Goal: Task Accomplishment & Management: Manage account settings

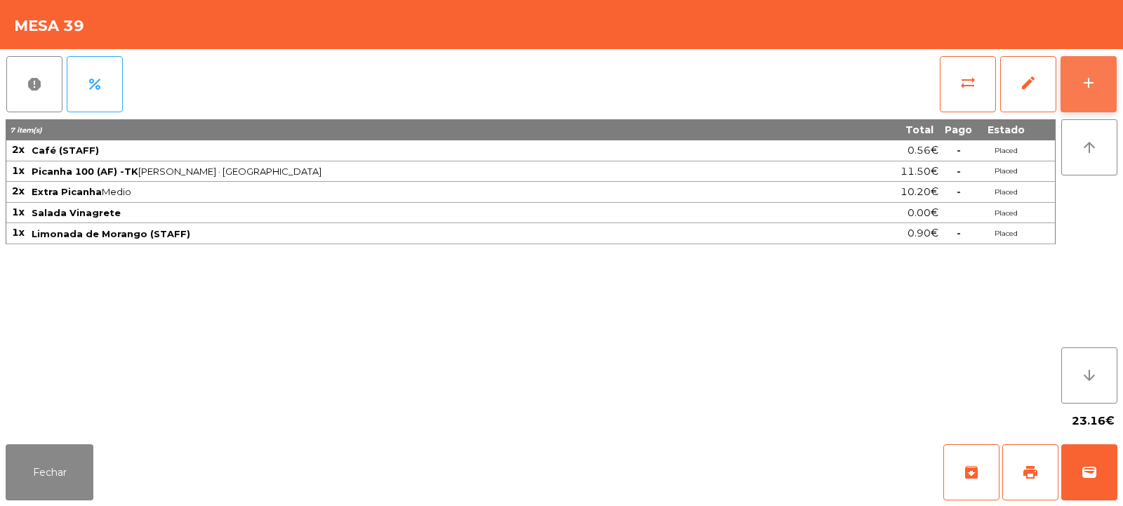
click at [1090, 68] on button "add" at bounding box center [1089, 84] width 56 height 56
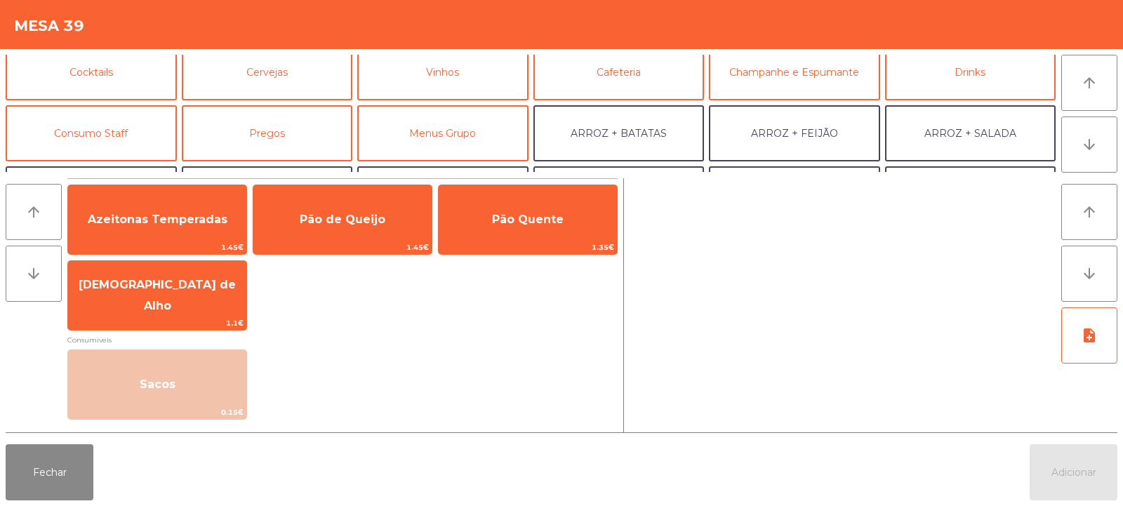
scroll to position [107, 0]
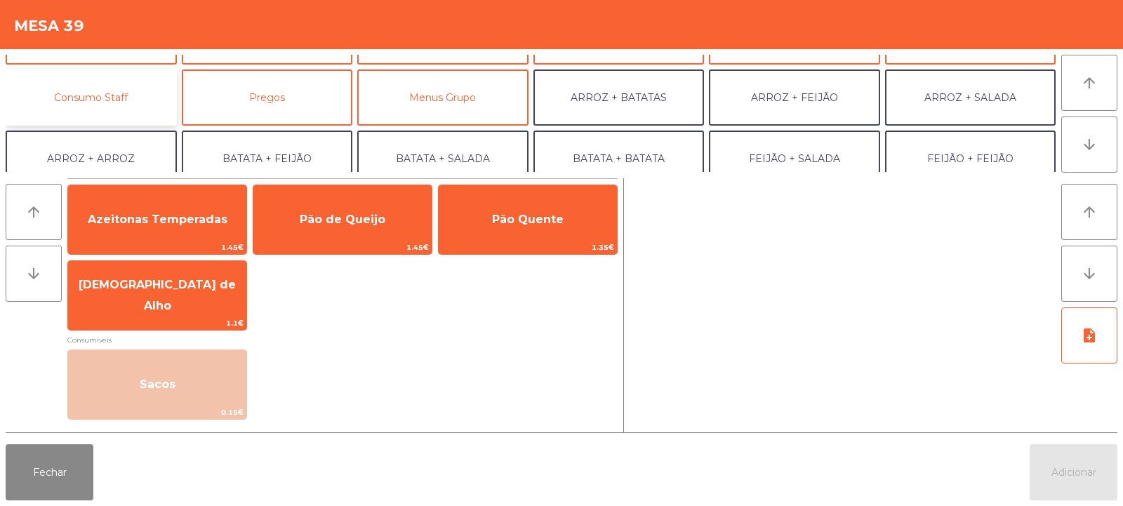
click at [121, 77] on button "Consumo Staff" at bounding box center [91, 98] width 171 height 56
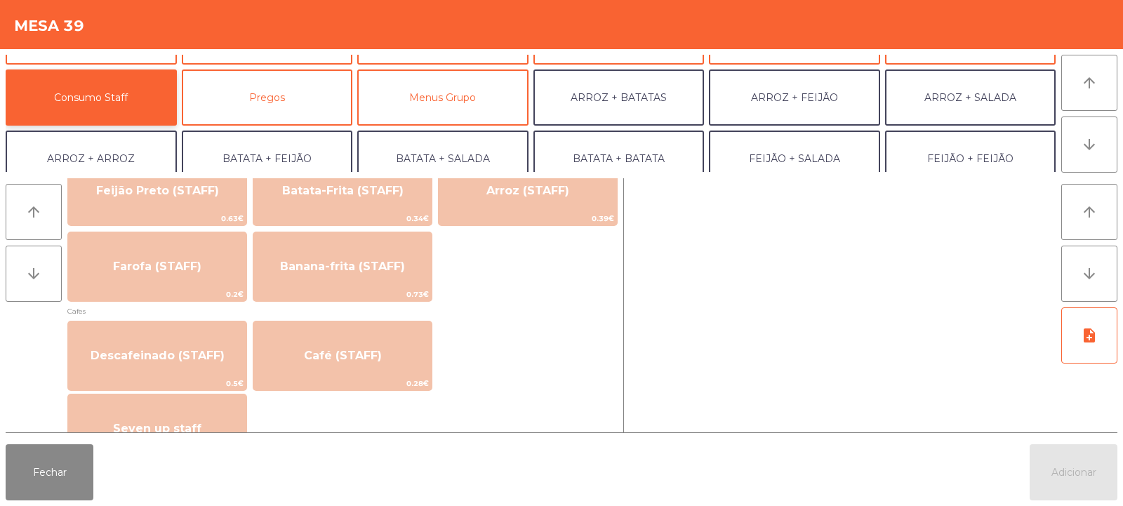
scroll to position [713, 0]
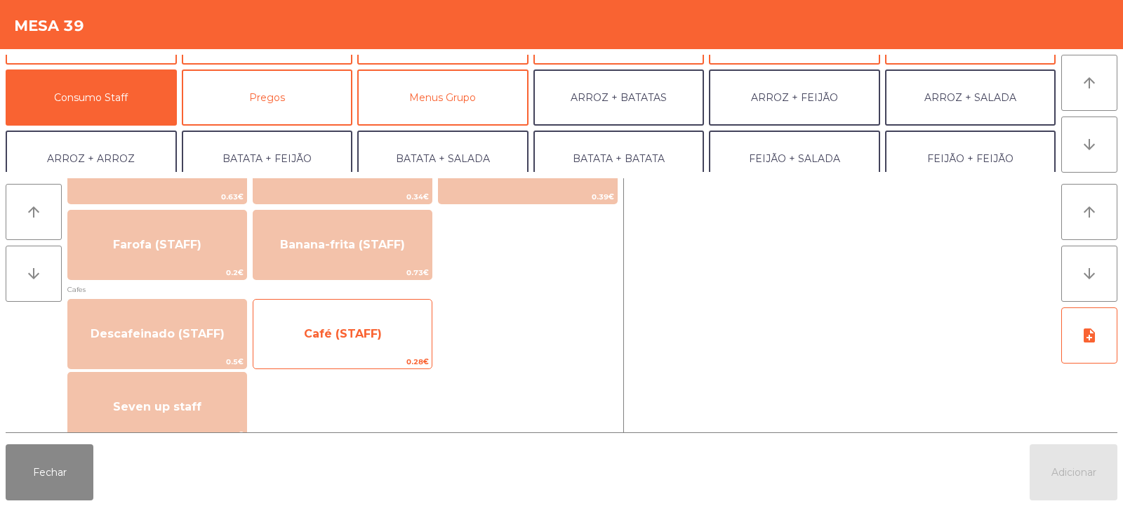
click at [375, 330] on span "Café (STAFF)" at bounding box center [343, 333] width 78 height 13
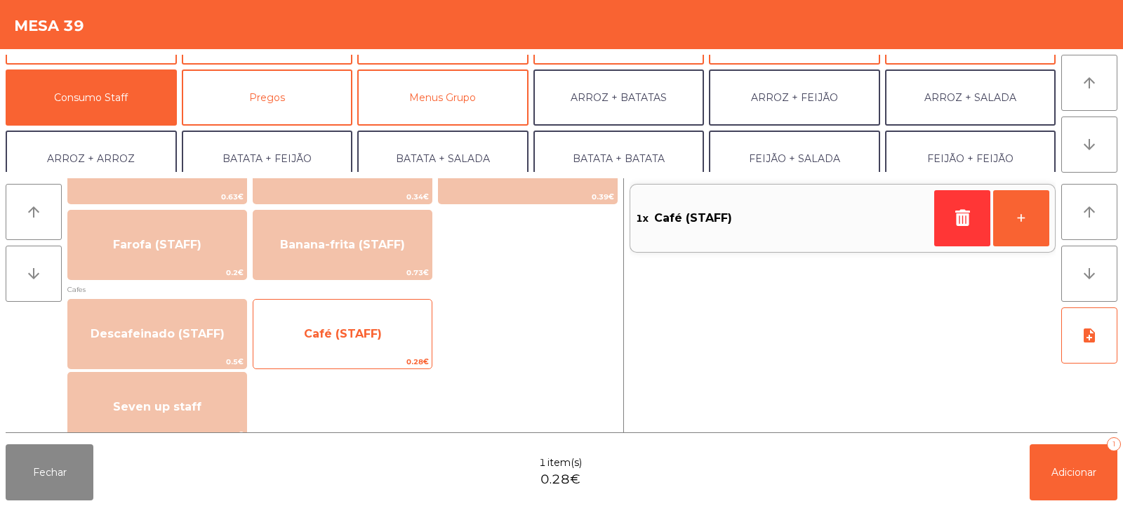
click at [375, 334] on span "Café (STAFF)" at bounding box center [343, 333] width 78 height 13
click at [365, 346] on span "Café (STAFF)" at bounding box center [342, 334] width 178 height 38
click at [365, 352] on span "Café (STAFF)" at bounding box center [342, 334] width 178 height 38
click at [360, 357] on span "0.28€" at bounding box center [342, 361] width 178 height 13
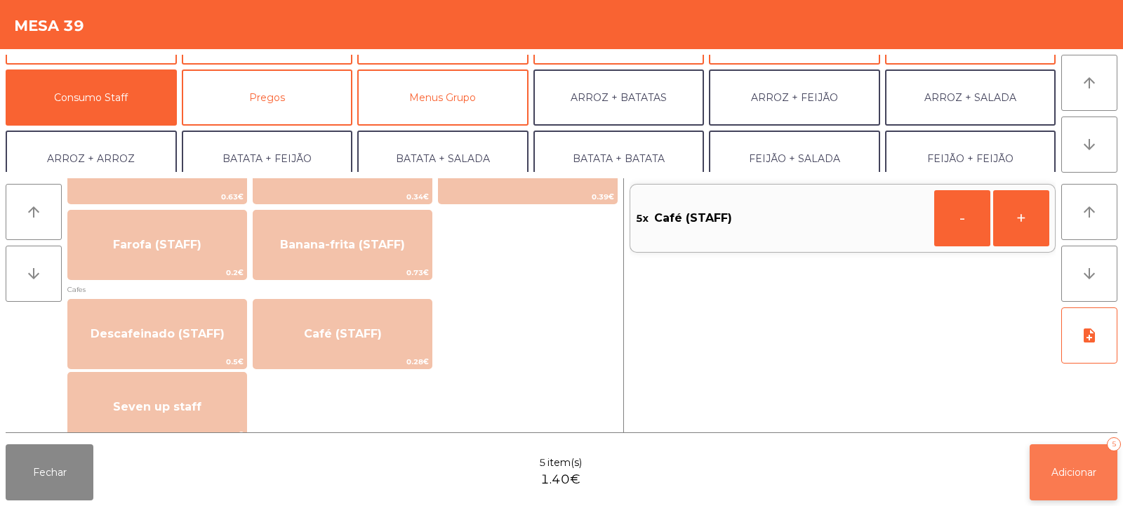
click at [1061, 497] on button "Adicionar 5" at bounding box center [1074, 472] width 88 height 56
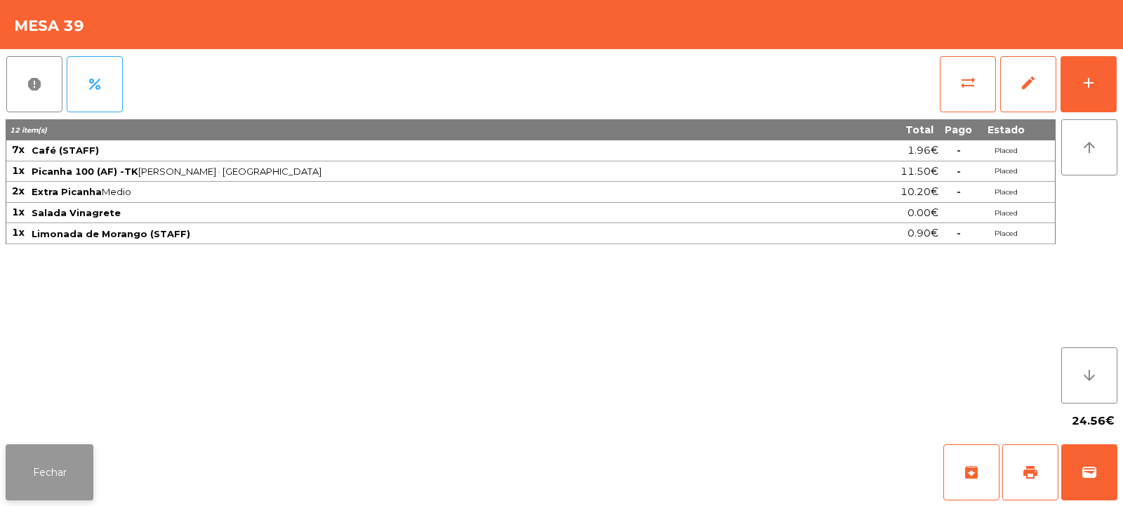
click at [61, 470] on button "Fechar" at bounding box center [50, 472] width 88 height 56
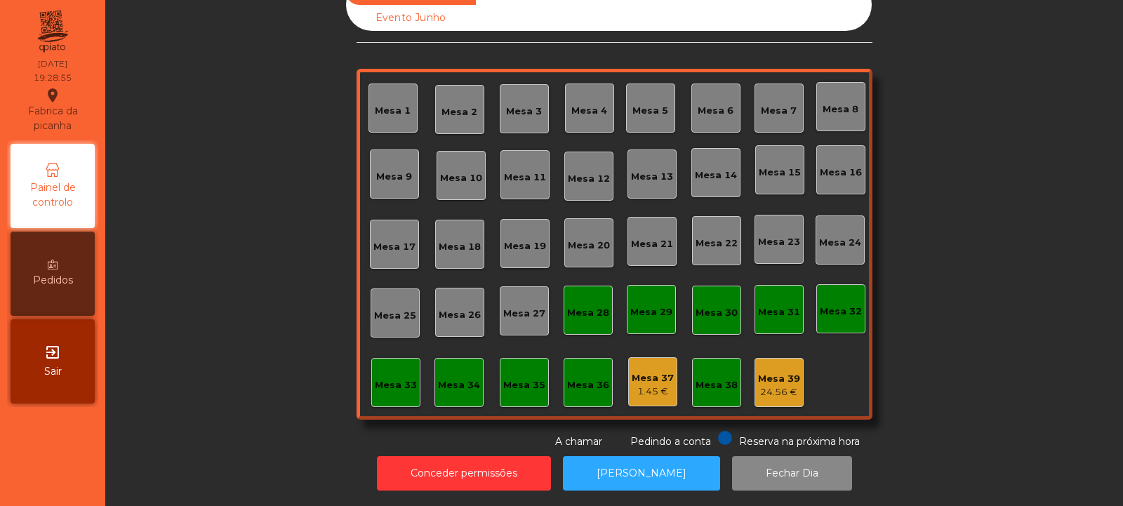
scroll to position [0, 0]
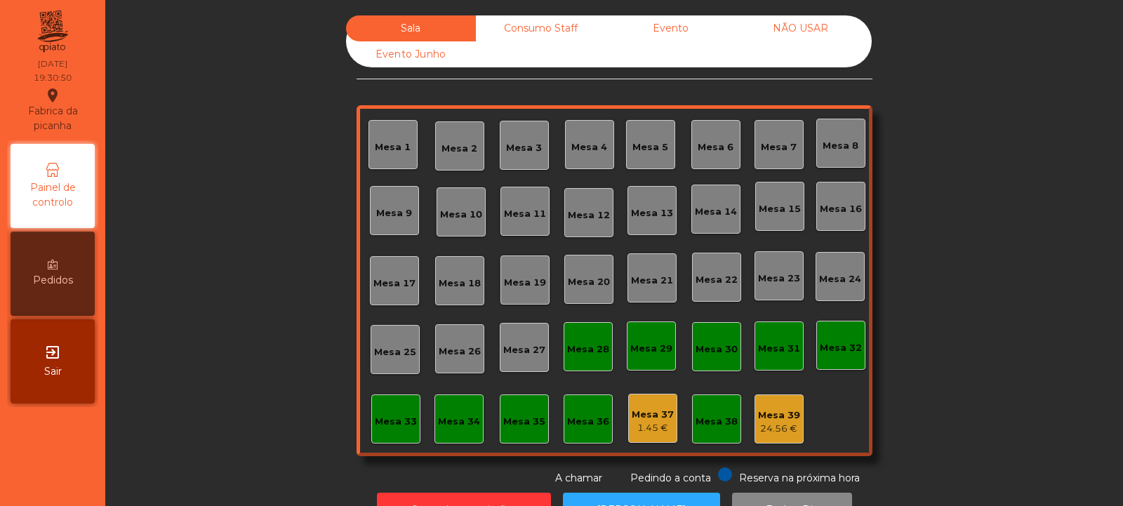
click at [470, 291] on div "Mesa 18" at bounding box center [459, 280] width 49 height 49
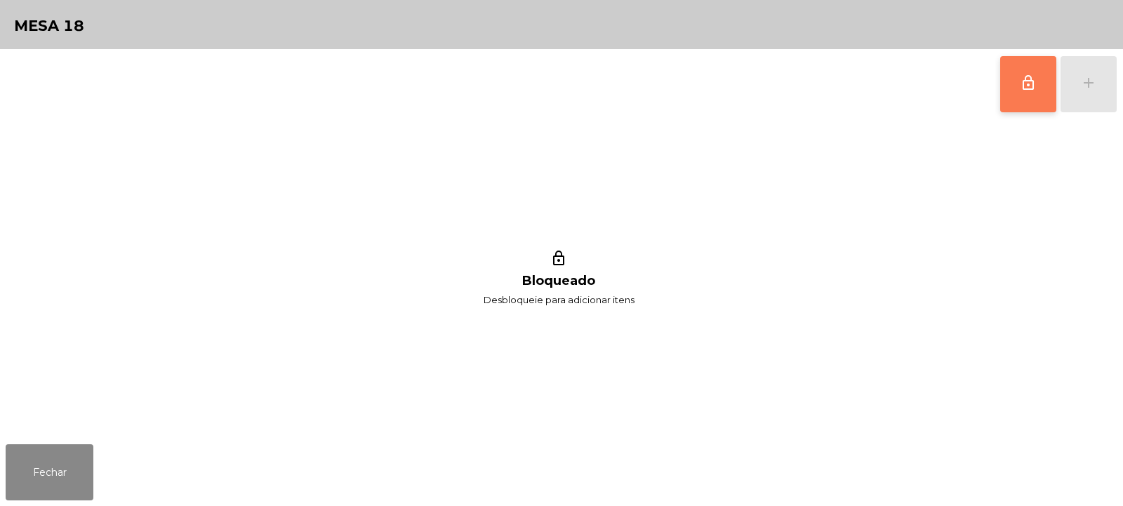
click at [1034, 100] on button "lock_outline" at bounding box center [1028, 84] width 56 height 56
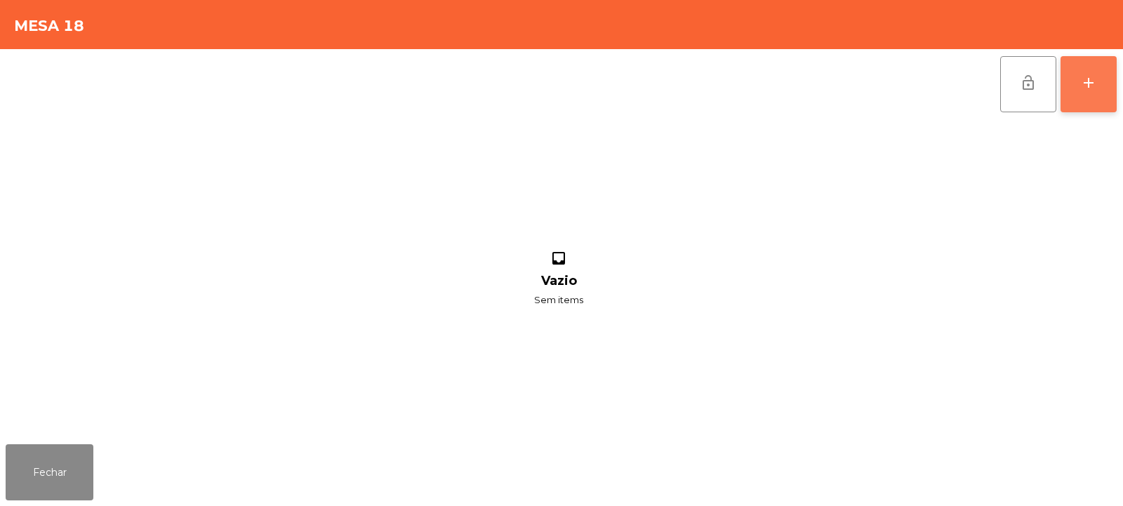
click at [1094, 91] on div "add" at bounding box center [1088, 82] width 17 height 17
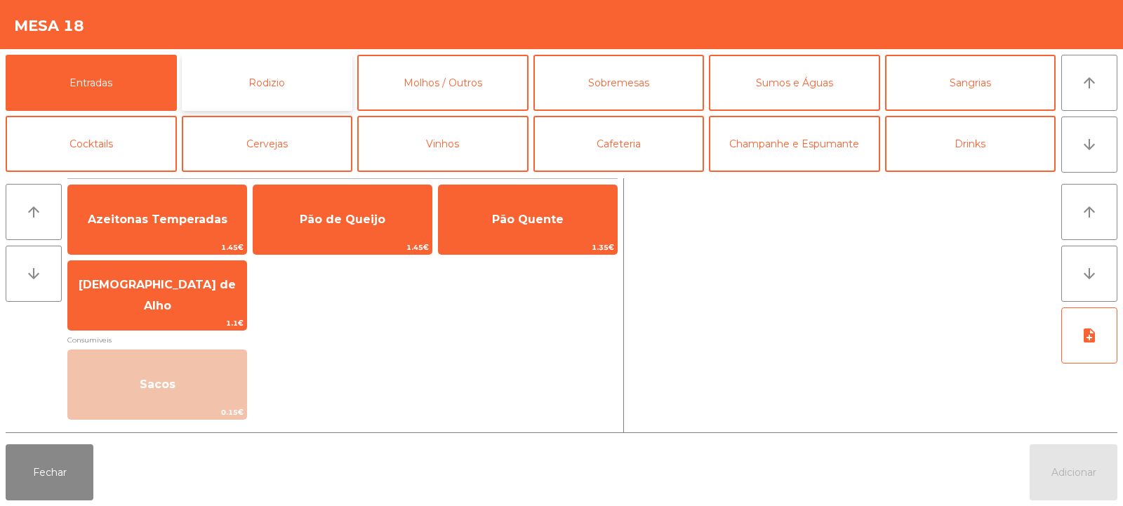
click at [284, 70] on button "Rodizio" at bounding box center [267, 83] width 171 height 56
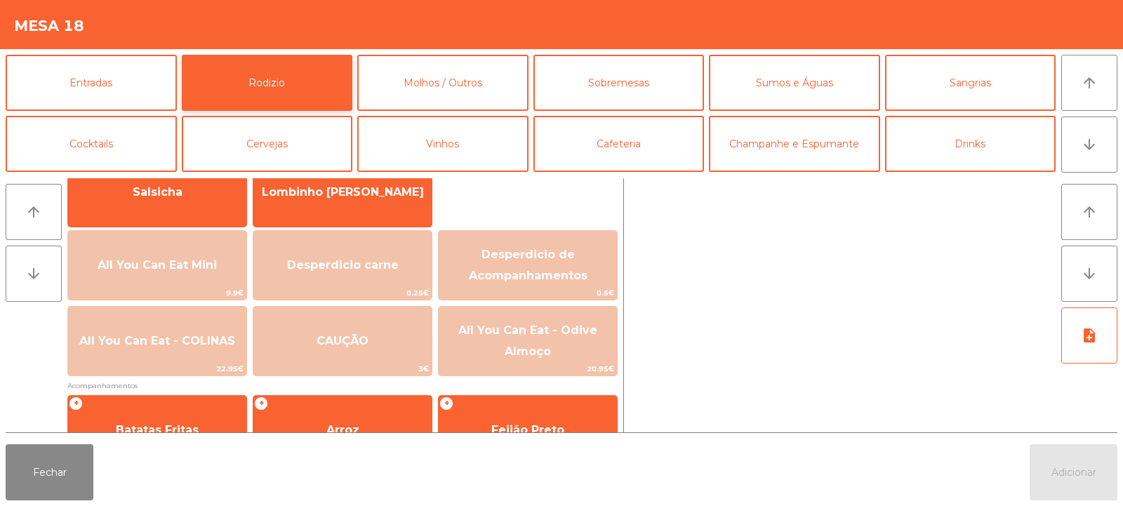
scroll to position [140, 0]
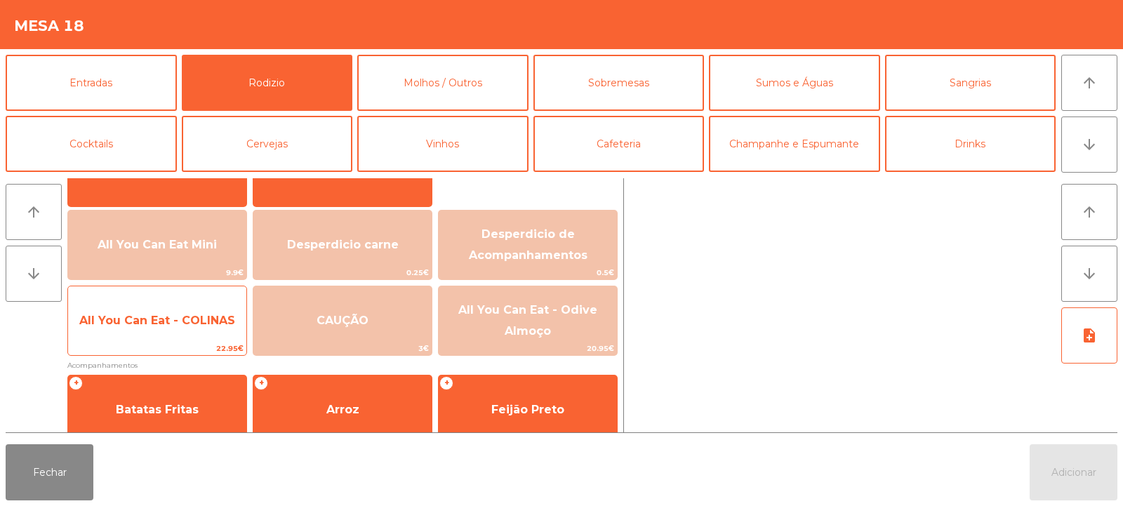
click at [194, 312] on span "All You Can Eat - COLINAS" at bounding box center [157, 321] width 178 height 38
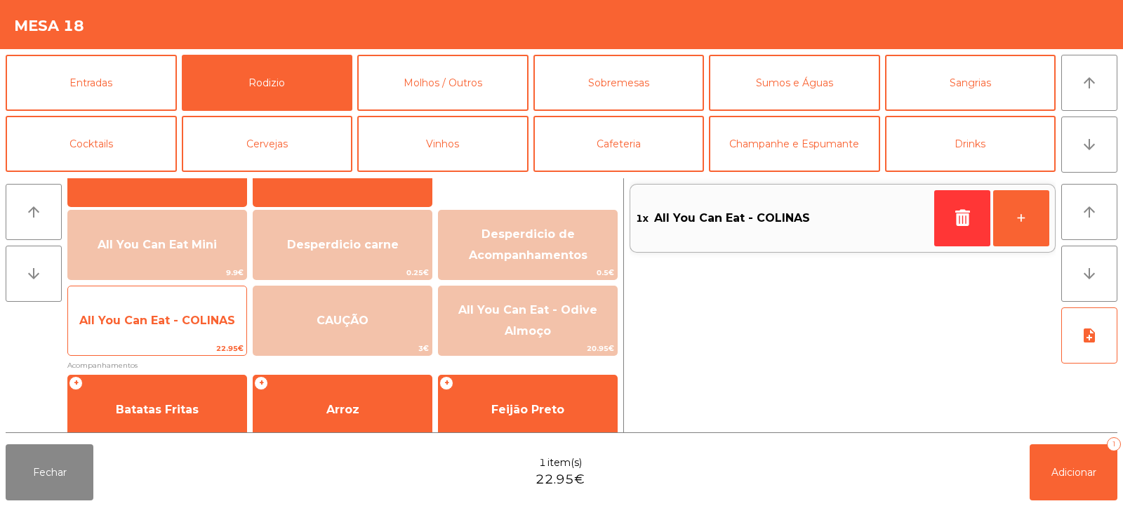
click at [185, 326] on span "All You Can Eat - COLINAS" at bounding box center [157, 320] width 156 height 13
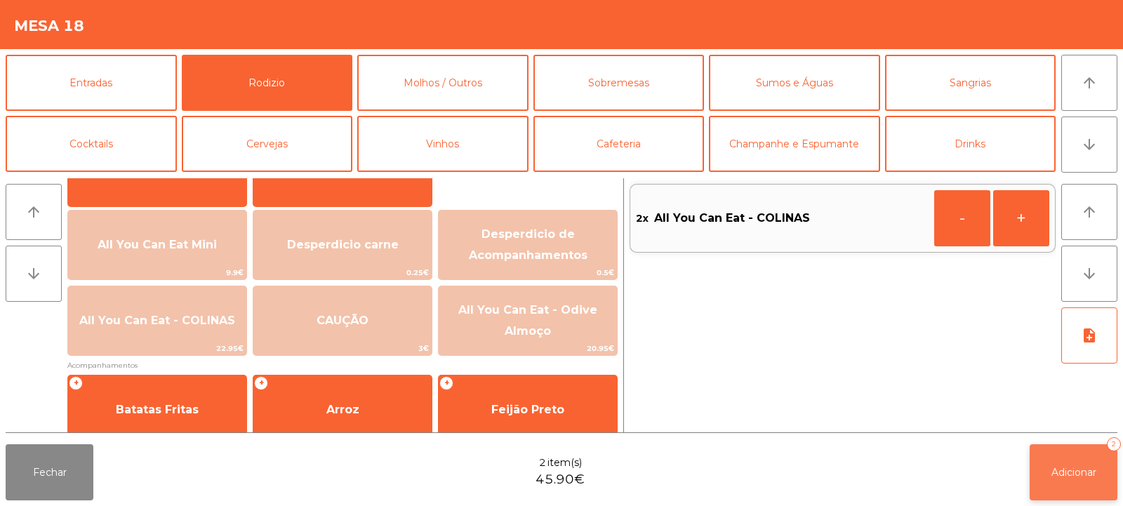
click at [1074, 476] on span "Adicionar" at bounding box center [1074, 472] width 45 height 13
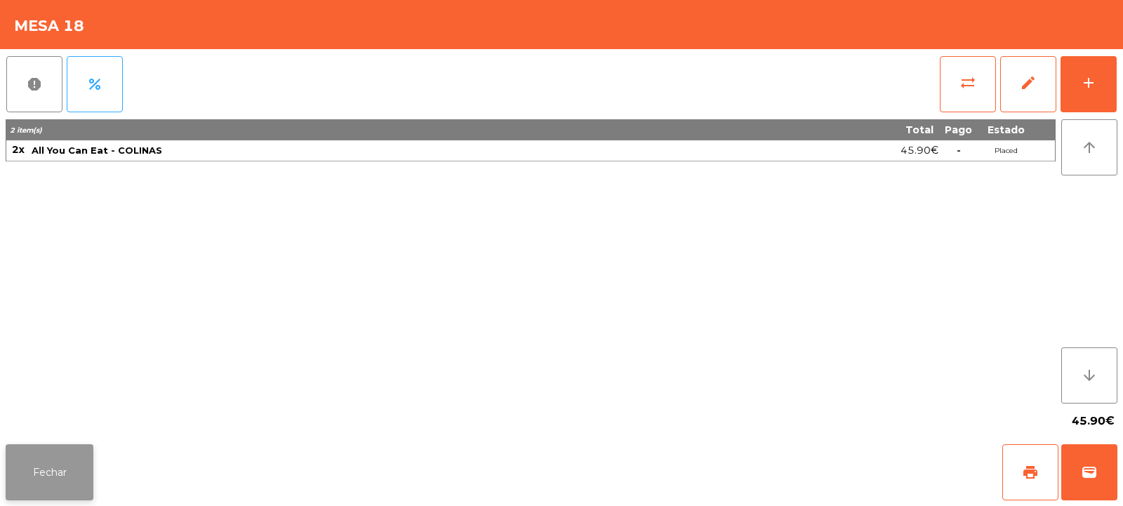
click at [57, 458] on button "Fechar" at bounding box center [50, 472] width 88 height 56
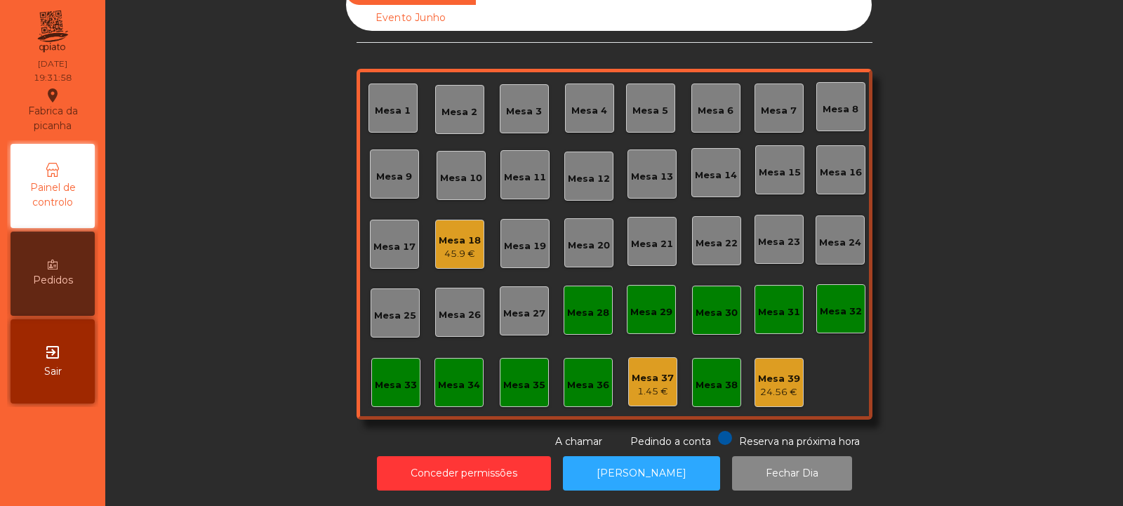
scroll to position [0, 0]
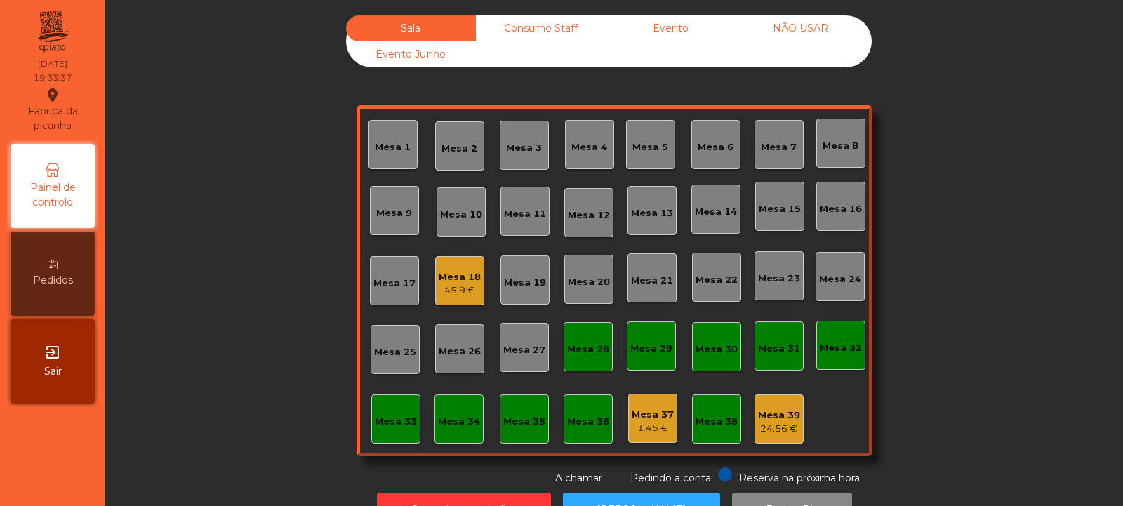
click at [717, 353] on div "Mesa 30" at bounding box center [717, 350] width 42 height 14
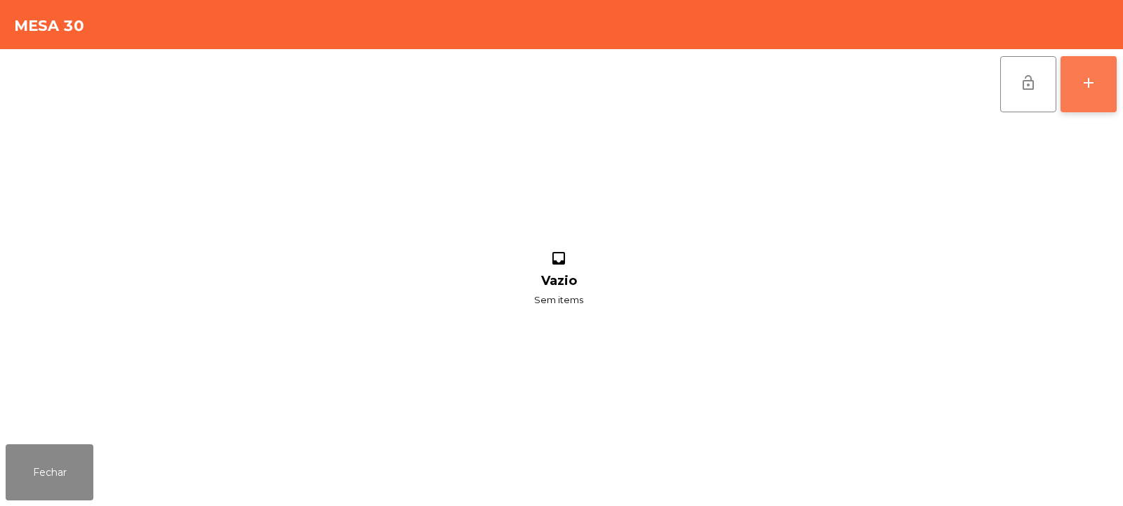
click at [1106, 85] on button "add" at bounding box center [1089, 84] width 56 height 56
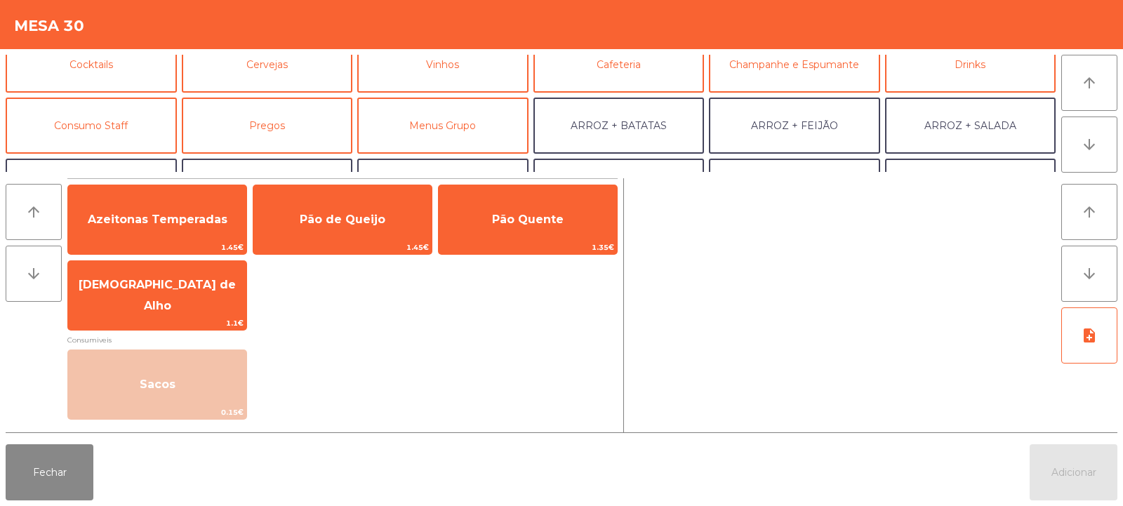
scroll to position [83, 0]
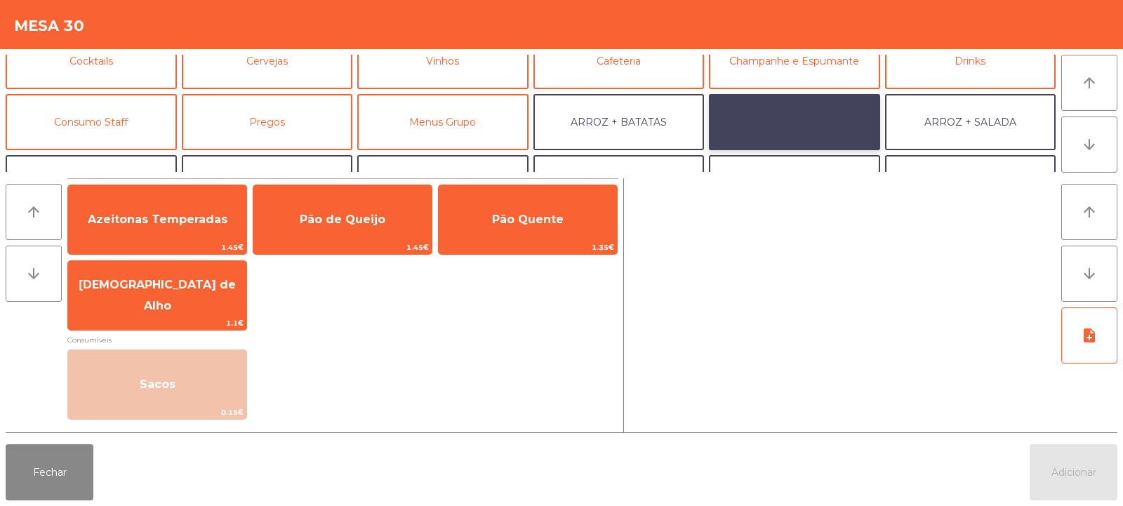
click at [820, 115] on button "ARROZ + FEIJÃO" at bounding box center [794, 122] width 171 height 56
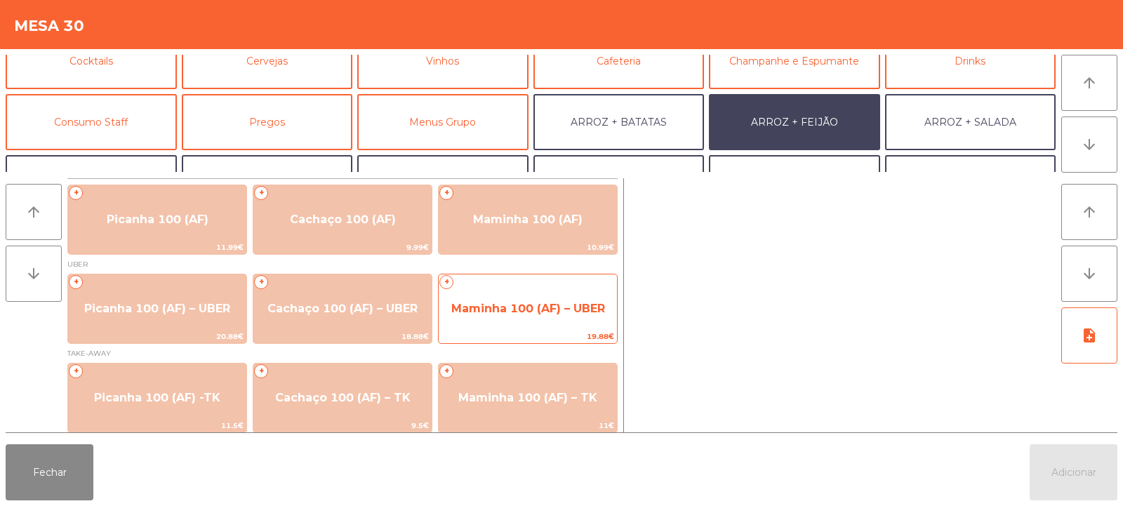
click at [560, 310] on span "Maminha 100 (AF) – UBER" at bounding box center [528, 308] width 154 height 13
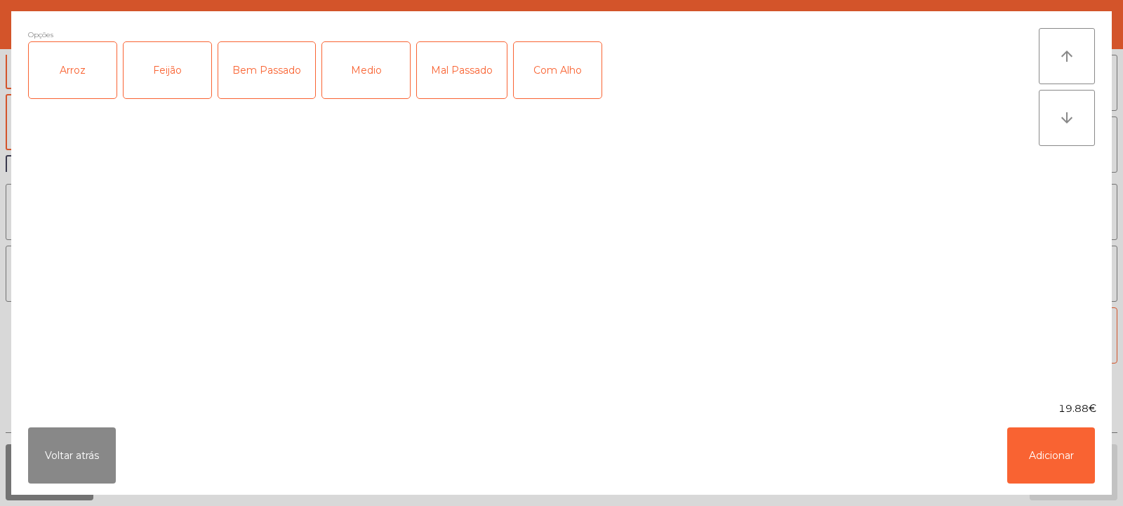
click at [80, 74] on div "Arroz" at bounding box center [73, 70] width 88 height 56
click at [169, 85] on div "Feijão" at bounding box center [168, 70] width 88 height 56
click at [372, 73] on div "Medio" at bounding box center [366, 70] width 88 height 56
click at [1055, 454] on button "Adicionar" at bounding box center [1051, 456] width 88 height 56
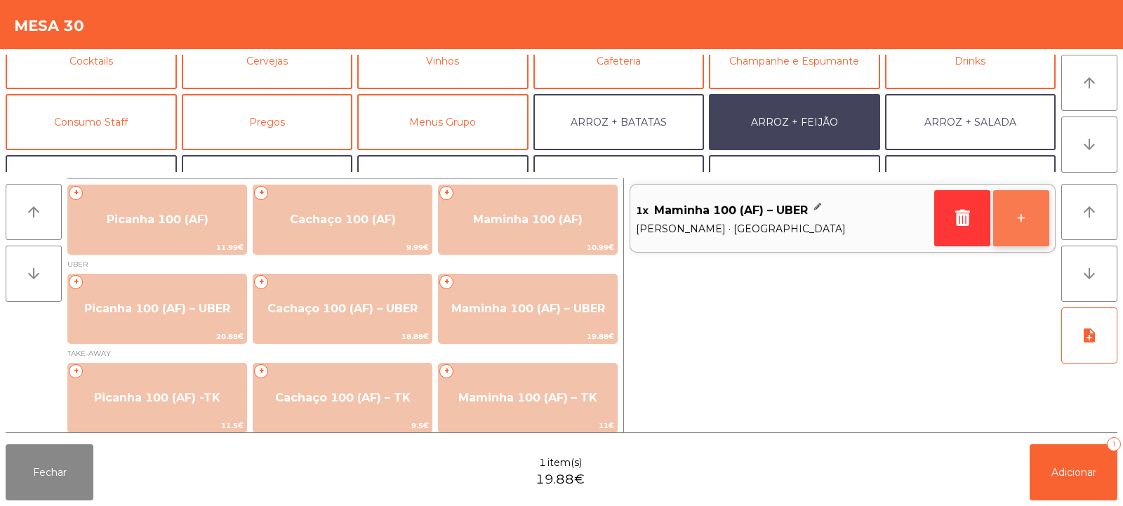
click at [1026, 213] on button "+" at bounding box center [1021, 218] width 56 height 56
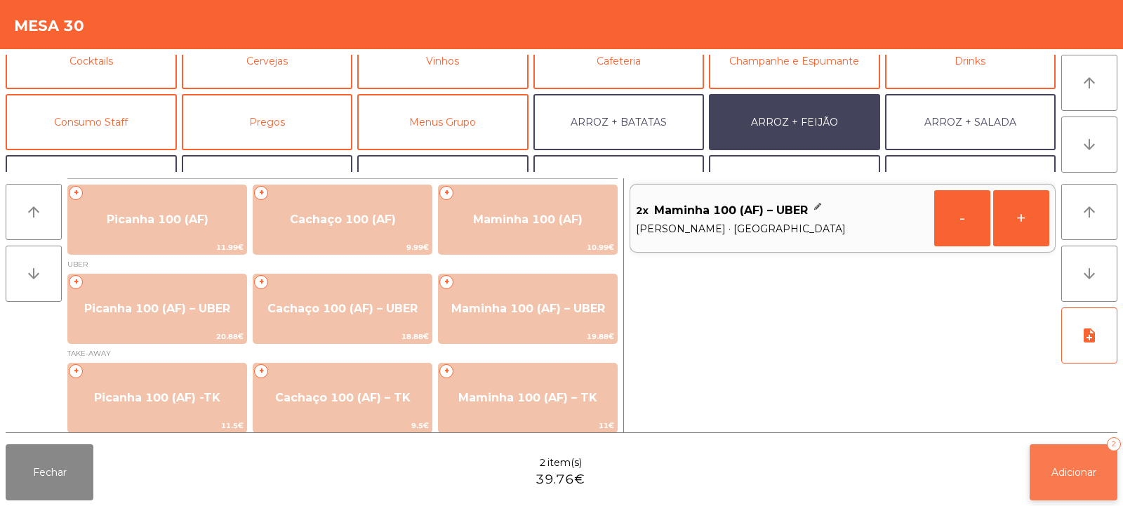
click at [1066, 468] on span "Adicionar" at bounding box center [1074, 472] width 45 height 13
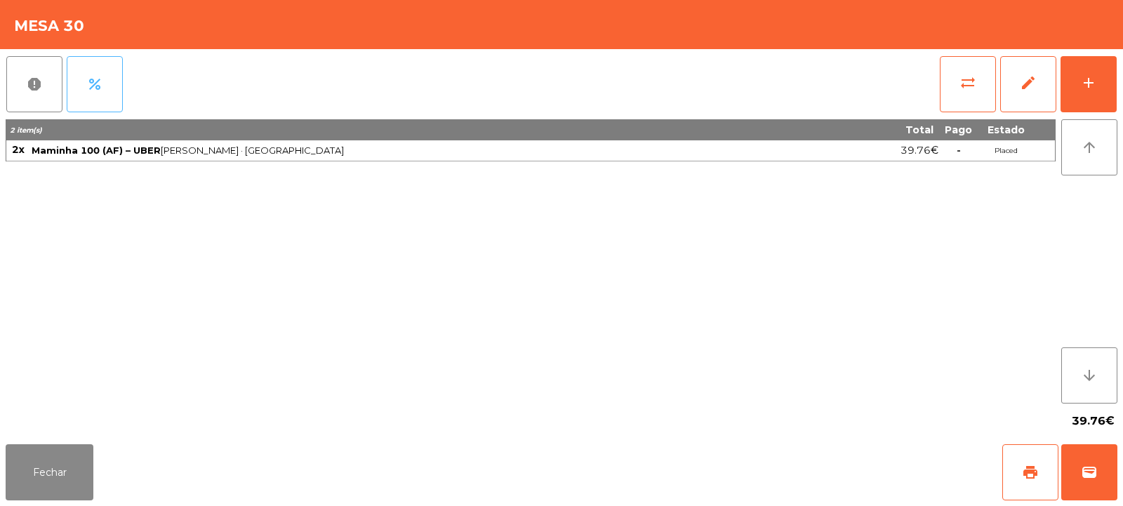
click at [98, 68] on button "percent" at bounding box center [95, 84] width 56 height 56
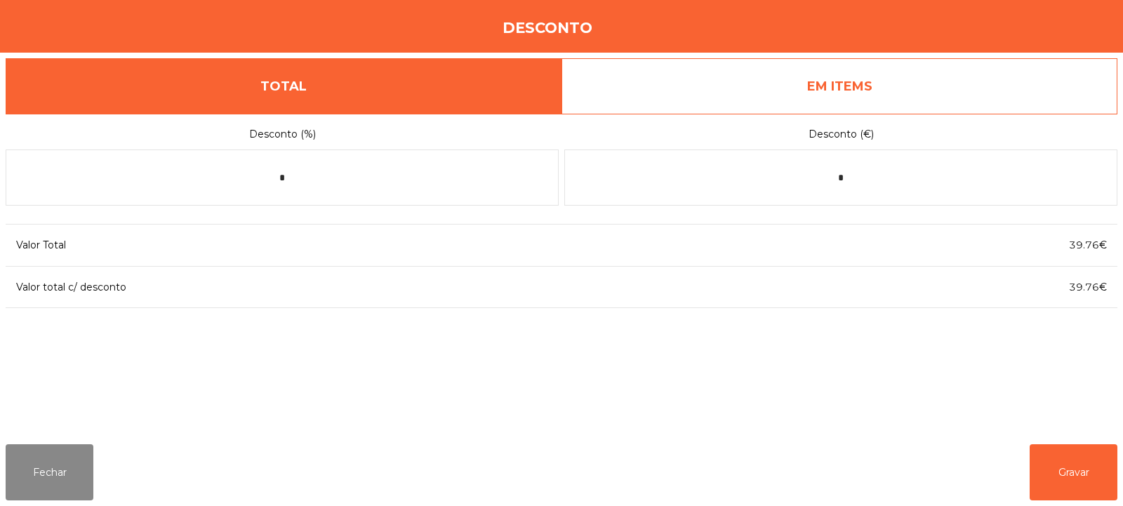
click at [842, 94] on link "EM ITEMS" at bounding box center [840, 86] width 556 height 56
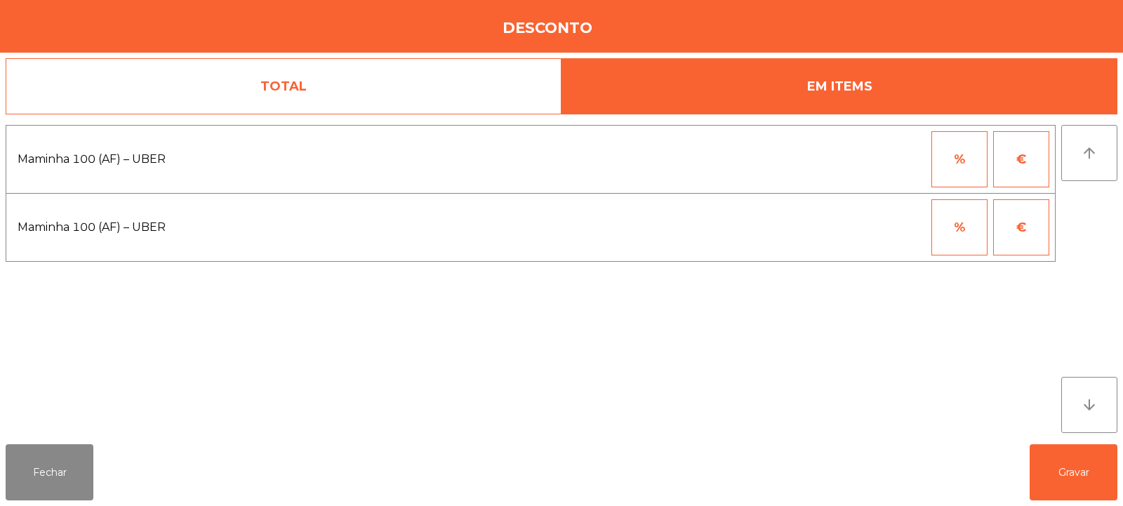
click at [975, 166] on button "%" at bounding box center [960, 159] width 56 height 56
click at [892, 162] on input "*" at bounding box center [891, 159] width 70 height 56
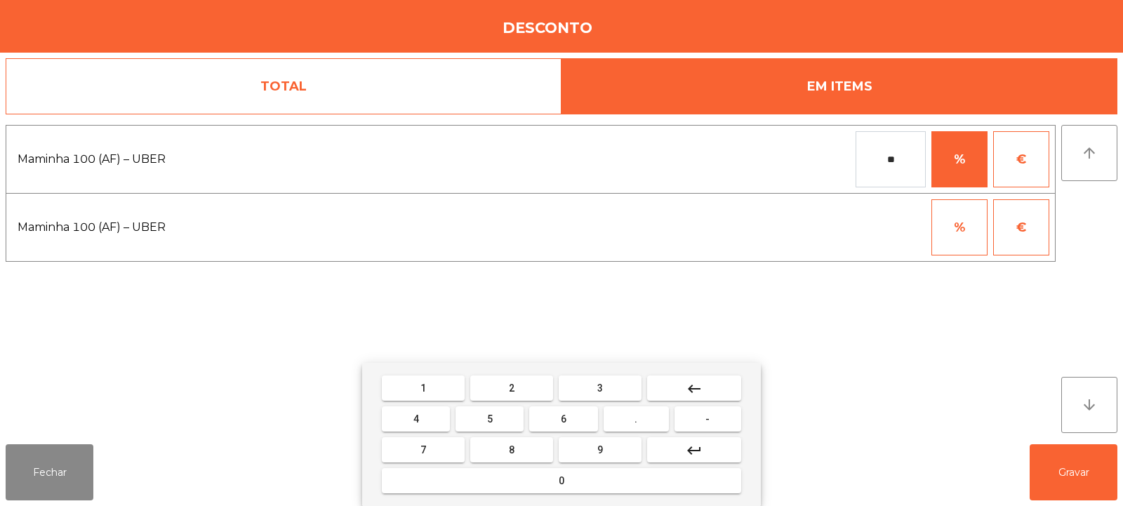
type input "*"
type input "***"
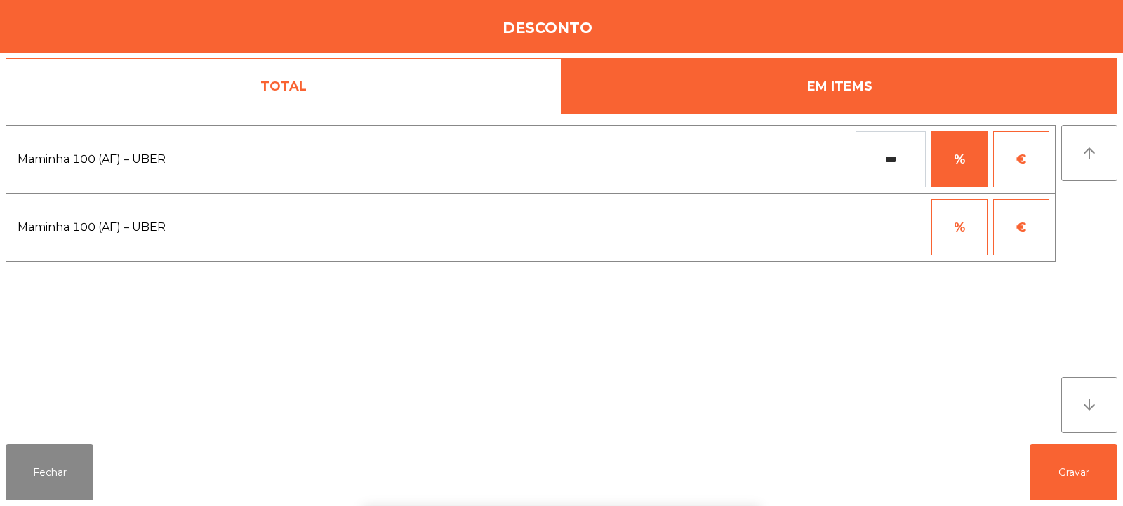
click at [1099, 207] on div "arrow_upward arrow_downward" at bounding box center [1089, 279] width 56 height 308
click at [1078, 476] on button "Gravar" at bounding box center [1074, 472] width 88 height 56
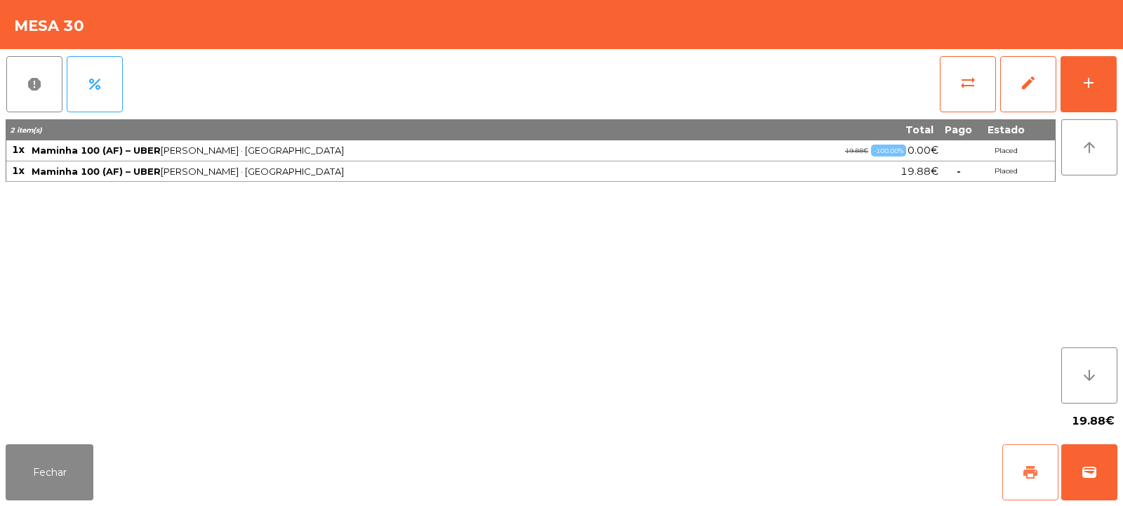
click at [1039, 464] on button "print" at bounding box center [1031, 472] width 56 height 56
click at [1048, 473] on button "print" at bounding box center [1031, 472] width 56 height 56
click at [1092, 470] on span "wallet" at bounding box center [1089, 472] width 17 height 17
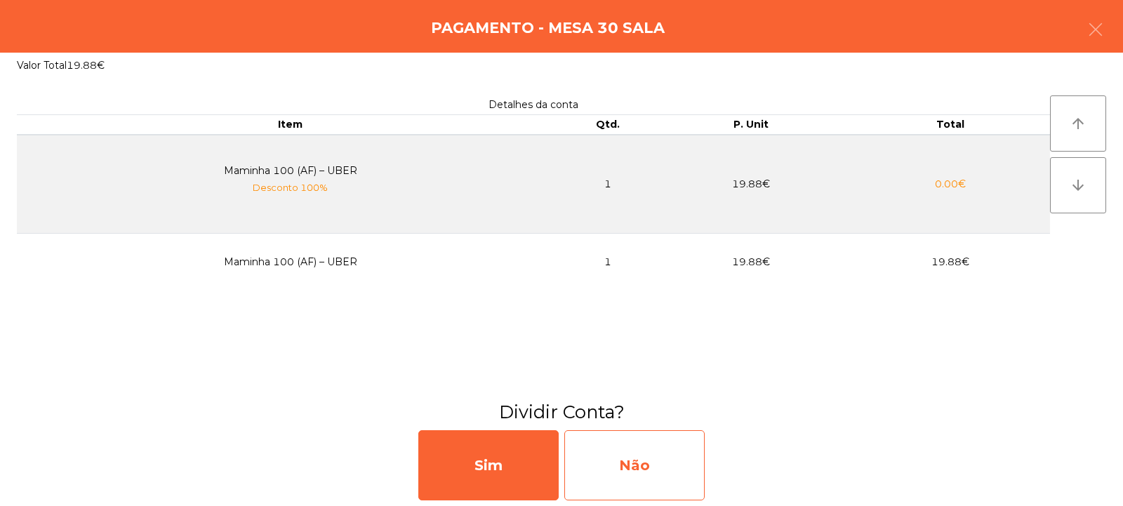
click at [647, 466] on div "Não" at bounding box center [634, 465] width 140 height 70
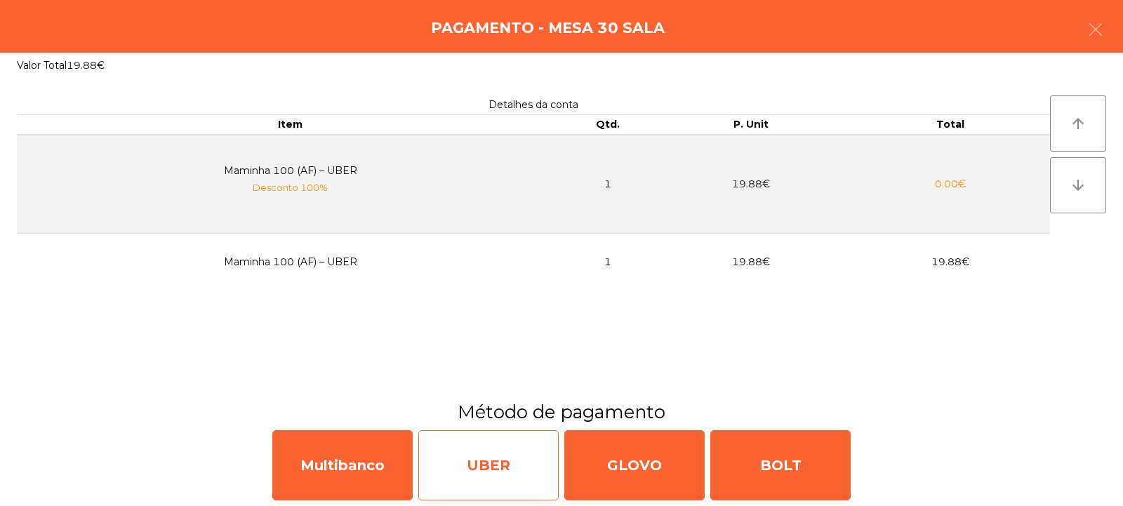
click at [484, 465] on div "UBER" at bounding box center [488, 465] width 140 height 70
select select "**"
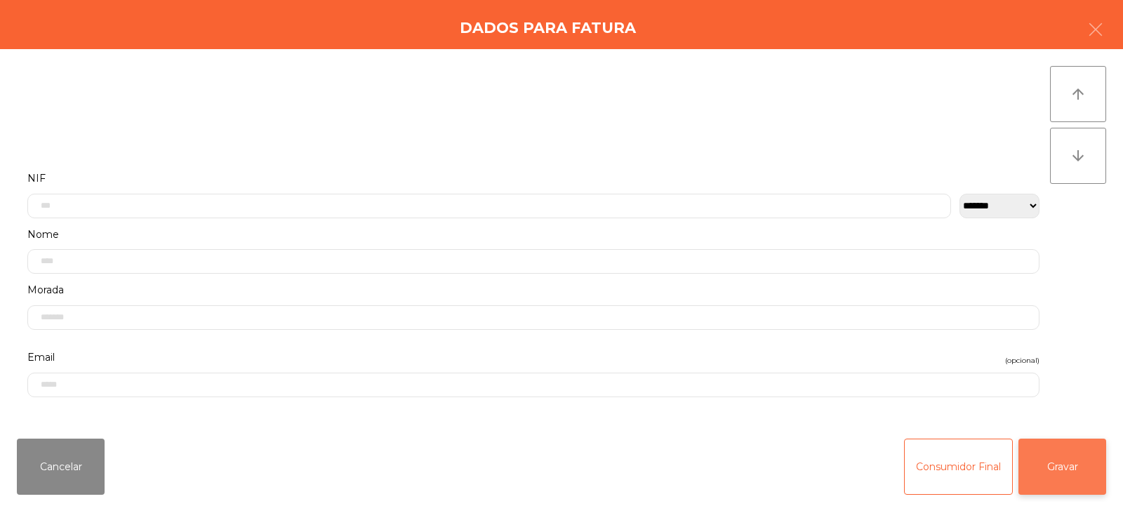
click at [1059, 467] on button "Gravar" at bounding box center [1063, 467] width 88 height 56
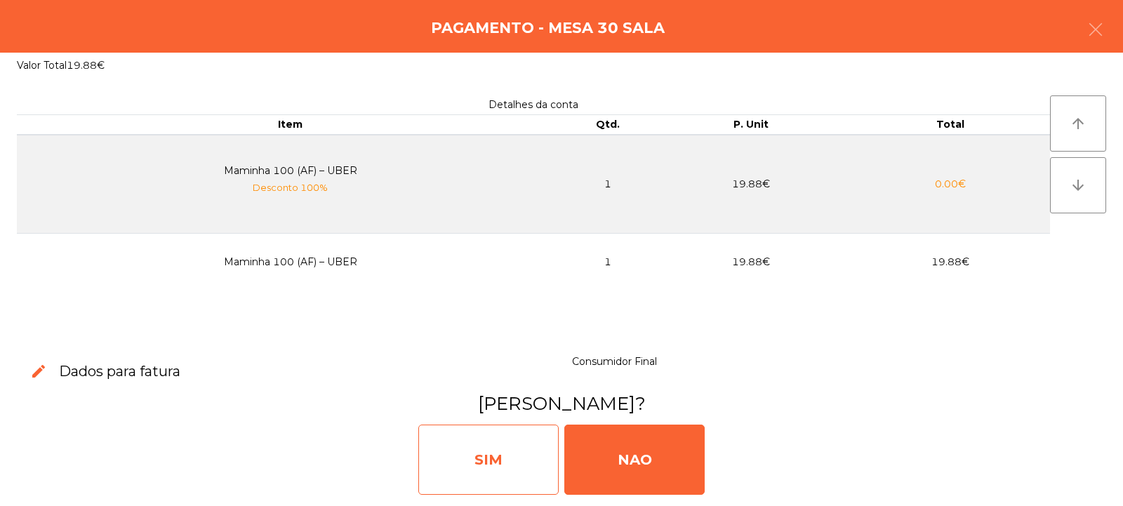
click at [471, 468] on div "SIM" at bounding box center [488, 460] width 140 height 70
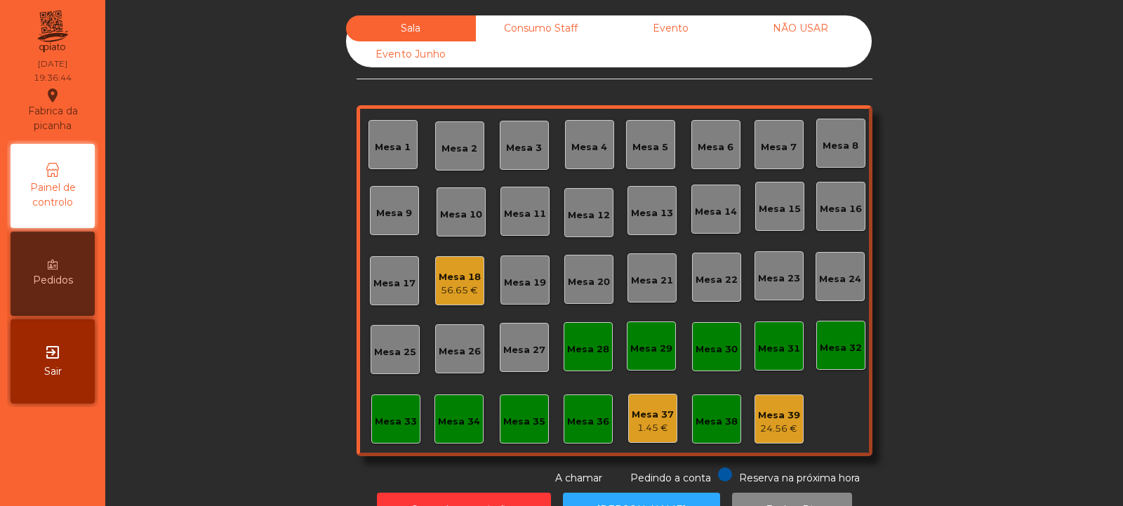
click at [440, 273] on div "Mesa 18" at bounding box center [460, 277] width 42 height 14
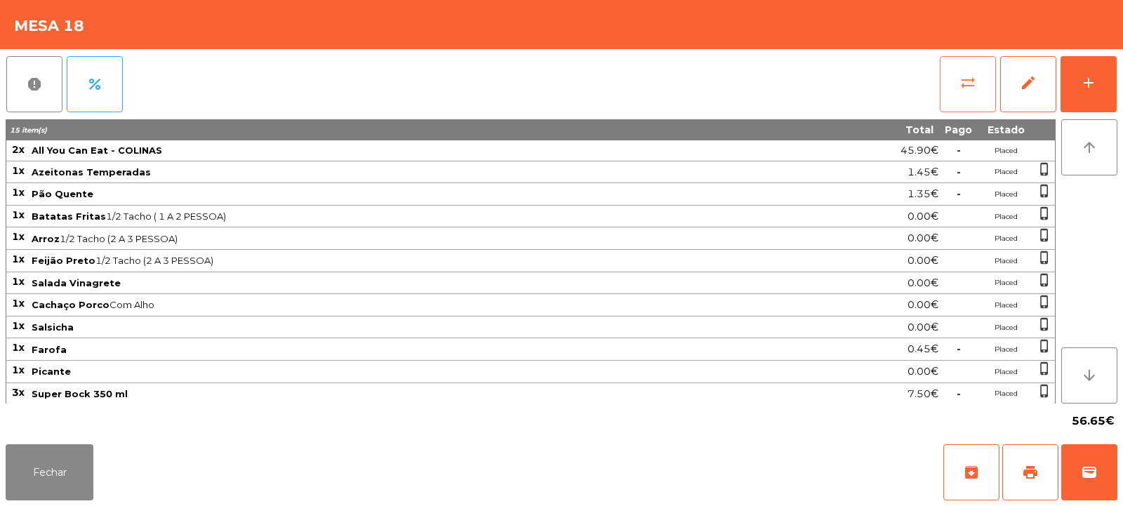
click at [963, 93] on button "sync_alt" at bounding box center [968, 84] width 56 height 56
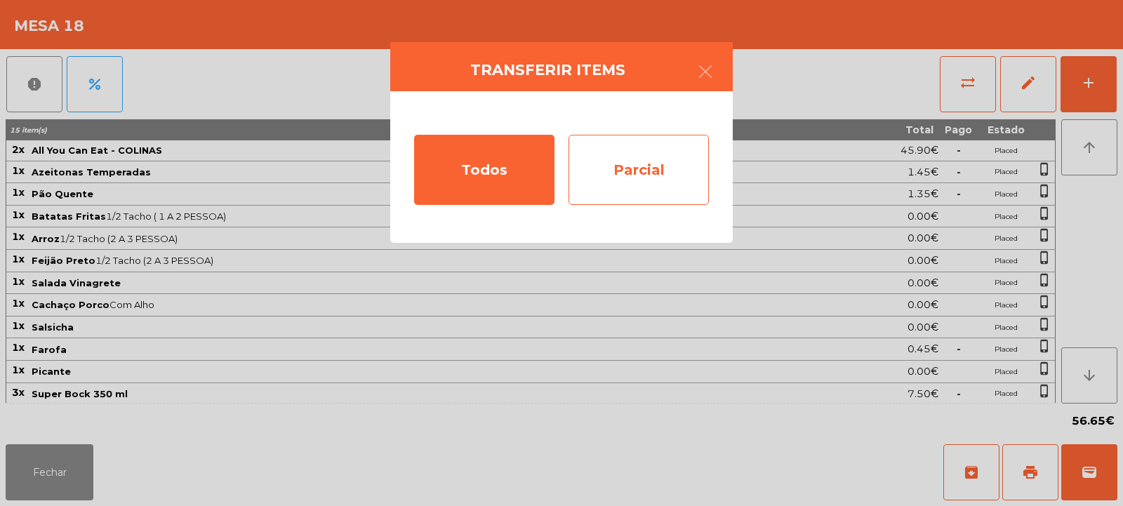
click at [657, 161] on div "Parcial" at bounding box center [639, 170] width 140 height 70
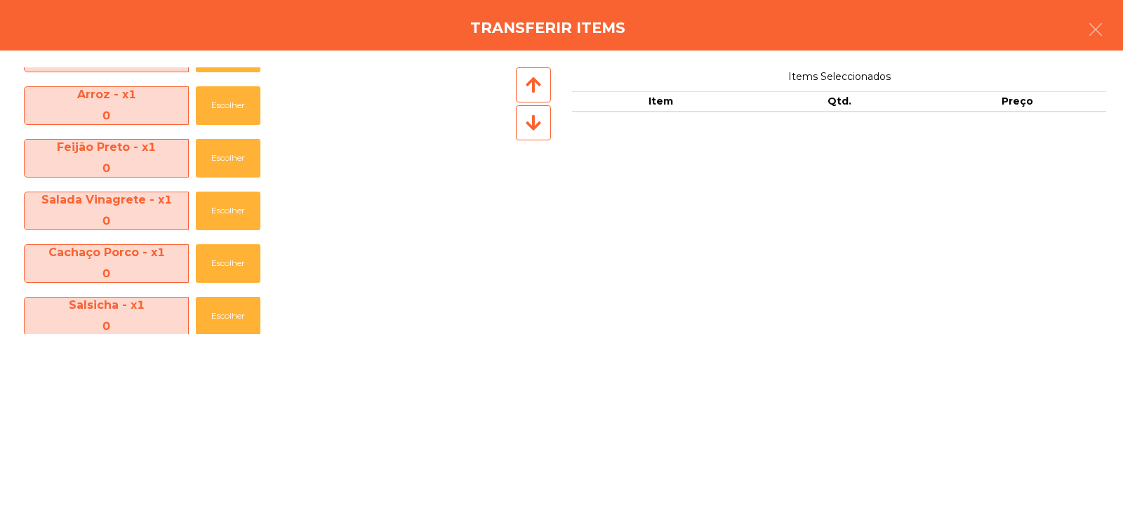
scroll to position [365, 0]
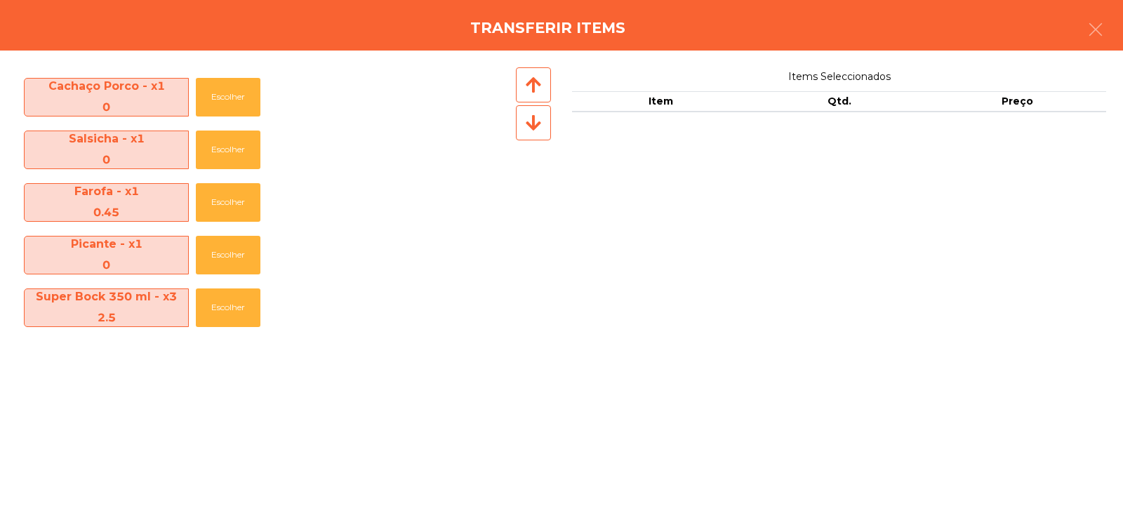
click at [166, 305] on span "Super Bock 350 ml - x3 2.5" at bounding box center [107, 307] width 164 height 43
click at [240, 312] on button "Escolher" at bounding box center [228, 308] width 65 height 39
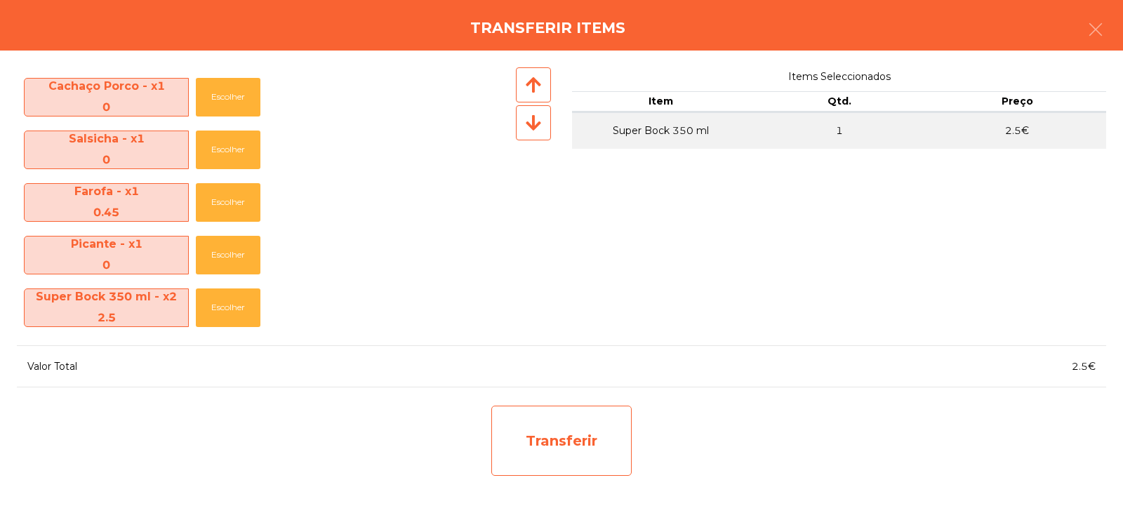
click at [563, 432] on div "Transferir" at bounding box center [561, 441] width 140 height 70
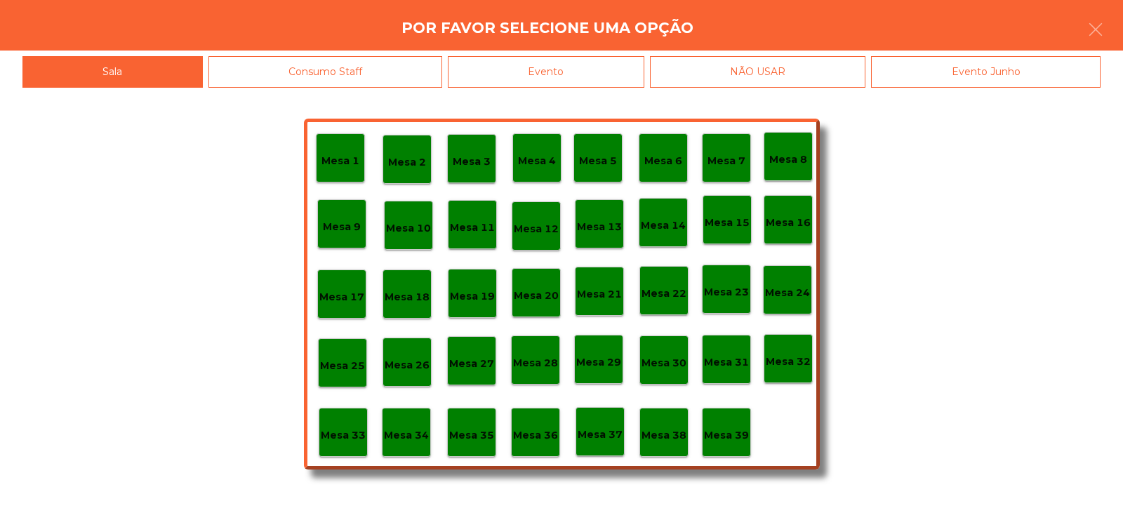
click at [595, 438] on p "Mesa 37" at bounding box center [600, 435] width 45 height 16
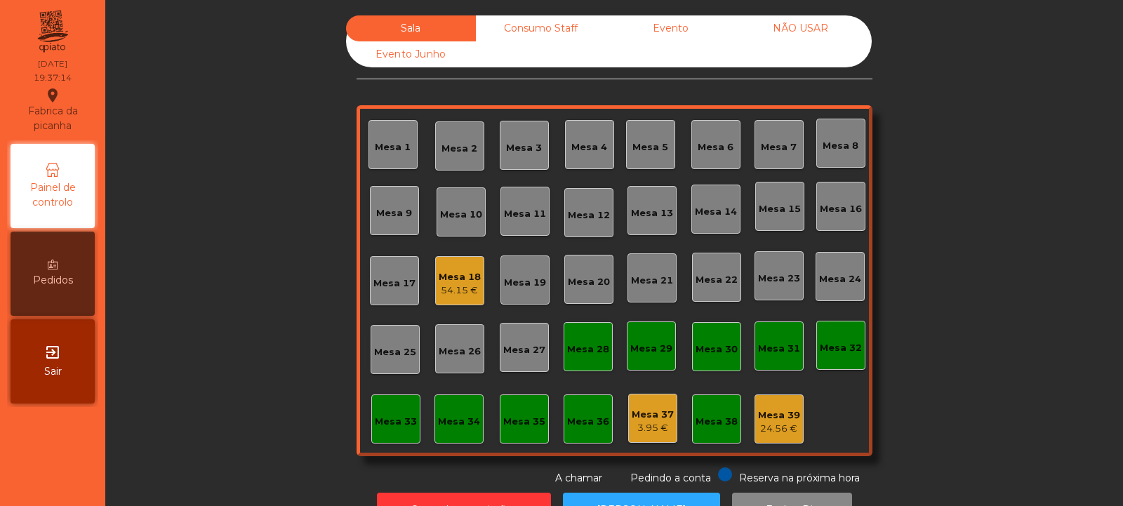
click at [658, 143] on div "Mesa 5" at bounding box center [651, 147] width 36 height 14
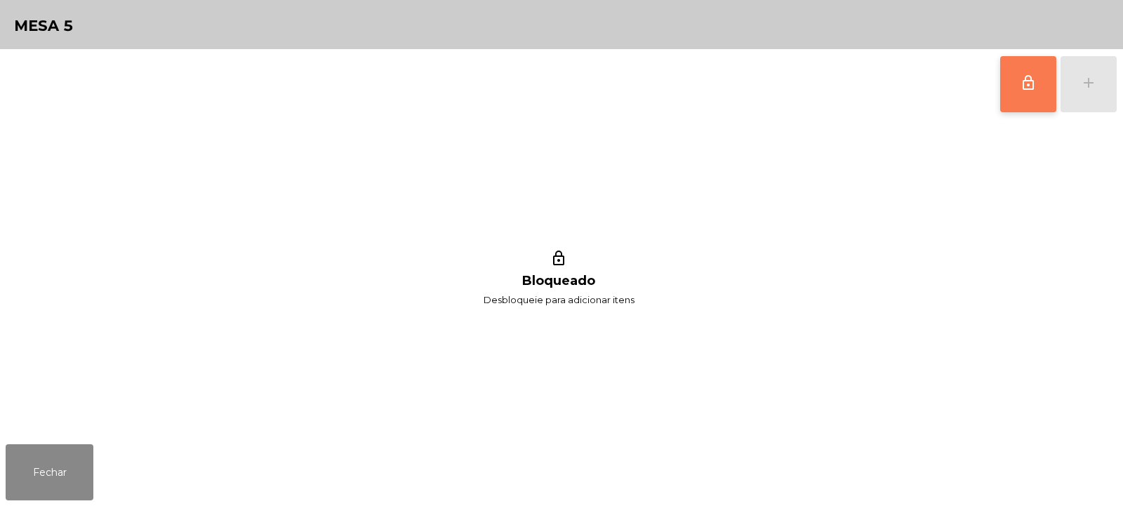
click at [1024, 102] on button "lock_outline" at bounding box center [1028, 84] width 56 height 56
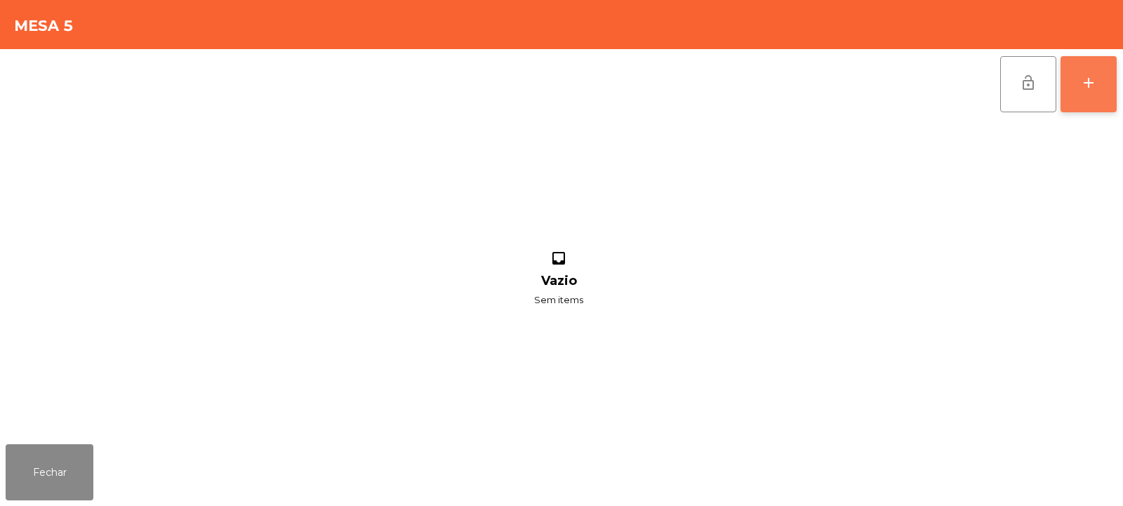
click at [1086, 94] on button "add" at bounding box center [1089, 84] width 56 height 56
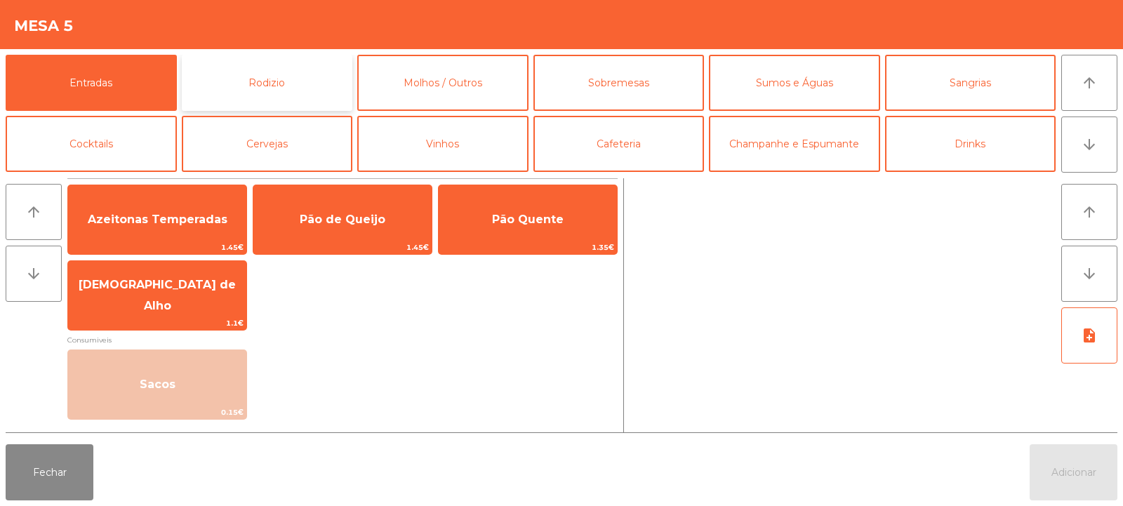
click at [284, 90] on button "Rodizio" at bounding box center [267, 83] width 171 height 56
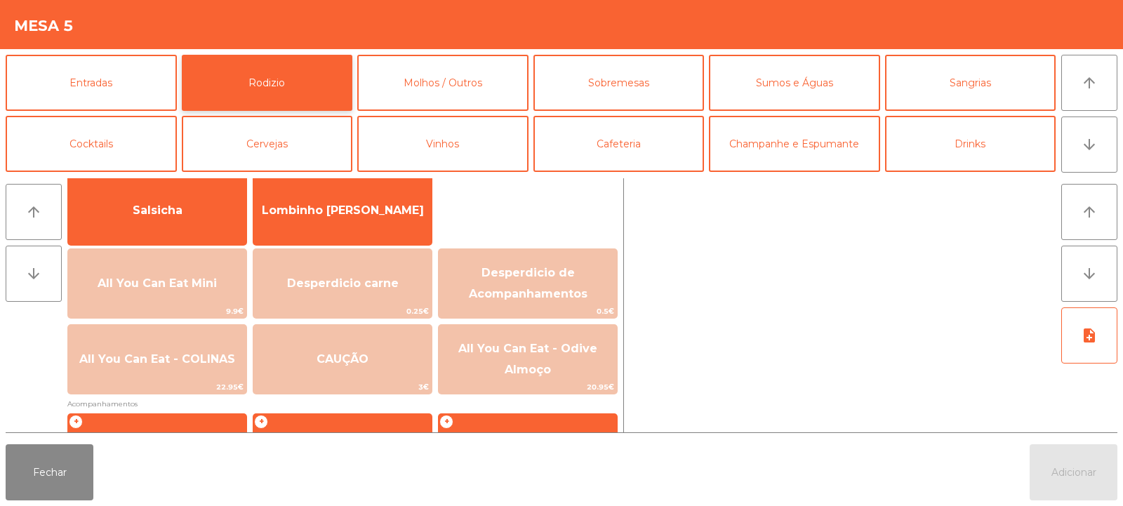
scroll to position [141, 0]
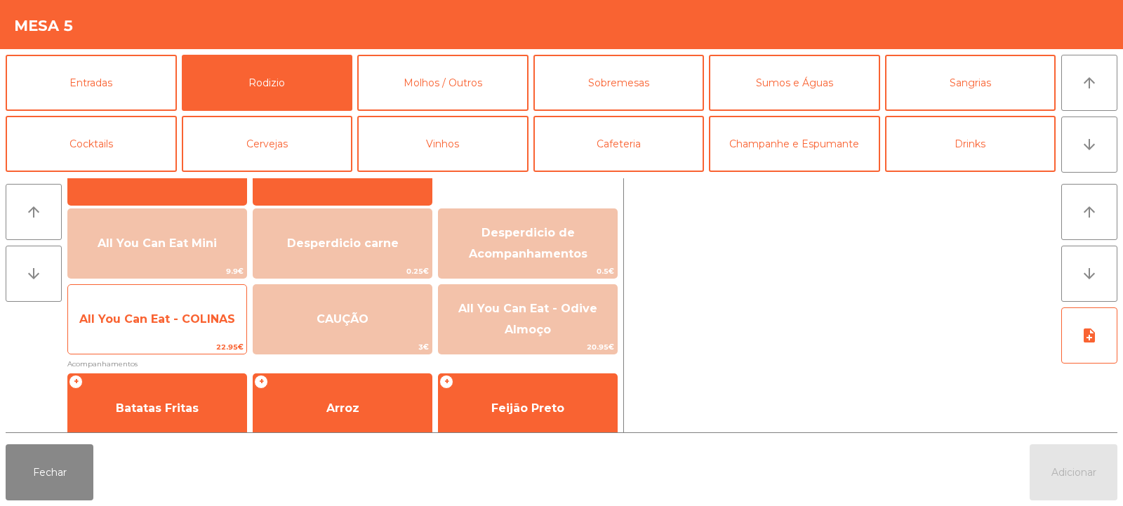
click at [184, 319] on span "All You Can Eat - COLINAS" at bounding box center [157, 318] width 156 height 13
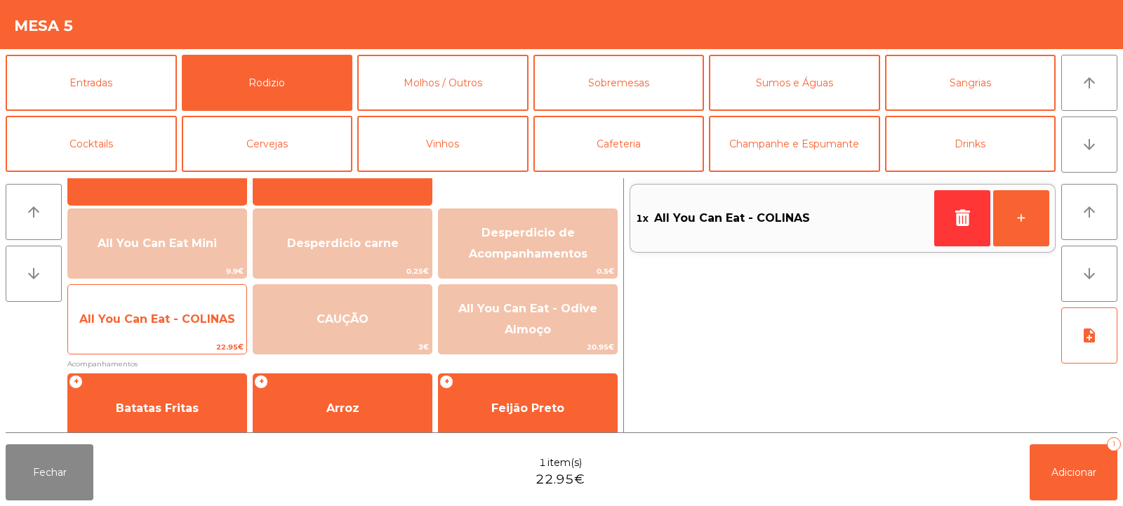
click at [173, 314] on span "All You Can Eat - COLINAS" at bounding box center [157, 318] width 156 height 13
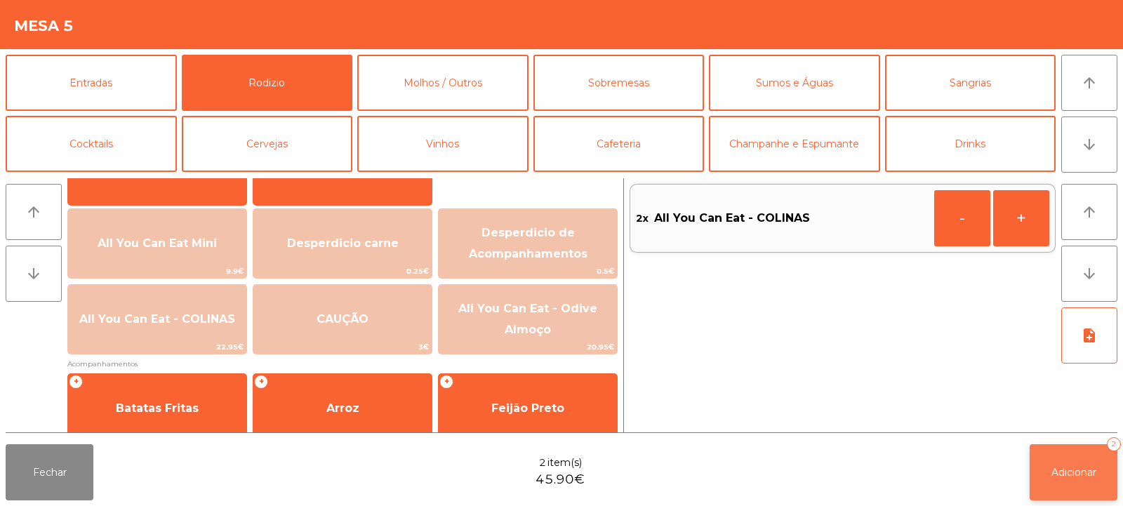
click at [1066, 468] on span "Adicionar" at bounding box center [1074, 472] width 45 height 13
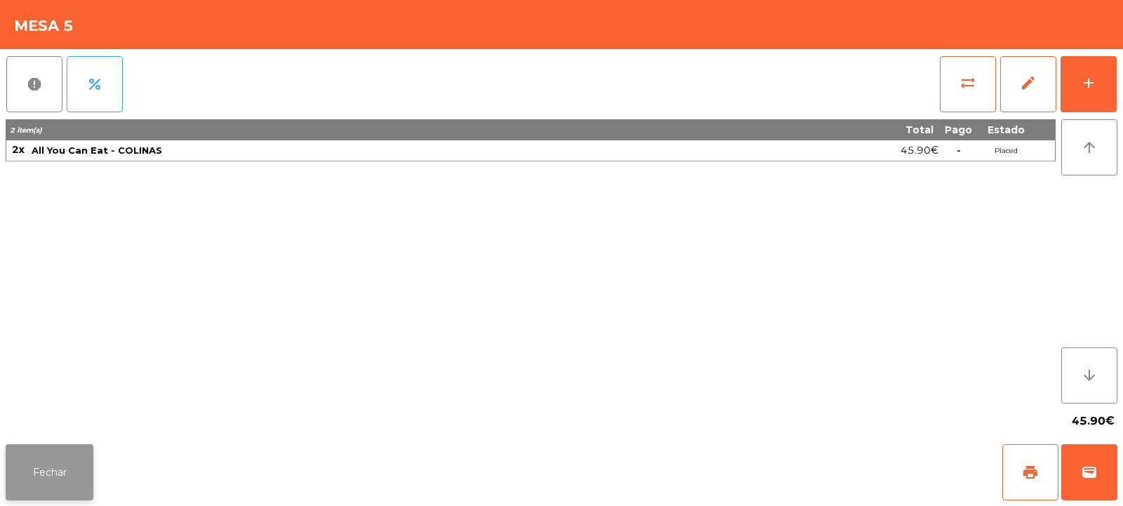
click at [66, 476] on button "Fechar" at bounding box center [50, 472] width 88 height 56
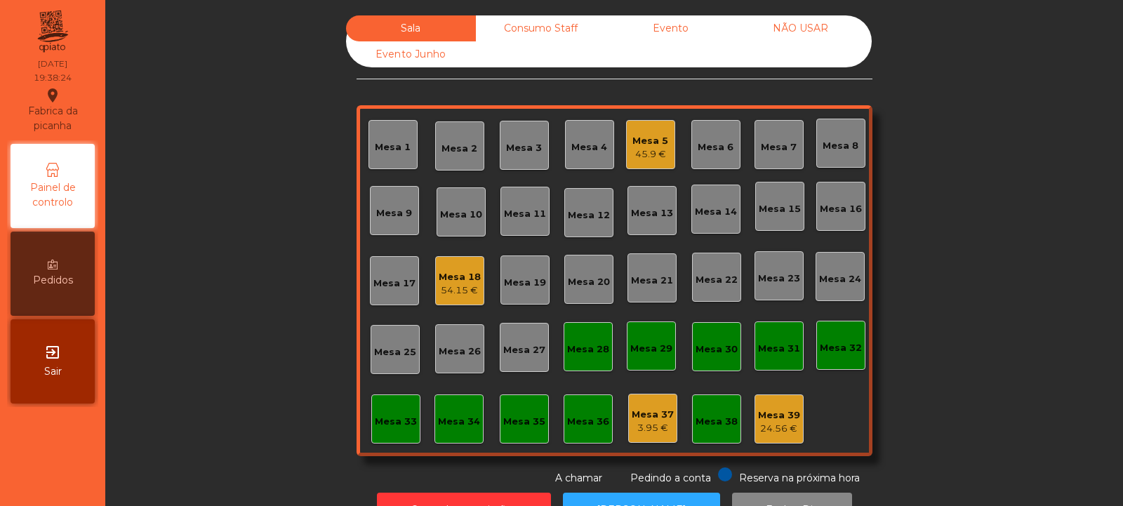
click at [452, 289] on div "54.15 €" at bounding box center [460, 291] width 42 height 14
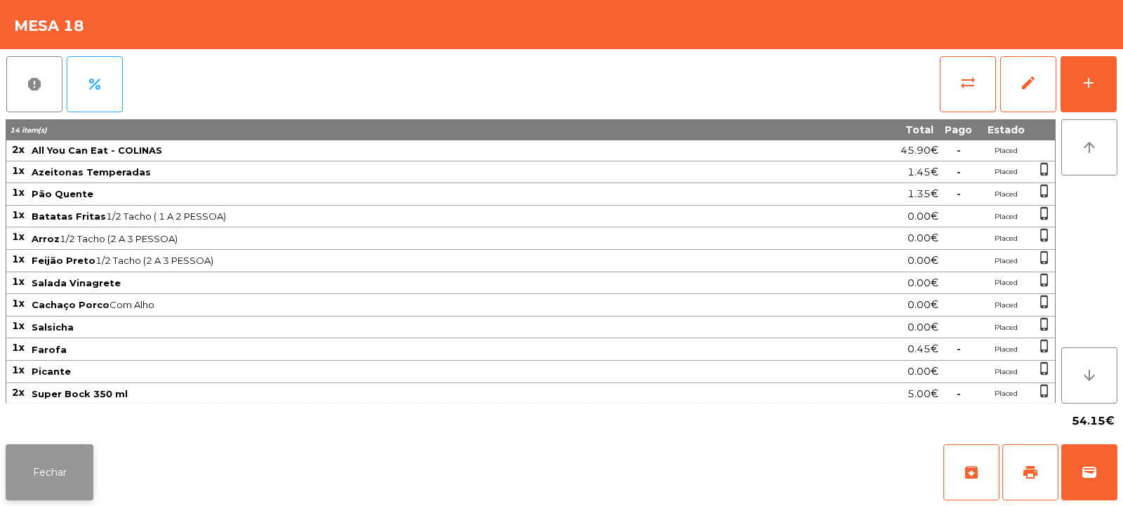
click at [46, 472] on button "Fechar" at bounding box center [50, 472] width 88 height 56
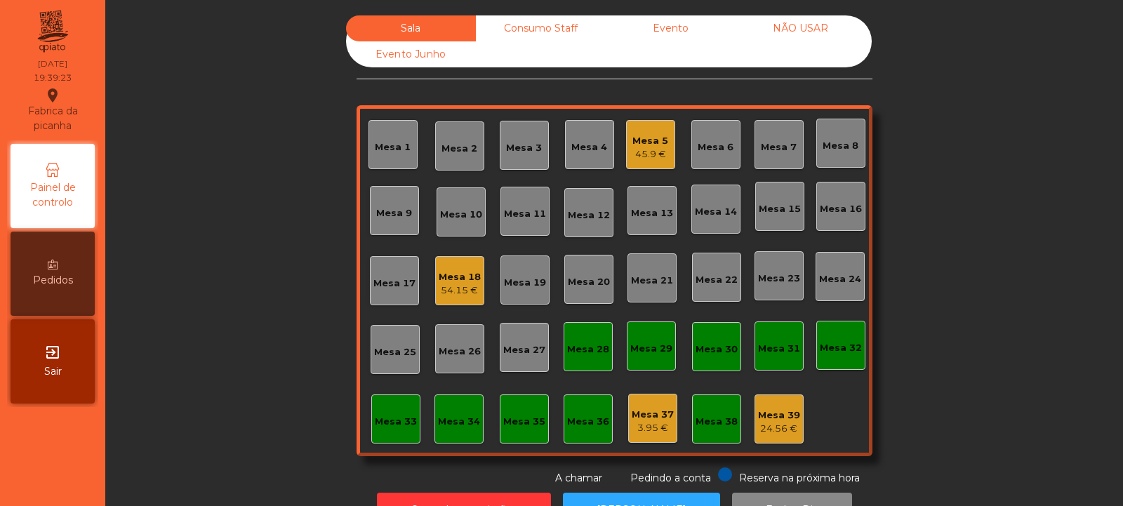
click at [449, 294] on div "54.15 €" at bounding box center [460, 291] width 42 height 14
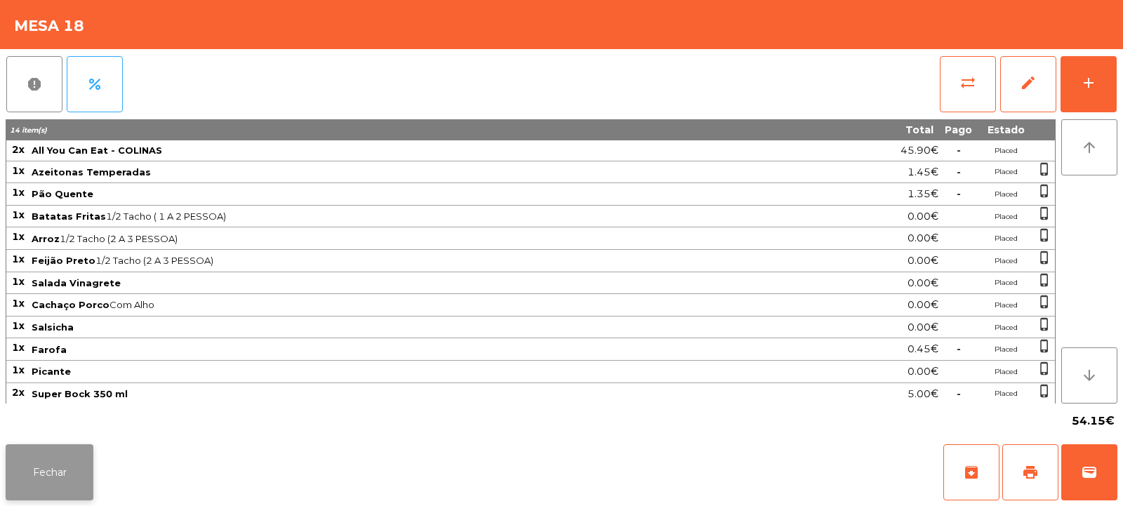
click at [72, 475] on button "Fechar" at bounding box center [50, 472] width 88 height 56
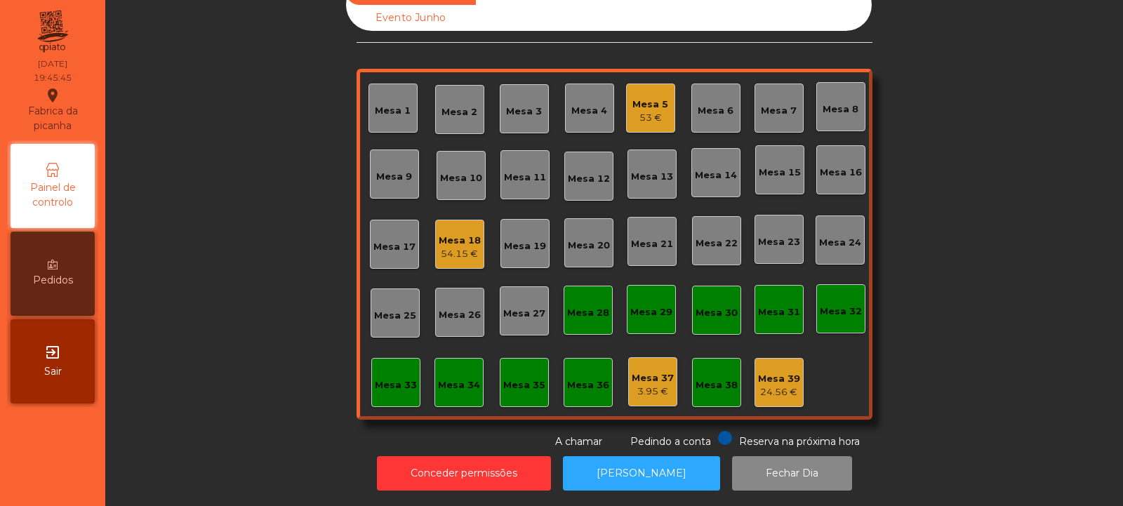
scroll to position [0, 0]
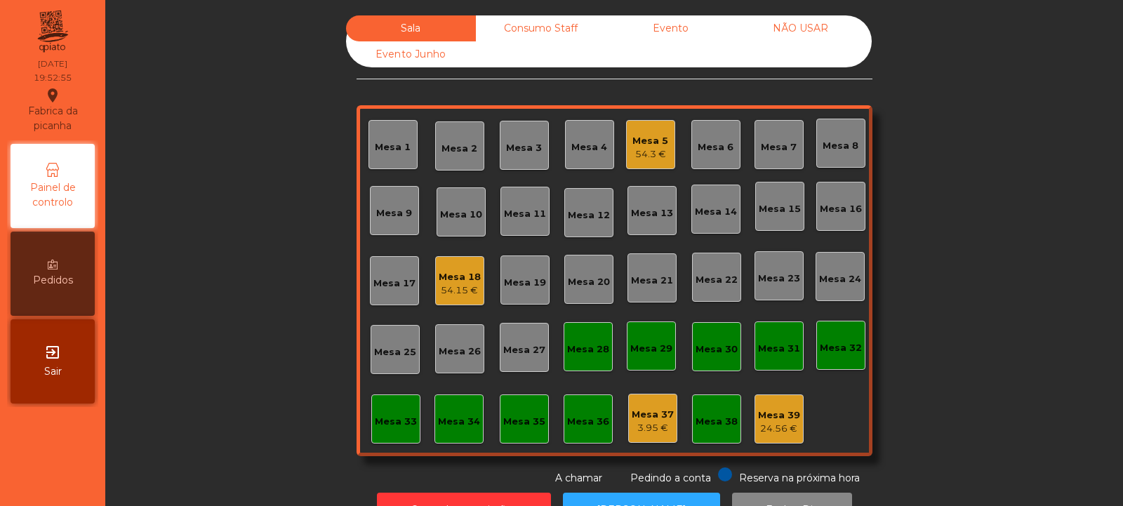
click at [512, 144] on div "Mesa 3" at bounding box center [524, 148] width 36 height 14
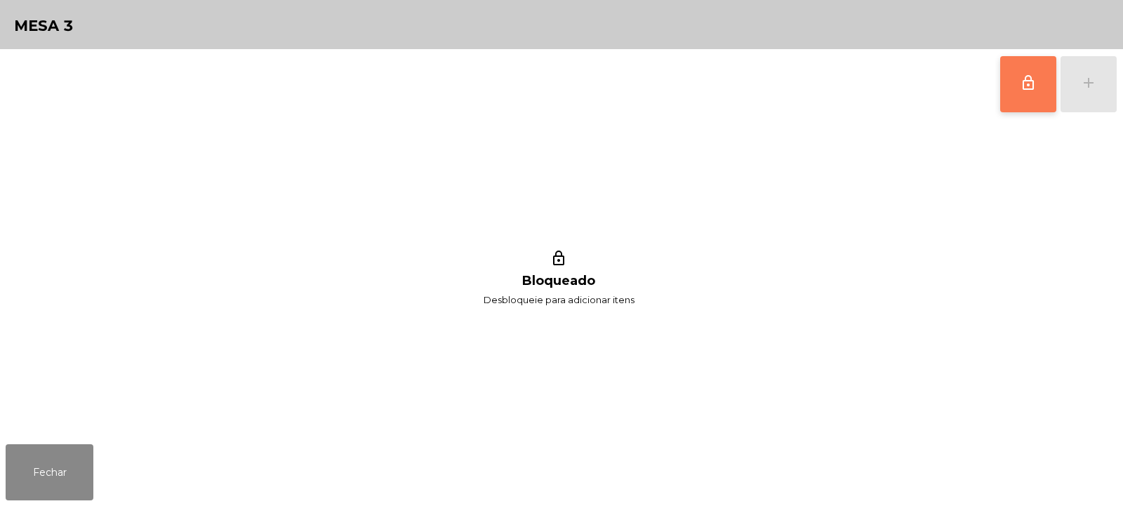
click at [1024, 95] on button "lock_outline" at bounding box center [1028, 84] width 56 height 56
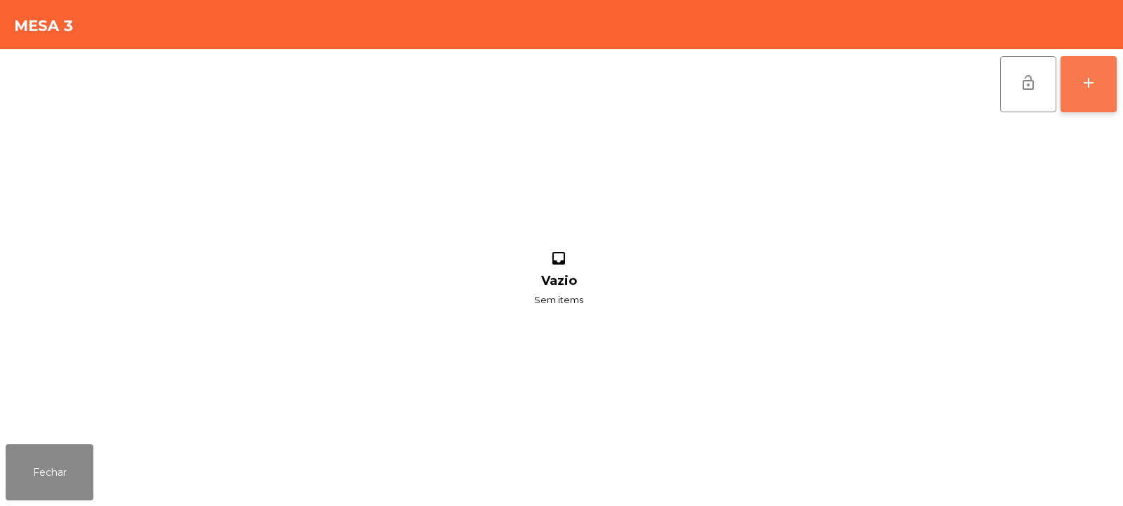
click at [1088, 95] on button "add" at bounding box center [1089, 84] width 56 height 56
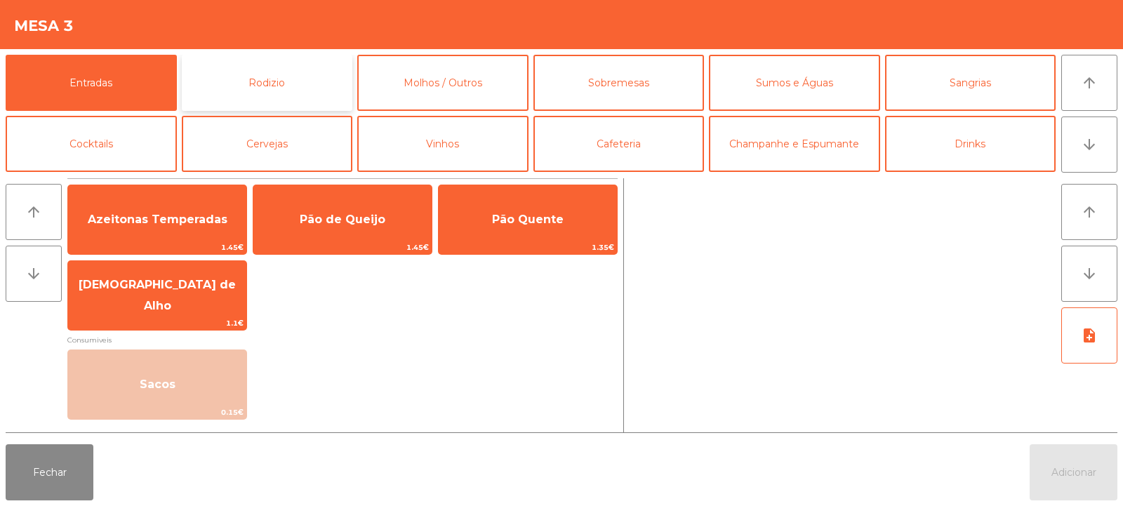
click at [282, 62] on button "Rodizio" at bounding box center [267, 83] width 171 height 56
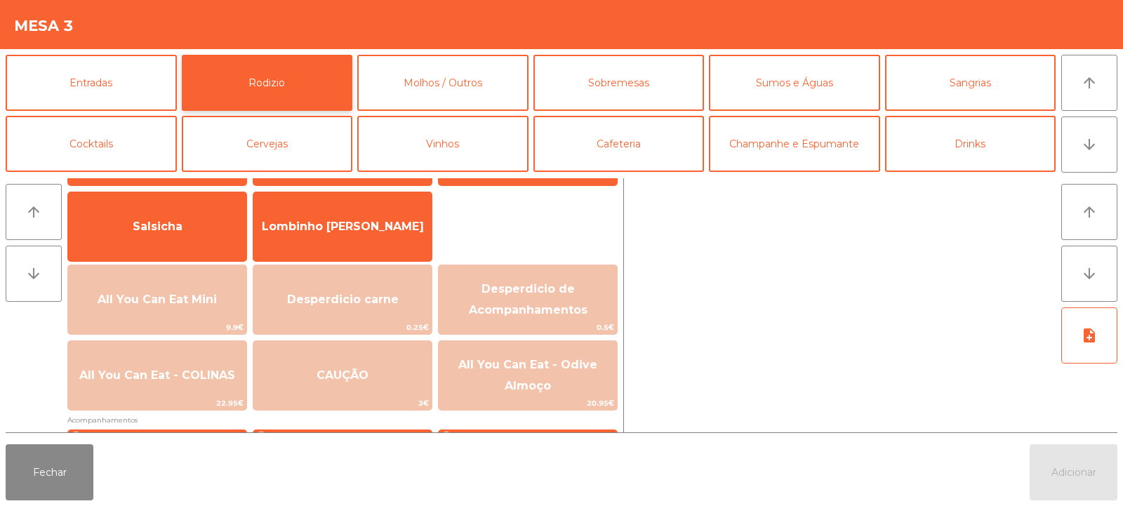
scroll to position [93, 0]
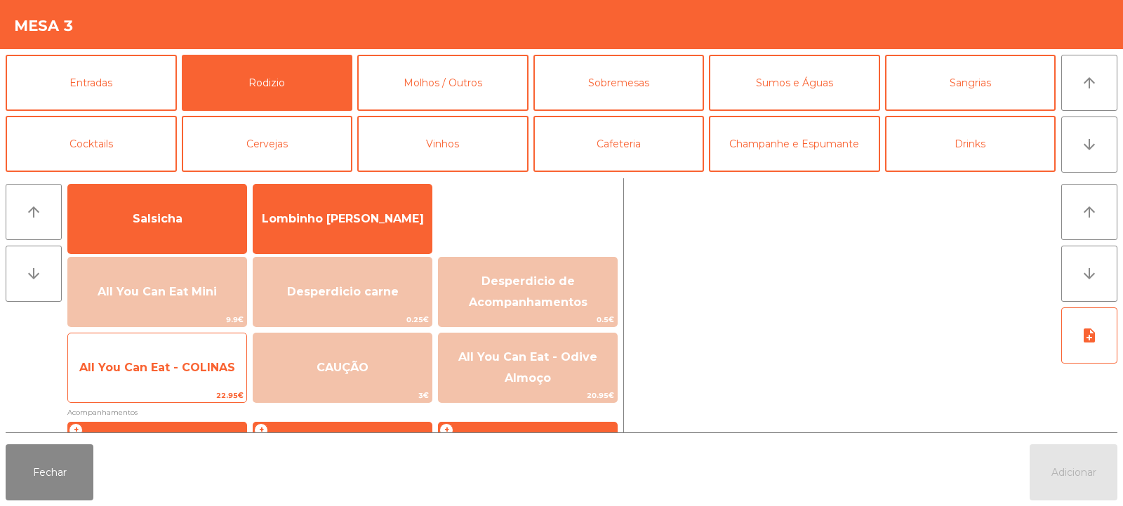
click at [176, 374] on span "All You Can Eat - COLINAS" at bounding box center [157, 368] width 178 height 38
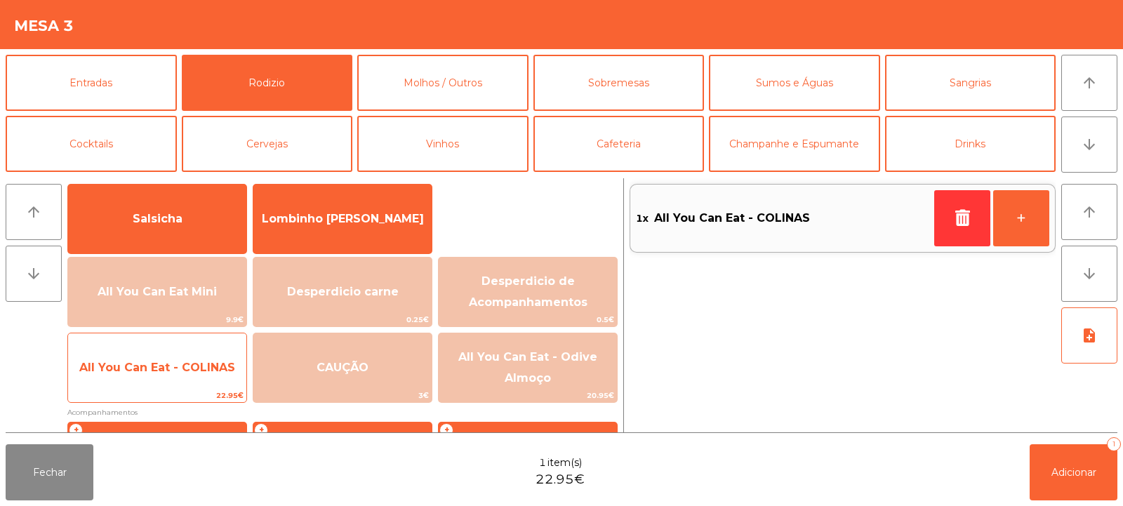
click at [147, 366] on span "All You Can Eat - COLINAS" at bounding box center [157, 367] width 156 height 13
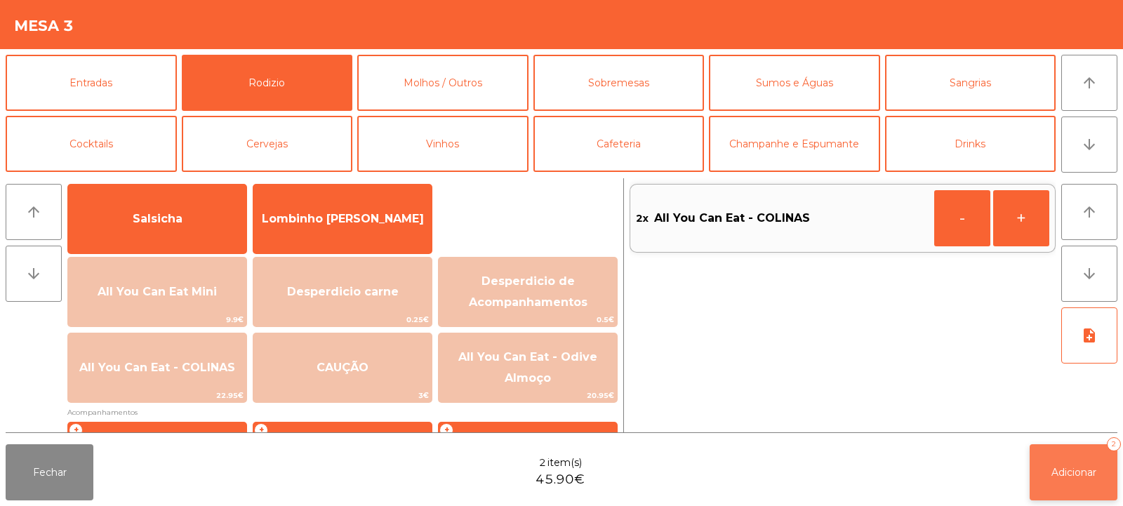
click at [1071, 482] on button "Adicionar 2" at bounding box center [1074, 472] width 88 height 56
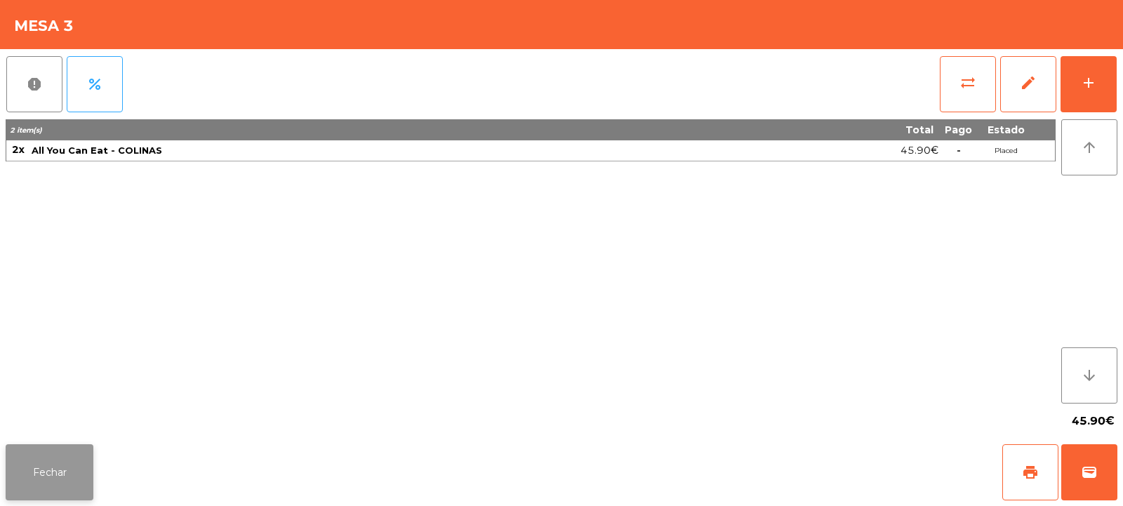
click at [60, 459] on button "Fechar" at bounding box center [50, 472] width 88 height 56
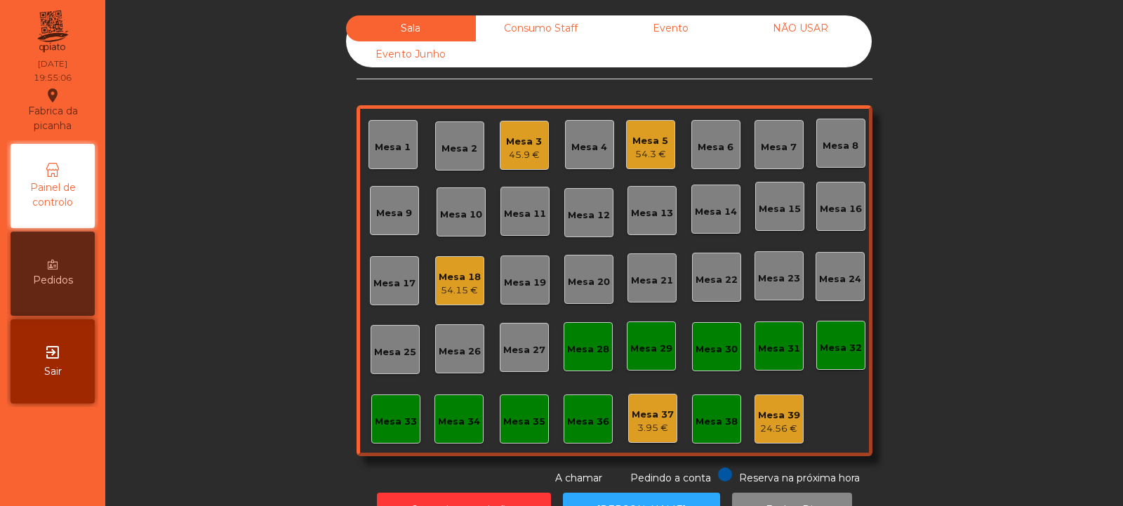
click at [777, 430] on div "24.56 €" at bounding box center [779, 429] width 42 height 14
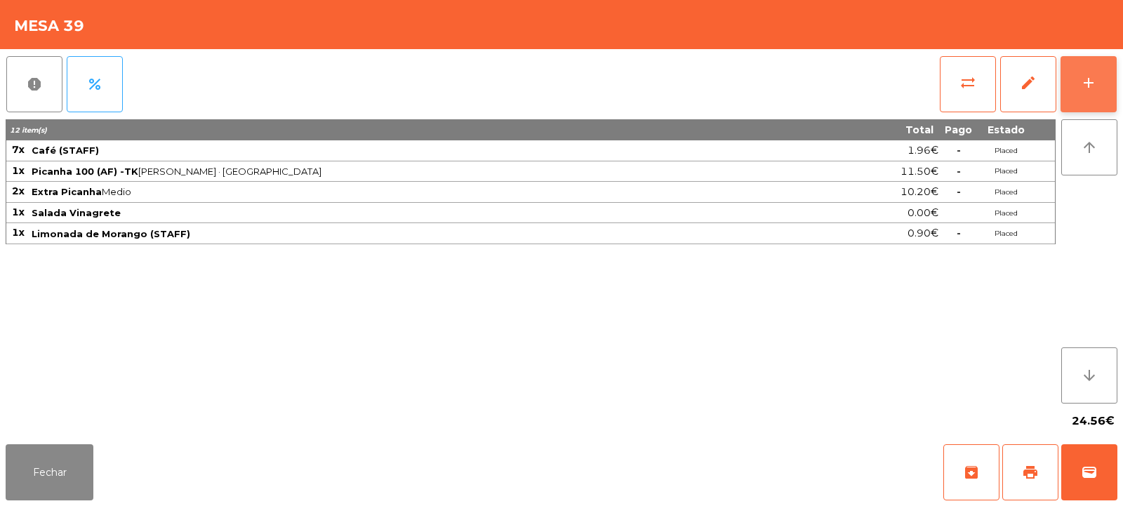
click at [1072, 104] on button "add" at bounding box center [1089, 84] width 56 height 56
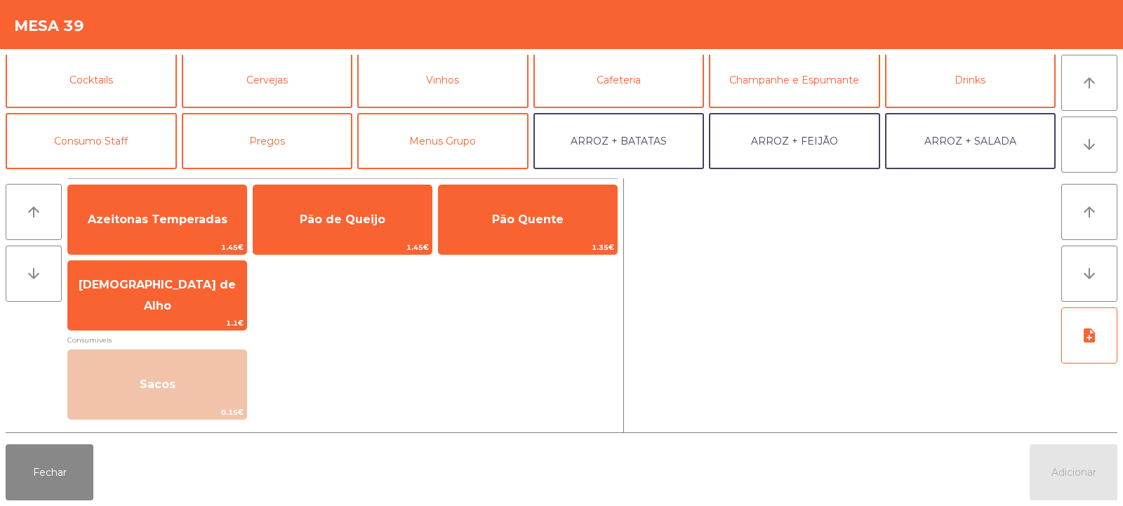
scroll to position [89, 0]
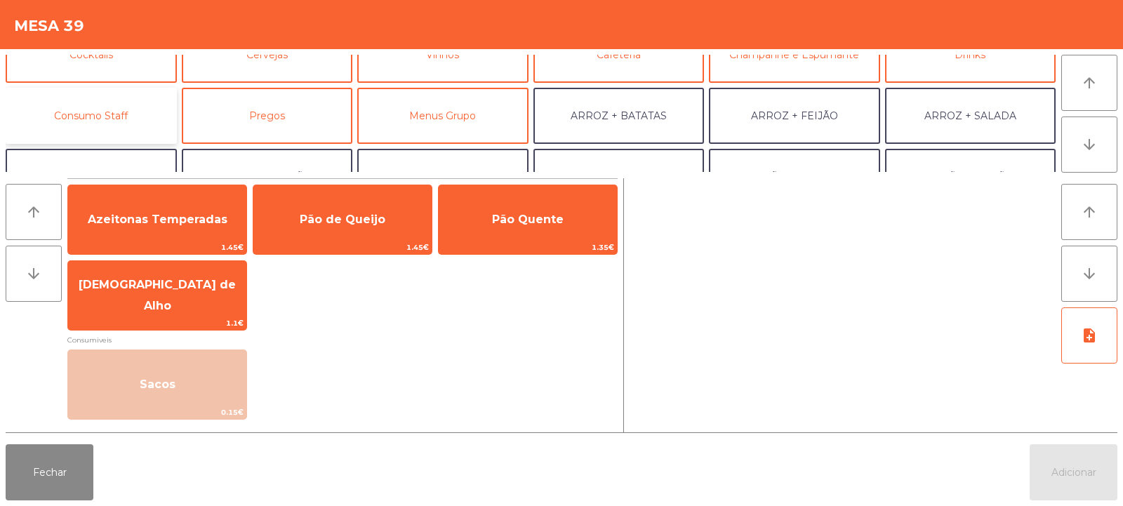
click at [121, 127] on button "Consumo Staff" at bounding box center [91, 116] width 171 height 56
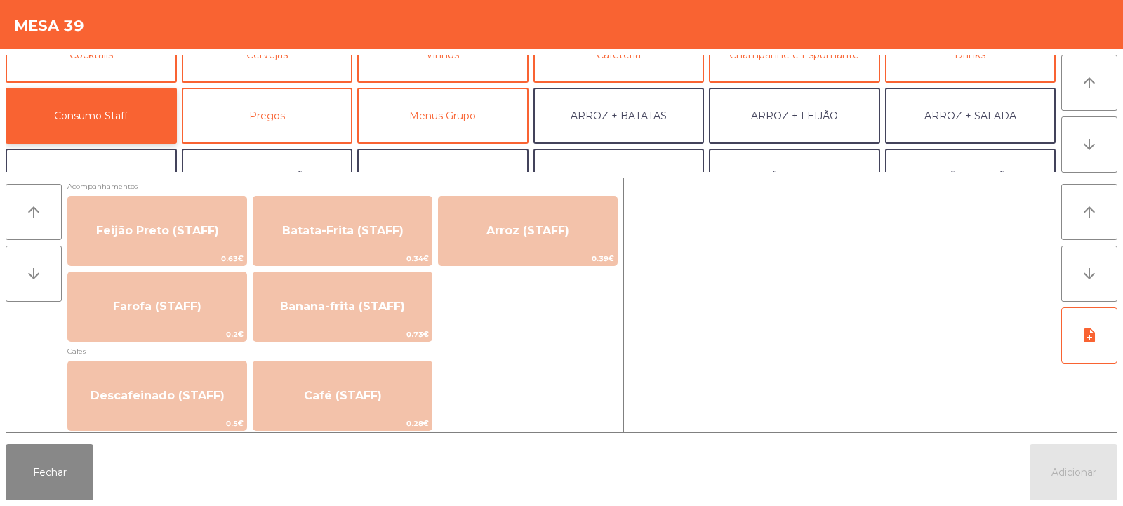
scroll to position [699, 0]
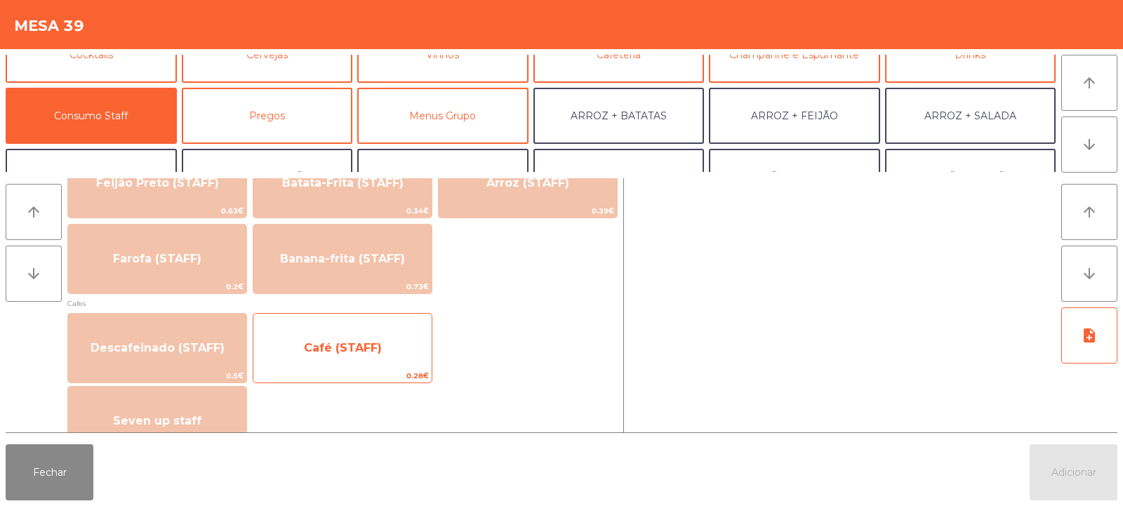
click at [359, 352] on span "Café (STAFF)" at bounding box center [343, 347] width 78 height 13
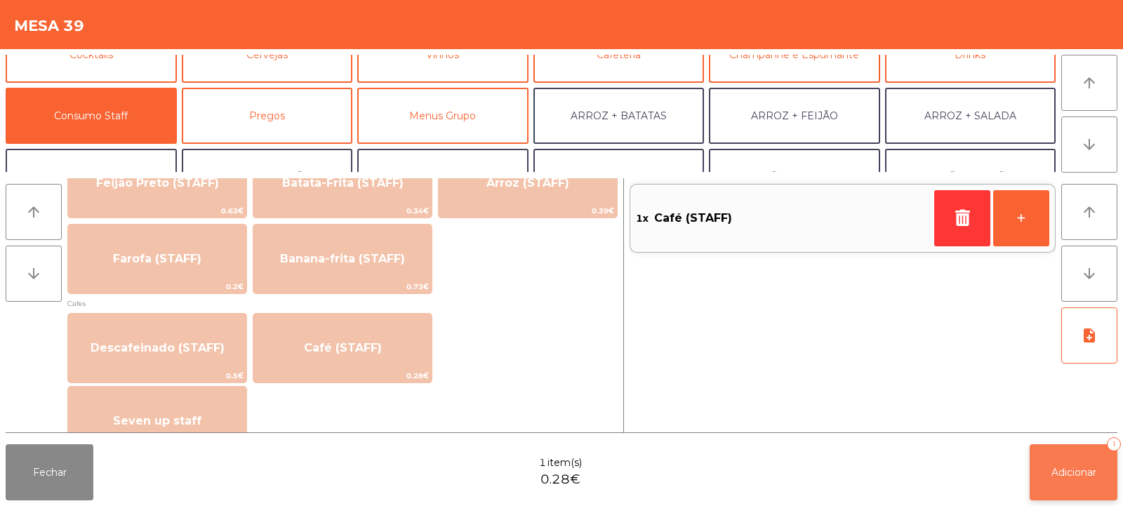
click at [1069, 464] on button "Adicionar 1" at bounding box center [1074, 472] width 88 height 56
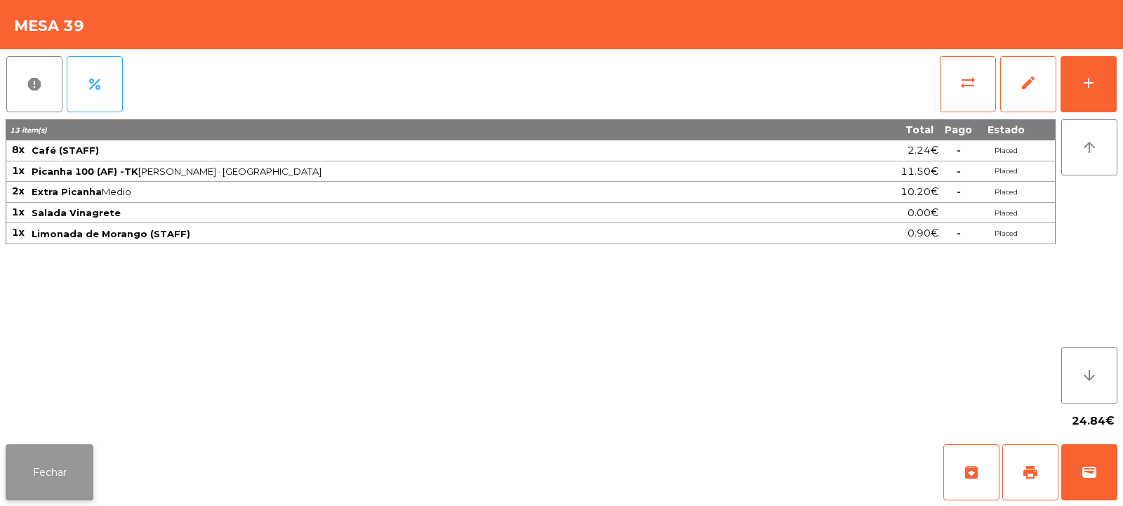
click at [62, 478] on button "Fechar" at bounding box center [50, 472] width 88 height 56
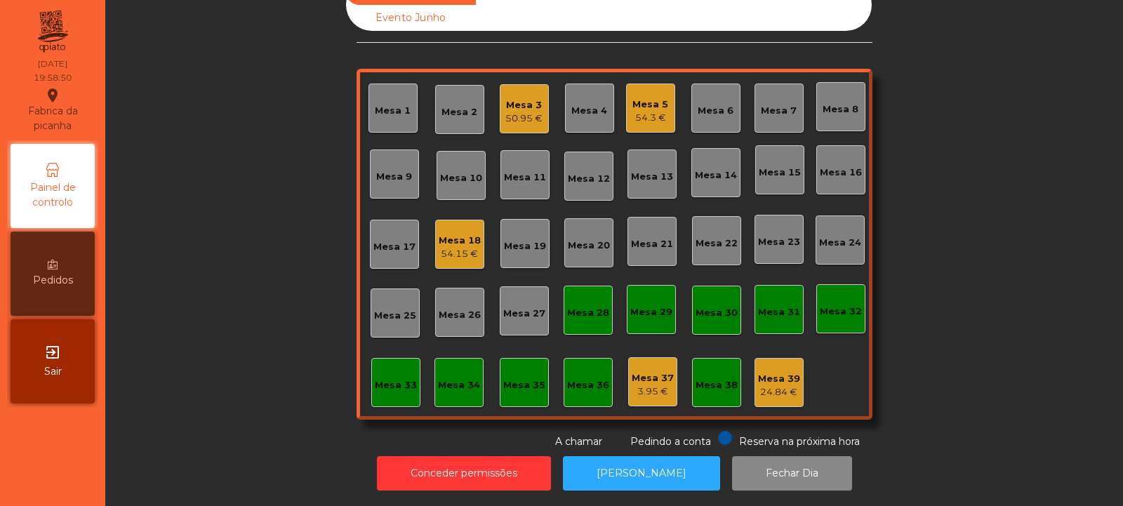
scroll to position [0, 0]
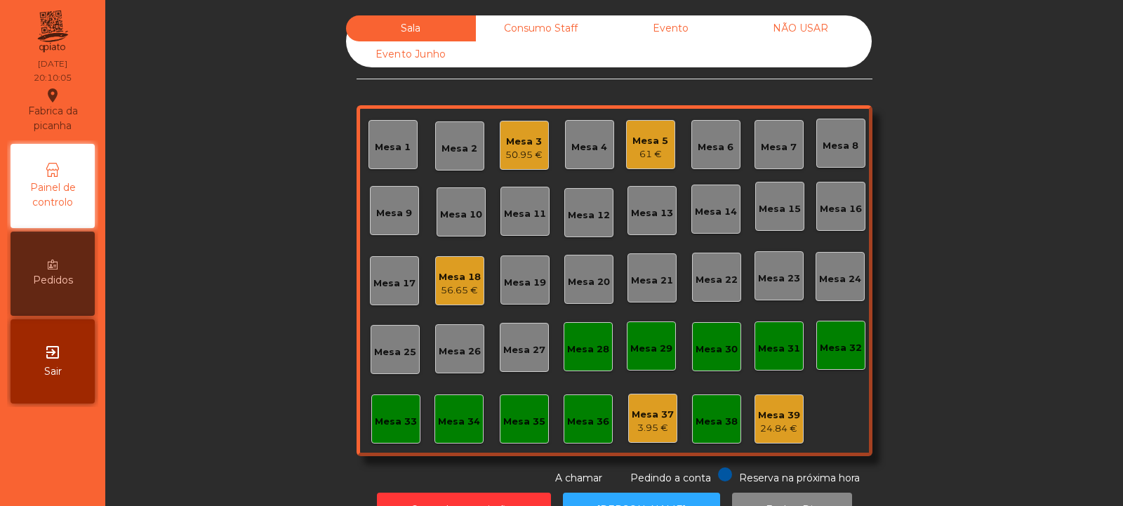
click at [580, 147] on div "Mesa 4" at bounding box center [589, 147] width 36 height 14
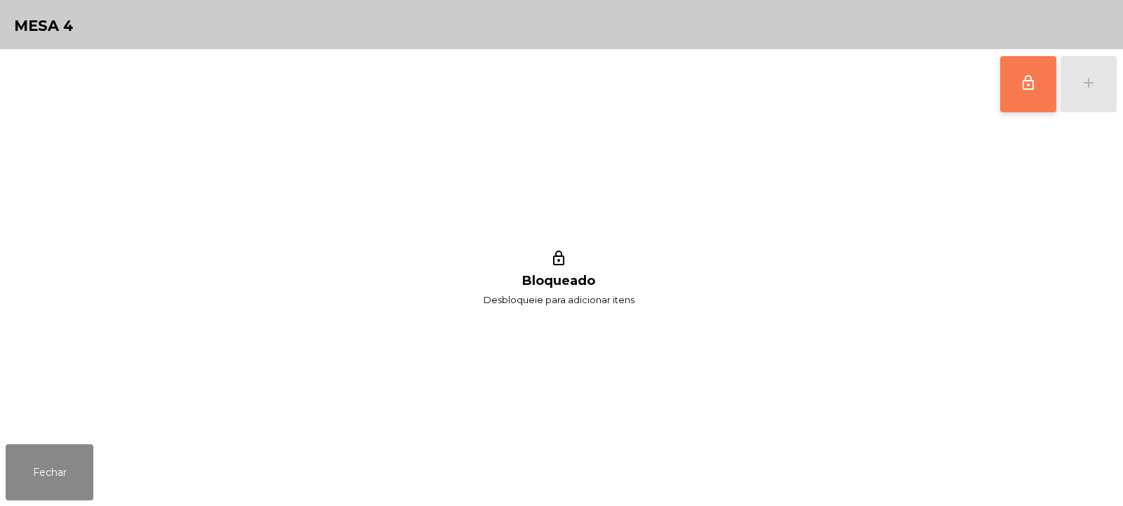
click at [1020, 82] on span "lock_outline" at bounding box center [1028, 82] width 17 height 17
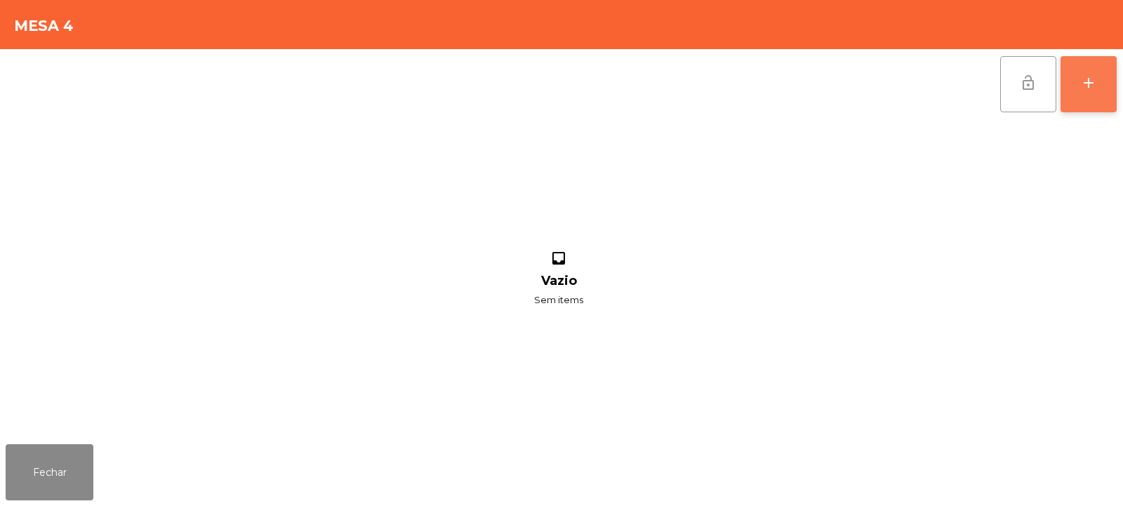
click at [1078, 90] on button "add" at bounding box center [1089, 84] width 56 height 56
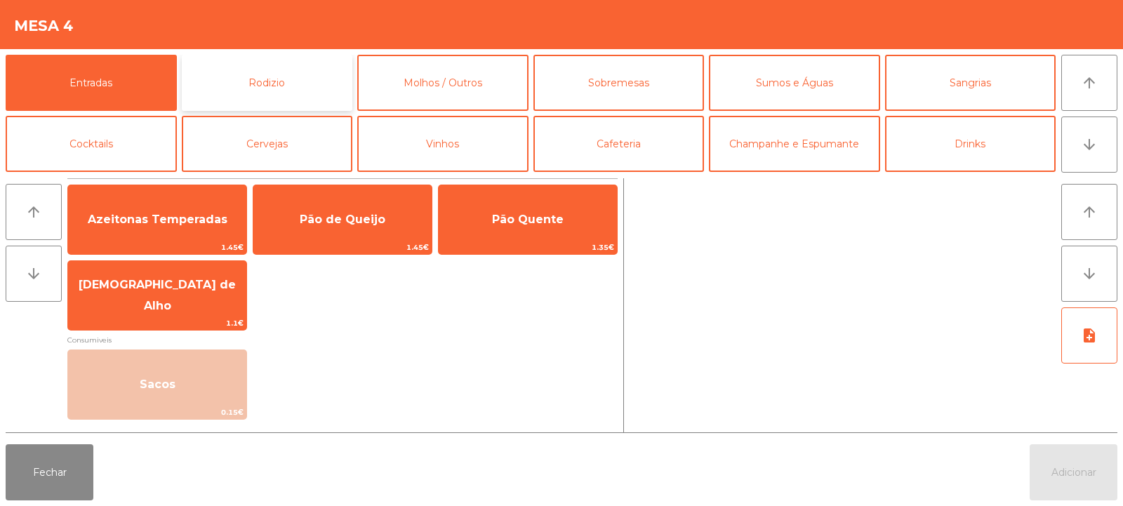
click at [286, 73] on button "Rodizio" at bounding box center [267, 83] width 171 height 56
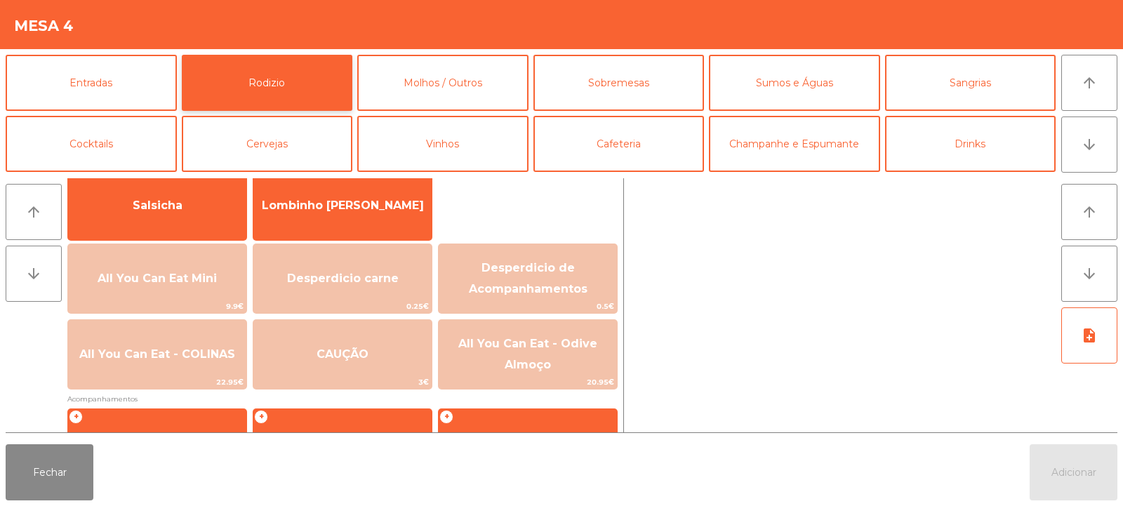
scroll to position [147, 0]
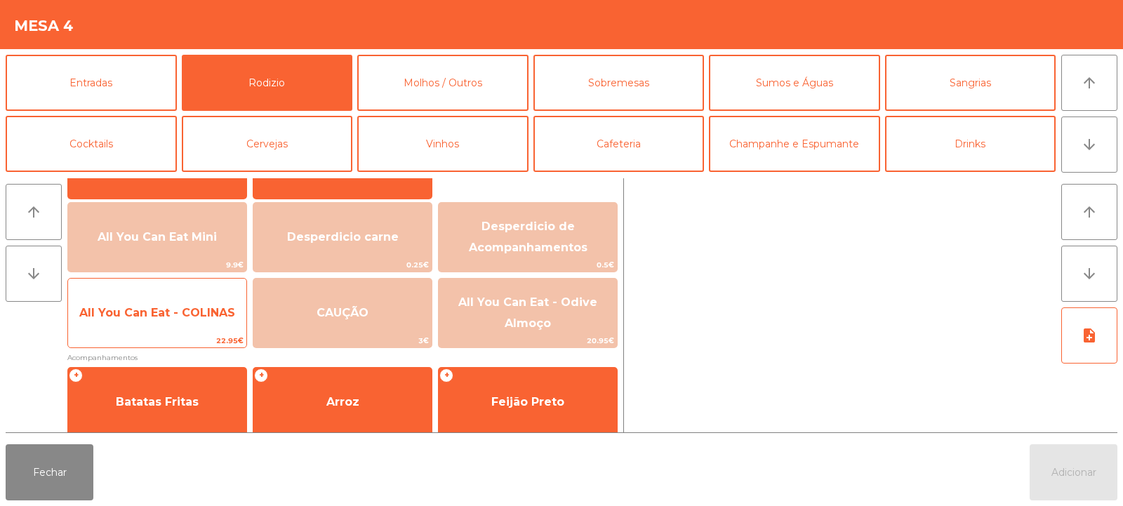
click at [163, 324] on span "All You Can Eat - COLINAS" at bounding box center [157, 313] width 178 height 38
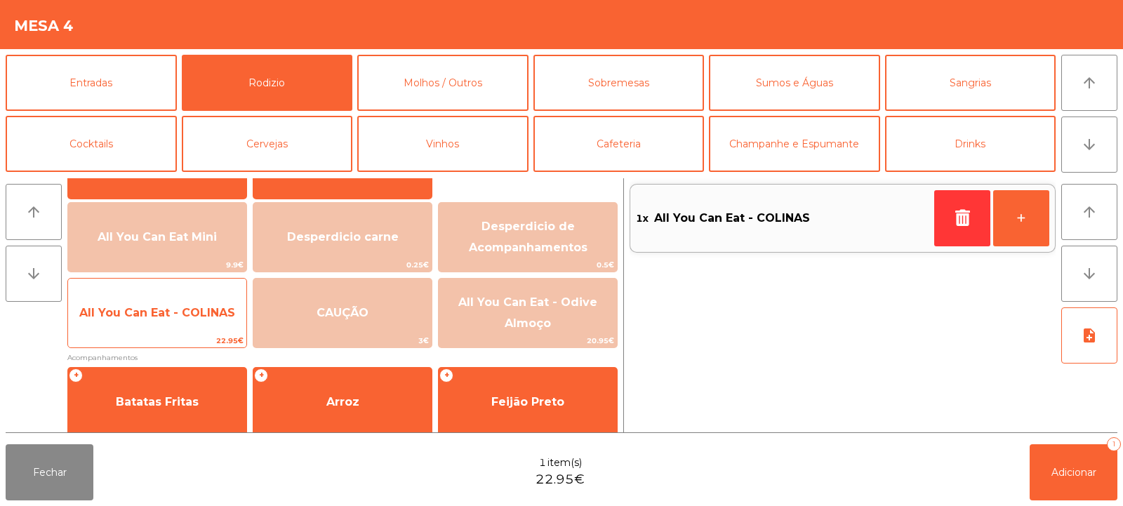
click at [158, 314] on span "All You Can Eat - COLINAS" at bounding box center [157, 312] width 156 height 13
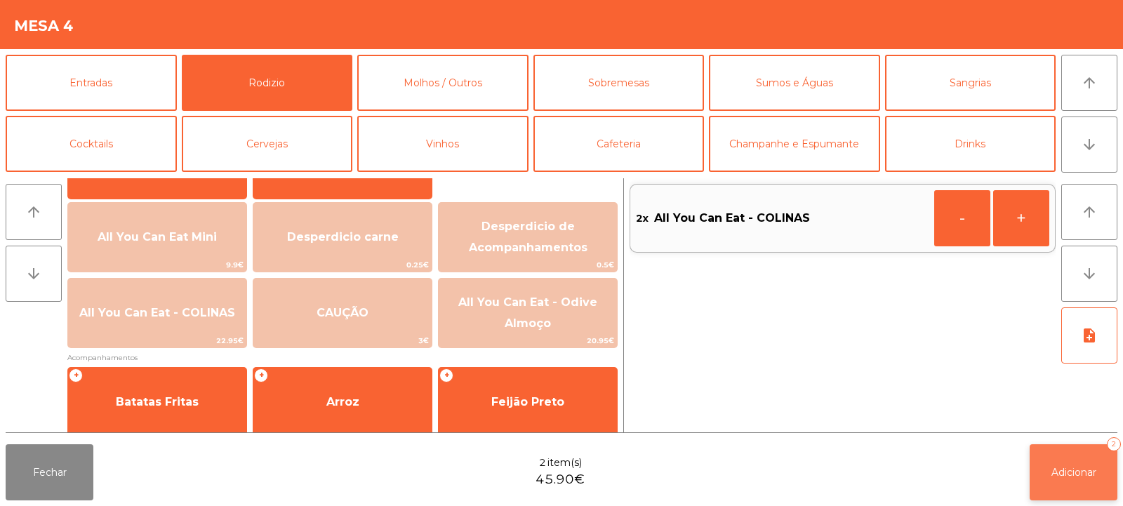
click at [1073, 473] on span "Adicionar" at bounding box center [1074, 472] width 45 height 13
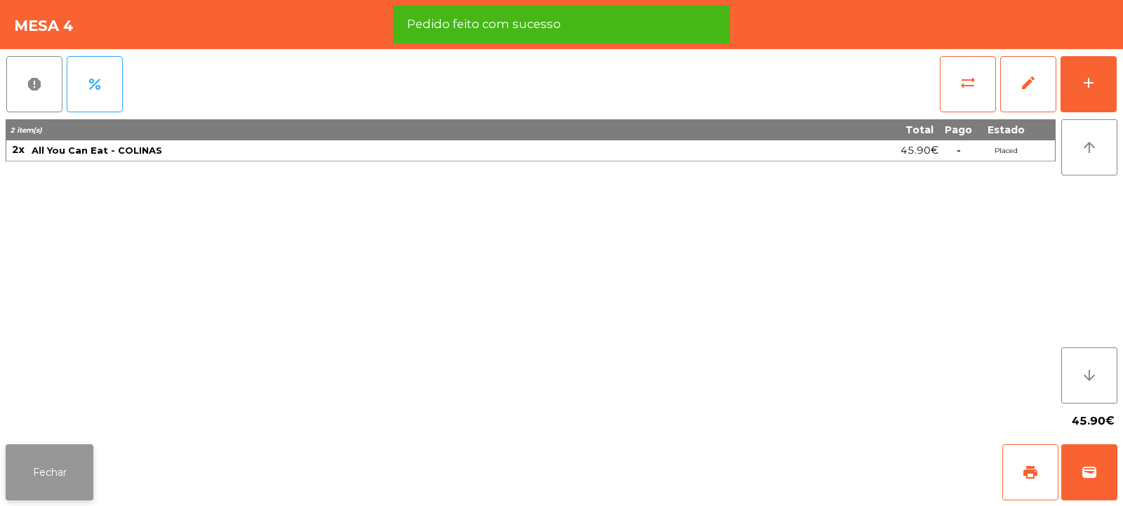
click at [64, 489] on button "Fechar" at bounding box center [50, 472] width 88 height 56
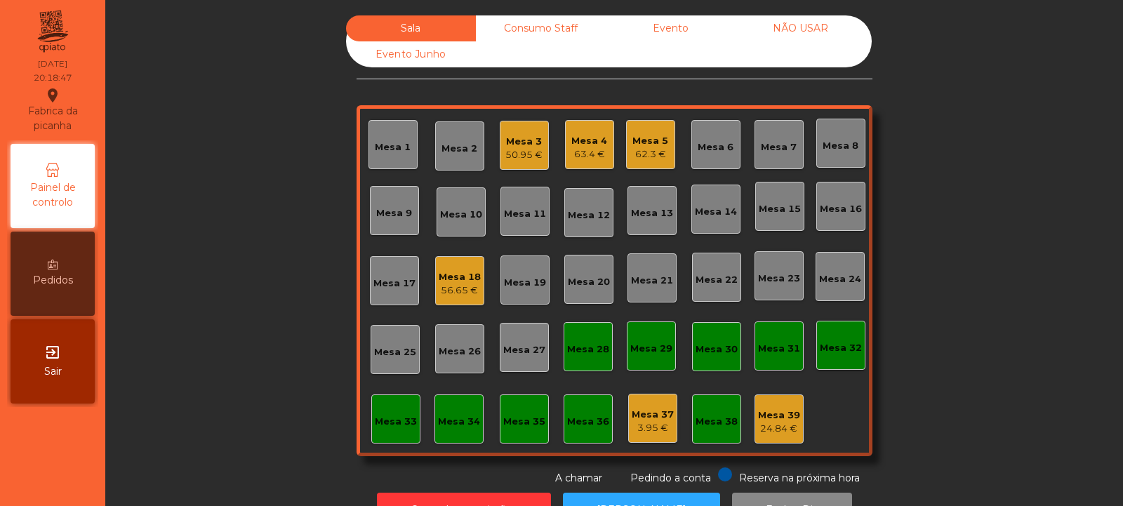
click at [594, 157] on div "63.4 €" at bounding box center [589, 154] width 36 height 14
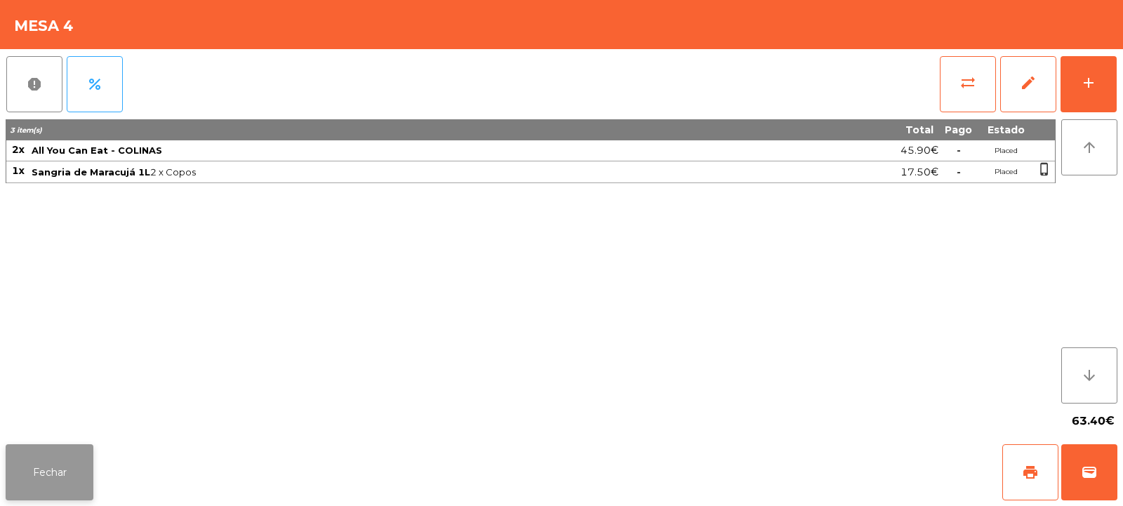
click at [49, 459] on button "Fechar" at bounding box center [50, 472] width 88 height 56
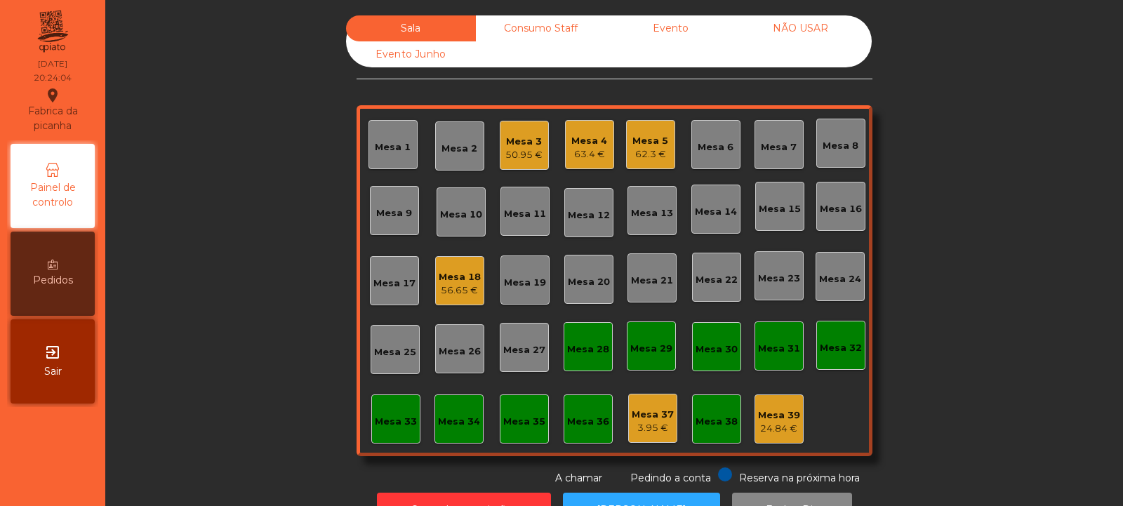
click at [780, 165] on div "Mesa 7" at bounding box center [779, 144] width 49 height 49
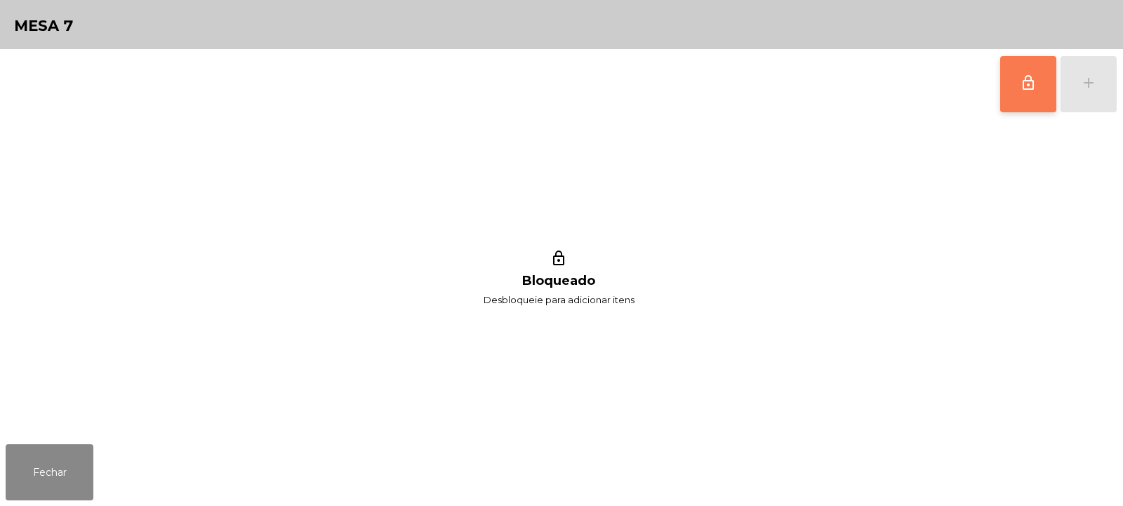
click at [1025, 88] on span "lock_outline" at bounding box center [1028, 82] width 17 height 17
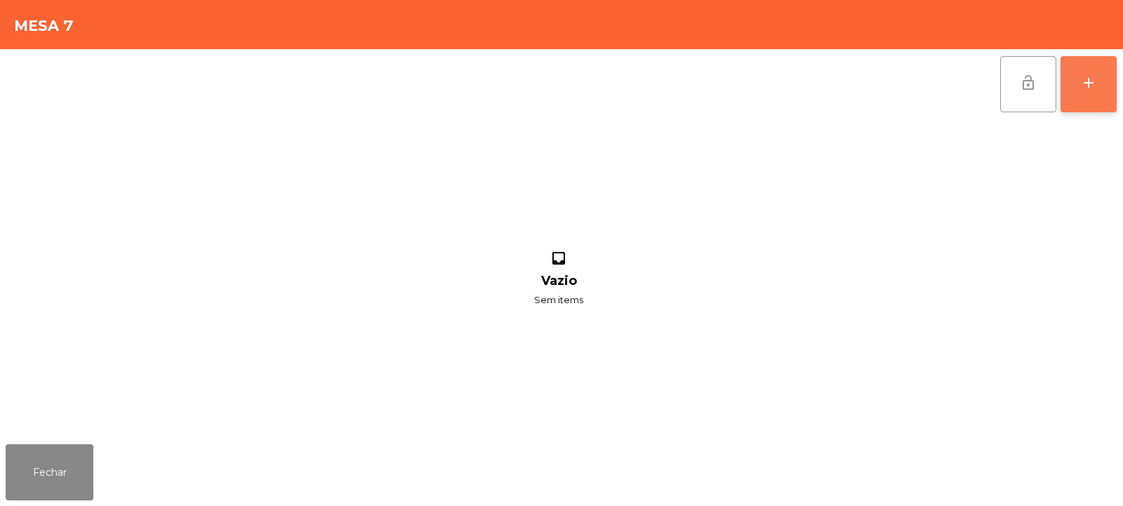
click at [1085, 78] on div "add" at bounding box center [1088, 82] width 17 height 17
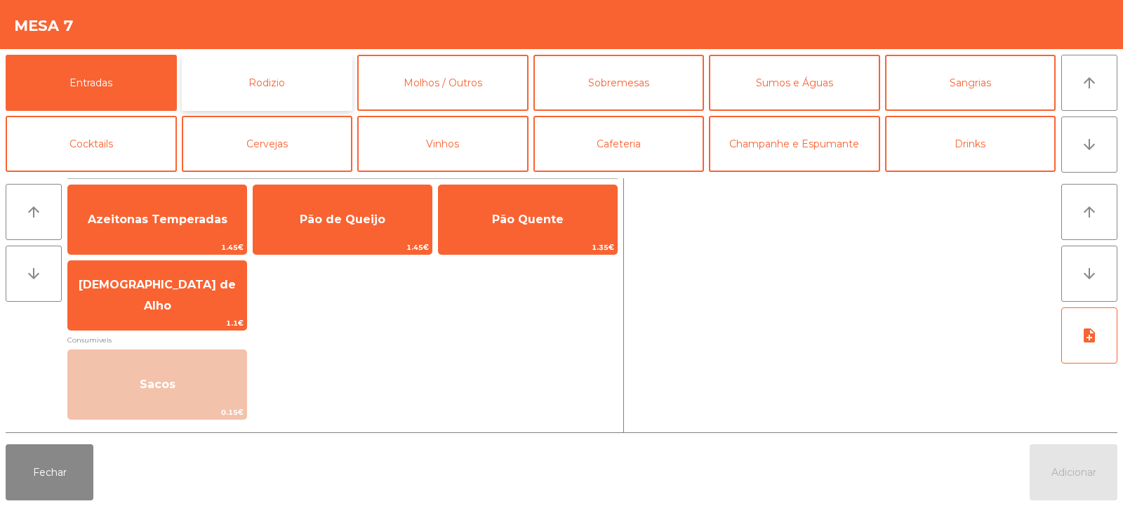
click at [287, 76] on button "Rodizio" at bounding box center [267, 83] width 171 height 56
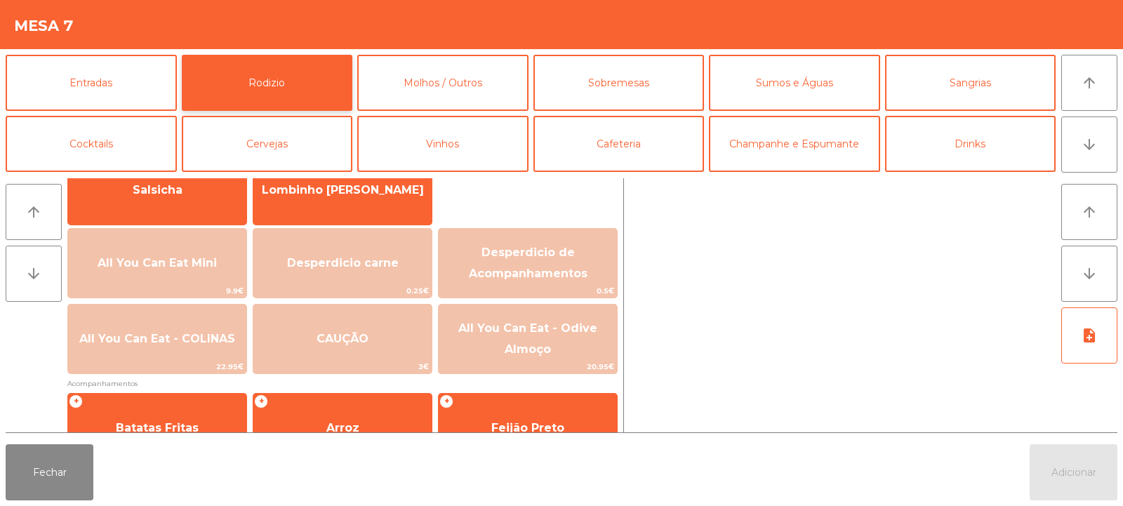
scroll to position [159, 0]
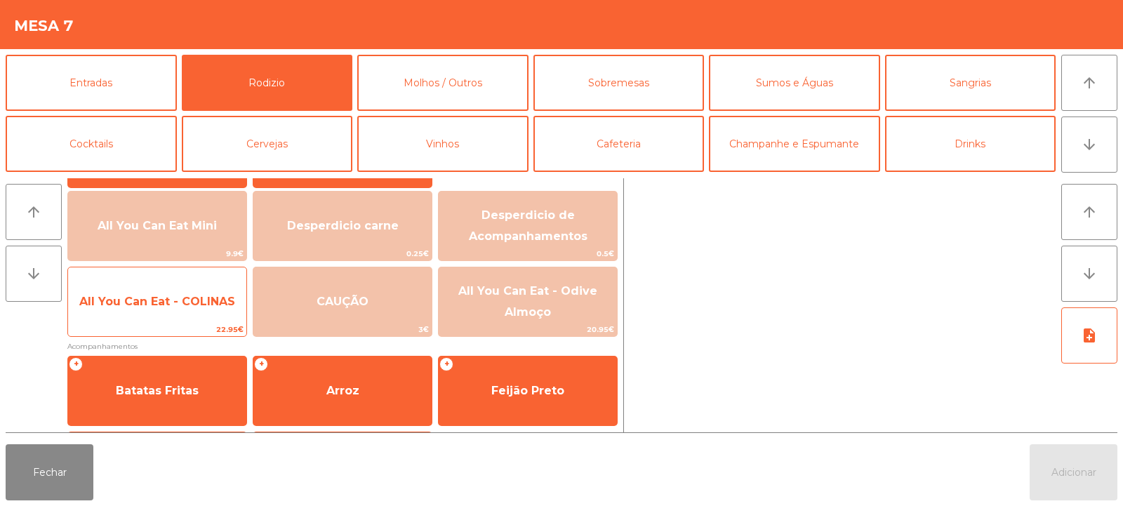
click at [171, 304] on span "All You Can Eat - COLINAS" at bounding box center [157, 301] width 156 height 13
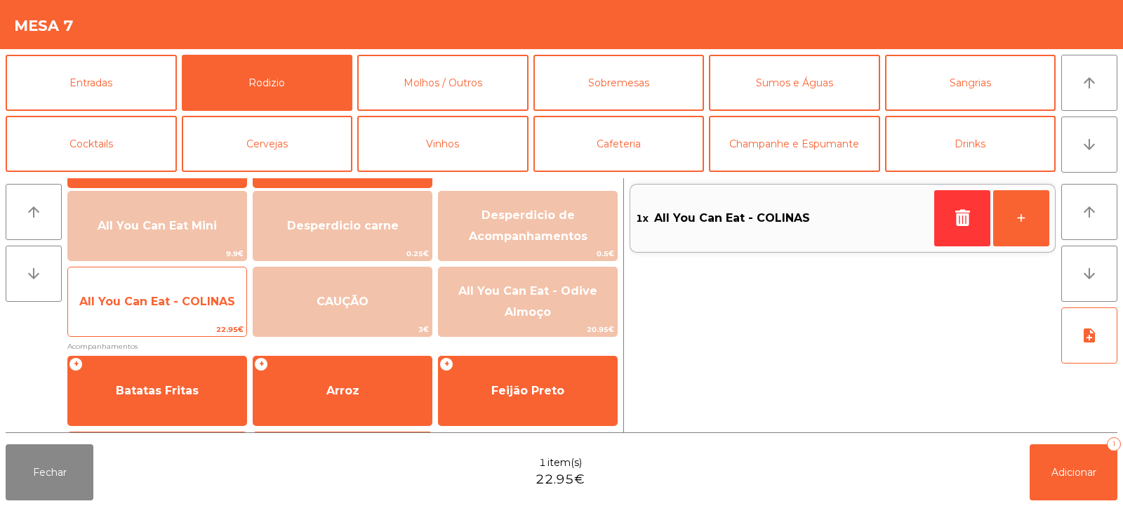
click at [150, 315] on span "All You Can Eat - COLINAS" at bounding box center [157, 302] width 178 height 38
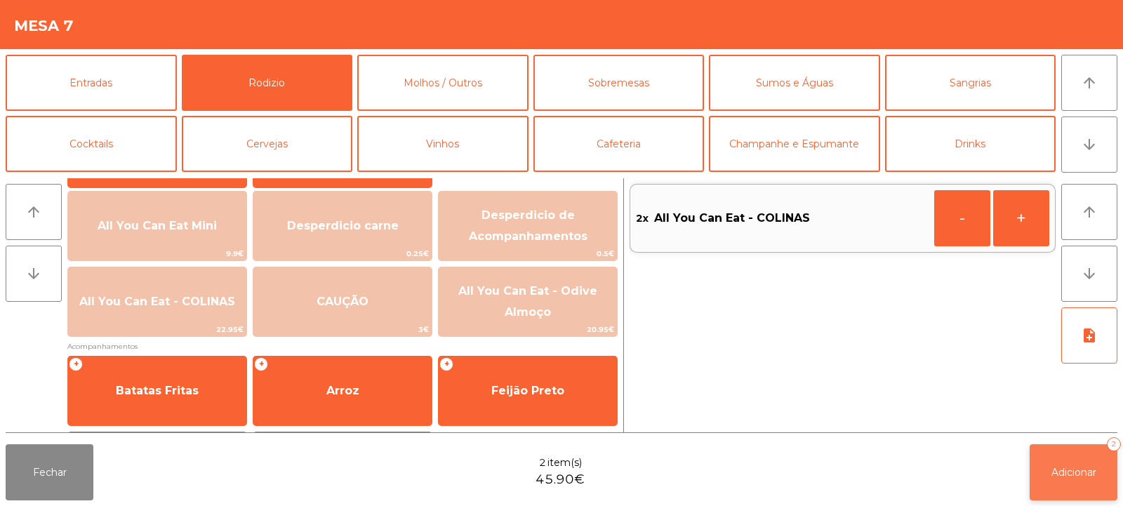
click at [1075, 458] on button "Adicionar 2" at bounding box center [1074, 472] width 88 height 56
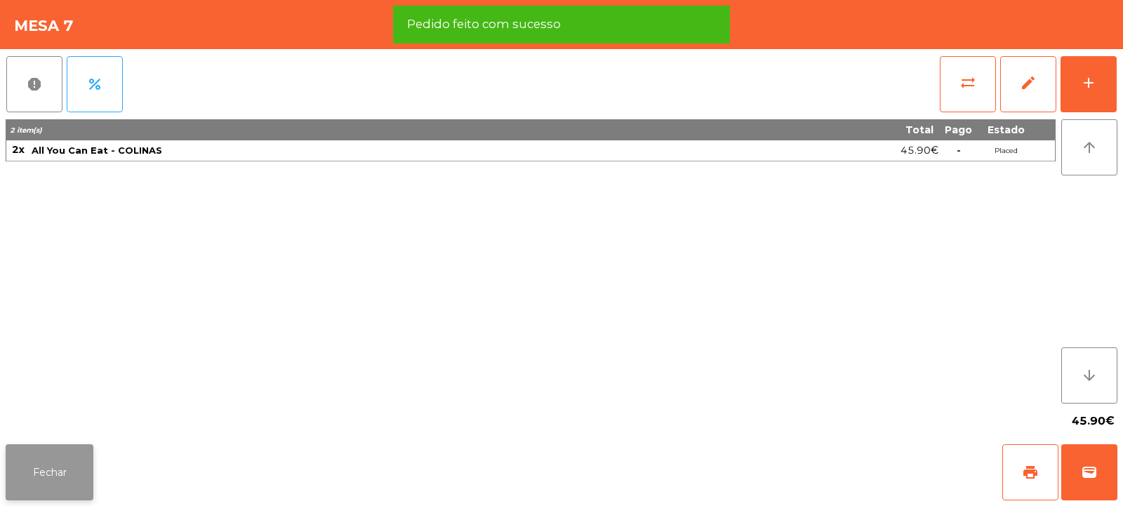
click at [41, 478] on button "Fechar" at bounding box center [50, 472] width 88 height 56
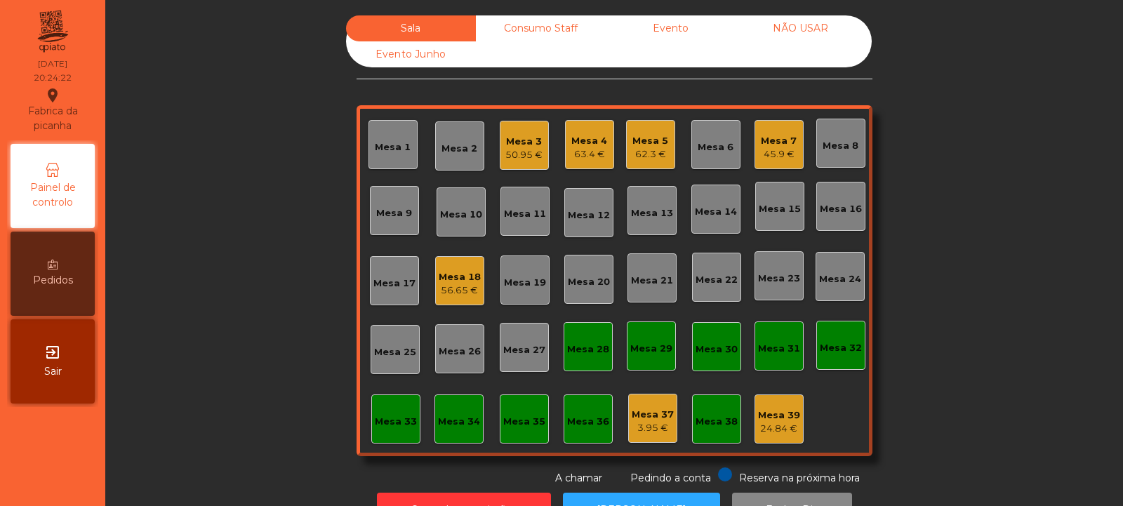
click at [601, 140] on div "Mesa 4" at bounding box center [589, 141] width 36 height 14
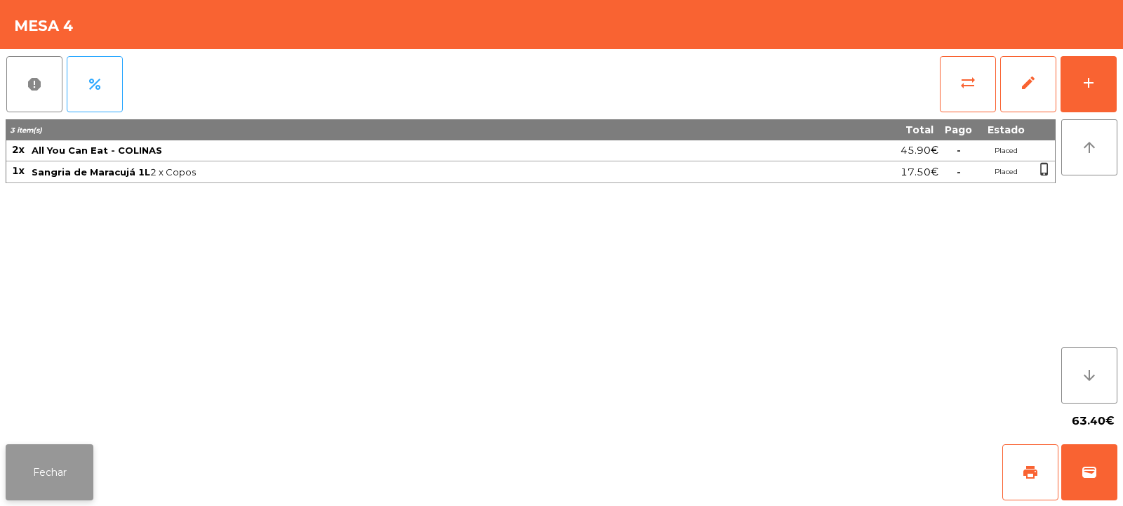
click at [77, 474] on button "Fechar" at bounding box center [50, 472] width 88 height 56
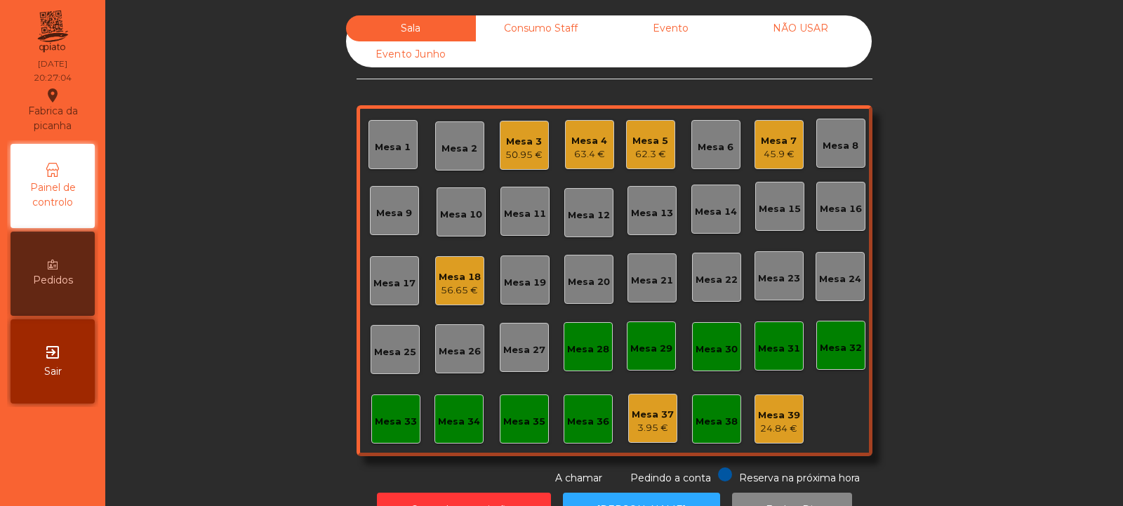
click at [392, 220] on div "Mesa 9" at bounding box center [394, 210] width 49 height 49
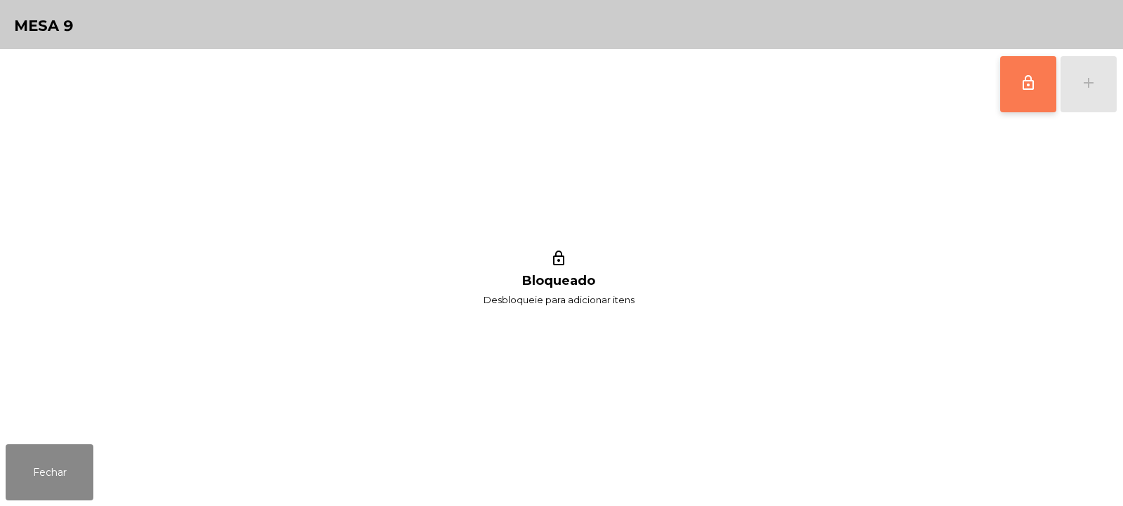
click at [1000, 95] on button "lock_outline" at bounding box center [1028, 84] width 56 height 56
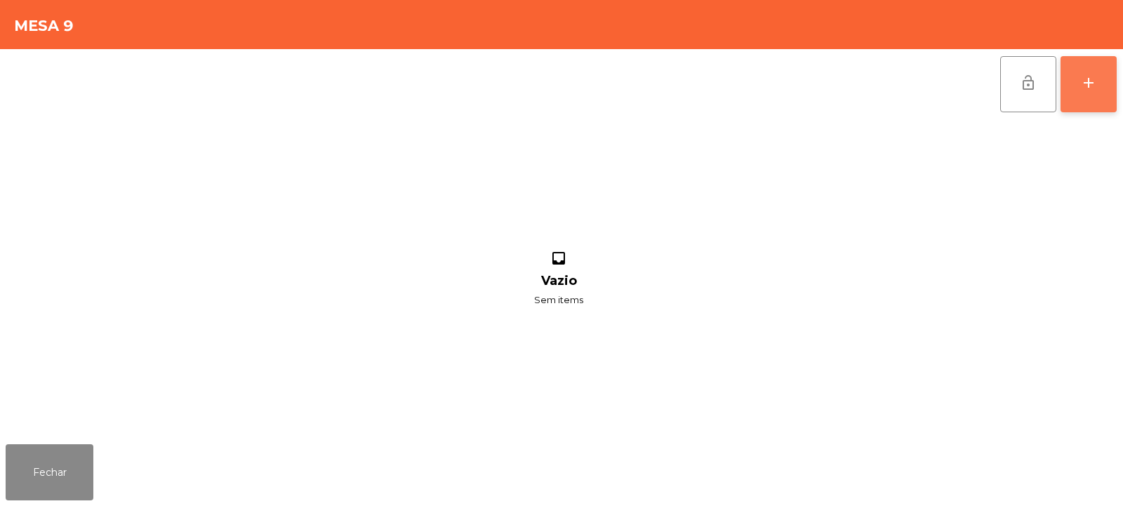
click at [1077, 92] on button "add" at bounding box center [1089, 84] width 56 height 56
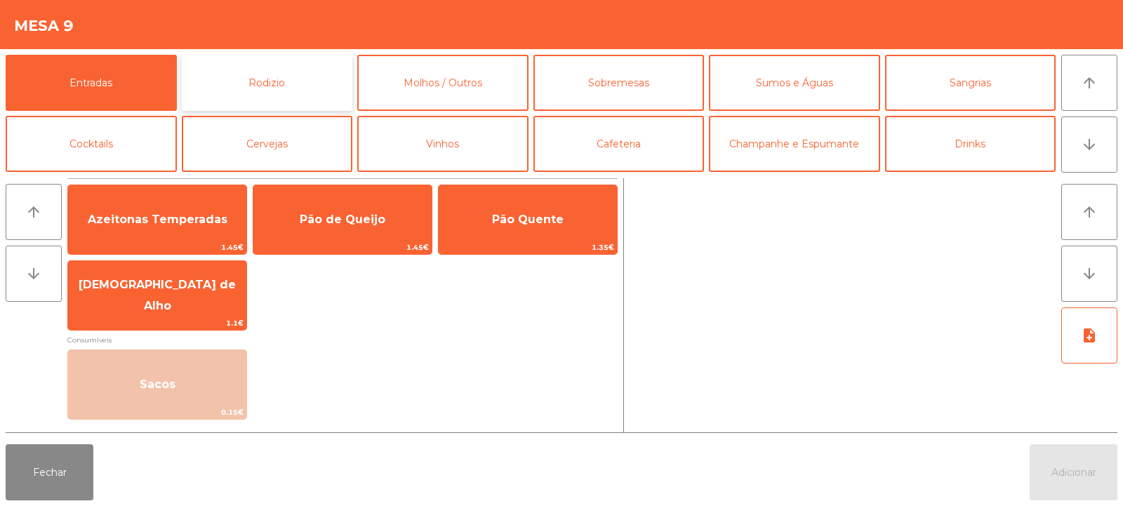
click at [298, 77] on button "Rodizio" at bounding box center [267, 83] width 171 height 56
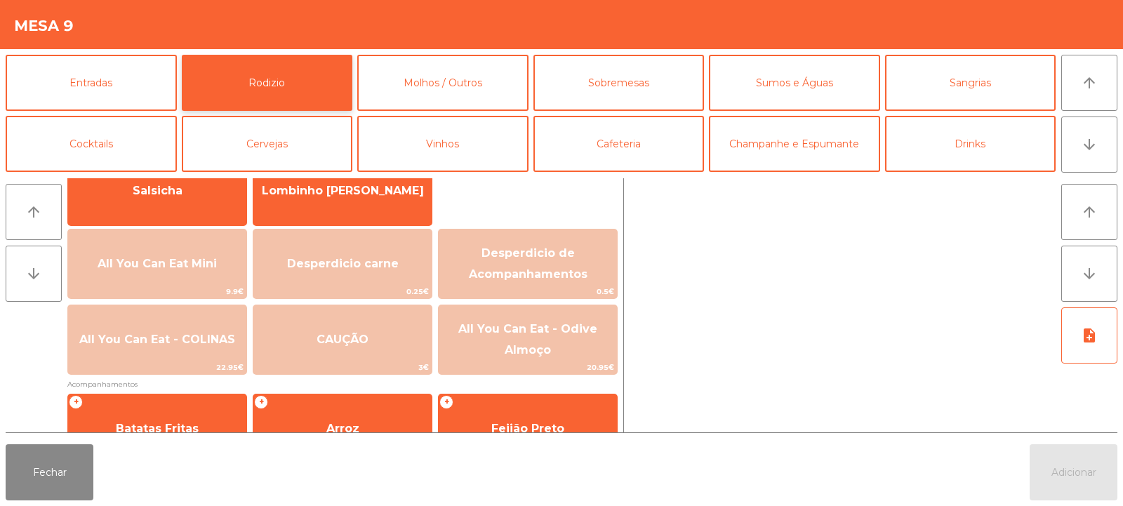
scroll to position [125, 0]
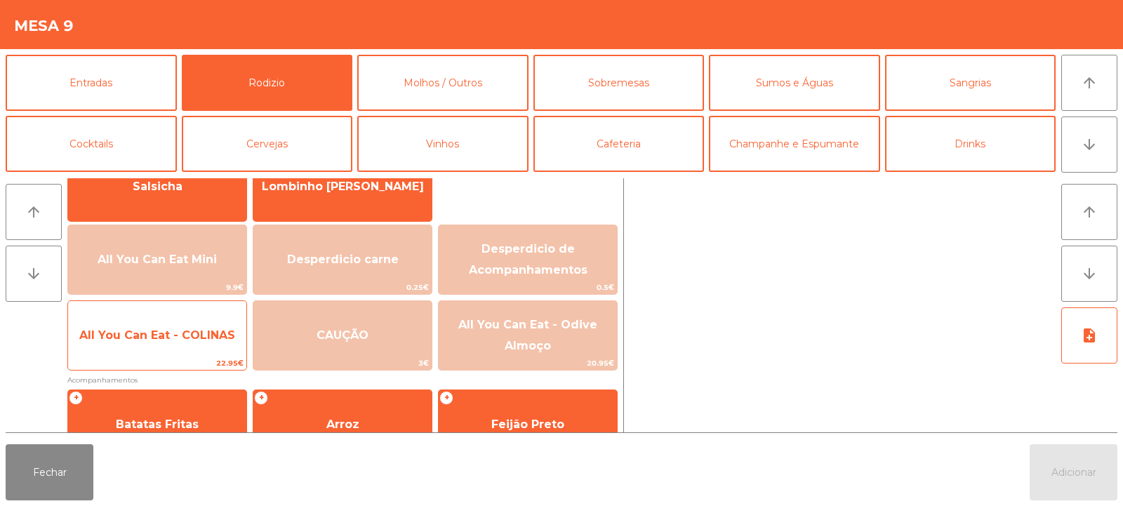
click at [178, 336] on span "All You Can Eat - COLINAS" at bounding box center [157, 335] width 156 height 13
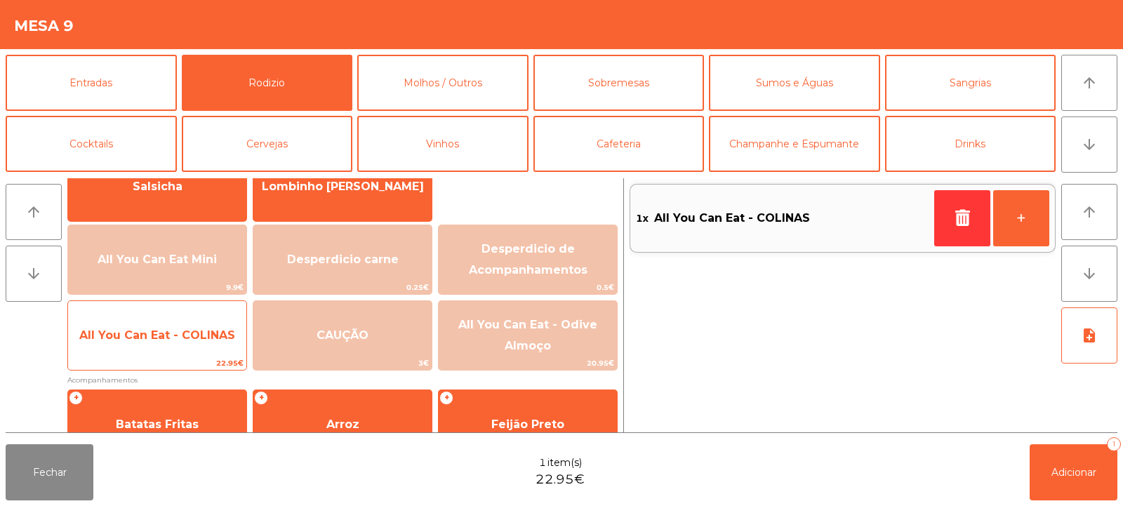
click at [182, 345] on span "All You Can Eat - COLINAS" at bounding box center [157, 336] width 178 height 38
click at [174, 355] on div "All You Can Eat - COLINAS 22.95€" at bounding box center [157, 335] width 180 height 70
click at [176, 359] on span "22.95€" at bounding box center [157, 363] width 178 height 13
click at [177, 359] on span "22.95€" at bounding box center [157, 363] width 178 height 13
click at [181, 364] on span "22.95€" at bounding box center [157, 363] width 178 height 13
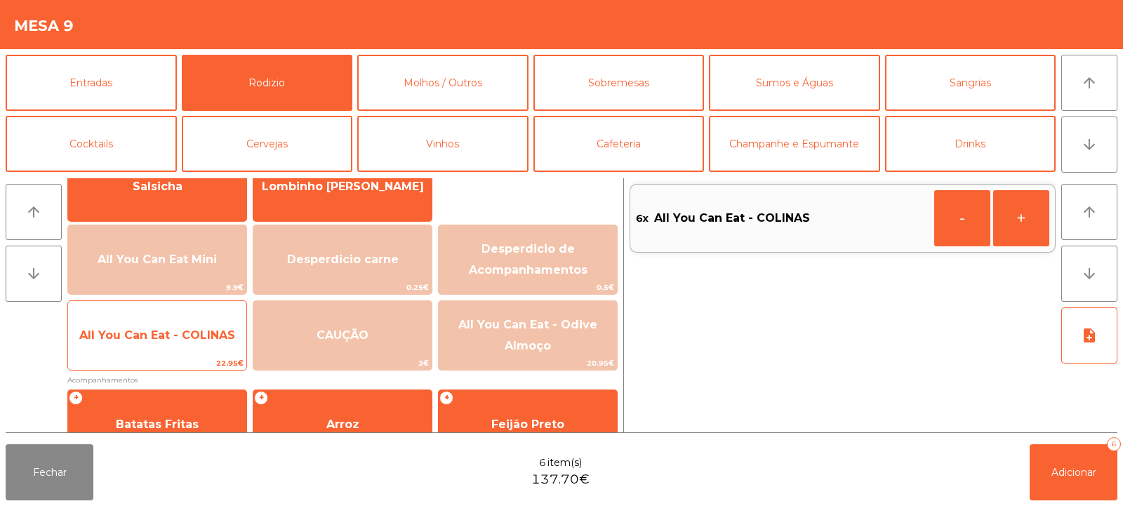
click at [182, 366] on span "22.95€" at bounding box center [157, 363] width 178 height 13
click at [182, 364] on span "22.95€" at bounding box center [157, 363] width 178 height 13
click at [169, 369] on span "22.95€" at bounding box center [157, 363] width 178 height 13
click at [178, 364] on span "22.95€" at bounding box center [157, 363] width 178 height 13
click at [173, 366] on span "22.95€" at bounding box center [157, 363] width 178 height 13
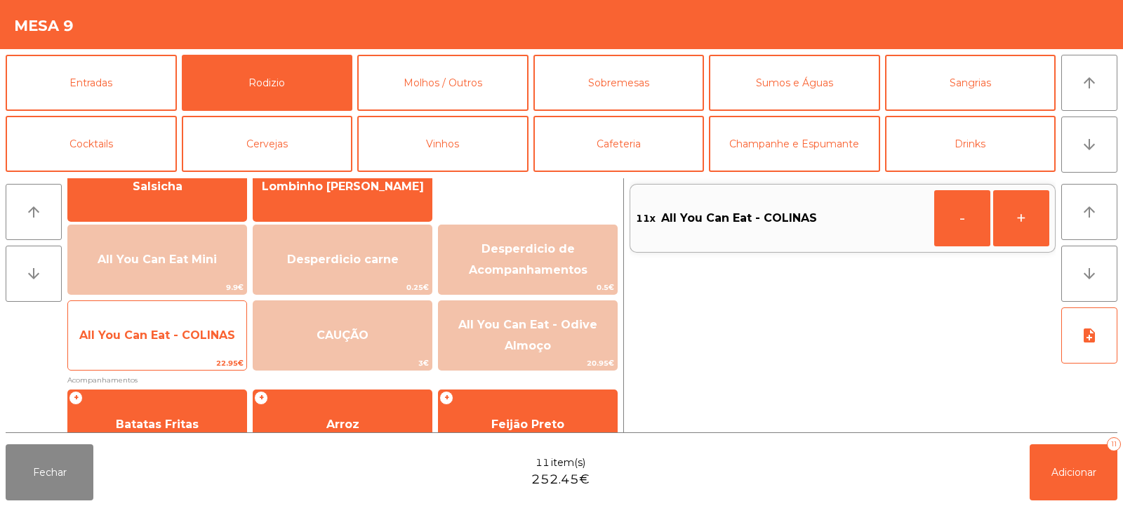
click at [168, 365] on span "22.95€" at bounding box center [157, 363] width 178 height 13
click at [166, 366] on span "22.95€" at bounding box center [157, 363] width 178 height 13
click at [169, 365] on span "22.95€" at bounding box center [157, 363] width 178 height 13
click at [177, 369] on span "22.95€" at bounding box center [157, 363] width 178 height 13
click at [173, 367] on span "22.95€" at bounding box center [157, 363] width 178 height 13
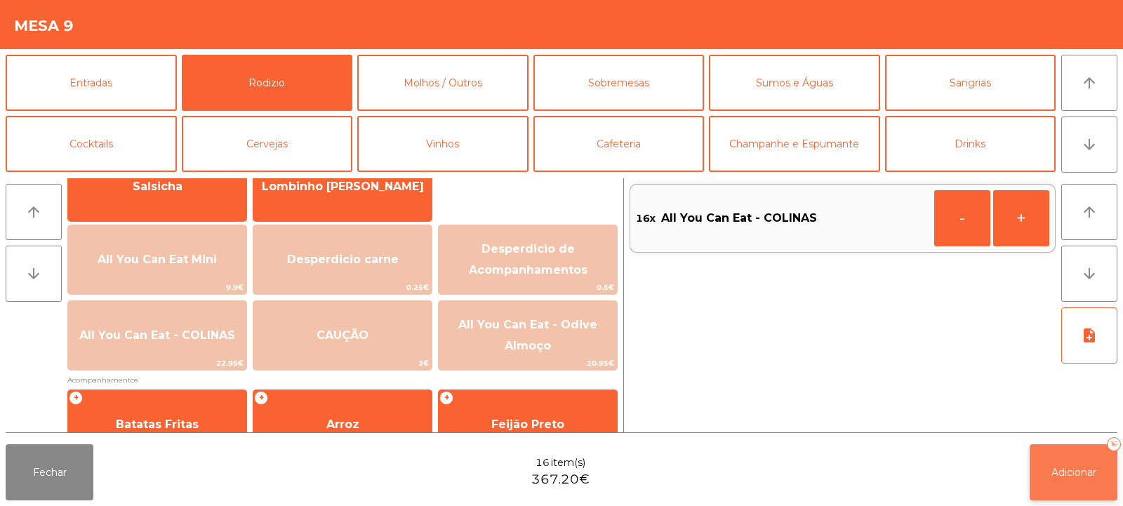
click at [1083, 470] on span "Adicionar" at bounding box center [1074, 472] width 45 height 13
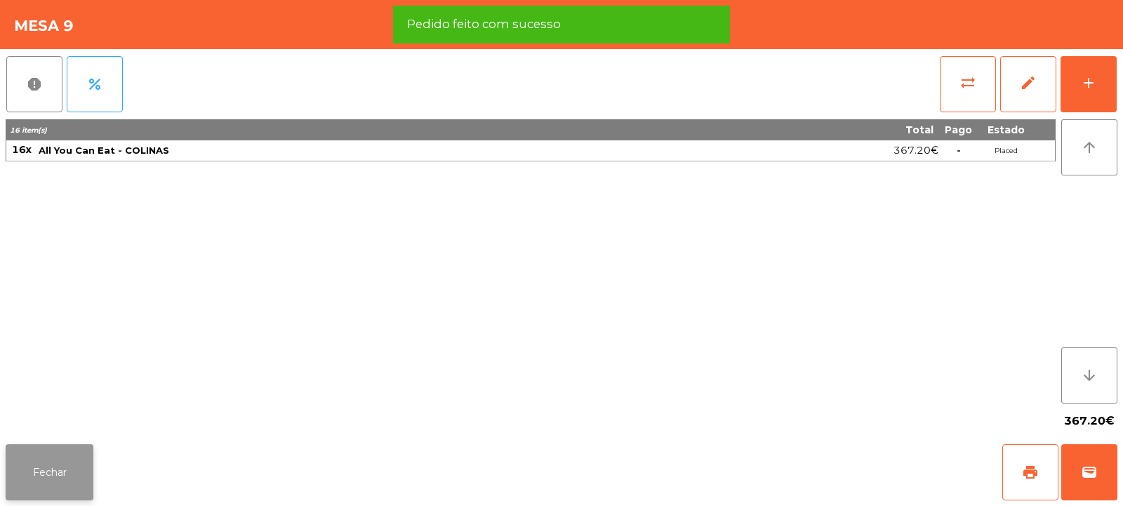
click at [45, 456] on button "Fechar" at bounding box center [50, 472] width 88 height 56
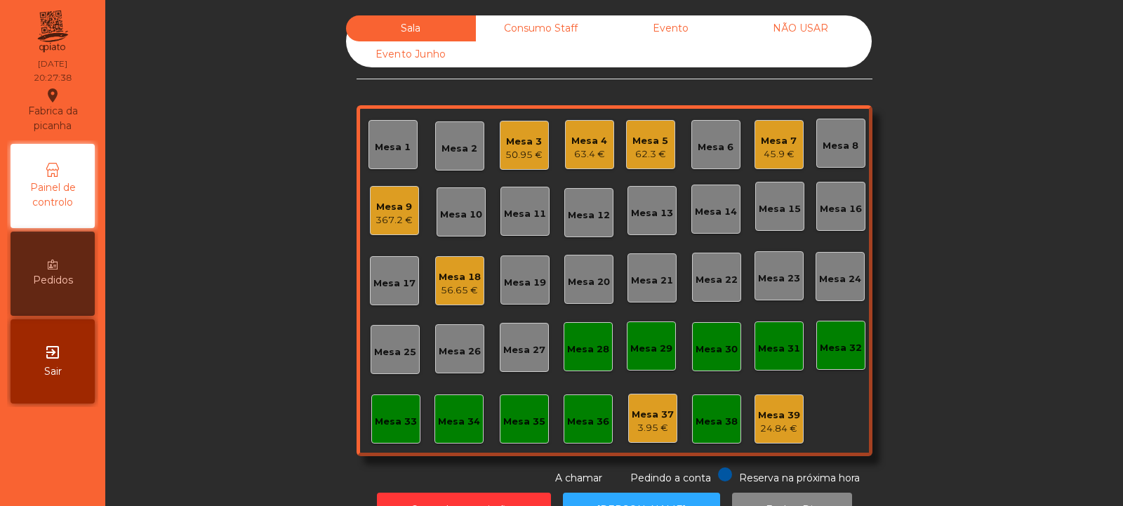
click at [508, 422] on div "Mesa 35" at bounding box center [524, 422] width 42 height 14
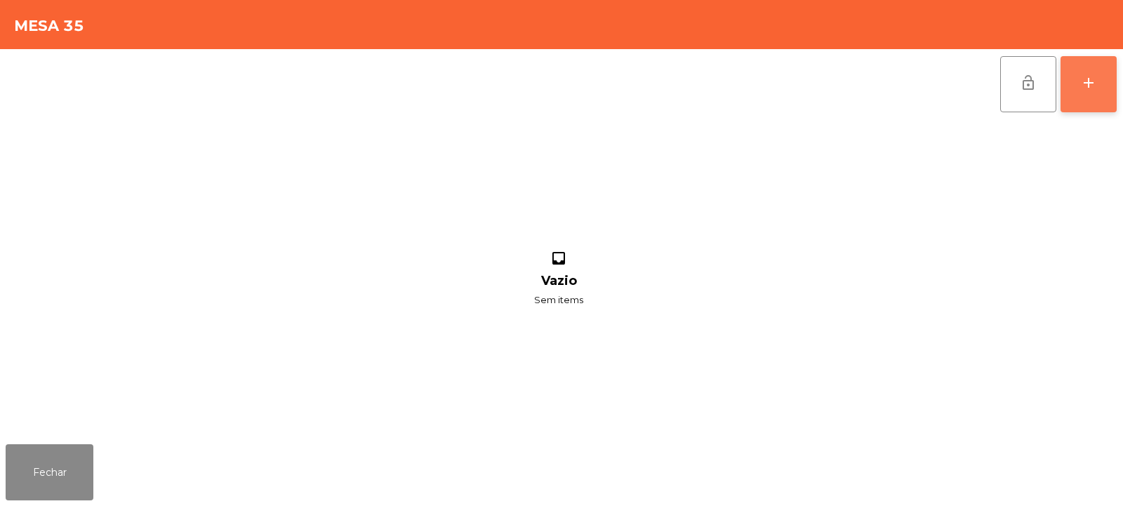
click at [1105, 80] on button "add" at bounding box center [1089, 84] width 56 height 56
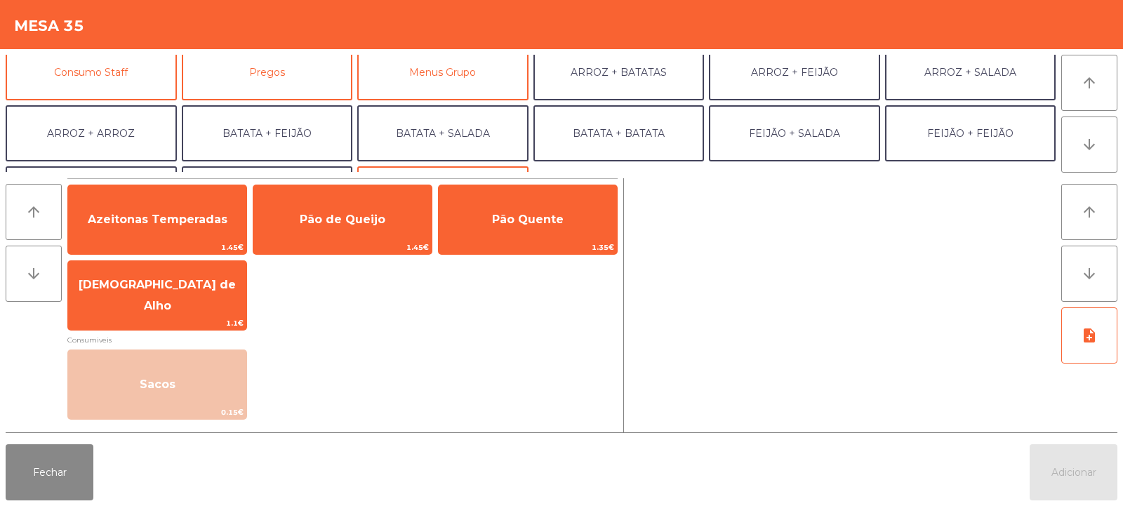
scroll to position [133, 0]
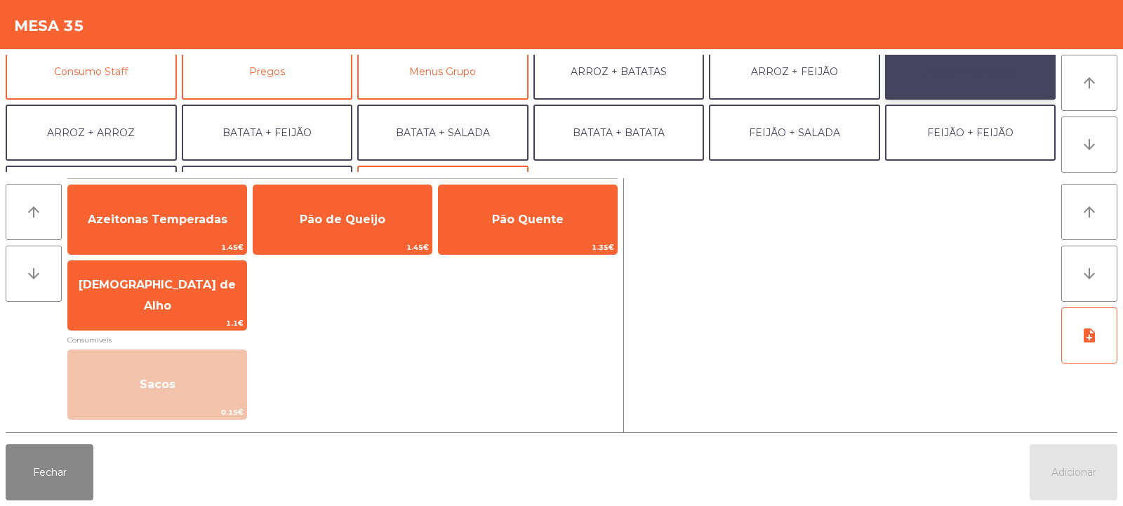
click at [989, 69] on button "ARROZ + SALADA" at bounding box center [970, 72] width 171 height 56
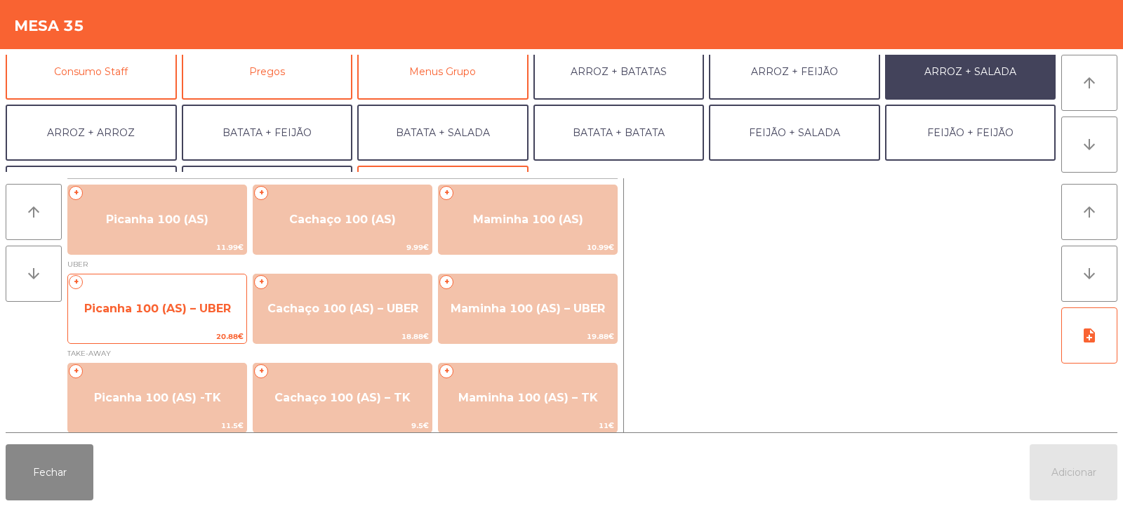
click at [157, 311] on span "Picanha 100 (AS) – UBER" at bounding box center [157, 308] width 147 height 13
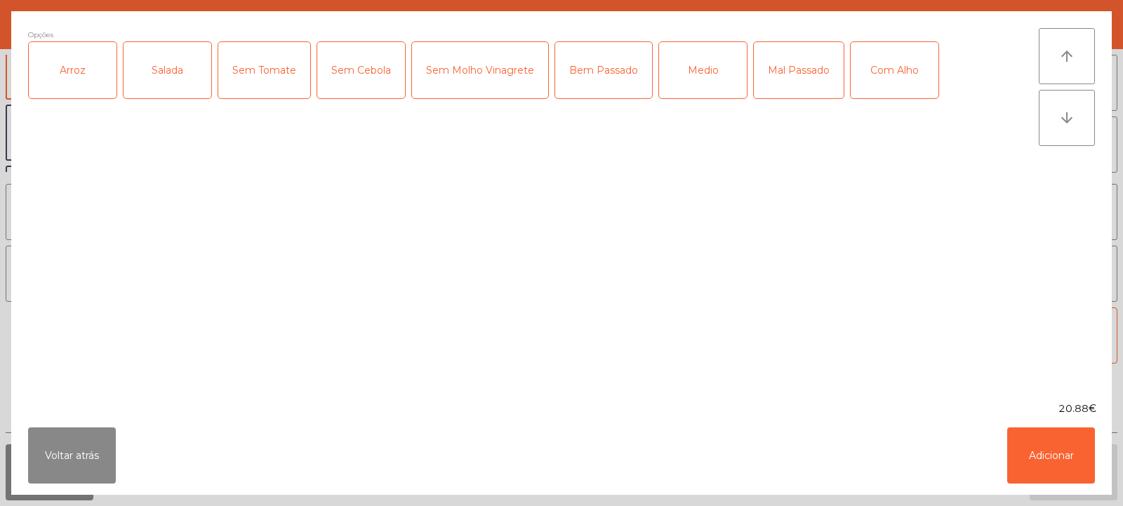
click at [94, 74] on div "Arroz" at bounding box center [73, 70] width 88 height 56
click at [163, 82] on div "Salada" at bounding box center [168, 70] width 88 height 56
click at [690, 87] on div "Medio" at bounding box center [703, 70] width 88 height 56
click at [1047, 461] on button "Adicionar" at bounding box center [1051, 456] width 88 height 56
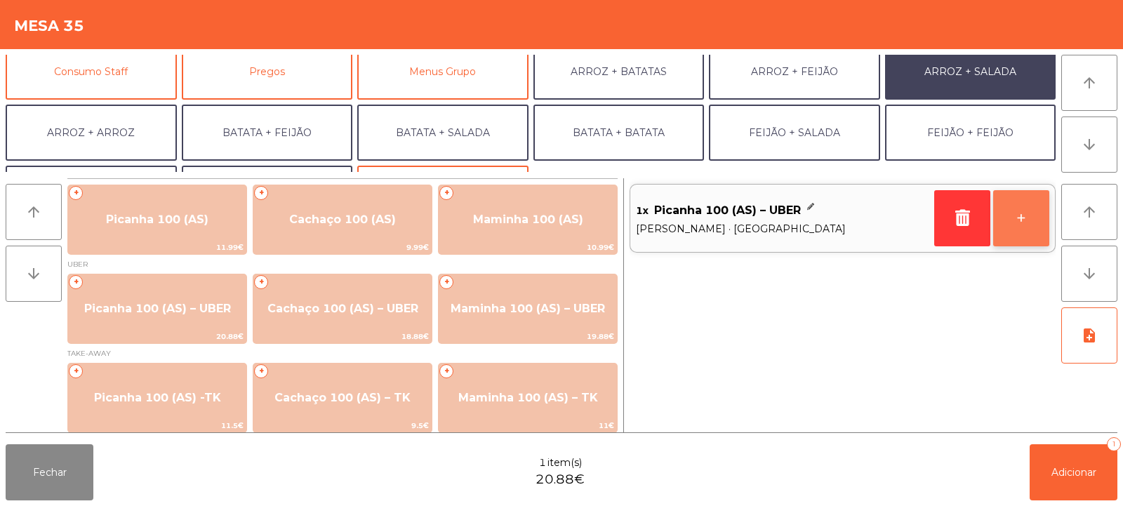
click at [1029, 224] on button "+" at bounding box center [1021, 218] width 56 height 56
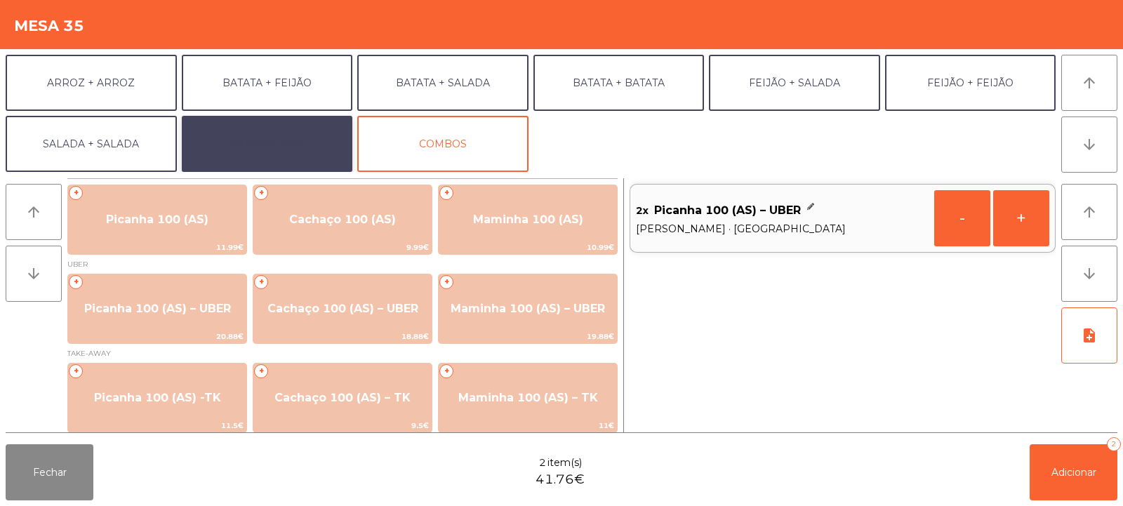
click at [284, 140] on button "EXTRAS UBER" at bounding box center [267, 144] width 171 height 56
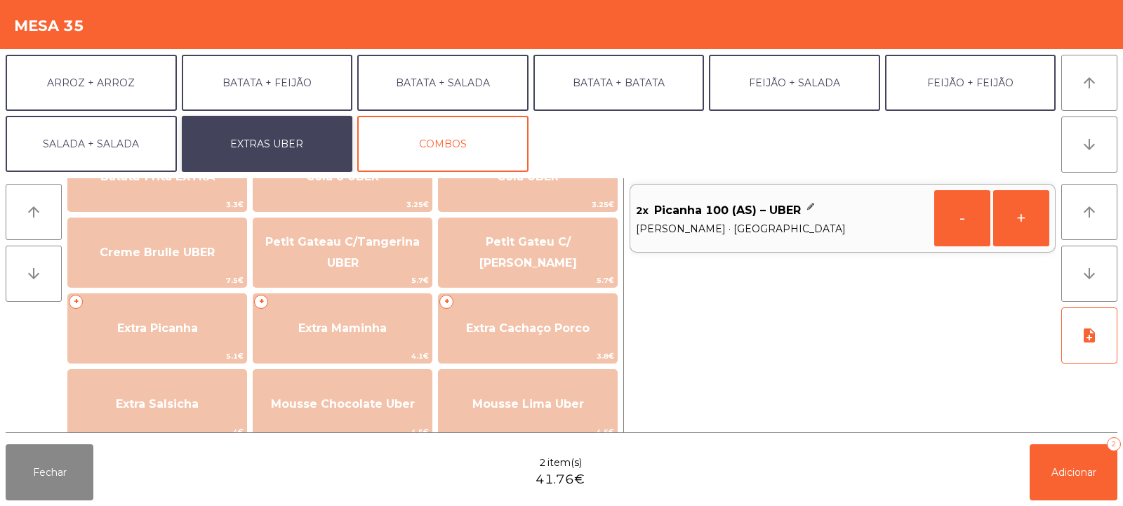
scroll to position [289, 0]
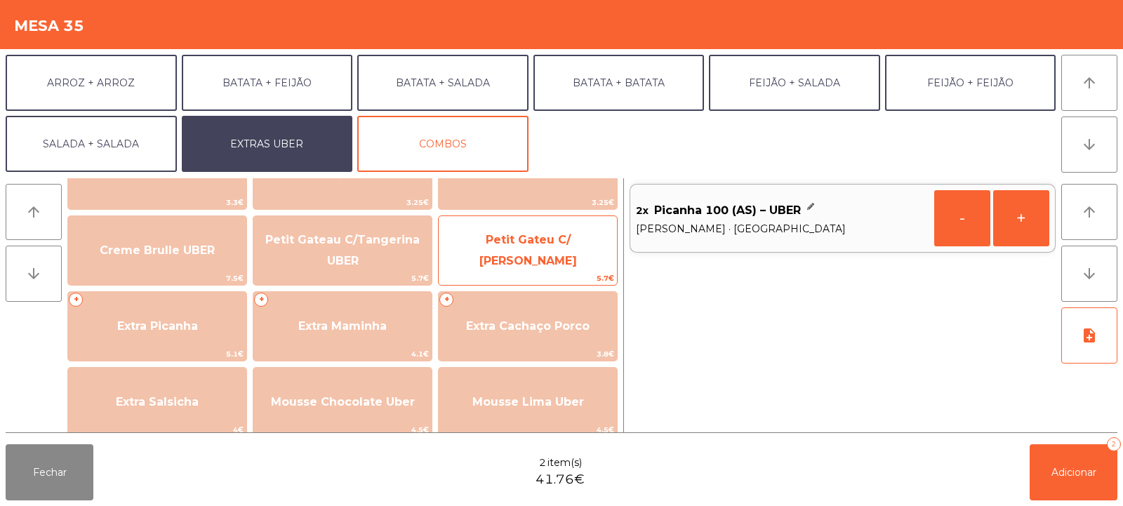
click at [543, 244] on span "Petit Gateu C/ [PERSON_NAME]" at bounding box center [528, 250] width 98 height 34
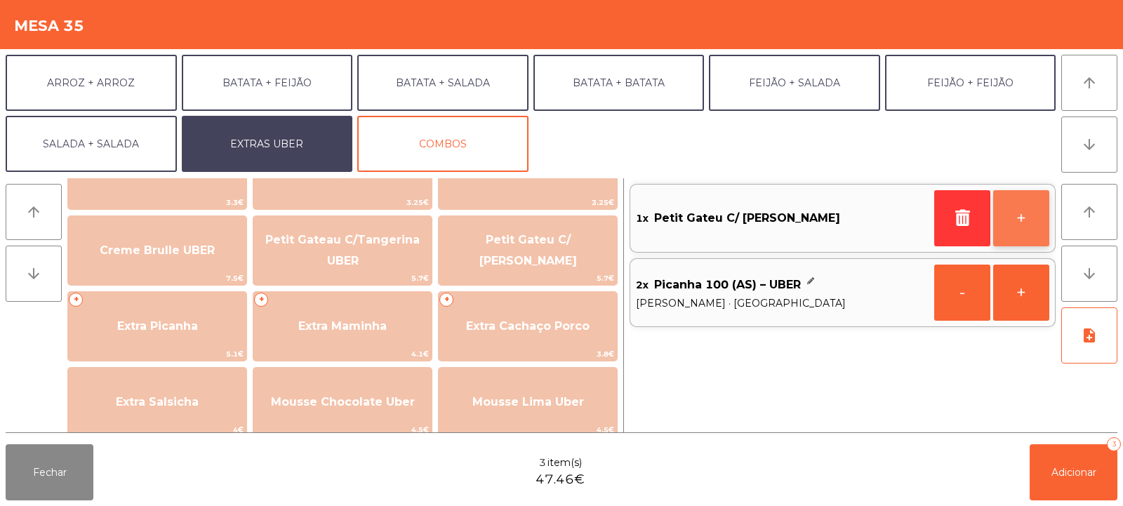
click at [1021, 224] on button "+" at bounding box center [1021, 218] width 56 height 56
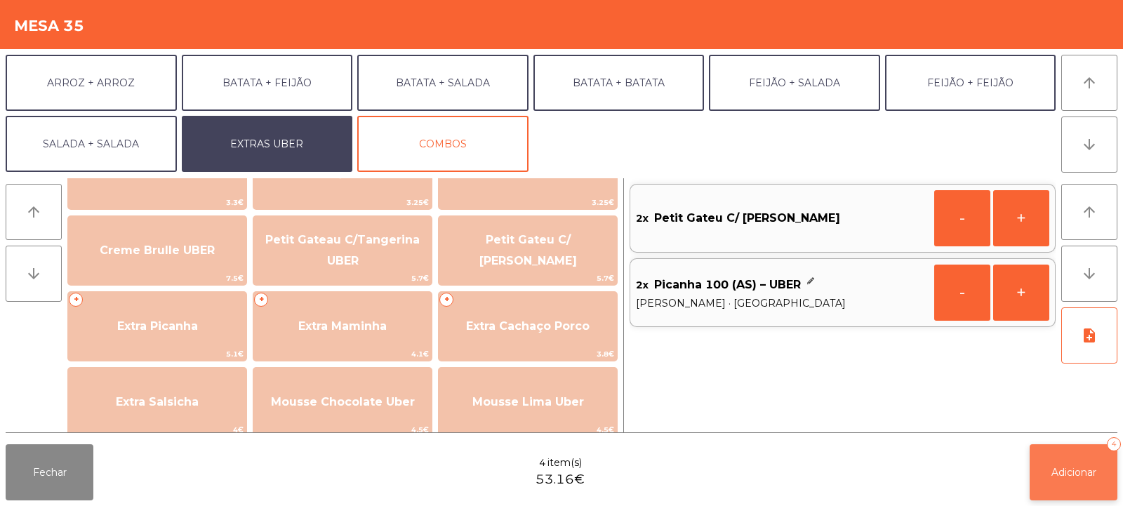
click at [1080, 466] on span "Adicionar" at bounding box center [1074, 472] width 45 height 13
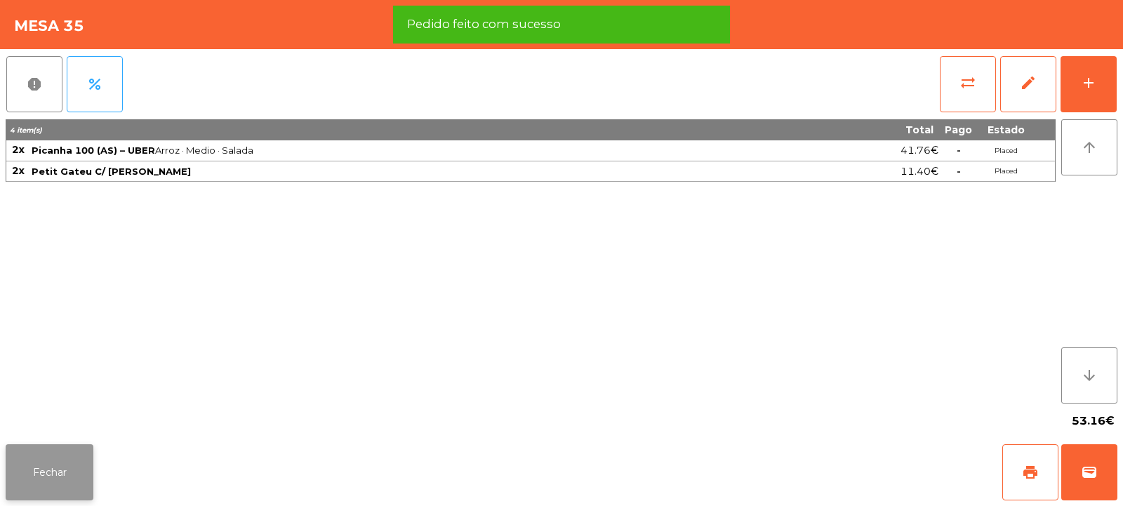
click at [55, 454] on button "Fechar" at bounding box center [50, 472] width 88 height 56
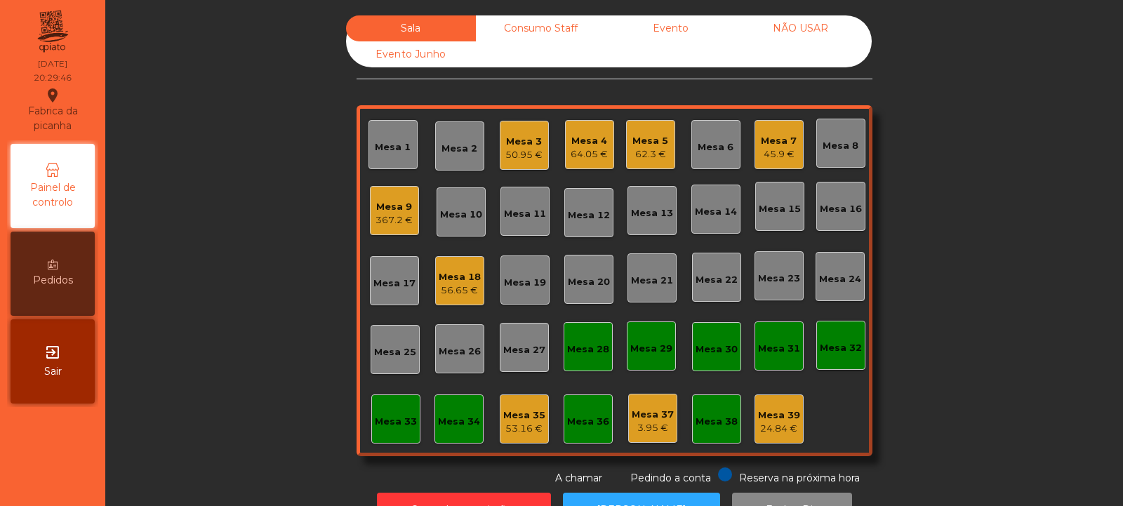
click at [713, 232] on div "Mesa 14" at bounding box center [716, 209] width 49 height 49
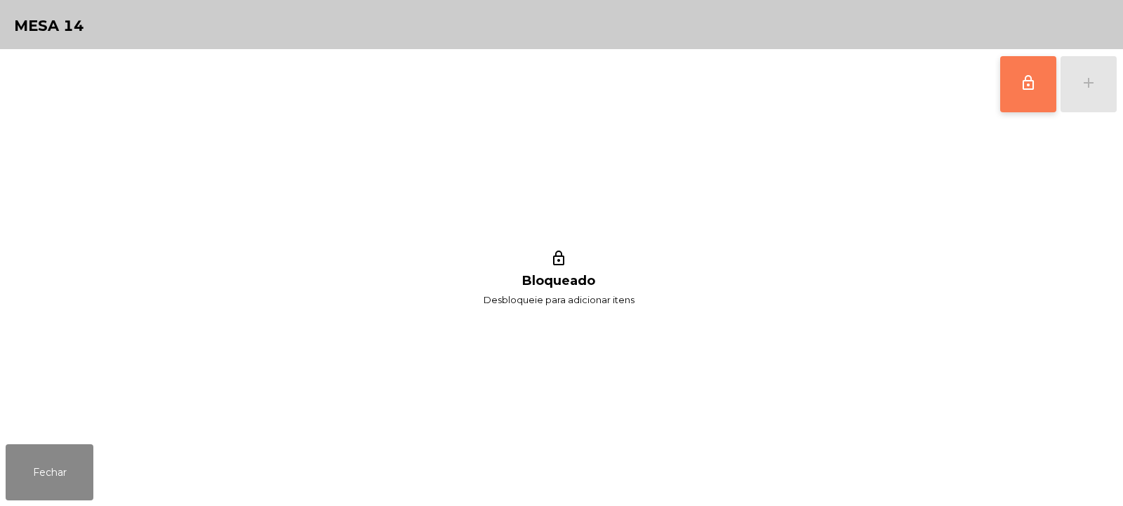
click at [1018, 81] on button "lock_outline" at bounding box center [1028, 84] width 56 height 56
click at [1087, 93] on button "add" at bounding box center [1089, 84] width 56 height 56
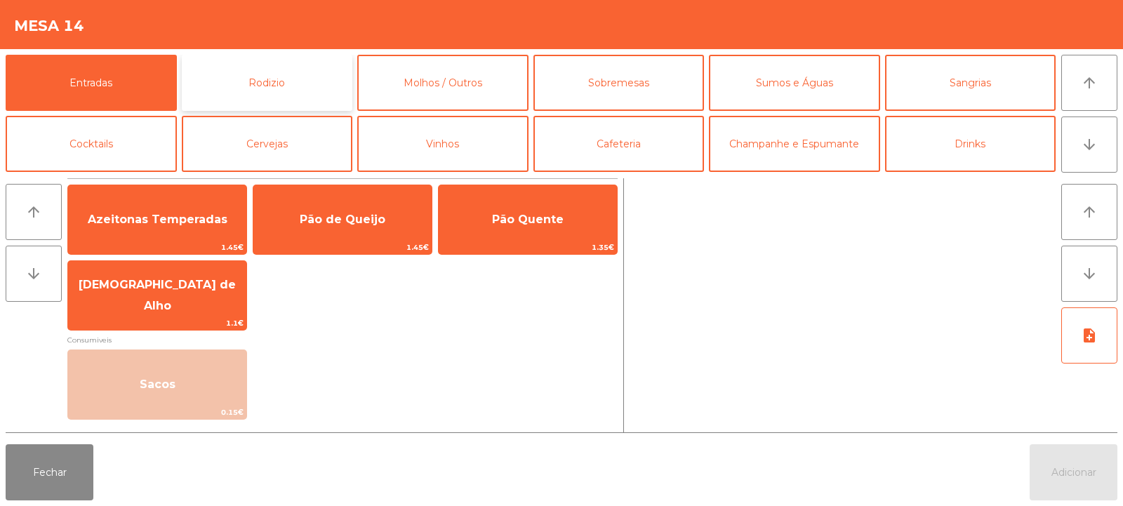
click at [253, 84] on button "Rodizio" at bounding box center [267, 83] width 171 height 56
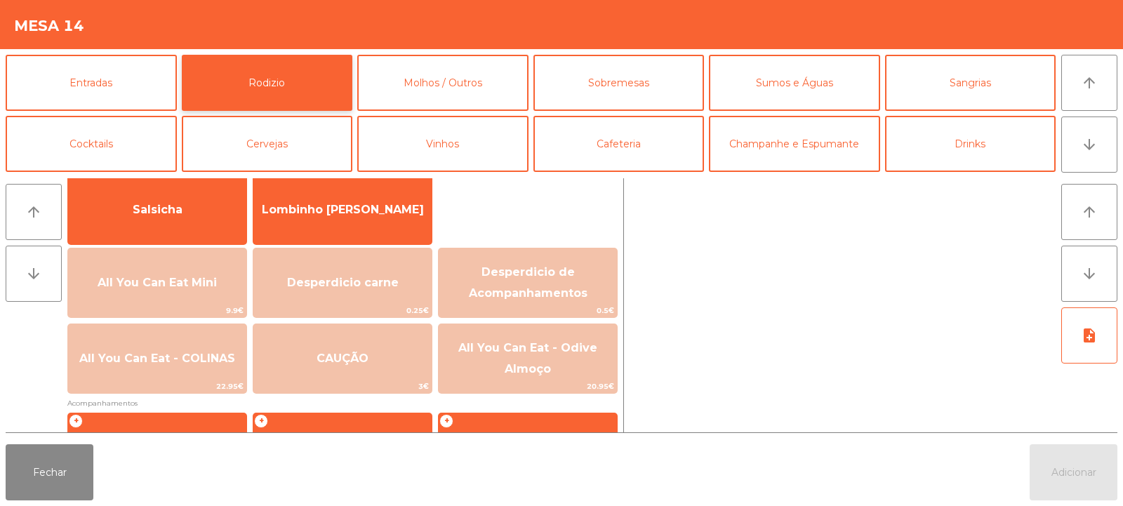
scroll to position [103, 0]
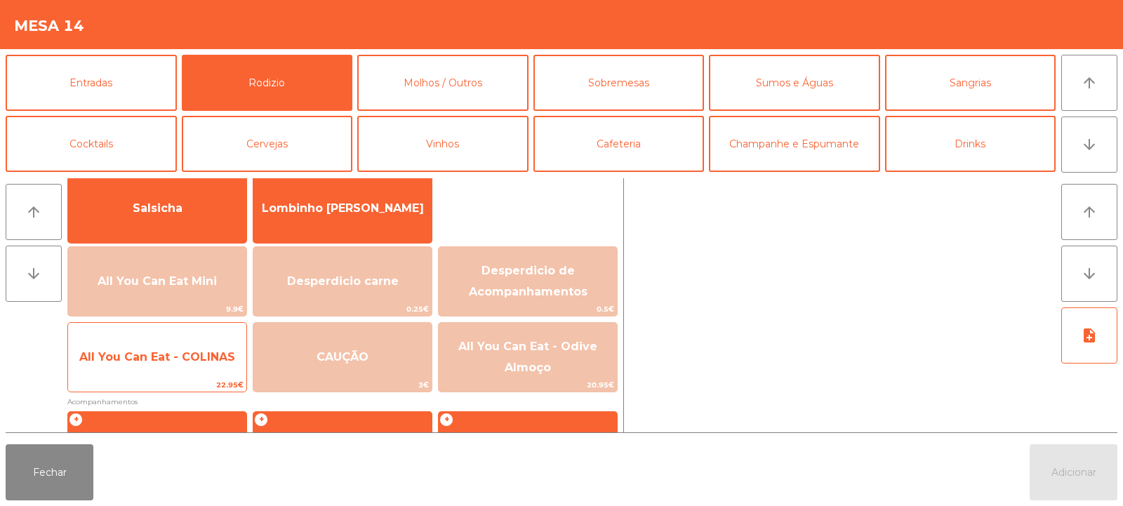
click at [158, 352] on span "All You Can Eat - COLINAS" at bounding box center [157, 356] width 156 height 13
click at [166, 357] on span "All You Can Eat - COLINAS" at bounding box center [157, 356] width 156 height 13
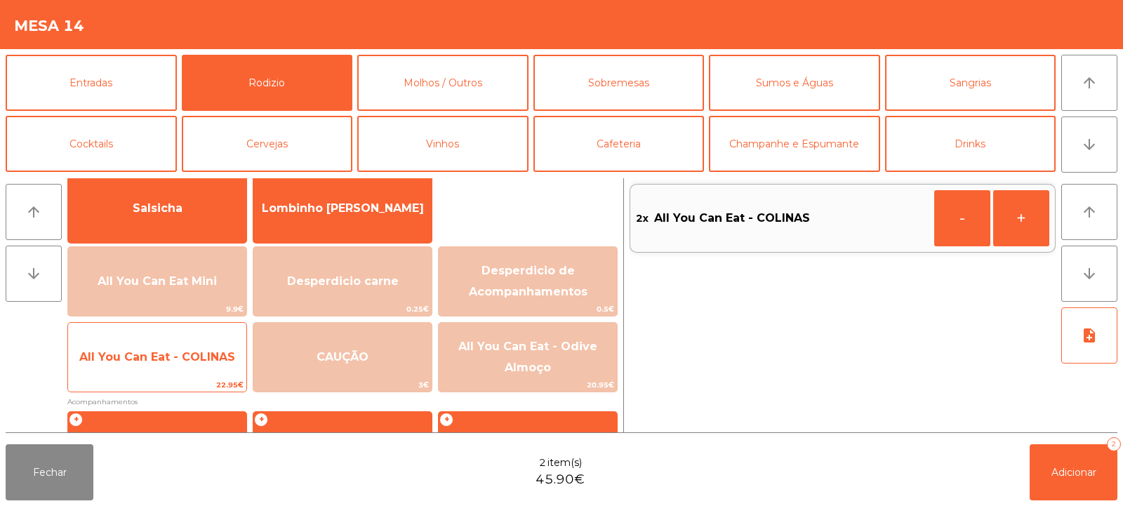
click at [179, 355] on span "All You Can Eat - COLINAS" at bounding box center [157, 356] width 156 height 13
click at [174, 356] on span "All You Can Eat - COLINAS" at bounding box center [157, 356] width 156 height 13
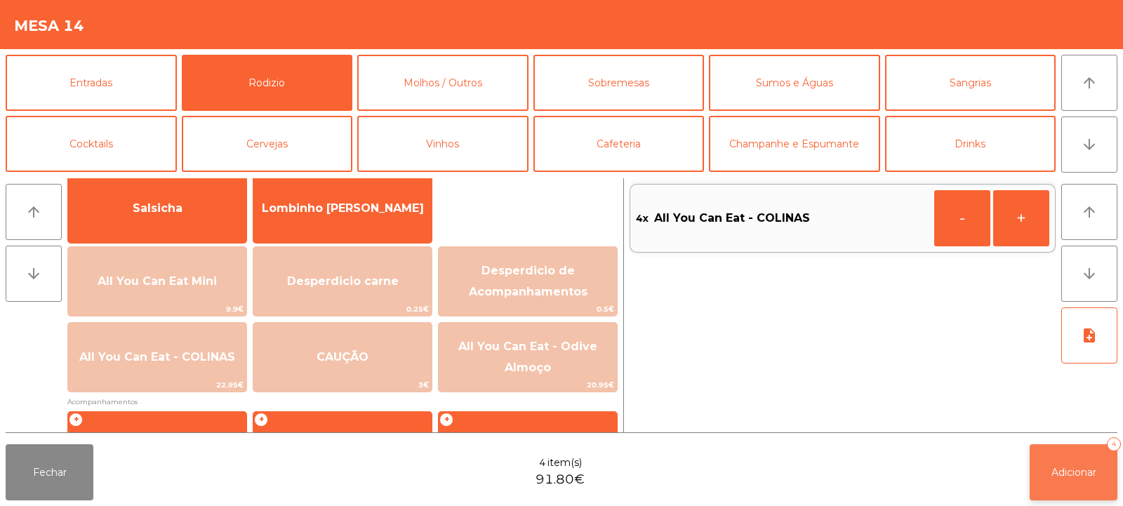
click at [1049, 498] on button "Adicionar 4" at bounding box center [1074, 472] width 88 height 56
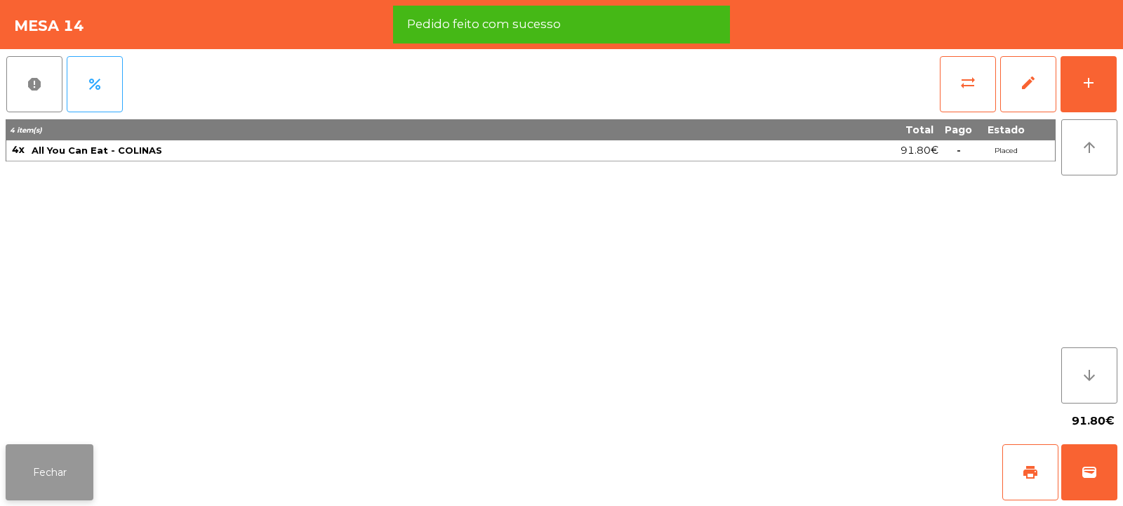
click at [42, 463] on button "Fechar" at bounding box center [50, 472] width 88 height 56
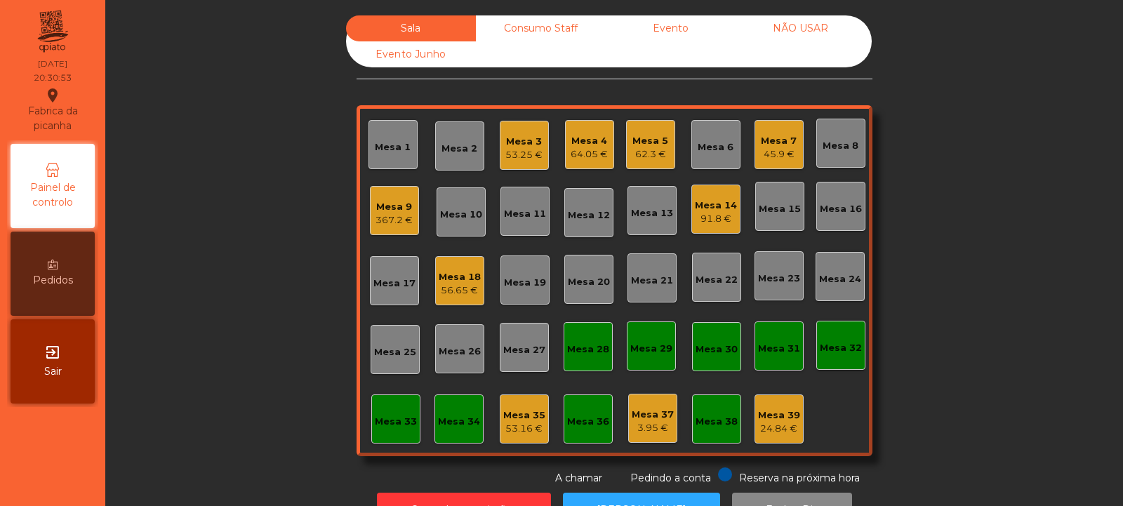
click at [527, 282] on div "Mesa 19" at bounding box center [525, 283] width 42 height 14
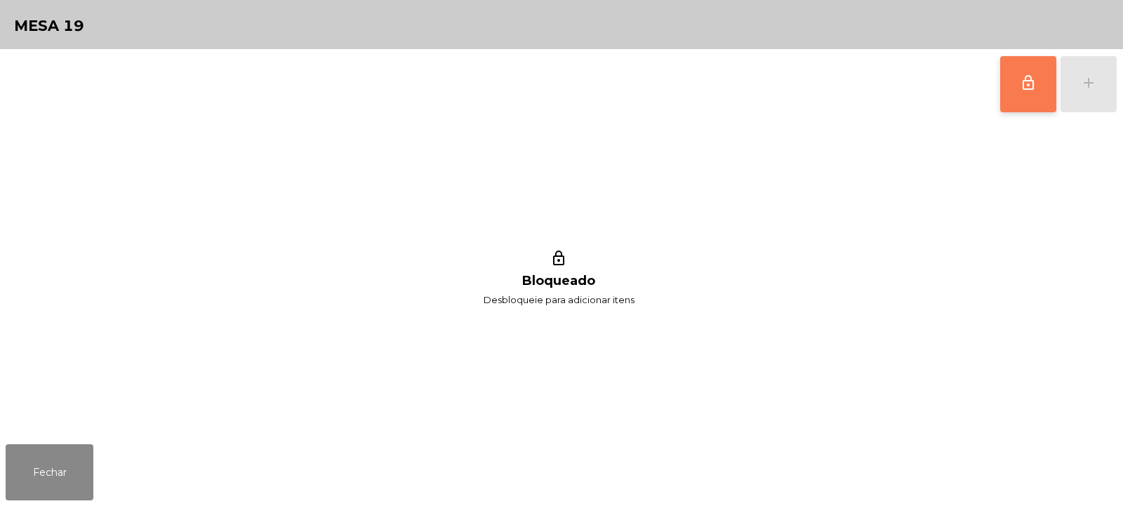
click at [1023, 94] on button "lock_outline" at bounding box center [1028, 84] width 56 height 56
click at [1082, 93] on button "add" at bounding box center [1089, 84] width 56 height 56
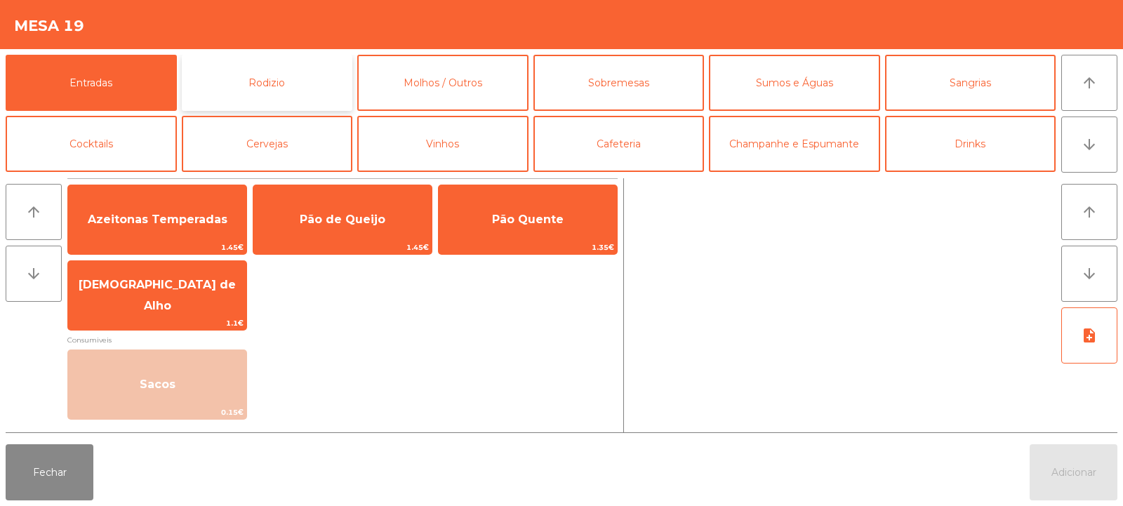
click at [253, 82] on button "Rodizio" at bounding box center [267, 83] width 171 height 56
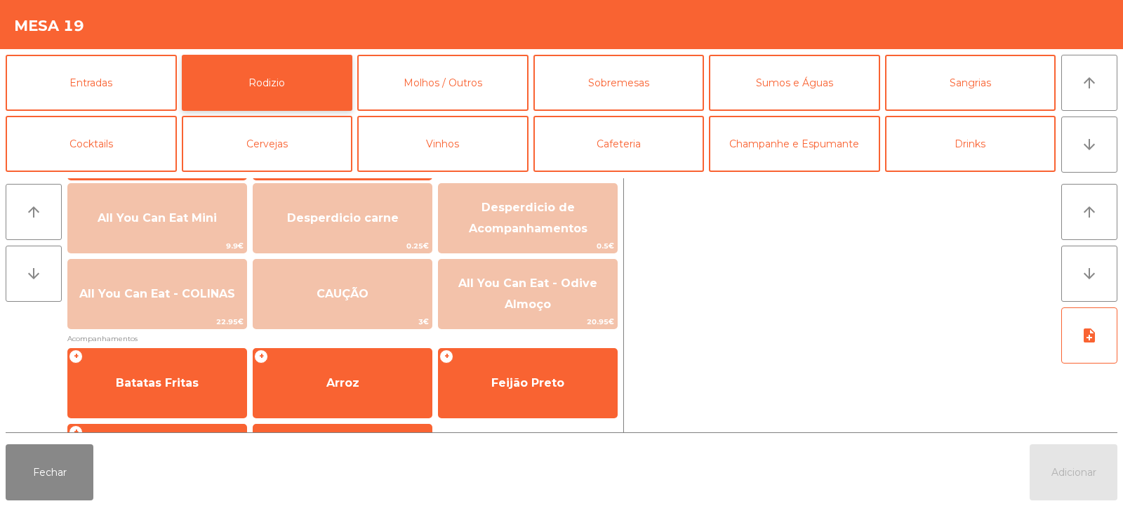
scroll to position [179, 0]
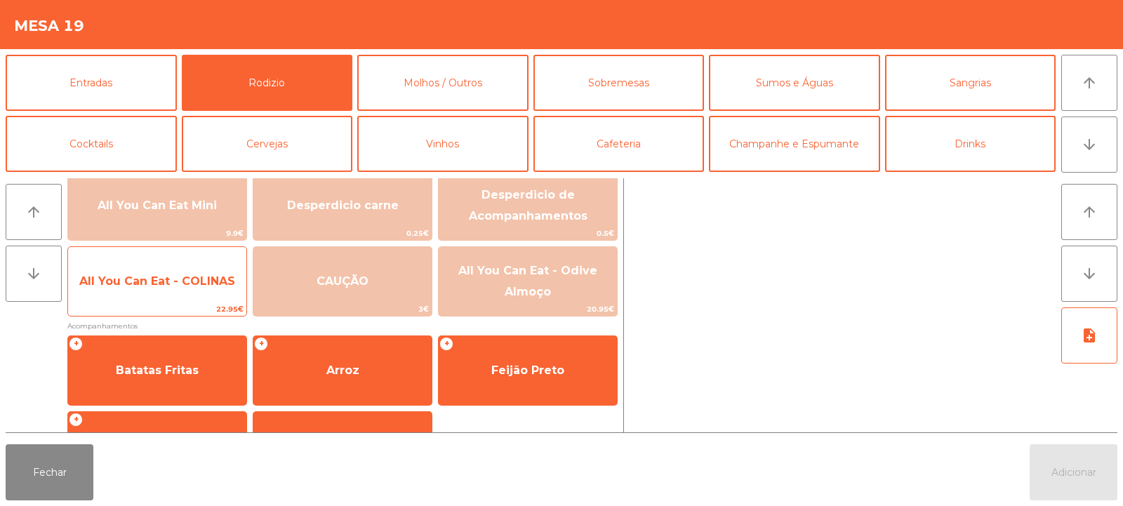
click at [148, 281] on span "All You Can Eat - COLINAS" at bounding box center [157, 281] width 156 height 13
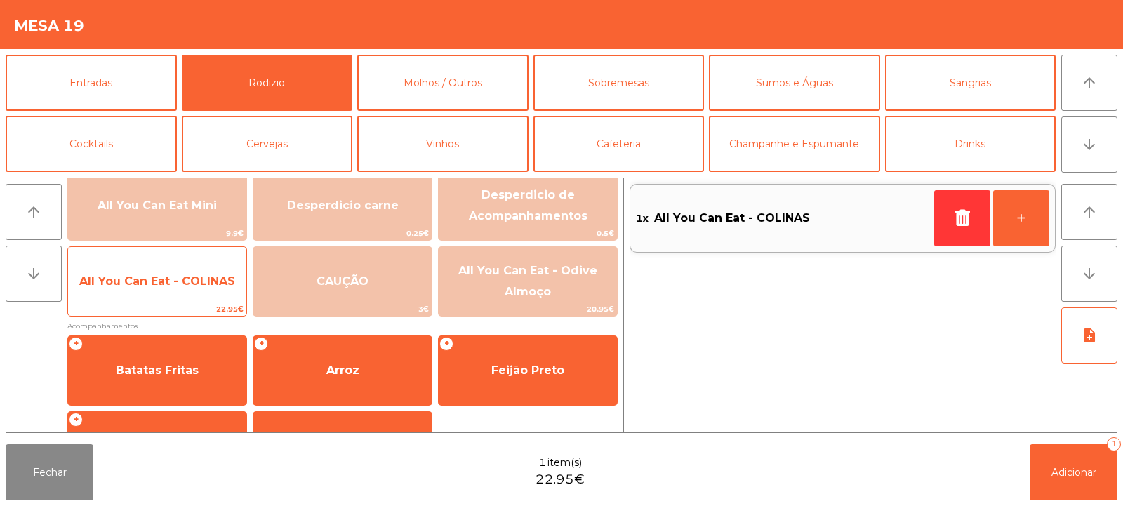
click at [159, 282] on span "All You Can Eat - COLINAS" at bounding box center [157, 281] width 156 height 13
click at [163, 288] on span "All You Can Eat - COLINAS" at bounding box center [157, 282] width 178 height 38
click at [165, 289] on span "All You Can Eat - COLINAS" at bounding box center [157, 282] width 178 height 38
click at [168, 291] on span "All You Can Eat - COLINAS" at bounding box center [157, 282] width 178 height 38
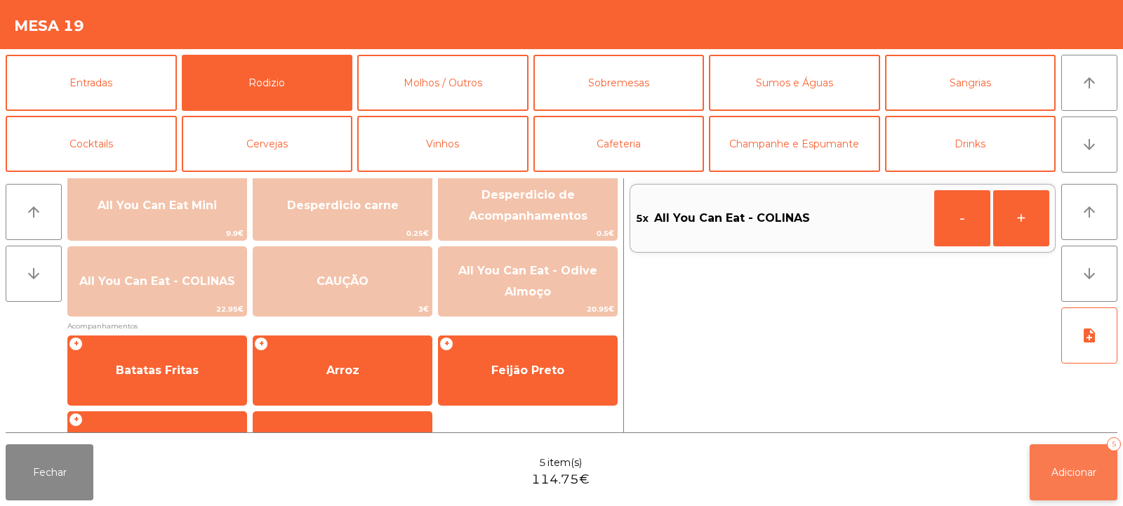
click at [1081, 470] on span "Adicionar" at bounding box center [1074, 472] width 45 height 13
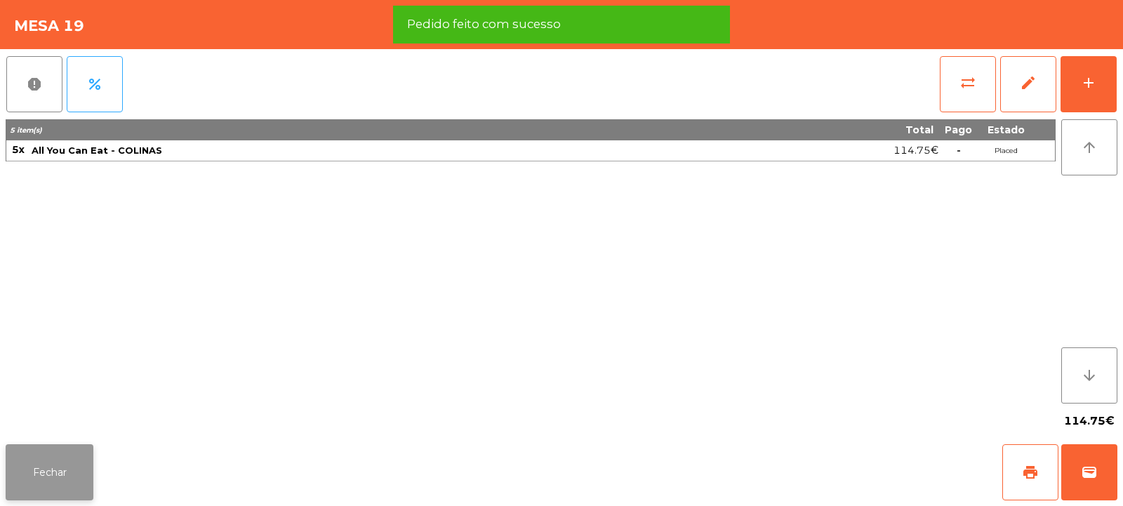
click at [64, 484] on button "Fechar" at bounding box center [50, 472] width 88 height 56
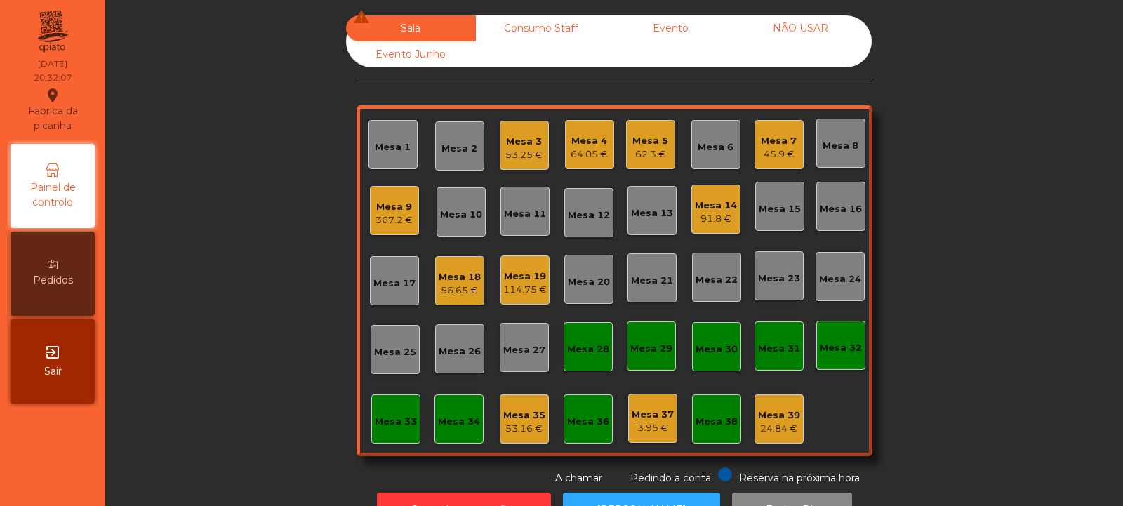
click at [648, 151] on div "62.3 €" at bounding box center [651, 154] width 36 height 14
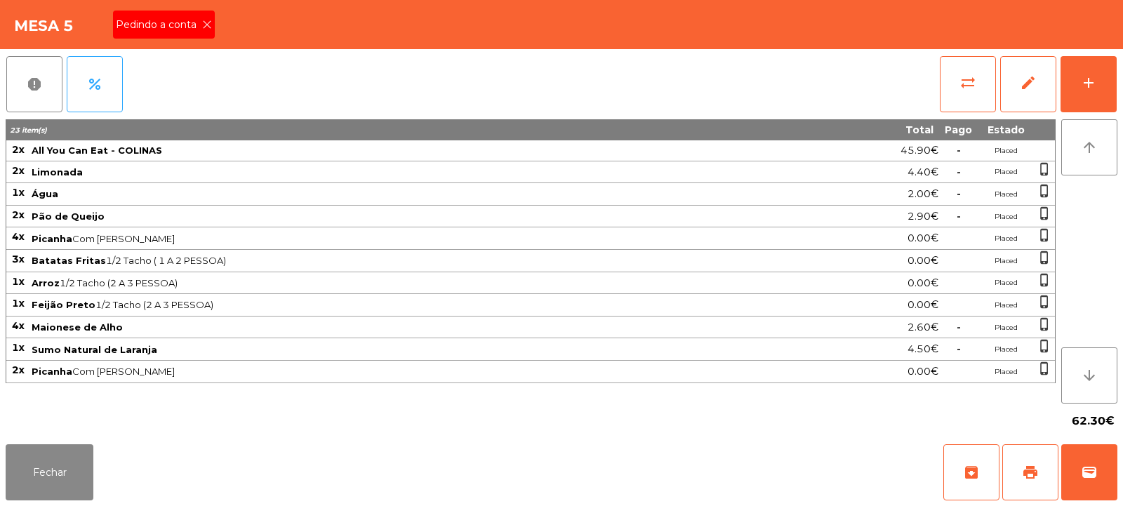
click at [207, 25] on icon at bounding box center [207, 25] width 10 height 10
click at [1028, 469] on span "print" at bounding box center [1030, 472] width 17 height 17
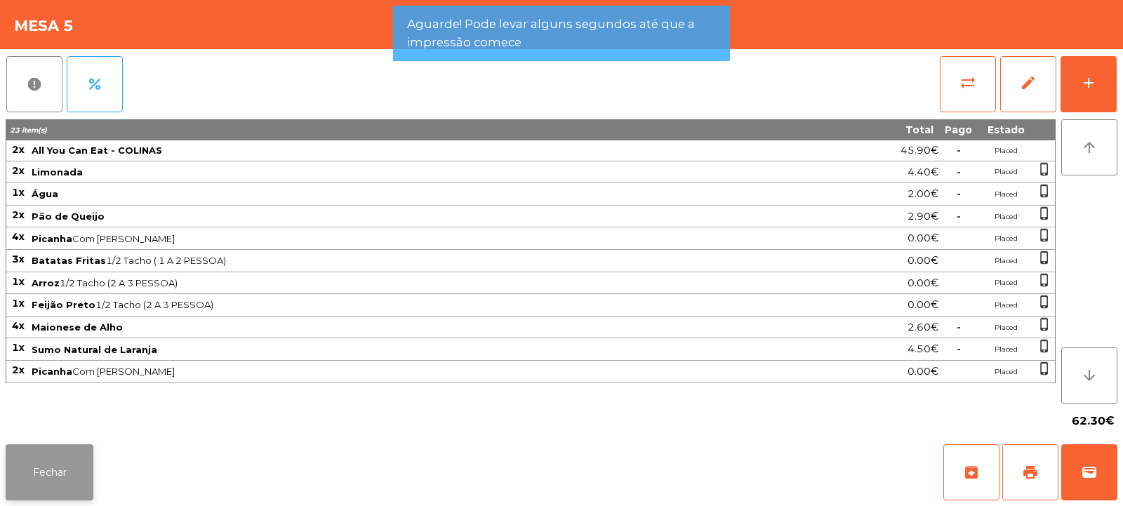
click at [80, 461] on button "Fechar" at bounding box center [50, 472] width 88 height 56
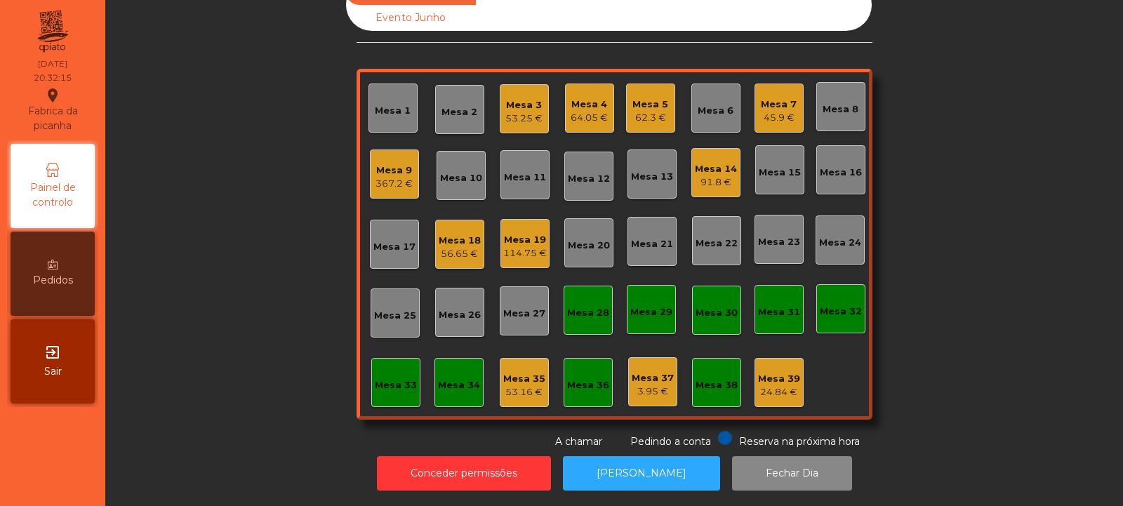
scroll to position [0, 0]
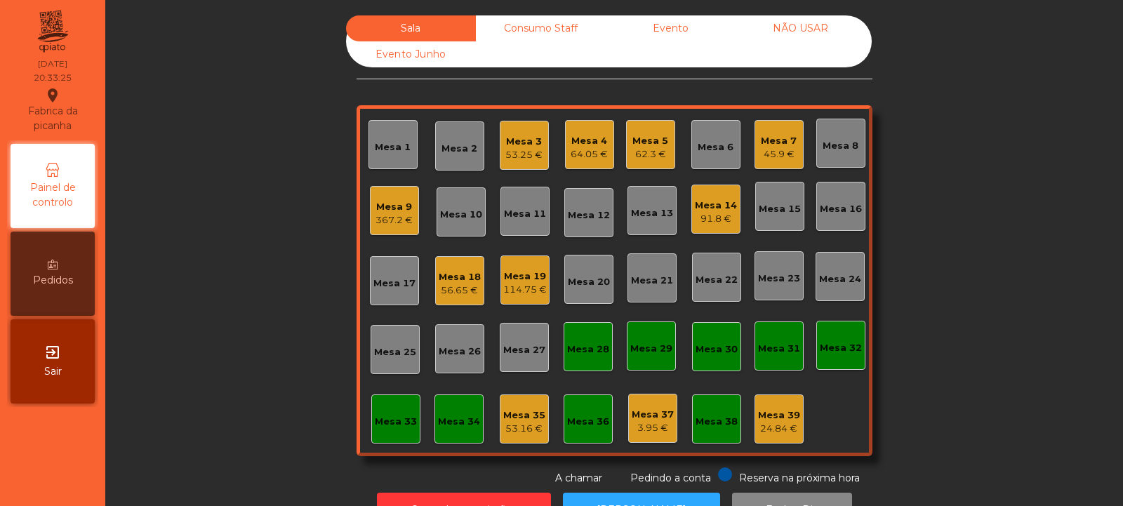
click at [840, 214] on div "Mesa 16" at bounding box center [841, 209] width 42 height 14
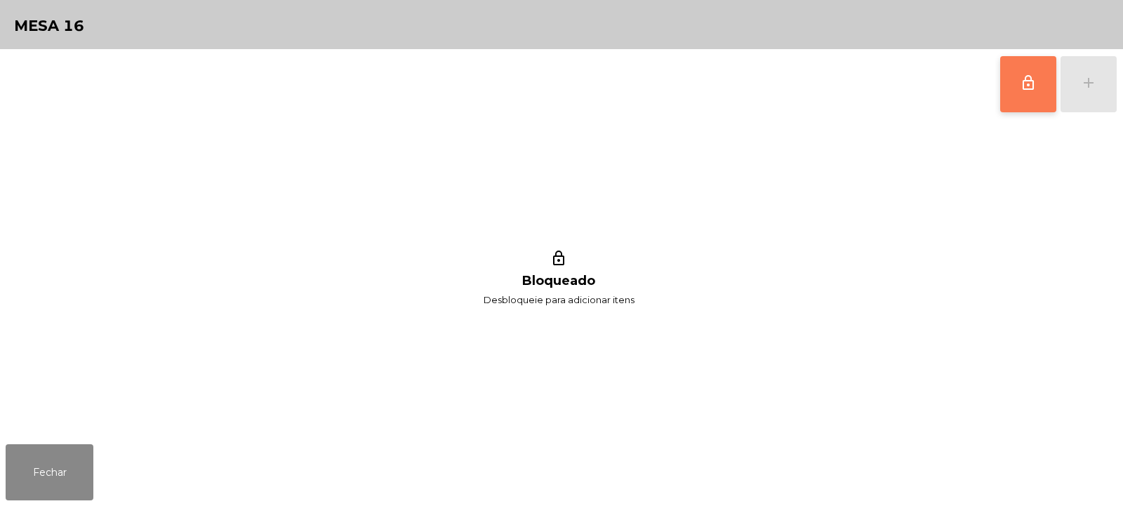
click at [1010, 85] on button "lock_outline" at bounding box center [1028, 84] width 56 height 56
click at [1087, 79] on div "add" at bounding box center [1088, 82] width 17 height 17
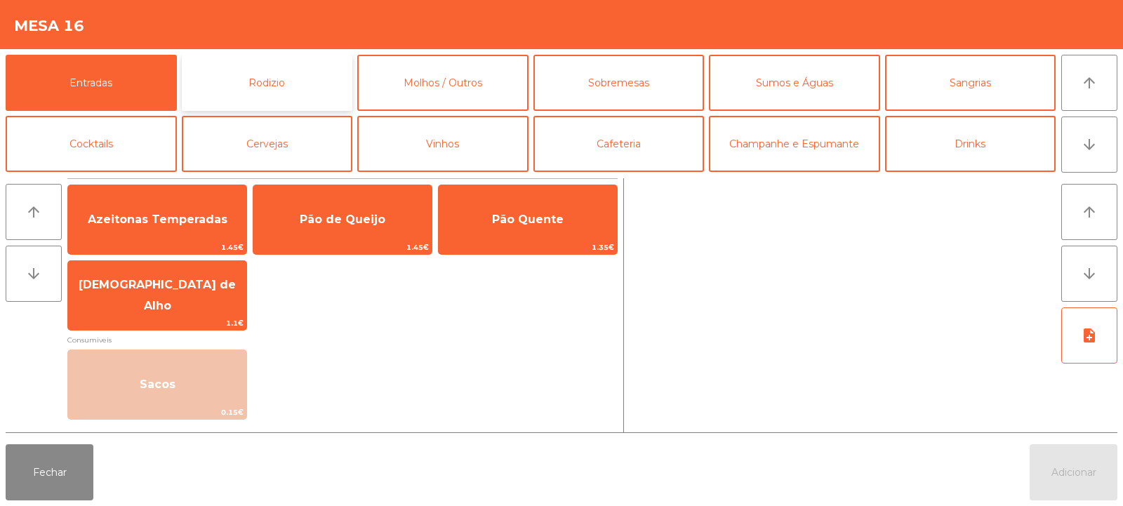
click at [245, 89] on button "Rodizio" at bounding box center [267, 83] width 171 height 56
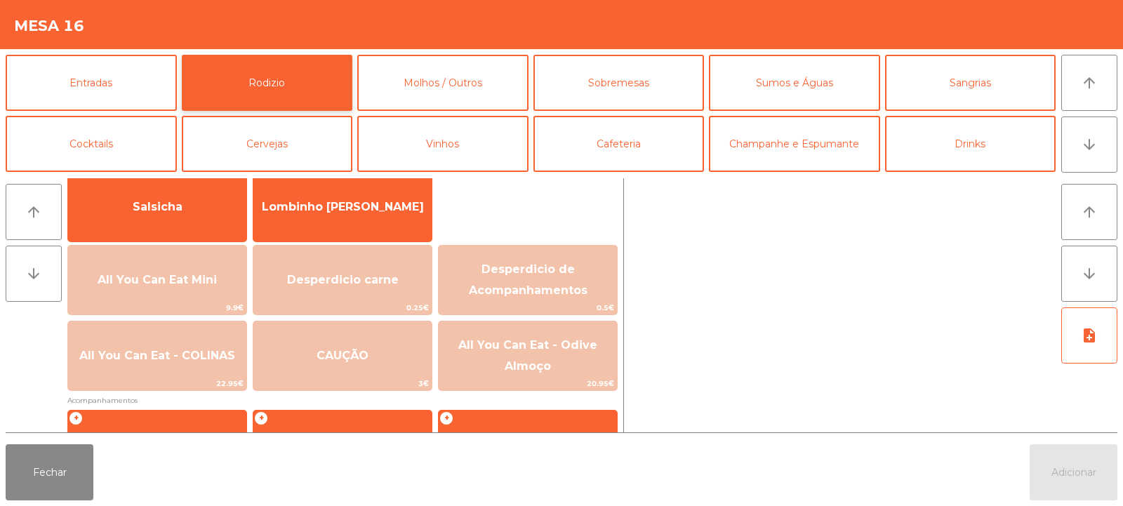
scroll to position [107, 0]
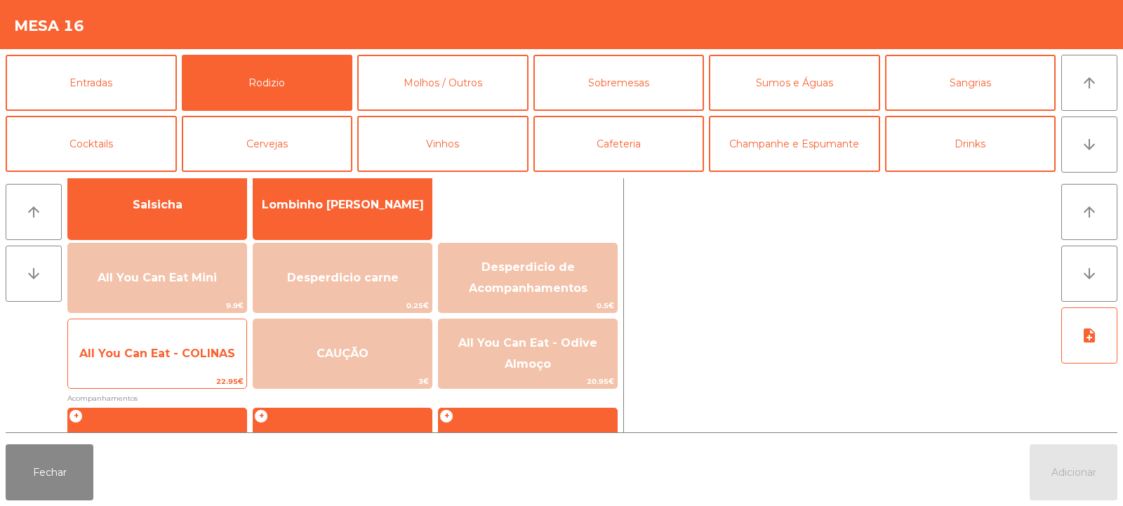
click at [185, 345] on span "All You Can Eat - COLINAS" at bounding box center [157, 354] width 178 height 38
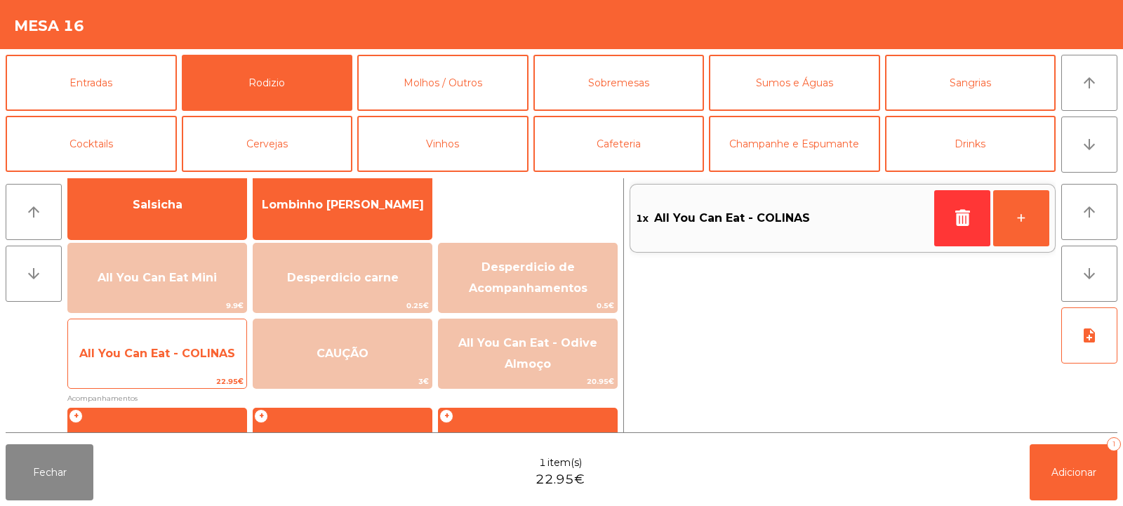
click at [185, 352] on span "All You Can Eat - COLINAS" at bounding box center [157, 353] width 156 height 13
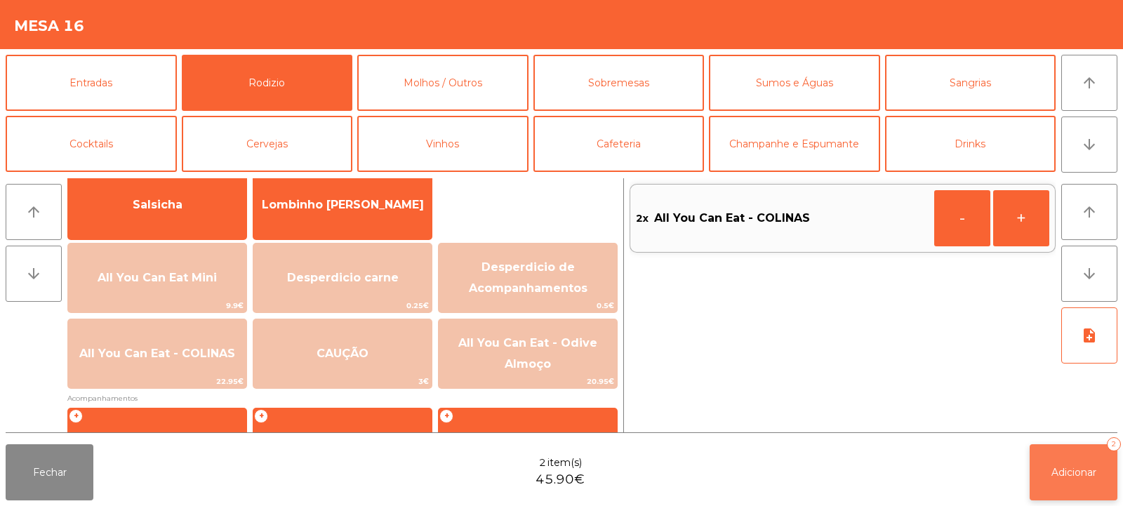
click at [1083, 474] on span "Adicionar" at bounding box center [1074, 472] width 45 height 13
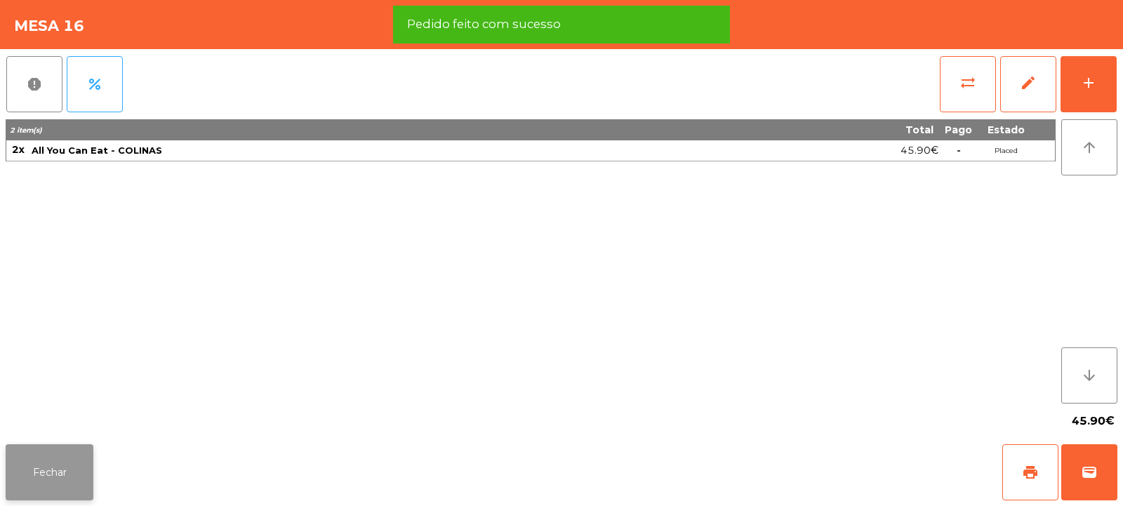
click at [64, 468] on button "Fechar" at bounding box center [50, 472] width 88 height 56
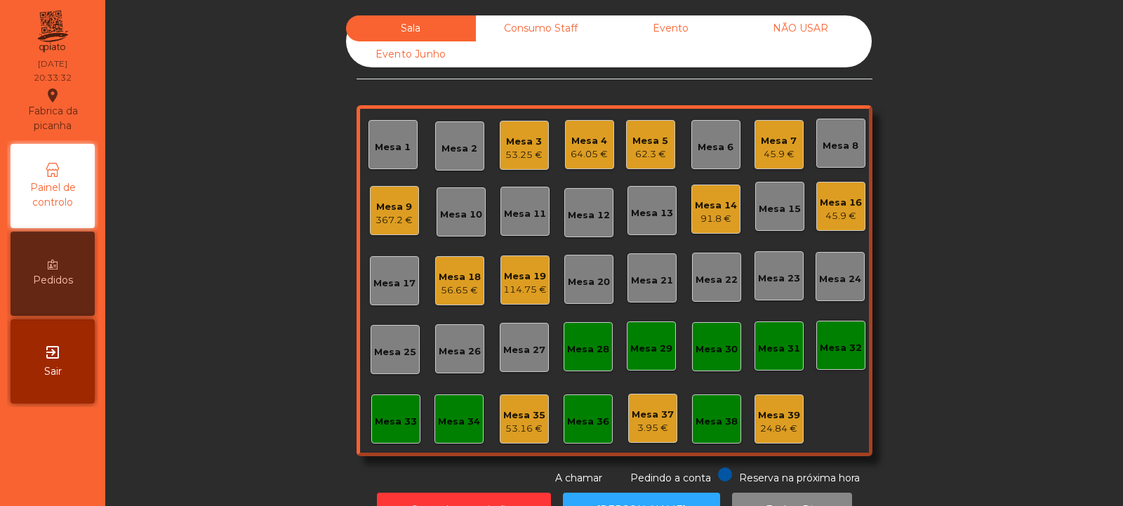
click at [382, 220] on div "367.2 €" at bounding box center [394, 220] width 37 height 14
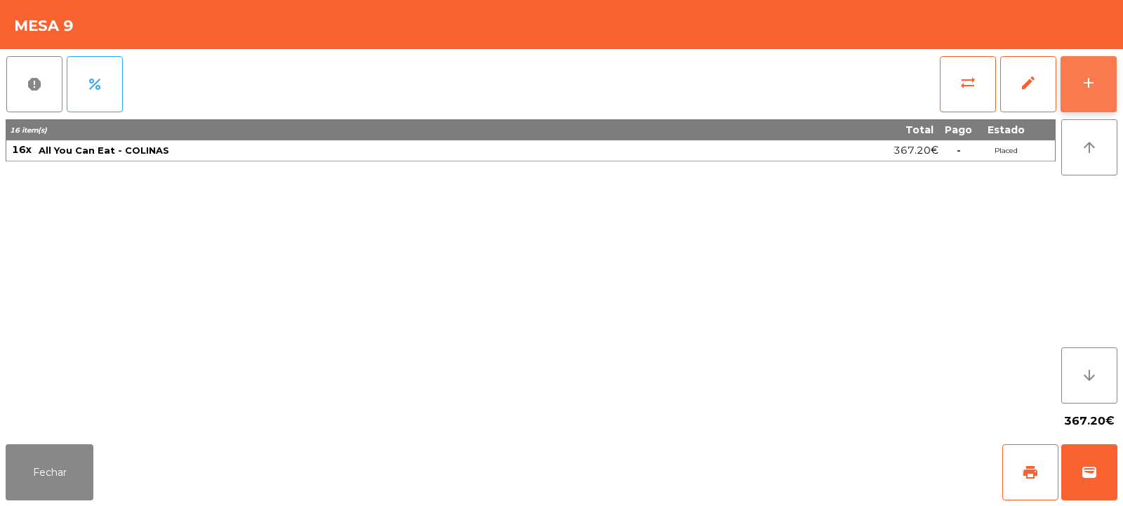
click at [1105, 77] on button "add" at bounding box center [1089, 84] width 56 height 56
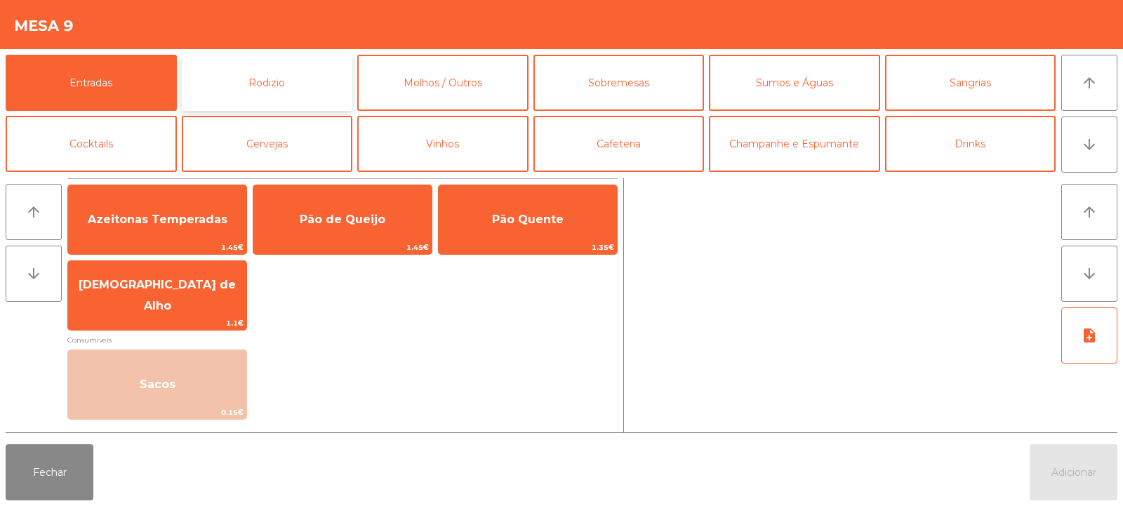
click at [267, 64] on button "Rodizio" at bounding box center [267, 83] width 171 height 56
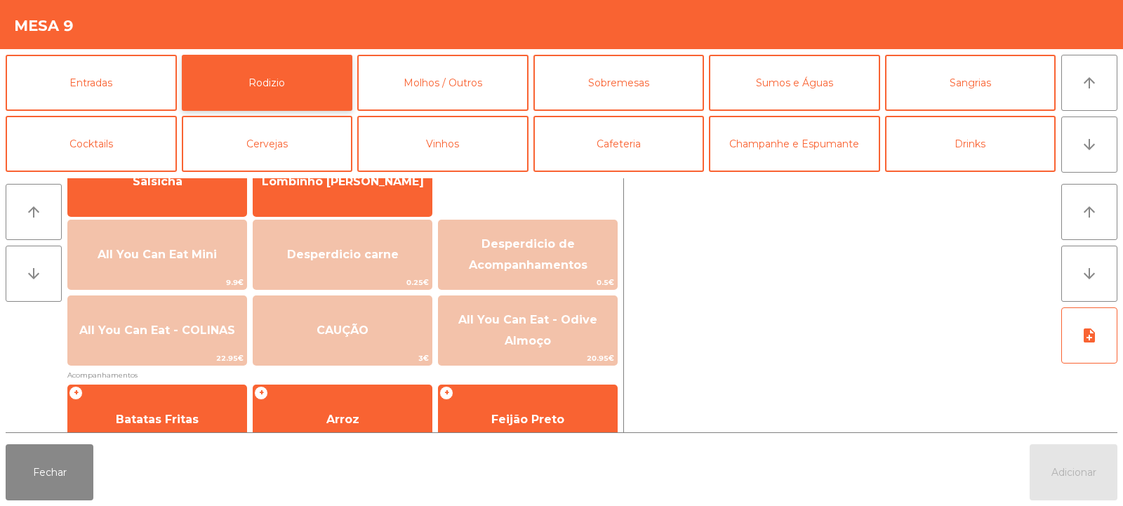
scroll to position [136, 0]
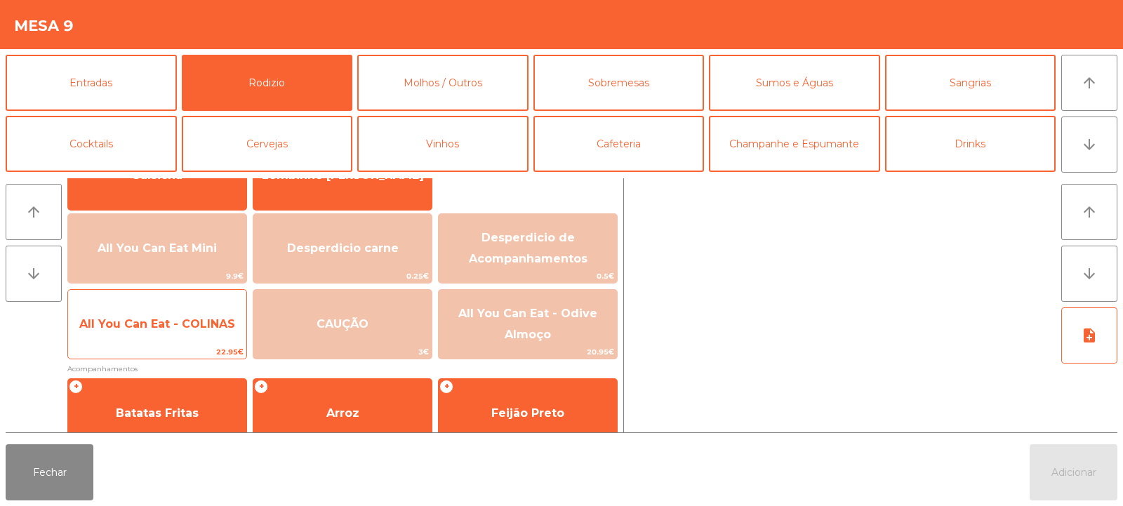
click at [140, 332] on span "All You Can Eat - COLINAS" at bounding box center [157, 324] width 178 height 38
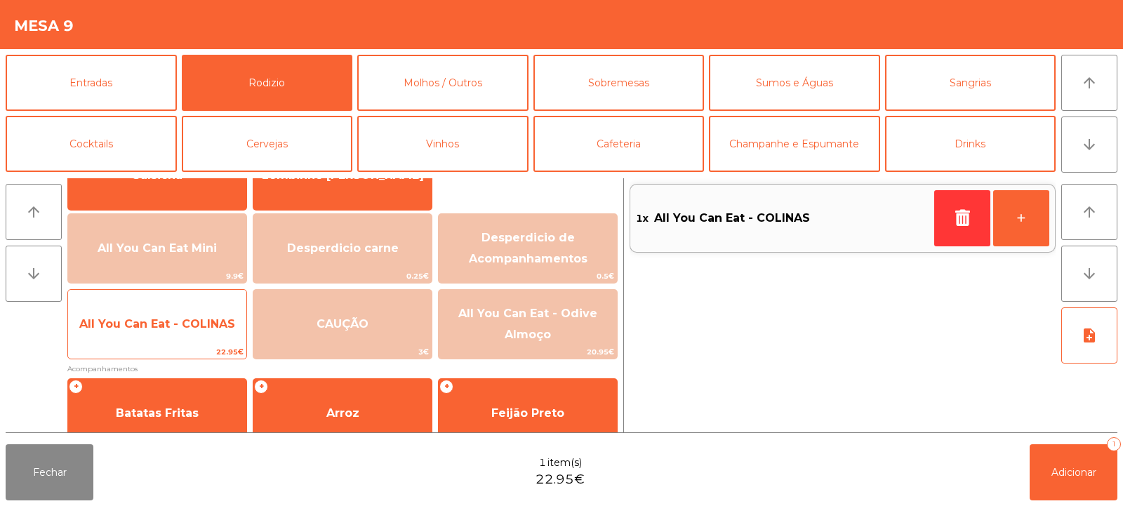
click at [152, 331] on span "All You Can Eat - COLINAS" at bounding box center [157, 324] width 178 height 38
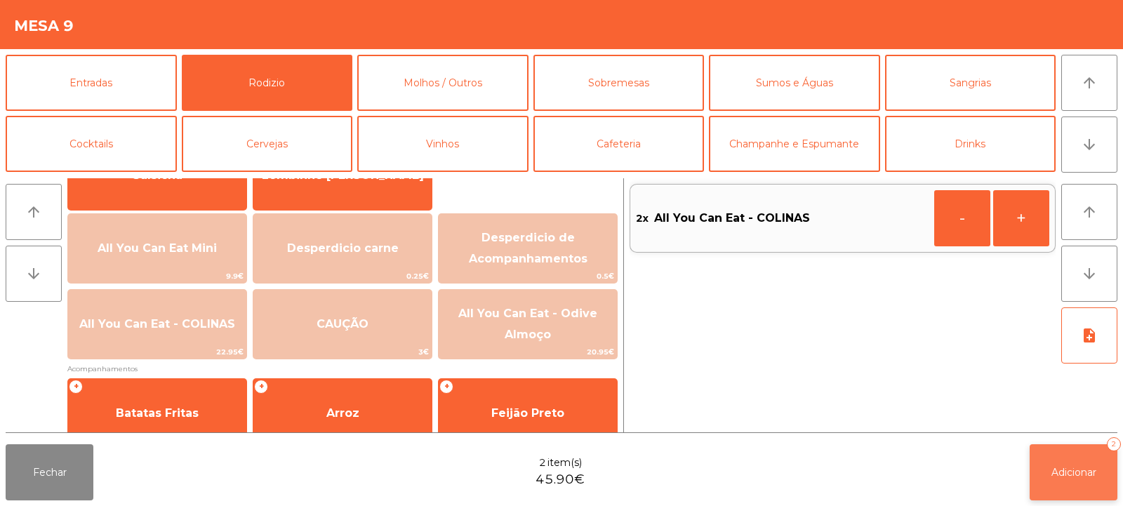
click at [1087, 468] on span "Adicionar" at bounding box center [1074, 472] width 45 height 13
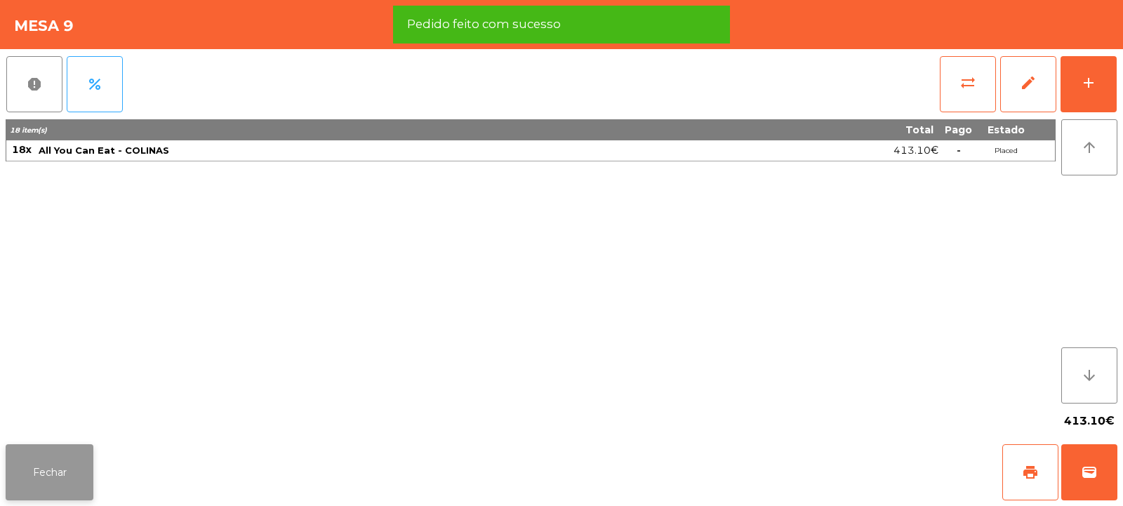
click at [66, 455] on button "Fechar" at bounding box center [50, 472] width 88 height 56
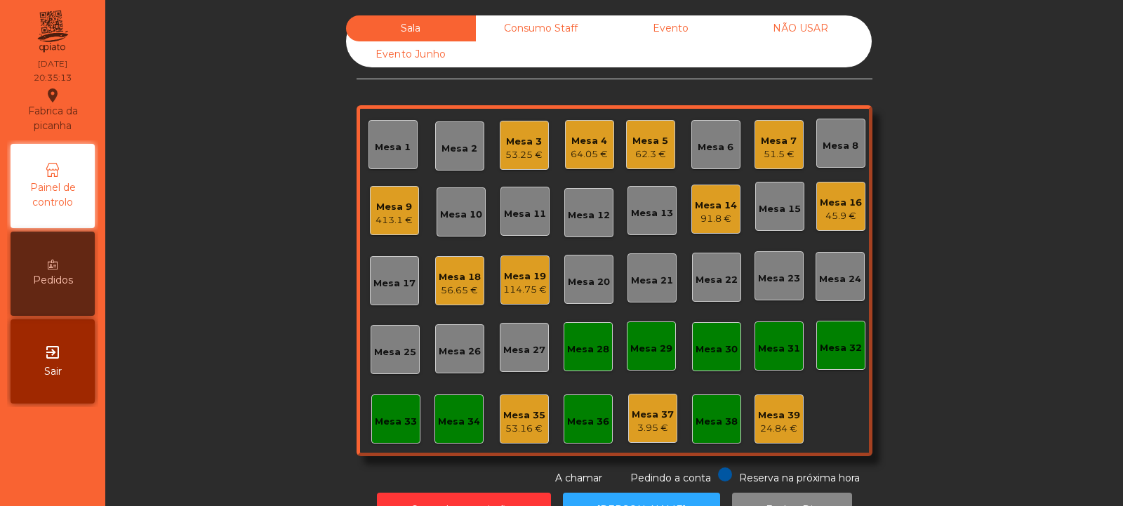
click at [653, 152] on div "62.3 €" at bounding box center [651, 154] width 36 height 14
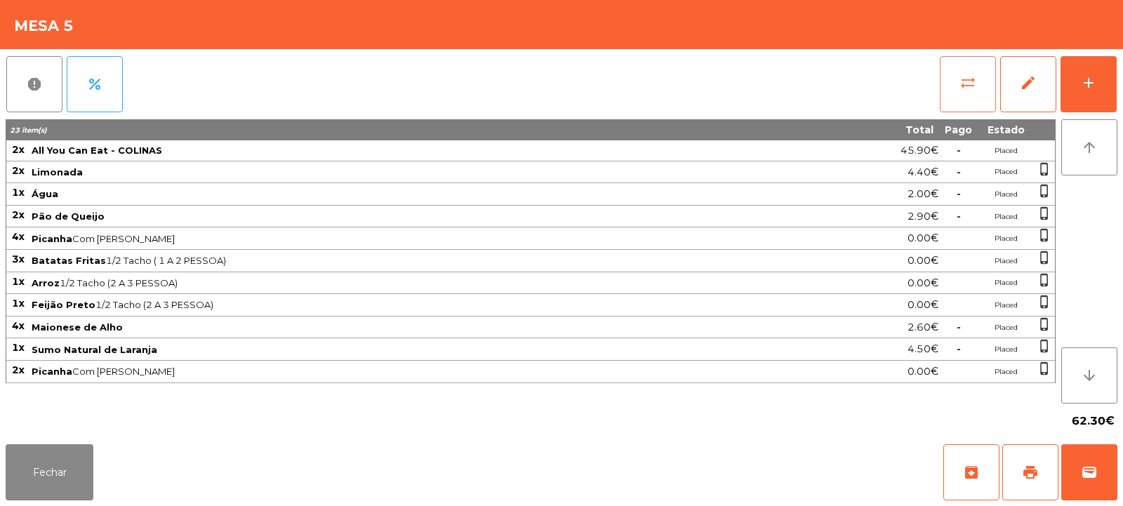
click at [963, 76] on span "sync_alt" at bounding box center [968, 82] width 17 height 17
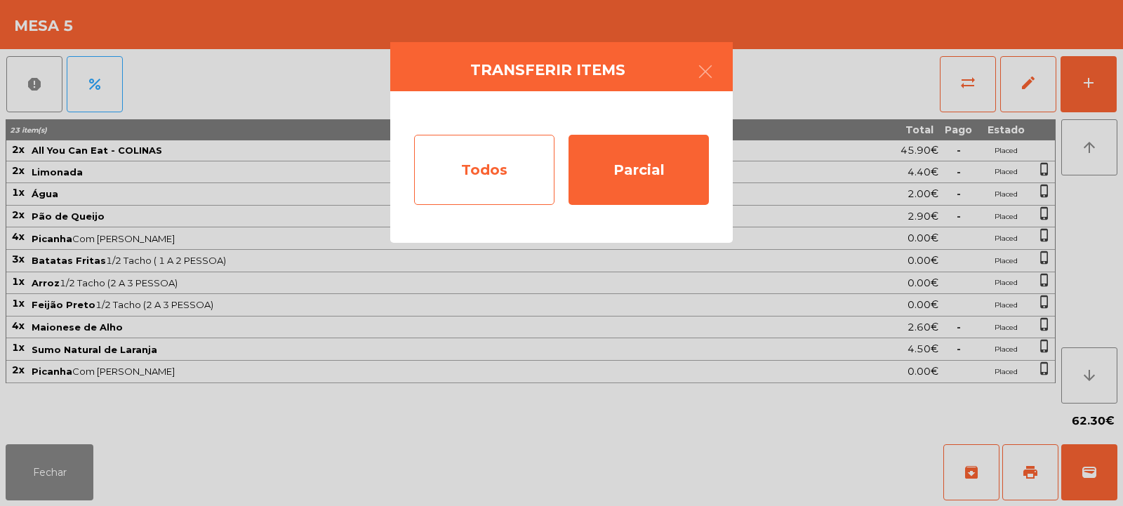
click at [422, 156] on div "Todos" at bounding box center [484, 170] width 140 height 70
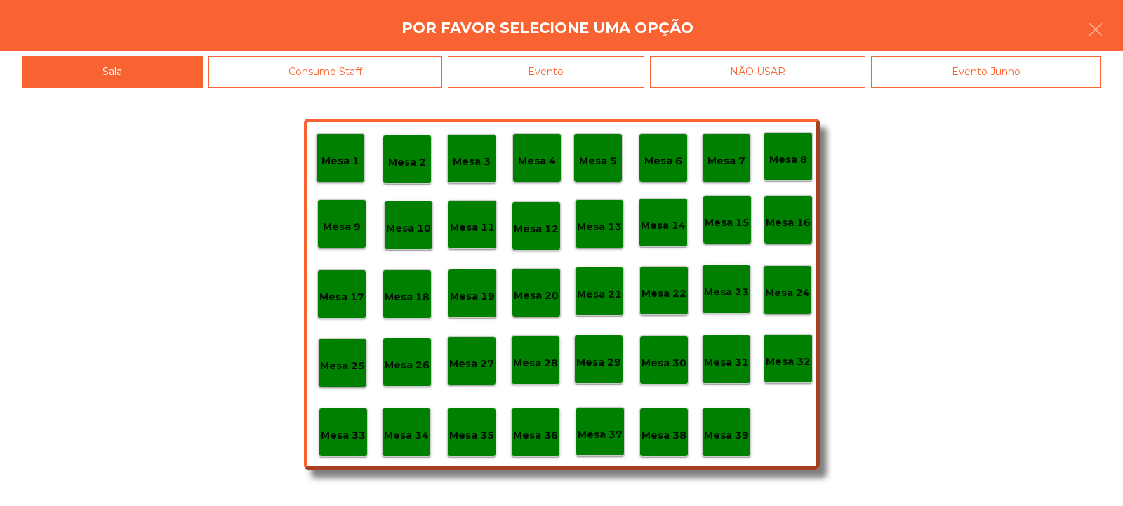
click at [608, 62] on div "Evento" at bounding box center [546, 72] width 197 height 32
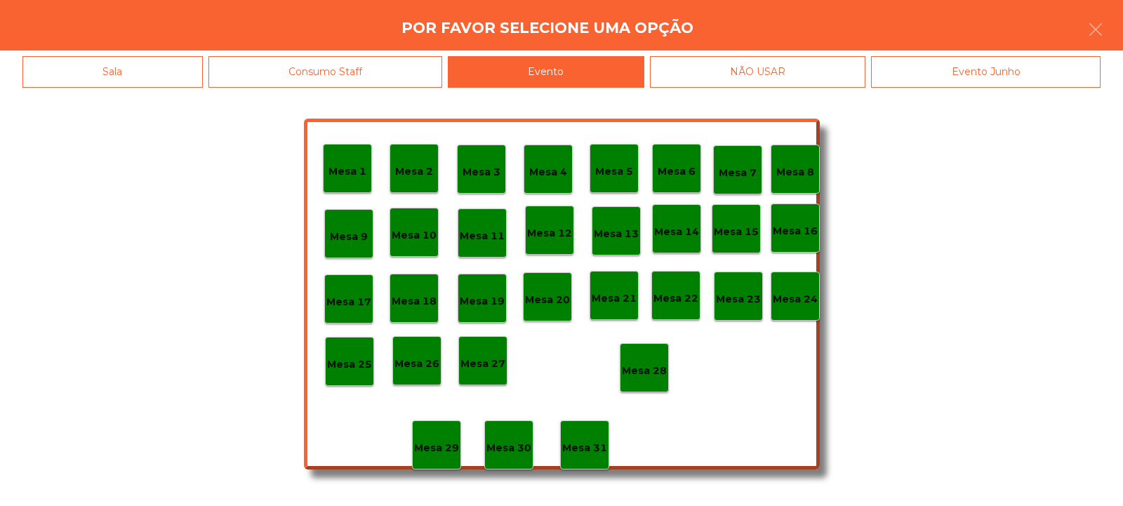
click at [657, 366] on p "Mesa 28" at bounding box center [644, 371] width 45 height 16
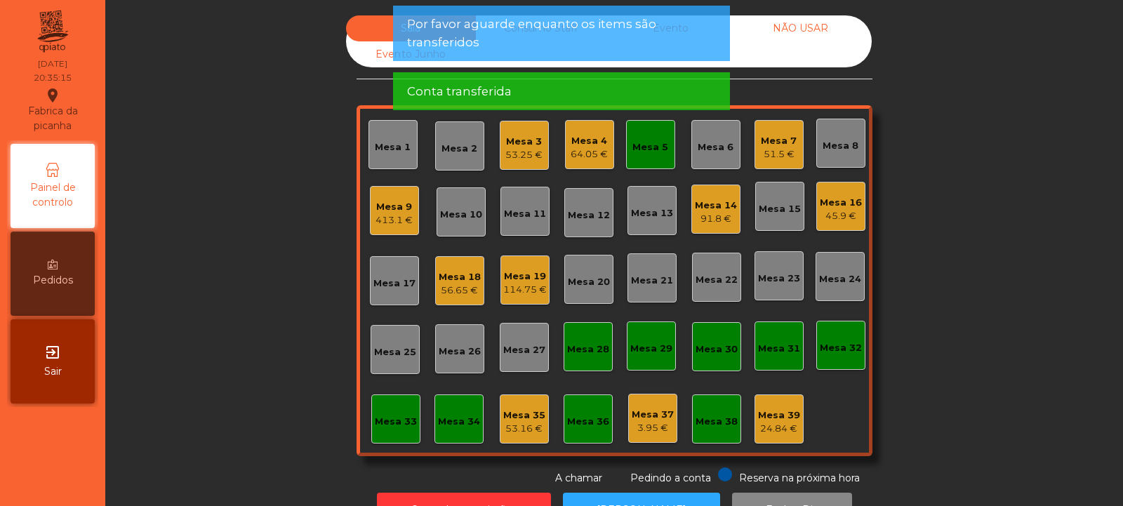
click at [648, 149] on div "Mesa 5" at bounding box center [651, 147] width 36 height 14
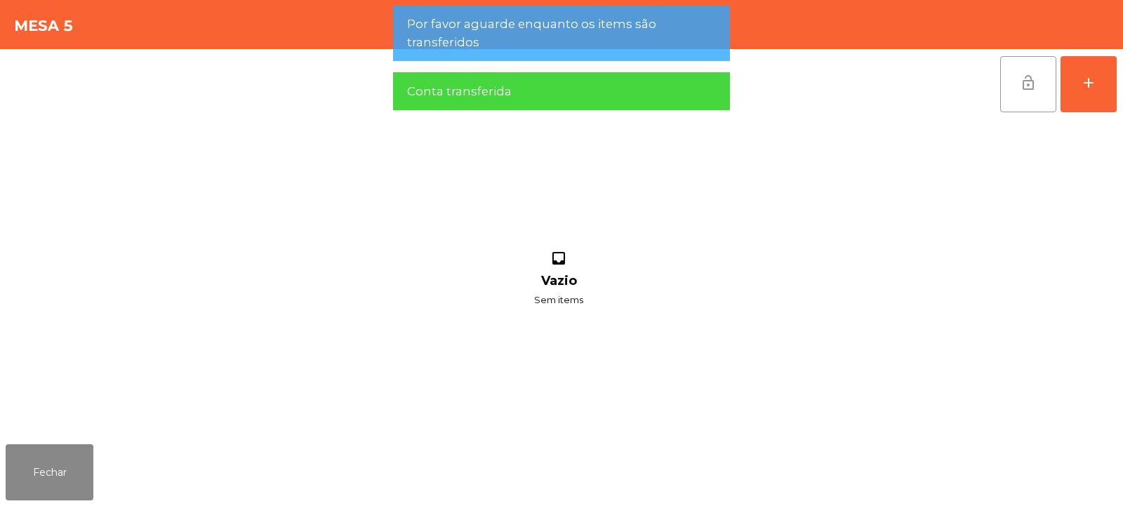
click at [1024, 84] on span "lock_open" at bounding box center [1028, 82] width 17 height 17
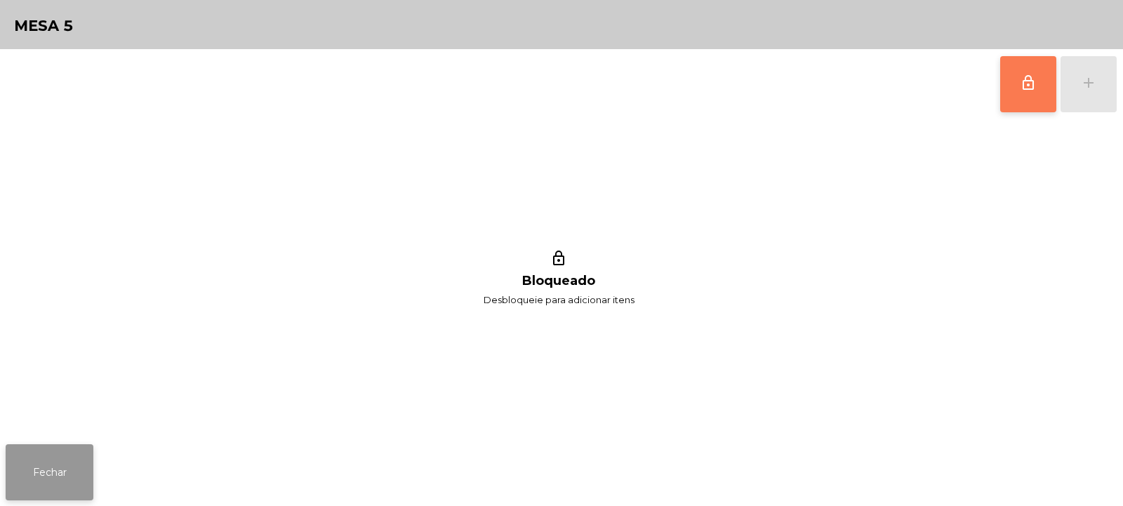
click at [85, 458] on button "Fechar" at bounding box center [50, 472] width 88 height 56
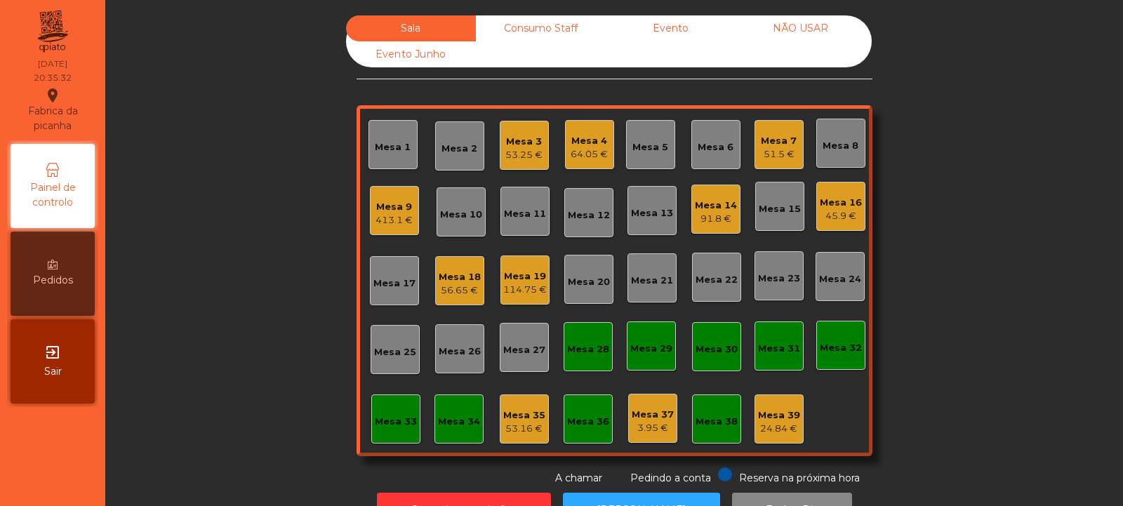
scroll to position [47, 0]
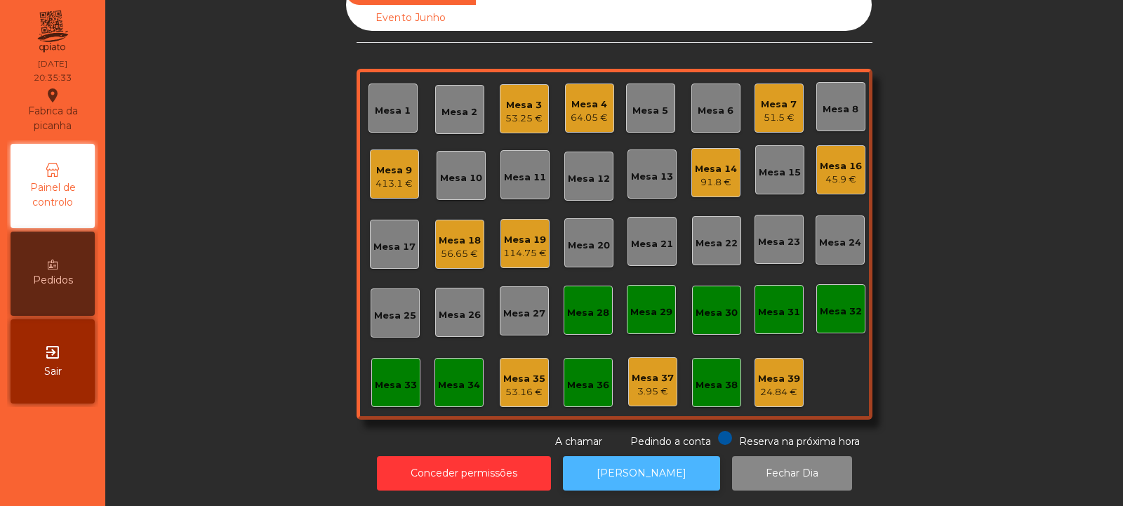
click at [654, 460] on button "[PERSON_NAME]" at bounding box center [641, 473] width 157 height 34
click at [651, 466] on button "[PERSON_NAME]" at bounding box center [641, 473] width 157 height 34
click at [392, 177] on div "413.1 €" at bounding box center [394, 184] width 37 height 14
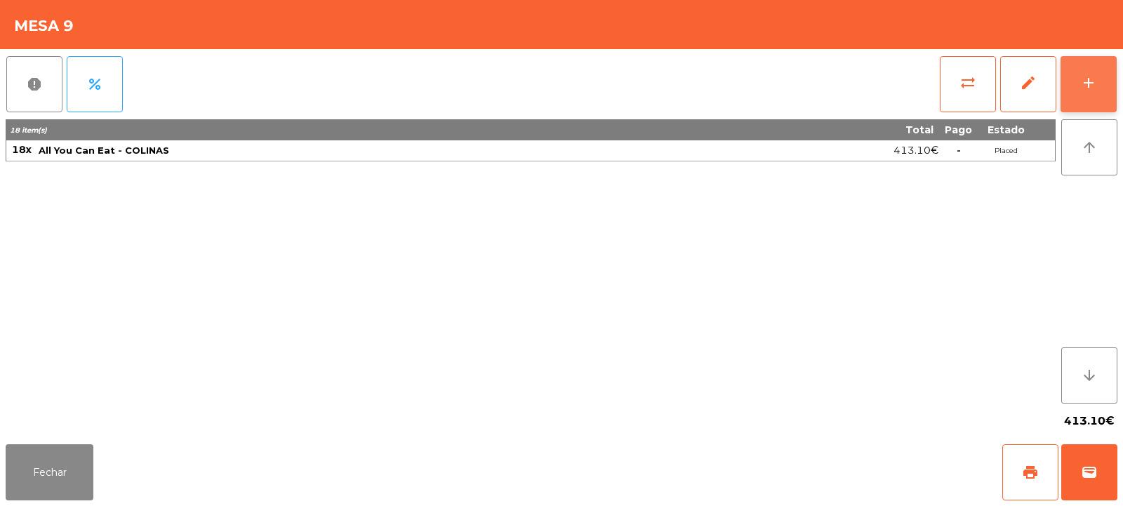
click at [1080, 89] on div "add" at bounding box center [1088, 82] width 17 height 17
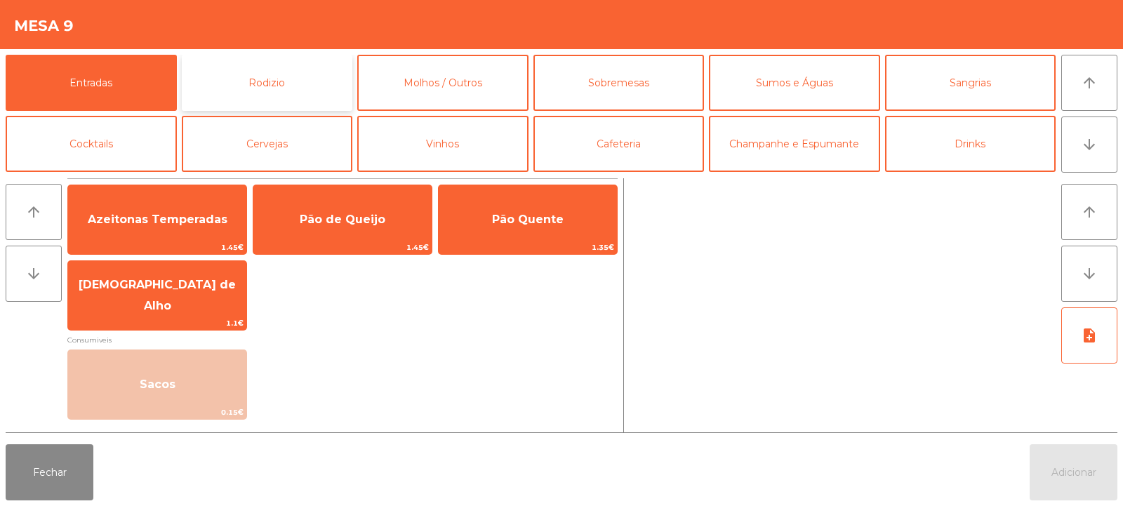
click at [293, 68] on button "Rodizio" at bounding box center [267, 83] width 171 height 56
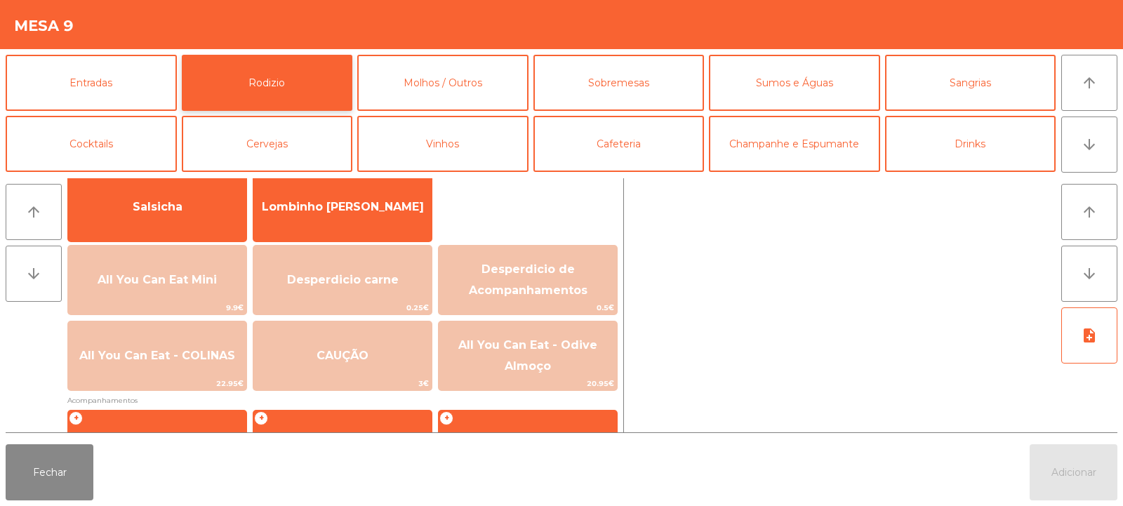
scroll to position [105, 0]
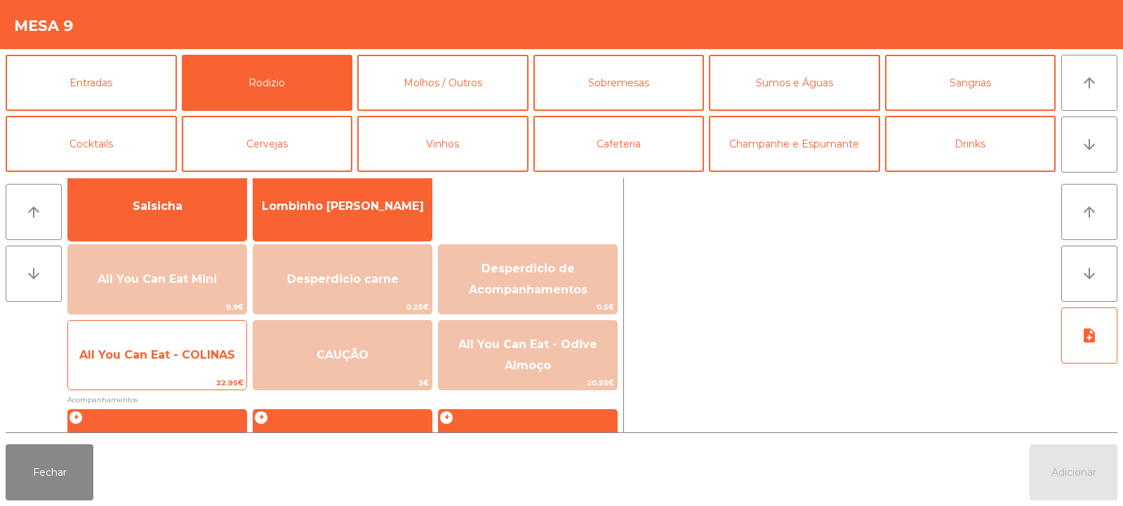
click at [180, 348] on span "All You Can Eat - COLINAS" at bounding box center [157, 354] width 156 height 13
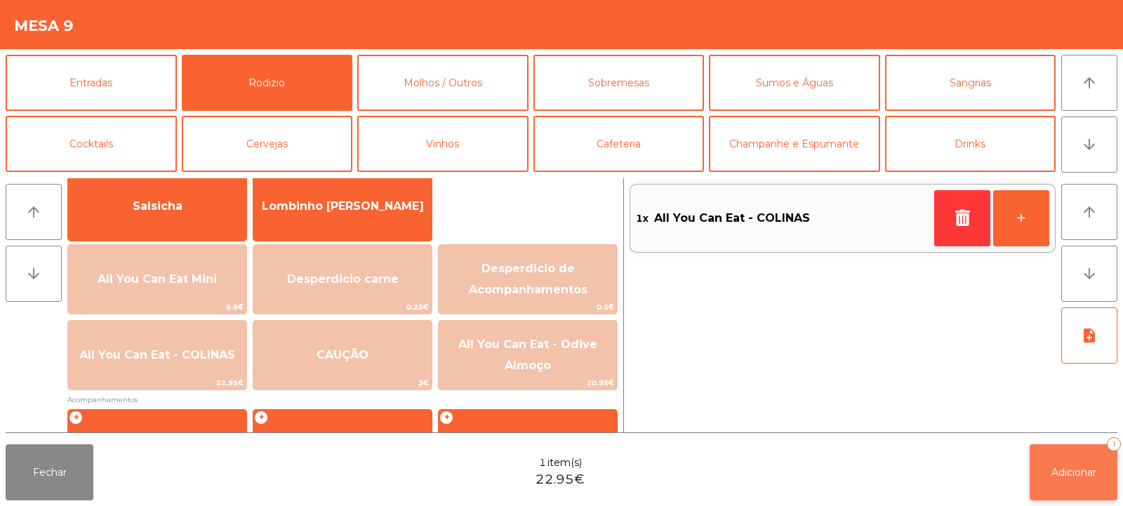
click at [1054, 479] on button "Adicionar 1" at bounding box center [1074, 472] width 88 height 56
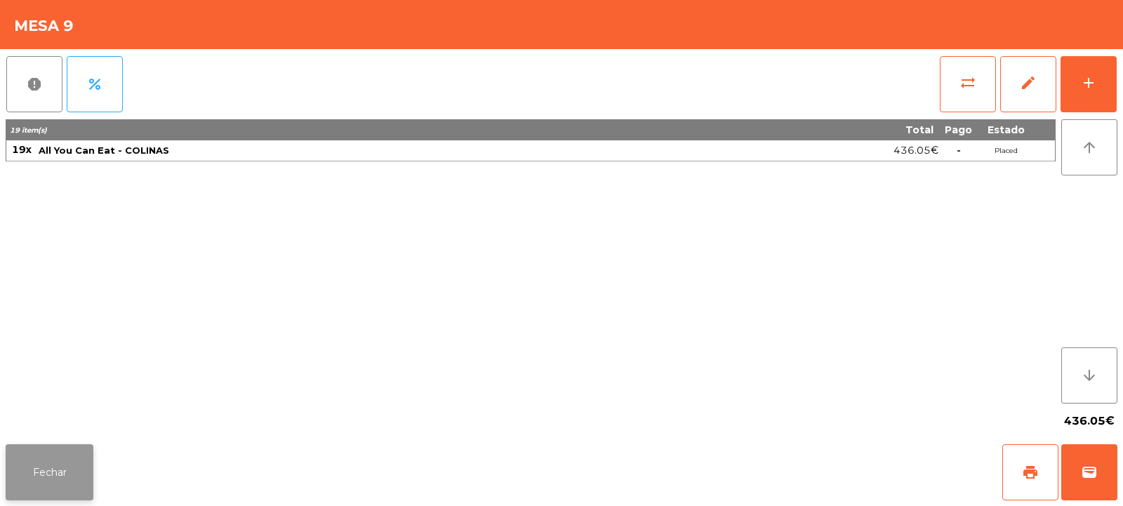
click at [79, 461] on button "Fechar" at bounding box center [50, 472] width 88 height 56
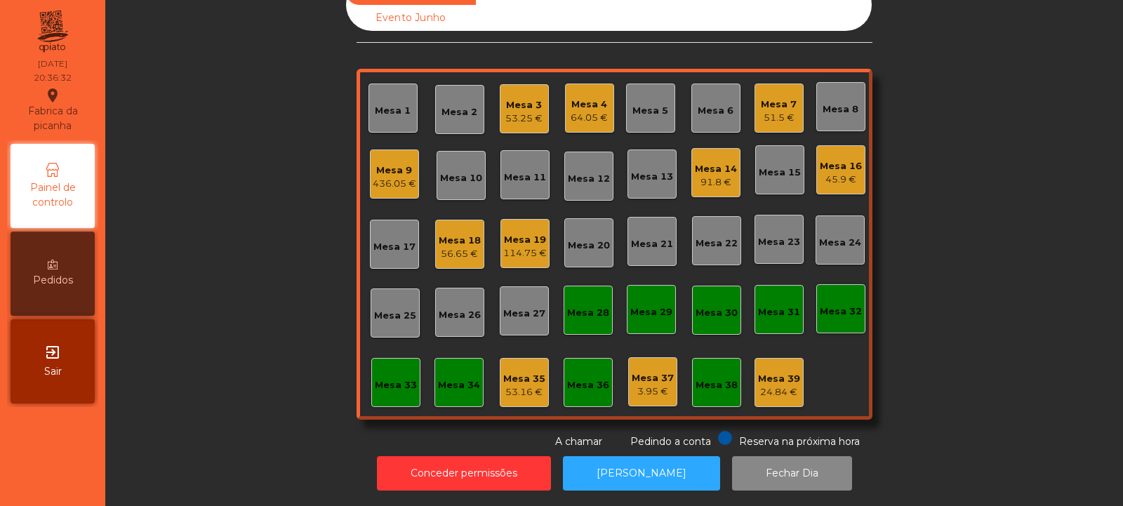
scroll to position [0, 0]
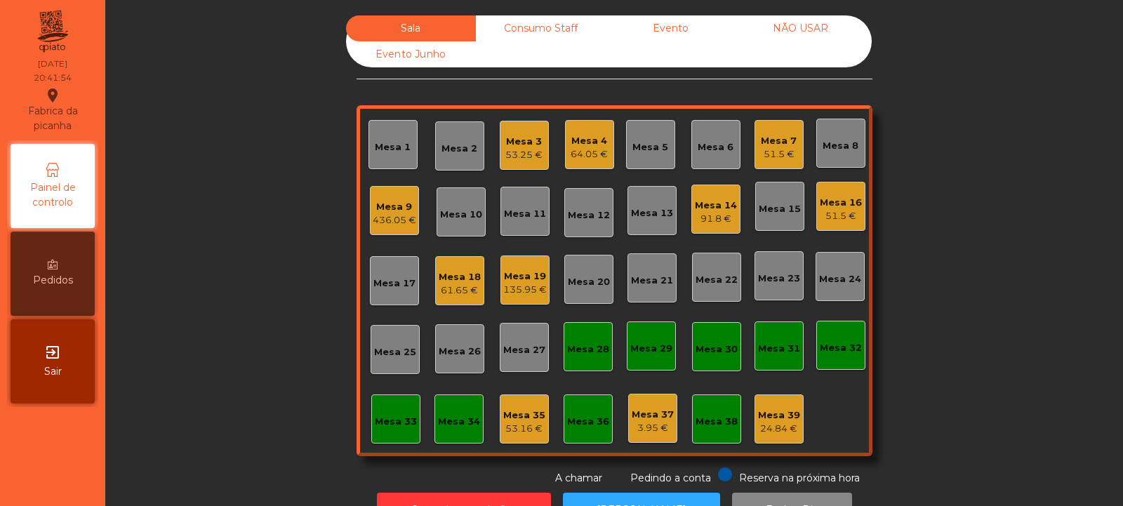
click at [526, 282] on div "Mesa 19" at bounding box center [525, 277] width 44 height 14
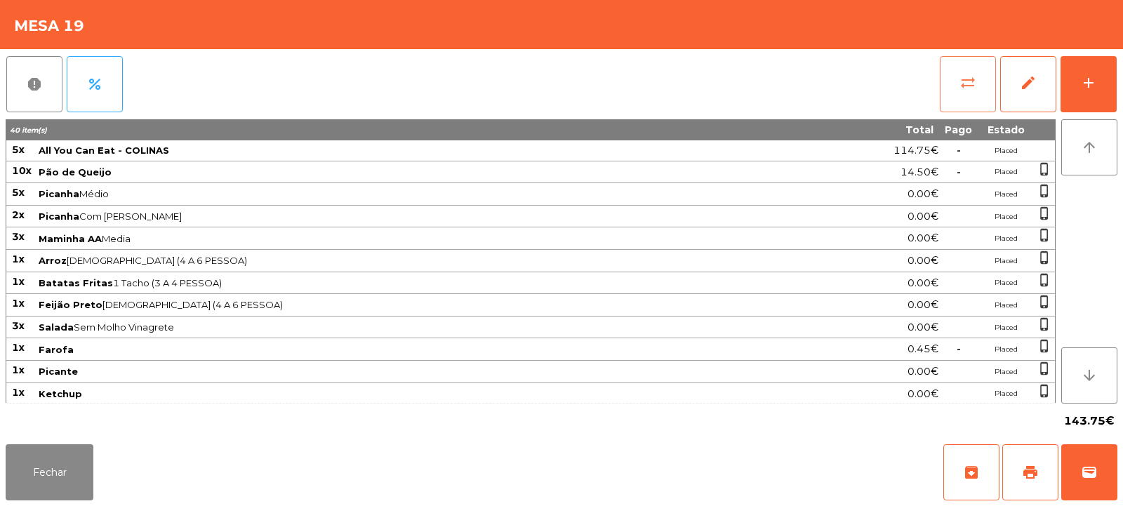
click at [965, 79] on span "sync_alt" at bounding box center [968, 82] width 17 height 17
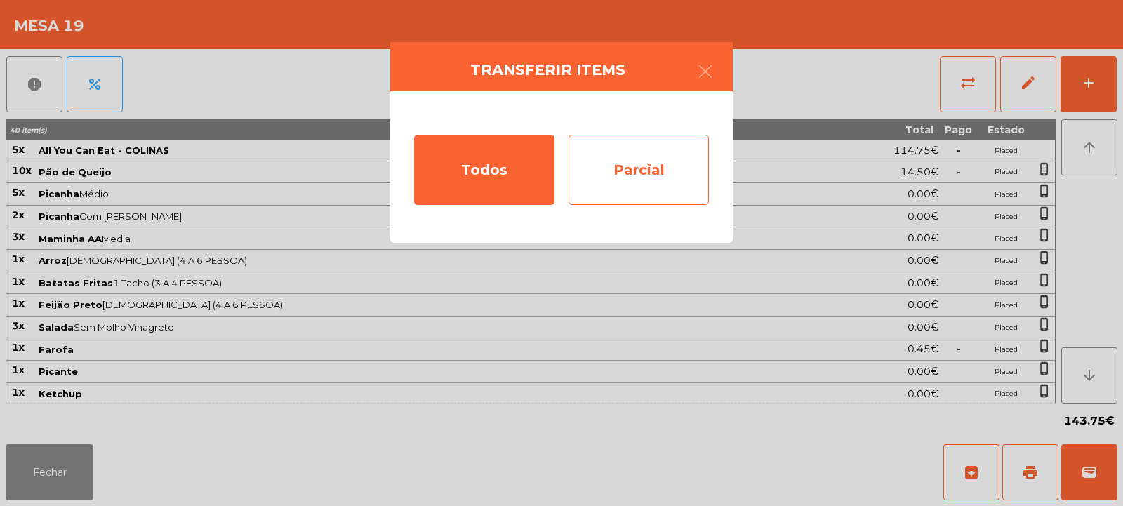
click at [653, 172] on div "Parcial" at bounding box center [639, 170] width 140 height 70
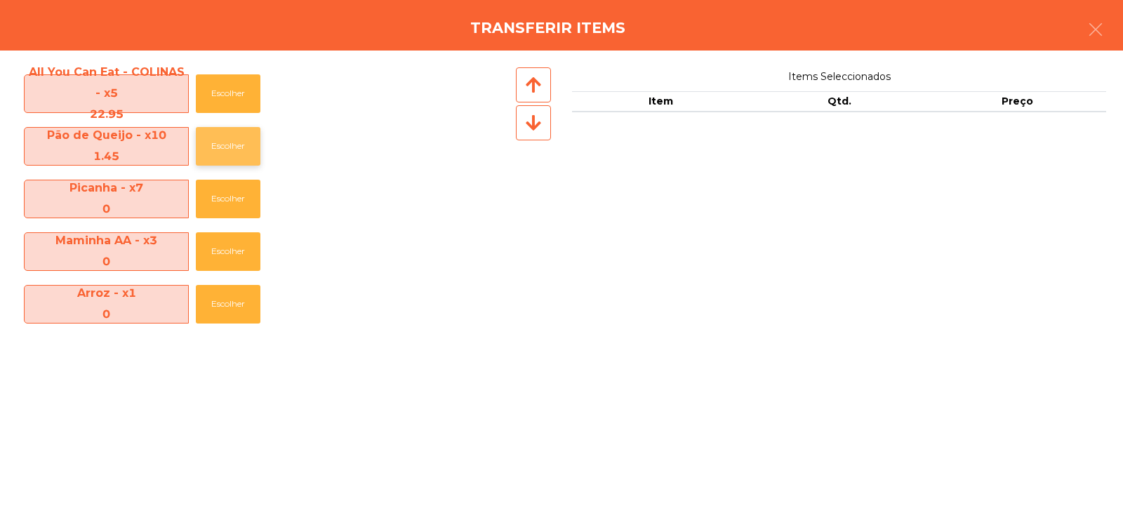
click at [231, 159] on button "Escolher" at bounding box center [228, 146] width 65 height 39
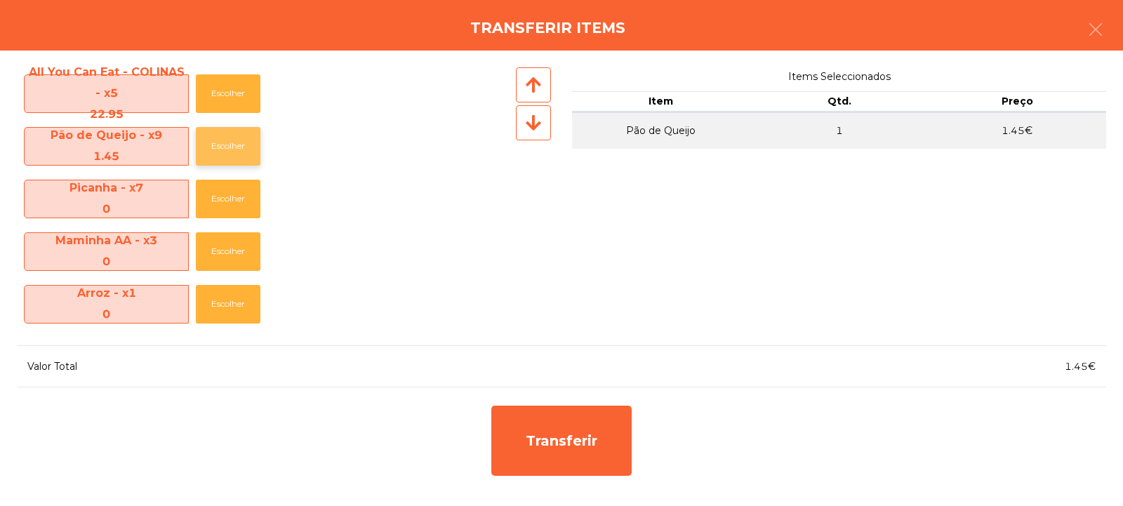
click at [244, 150] on button "Escolher" at bounding box center [228, 146] width 65 height 39
click at [240, 143] on button "Escolher" at bounding box center [228, 146] width 65 height 39
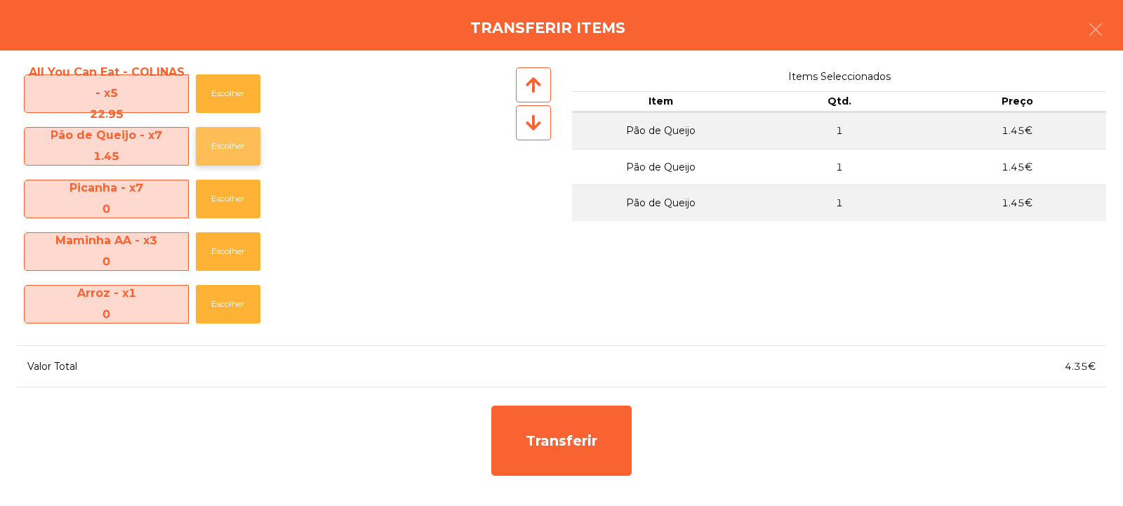
click at [234, 146] on button "Escolher" at bounding box center [228, 146] width 65 height 39
click at [232, 149] on button "Escolher" at bounding box center [228, 146] width 65 height 39
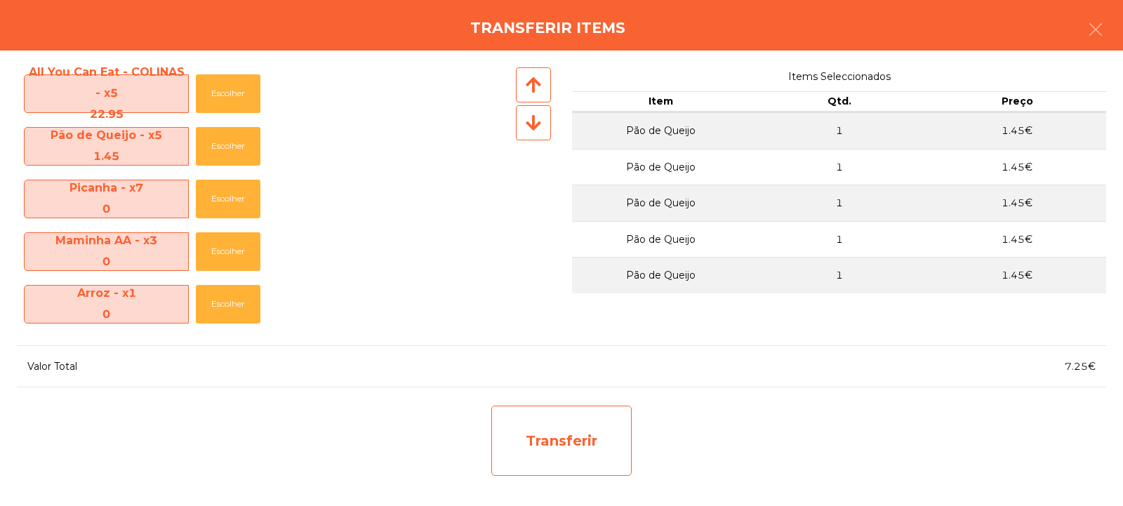
click at [536, 449] on div "Transferir" at bounding box center [561, 441] width 140 height 70
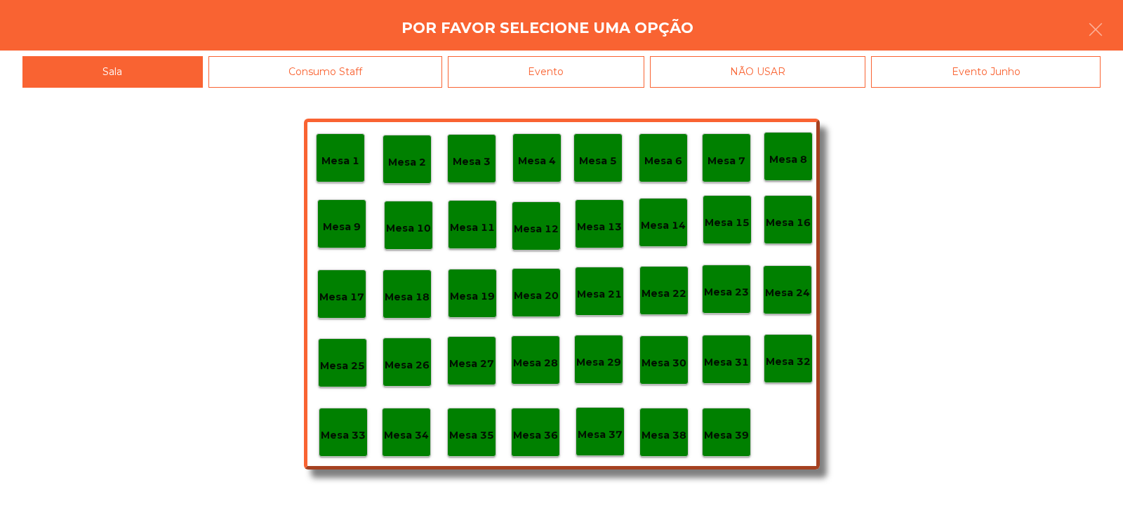
click at [608, 436] on p "Mesa 37" at bounding box center [600, 435] width 45 height 16
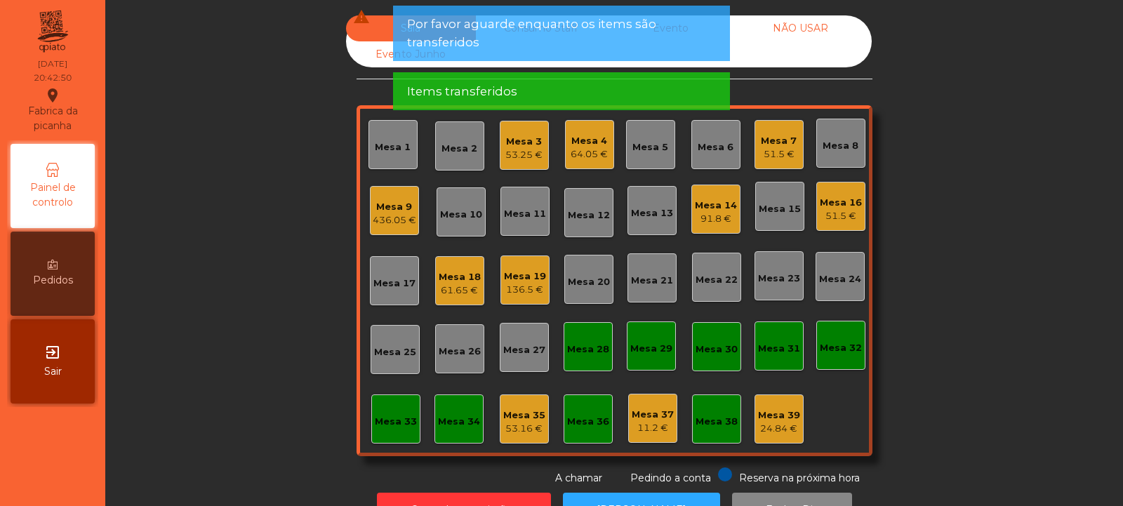
click at [647, 432] on div "11.2 €" at bounding box center [653, 428] width 42 height 14
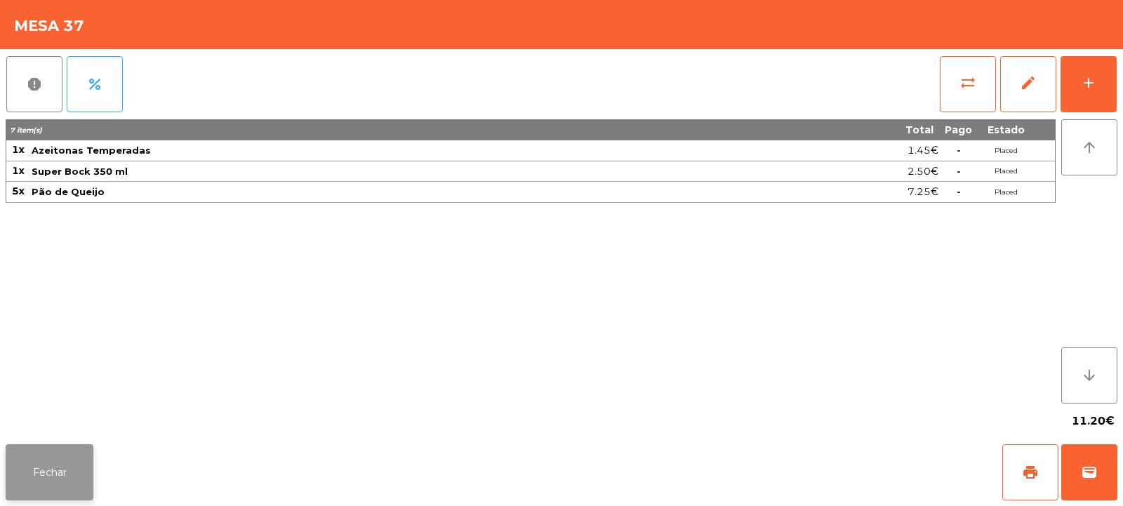
click at [65, 485] on button "Fechar" at bounding box center [50, 472] width 88 height 56
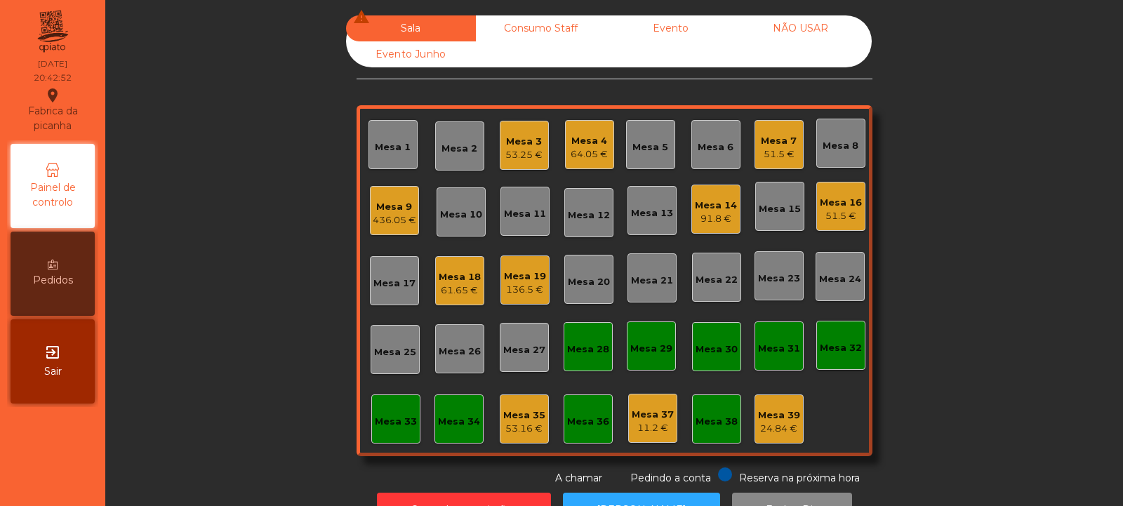
click at [520, 152] on div "53.25 €" at bounding box center [523, 155] width 37 height 14
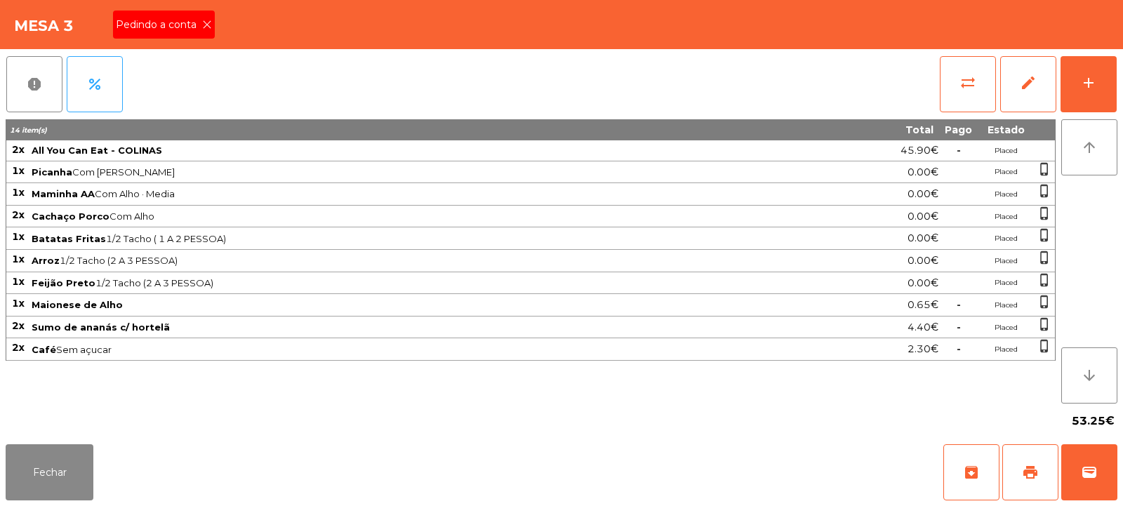
click at [207, 34] on div "Pedindo a conta" at bounding box center [164, 25] width 102 height 28
click at [1029, 475] on span "print" at bounding box center [1030, 472] width 17 height 17
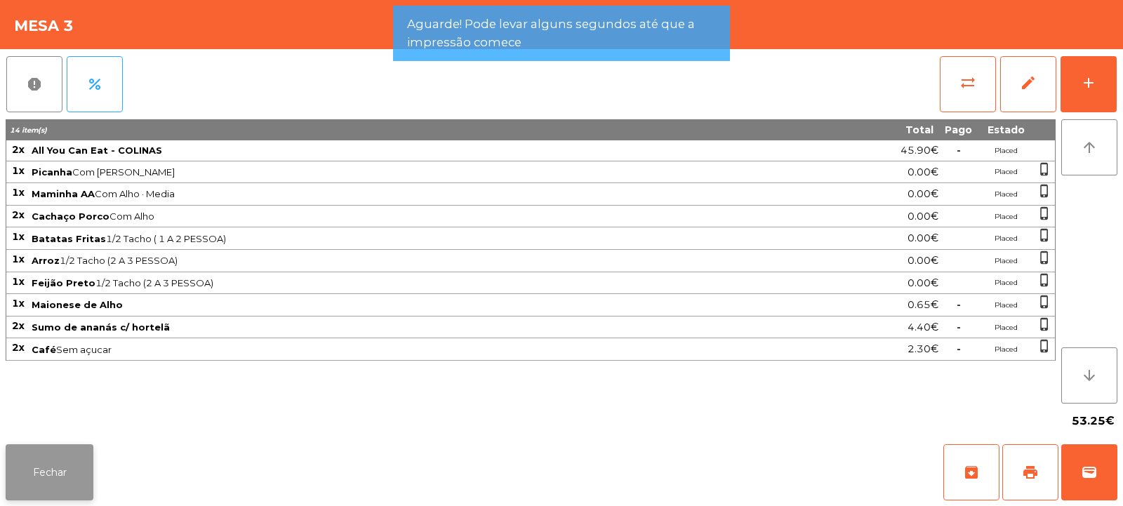
click at [67, 465] on button "Fechar" at bounding box center [50, 472] width 88 height 56
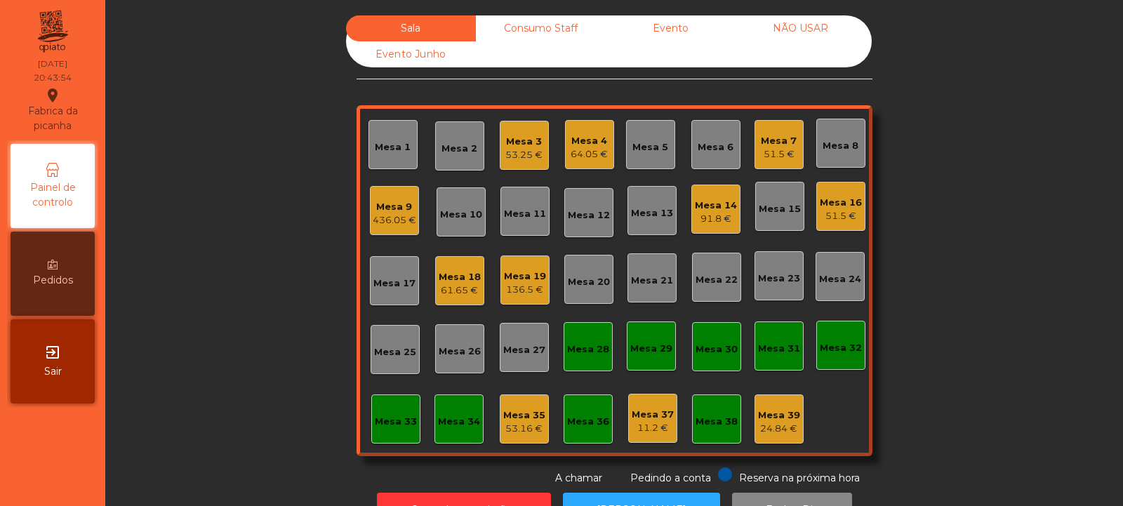
click at [527, 161] on div "53.25 €" at bounding box center [523, 155] width 37 height 14
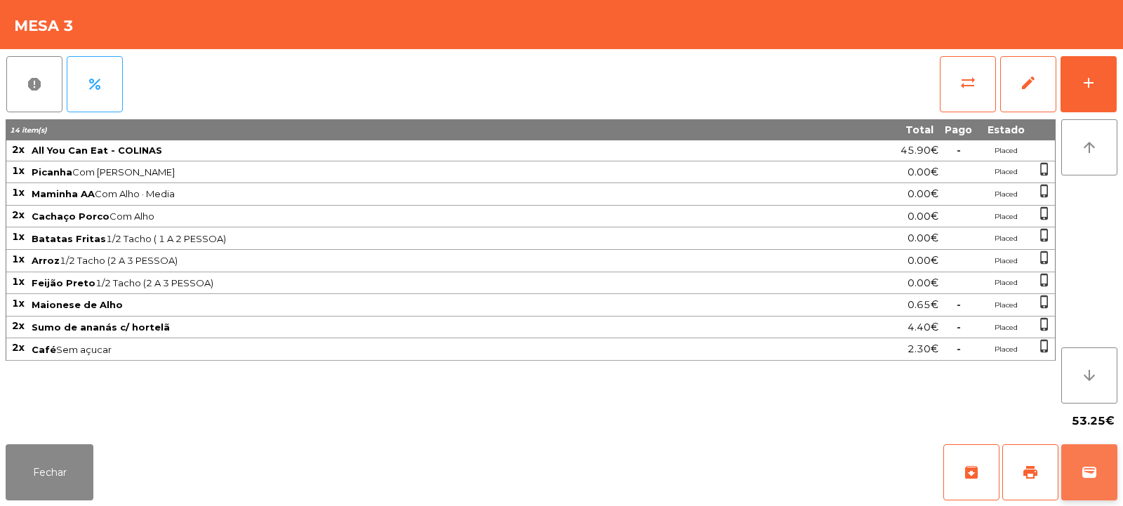
click at [1078, 472] on button "wallet" at bounding box center [1089, 472] width 56 height 56
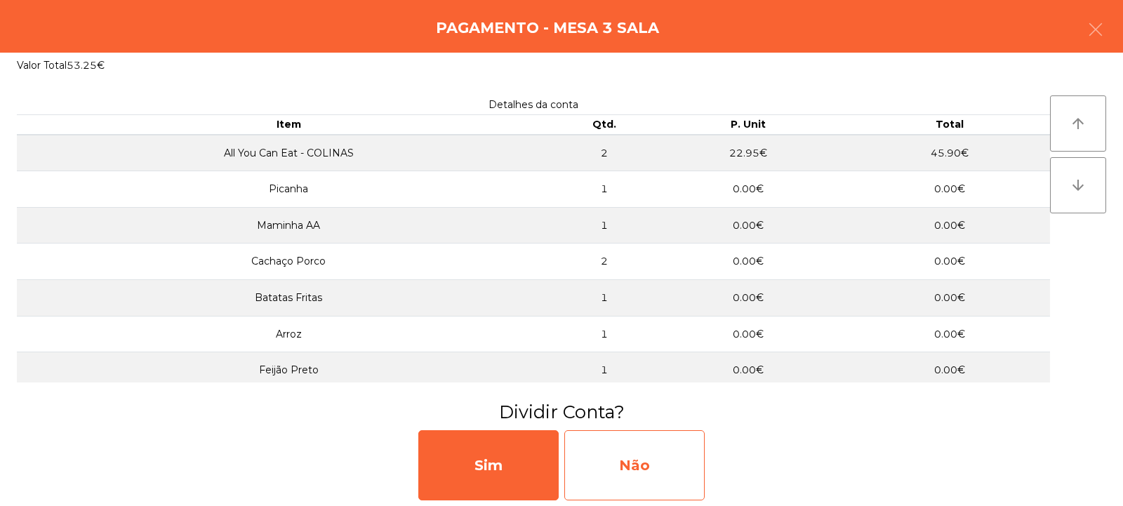
click at [633, 460] on div "Não" at bounding box center [634, 465] width 140 height 70
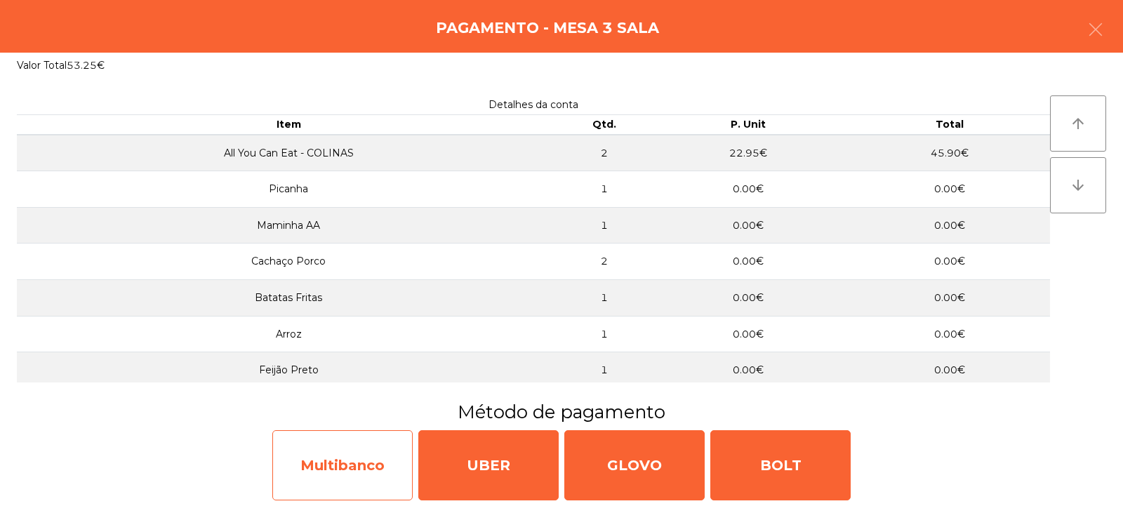
click at [377, 468] on div "Multibanco" at bounding box center [342, 465] width 140 height 70
select select "**"
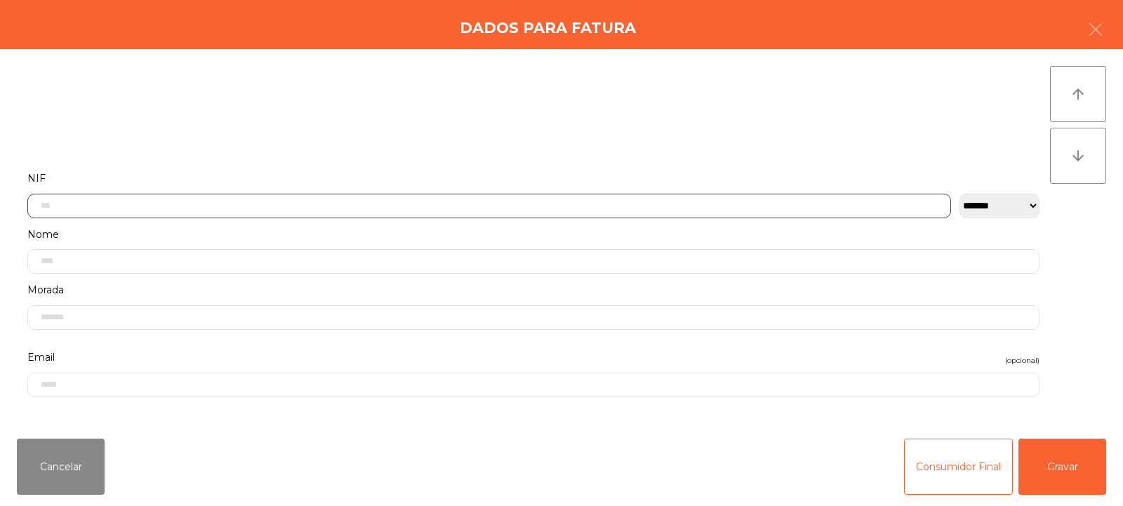
click at [649, 203] on input "text" at bounding box center [489, 206] width 924 height 25
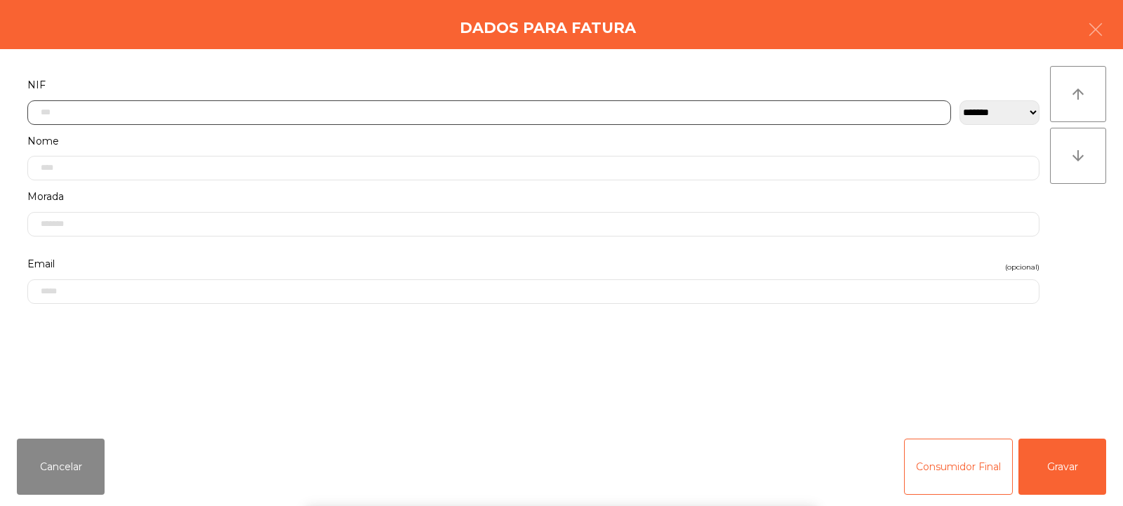
scroll to position [102, 0]
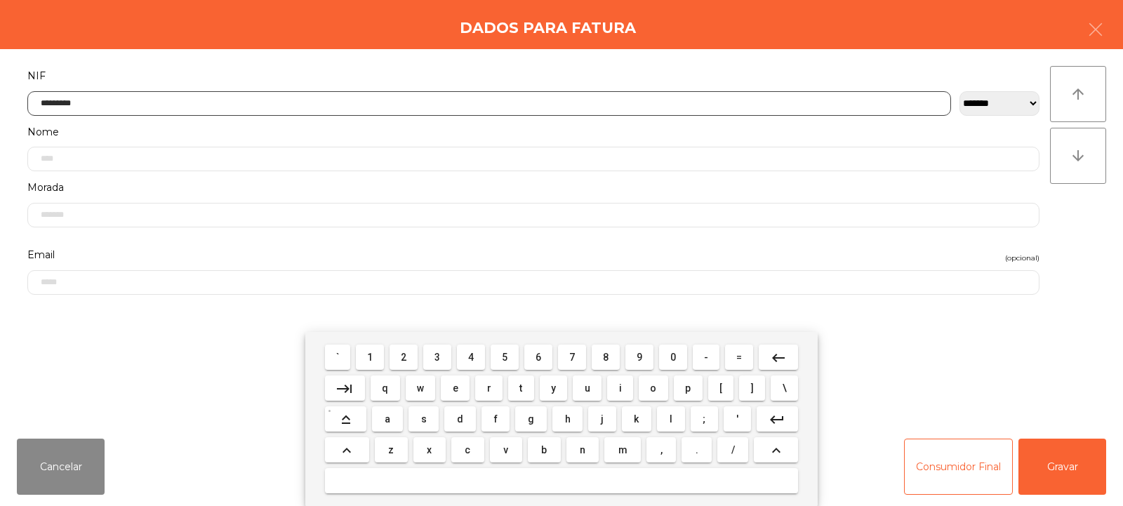
type input "*********"
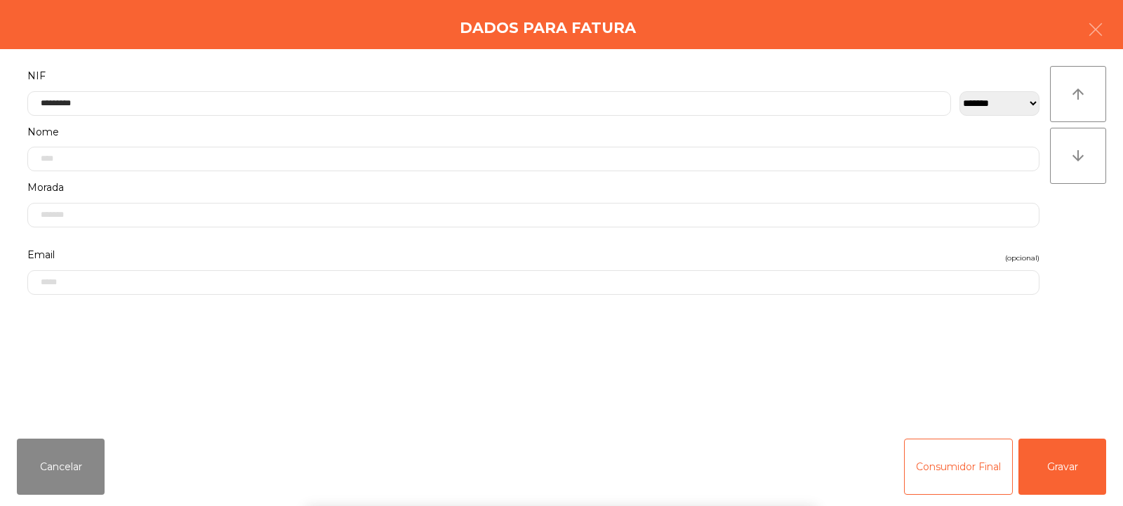
click at [1061, 461] on div "` 1 2 3 4 5 6 7 8 9 0 - = keyboard_backspace keyboard_tab q w e r t y u i o p […" at bounding box center [561, 419] width 1123 height 174
click at [1066, 470] on button "Gravar" at bounding box center [1063, 467] width 88 height 56
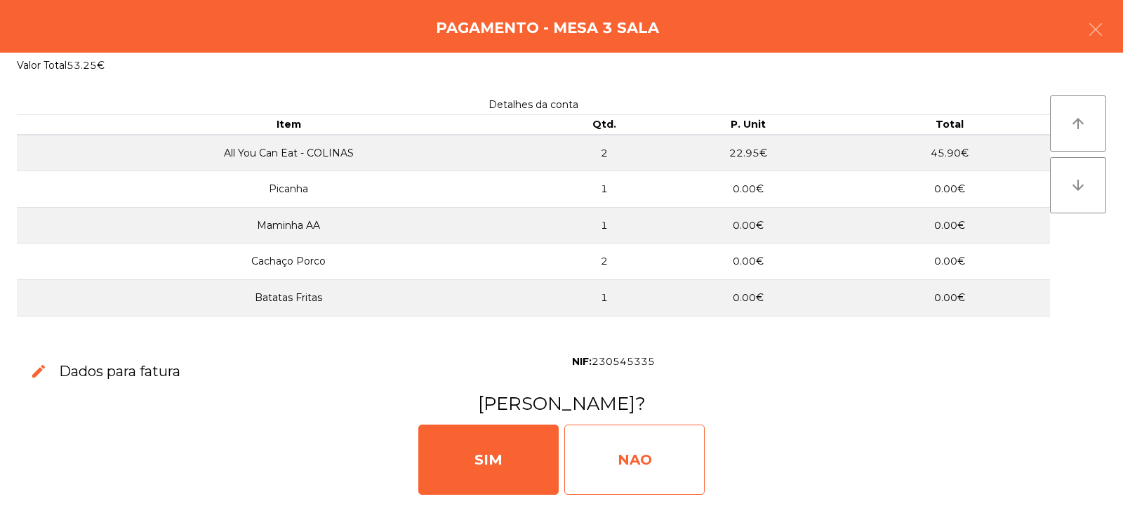
click at [653, 458] on div "NAO" at bounding box center [634, 460] width 140 height 70
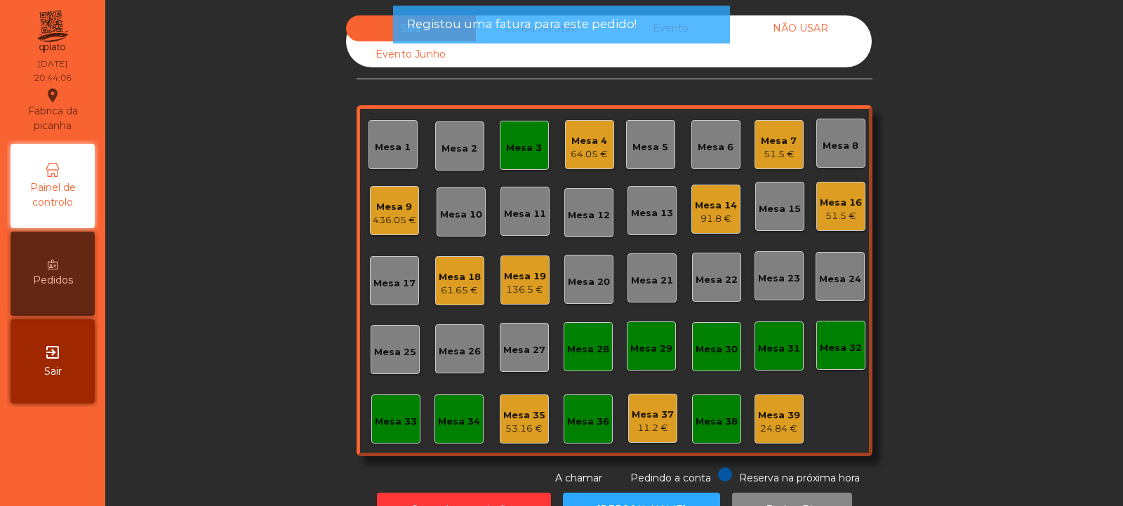
click at [533, 138] on div "Mesa 3" at bounding box center [524, 145] width 36 height 20
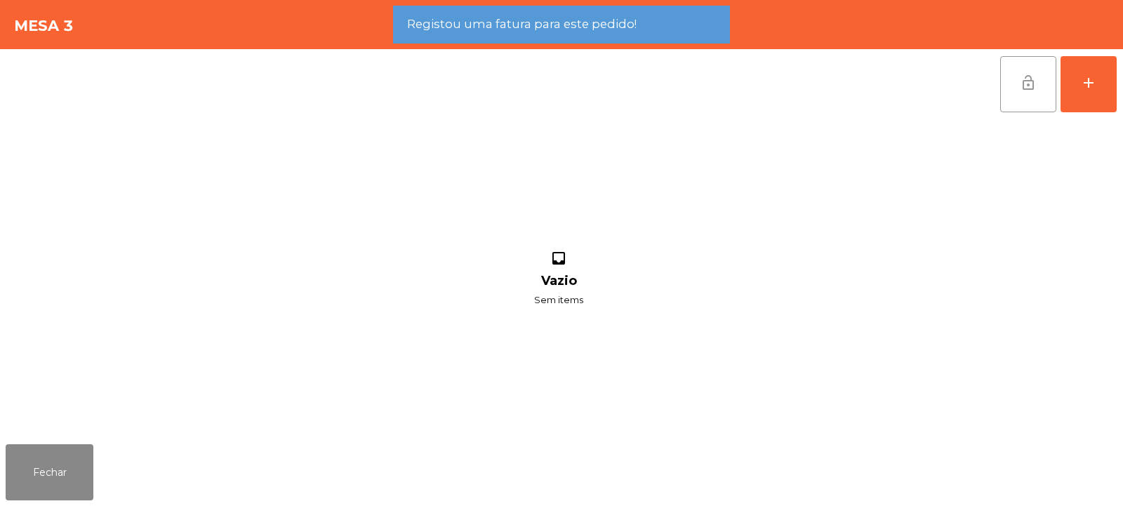
click at [1055, 85] on button "lock_open" at bounding box center [1028, 84] width 56 height 56
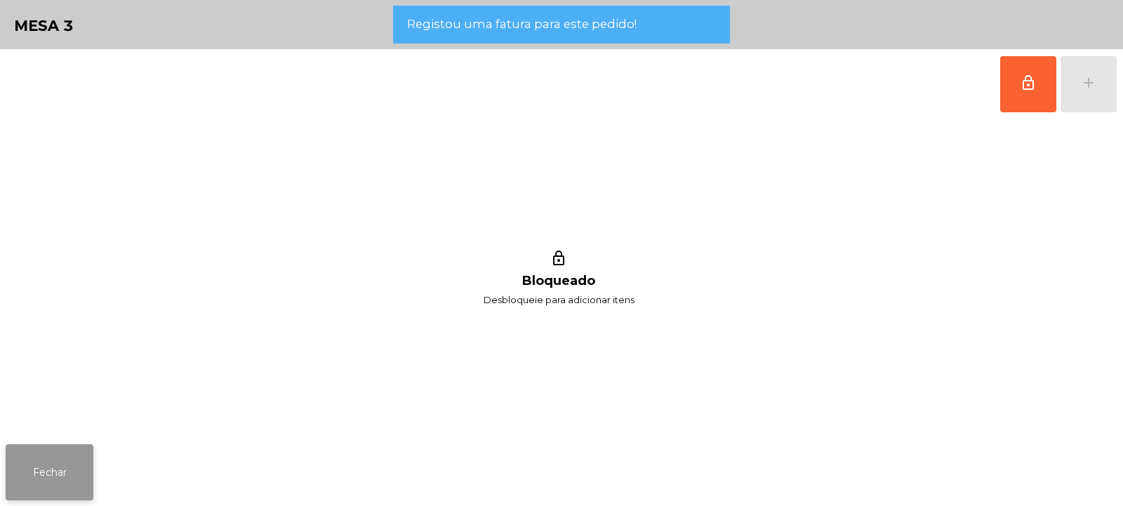
click at [61, 471] on button "Fechar" at bounding box center [50, 472] width 88 height 56
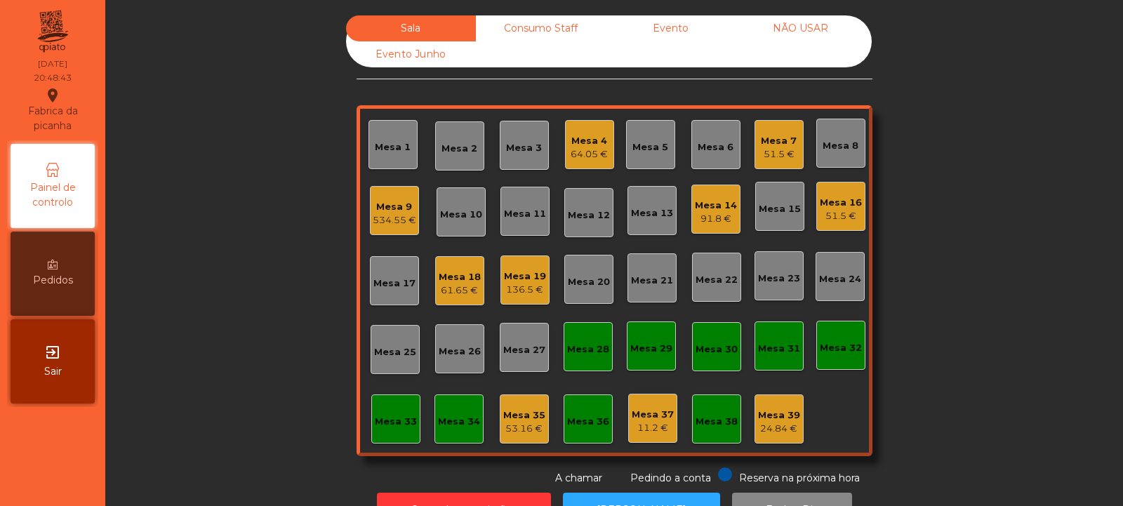
click at [518, 431] on div "53.16 €" at bounding box center [524, 429] width 42 height 14
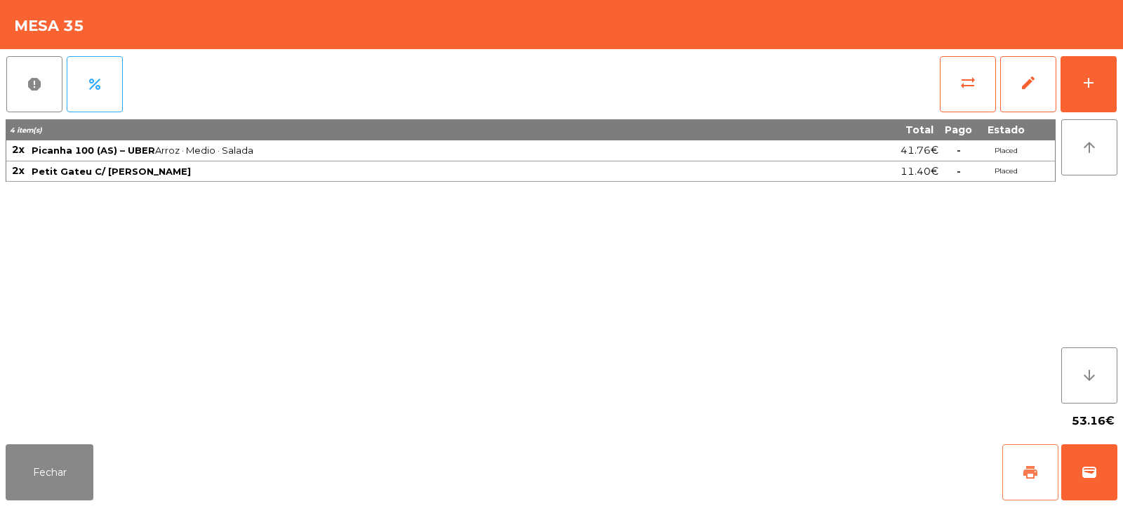
click at [1018, 477] on button "print" at bounding box center [1031, 472] width 56 height 56
click at [1095, 475] on span "wallet" at bounding box center [1089, 472] width 17 height 17
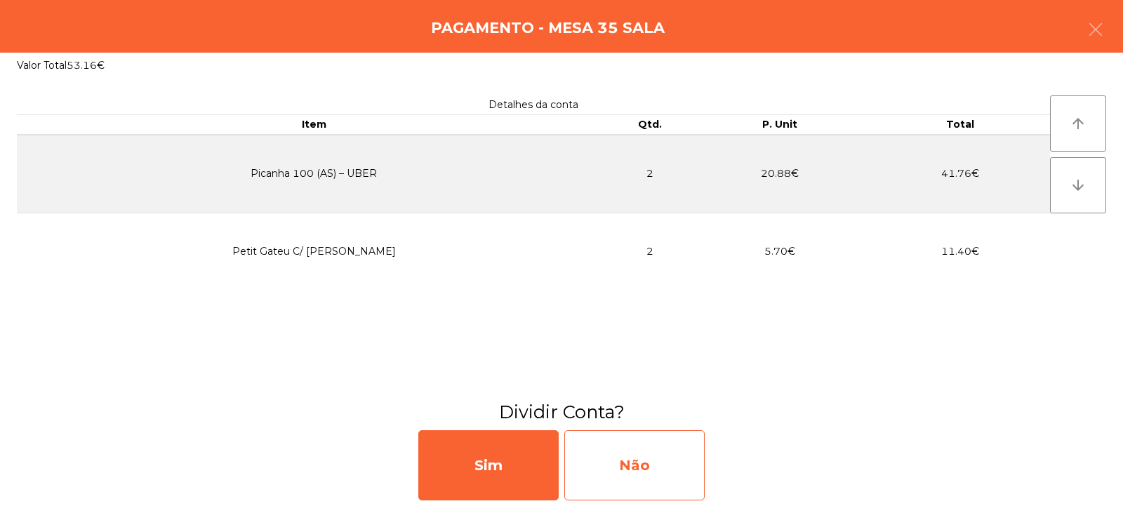
click at [647, 473] on div "Não" at bounding box center [634, 465] width 140 height 70
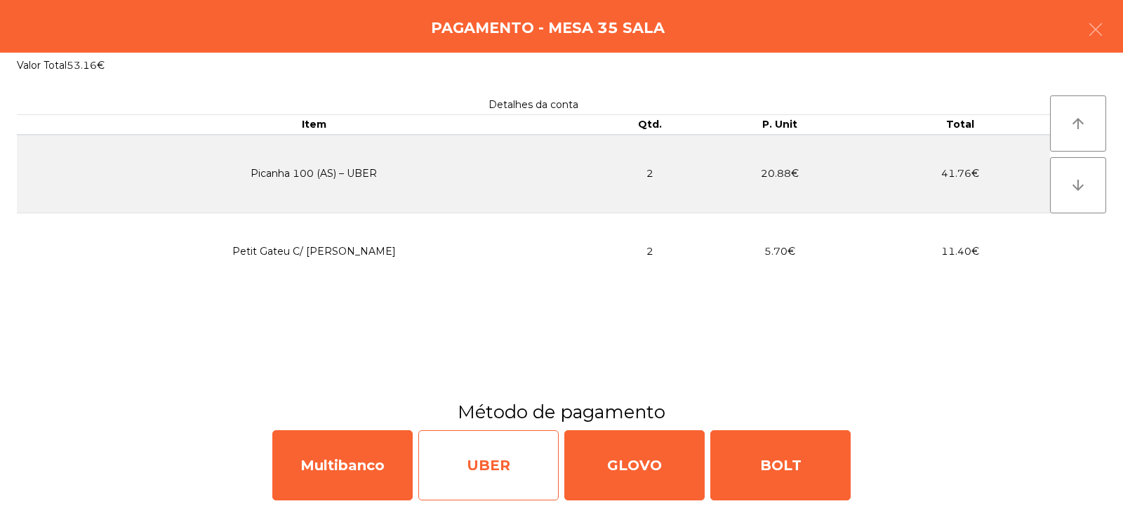
click at [510, 465] on div "UBER" at bounding box center [488, 465] width 140 height 70
select select "**"
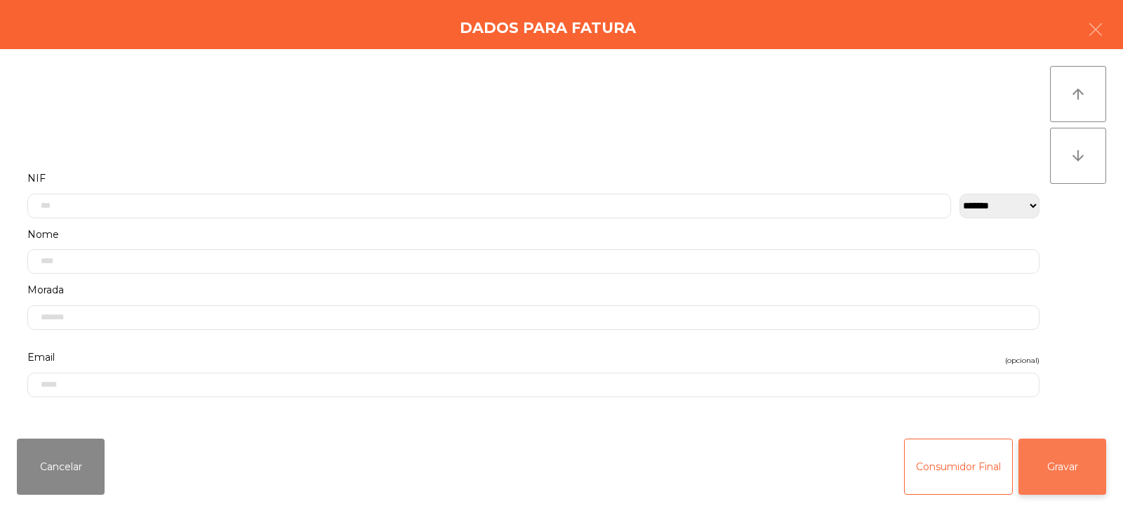
click at [1071, 472] on button "Gravar" at bounding box center [1063, 467] width 88 height 56
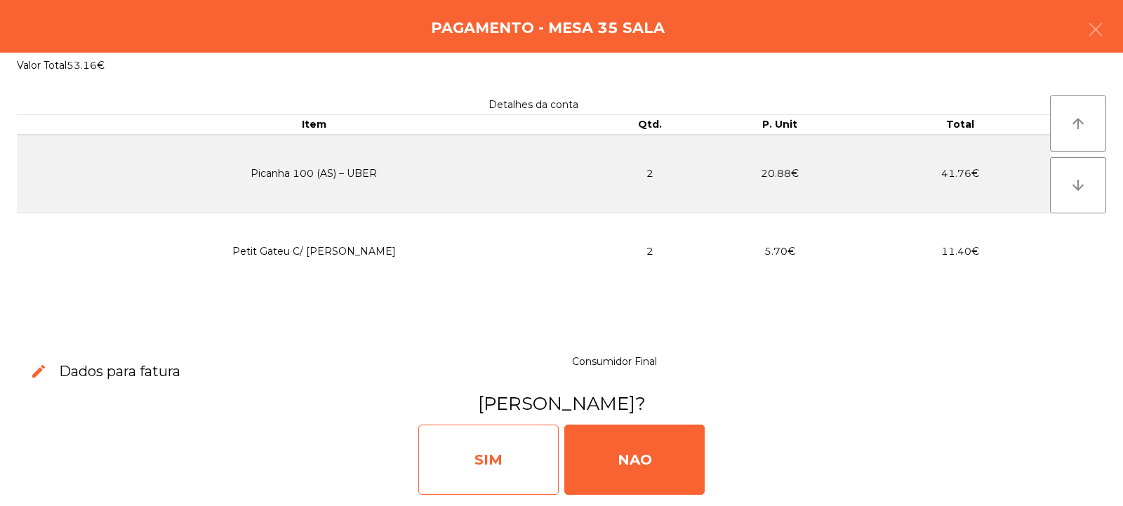
click at [509, 456] on div "SIM" at bounding box center [488, 460] width 140 height 70
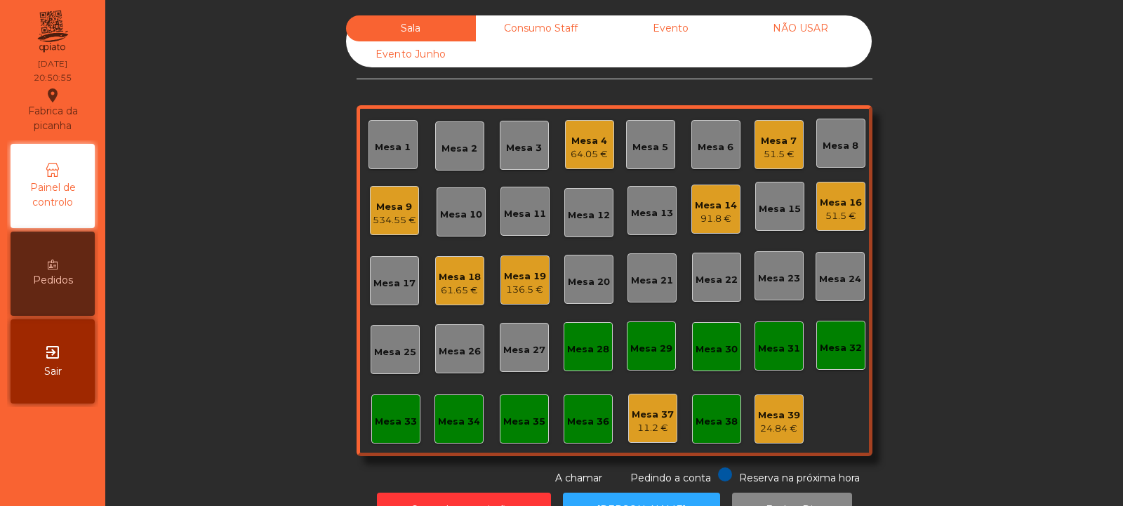
click at [455, 421] on div "Mesa 34" at bounding box center [459, 422] width 42 height 14
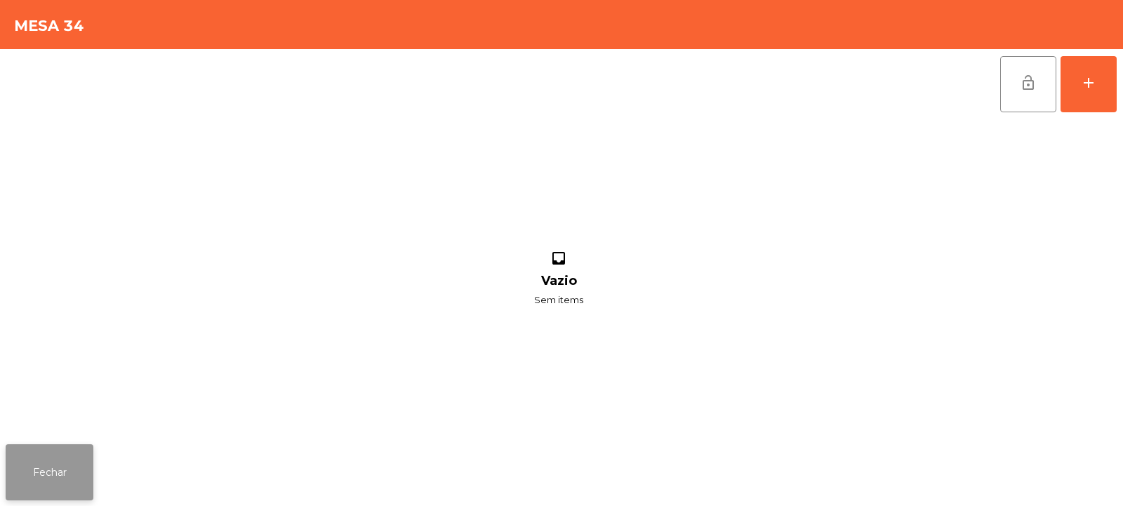
click at [47, 482] on button "Fechar" at bounding box center [50, 472] width 88 height 56
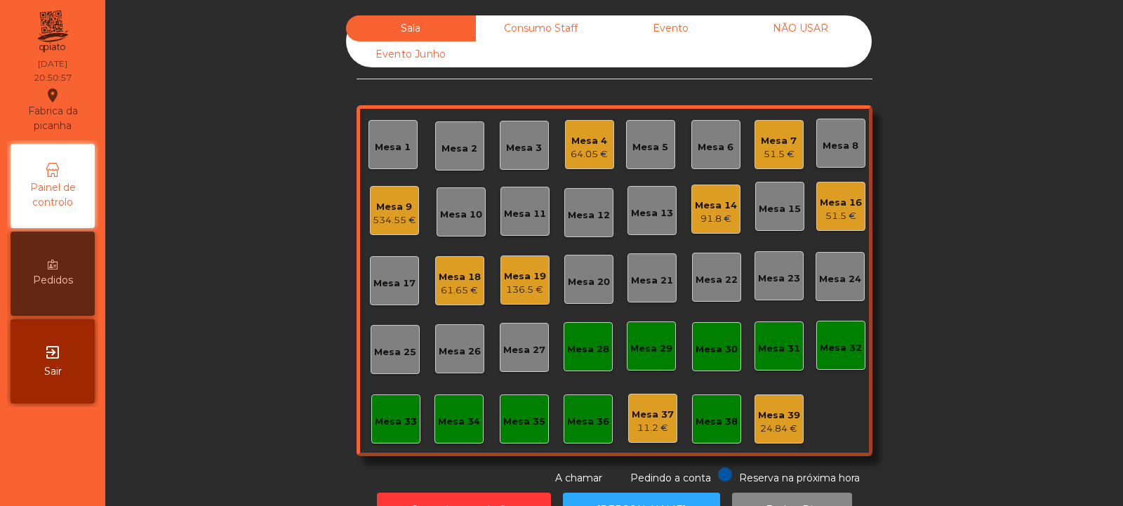
click at [393, 419] on div "Mesa 33" at bounding box center [396, 422] width 42 height 14
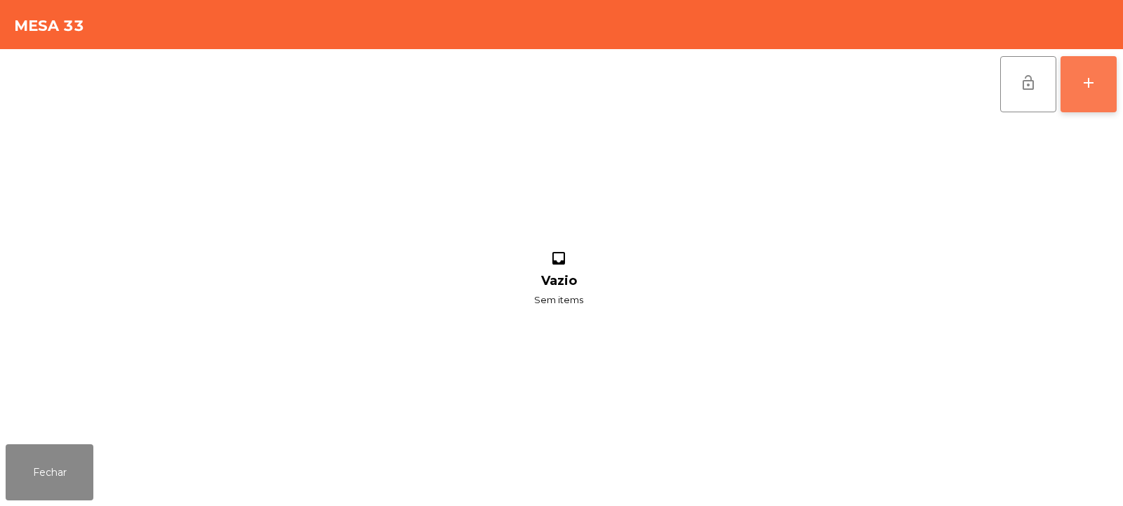
click at [1099, 93] on button "add" at bounding box center [1089, 84] width 56 height 56
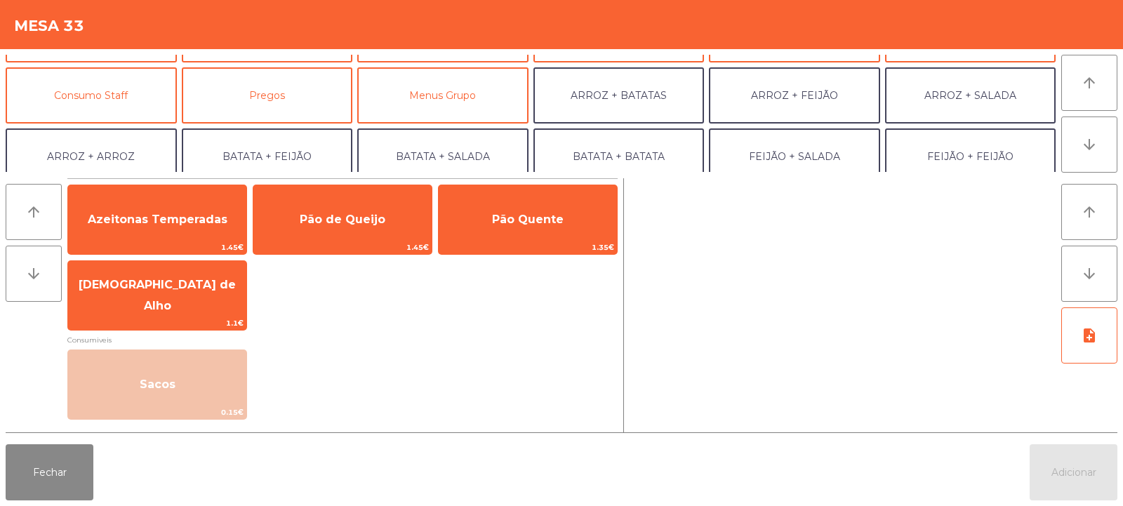
scroll to position [109, 0]
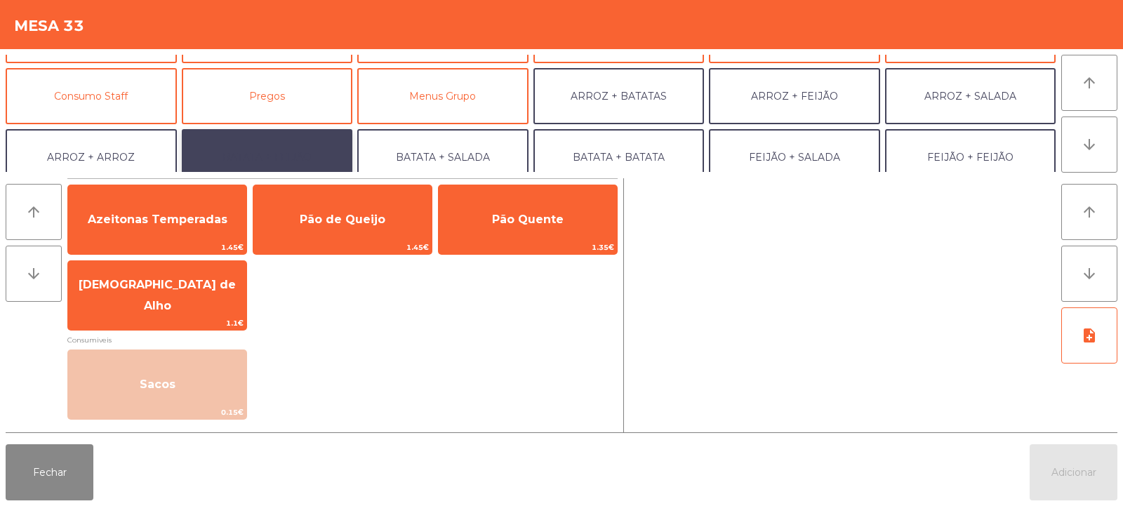
click at [291, 162] on button "BATATA + FEIJÃO" at bounding box center [267, 157] width 171 height 56
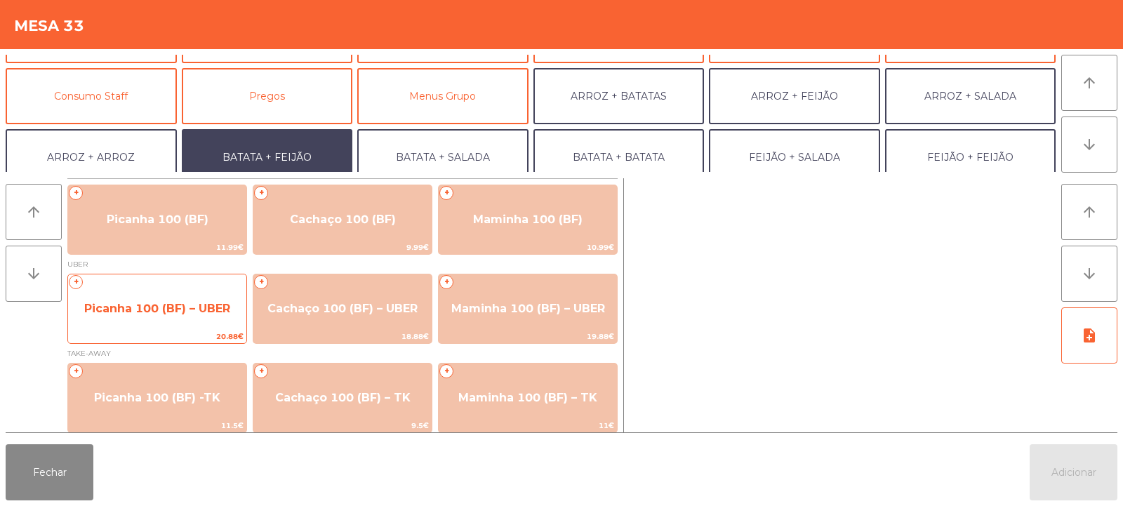
click at [183, 328] on span "Picanha 100 (BF) – UBER" at bounding box center [157, 309] width 178 height 38
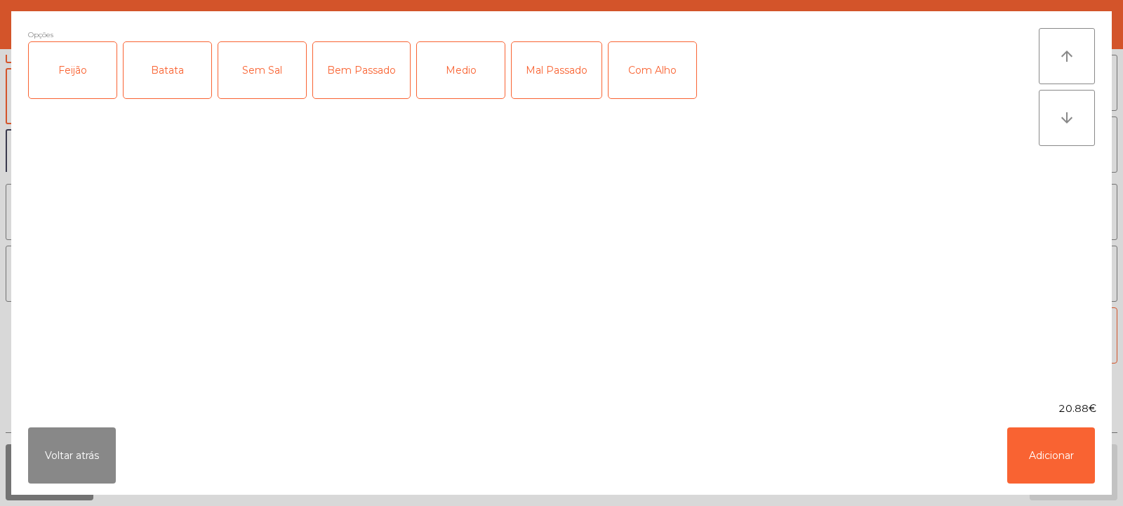
click at [77, 75] on div "Feijão" at bounding box center [73, 70] width 88 height 56
click at [168, 78] on div "Batata" at bounding box center [168, 70] width 88 height 56
click at [573, 69] on div "Mal Passado" at bounding box center [557, 70] width 90 height 56
click at [663, 67] on div "Com Alho" at bounding box center [653, 70] width 88 height 56
click at [1069, 460] on button "Adicionar" at bounding box center [1051, 456] width 88 height 56
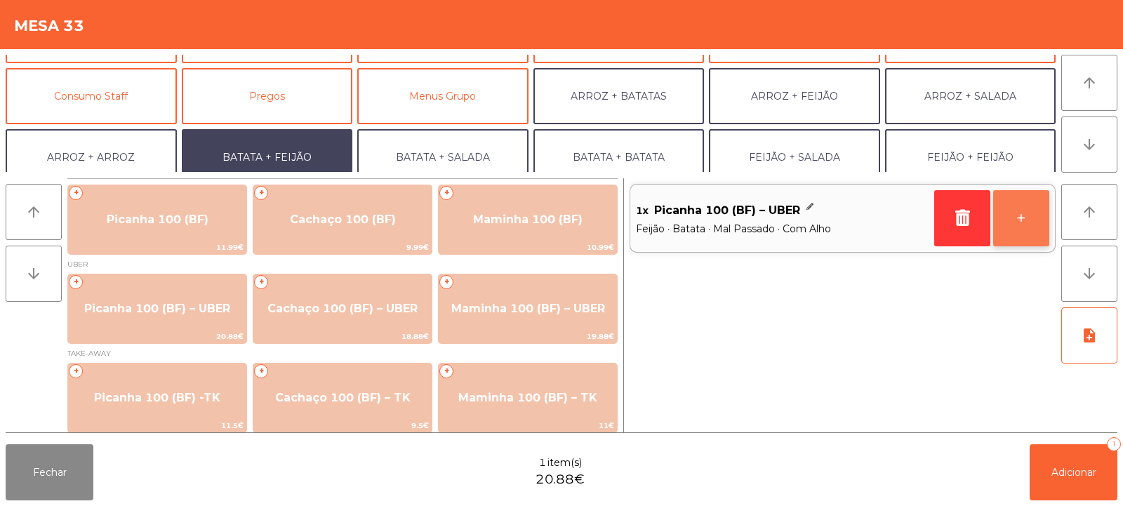
click at [1018, 223] on button "+" at bounding box center [1021, 218] width 56 height 56
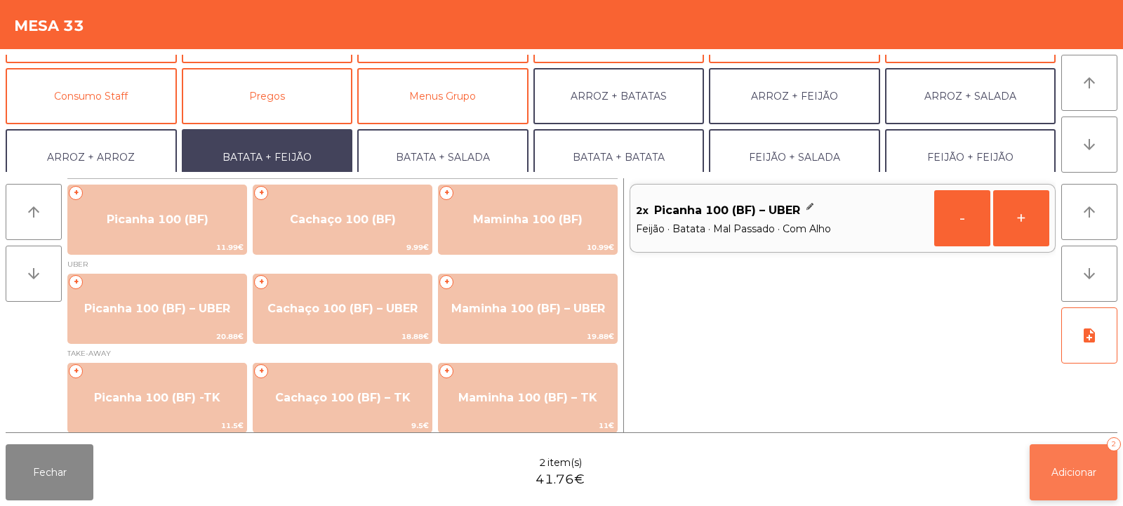
click at [1097, 481] on button "Adicionar 2" at bounding box center [1074, 472] width 88 height 56
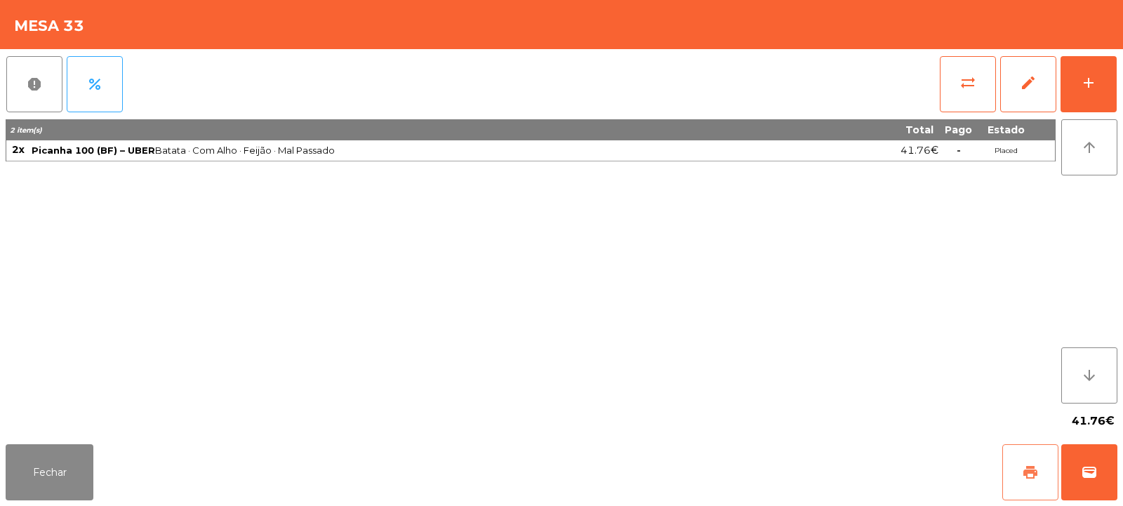
click at [1028, 474] on span "print" at bounding box center [1030, 472] width 17 height 17
click at [1092, 479] on span "wallet" at bounding box center [1089, 472] width 17 height 17
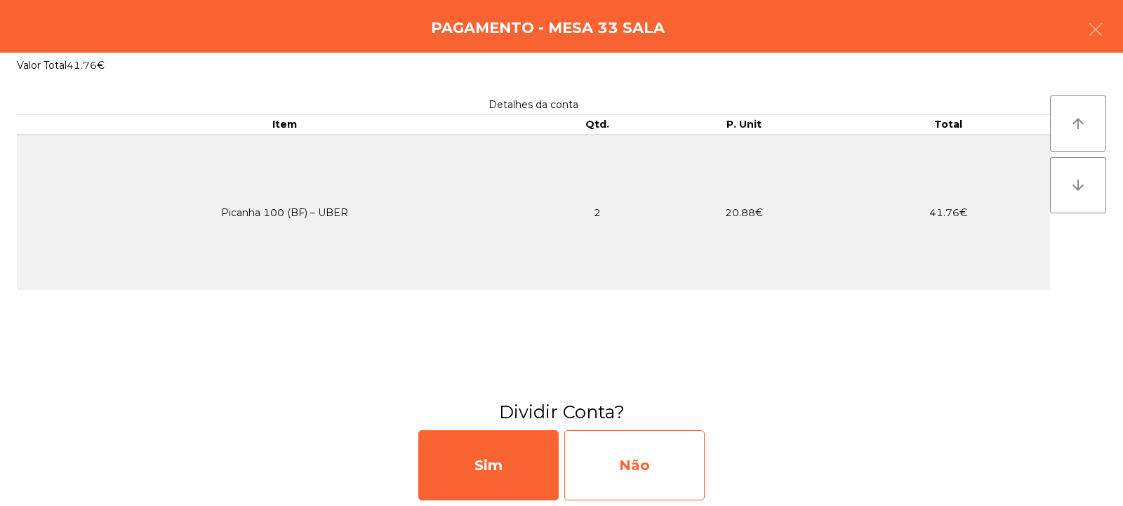
click at [619, 478] on div "Não" at bounding box center [634, 465] width 140 height 70
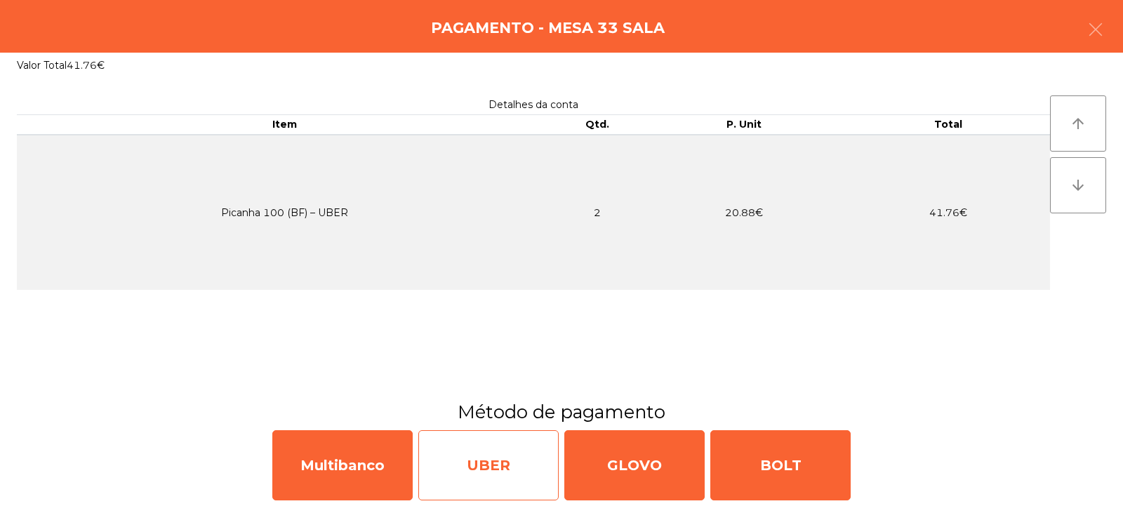
click at [487, 471] on div "UBER" at bounding box center [488, 465] width 140 height 70
select select "**"
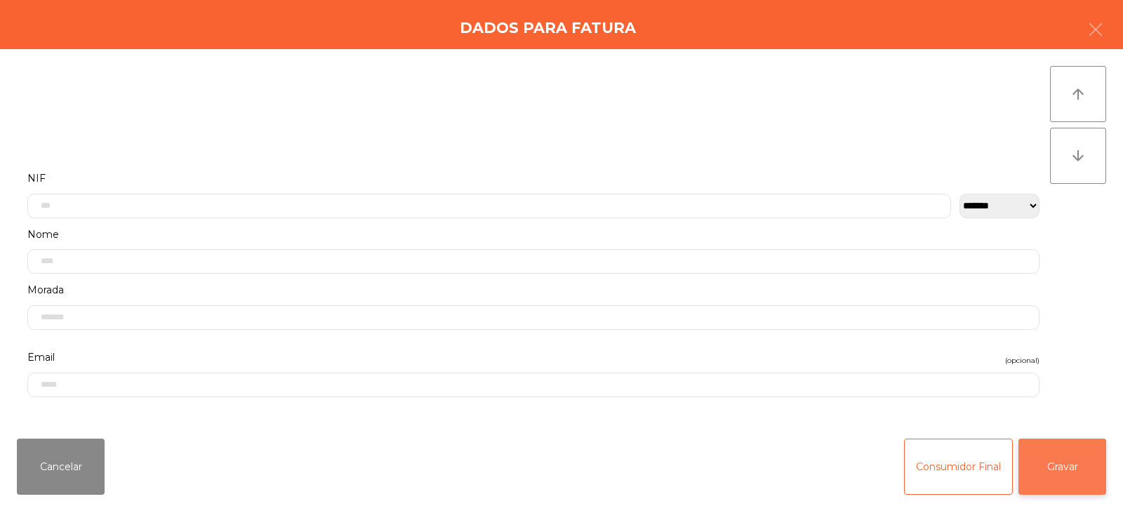
click at [1065, 471] on button "Gravar" at bounding box center [1063, 467] width 88 height 56
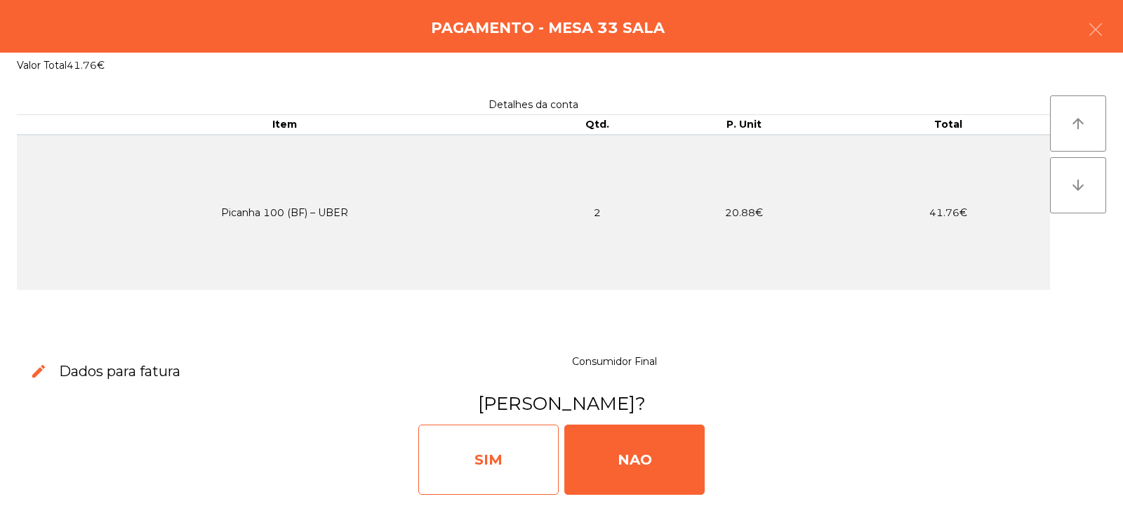
click at [522, 465] on div "SIM" at bounding box center [488, 460] width 140 height 70
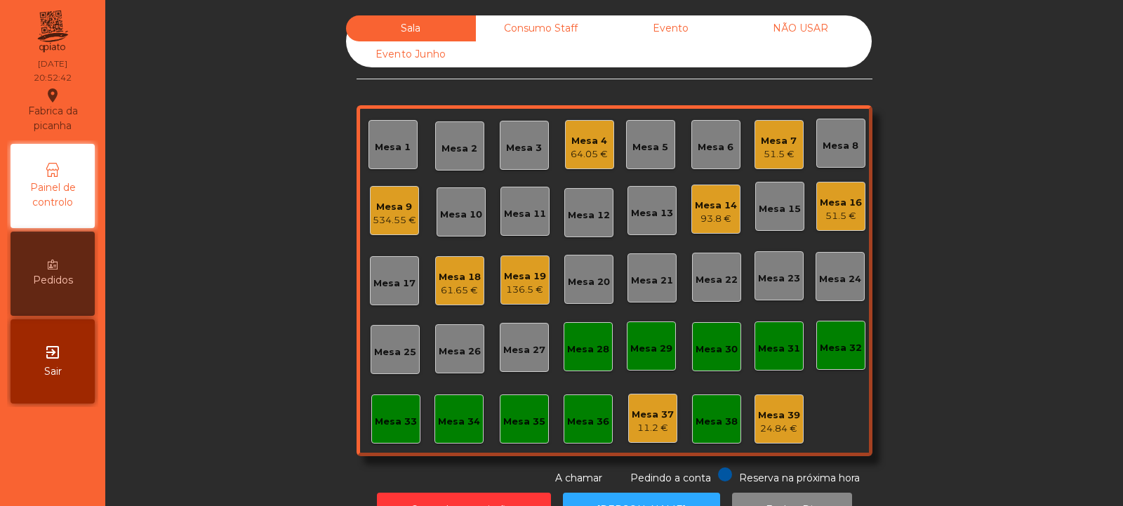
scroll to position [47, 0]
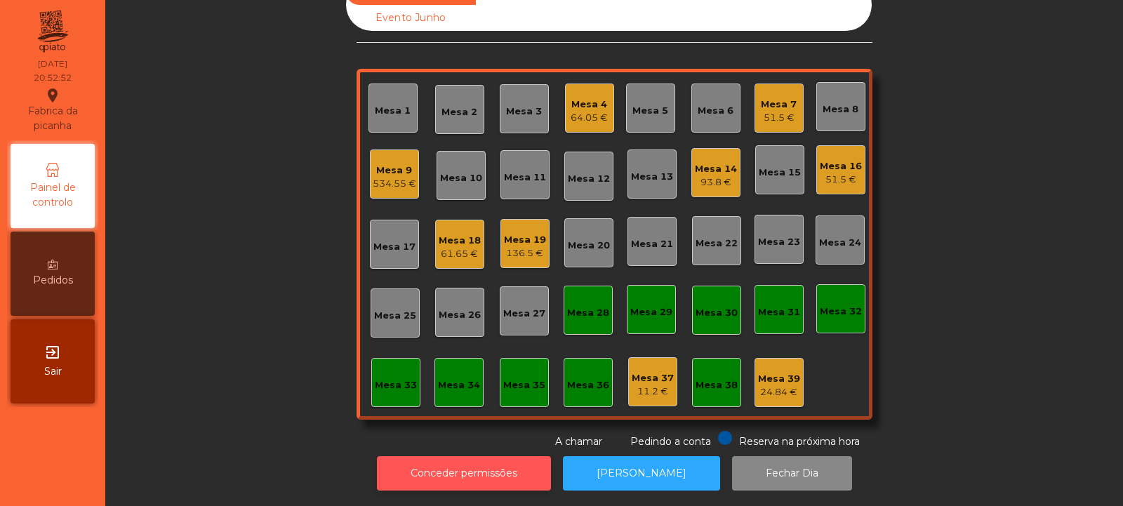
click at [476, 459] on button "Conceder permissões" at bounding box center [464, 473] width 174 height 34
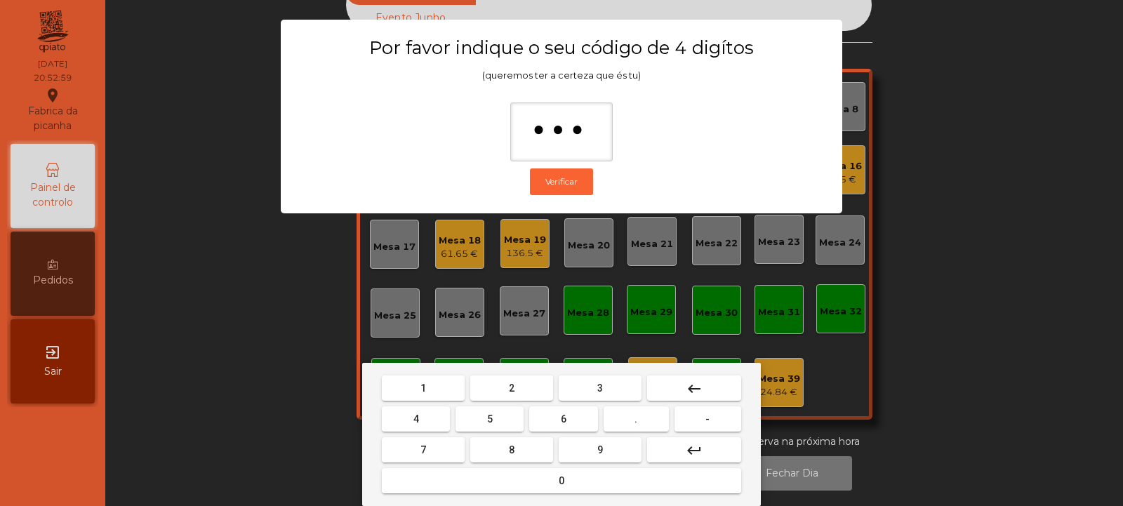
type input "****"
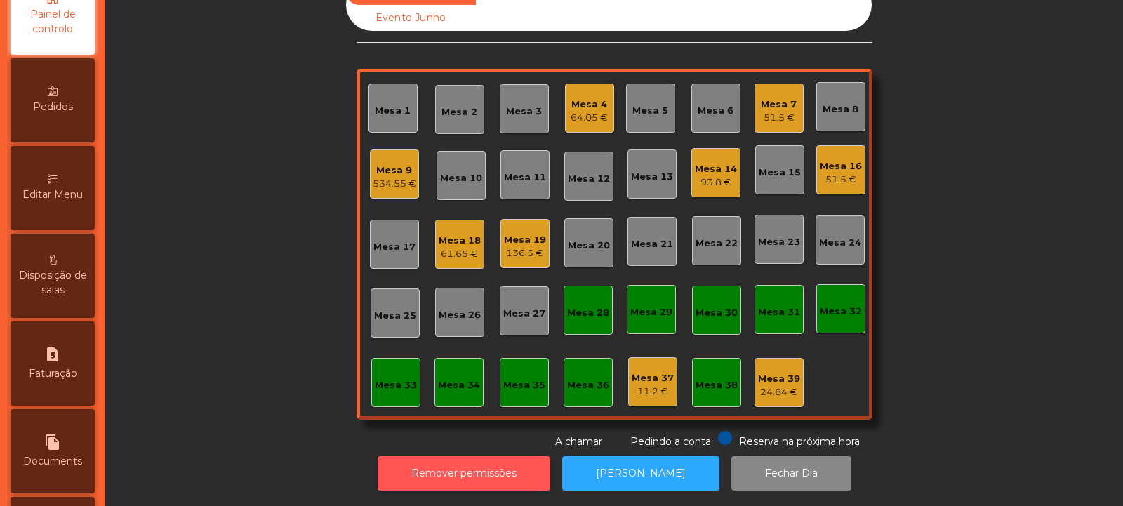
scroll to position [198, 0]
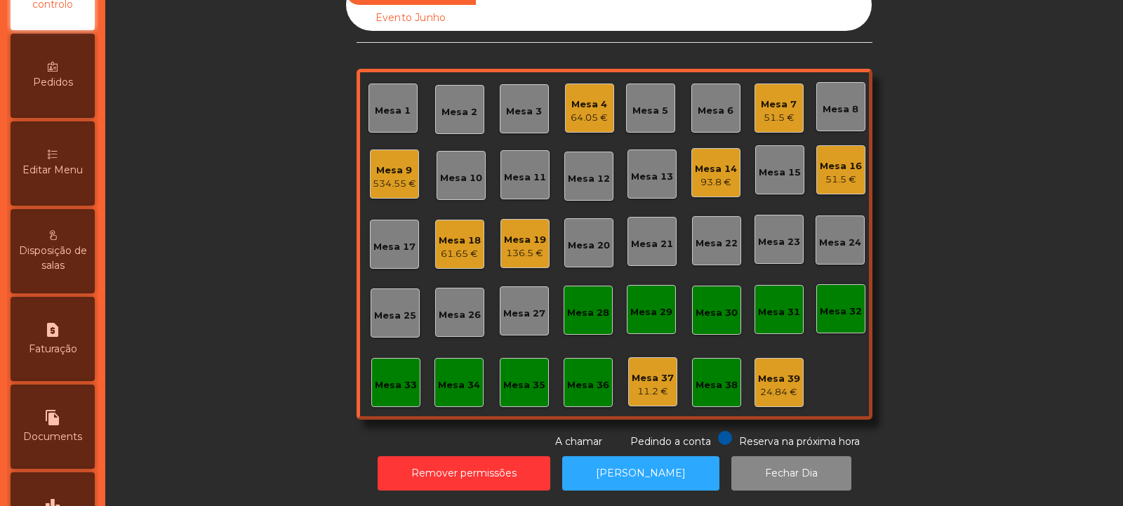
click at [70, 333] on div "request_page Faturação" at bounding box center [53, 339] width 84 height 84
select select "*"
select select "****"
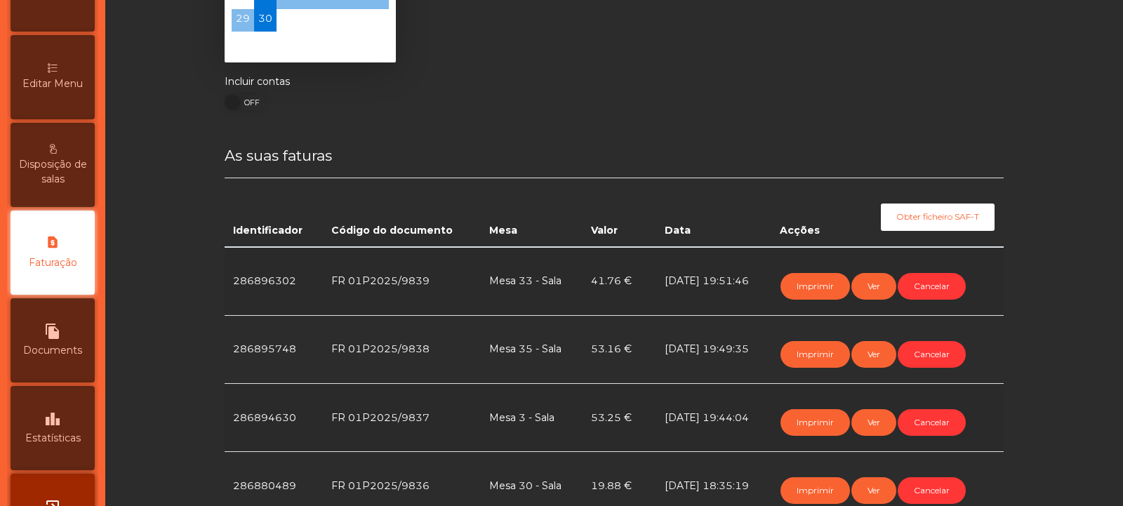
scroll to position [156, 0]
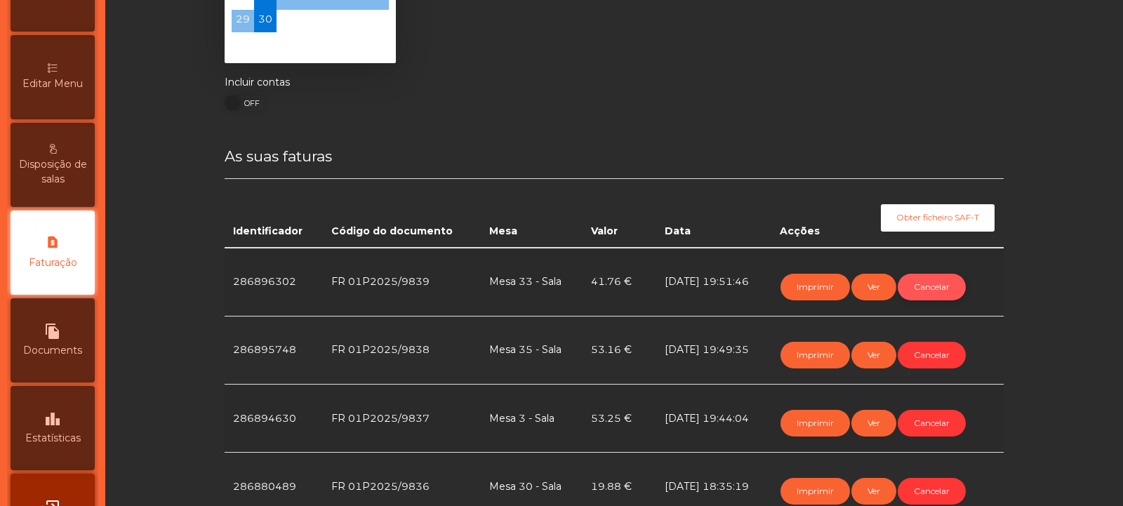
click at [945, 295] on button "Cancelar" at bounding box center [932, 287] width 68 height 27
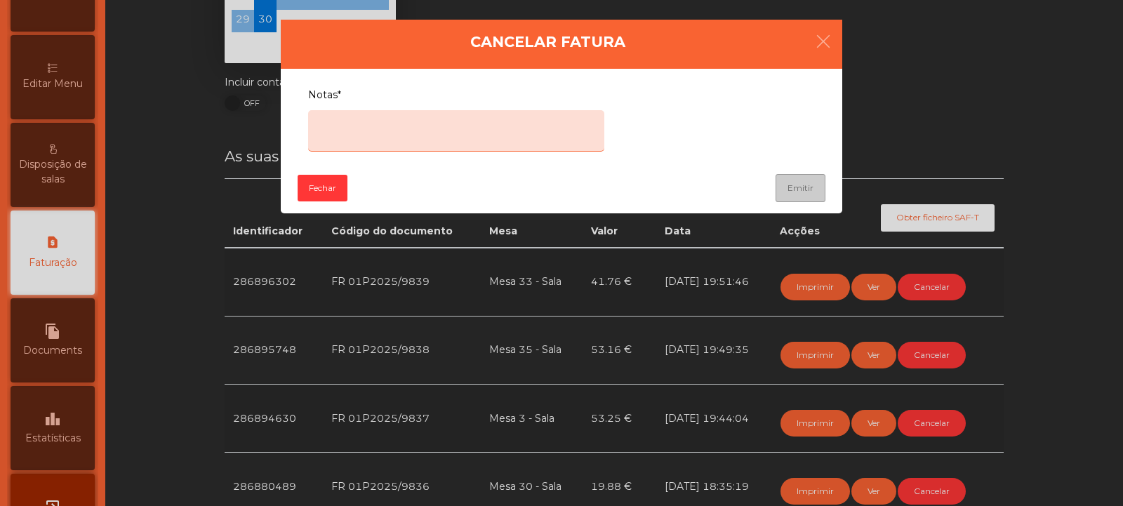
click at [438, 126] on textarea "Notas*" at bounding box center [456, 130] width 296 height 41
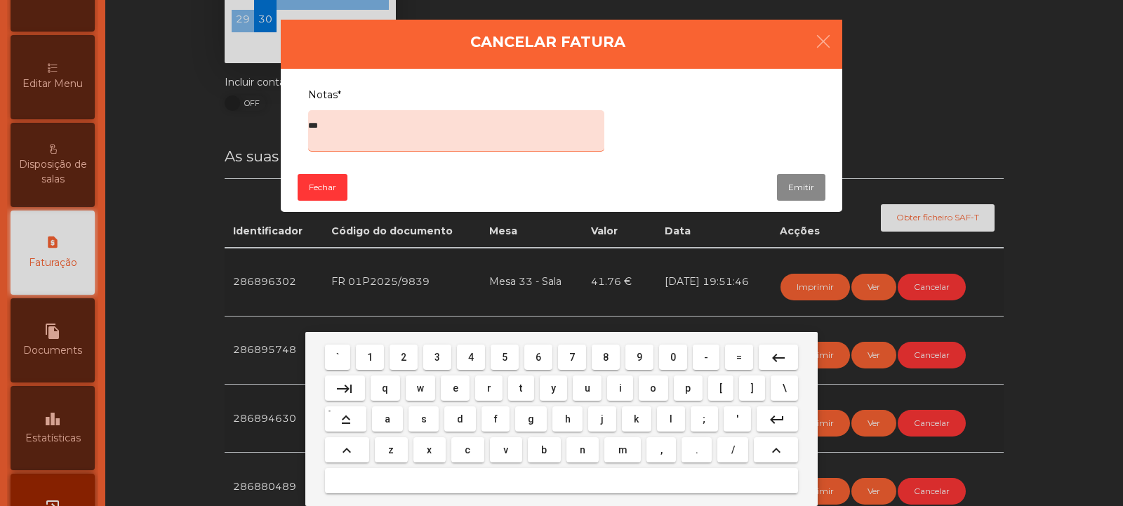
type textarea "****"
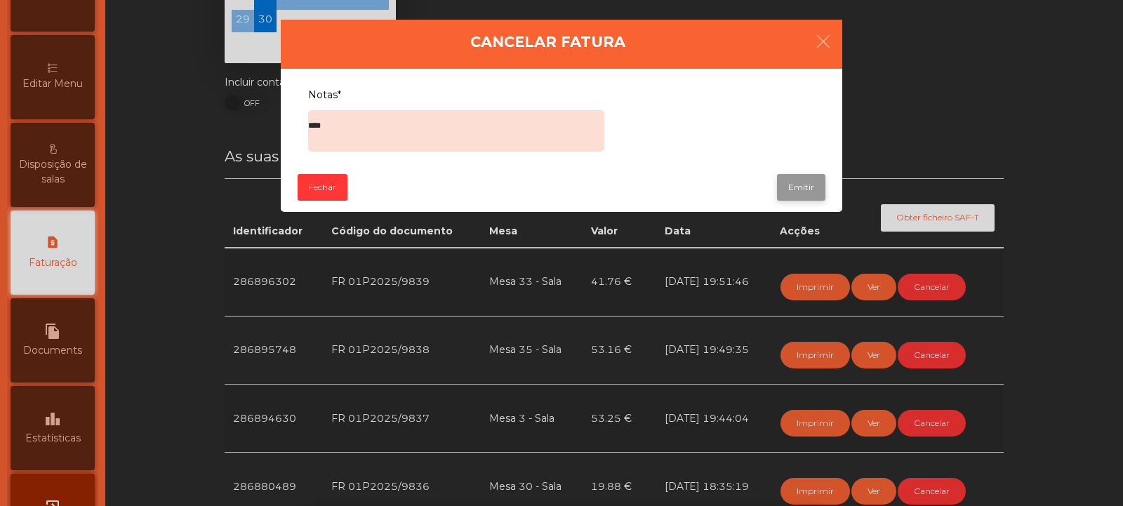
click at [821, 181] on button "Emitir" at bounding box center [801, 187] width 48 height 27
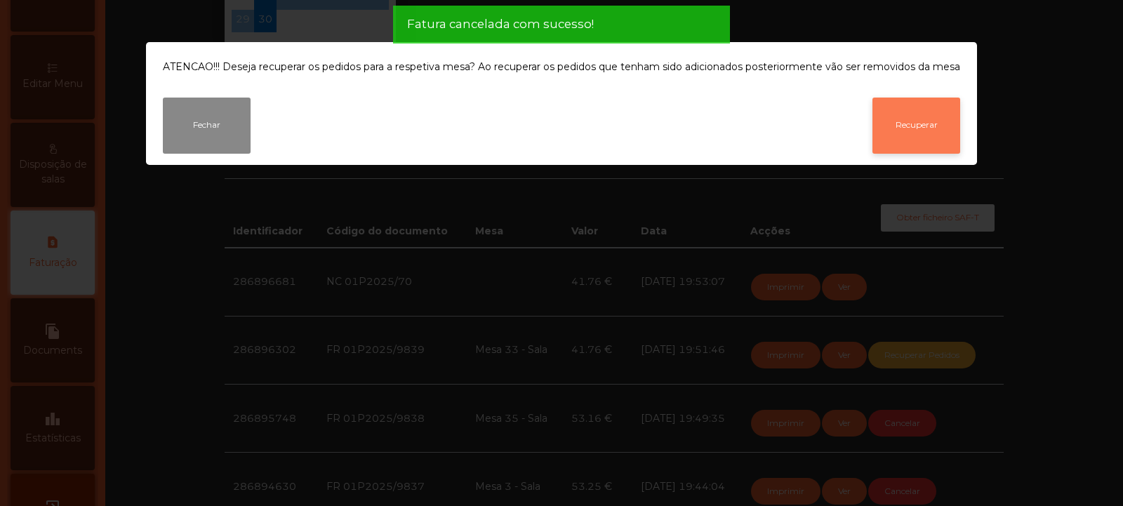
click at [921, 138] on button "Recuperar" at bounding box center [917, 126] width 88 height 56
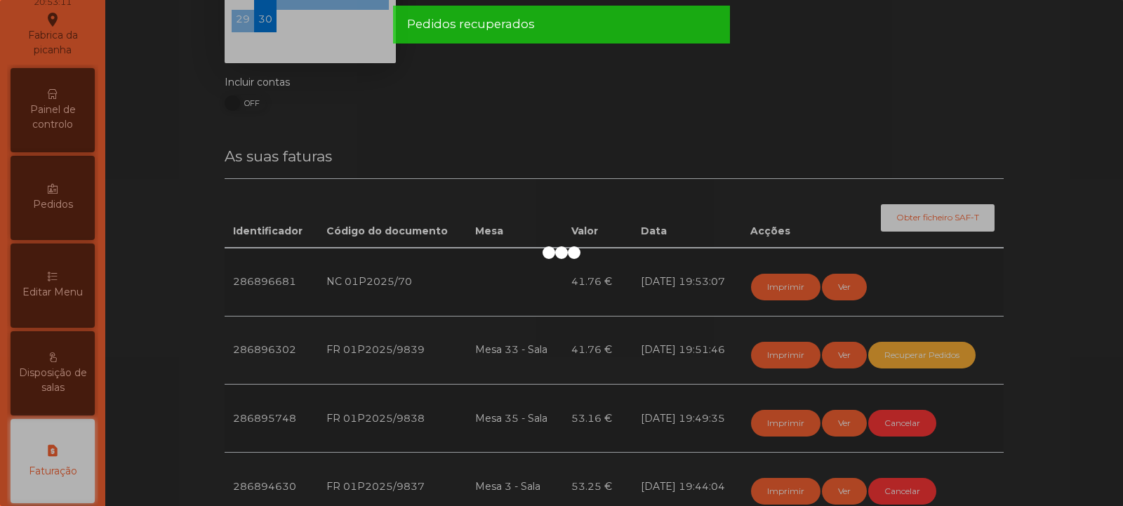
scroll to position [0, 0]
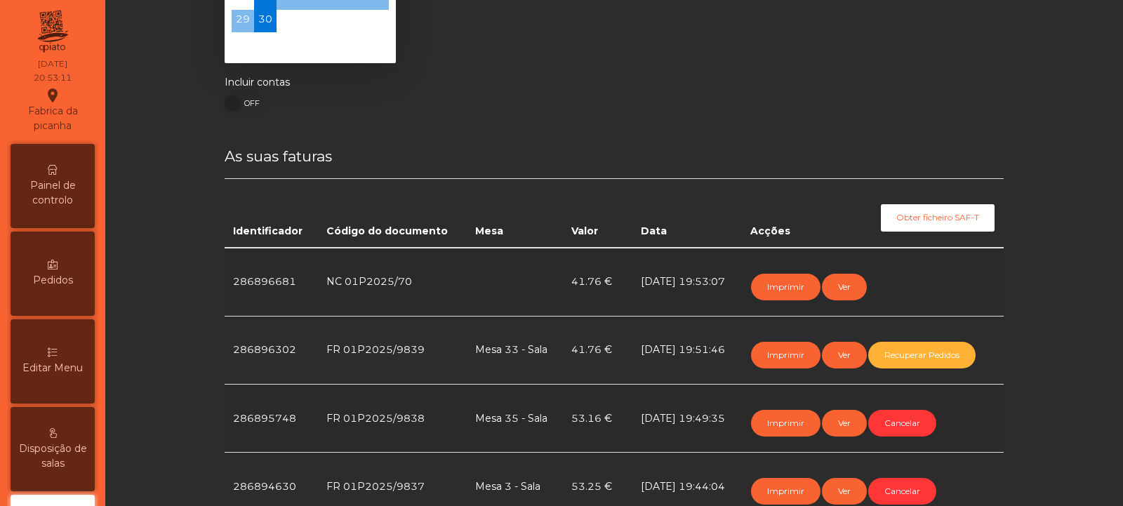
click at [62, 192] on span "Painel de controlo" at bounding box center [52, 192] width 77 height 29
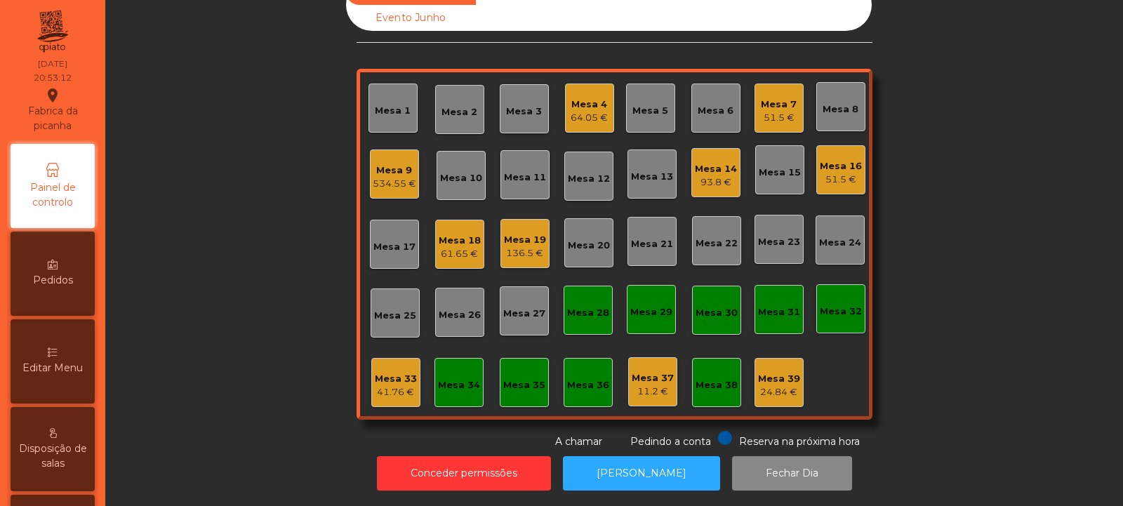
scroll to position [47, 0]
click at [385, 372] on div "Mesa 33" at bounding box center [396, 379] width 42 height 14
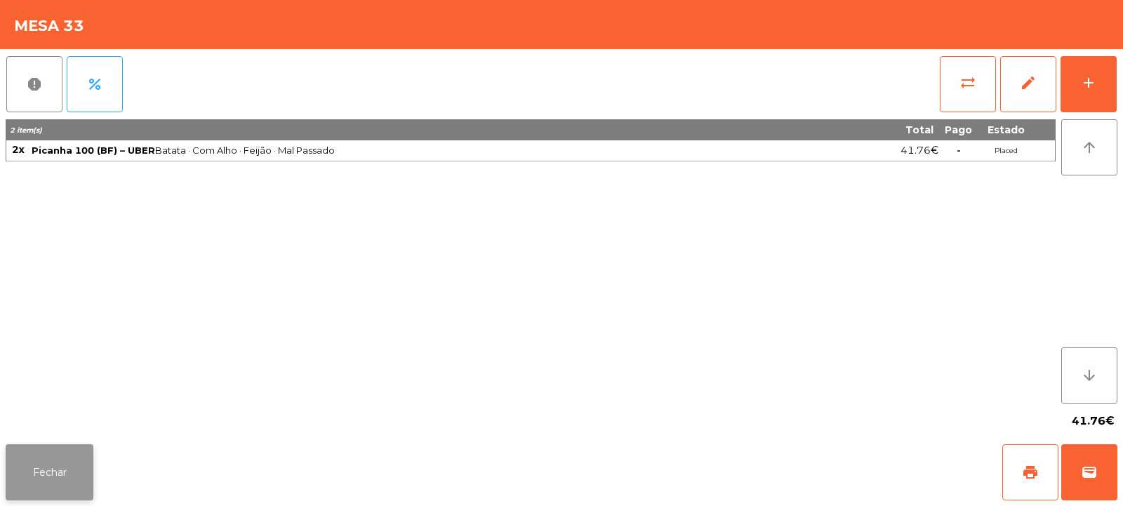
click at [51, 456] on button "Fechar" at bounding box center [50, 472] width 88 height 56
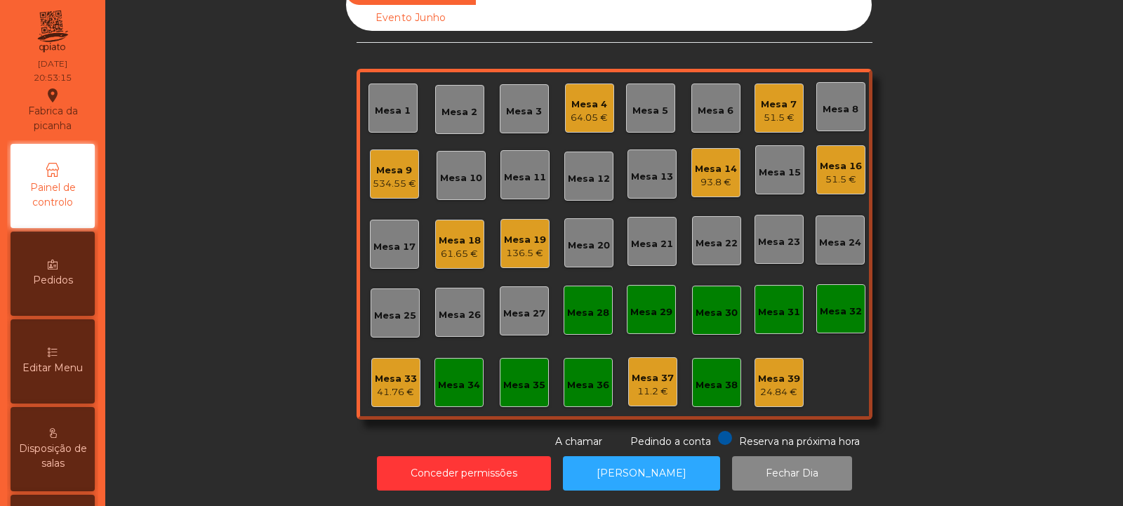
click at [383, 385] on div "41.76 €" at bounding box center [396, 392] width 42 height 14
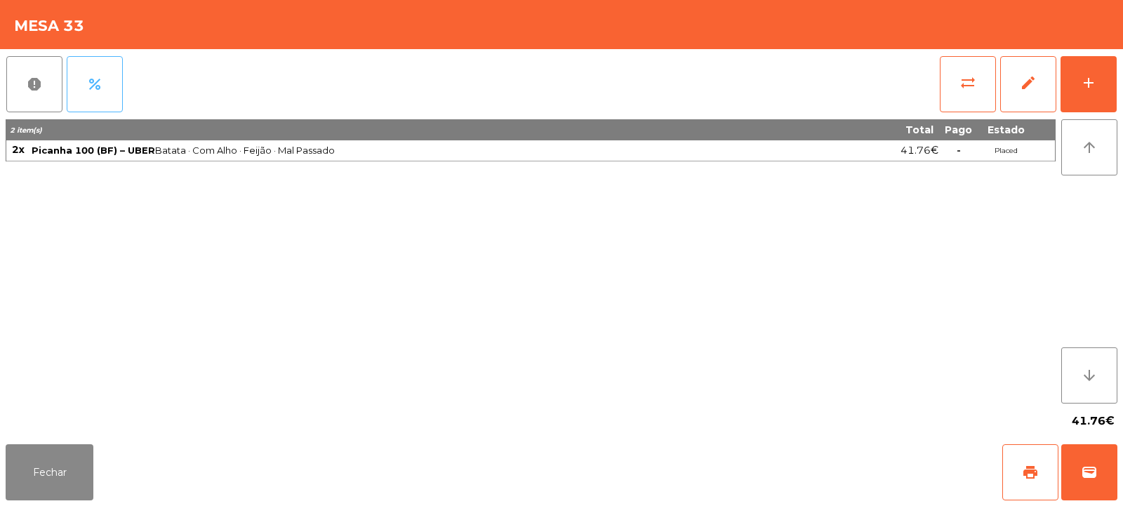
click at [98, 81] on span "percent" at bounding box center [94, 84] width 17 height 17
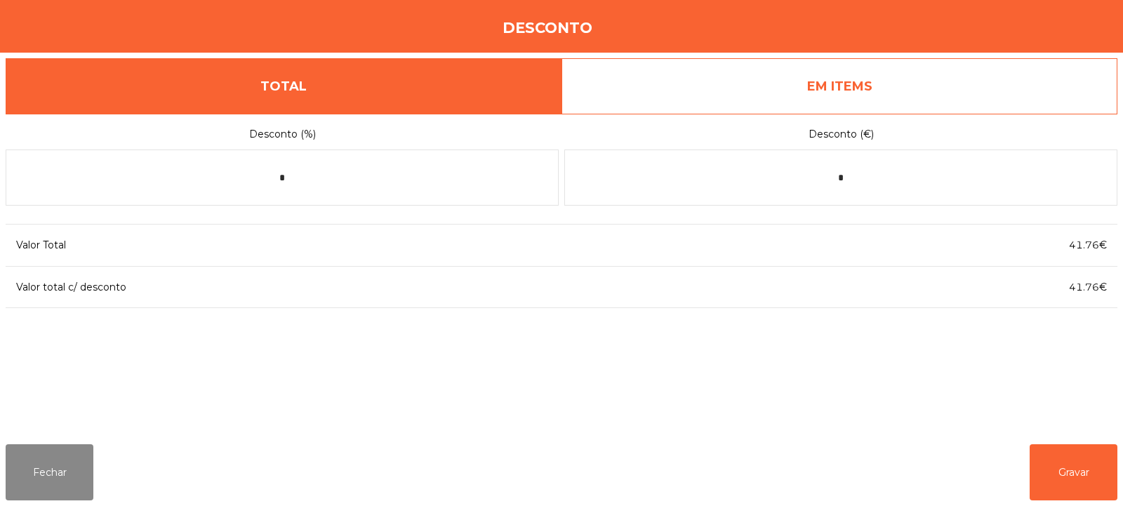
click at [924, 79] on link "EM ITEMS" at bounding box center [840, 86] width 556 height 56
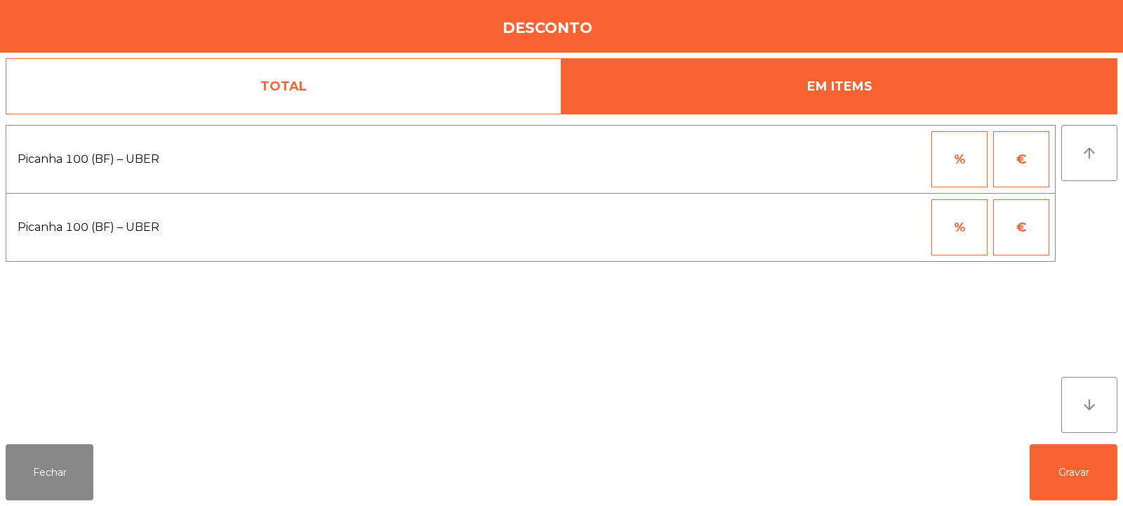
click at [977, 165] on button "%" at bounding box center [960, 159] width 56 height 56
click at [900, 164] on input "*" at bounding box center [891, 159] width 70 height 56
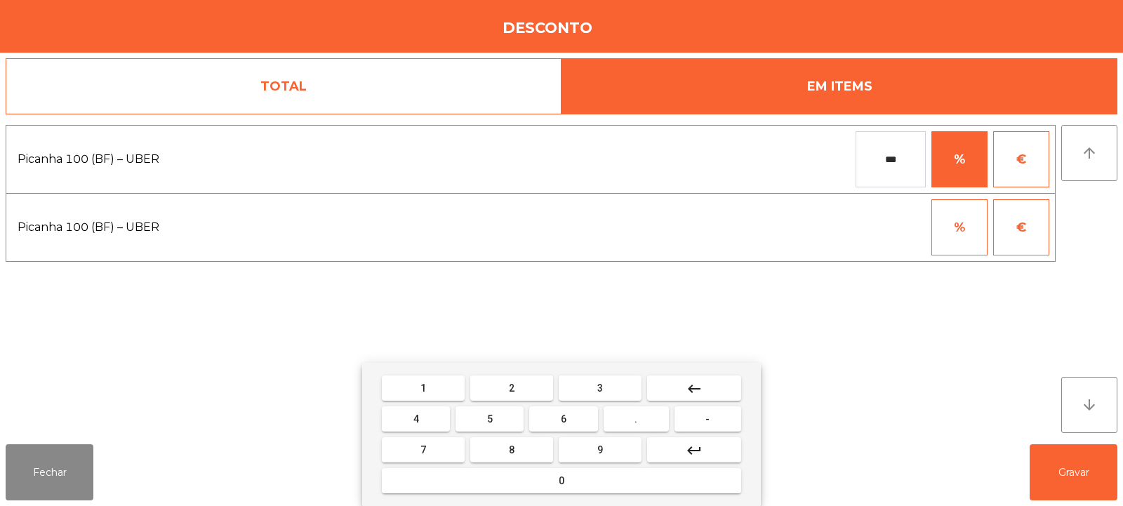
type input "***"
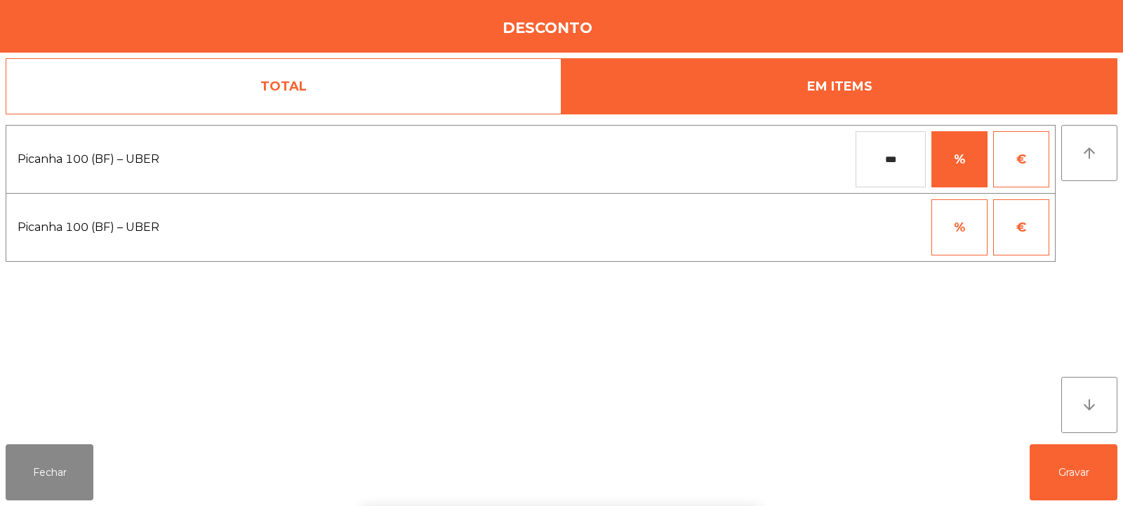
click at [1071, 479] on div "1 2 3 keyboard_backspace 4 5 6 . - 7 8 9 keyboard_return 0" at bounding box center [561, 434] width 1123 height 143
click at [1076, 487] on button "Gravar" at bounding box center [1074, 472] width 88 height 56
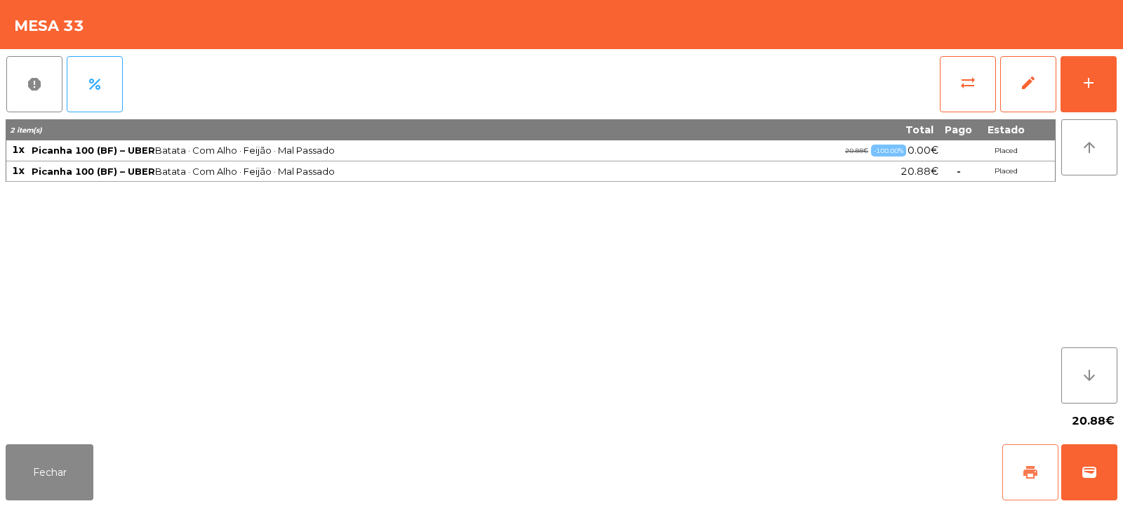
click at [1023, 479] on span "print" at bounding box center [1030, 472] width 17 height 17
click at [1117, 464] on button "wallet" at bounding box center [1089, 472] width 56 height 56
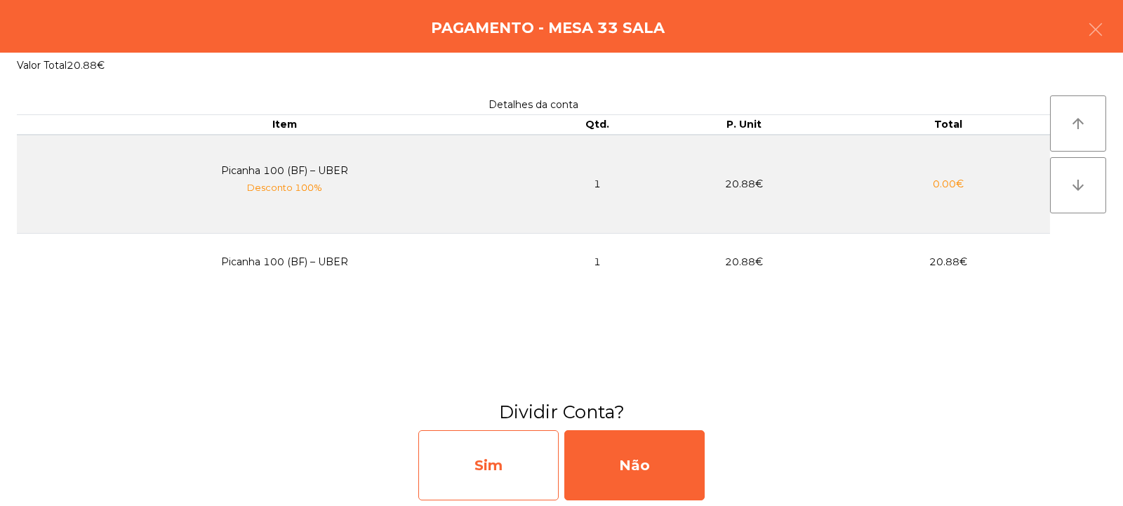
click at [508, 477] on div "Sim" at bounding box center [488, 465] width 140 height 70
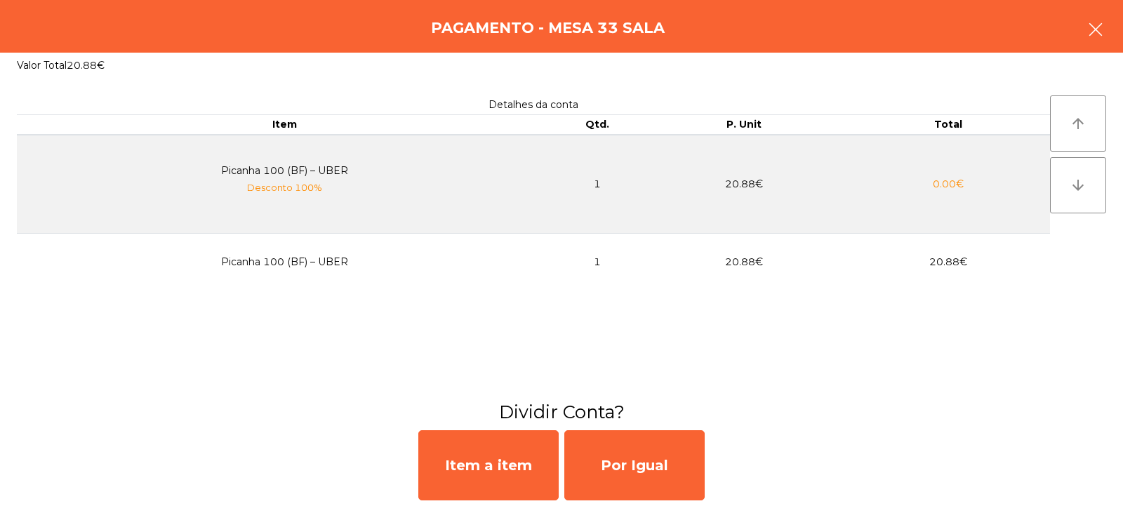
click at [1096, 32] on icon "button" at bounding box center [1095, 29] width 17 height 17
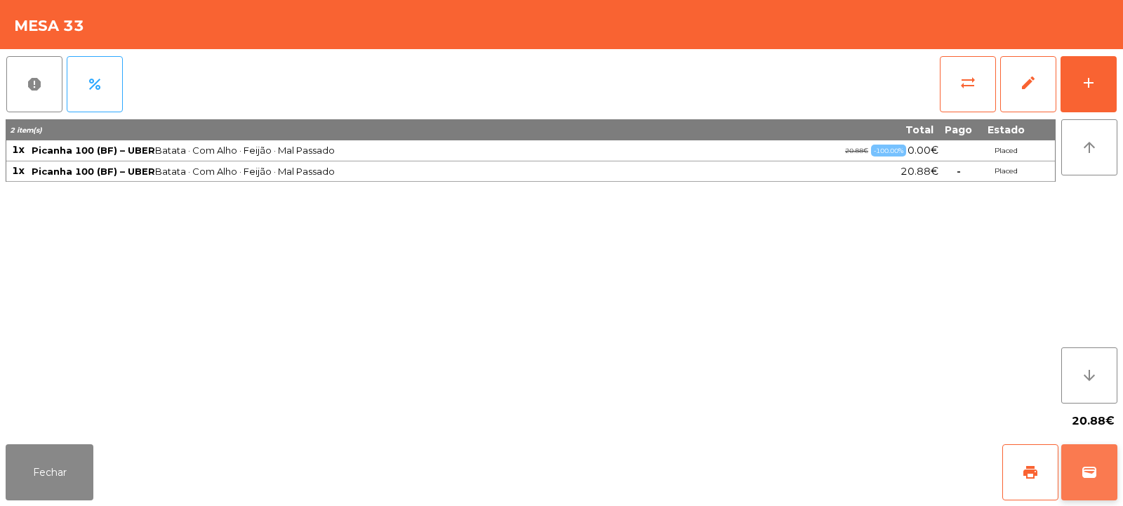
click at [1091, 471] on span "wallet" at bounding box center [1089, 472] width 17 height 17
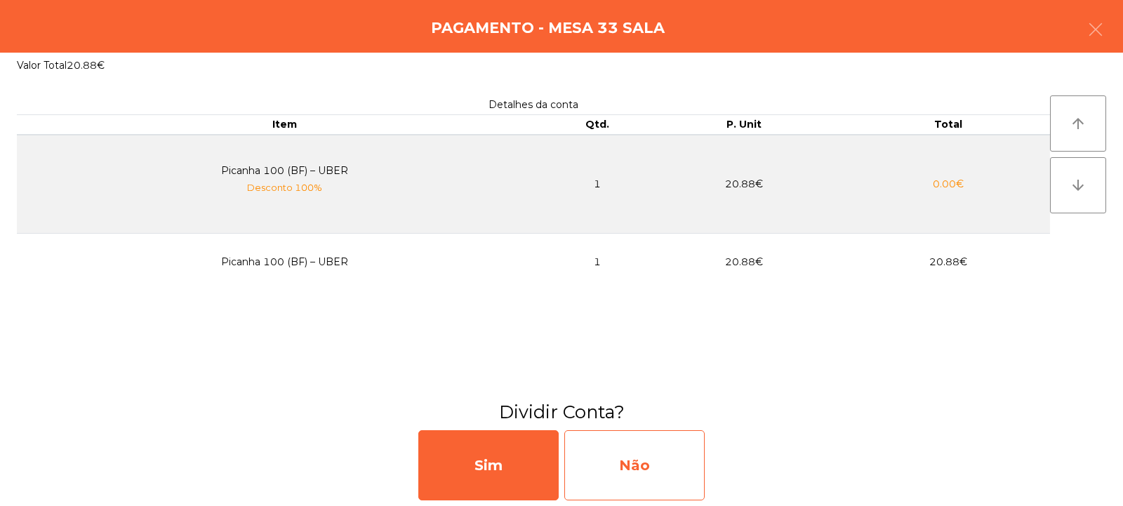
click at [638, 472] on div "Não" at bounding box center [634, 465] width 140 height 70
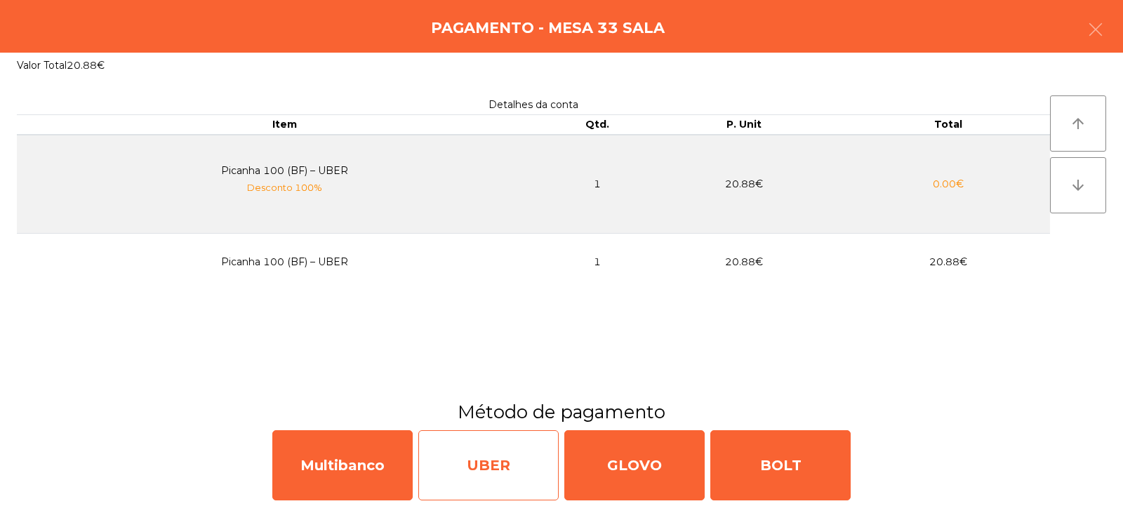
click at [512, 478] on div "UBER" at bounding box center [488, 465] width 140 height 70
select select "**"
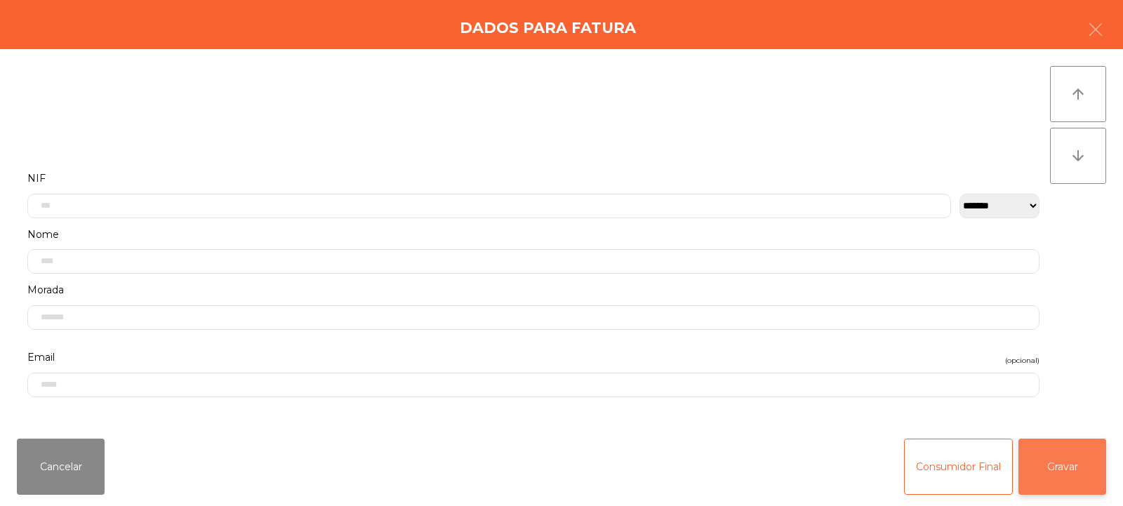
click at [1052, 474] on button "Gravar" at bounding box center [1063, 467] width 88 height 56
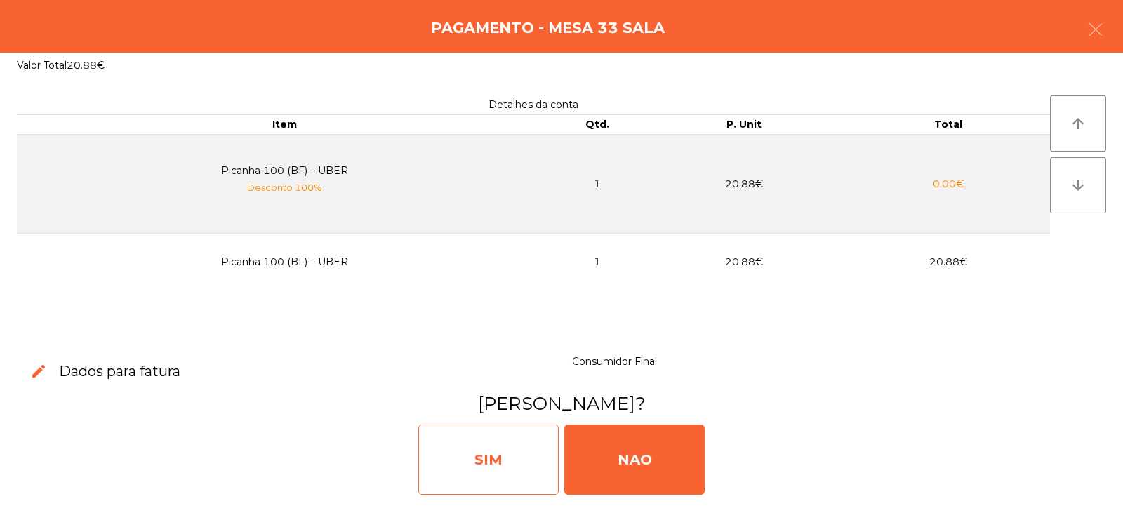
click at [493, 471] on div "SIM" at bounding box center [488, 460] width 140 height 70
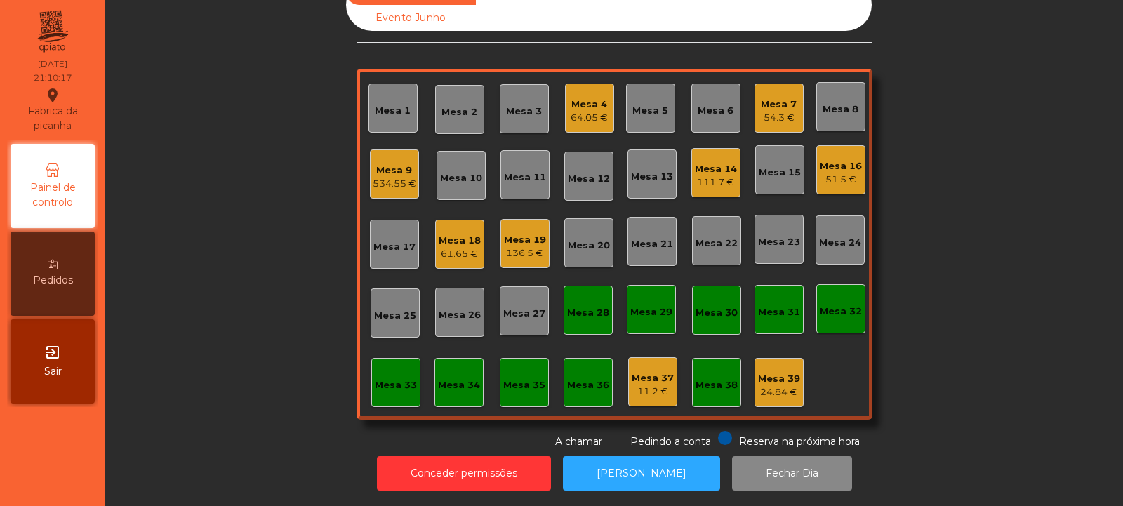
scroll to position [0, 0]
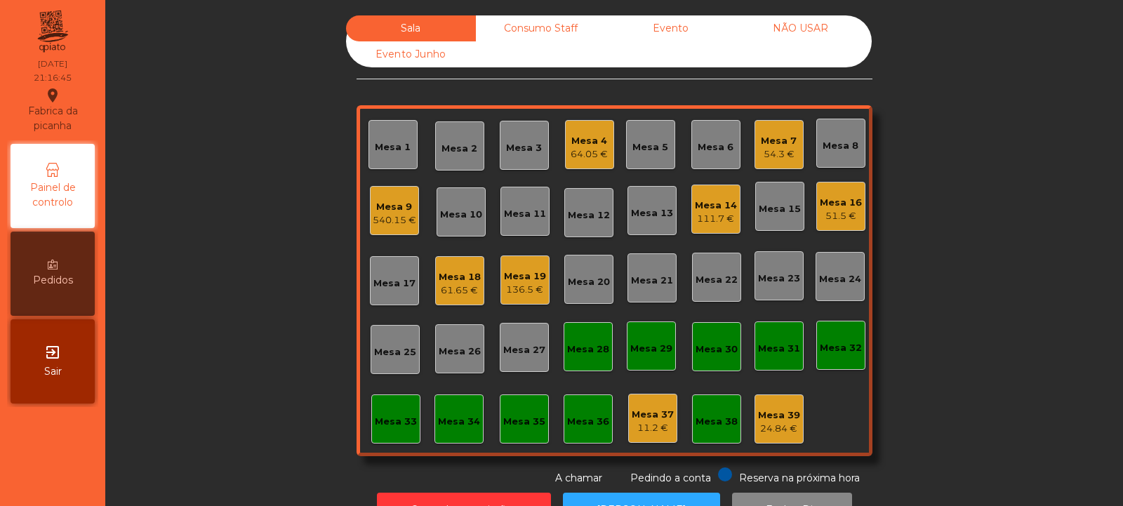
click at [772, 124] on div "Mesa 7 54.3 €" at bounding box center [779, 144] width 49 height 49
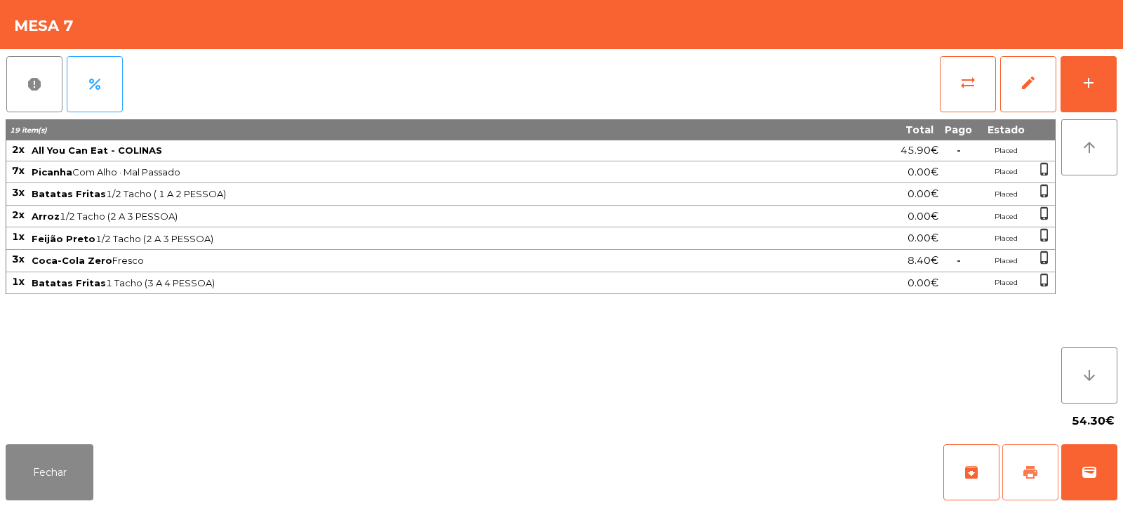
click at [1038, 475] on span "print" at bounding box center [1030, 472] width 17 height 17
click at [1097, 470] on span "wallet" at bounding box center [1089, 472] width 17 height 17
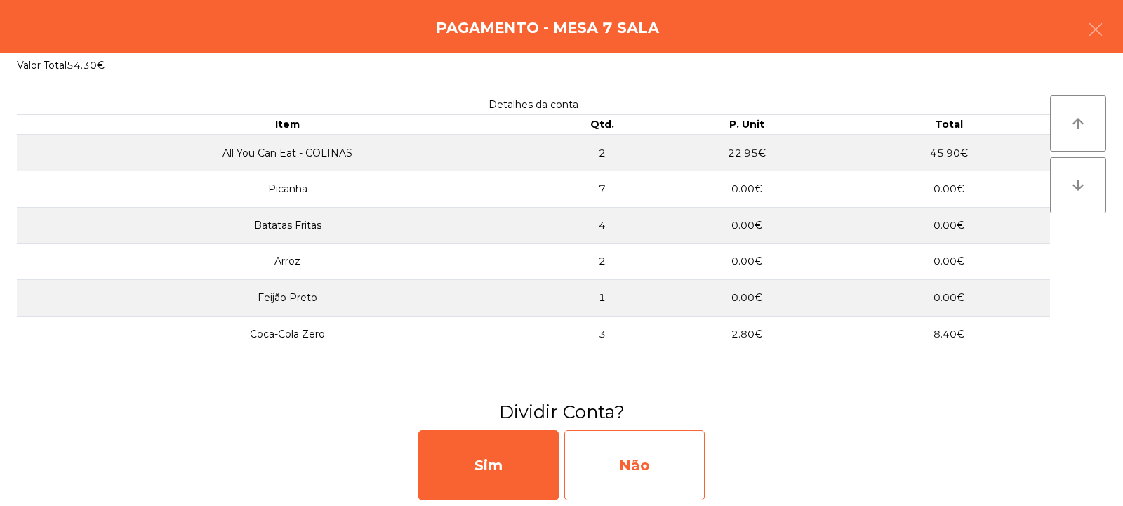
click at [629, 474] on div "Não" at bounding box center [634, 465] width 140 height 70
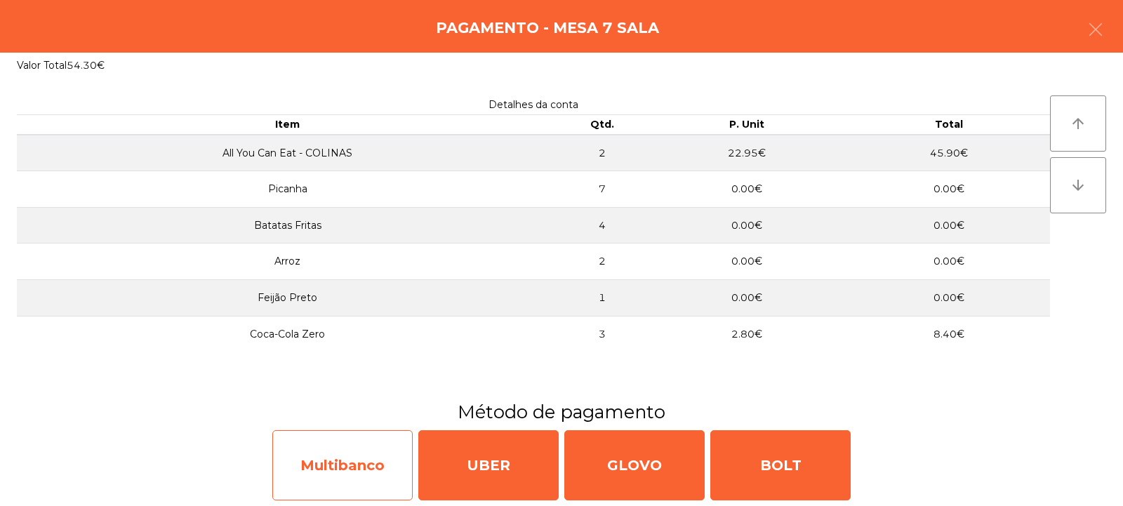
click at [362, 468] on div "Multibanco" at bounding box center [342, 465] width 140 height 70
select select "**"
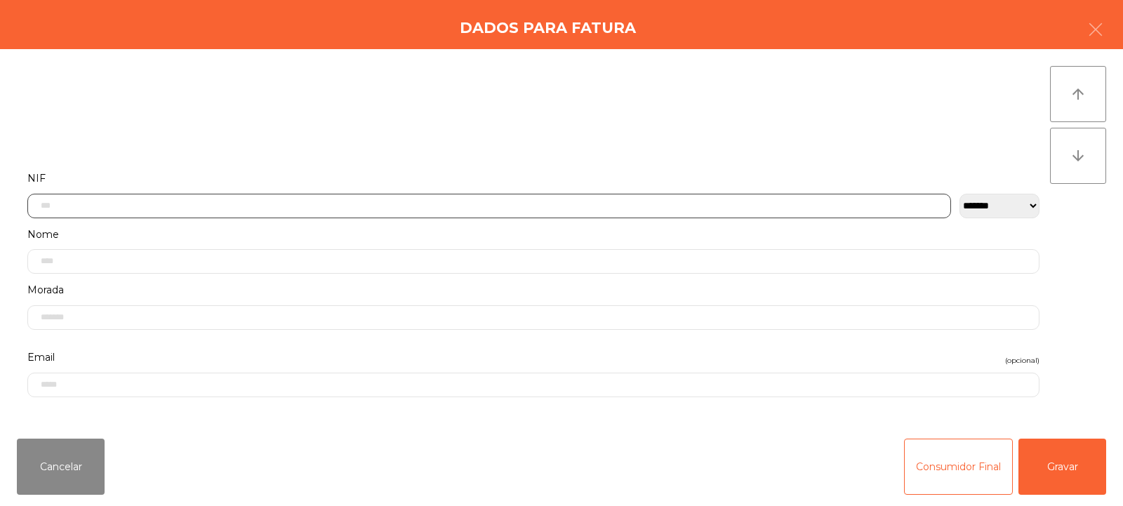
click at [508, 206] on input "text" at bounding box center [489, 206] width 924 height 25
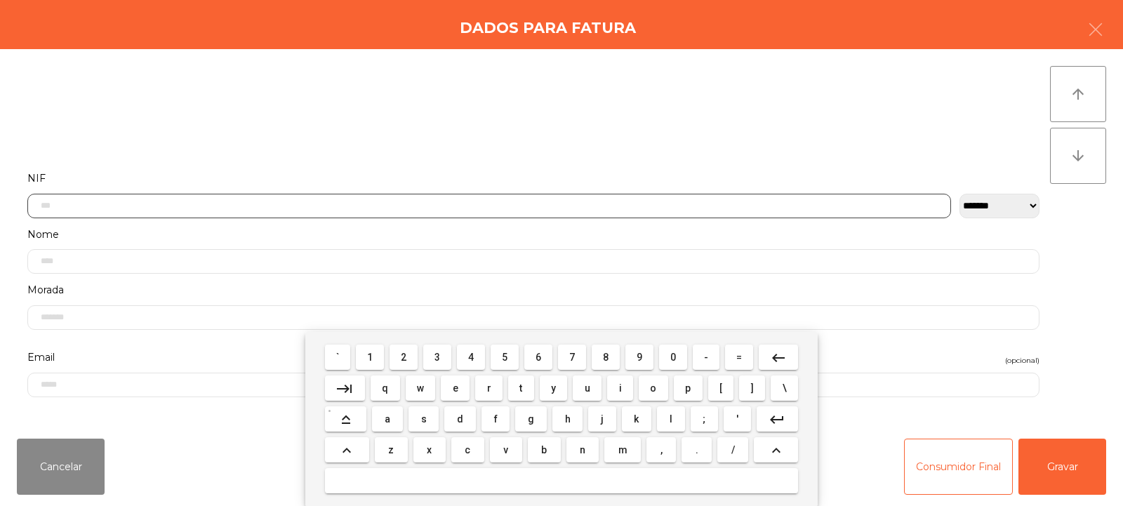
scroll to position [102, 0]
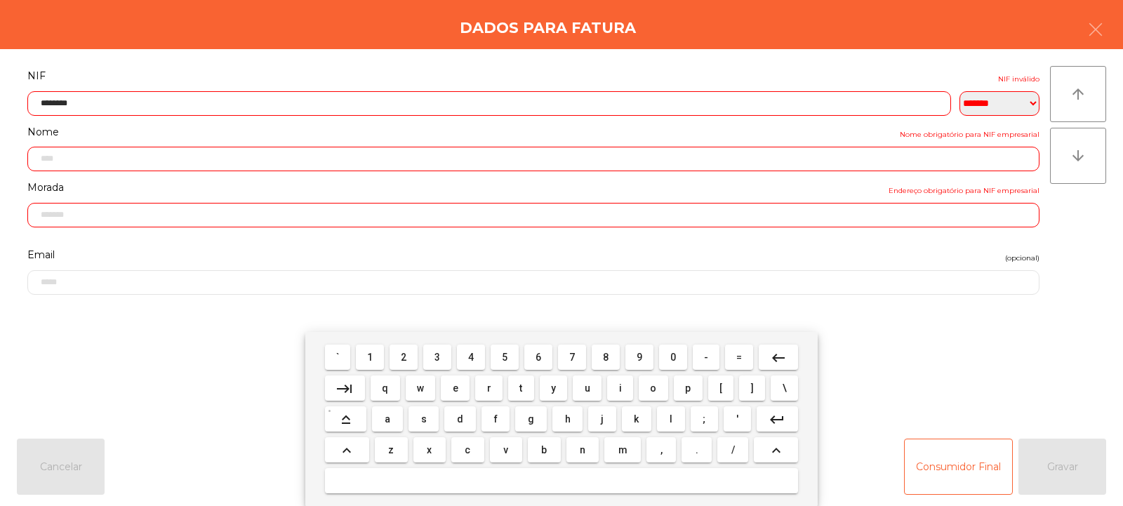
type input "*********"
type input "**********"
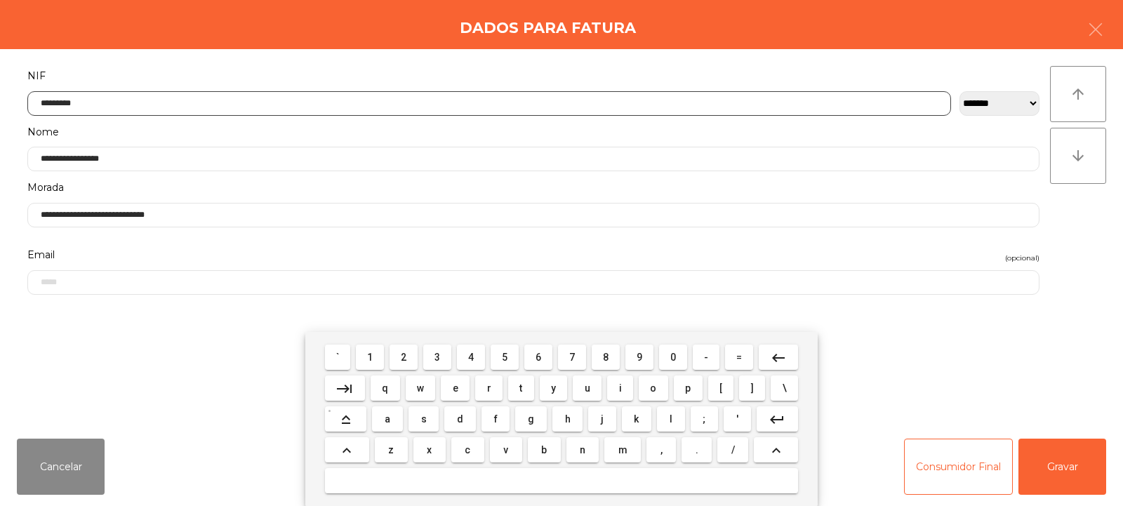
type input "*********"
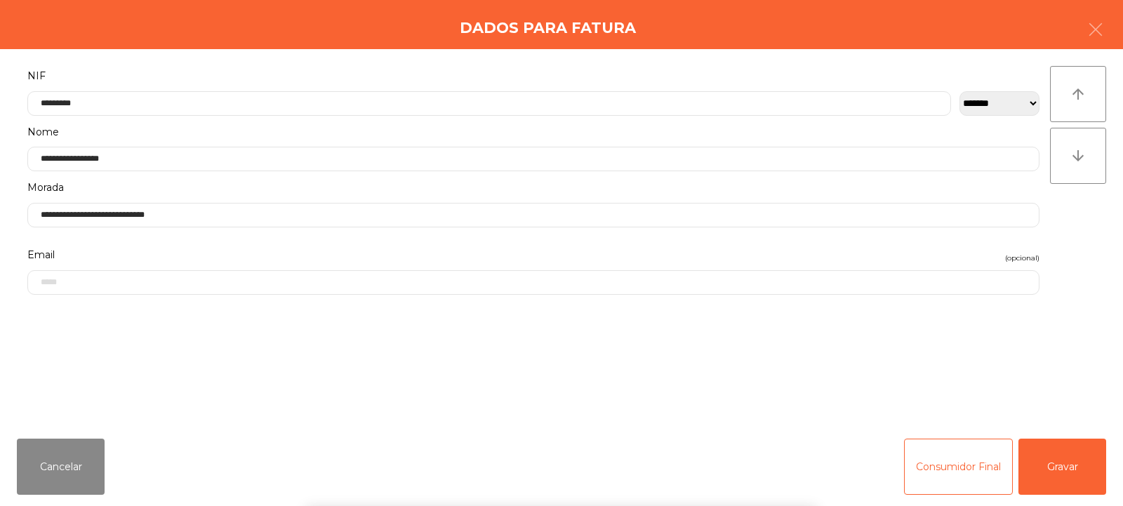
click at [1071, 249] on div "arrow_upward arrow_downward" at bounding box center [1078, 238] width 56 height 345
click at [1045, 458] on button "Gravar" at bounding box center [1063, 467] width 88 height 56
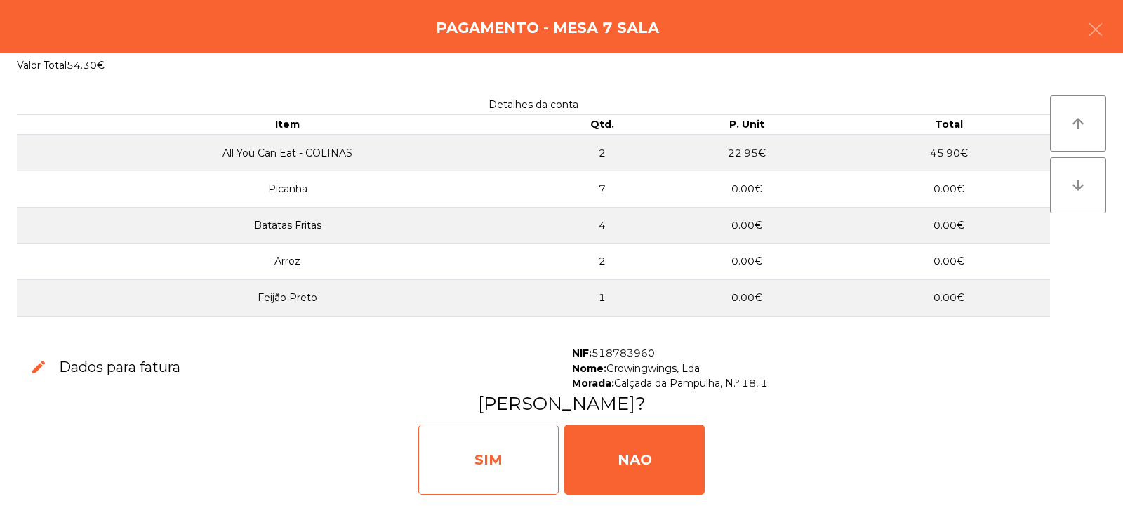
click at [507, 466] on div "SIM" at bounding box center [488, 460] width 140 height 70
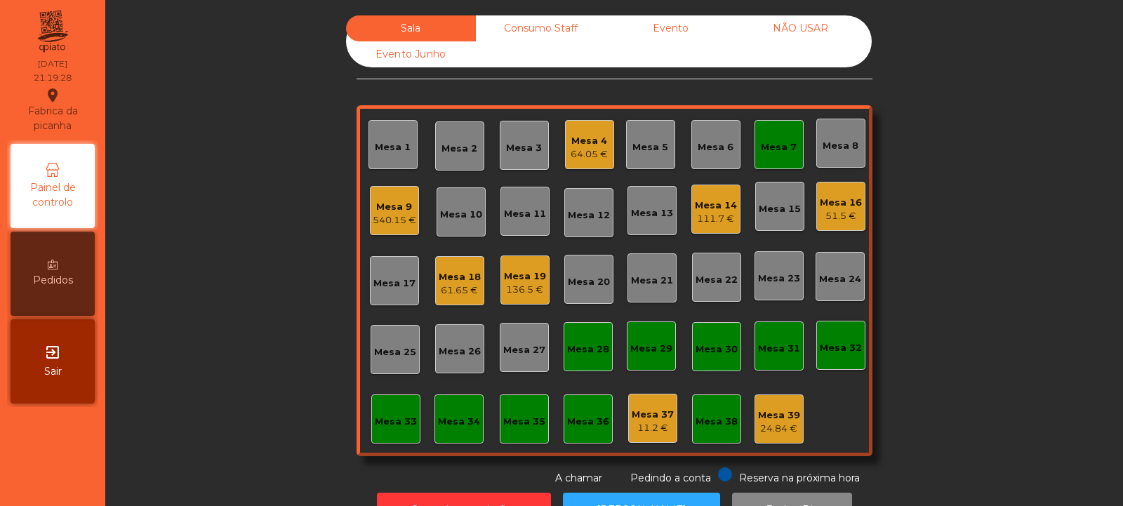
click at [720, 153] on div "Mesa 6" at bounding box center [716, 147] width 36 height 14
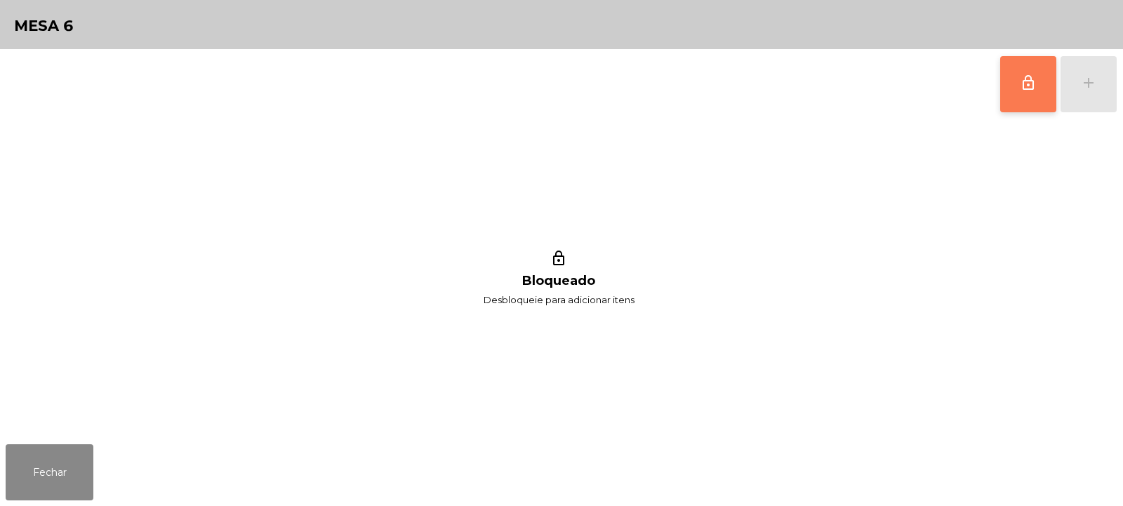
click at [1012, 98] on button "lock_outline" at bounding box center [1028, 84] width 56 height 56
click at [1101, 86] on div "lock_outline add" at bounding box center [1059, 84] width 118 height 70
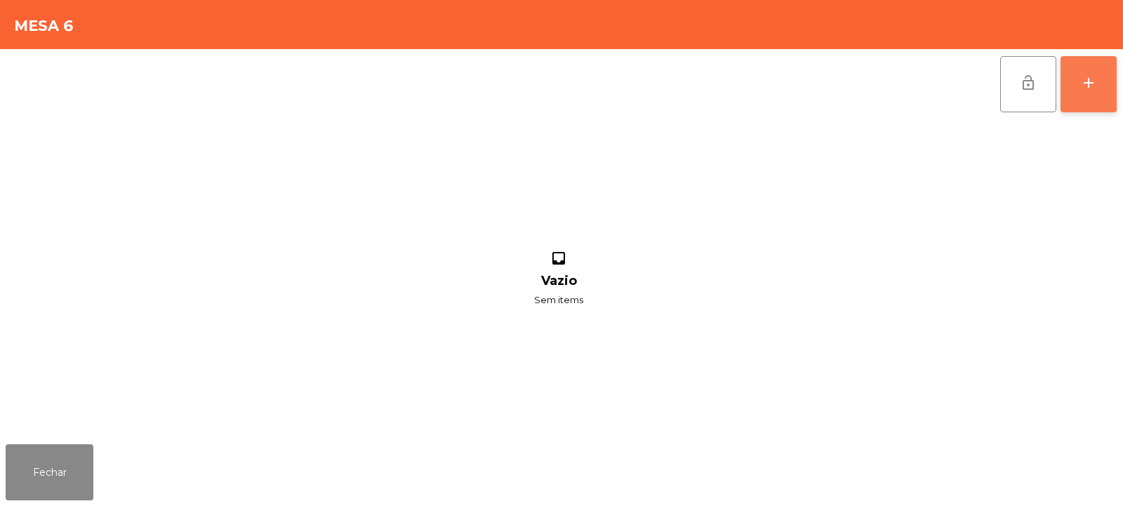
click at [1069, 86] on button "add" at bounding box center [1089, 84] width 56 height 56
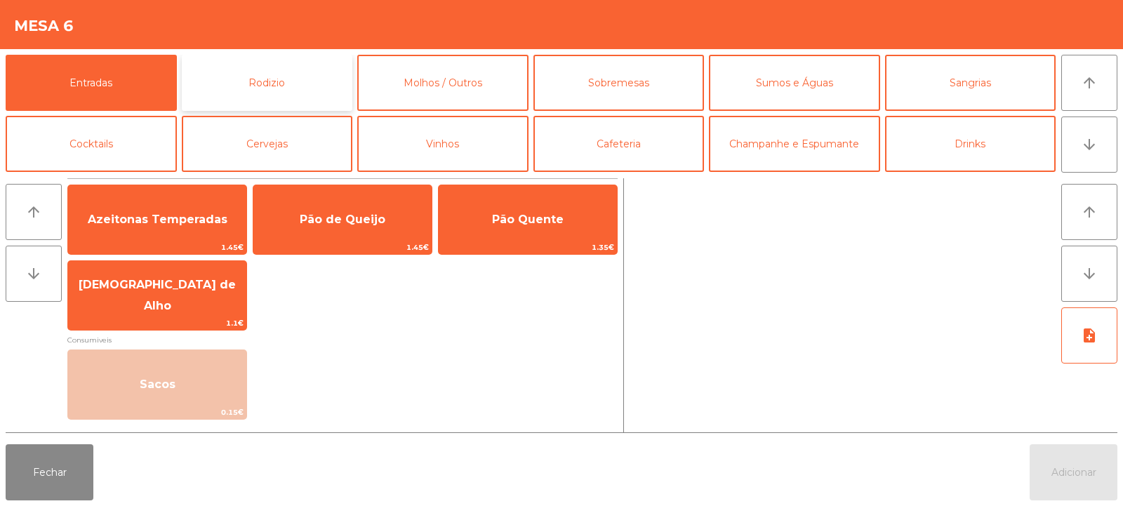
click at [267, 77] on button "Rodizio" at bounding box center [267, 83] width 171 height 56
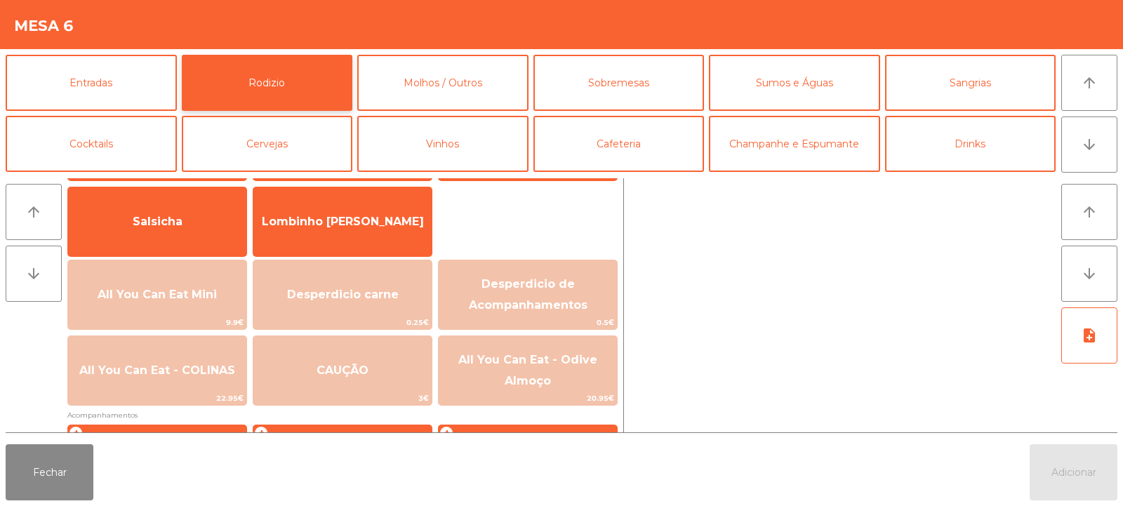
scroll to position [135, 0]
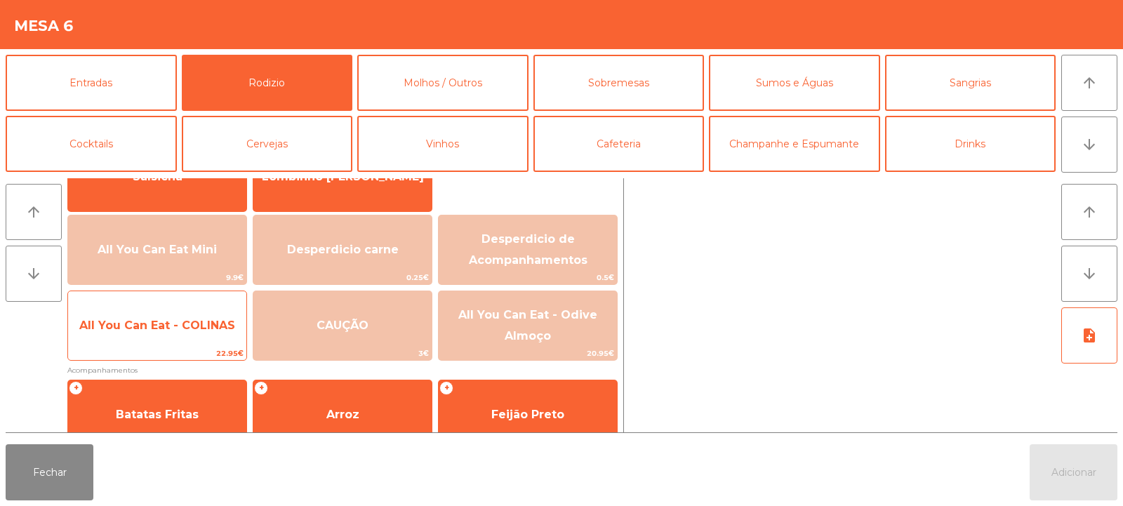
click at [178, 339] on span "All You Can Eat - COLINAS" at bounding box center [157, 326] width 178 height 38
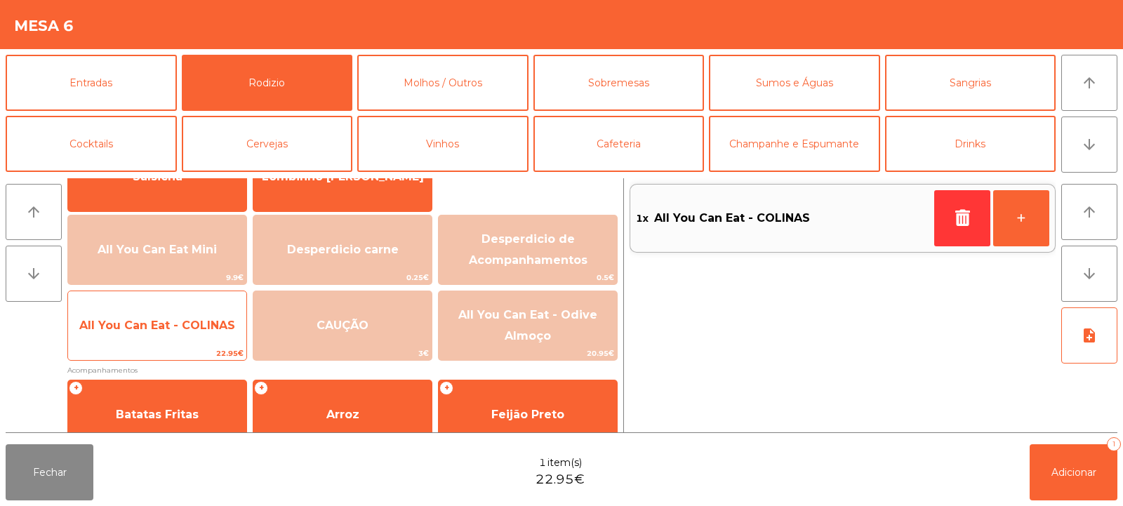
click at [176, 335] on span "All You Can Eat - COLINAS" at bounding box center [157, 326] width 178 height 38
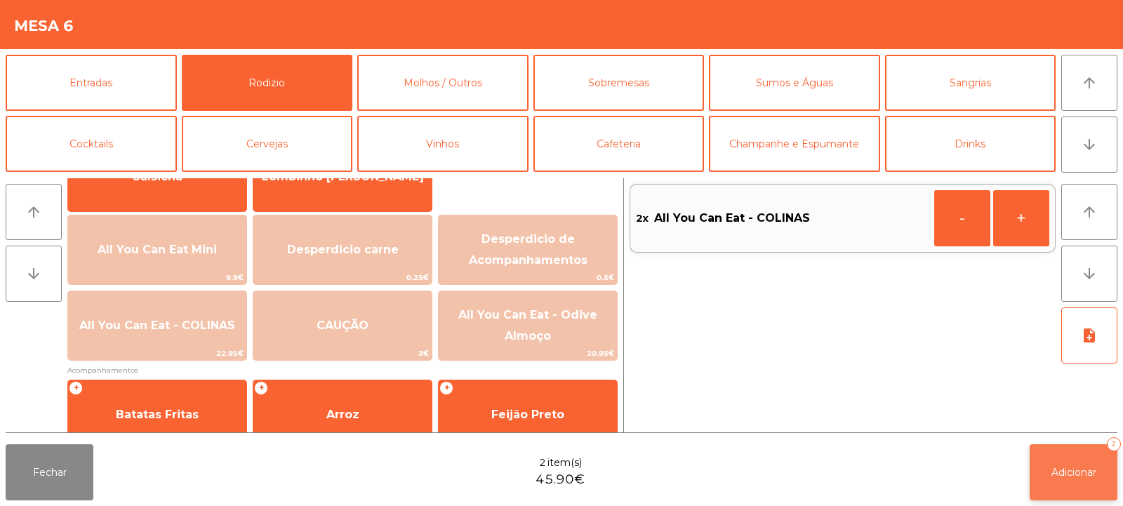
click at [1094, 482] on button "Adicionar 2" at bounding box center [1074, 472] width 88 height 56
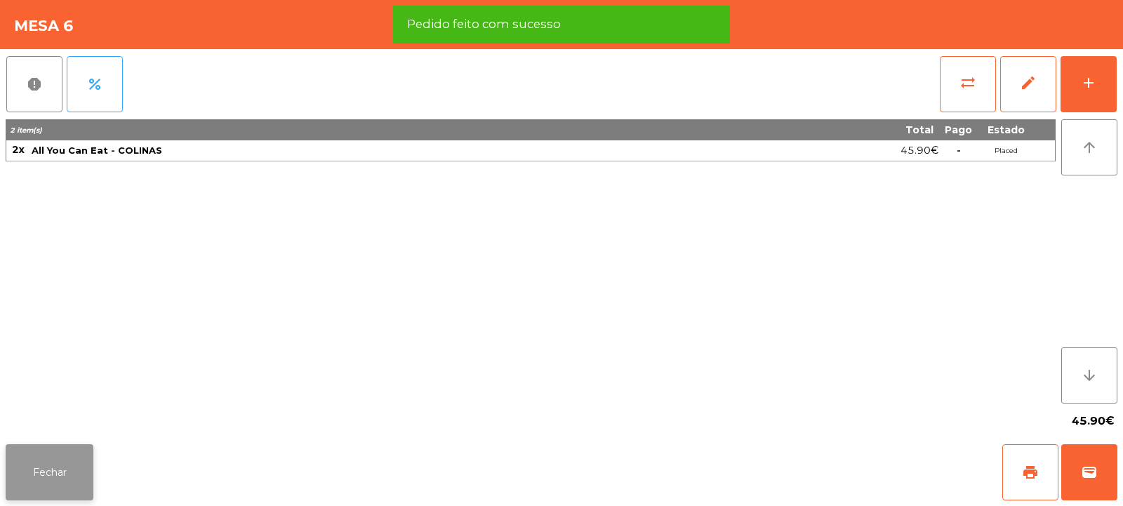
click at [55, 473] on button "Fechar" at bounding box center [50, 472] width 88 height 56
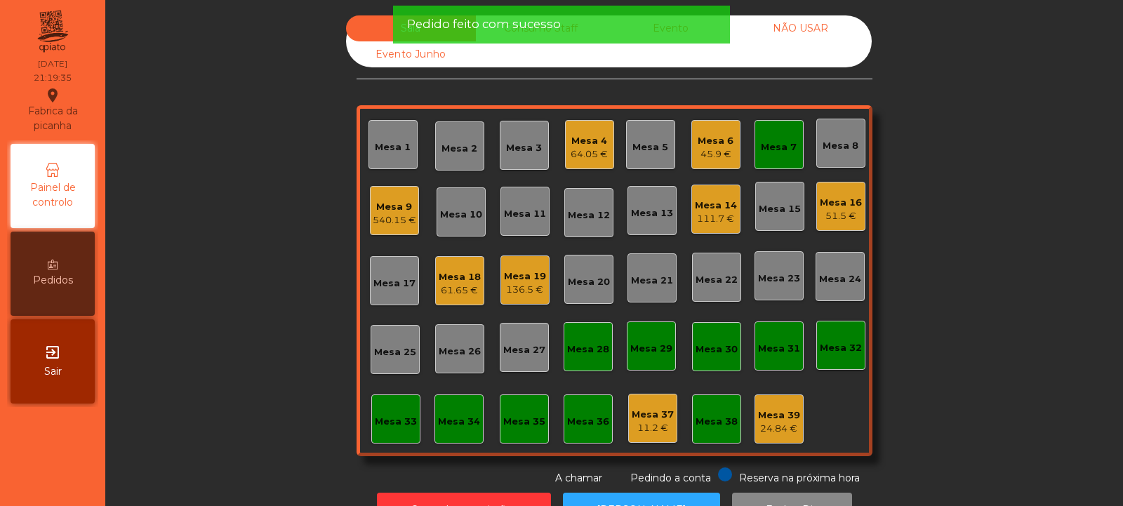
click at [778, 150] on div "Mesa 7" at bounding box center [779, 147] width 36 height 14
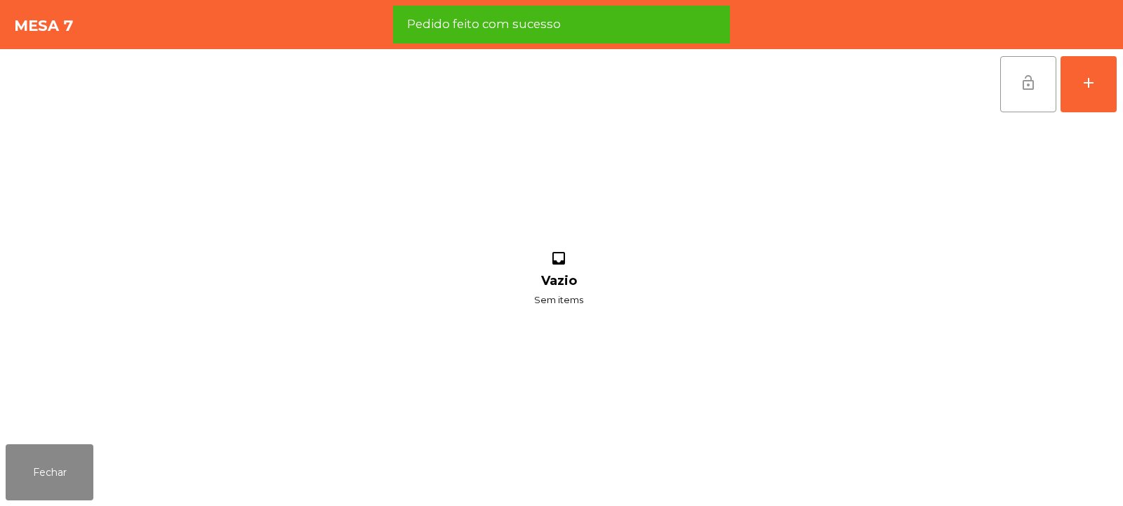
click at [1034, 79] on span "lock_open" at bounding box center [1028, 82] width 17 height 17
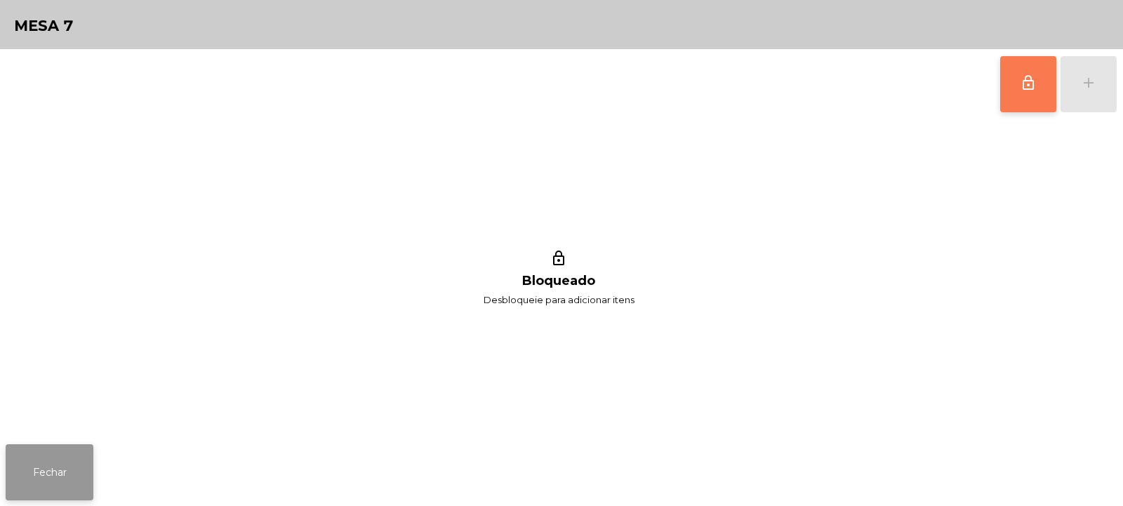
click at [45, 482] on button "Fechar" at bounding box center [50, 472] width 88 height 56
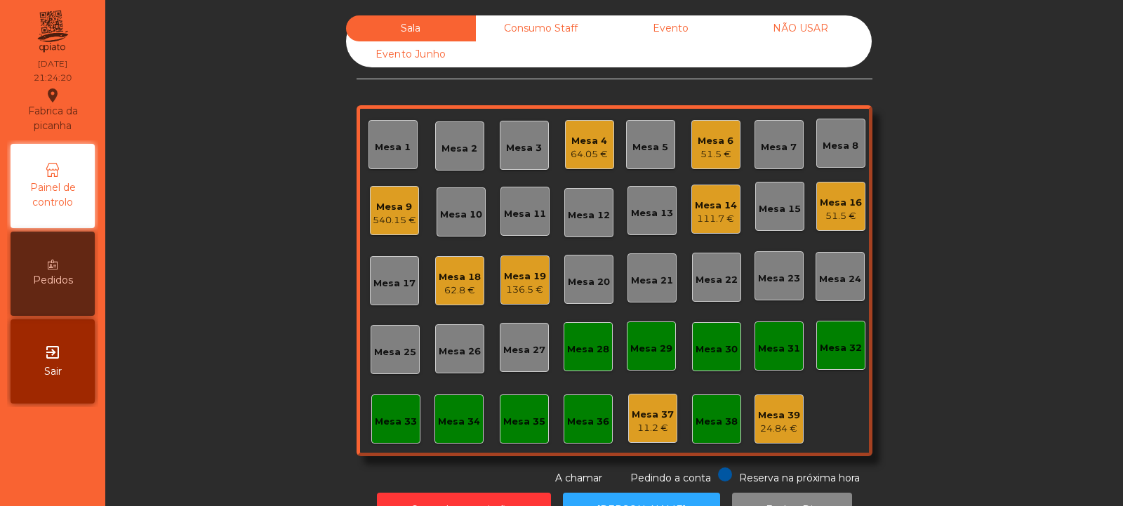
click at [574, 156] on div "64.05 €" at bounding box center [589, 154] width 37 height 14
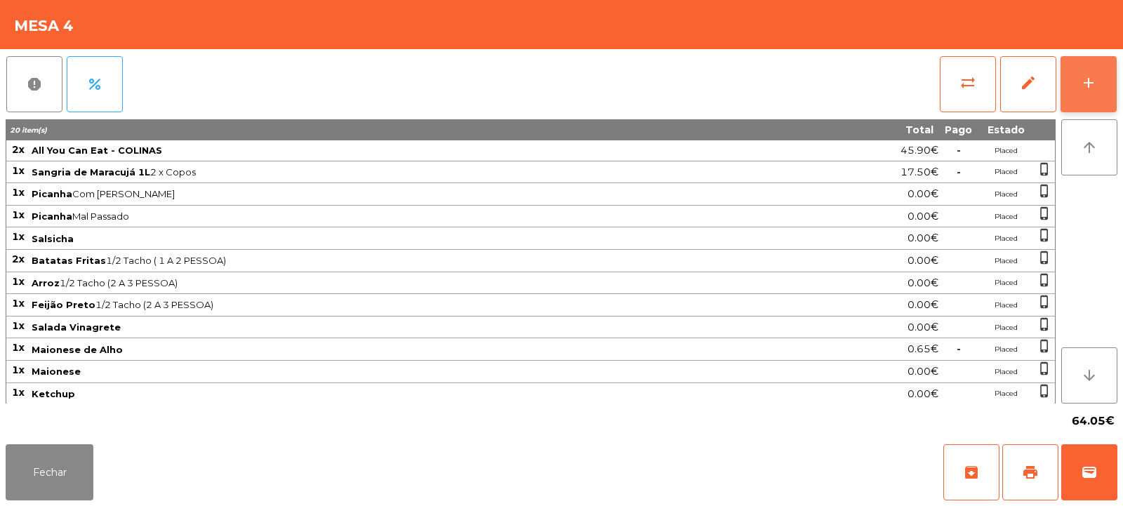
click at [1085, 98] on button "add" at bounding box center [1089, 84] width 56 height 56
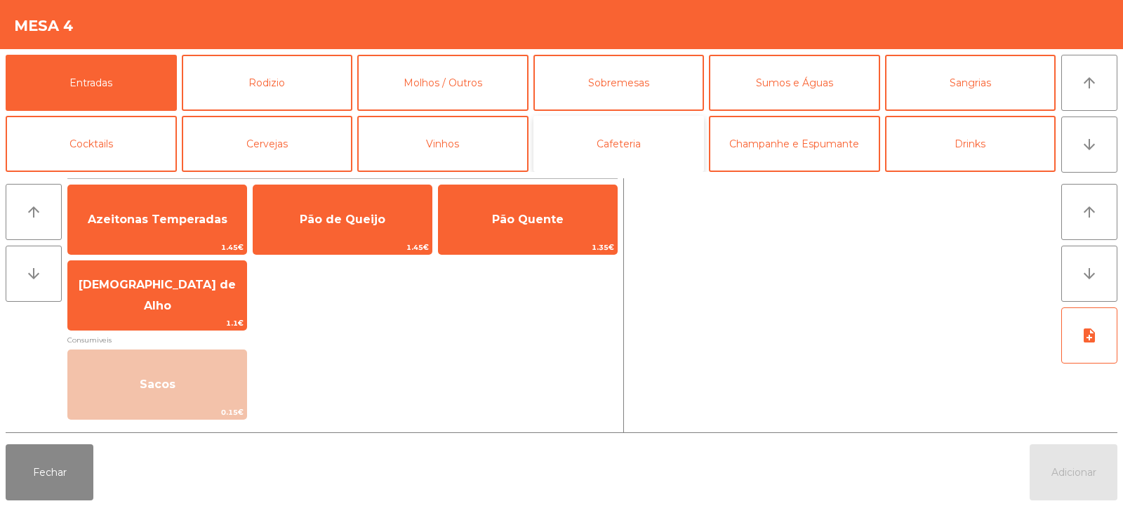
click at [658, 151] on button "Cafeteria" at bounding box center [619, 144] width 171 height 56
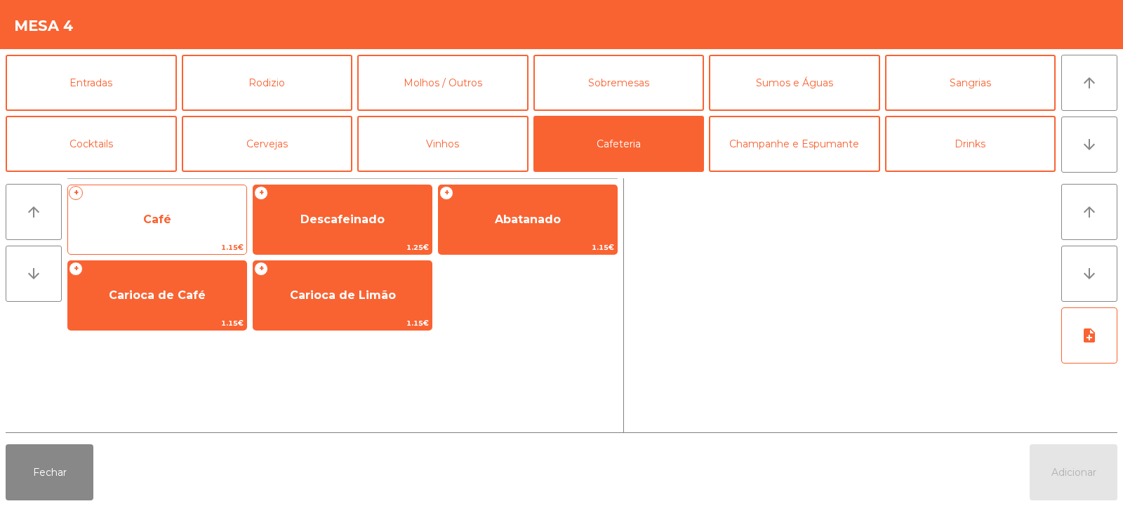
click at [171, 234] on span "Café" at bounding box center [157, 220] width 178 height 38
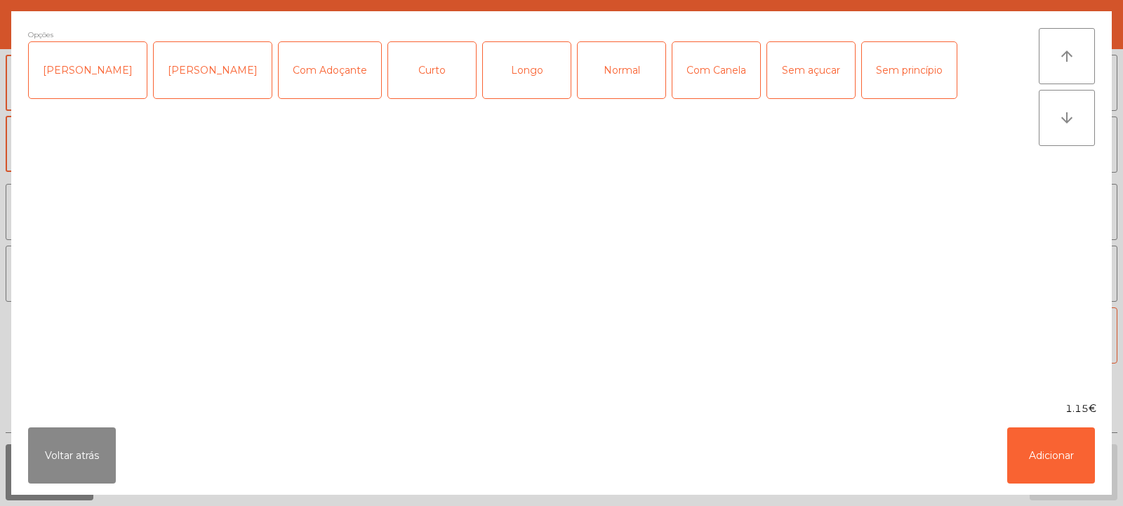
click at [517, 81] on div "Longo" at bounding box center [527, 70] width 88 height 56
click at [1058, 464] on button "Adicionar" at bounding box center [1051, 456] width 88 height 56
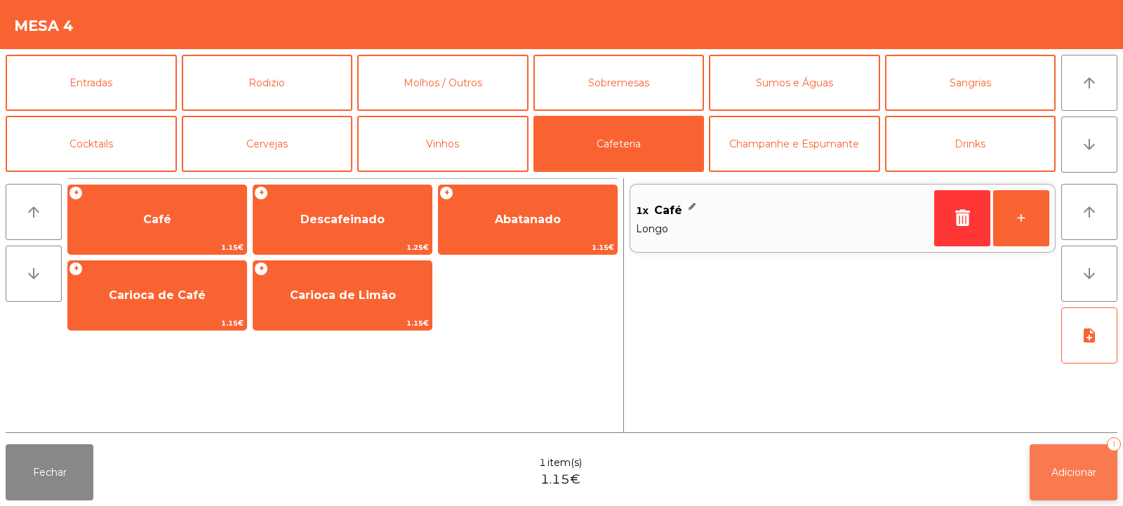
click at [1083, 480] on button "Adicionar 1" at bounding box center [1074, 472] width 88 height 56
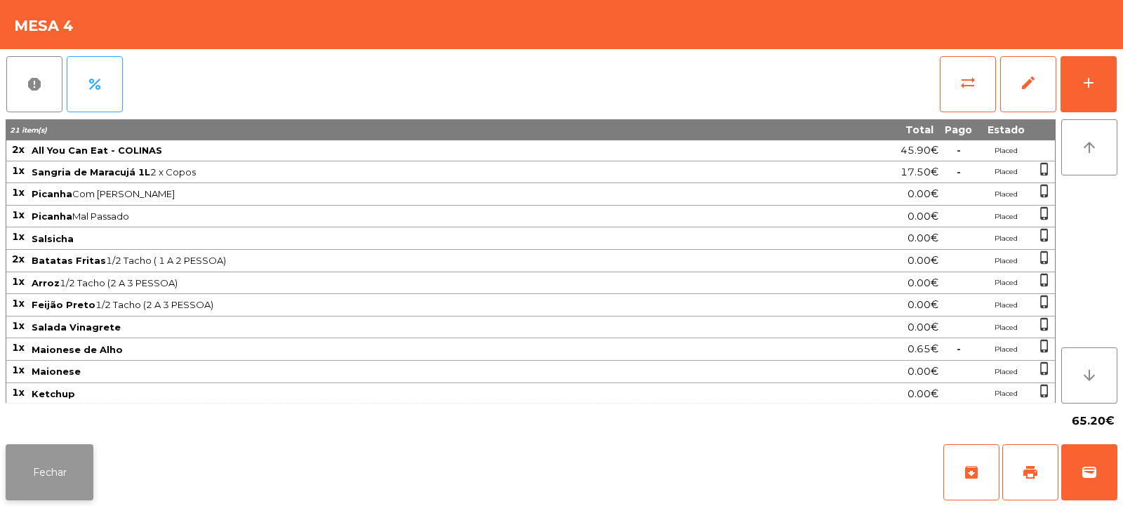
click at [60, 475] on button "Fechar" at bounding box center [50, 472] width 88 height 56
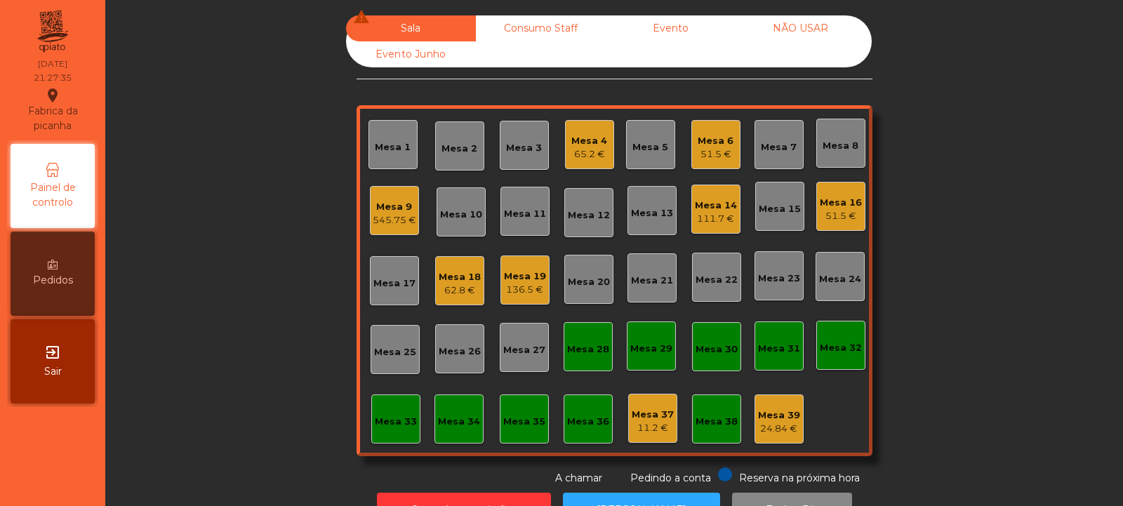
click at [449, 284] on div "62.8 €" at bounding box center [460, 291] width 42 height 14
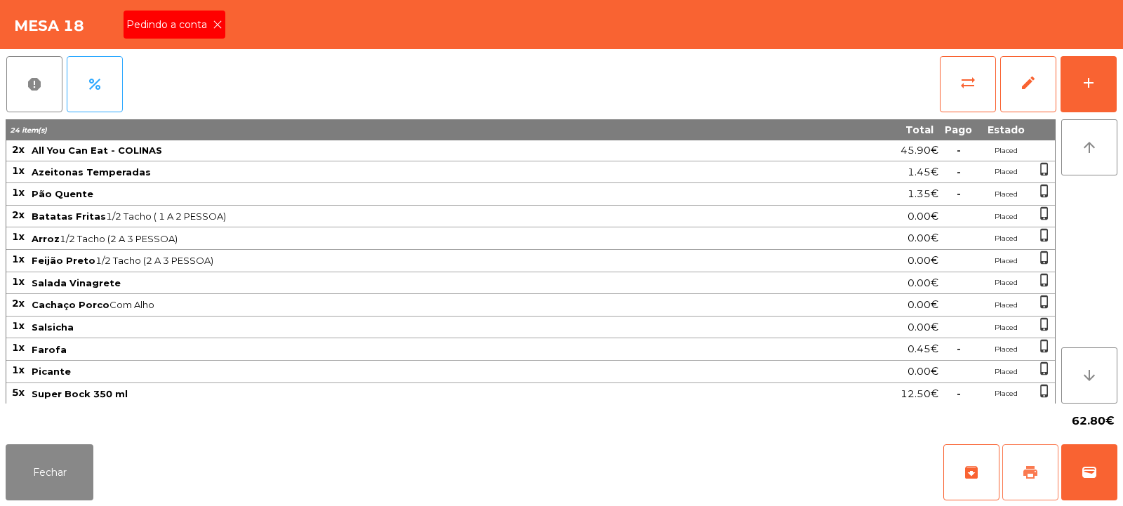
click at [1021, 475] on button "print" at bounding box center [1031, 472] width 56 height 56
click at [1102, 484] on button "wallet" at bounding box center [1089, 472] width 56 height 56
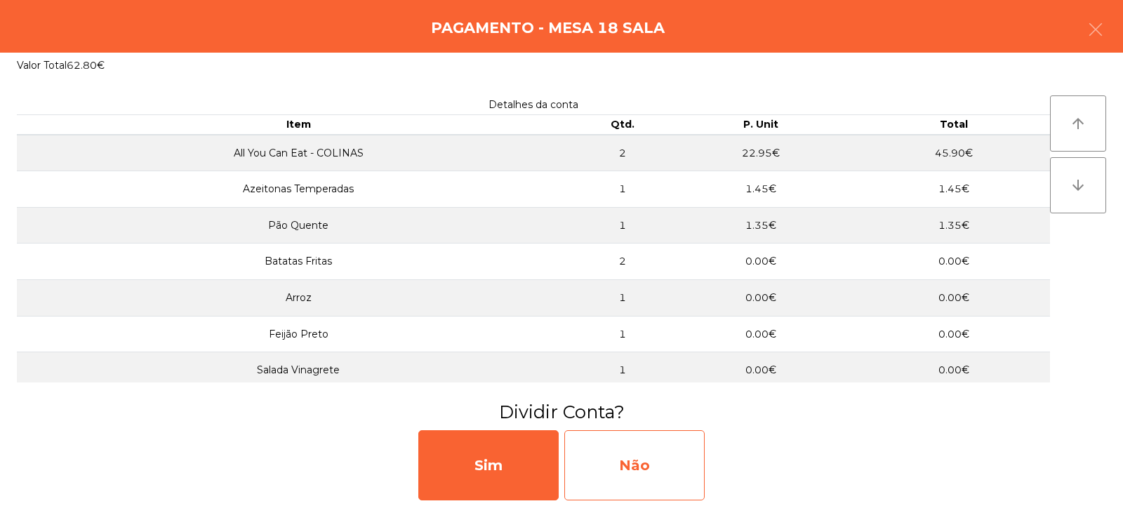
click at [642, 473] on div "Não" at bounding box center [634, 465] width 140 height 70
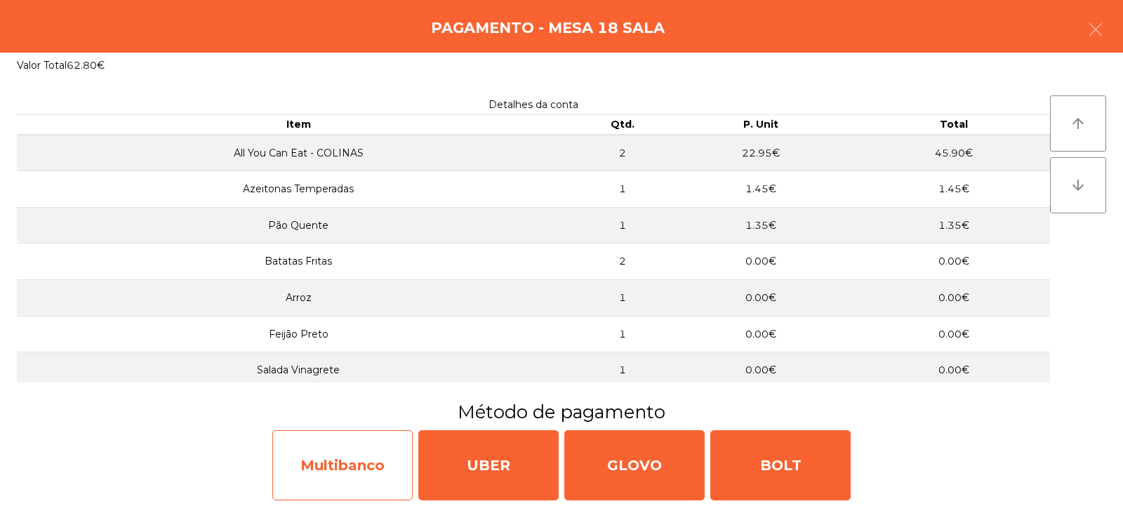
click at [359, 449] on div "Multibanco" at bounding box center [342, 465] width 140 height 70
select select "**"
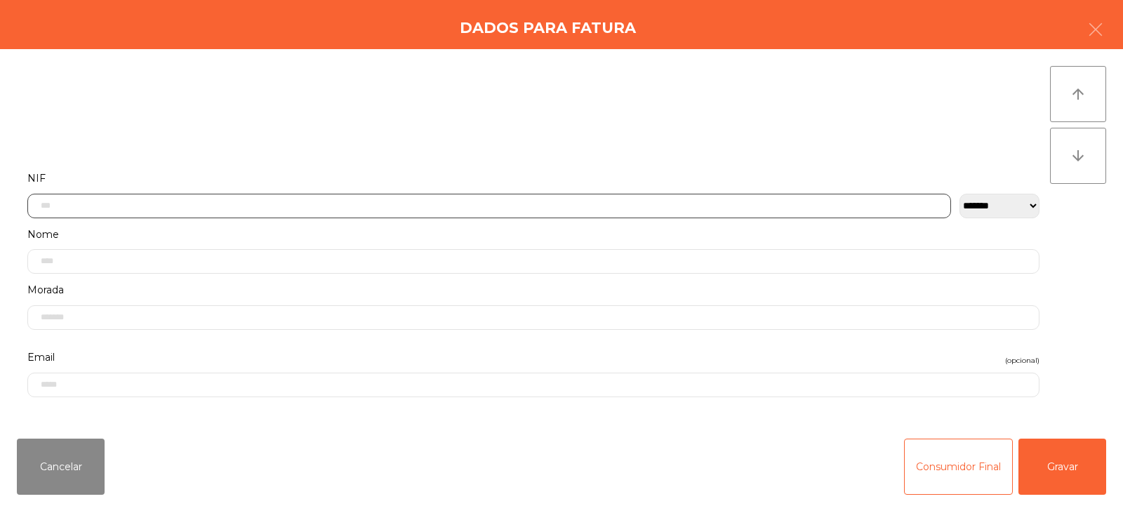
click at [630, 208] on input "text" at bounding box center [489, 206] width 924 height 25
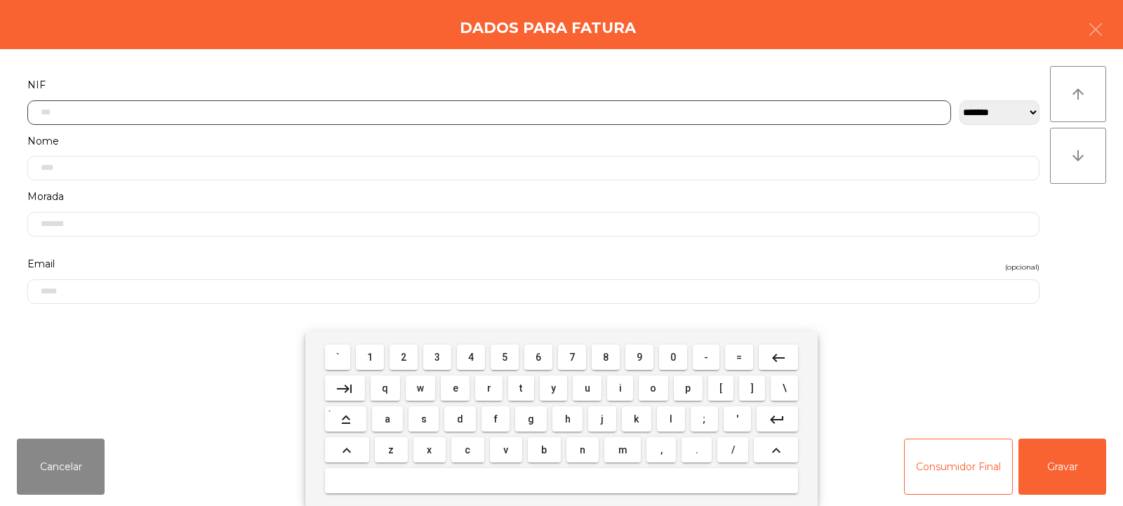
scroll to position [102, 0]
type input "*********"
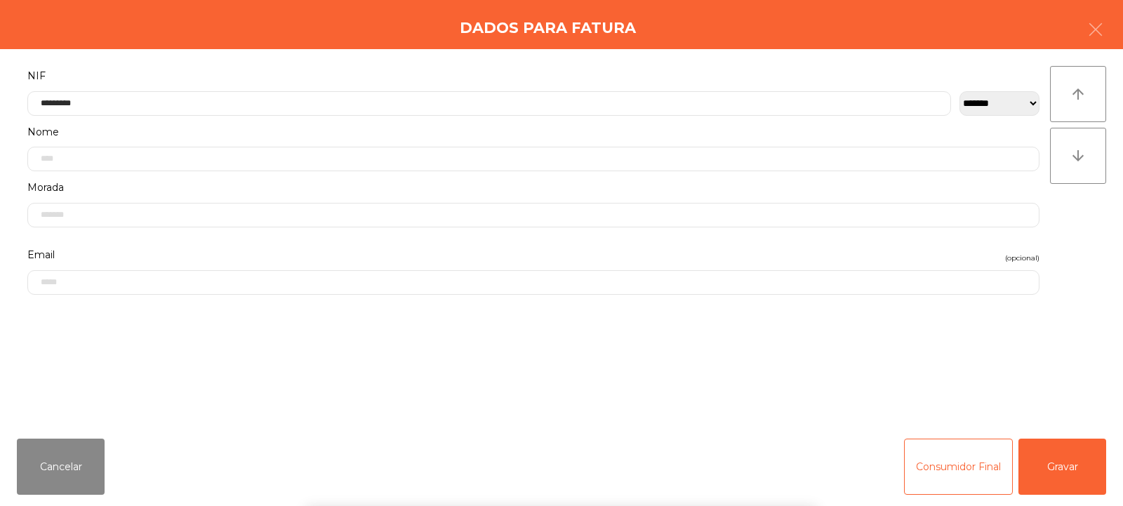
click at [1069, 235] on div "arrow_upward arrow_downward" at bounding box center [1078, 238] width 56 height 345
click at [1059, 471] on button "Gravar" at bounding box center [1063, 467] width 88 height 56
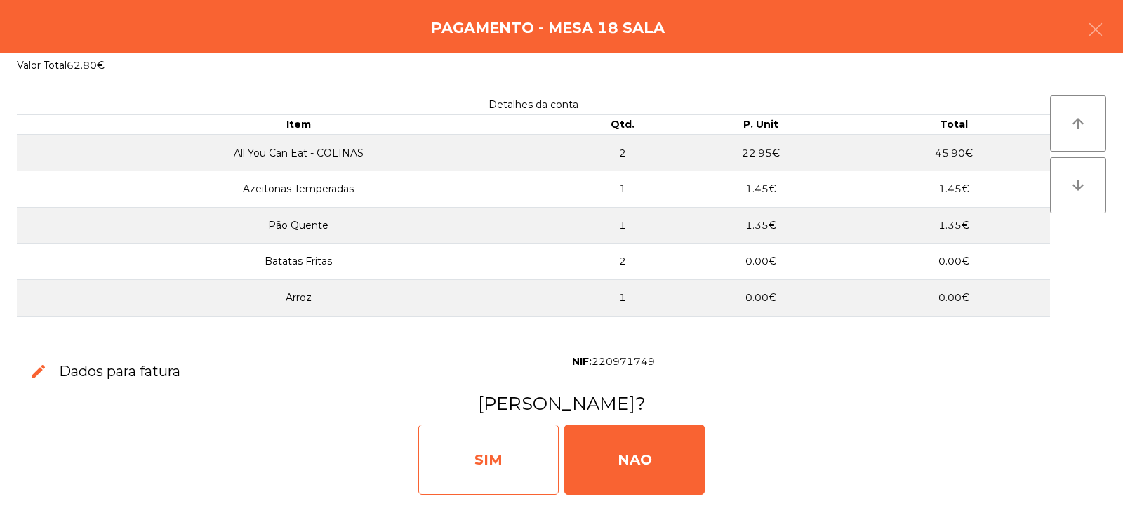
click at [480, 456] on div "SIM" at bounding box center [488, 460] width 140 height 70
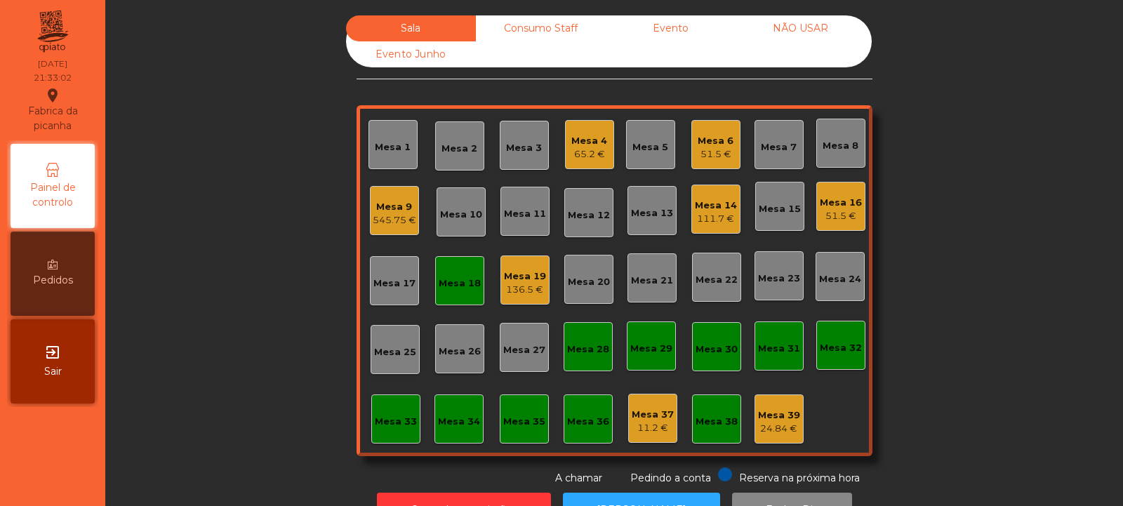
click at [840, 192] on div "Mesa 16 51.5 €" at bounding box center [841, 206] width 42 height 33
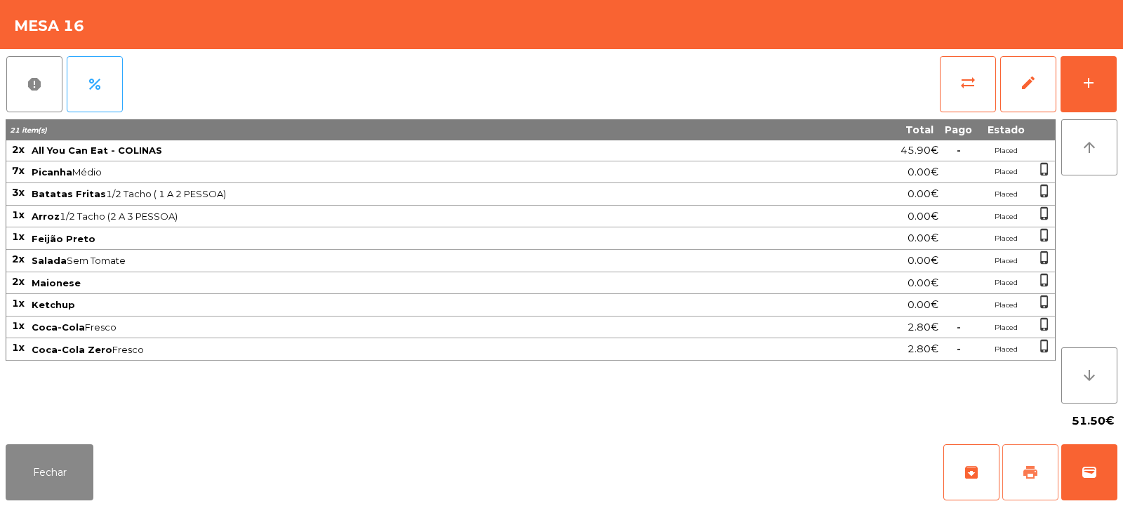
click at [1019, 471] on button "print" at bounding box center [1031, 472] width 56 height 56
click at [974, 64] on button "sync_alt" at bounding box center [968, 84] width 56 height 56
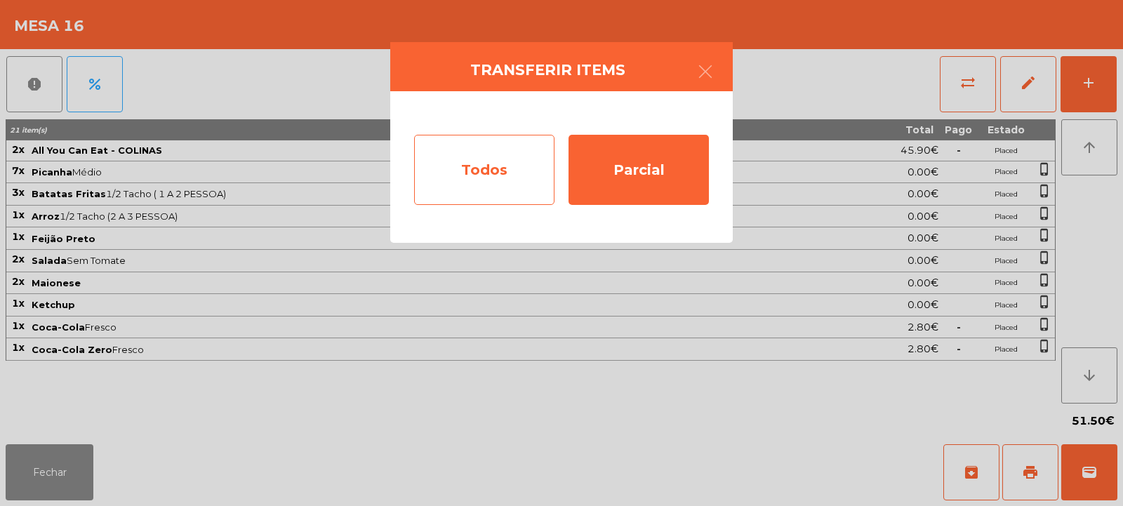
click at [482, 185] on div "Todos" at bounding box center [484, 170] width 140 height 70
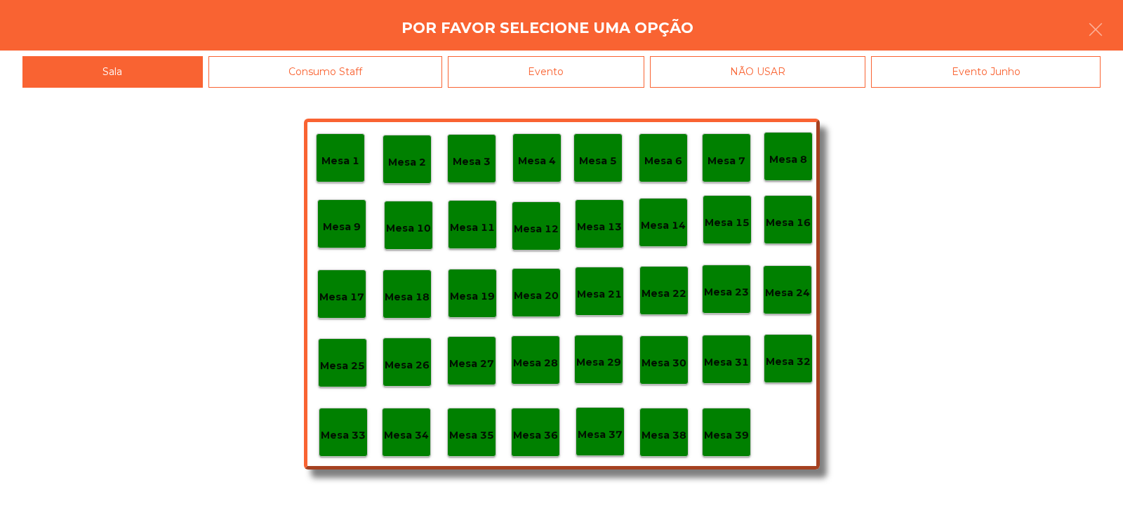
click at [571, 86] on div "Evento" at bounding box center [546, 72] width 197 height 32
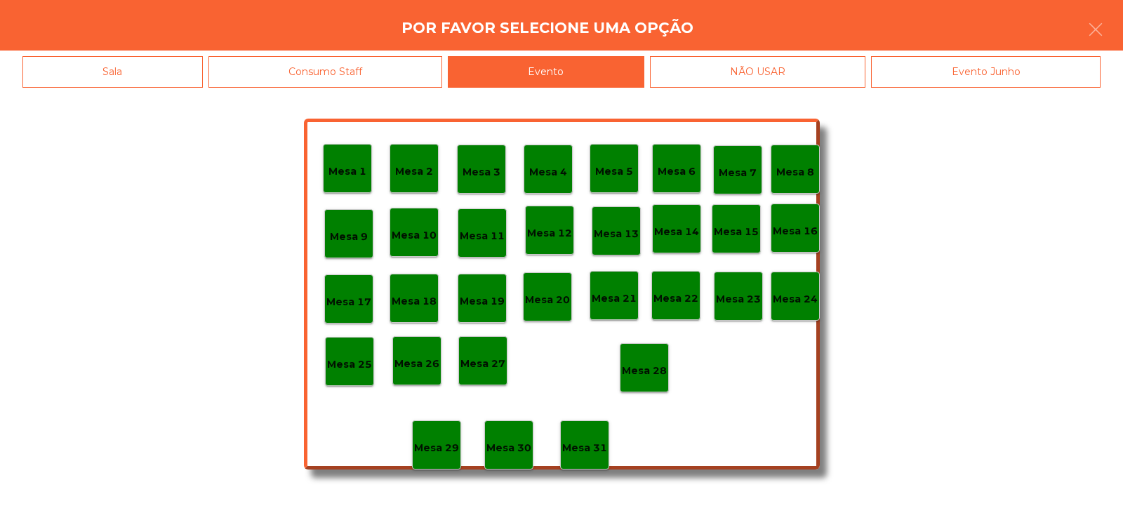
click at [647, 370] on p "Mesa 28" at bounding box center [644, 371] width 45 height 16
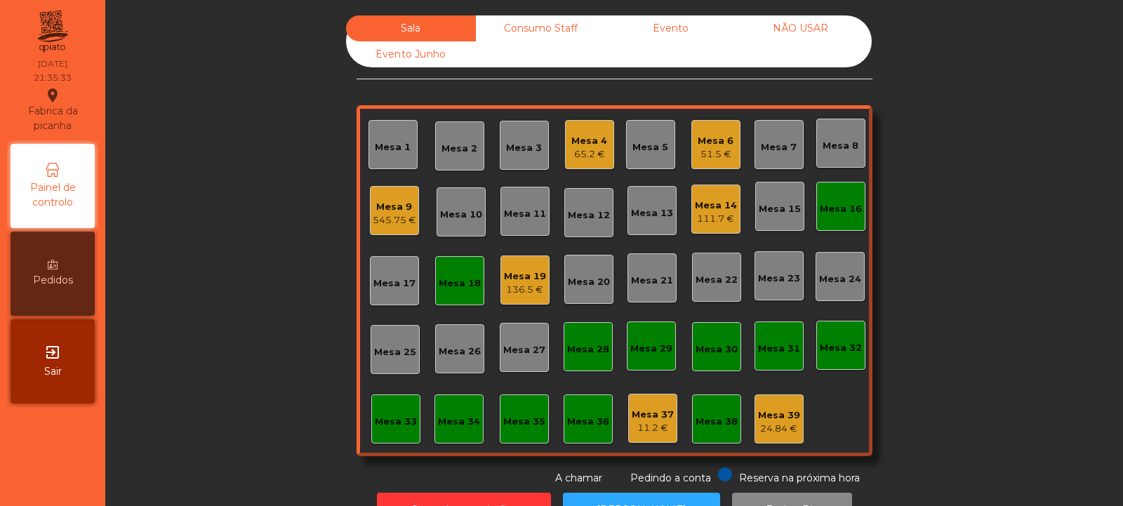
click at [826, 206] on div "Mesa 16" at bounding box center [841, 209] width 42 height 14
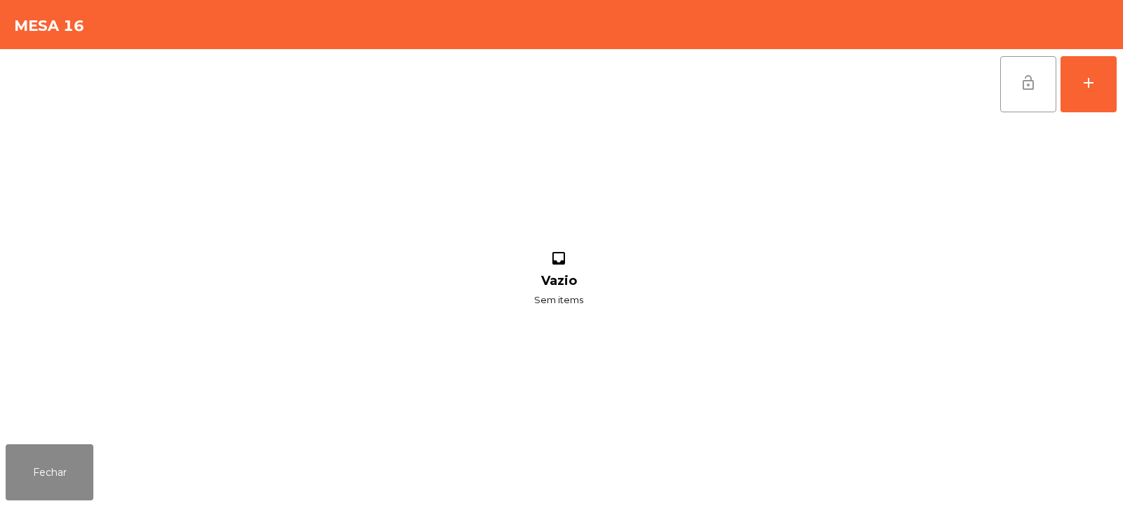
click at [1022, 94] on button "lock_open" at bounding box center [1028, 84] width 56 height 56
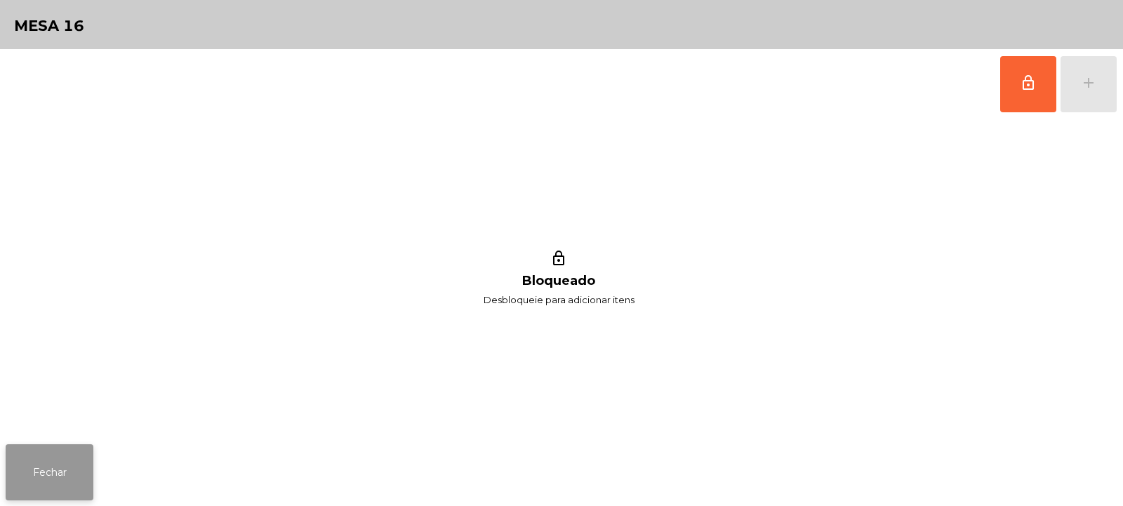
click at [36, 470] on button "Fechar" at bounding box center [50, 472] width 88 height 56
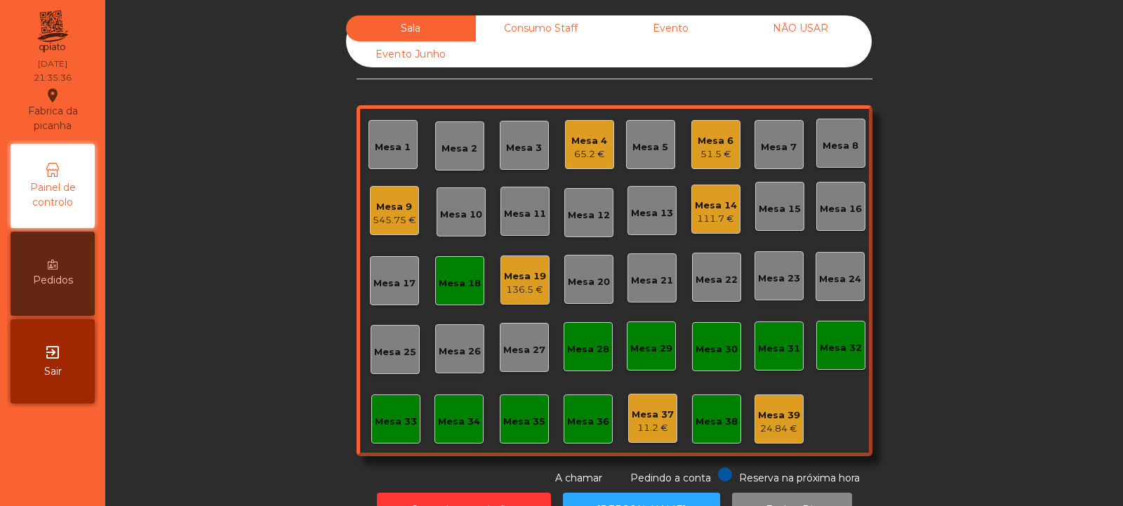
click at [456, 296] on div "Mesa 18" at bounding box center [459, 280] width 49 height 49
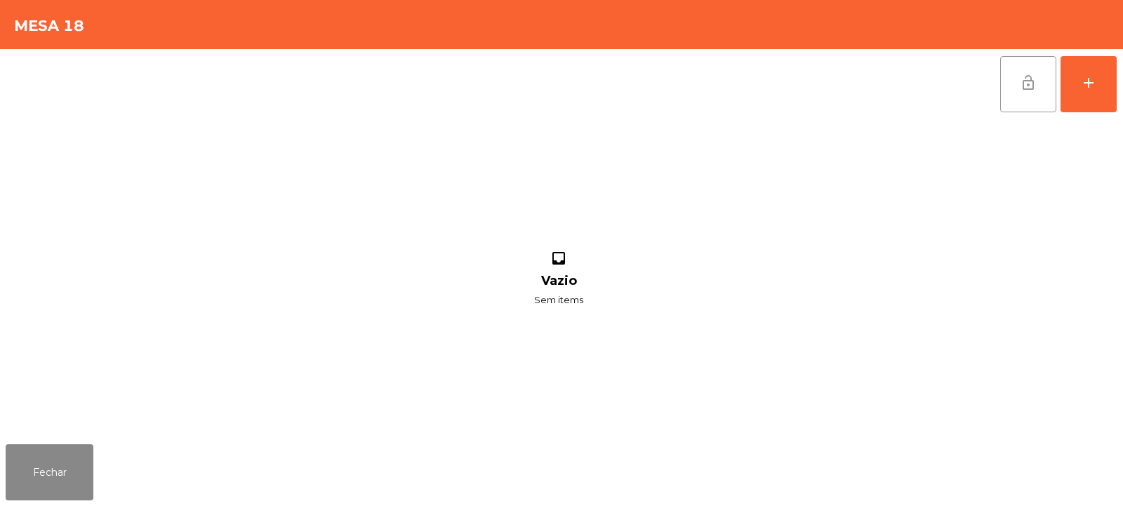
click at [1016, 87] on button "lock_open" at bounding box center [1028, 84] width 56 height 56
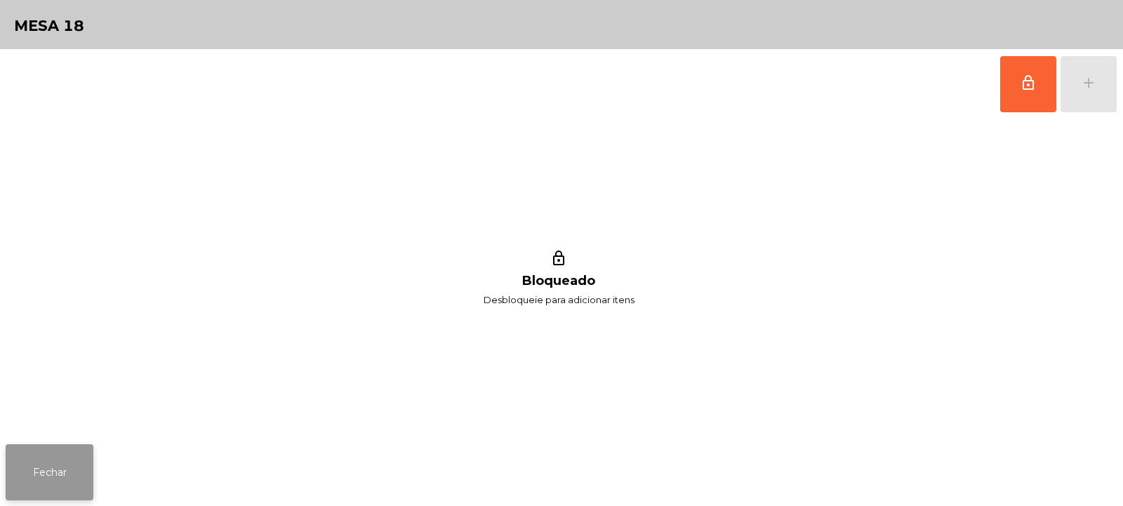
click at [55, 485] on button "Fechar" at bounding box center [50, 472] width 88 height 56
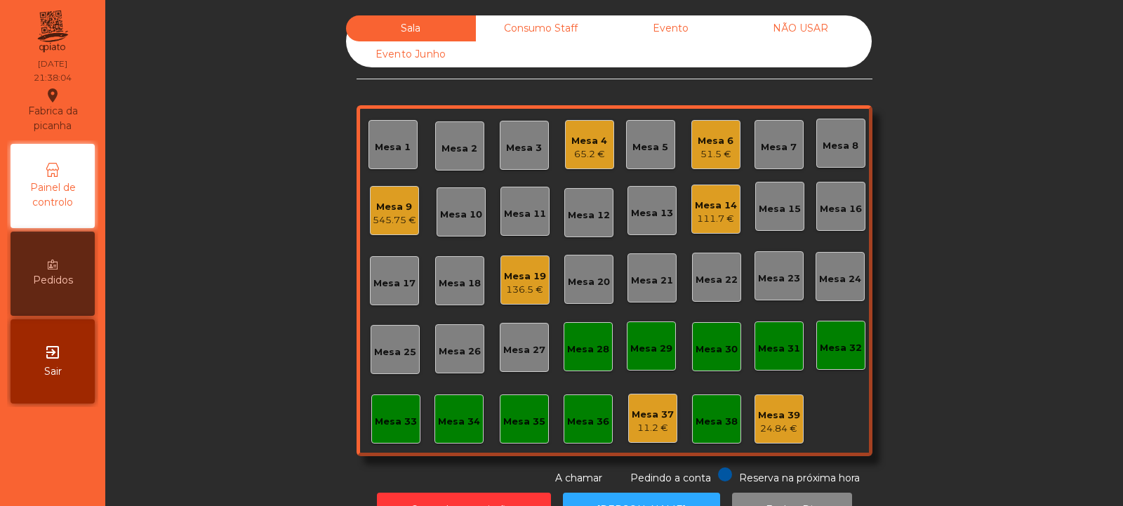
click at [519, 418] on div "Mesa 35" at bounding box center [524, 422] width 42 height 14
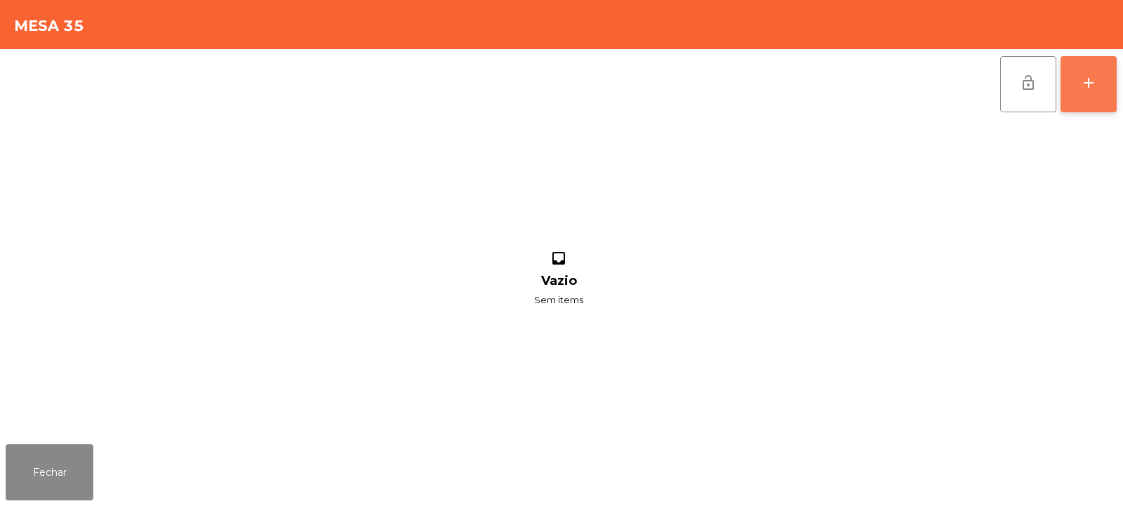
click at [1074, 98] on button "add" at bounding box center [1089, 84] width 56 height 56
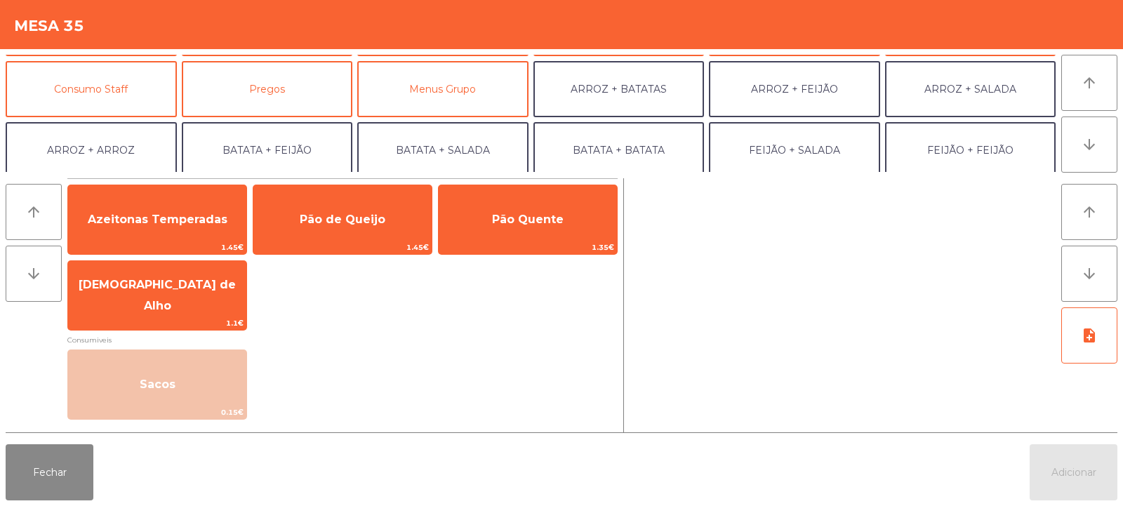
scroll to position [118, 0]
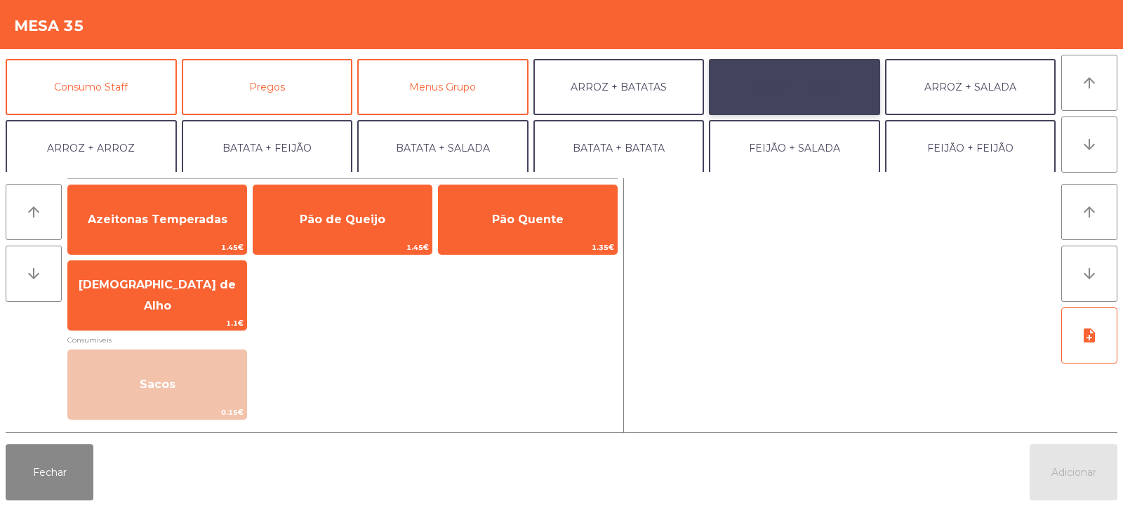
click at [807, 88] on button "ARROZ + FEIJÃO" at bounding box center [794, 87] width 171 height 56
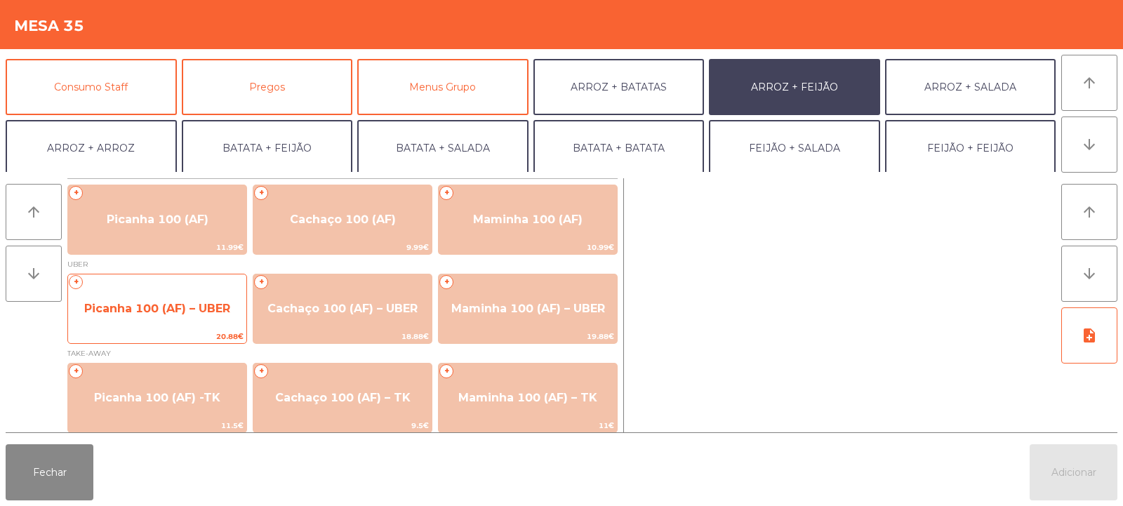
click at [148, 322] on span "Picanha 100 (AF) – UBER" at bounding box center [157, 309] width 178 height 38
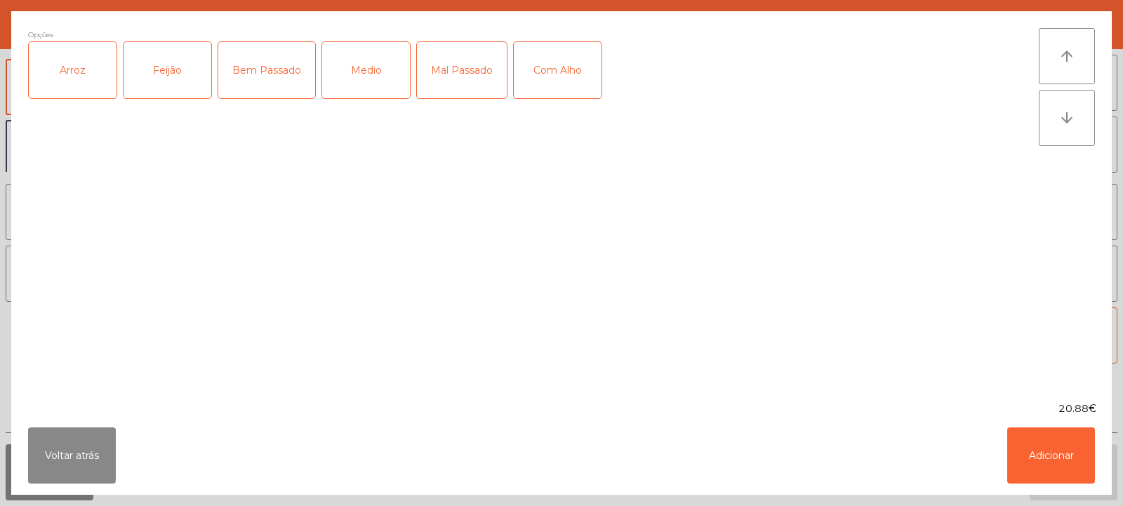
click at [86, 81] on div "Arroz" at bounding box center [73, 70] width 88 height 56
click at [177, 79] on div "Feijão" at bounding box center [168, 70] width 88 height 56
click at [381, 60] on div "Medio" at bounding box center [366, 70] width 88 height 56
click at [1051, 456] on button "Adicionar" at bounding box center [1051, 456] width 88 height 56
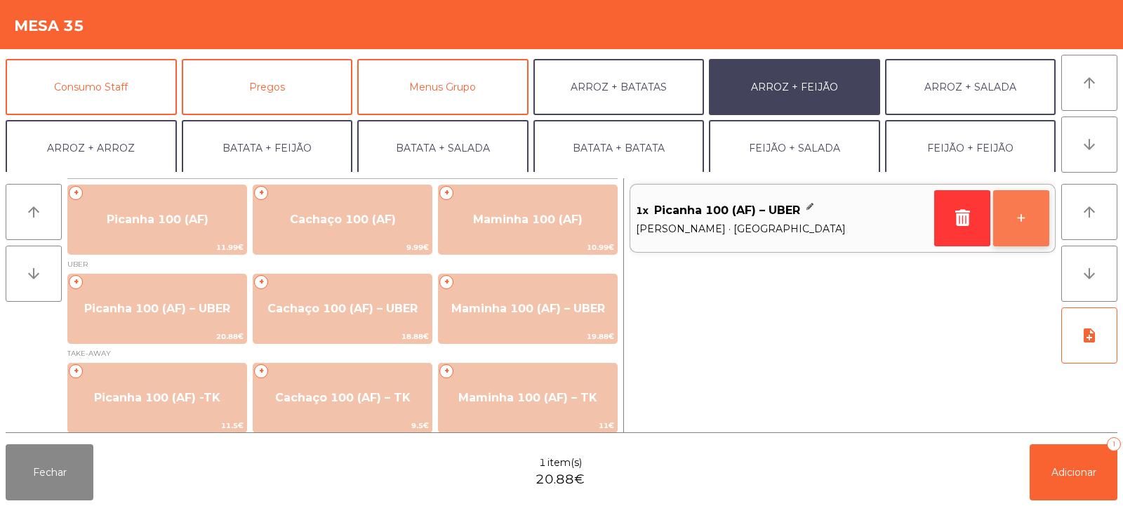
click at [1017, 222] on button "+" at bounding box center [1021, 218] width 56 height 56
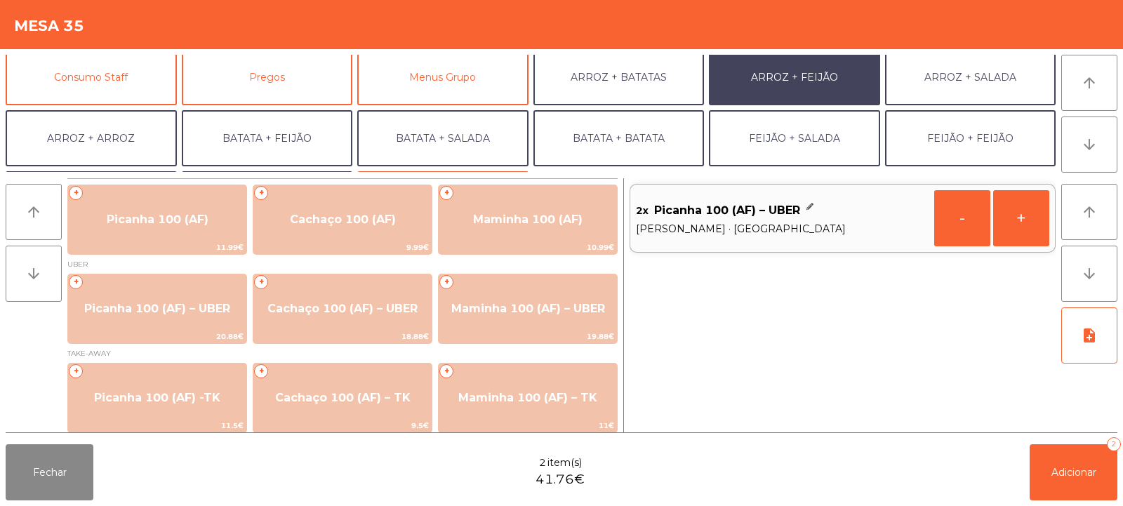
scroll to position [124, 0]
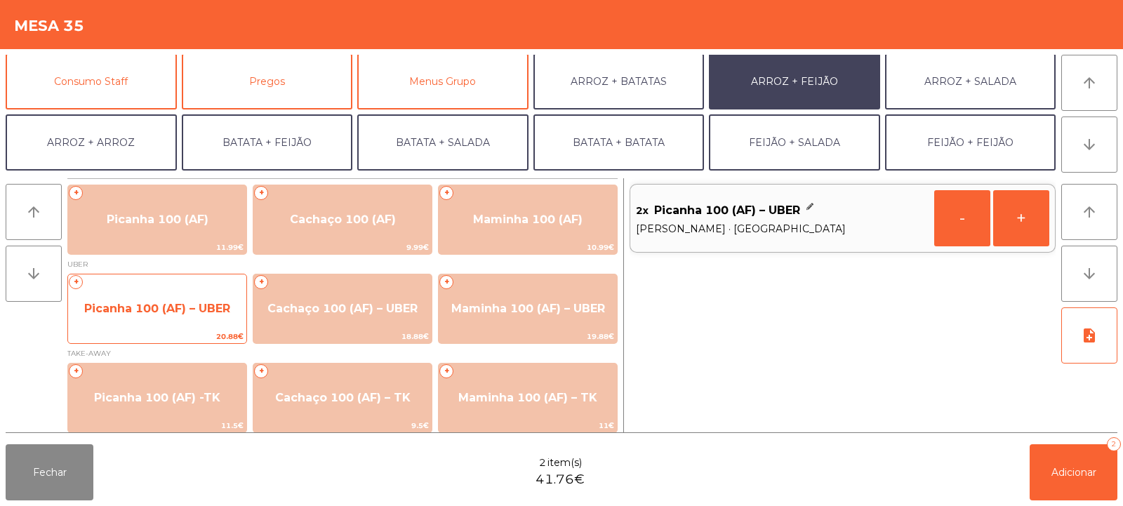
click at [152, 314] on span "Picanha 100 (AF) – UBER" at bounding box center [157, 308] width 146 height 13
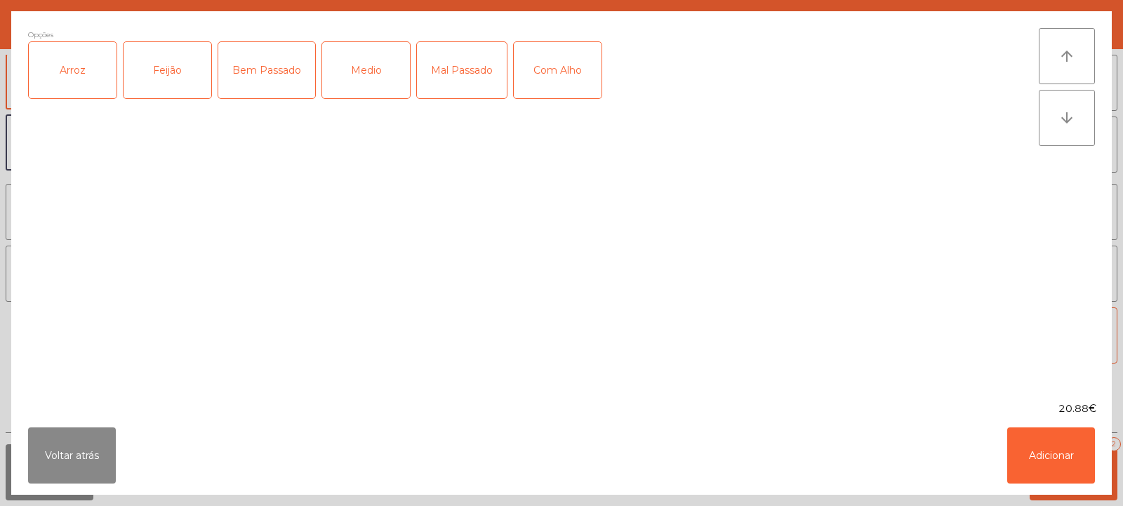
click at [79, 72] on div "Arroz" at bounding box center [73, 70] width 88 height 56
click at [163, 75] on div "Feijão" at bounding box center [168, 70] width 88 height 56
click at [367, 84] on div "Medio" at bounding box center [366, 70] width 88 height 56
click at [545, 91] on div "Com Alho" at bounding box center [558, 70] width 88 height 56
click at [1043, 461] on button "Adicionar" at bounding box center [1051, 456] width 88 height 56
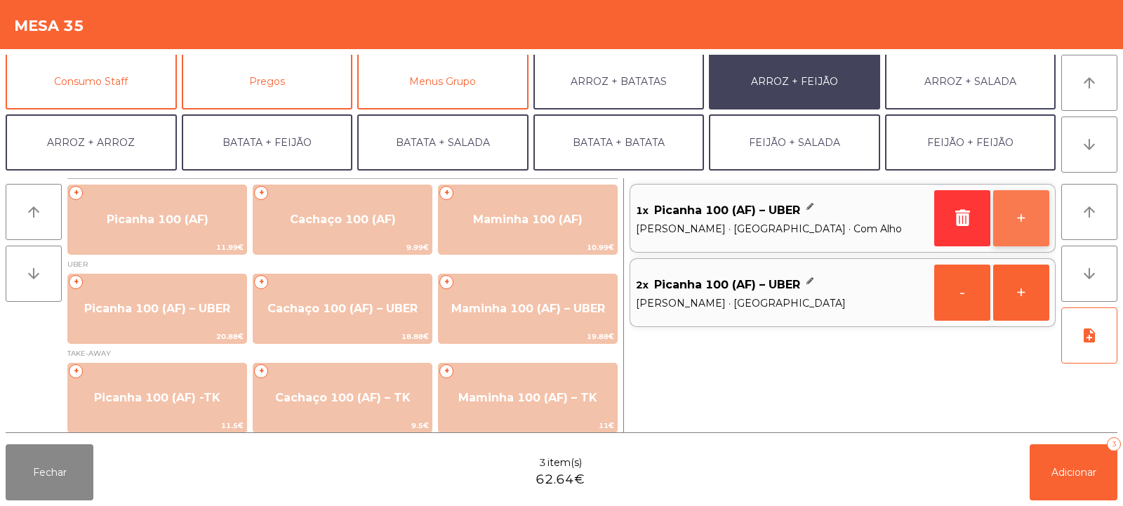
click at [1017, 227] on button "+" at bounding box center [1021, 218] width 56 height 56
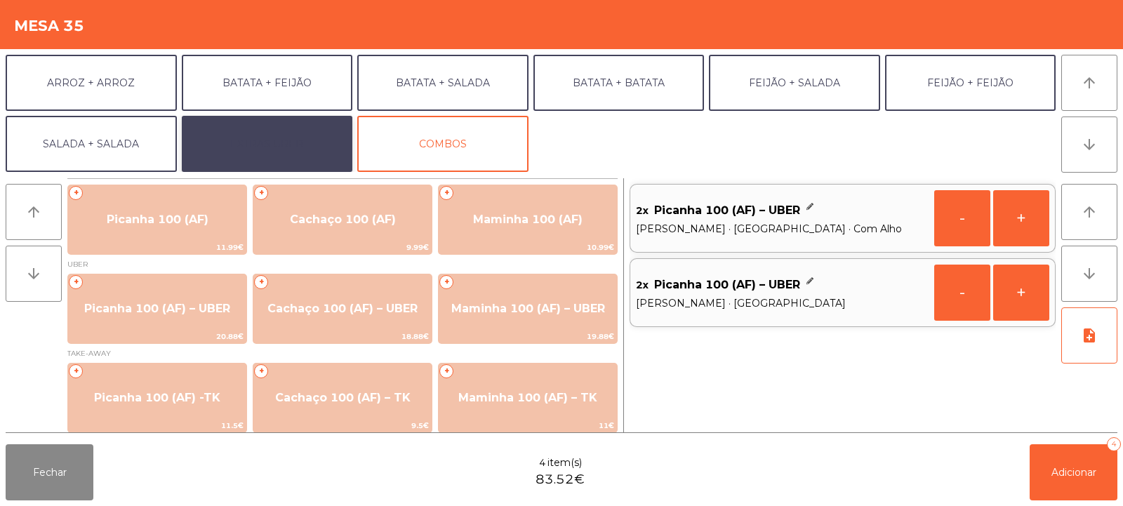
click at [289, 141] on button "EXTRAS UBER" at bounding box center [267, 144] width 171 height 56
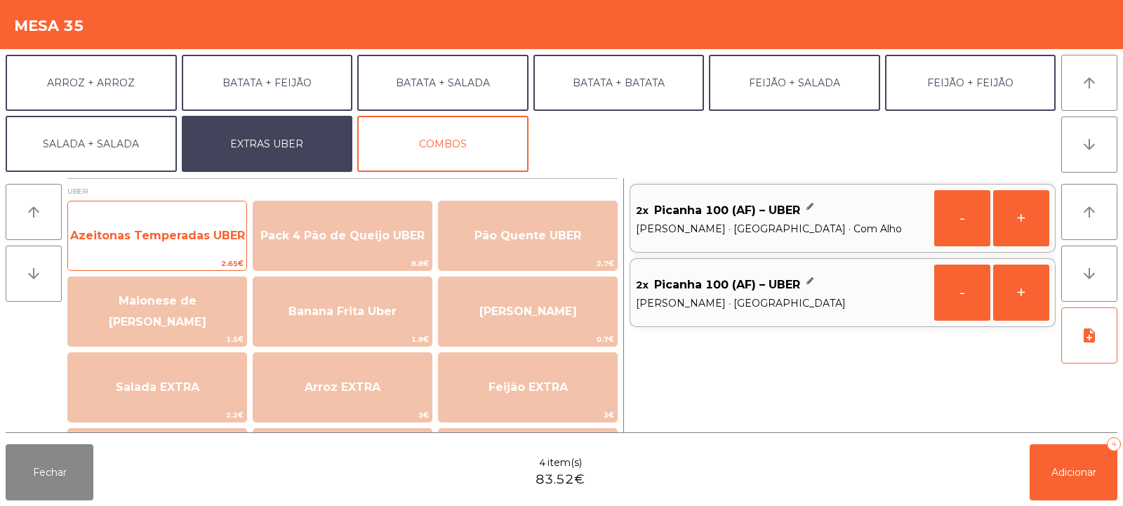
click at [176, 237] on span "Azeitonas Temperadas UBER" at bounding box center [157, 235] width 175 height 13
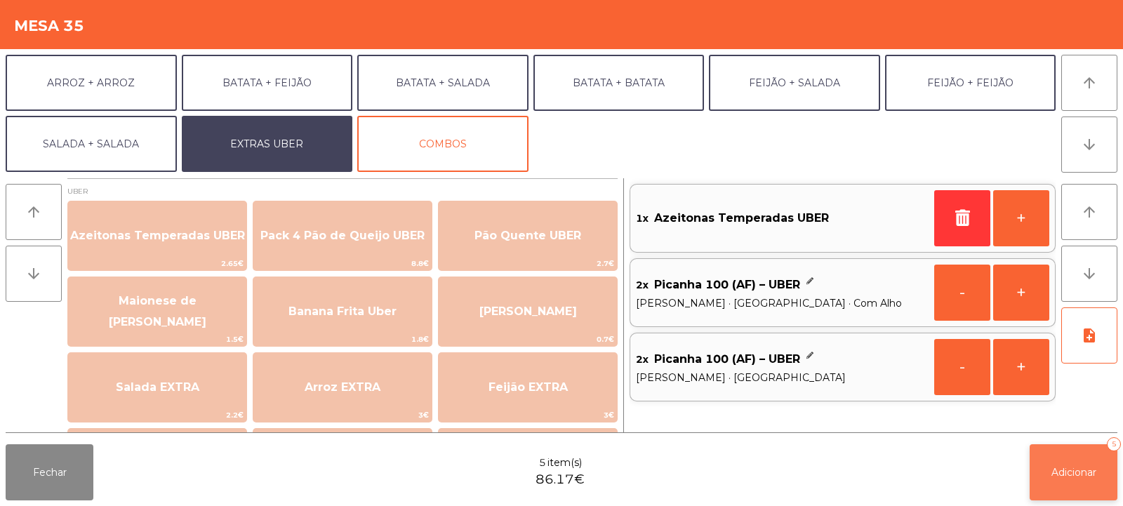
click at [1086, 476] on span "Adicionar" at bounding box center [1074, 472] width 45 height 13
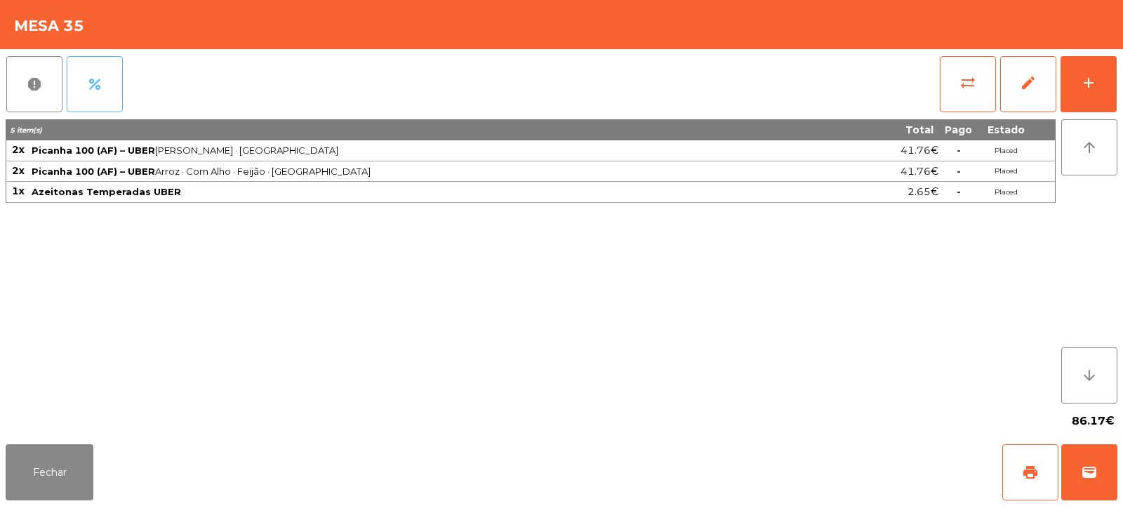
click at [98, 83] on span "percent" at bounding box center [94, 84] width 17 height 17
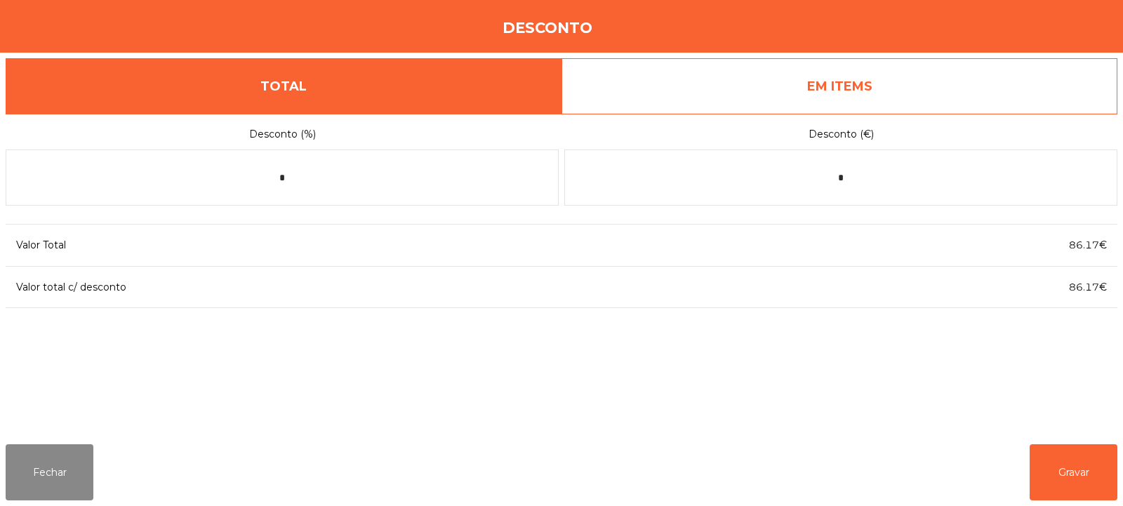
click at [1046, 86] on link "EM ITEMS" at bounding box center [840, 86] width 556 height 56
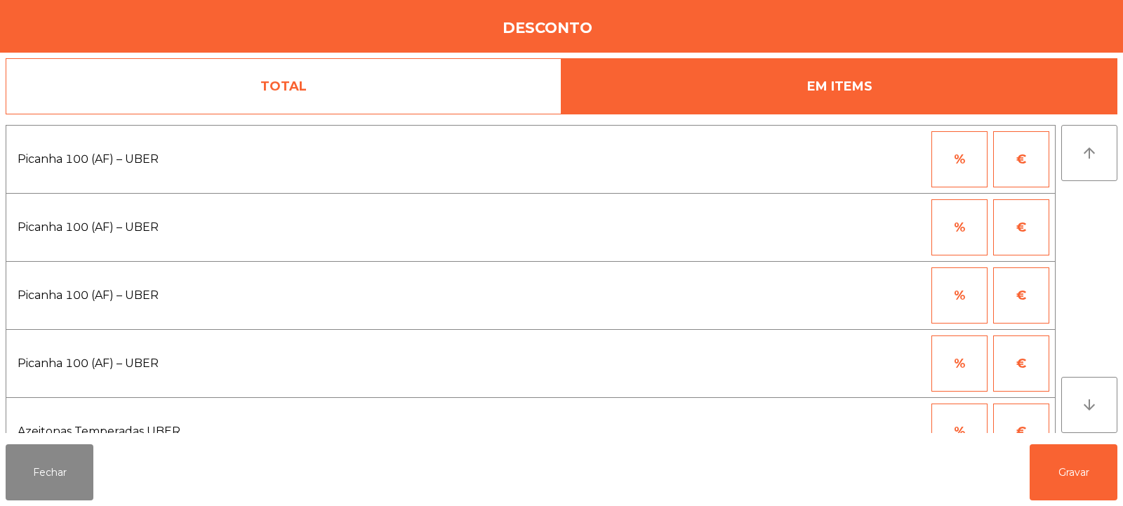
click at [974, 161] on button "%" at bounding box center [960, 159] width 56 height 56
click at [910, 157] on input "*" at bounding box center [891, 159] width 70 height 56
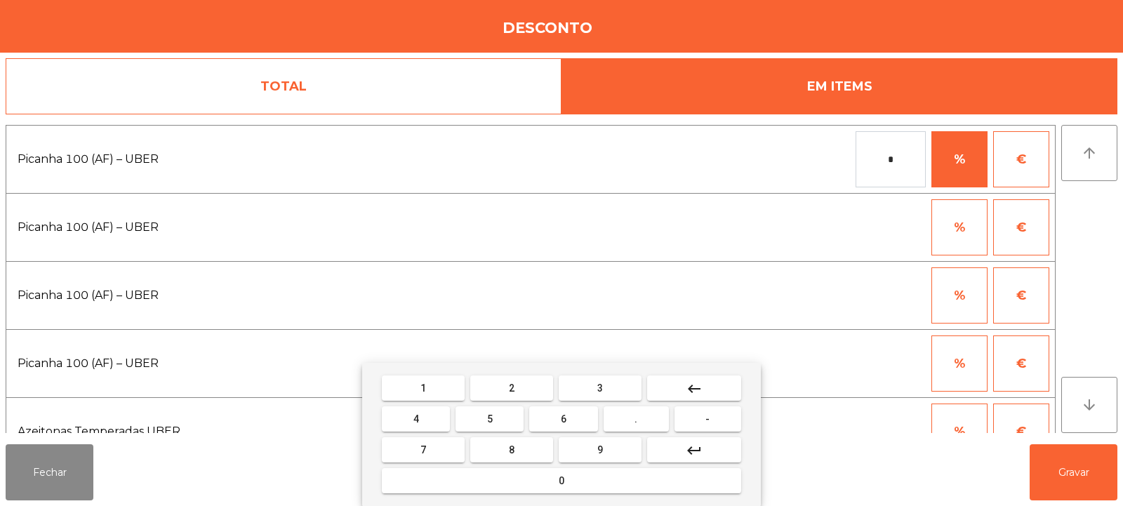
click at [893, 157] on input "*" at bounding box center [891, 159] width 70 height 56
type input "***"
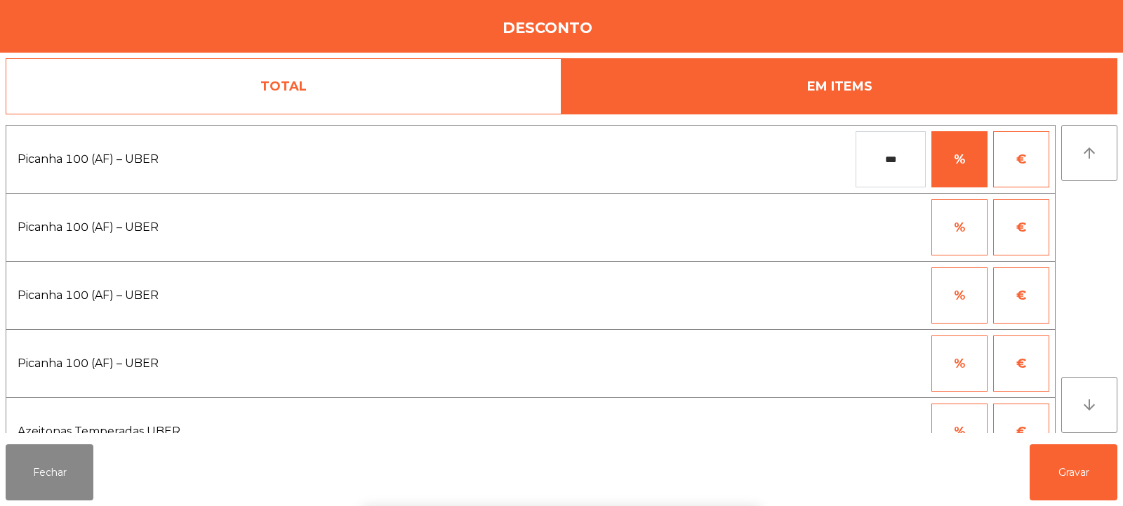
click at [967, 227] on button "%" at bounding box center [960, 227] width 56 height 56
click at [880, 228] on input "*" at bounding box center [891, 227] width 70 height 56
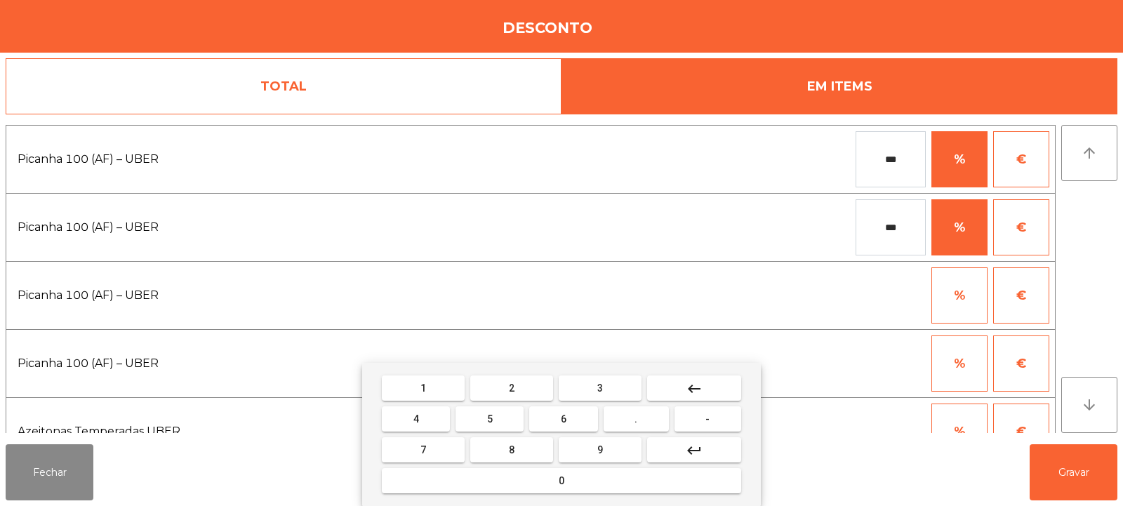
type input "***"
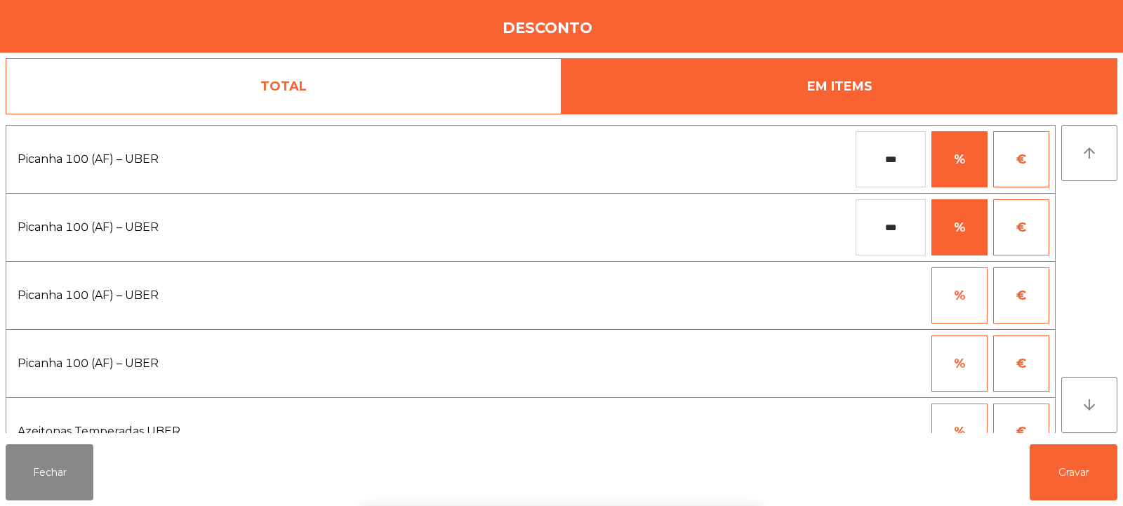
click at [1073, 479] on div "1 2 3 keyboard_backspace 4 5 6 . - 7 8 9 keyboard_return 0" at bounding box center [561, 434] width 1123 height 143
click at [1081, 477] on button "Gravar" at bounding box center [1074, 472] width 88 height 56
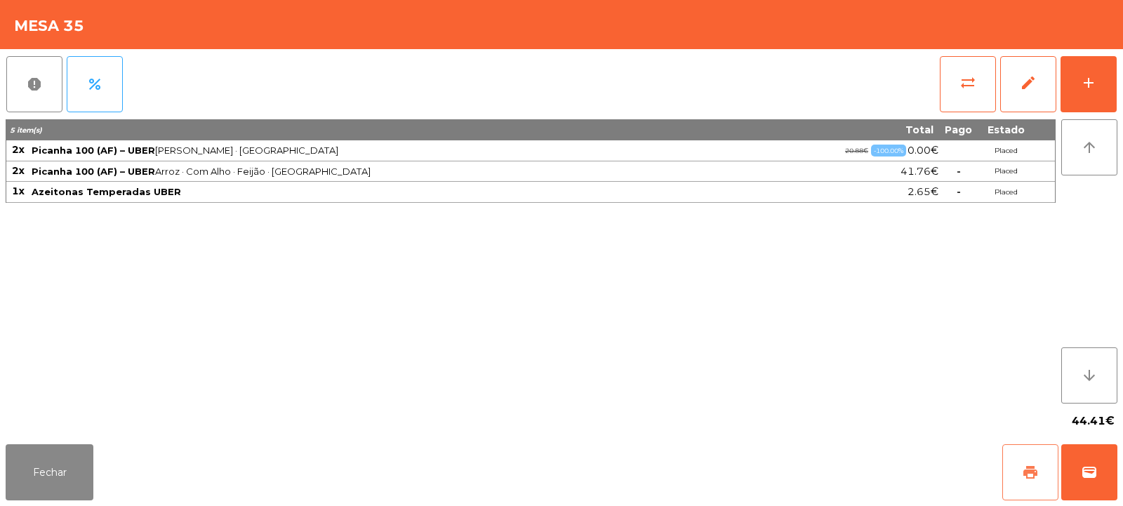
click at [1017, 470] on button "print" at bounding box center [1031, 472] width 56 height 56
click at [1094, 471] on span "wallet" at bounding box center [1089, 472] width 17 height 17
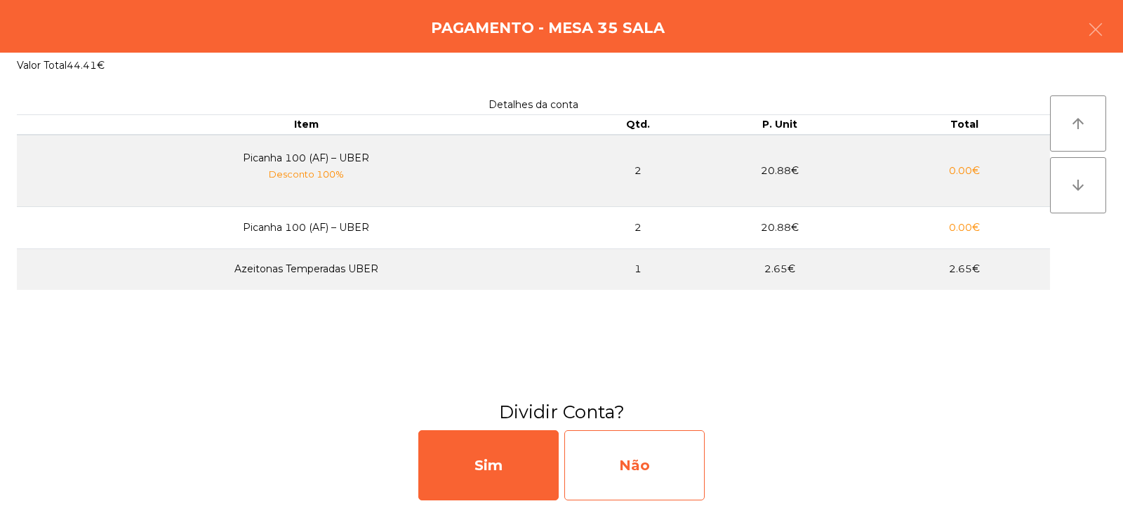
click at [633, 463] on div "Não" at bounding box center [634, 465] width 140 height 70
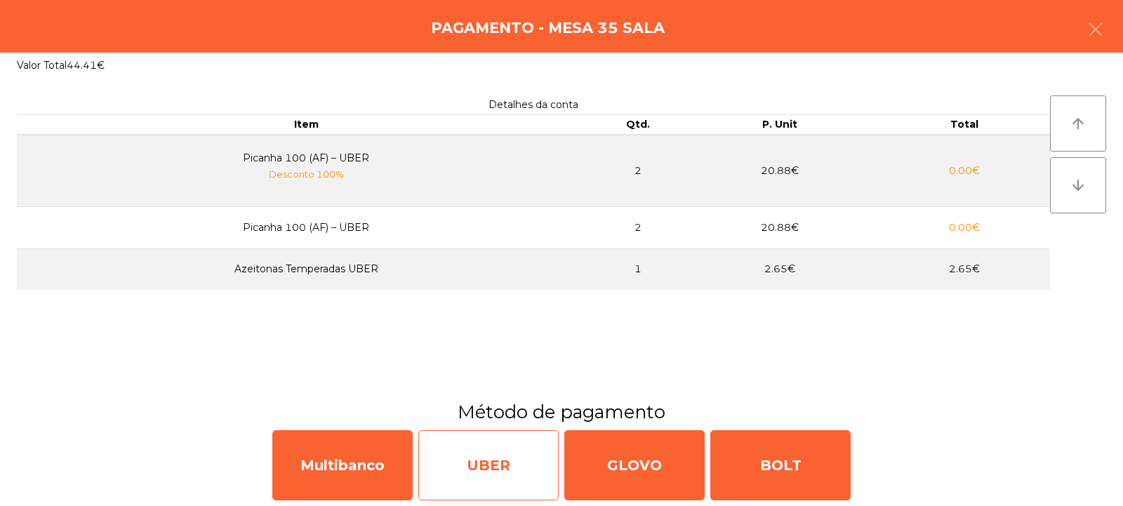
click at [471, 468] on div "UBER" at bounding box center [488, 465] width 140 height 70
select select "**"
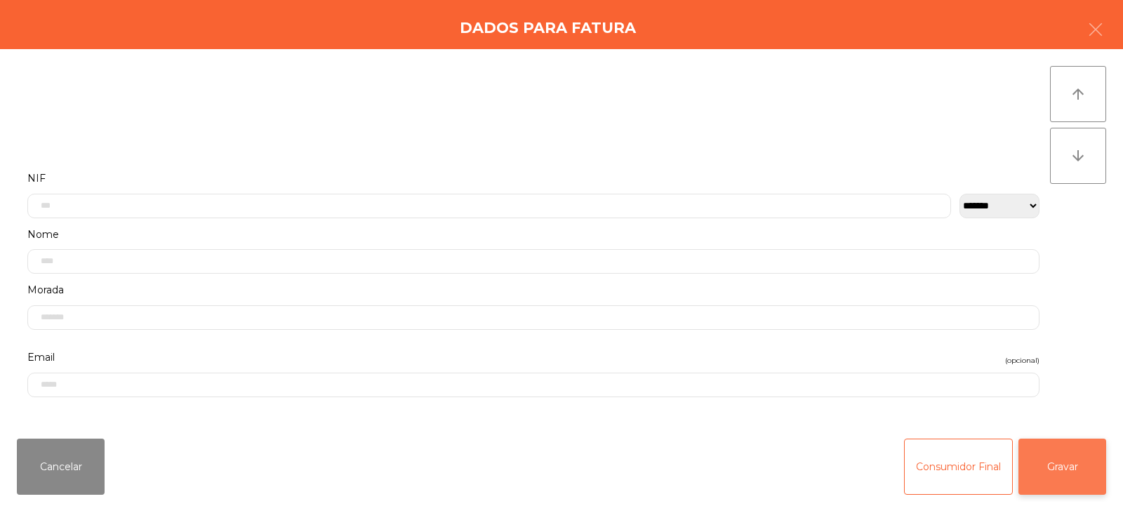
click at [1065, 463] on button "Gravar" at bounding box center [1063, 467] width 88 height 56
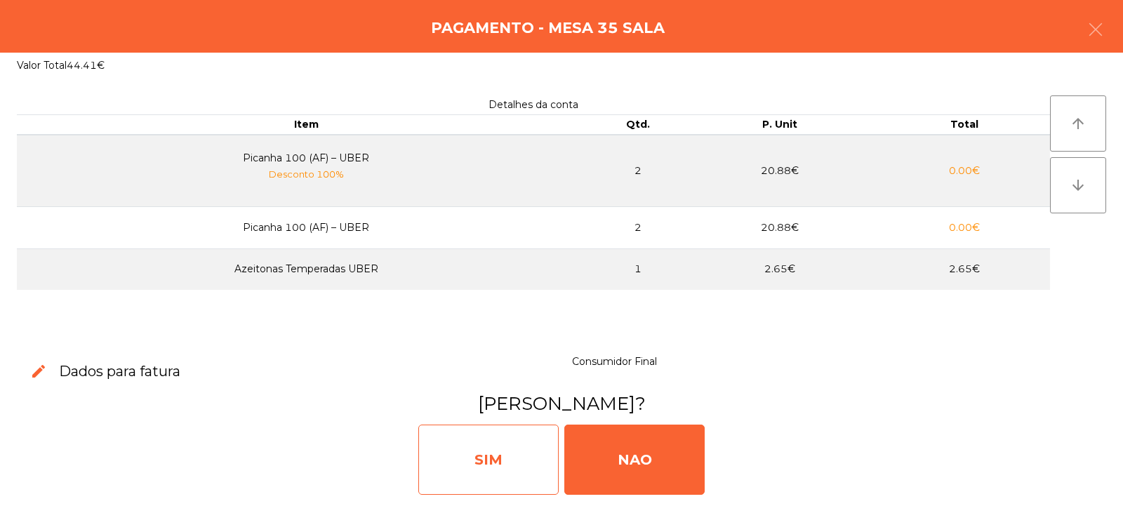
click at [485, 447] on div "SIM" at bounding box center [488, 460] width 140 height 70
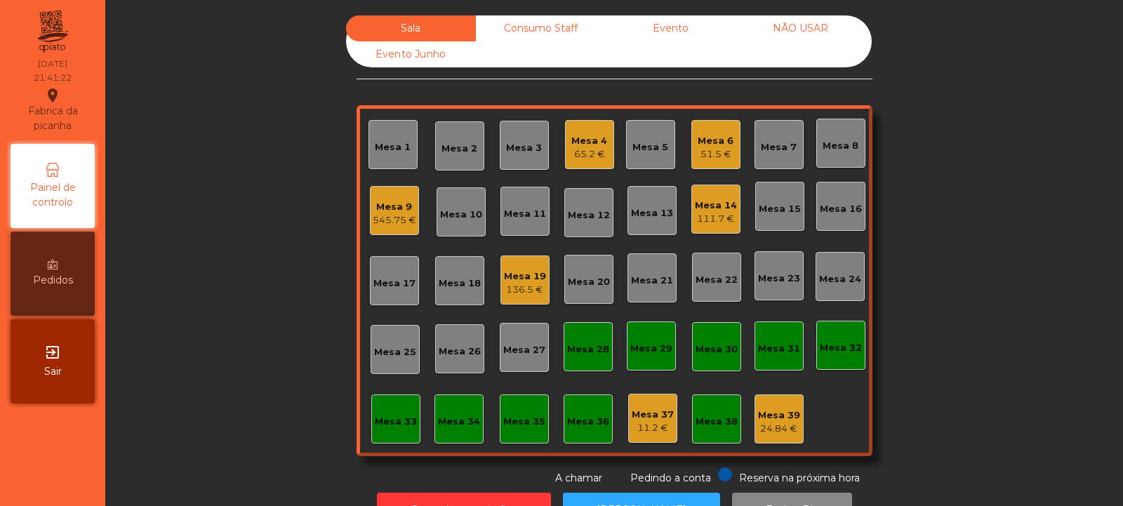
scroll to position [47, 0]
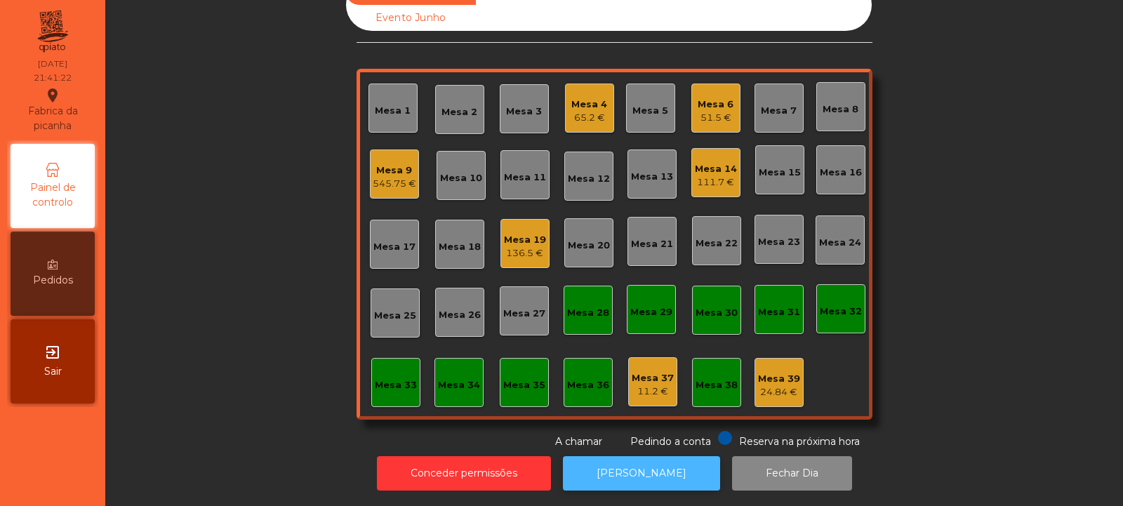
click at [600, 465] on button "[PERSON_NAME]" at bounding box center [641, 473] width 157 height 34
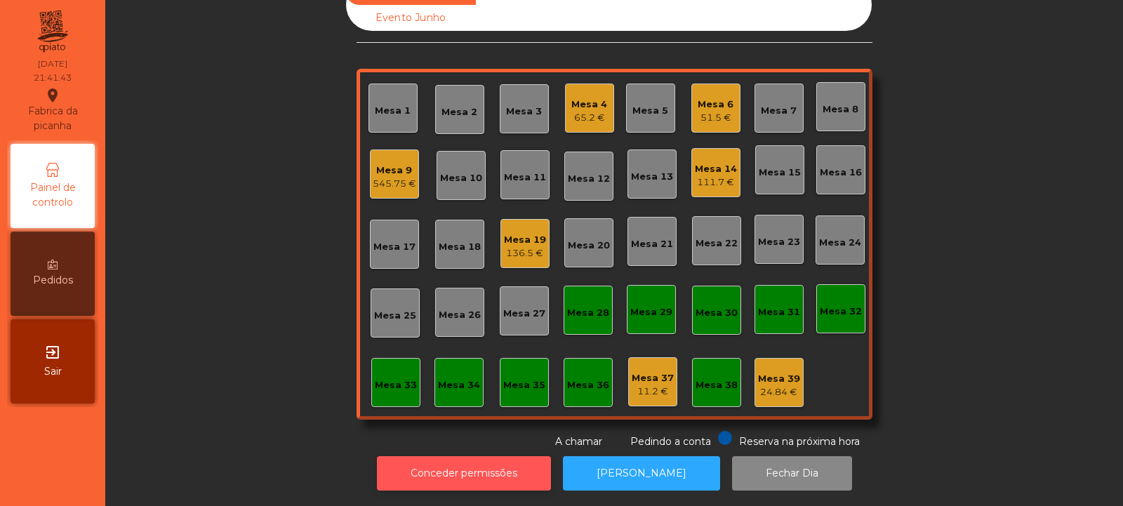
click at [449, 458] on button "Conceder permissões" at bounding box center [464, 473] width 174 height 34
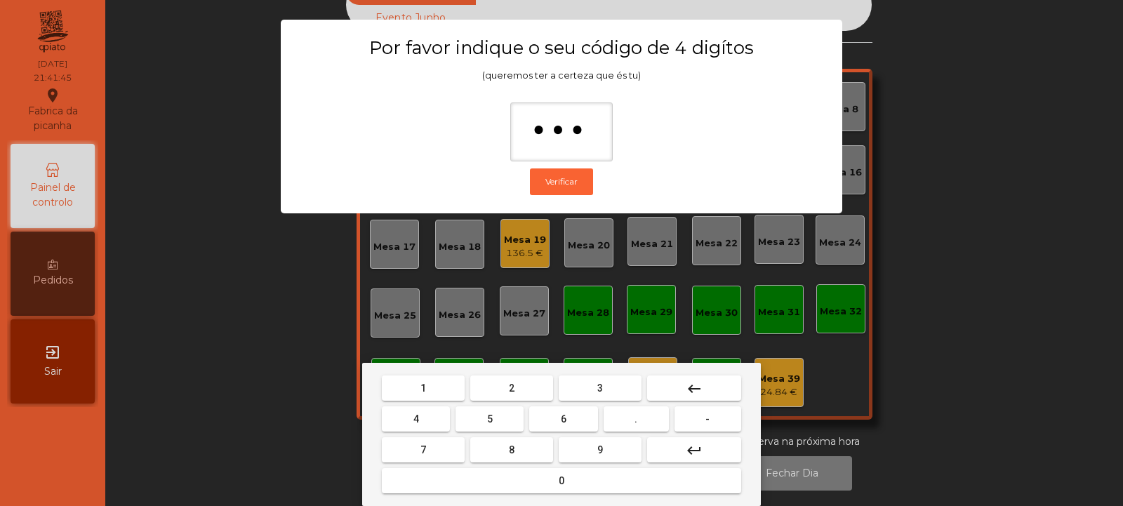
type input "****"
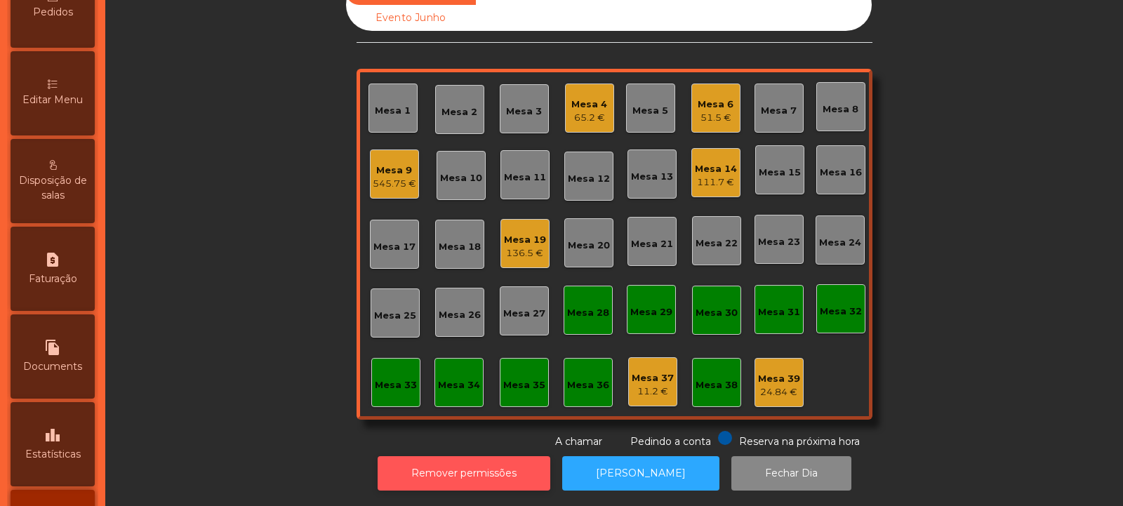
scroll to position [264, 0]
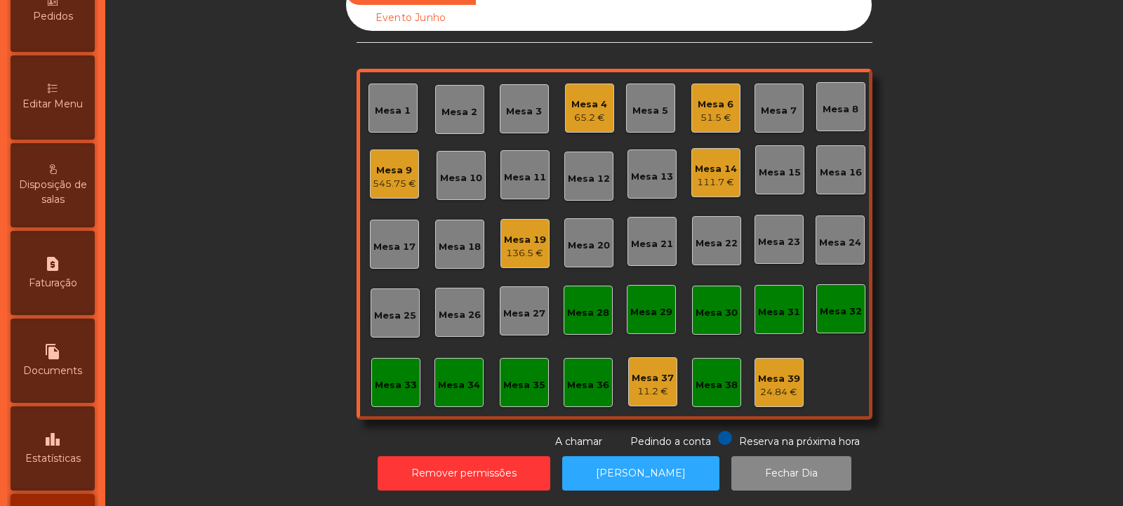
click at [523, 235] on div "Mesa 19" at bounding box center [525, 240] width 42 height 14
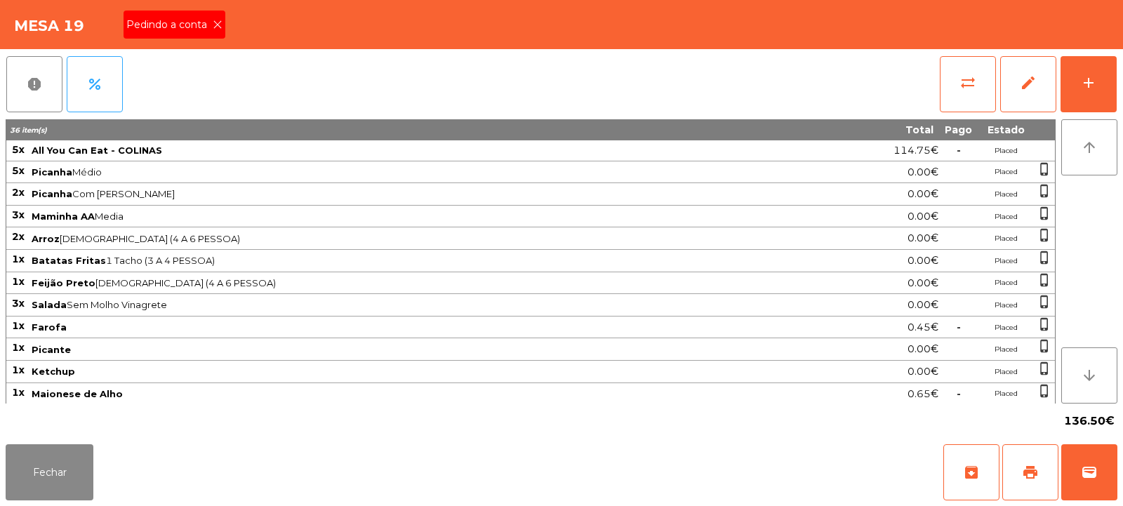
click at [216, 25] on icon at bounding box center [218, 25] width 10 height 10
click at [1029, 462] on button "print" at bounding box center [1031, 472] width 56 height 56
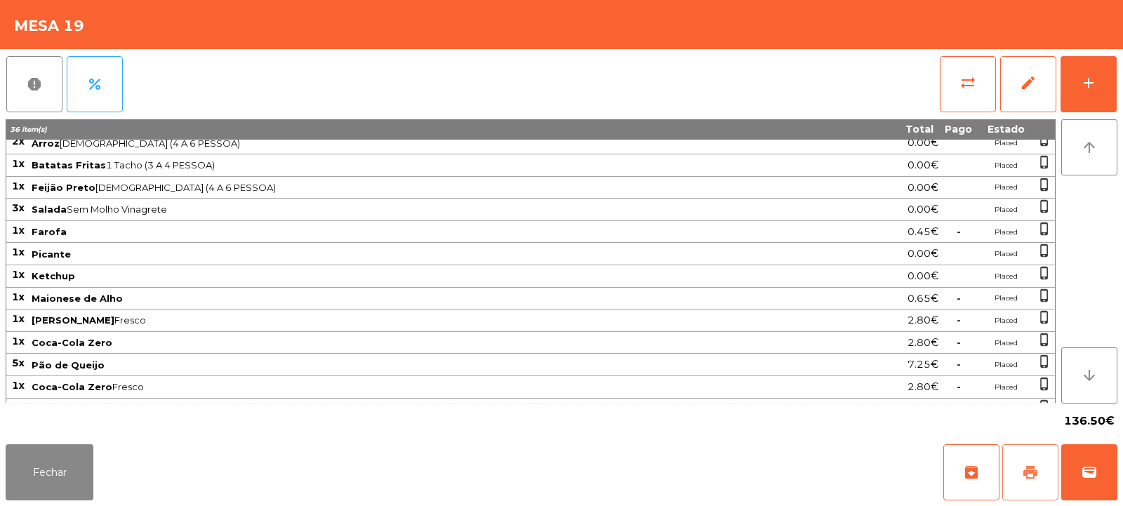
scroll to position [135, 0]
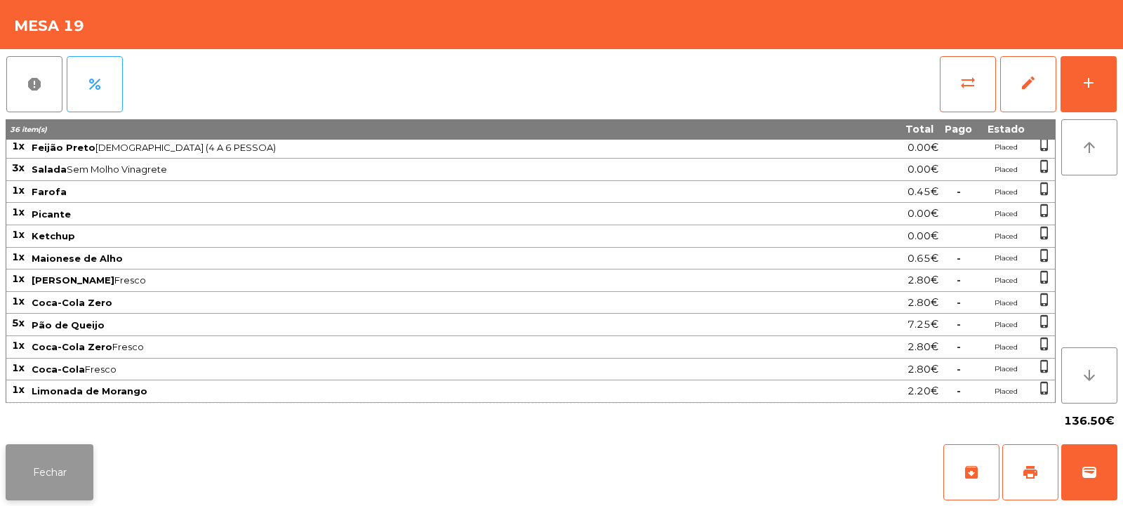
click at [70, 456] on button "Fechar" at bounding box center [50, 472] width 88 height 56
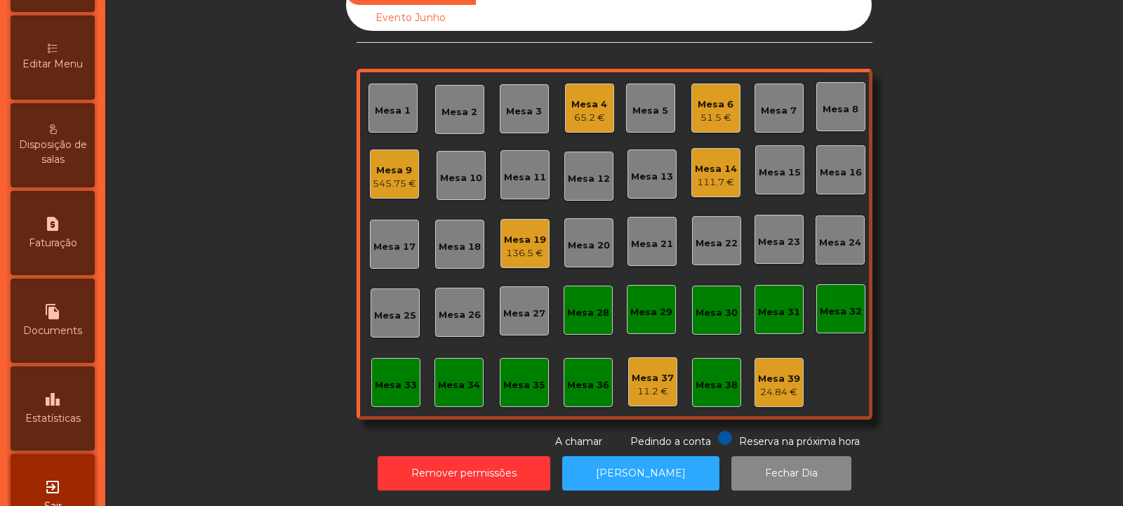
scroll to position [306, 0]
click at [61, 228] on icon "request_page" at bounding box center [52, 221] width 17 height 17
select select "*"
select select "****"
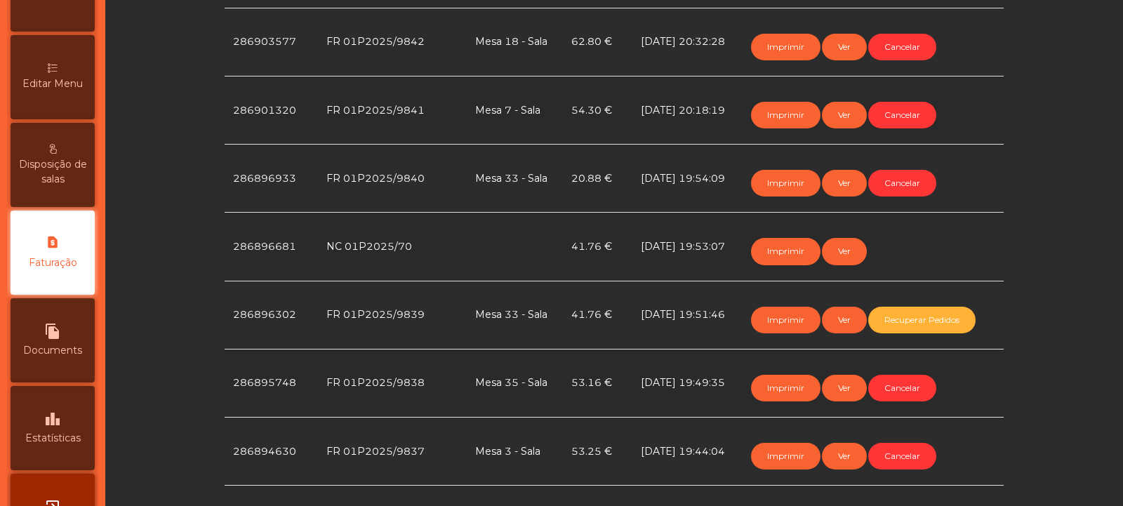
scroll to position [484, 0]
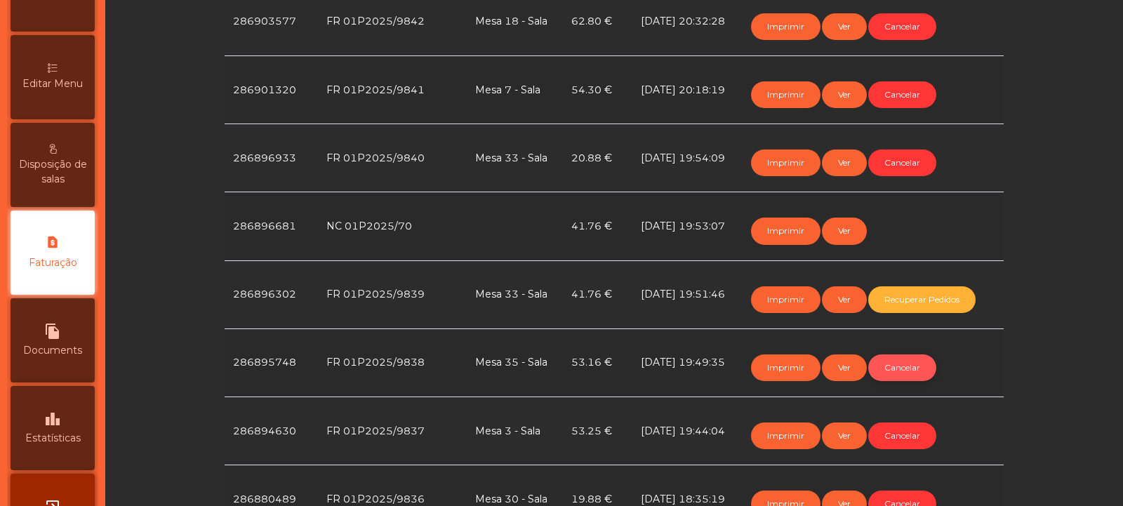
click at [904, 366] on button "Cancelar" at bounding box center [902, 368] width 68 height 27
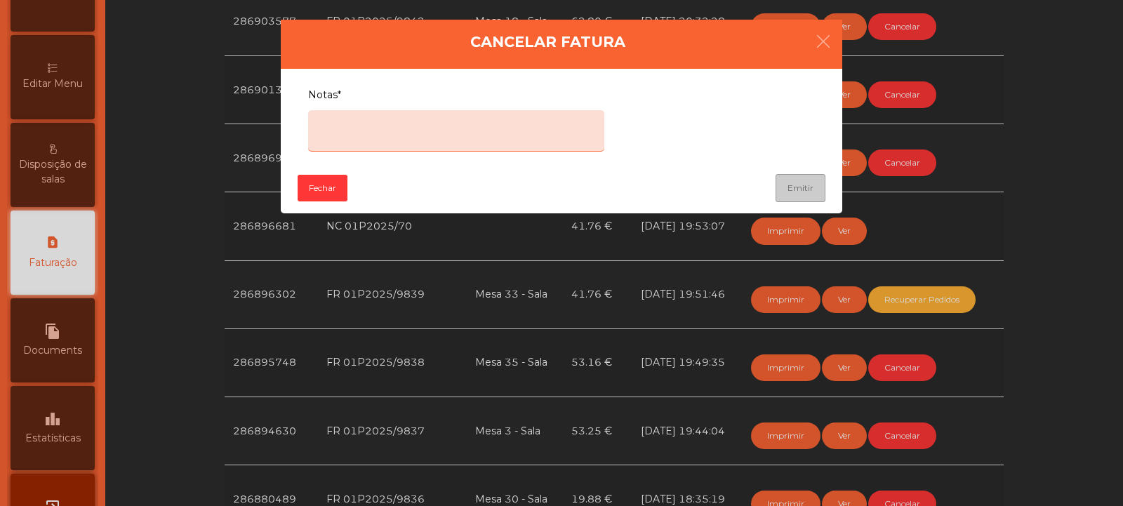
click at [439, 120] on textarea "Notas*" at bounding box center [456, 130] width 296 height 41
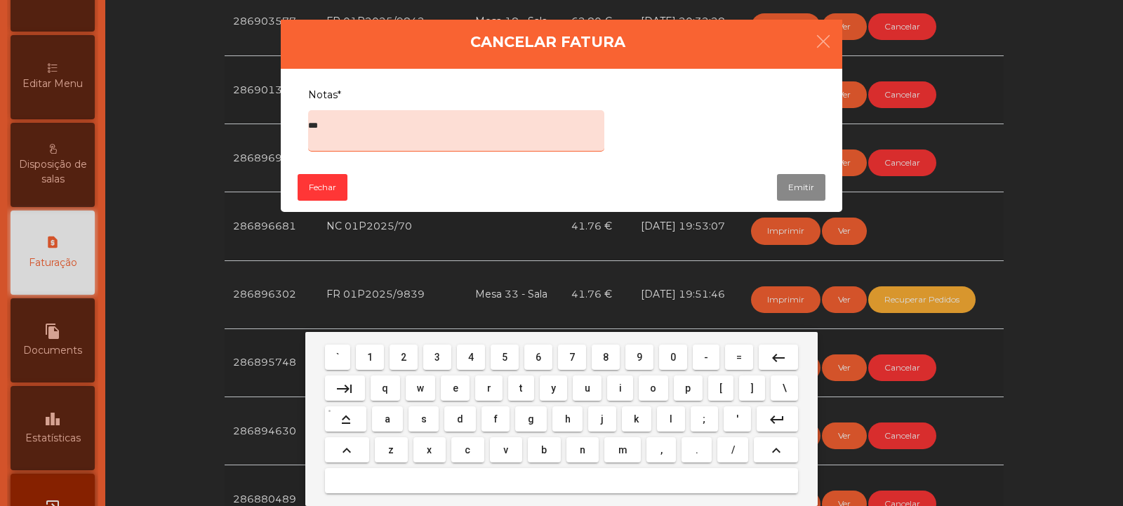
type textarea "****"
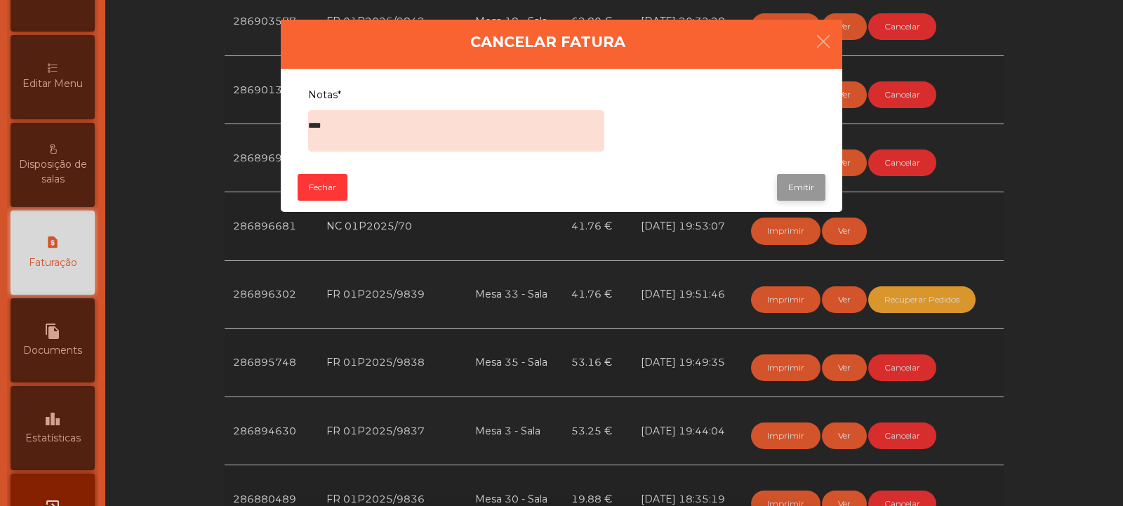
click at [811, 184] on button "Emitir" at bounding box center [801, 187] width 48 height 27
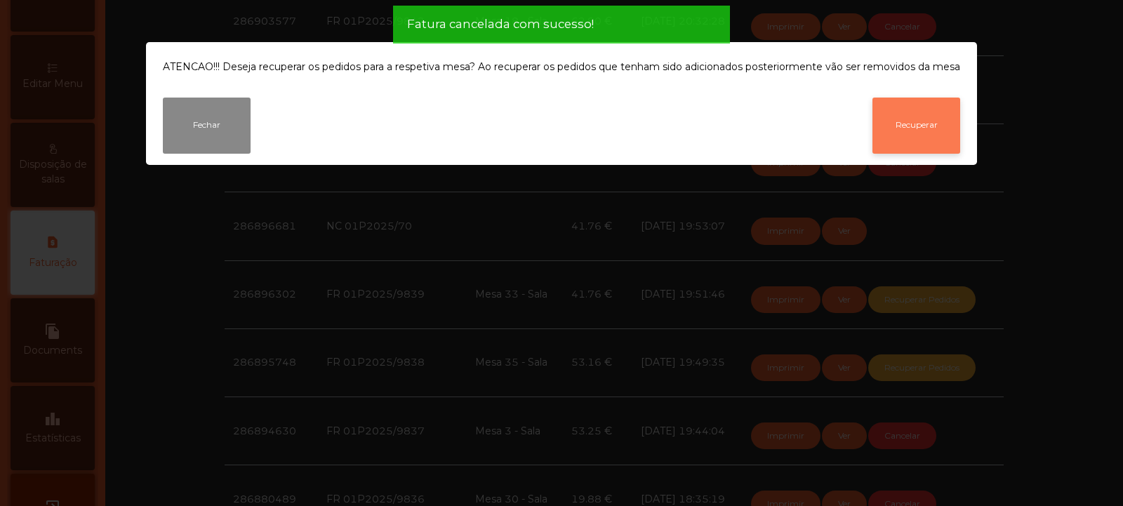
click at [924, 128] on button "Recuperar" at bounding box center [917, 126] width 88 height 56
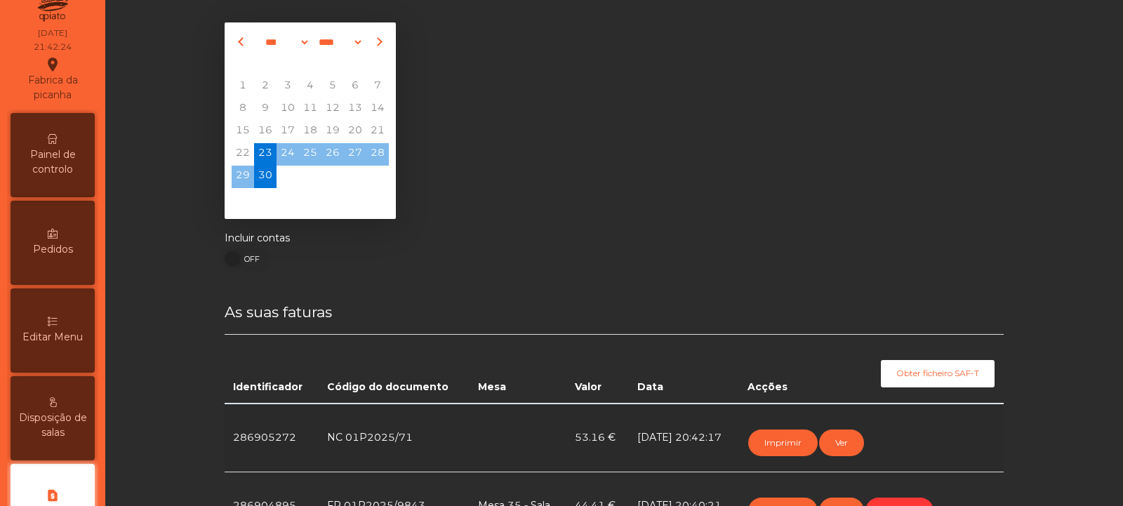
scroll to position [0, 0]
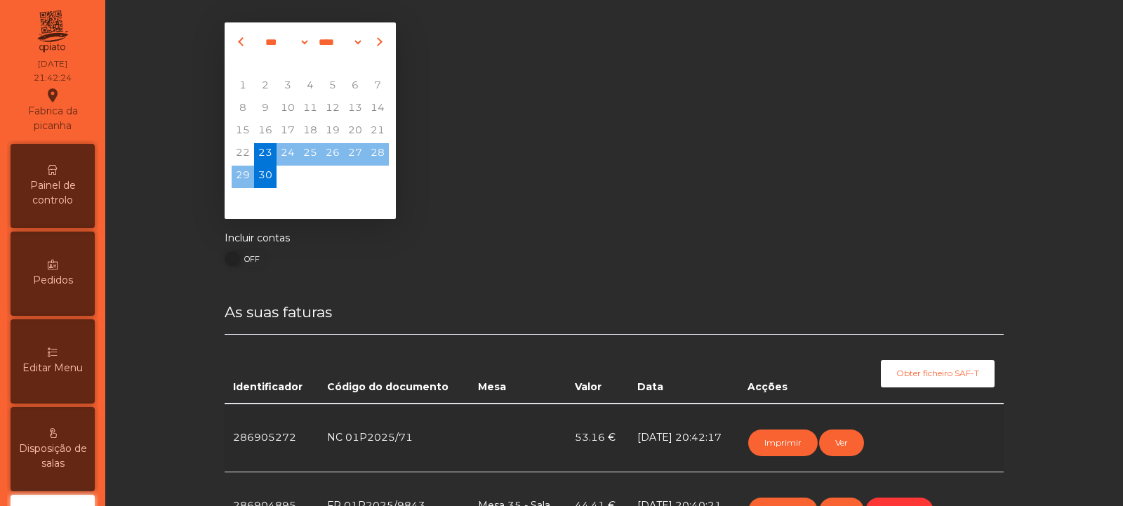
click at [56, 160] on div "Painel de controlo" at bounding box center [53, 186] width 84 height 84
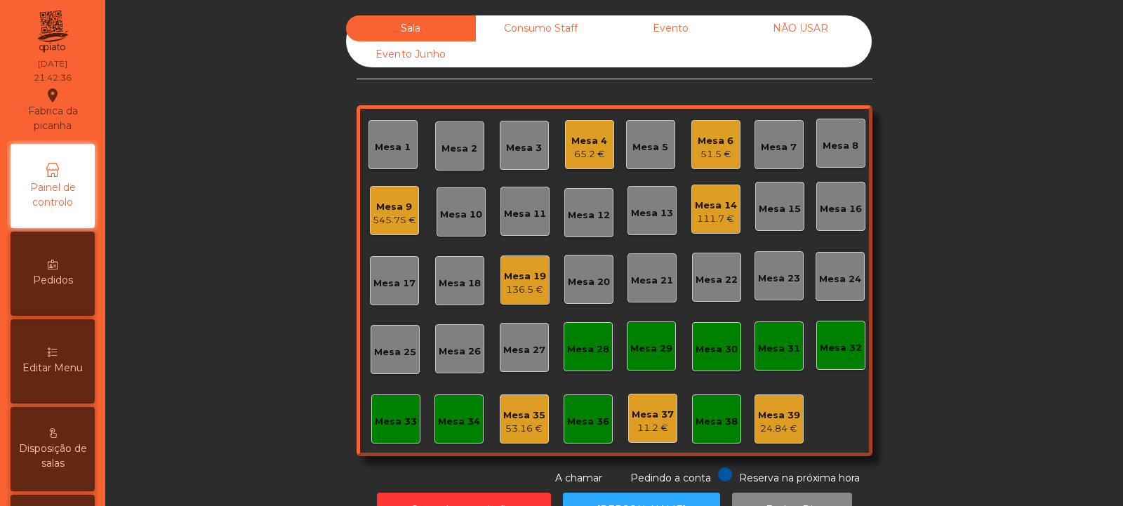
click at [530, 431] on div "53.16 €" at bounding box center [524, 429] width 42 height 14
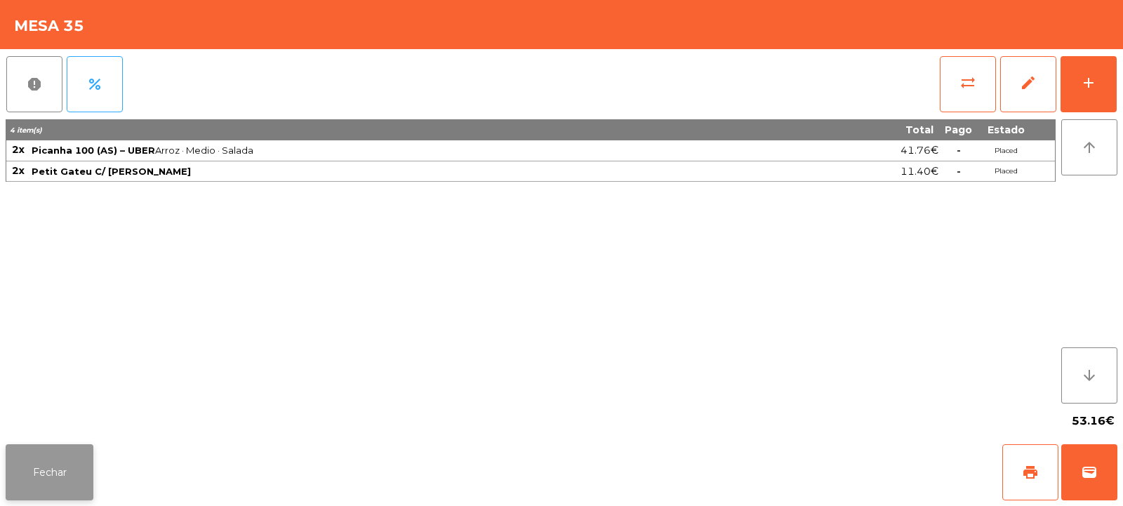
click at [51, 472] on button "Fechar" at bounding box center [50, 472] width 88 height 56
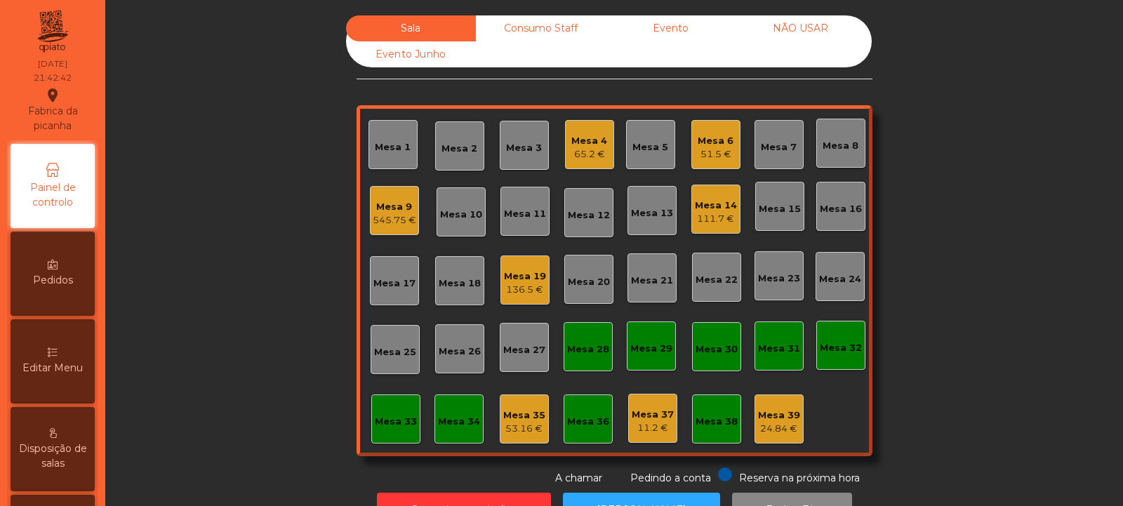
click at [523, 413] on div "Mesa 35" at bounding box center [524, 416] width 42 height 14
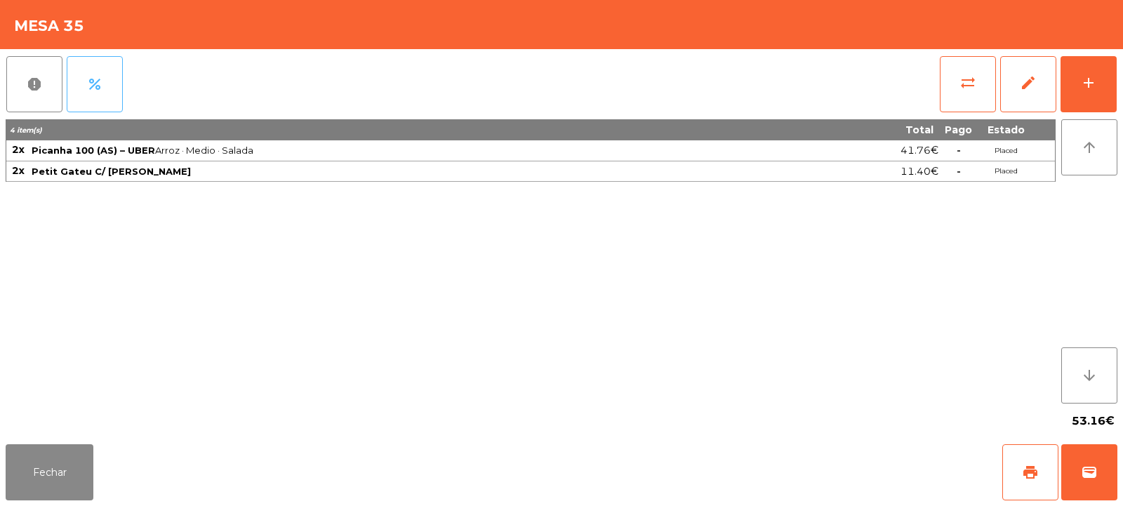
click at [97, 90] on span "percent" at bounding box center [94, 84] width 17 height 17
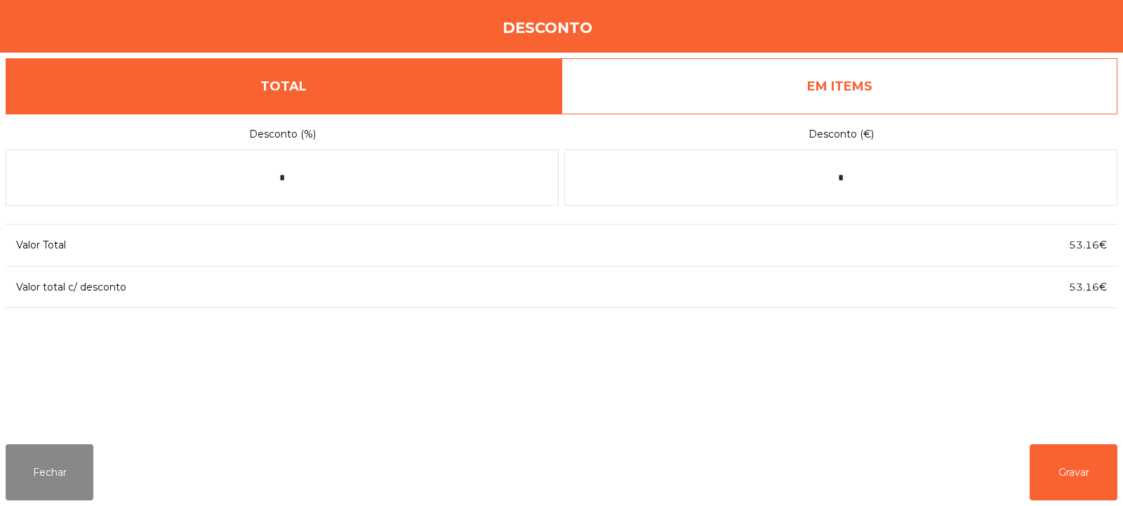
click at [910, 79] on link "EM ITEMS" at bounding box center [840, 86] width 556 height 56
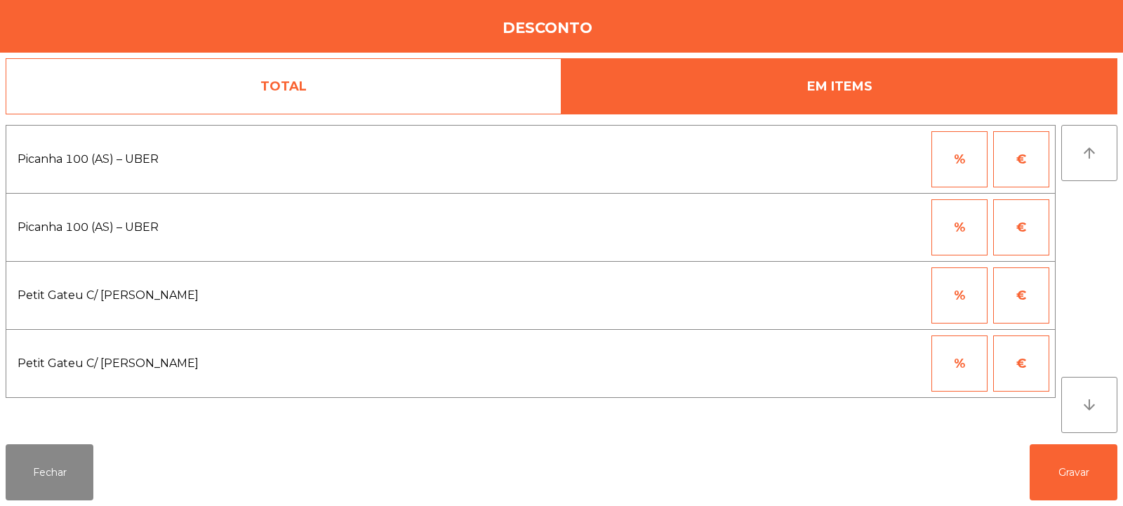
click at [979, 151] on button "%" at bounding box center [960, 159] width 56 height 56
click at [906, 166] on input "*" at bounding box center [891, 159] width 70 height 56
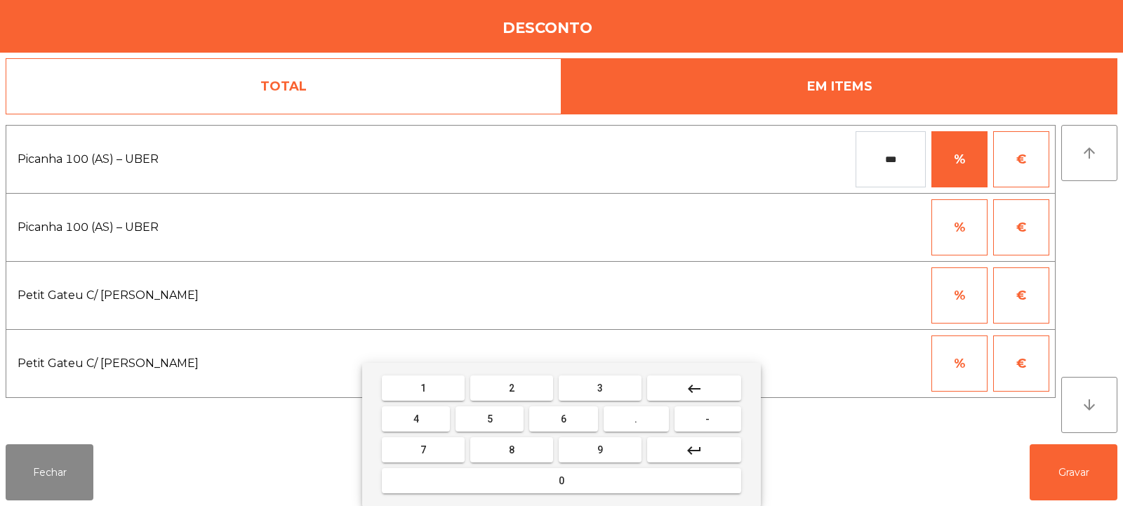
type input "***"
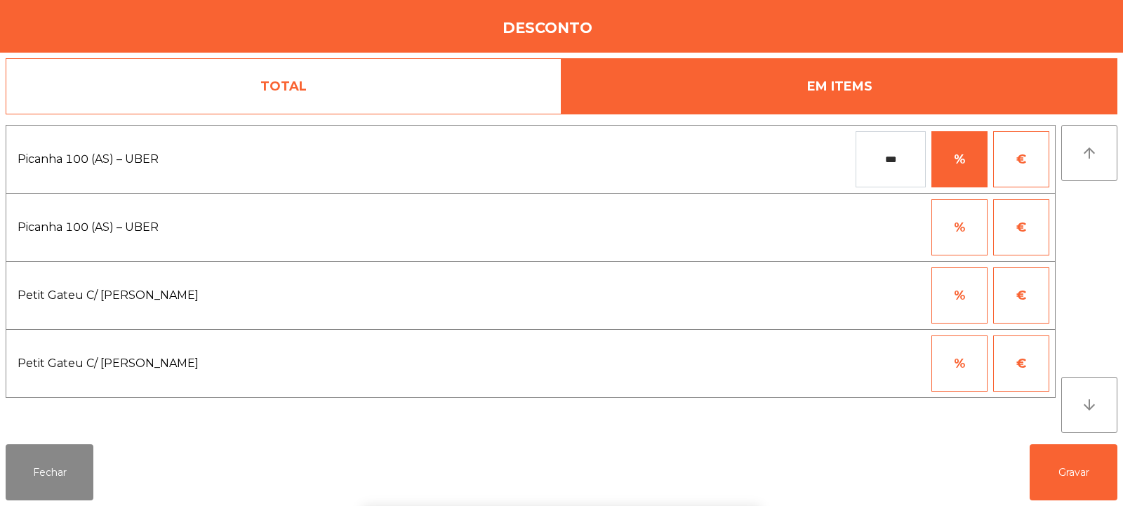
click at [1078, 467] on div "1 2 3 keyboard_backspace 4 5 6 . - 7 8 9 keyboard_return 0" at bounding box center [561, 434] width 1123 height 143
click at [1076, 476] on button "Gravar" at bounding box center [1074, 472] width 88 height 56
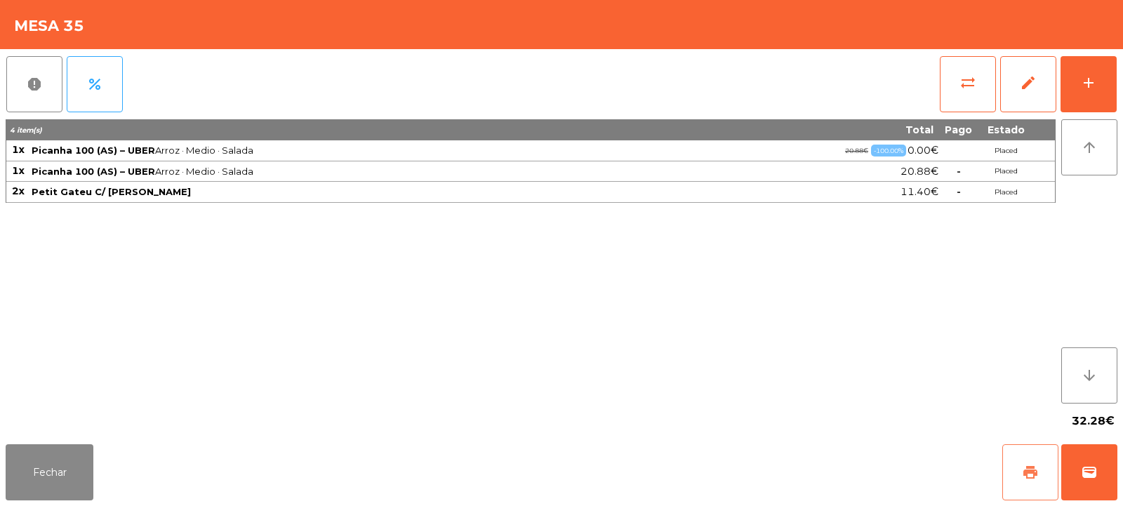
click at [1031, 474] on span "print" at bounding box center [1030, 472] width 17 height 17
click at [1094, 479] on span "wallet" at bounding box center [1089, 472] width 17 height 17
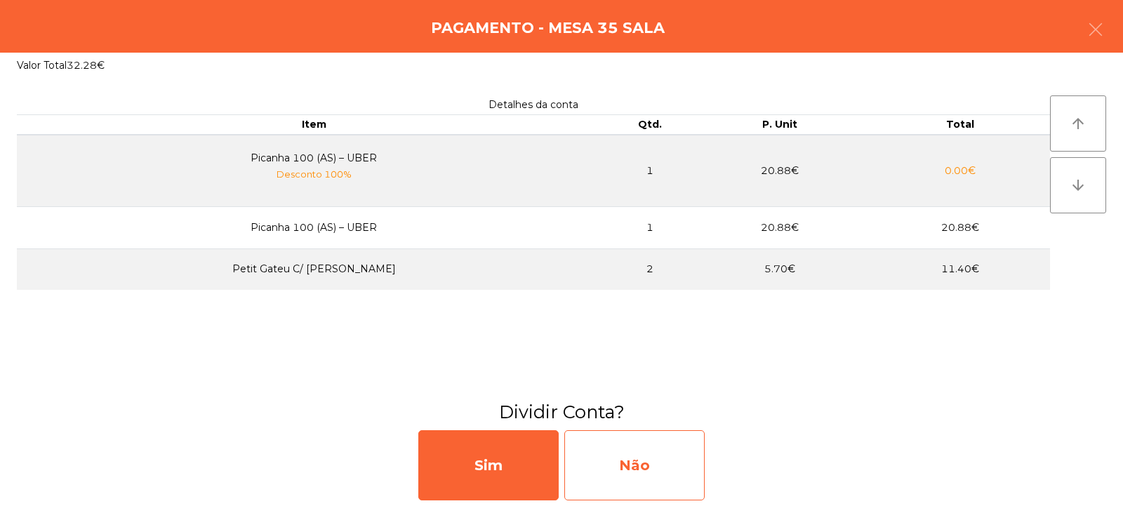
click at [654, 469] on div "Não" at bounding box center [634, 465] width 140 height 70
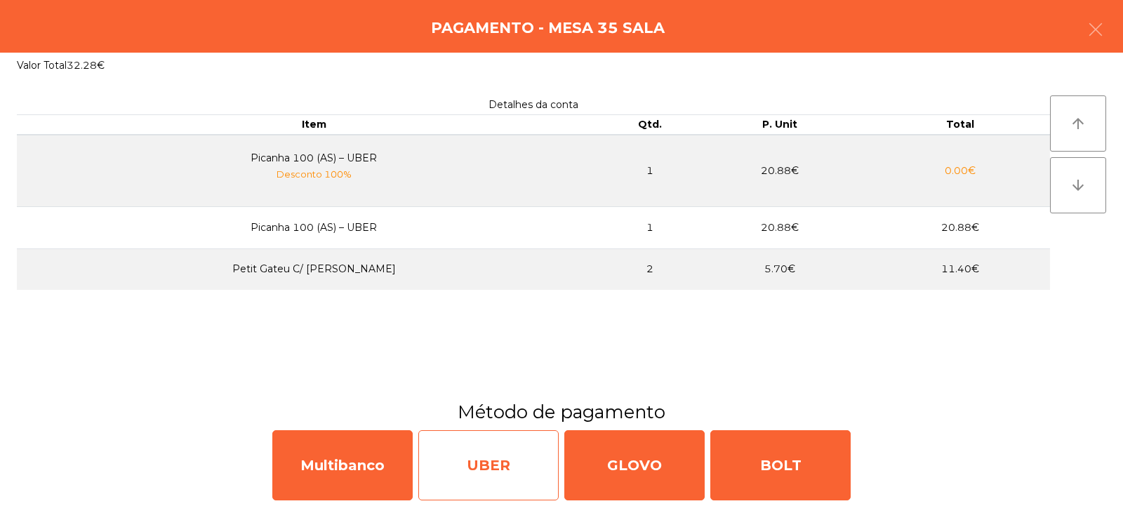
click at [487, 466] on div "UBER" at bounding box center [488, 465] width 140 height 70
select select "**"
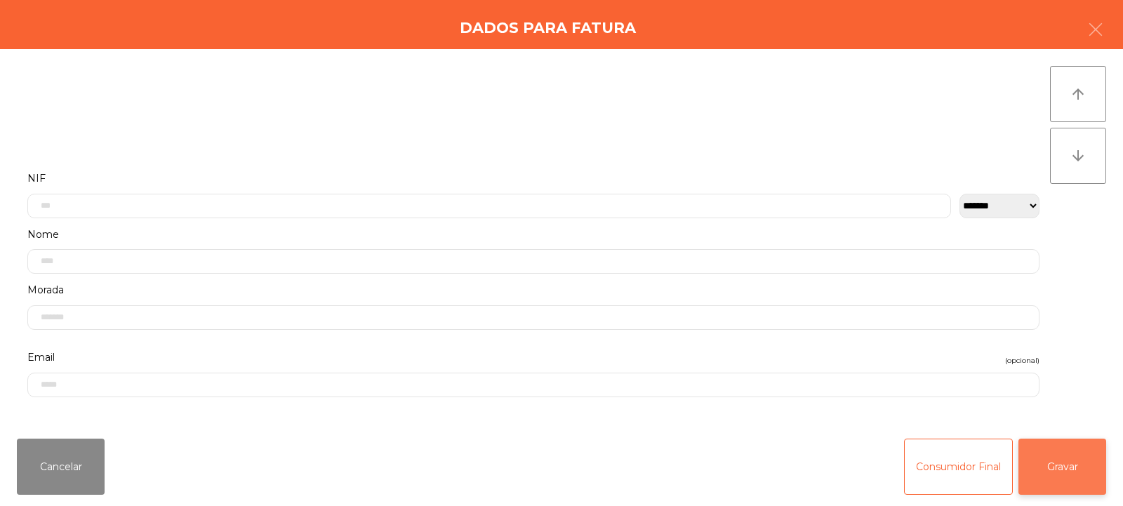
click at [1047, 473] on button "Gravar" at bounding box center [1063, 467] width 88 height 56
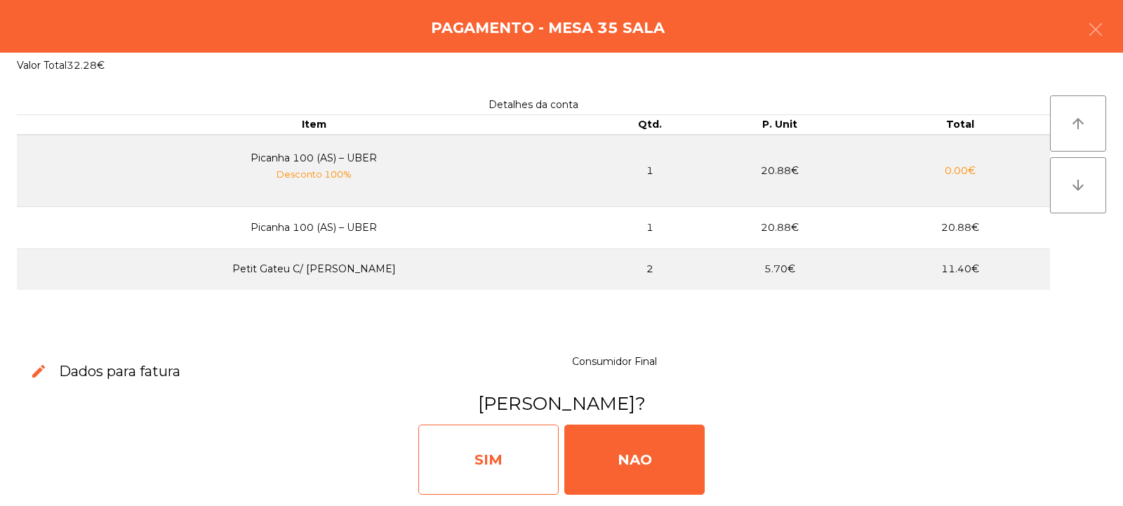
click at [539, 458] on div "SIM" at bounding box center [488, 460] width 140 height 70
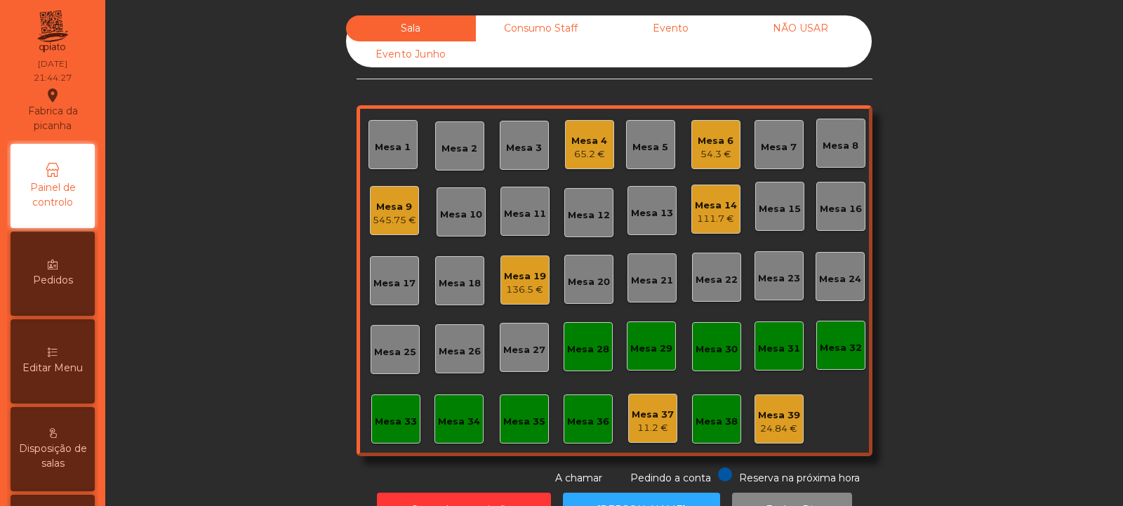
scroll to position [47, 0]
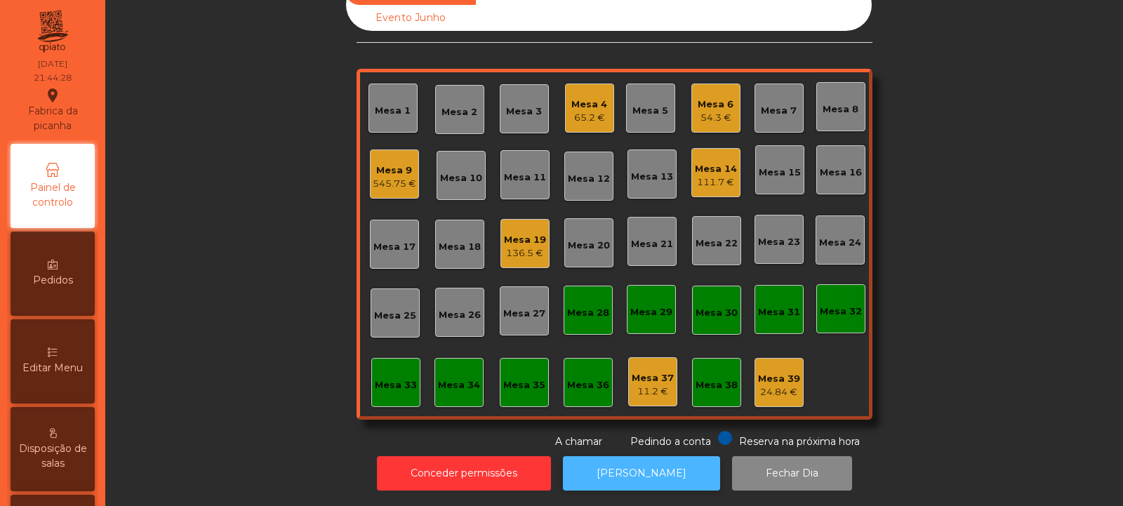
click at [632, 456] on button "[PERSON_NAME]" at bounding box center [641, 473] width 157 height 34
click at [533, 251] on div "Mesa 19 136.5 €" at bounding box center [525, 243] width 49 height 49
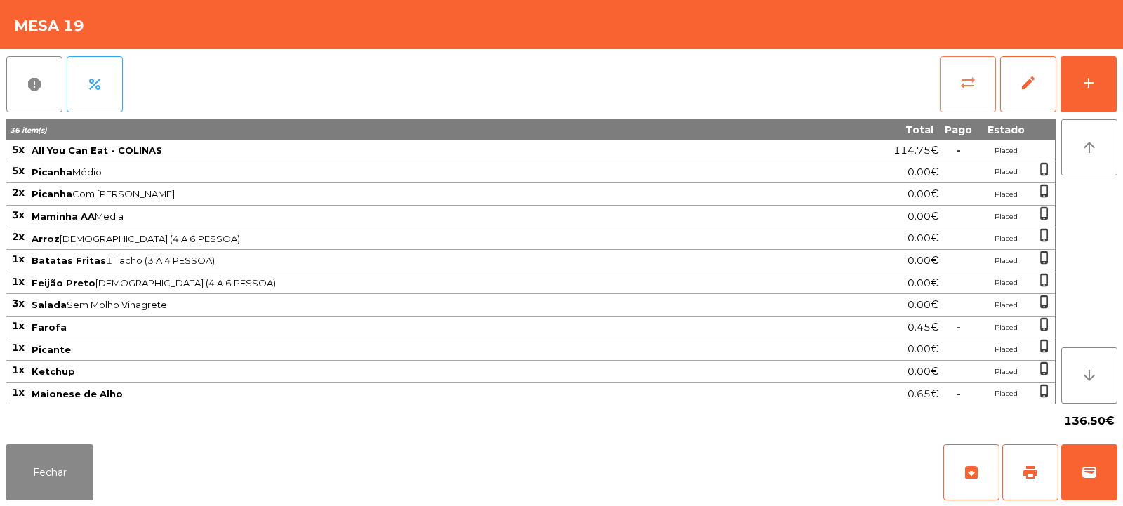
click at [959, 87] on button "sync_alt" at bounding box center [968, 84] width 56 height 56
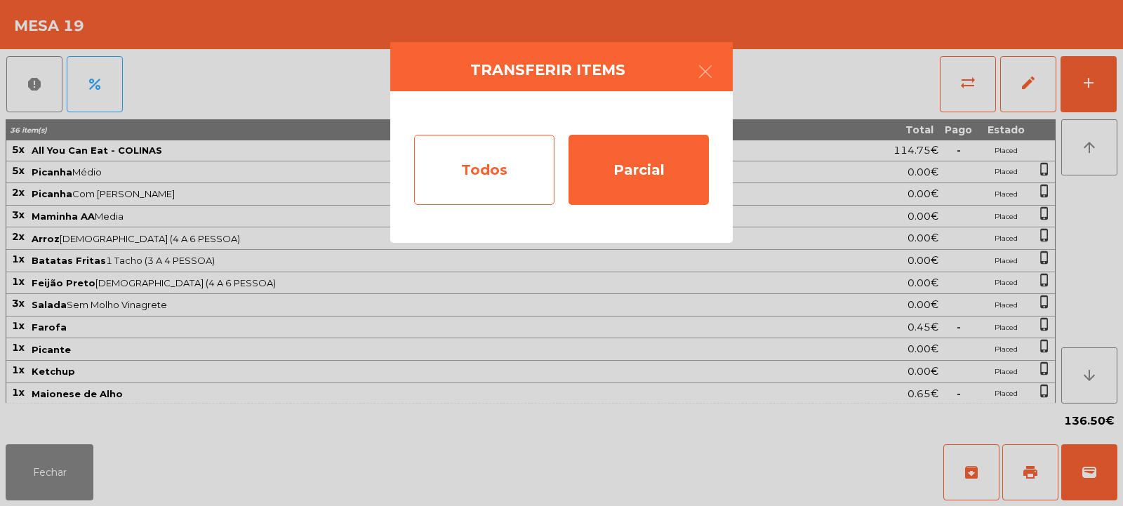
click at [502, 150] on div "Todos" at bounding box center [484, 170] width 140 height 70
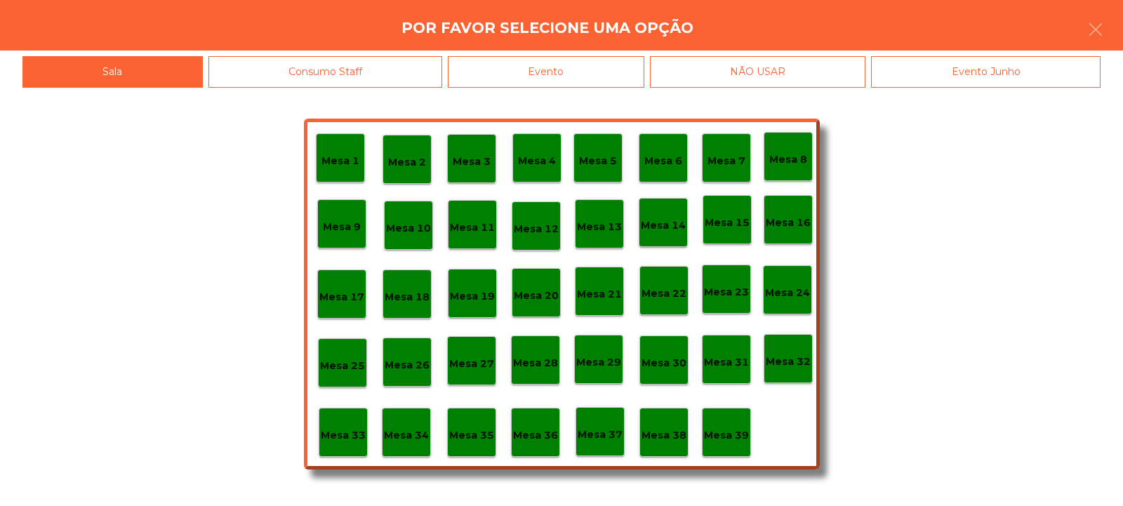
click at [572, 62] on div "Evento" at bounding box center [546, 72] width 197 height 32
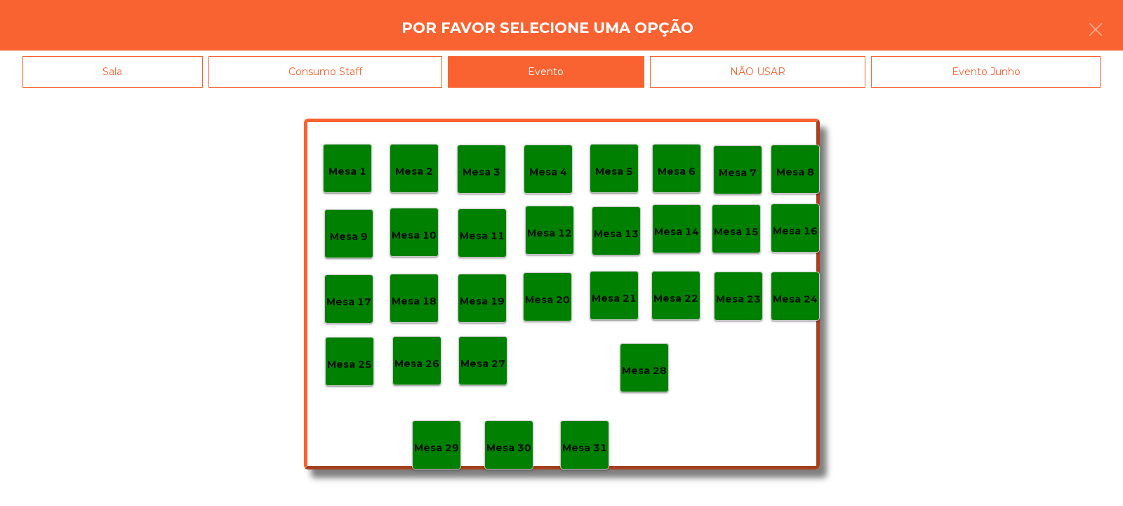
click at [640, 365] on p "Mesa 28" at bounding box center [644, 371] width 45 height 16
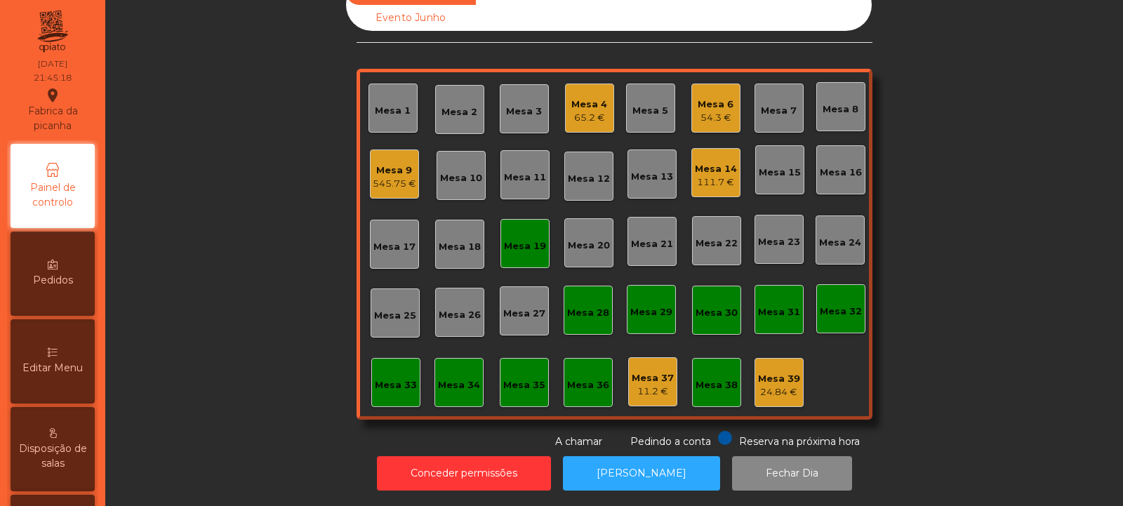
click at [521, 249] on div "Mesa 19" at bounding box center [525, 243] width 49 height 49
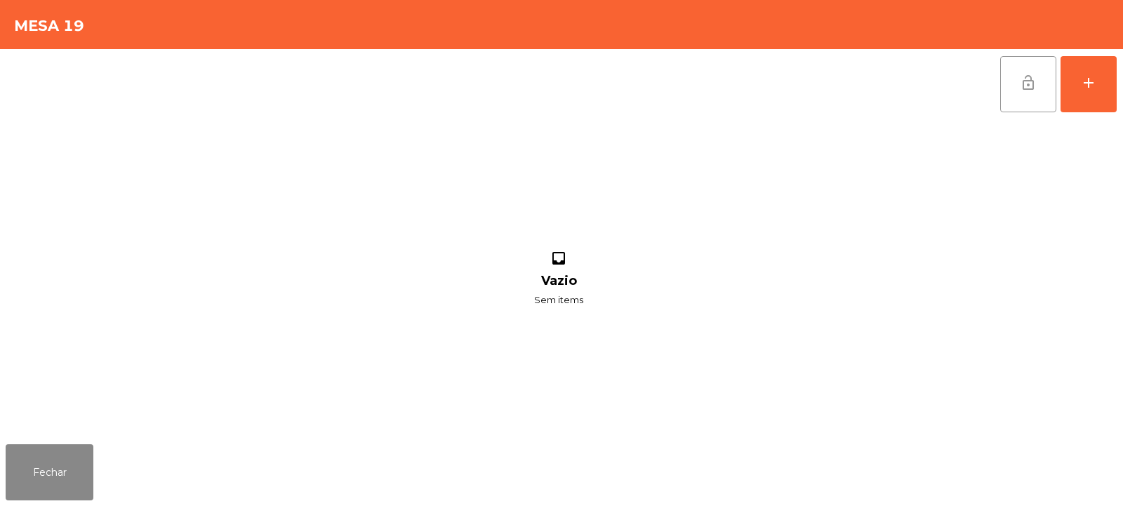
click at [1021, 84] on span "lock_open" at bounding box center [1028, 82] width 17 height 17
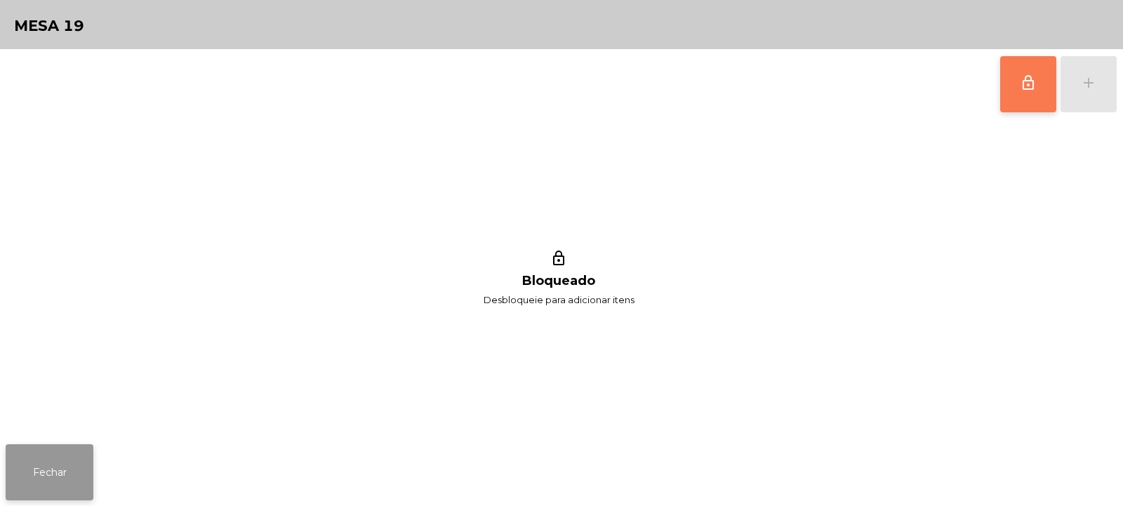
click at [70, 469] on button "Fechar" at bounding box center [50, 472] width 88 height 56
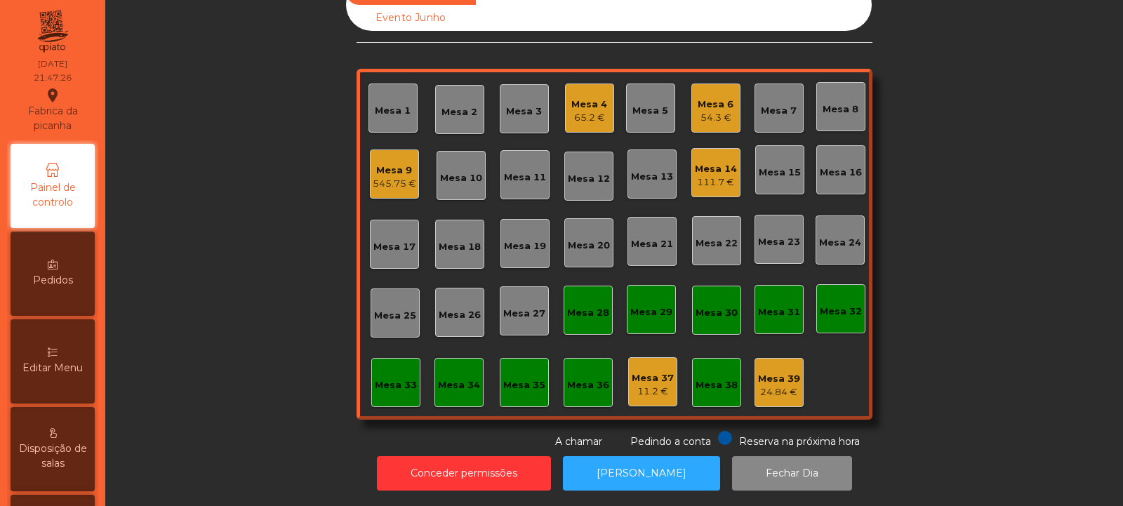
click at [580, 111] on div "65.2 €" at bounding box center [589, 118] width 36 height 14
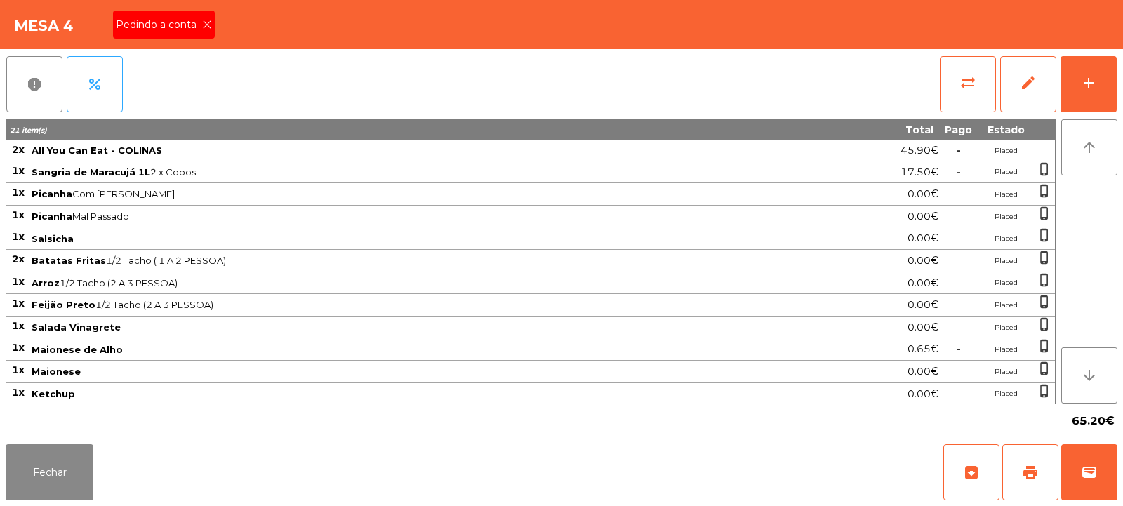
click at [207, 25] on icon at bounding box center [207, 25] width 10 height 10
click at [1029, 483] on button "print" at bounding box center [1031, 472] width 56 height 56
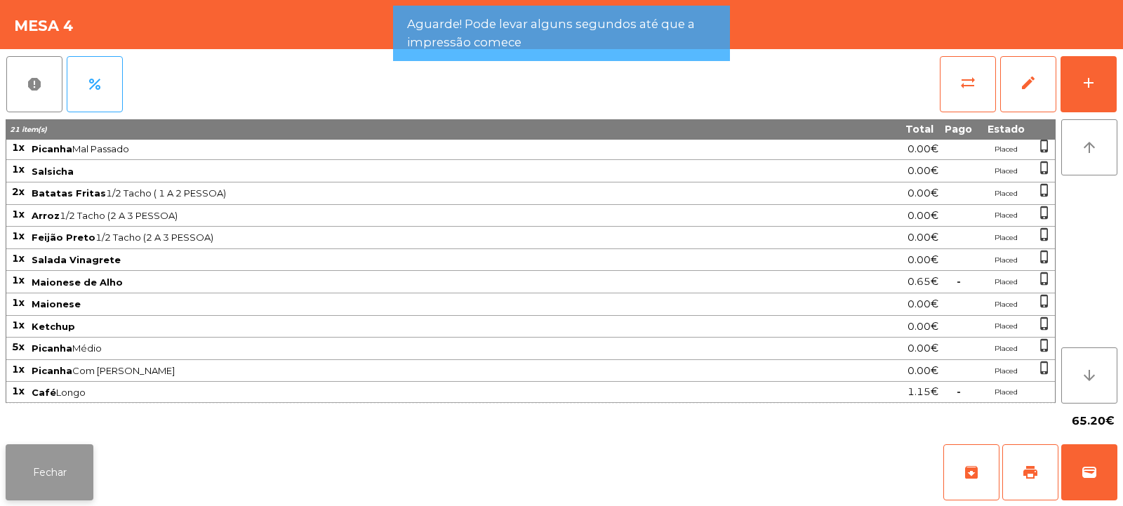
click at [68, 470] on button "Fechar" at bounding box center [50, 472] width 88 height 56
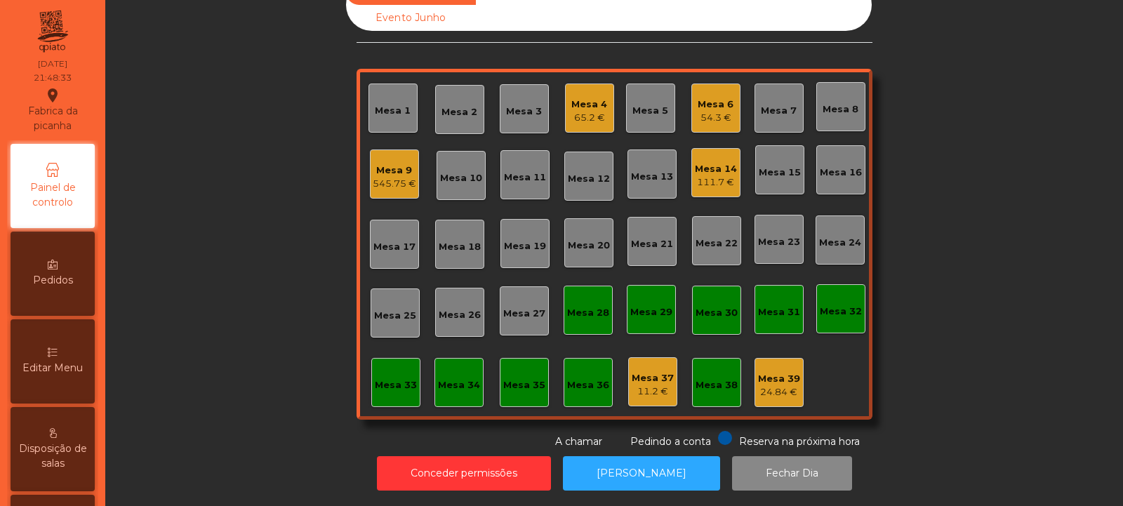
scroll to position [0, 0]
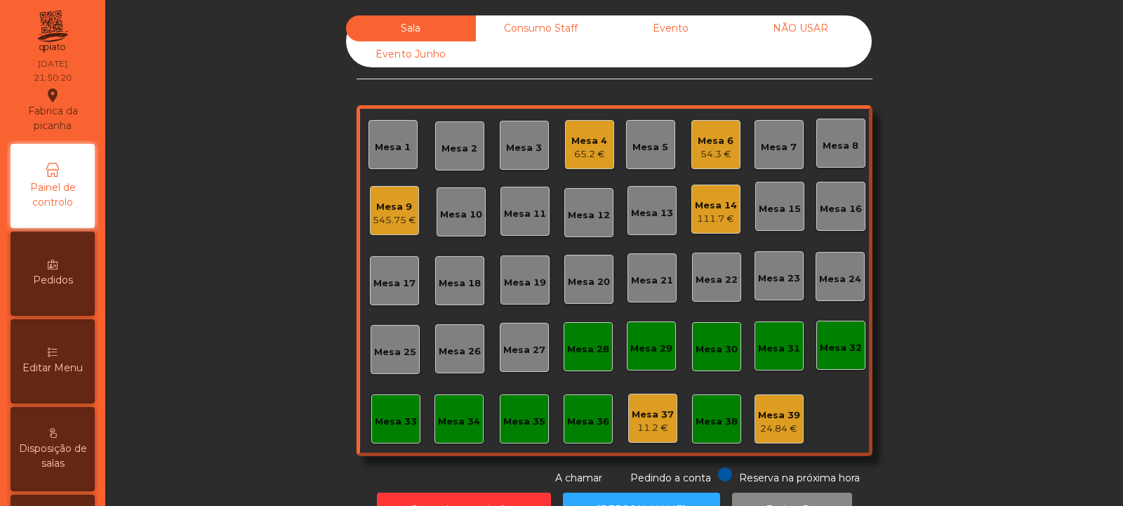
click at [595, 150] on div "65.2 €" at bounding box center [589, 154] width 36 height 14
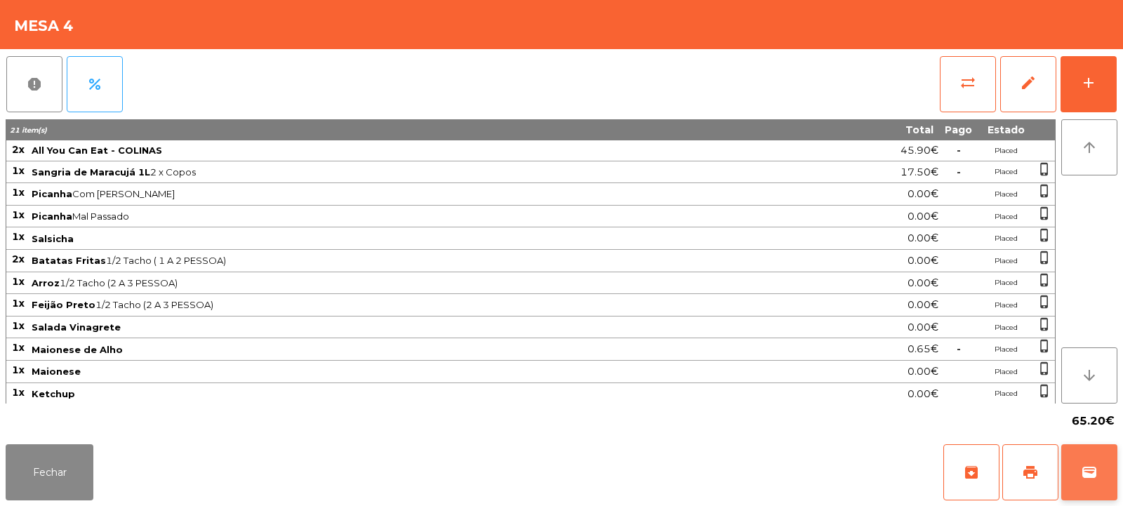
click at [1091, 470] on span "wallet" at bounding box center [1089, 472] width 17 height 17
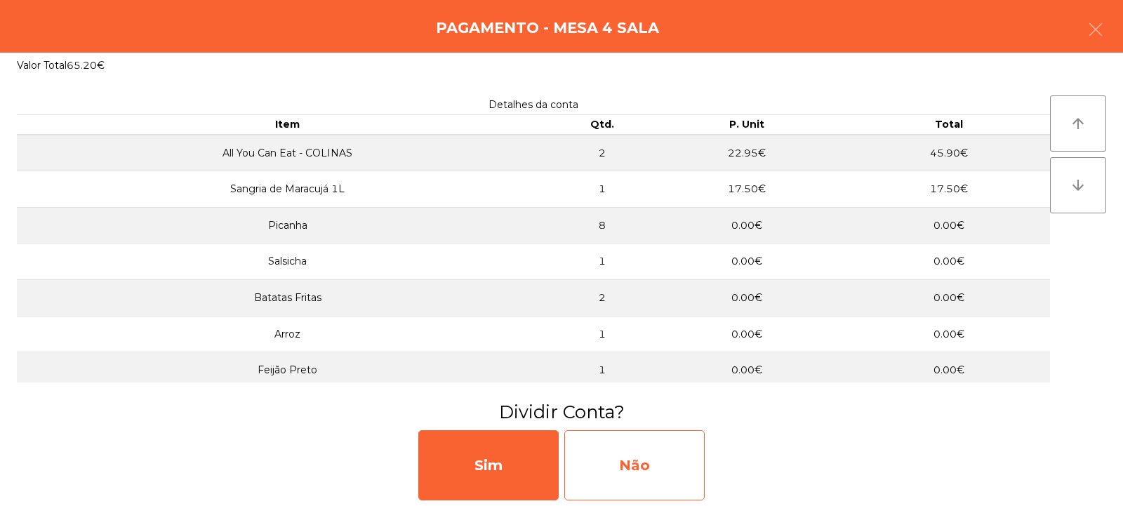
click at [642, 449] on div "Não" at bounding box center [634, 465] width 140 height 70
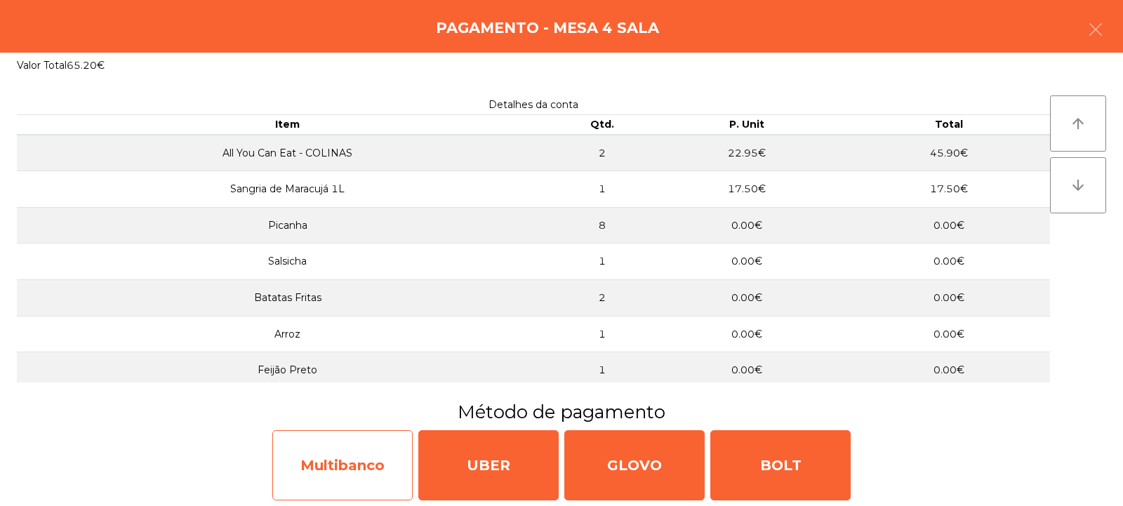
click at [352, 451] on div "Multibanco" at bounding box center [342, 465] width 140 height 70
select select "**"
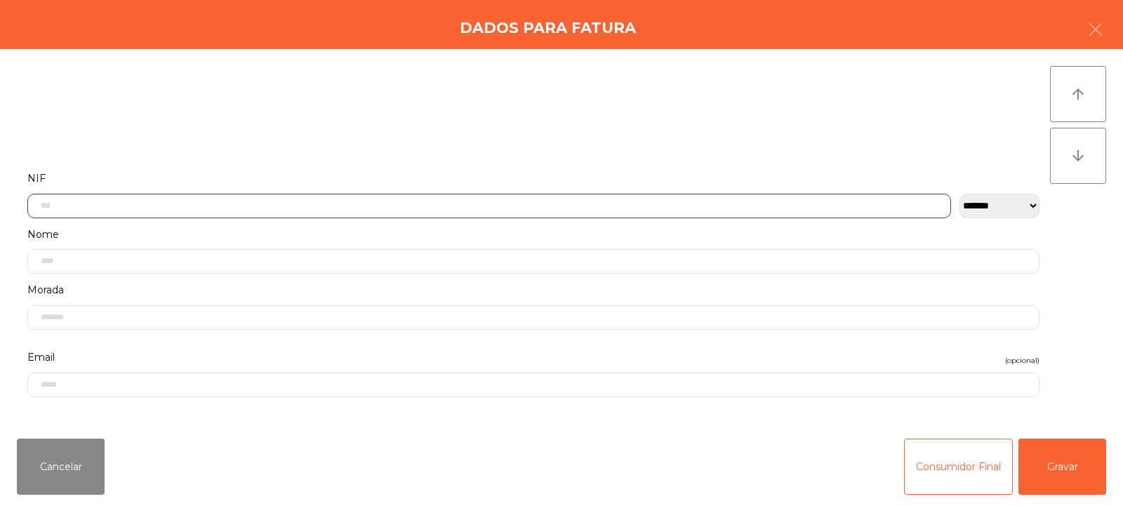
click at [562, 204] on input "text" at bounding box center [489, 206] width 924 height 25
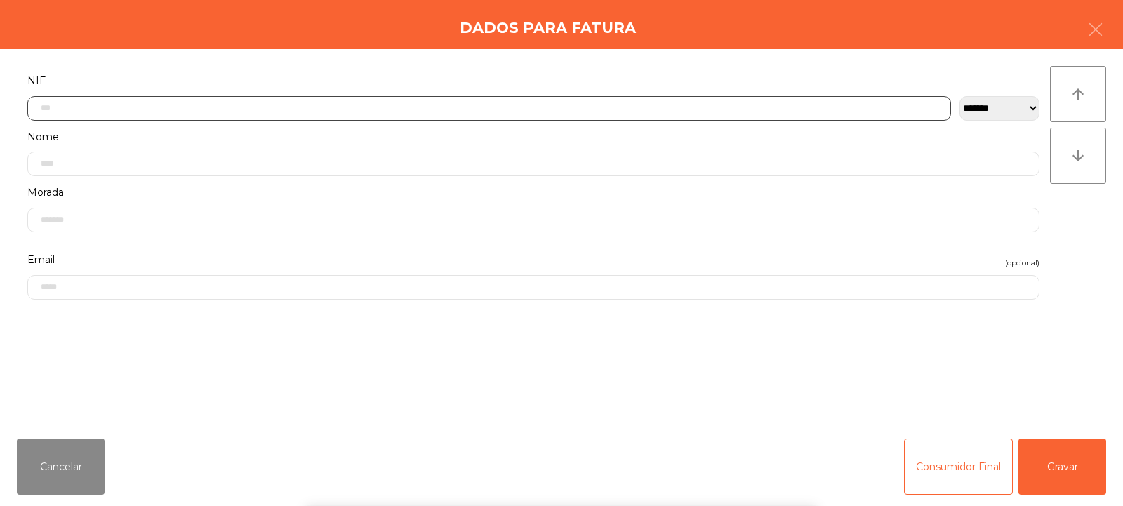
scroll to position [102, 0]
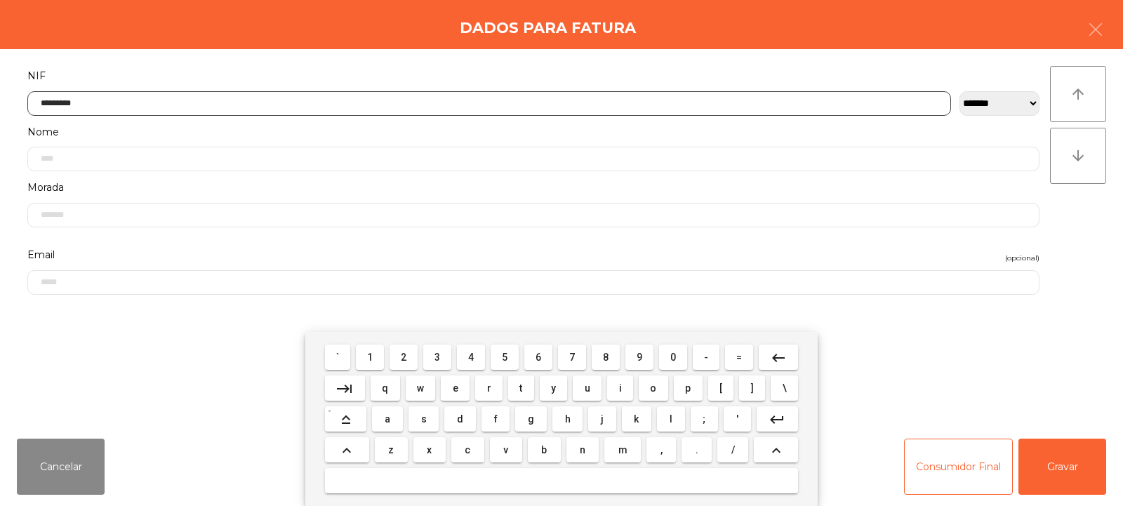
type input "*********"
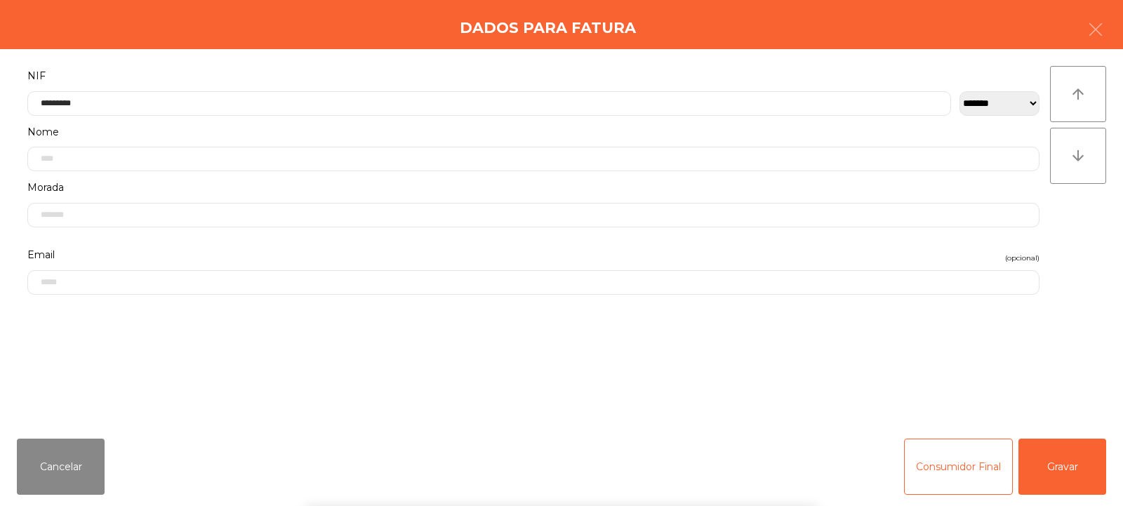
click at [1066, 472] on div "` 1 2 3 4 5 6 7 8 9 0 - = keyboard_backspace keyboard_tab q w e r t y u i o p […" at bounding box center [561, 419] width 1123 height 174
click at [1059, 461] on button "Gravar" at bounding box center [1063, 467] width 88 height 56
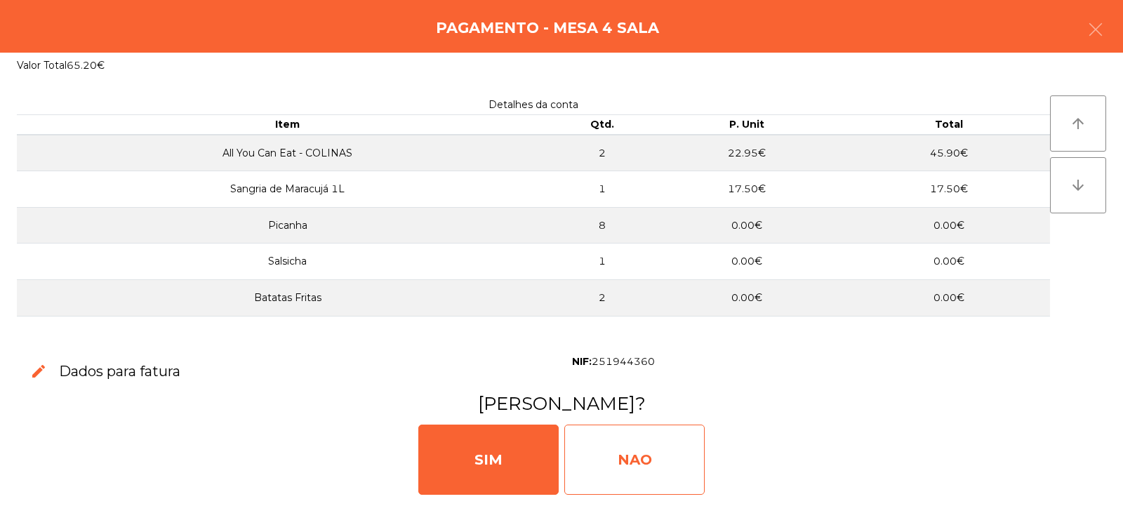
click at [678, 456] on div "NAO" at bounding box center [634, 460] width 140 height 70
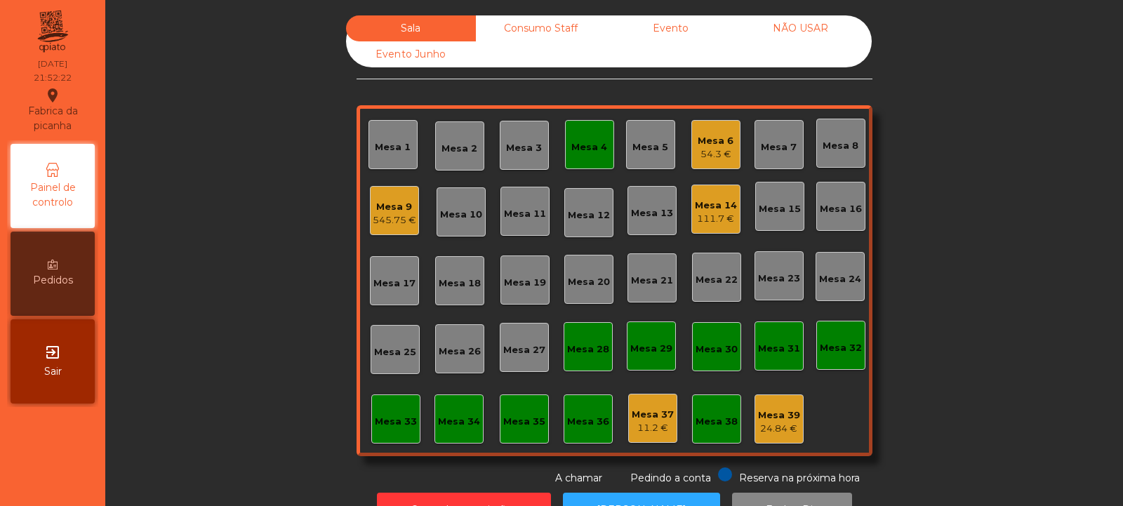
click at [576, 145] on div "Mesa 4" at bounding box center [589, 147] width 36 height 14
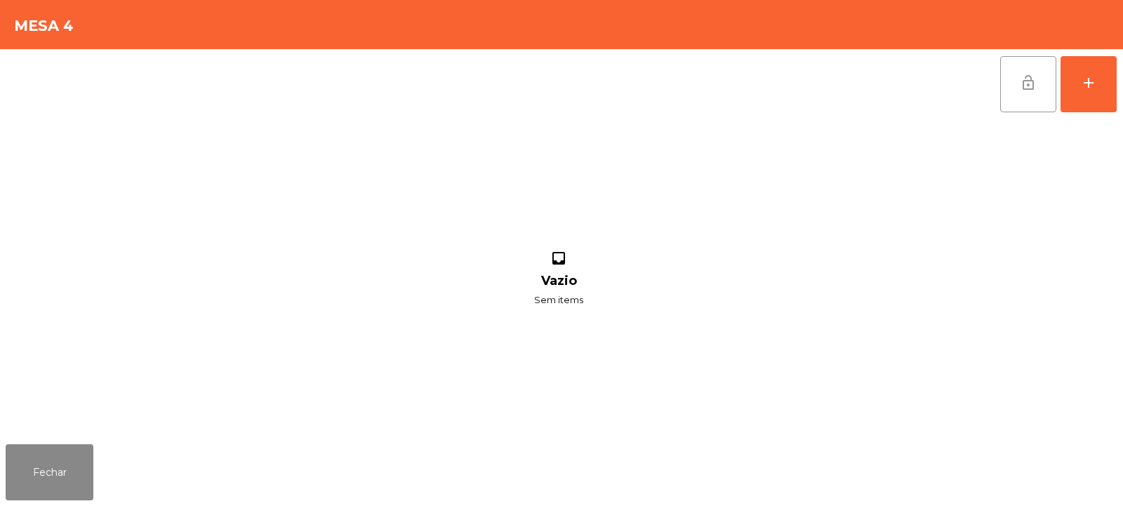
click at [1033, 84] on span "lock_open" at bounding box center [1028, 82] width 17 height 17
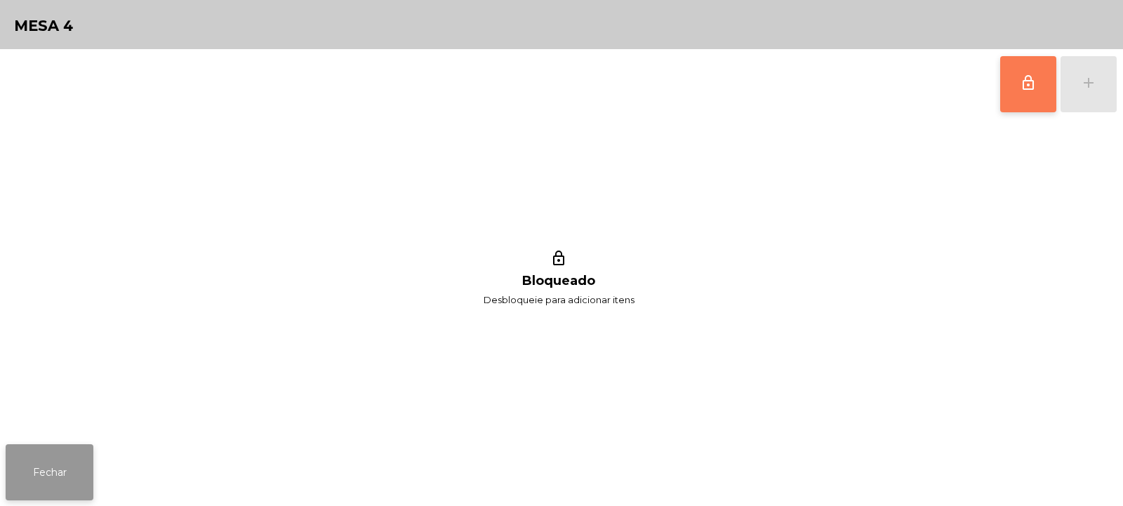
click at [44, 489] on button "Fechar" at bounding box center [50, 472] width 88 height 56
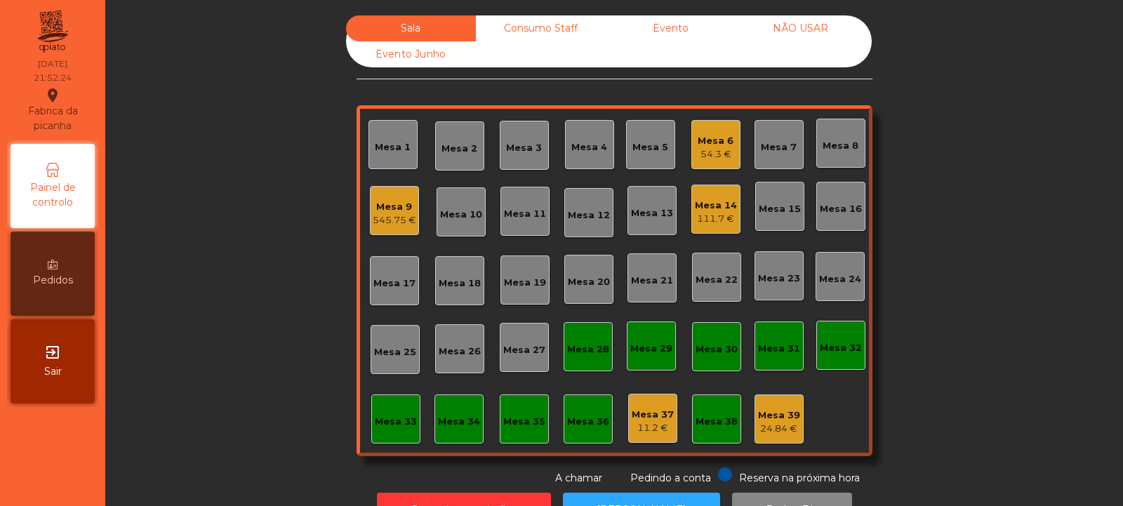
click at [510, 153] on div "Mesa 3" at bounding box center [524, 148] width 36 height 14
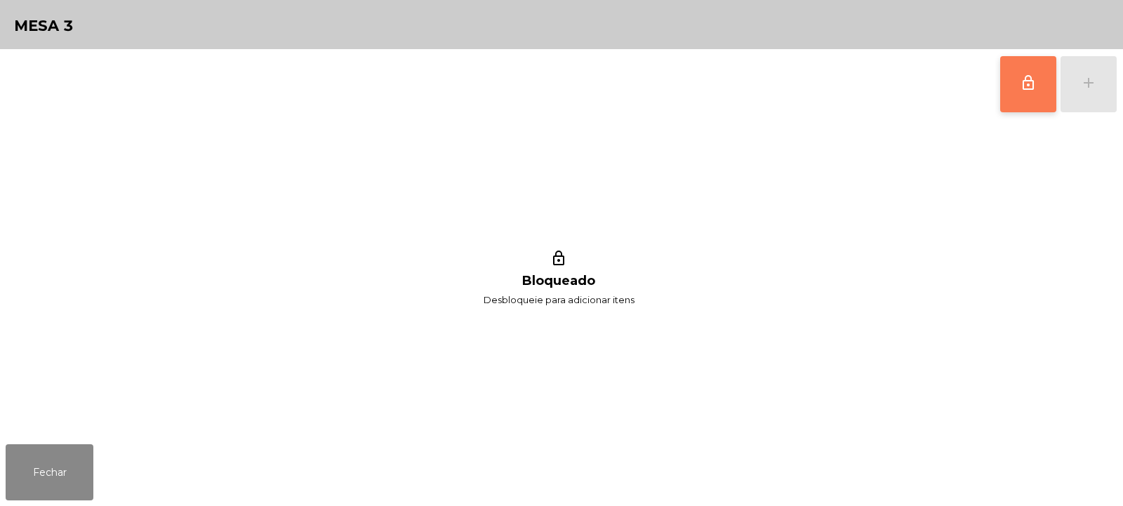
click at [1024, 87] on span "lock_outline" at bounding box center [1028, 82] width 17 height 17
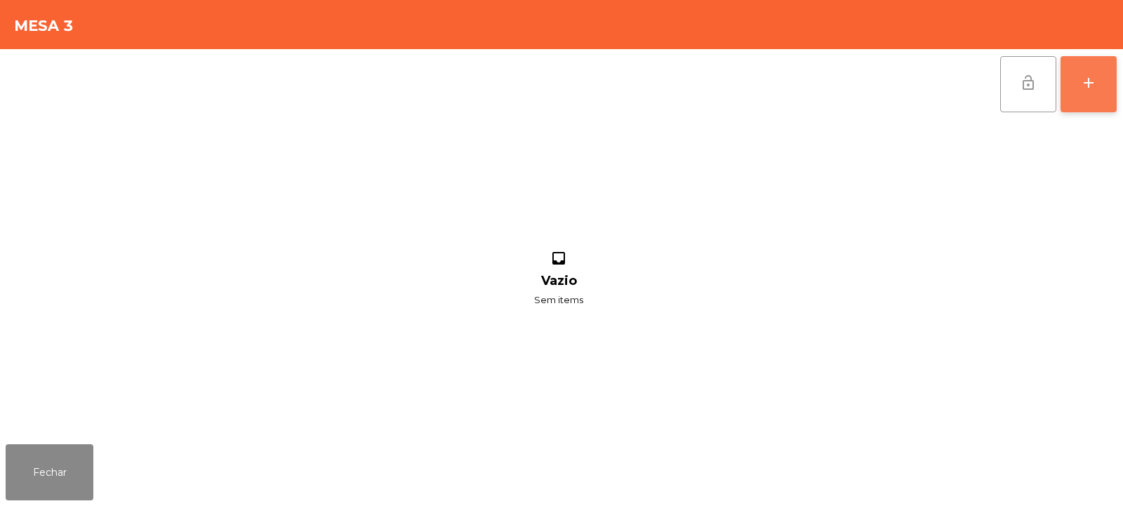
click at [1075, 89] on button "add" at bounding box center [1089, 84] width 56 height 56
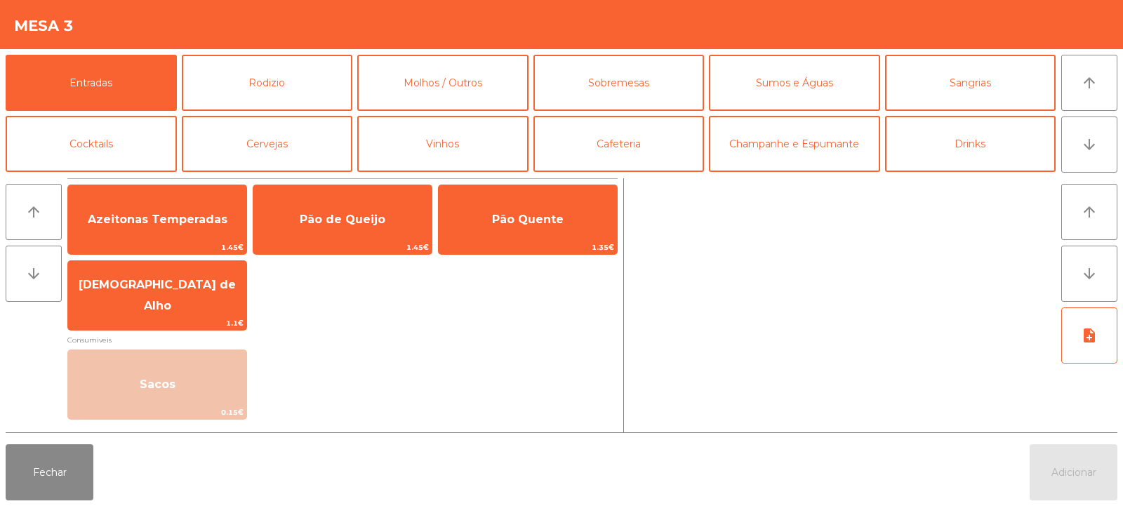
scroll to position [0, 0]
click at [267, 78] on button "Rodizio" at bounding box center [267, 83] width 171 height 56
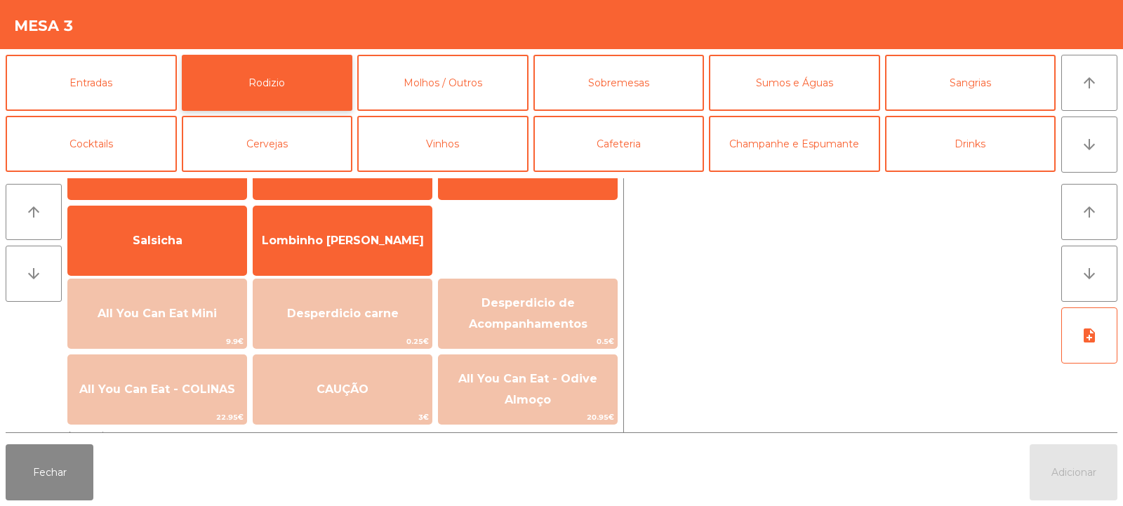
scroll to position [72, 0]
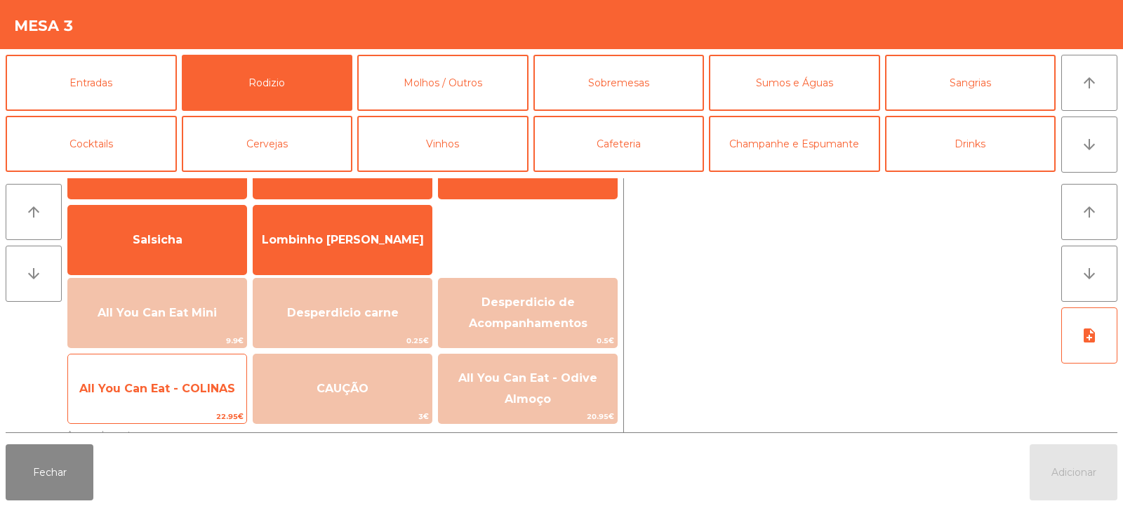
click at [180, 378] on span "All You Can Eat - COLINAS" at bounding box center [157, 389] width 178 height 38
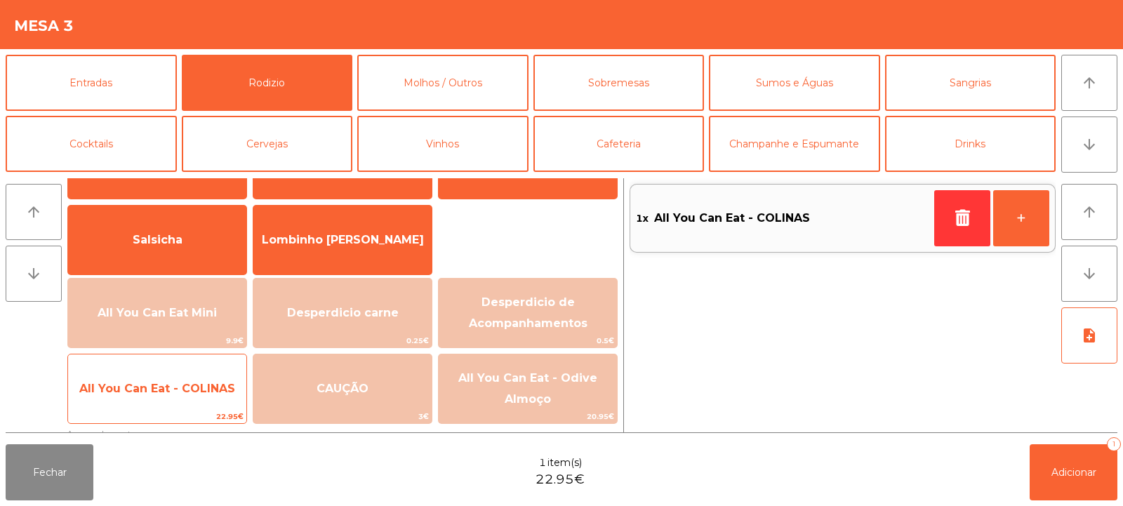
click at [181, 381] on span "All You Can Eat - COLINAS" at bounding box center [157, 389] width 178 height 38
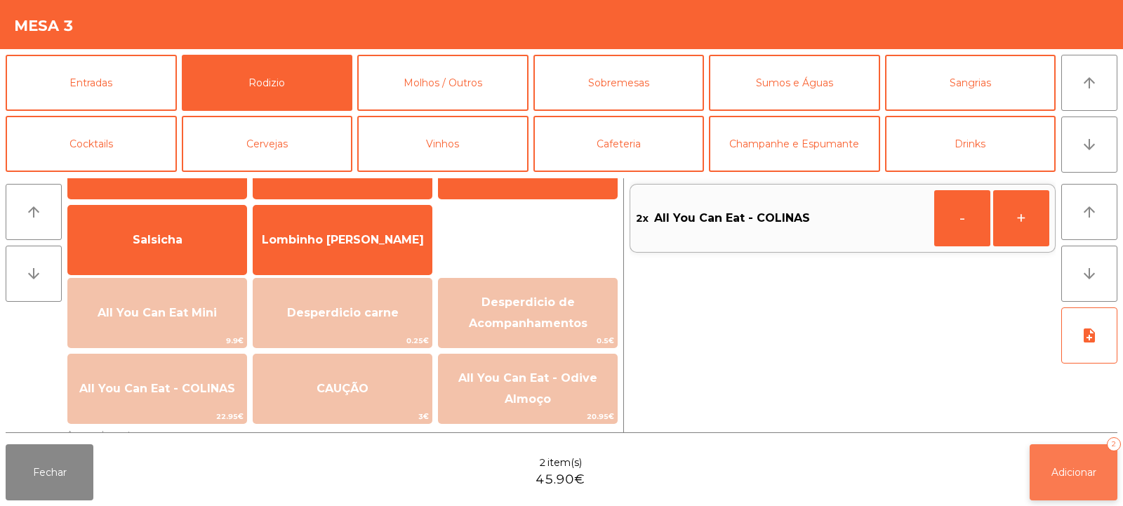
click at [1047, 472] on button "Adicionar 2" at bounding box center [1074, 472] width 88 height 56
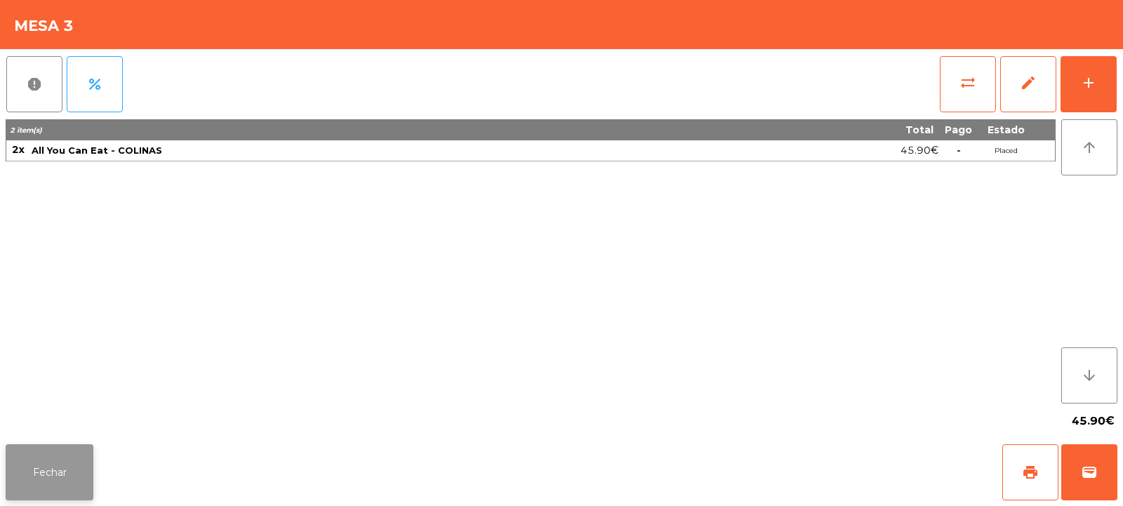
click at [59, 489] on button "Fechar" at bounding box center [50, 472] width 88 height 56
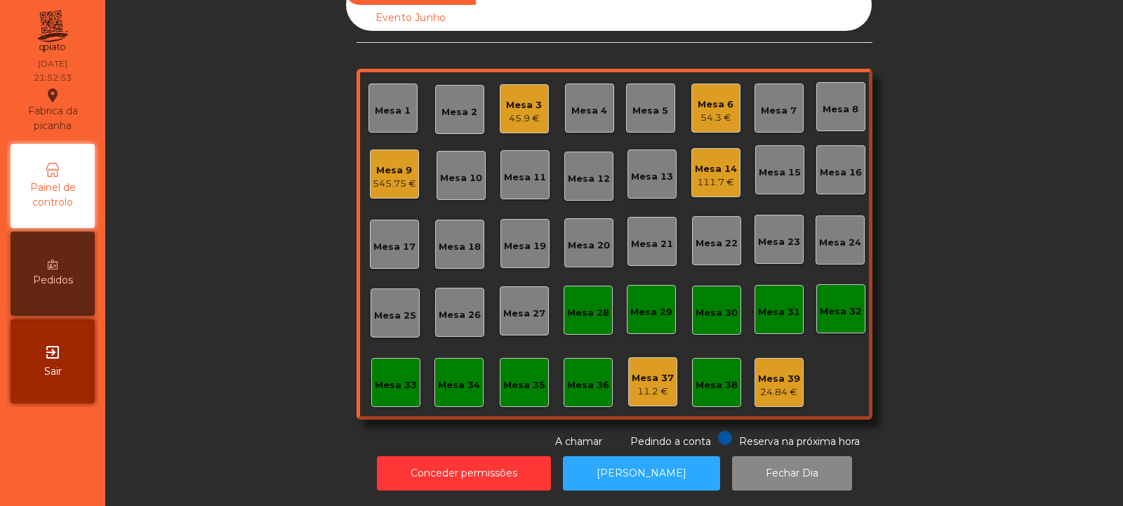
scroll to position [0, 0]
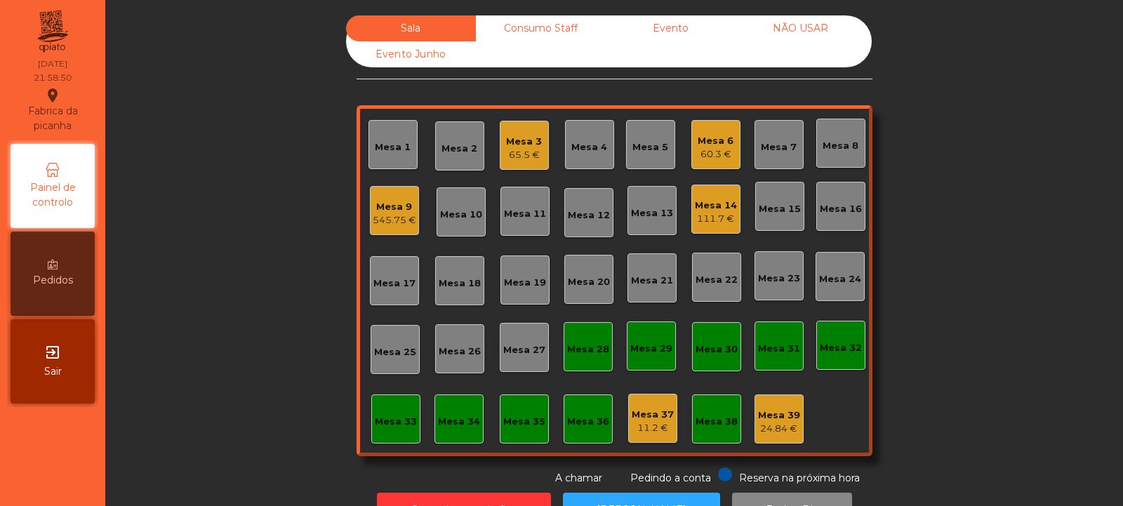
click at [777, 136] on div "Mesa 7" at bounding box center [779, 145] width 36 height 20
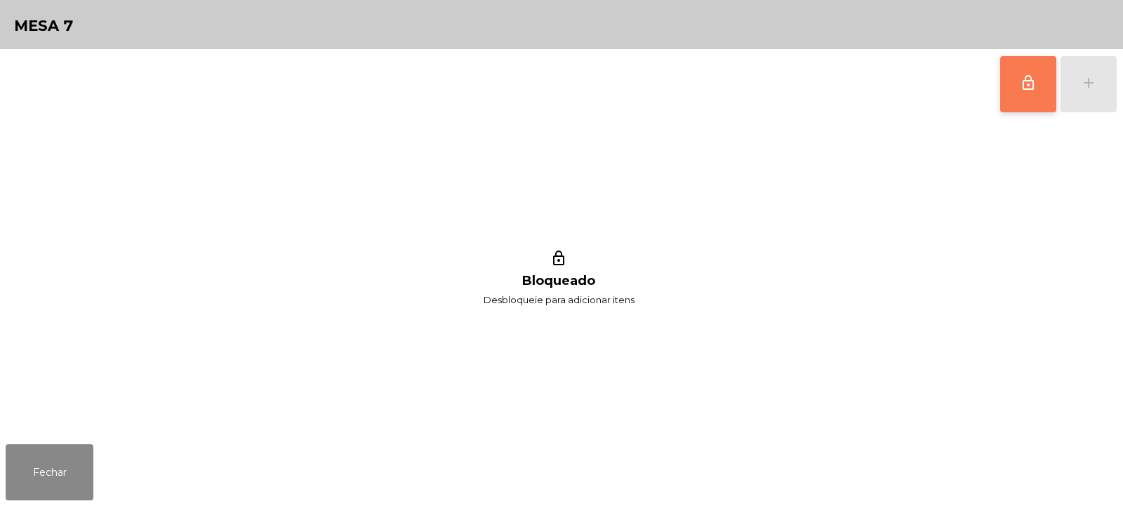
click at [1026, 81] on span "lock_outline" at bounding box center [1028, 82] width 17 height 17
click at [1087, 93] on button "add" at bounding box center [1089, 84] width 56 height 56
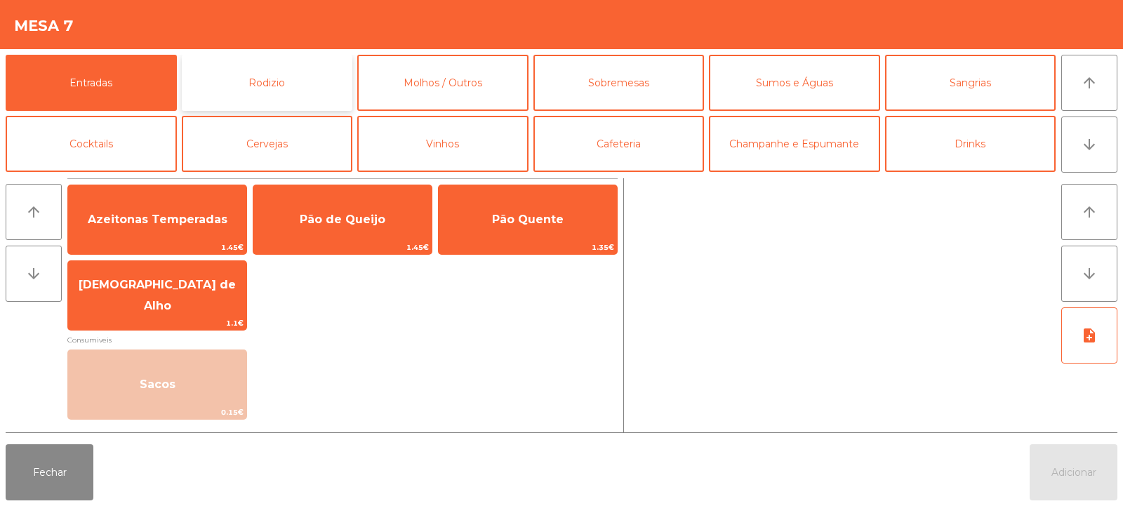
click at [322, 85] on button "Rodizio" at bounding box center [267, 83] width 171 height 56
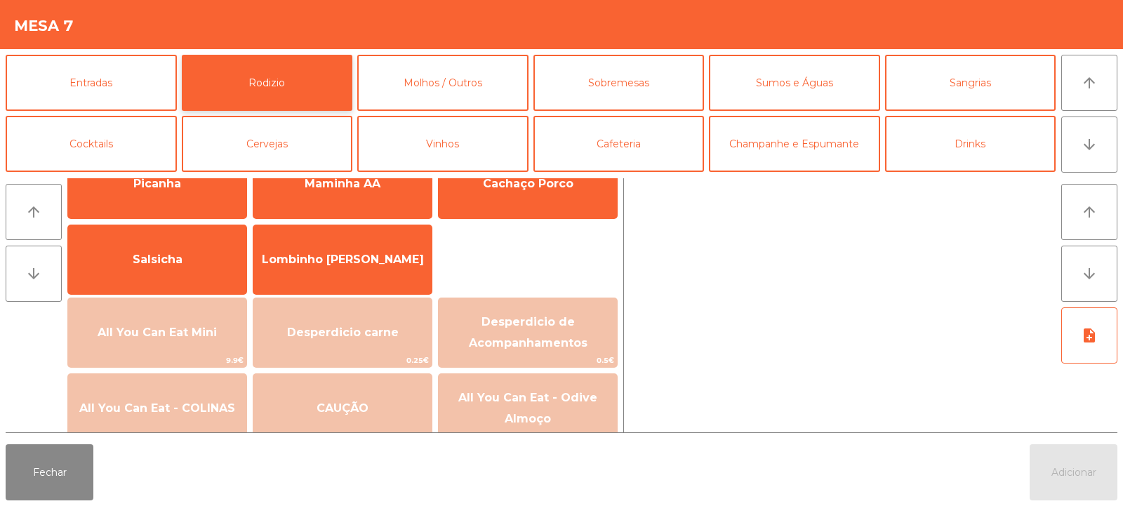
scroll to position [99, 0]
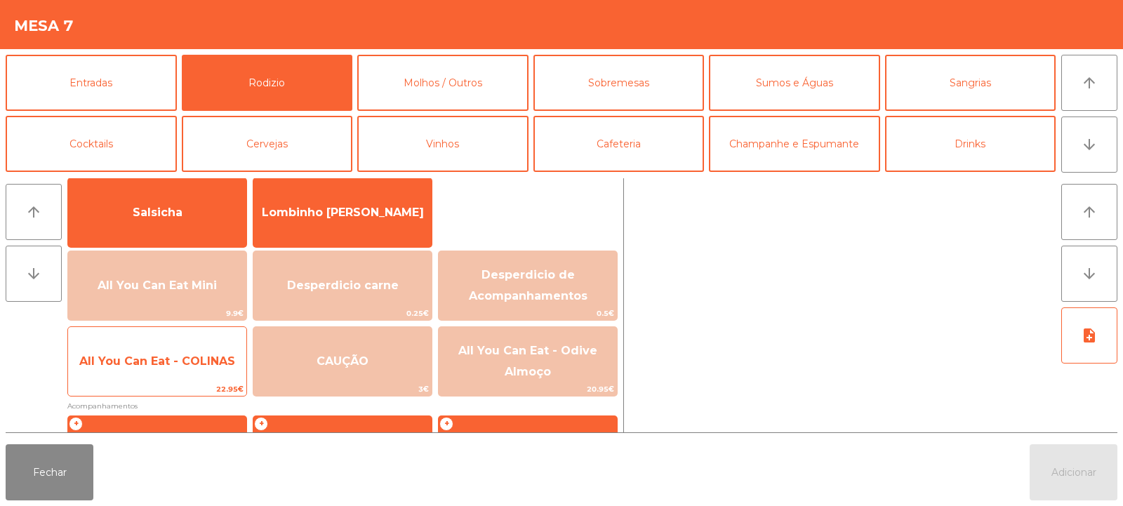
click at [217, 363] on span "All You Can Eat - COLINAS" at bounding box center [157, 361] width 156 height 13
click at [216, 360] on span "All You Can Eat - COLINAS" at bounding box center [157, 361] width 156 height 13
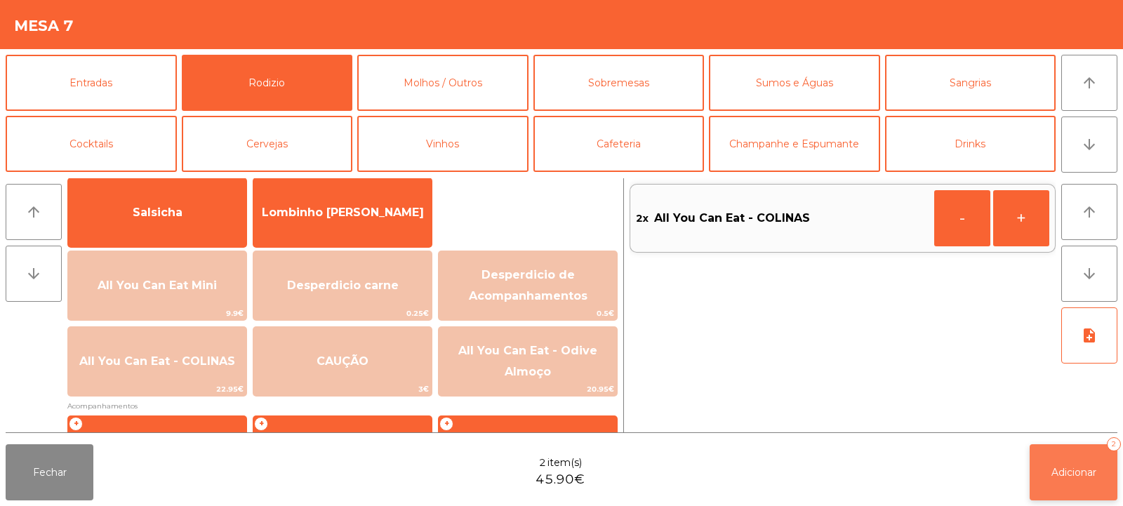
click at [1083, 472] on span "Adicionar" at bounding box center [1074, 472] width 45 height 13
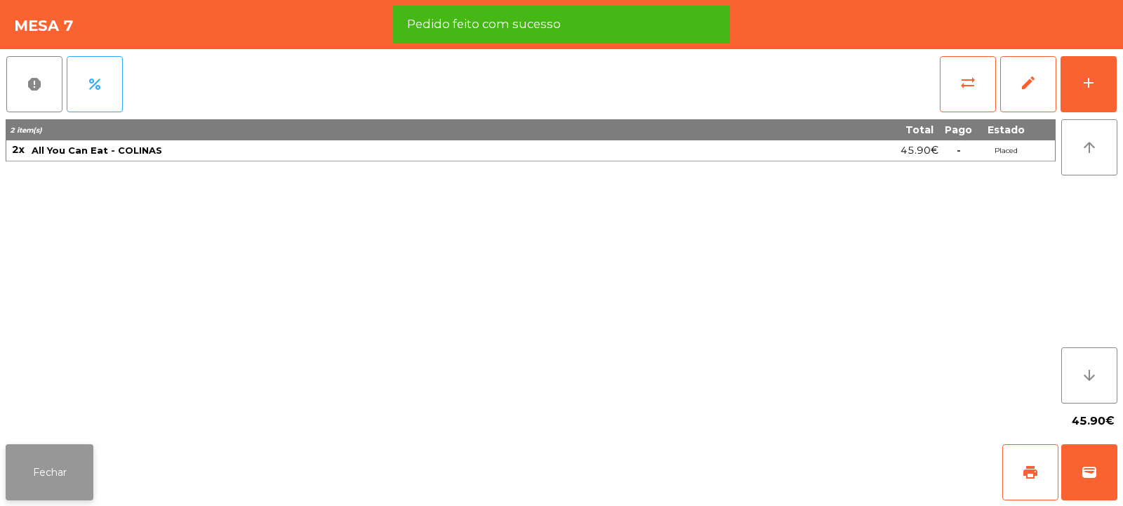
click at [59, 484] on button "Fechar" at bounding box center [50, 472] width 88 height 56
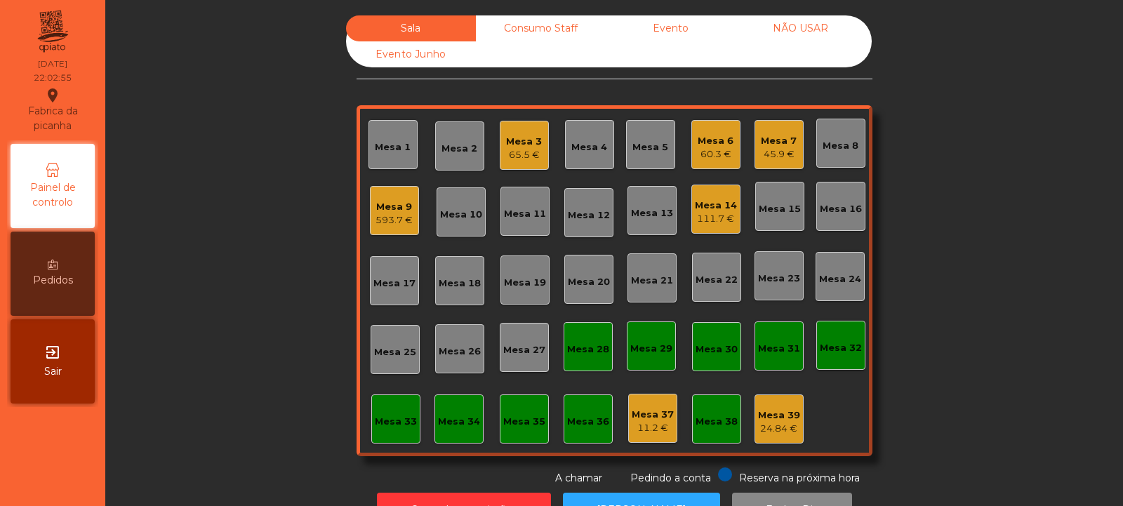
click at [722, 159] on div "60.3 €" at bounding box center [716, 154] width 36 height 14
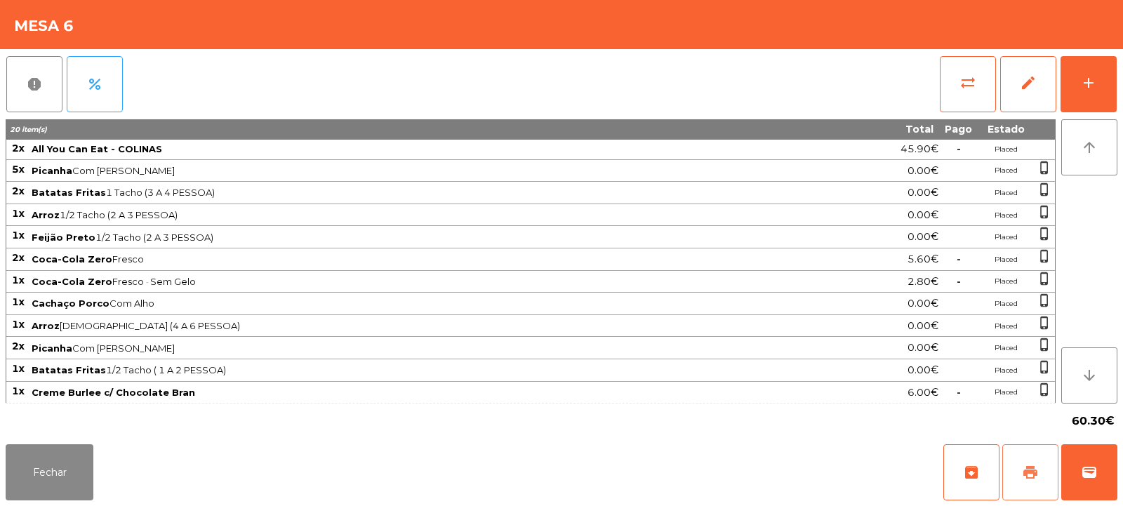
click at [1016, 475] on button "print" at bounding box center [1031, 472] width 56 height 56
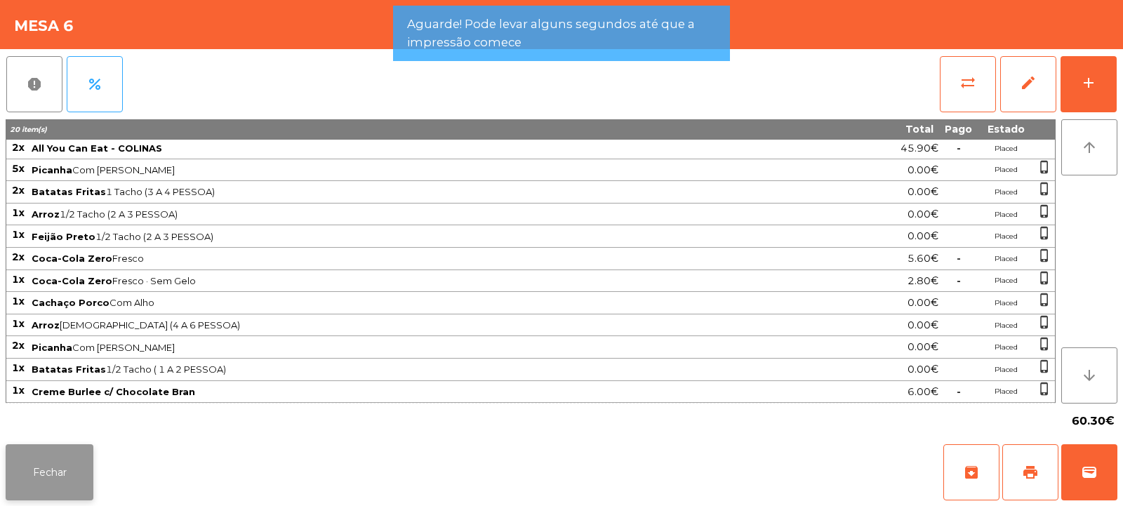
click at [75, 462] on button "Fechar" at bounding box center [50, 472] width 88 height 56
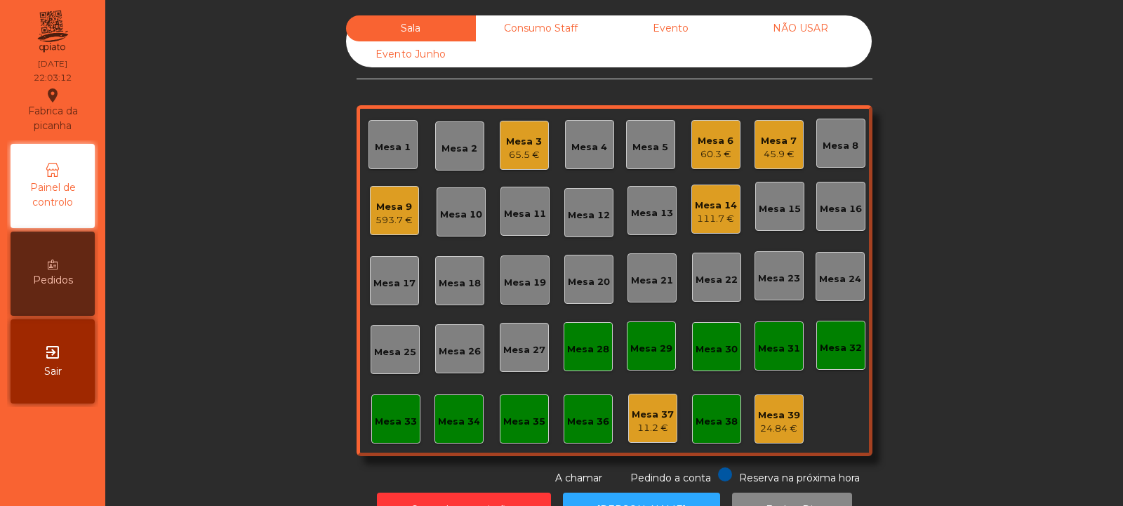
click at [710, 164] on div "Mesa 6 60.3 €" at bounding box center [716, 144] width 49 height 49
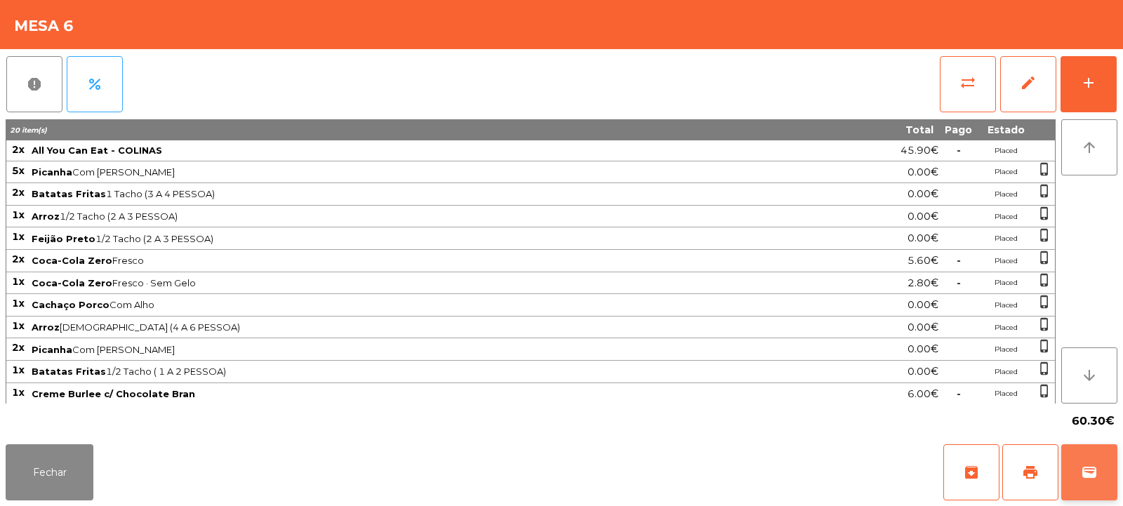
click at [1094, 484] on button "wallet" at bounding box center [1089, 472] width 56 height 56
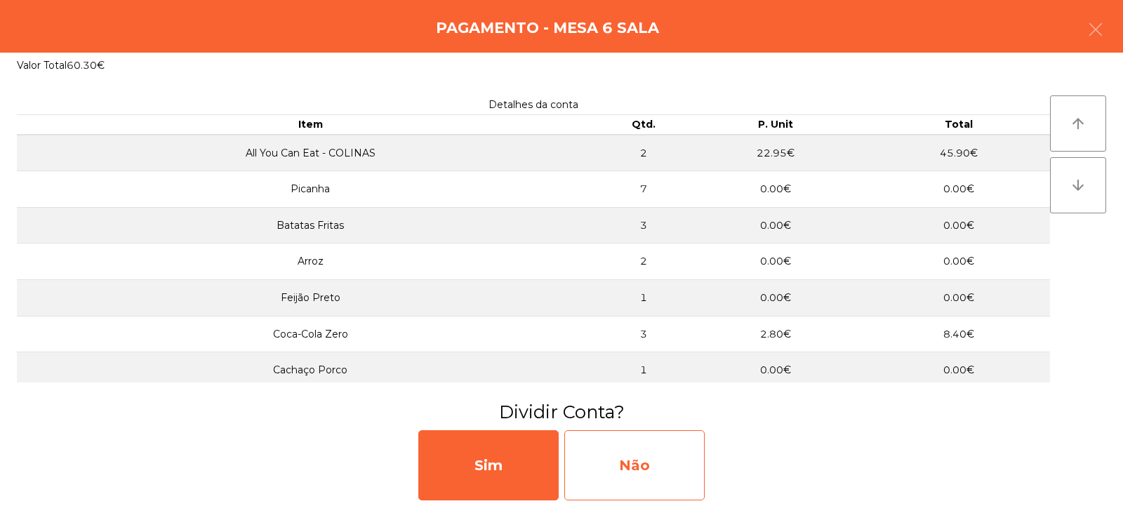
click at [645, 455] on div "Não" at bounding box center [634, 465] width 140 height 70
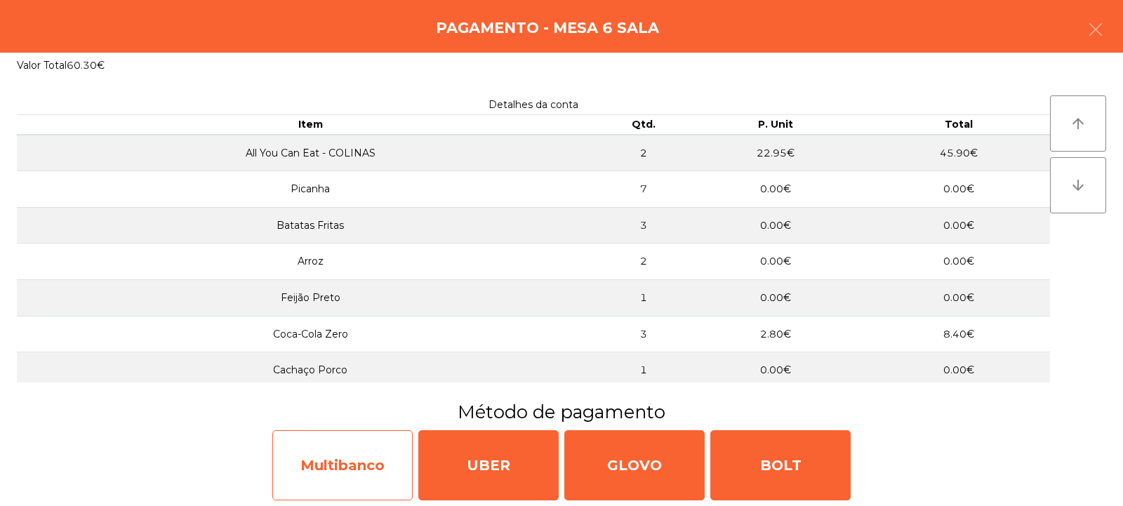
click at [324, 469] on div "Multibanco" at bounding box center [342, 465] width 140 height 70
select select "**"
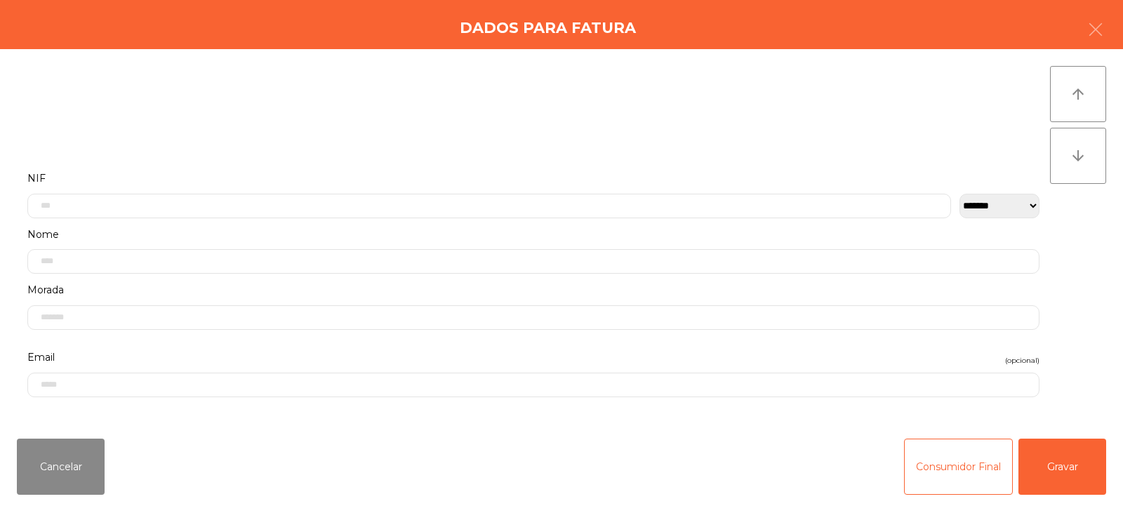
click at [688, 181] on label "NIF" at bounding box center [533, 178] width 1012 height 19
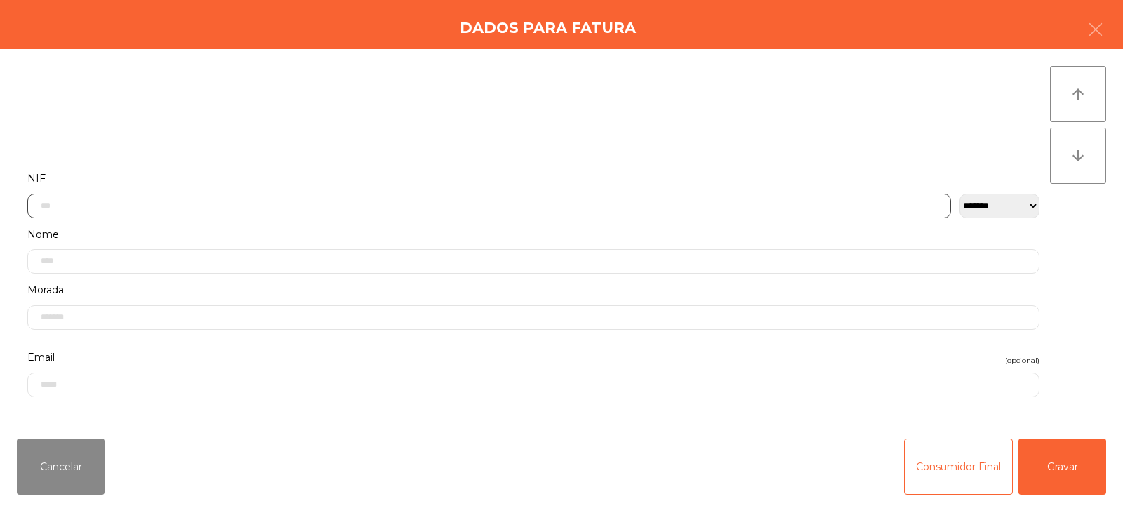
click at [715, 202] on input "text" at bounding box center [489, 206] width 924 height 25
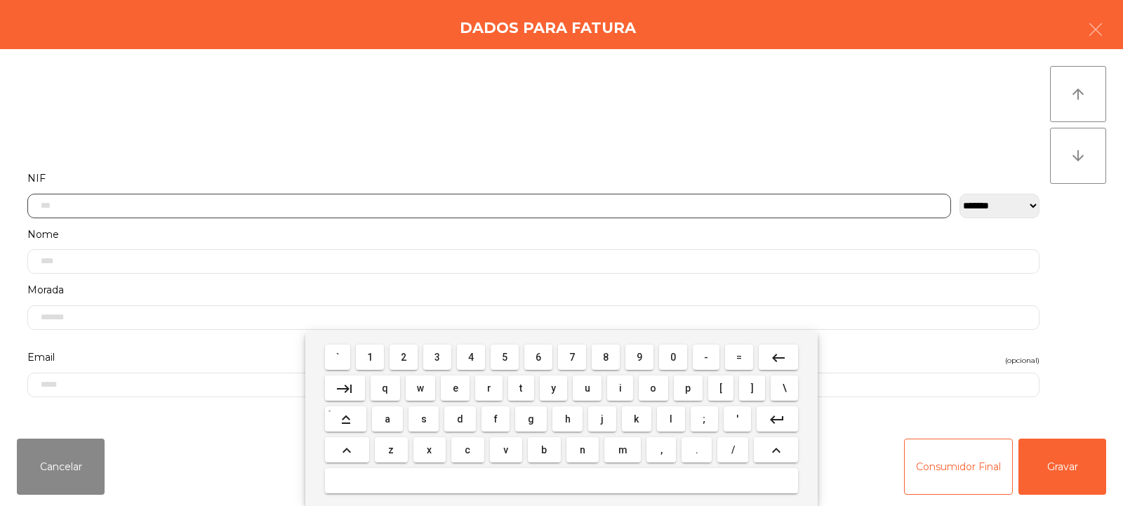
scroll to position [102, 0]
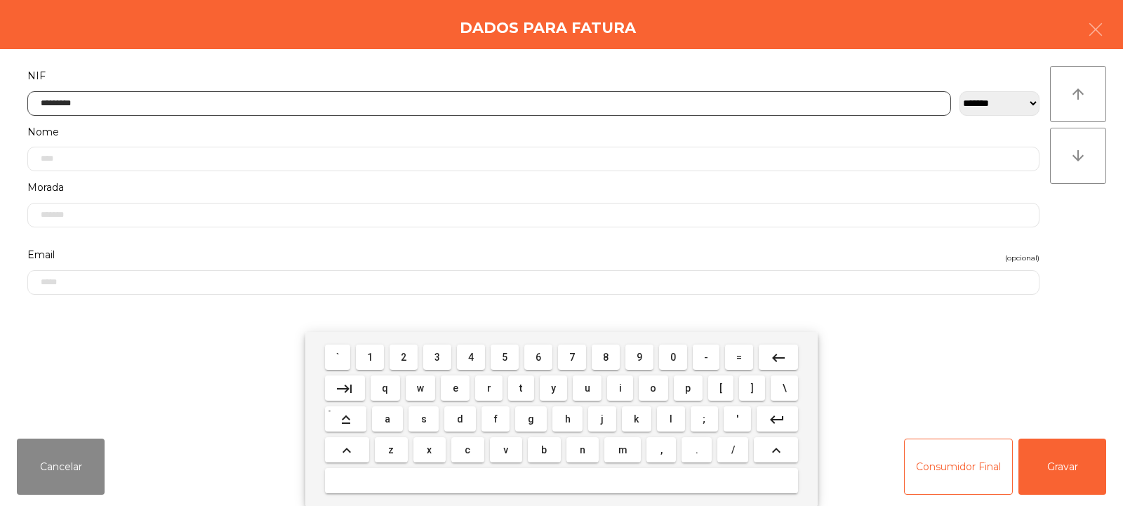
type input "*********"
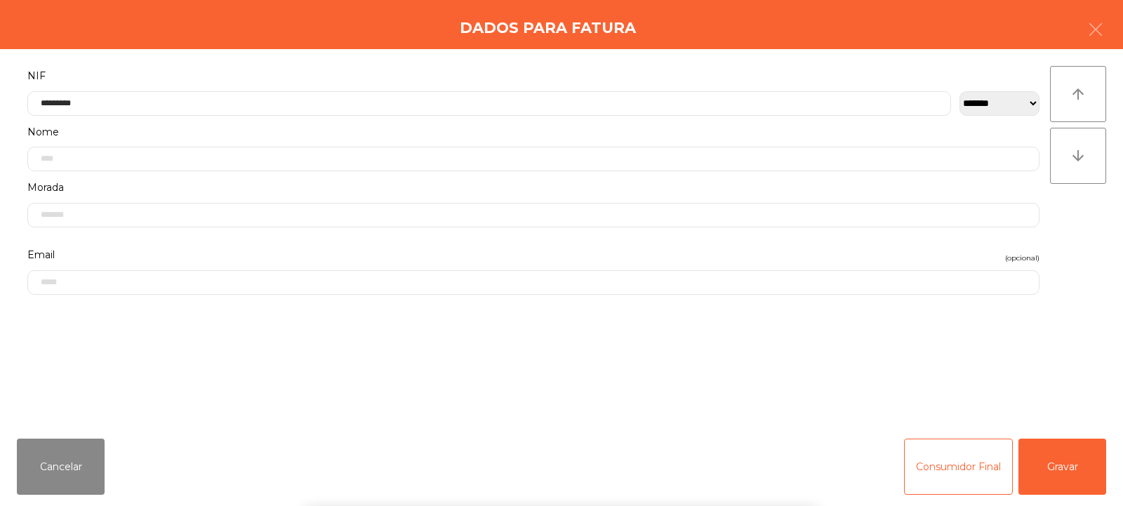
click at [1052, 482] on div "` 1 2 3 4 5 6 7 8 9 0 - = keyboard_backspace keyboard_tab q w e r t y u i o p […" at bounding box center [561, 419] width 1123 height 174
click at [1057, 475] on button "Gravar" at bounding box center [1063, 467] width 88 height 56
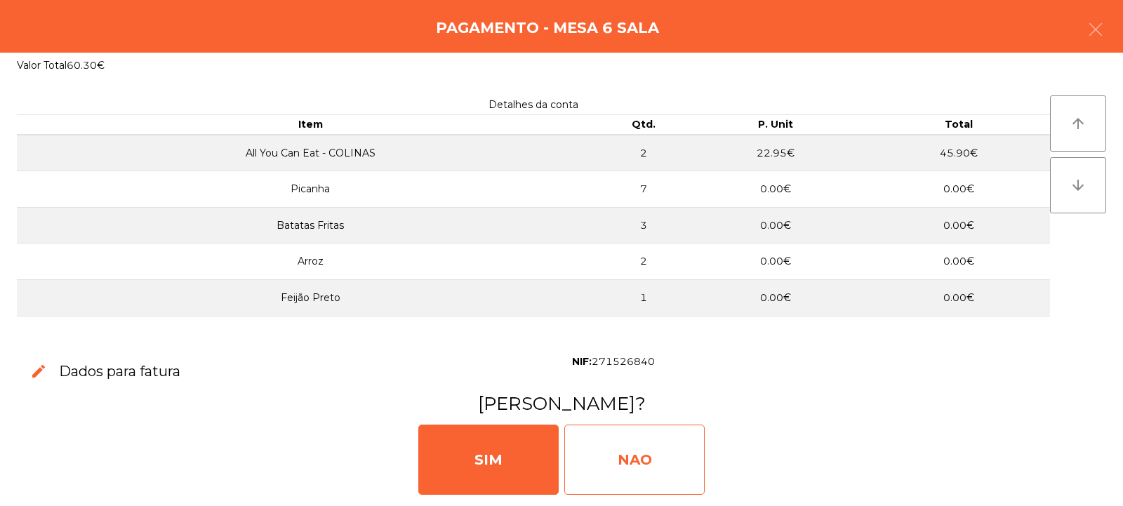
click at [641, 450] on div "NAO" at bounding box center [634, 460] width 140 height 70
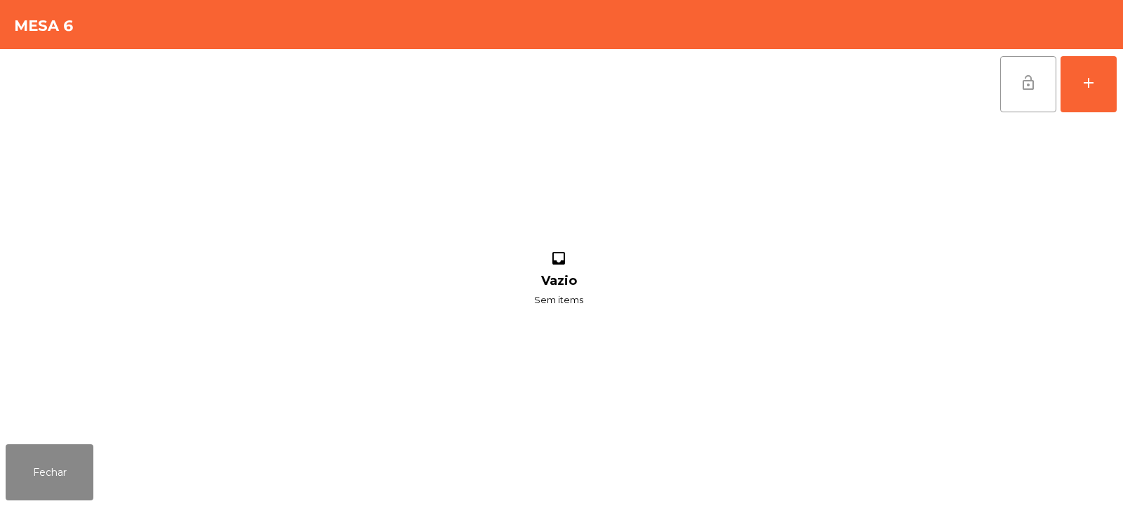
click at [1043, 84] on button "lock_open" at bounding box center [1028, 84] width 56 height 56
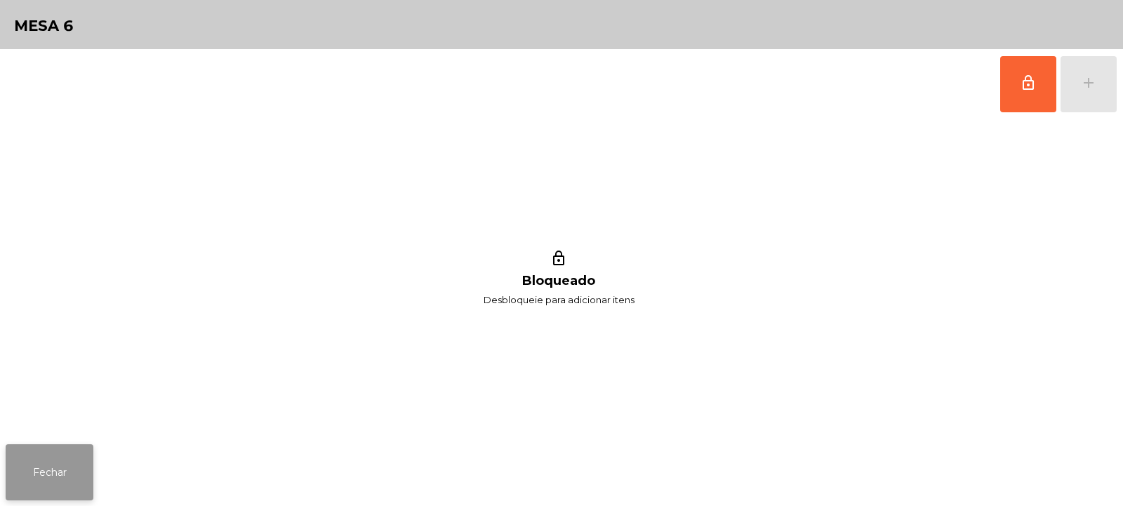
click at [79, 447] on button "Fechar" at bounding box center [50, 472] width 88 height 56
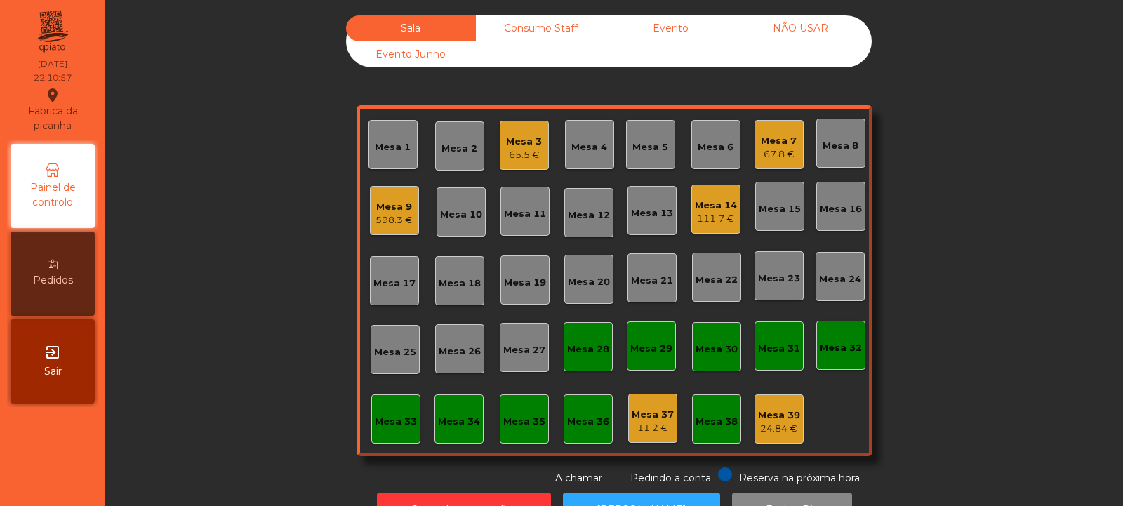
click at [527, 433] on div "Mesa 35" at bounding box center [524, 419] width 49 height 49
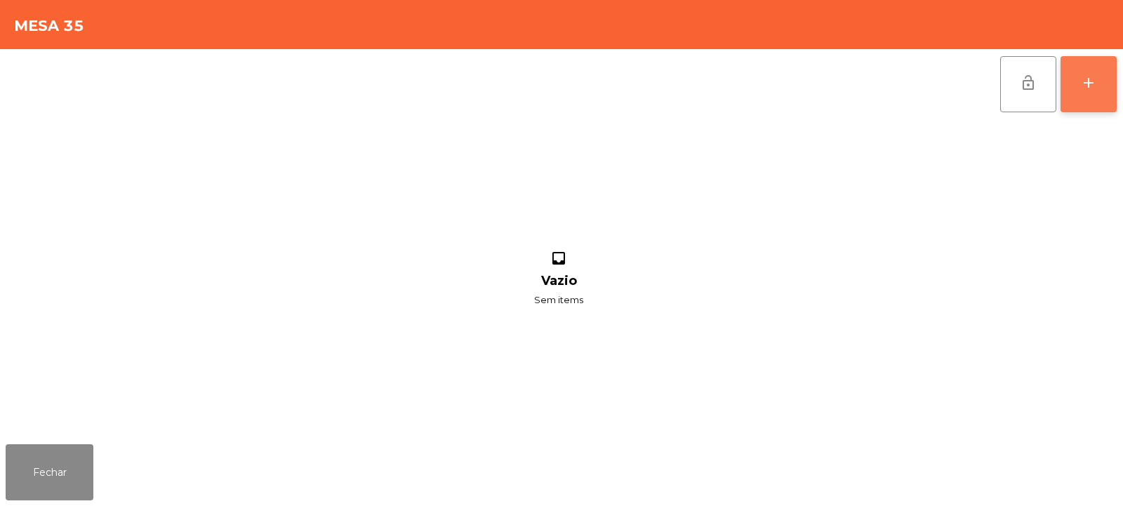
click at [1097, 81] on div "add" at bounding box center [1088, 82] width 17 height 17
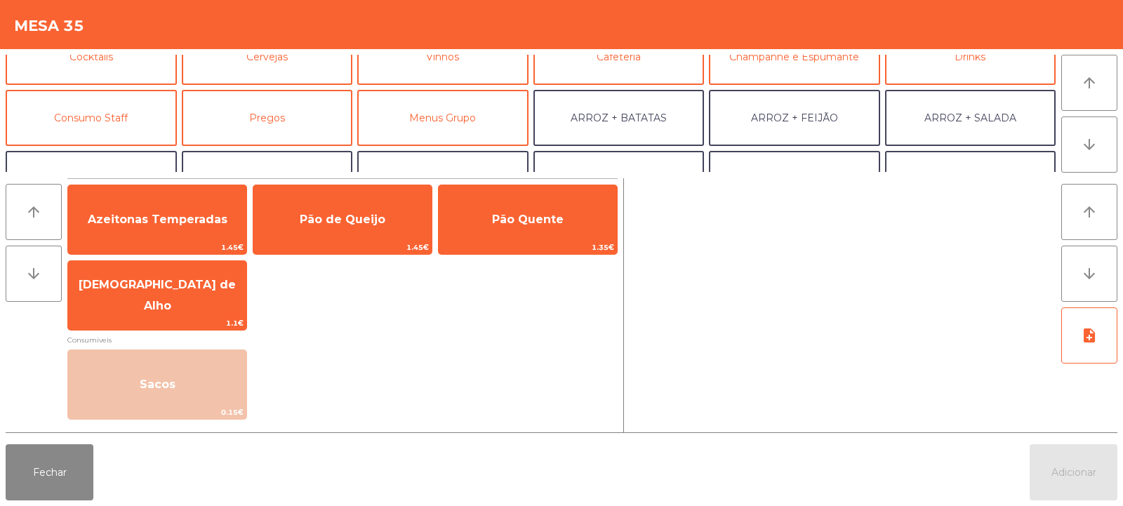
scroll to position [80, 0]
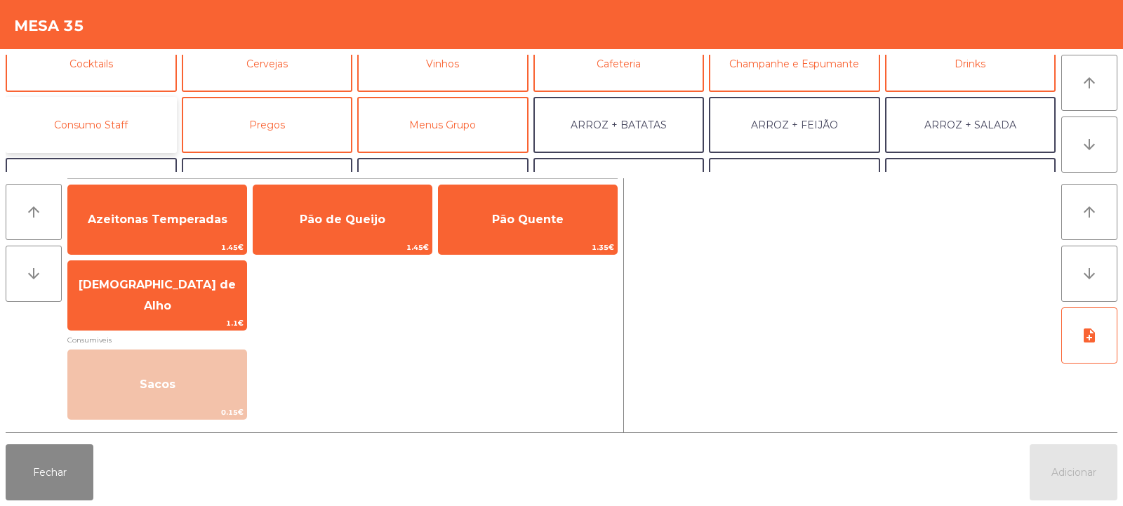
click at [95, 132] on button "Consumo Staff" at bounding box center [91, 125] width 171 height 56
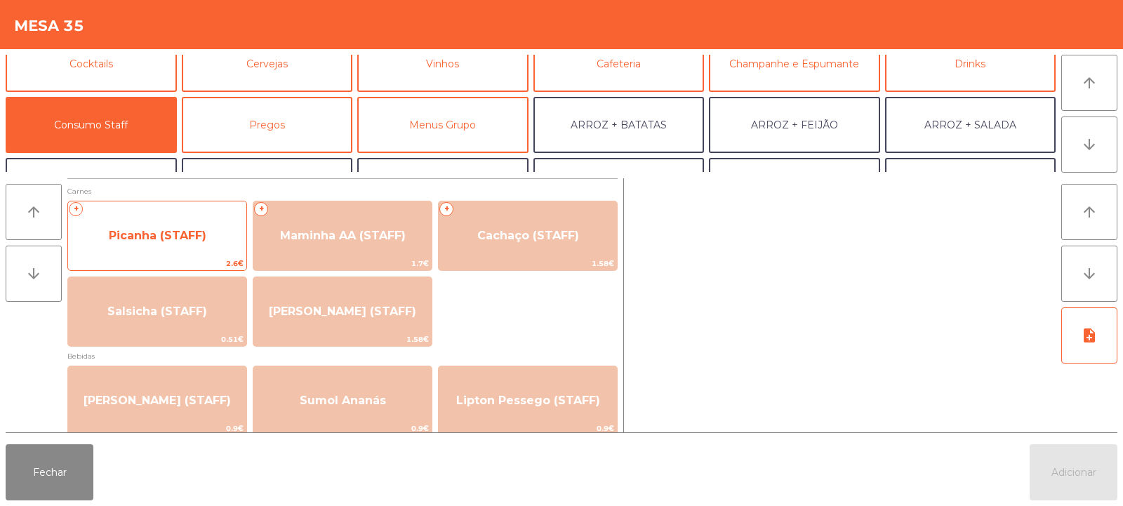
click at [151, 246] on span "Picanha (STAFF)" at bounding box center [157, 236] width 178 height 38
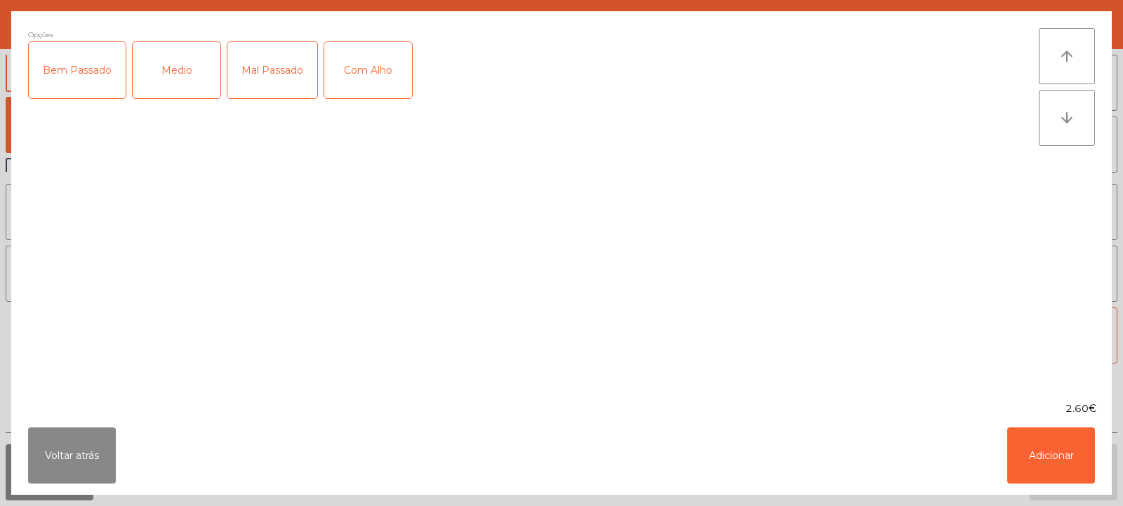
click at [179, 69] on div "Medio" at bounding box center [177, 70] width 88 height 56
click at [1047, 455] on button "Adicionar" at bounding box center [1051, 456] width 88 height 56
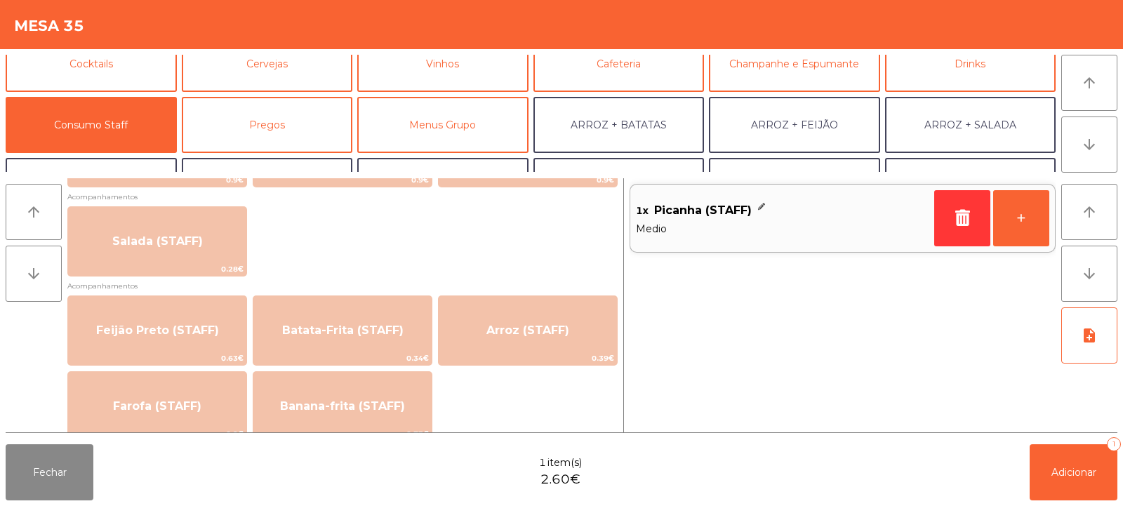
scroll to position [554, 0]
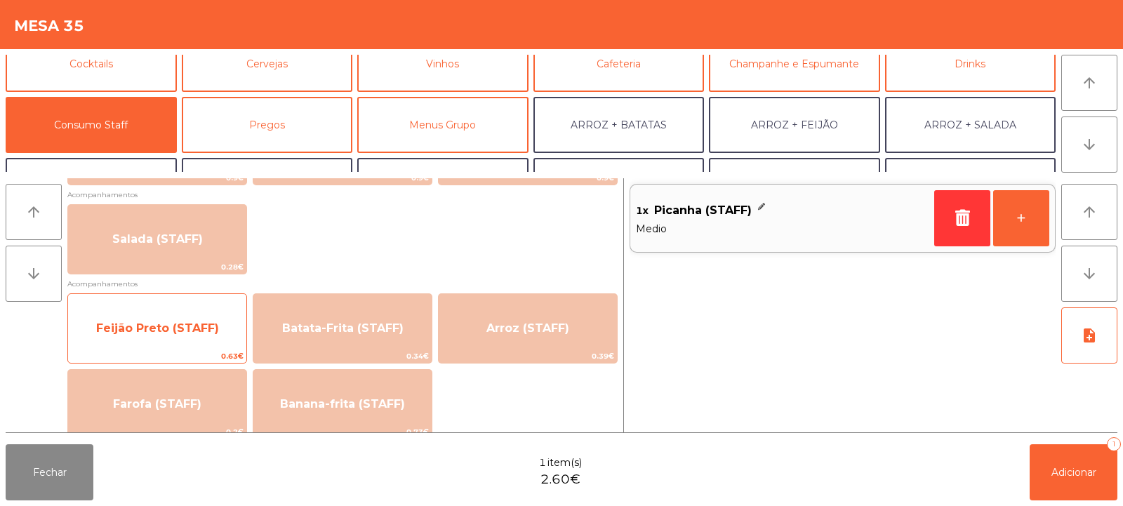
click at [161, 333] on span "Feijão Preto (STAFF)" at bounding box center [157, 328] width 123 height 13
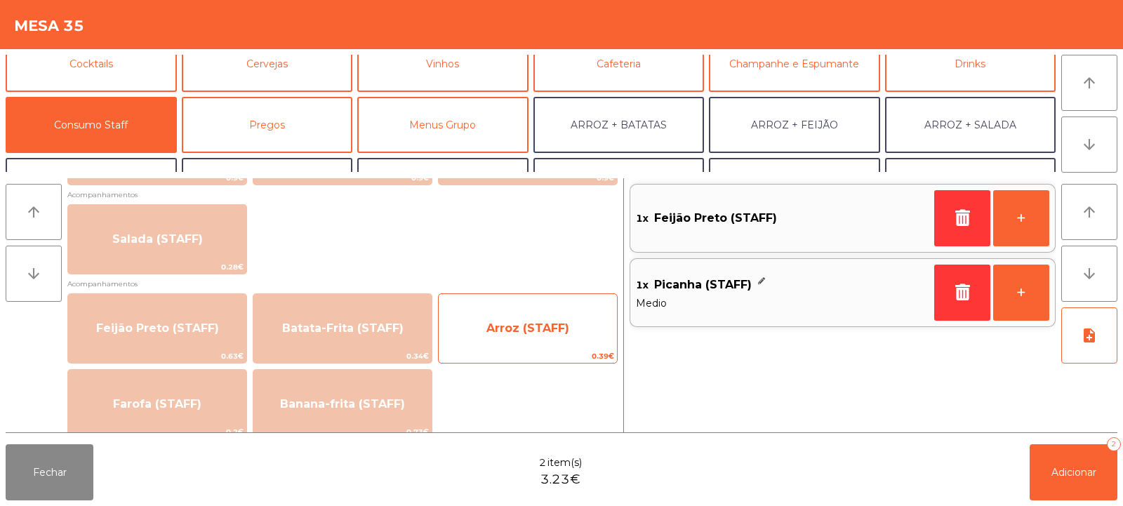
click at [501, 315] on span "Arroz (STAFF)" at bounding box center [528, 329] width 178 height 38
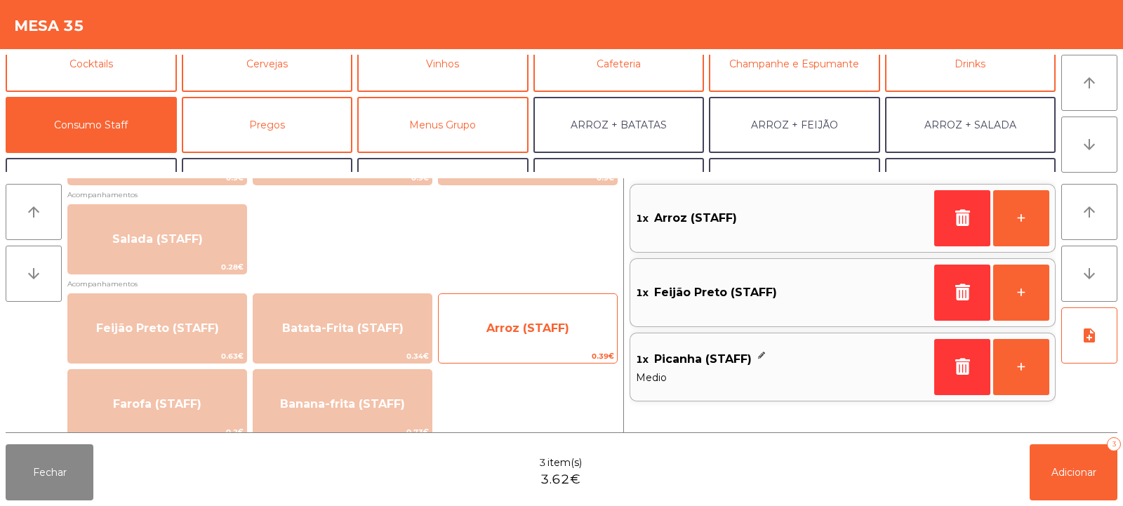
click at [538, 325] on span "Arroz (STAFF)" at bounding box center [528, 328] width 83 height 13
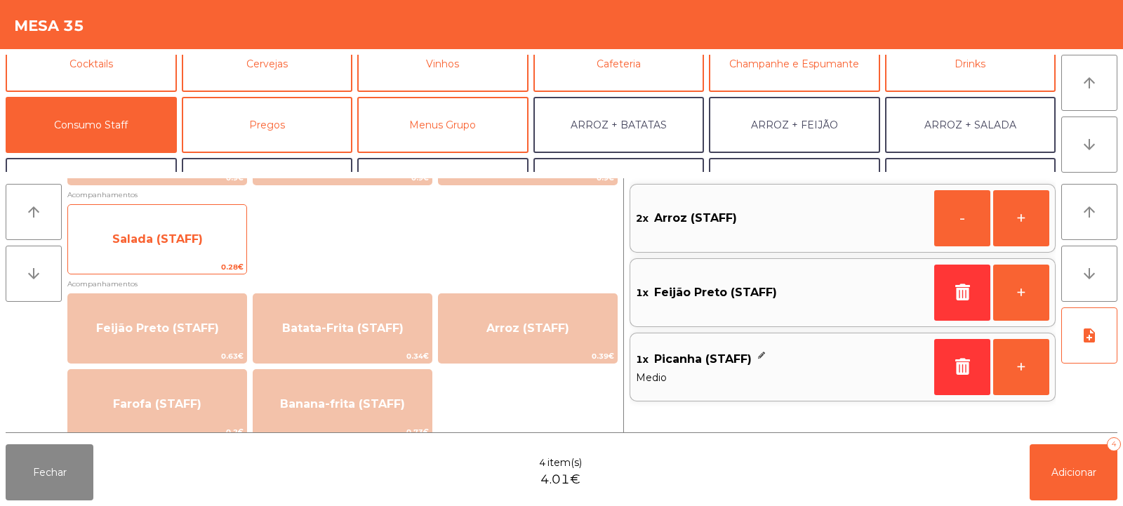
click at [196, 239] on span "Salada (STAFF)" at bounding box center [157, 238] width 91 height 13
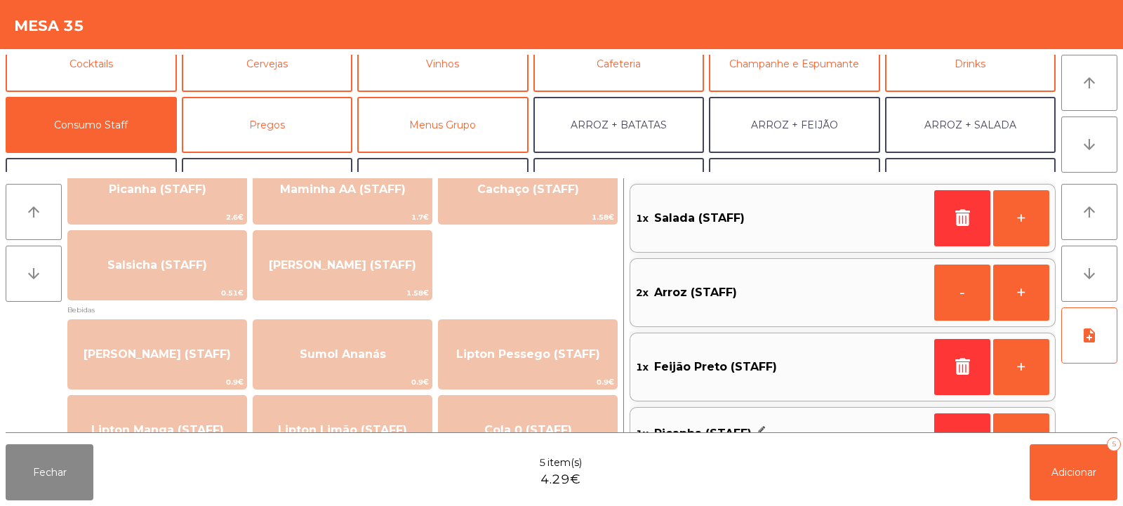
scroll to position [0, 0]
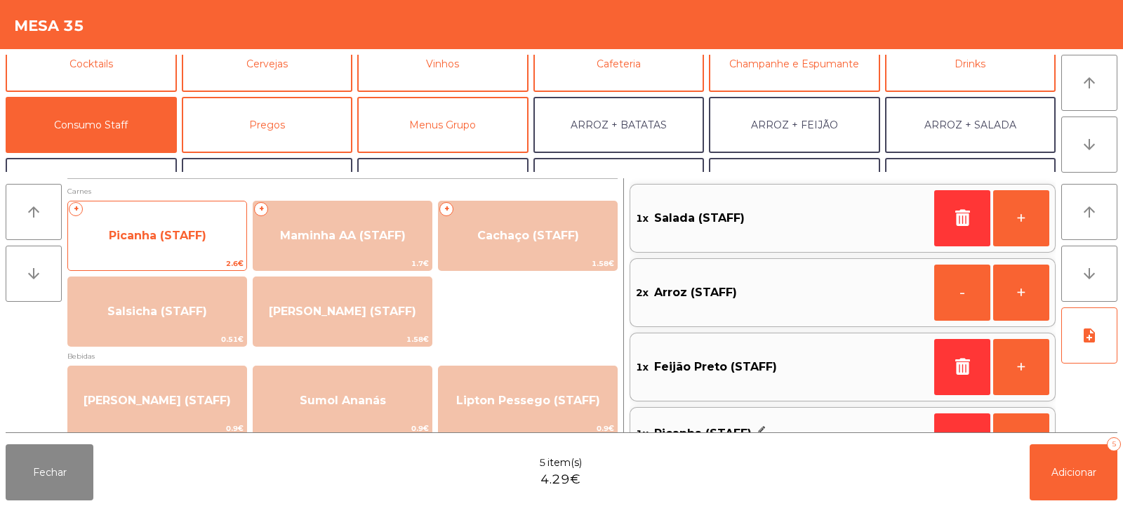
click at [164, 237] on span "Picanha (STAFF)" at bounding box center [158, 235] width 98 height 13
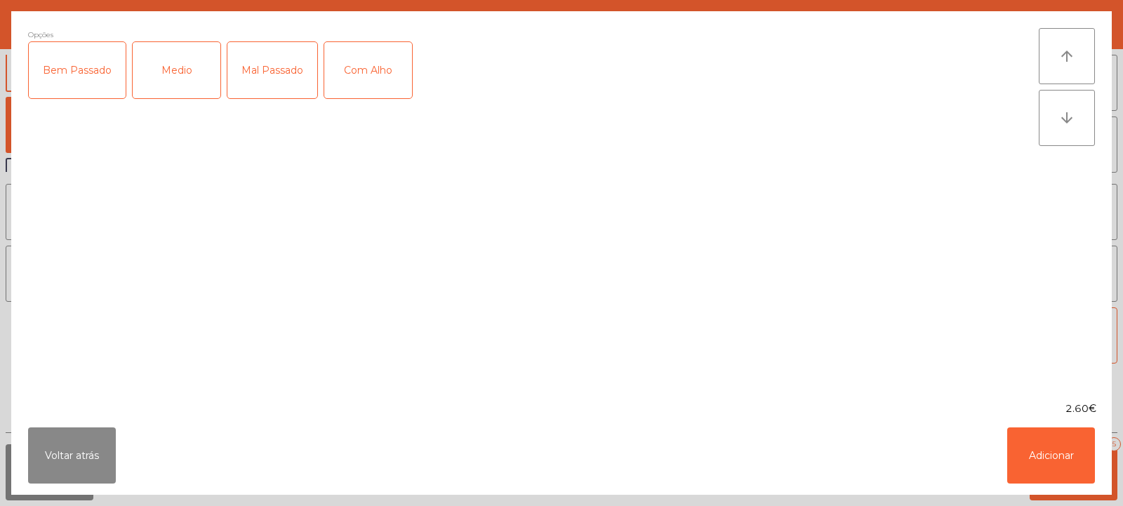
click at [181, 79] on div "Medio" at bounding box center [177, 70] width 88 height 56
click at [1045, 453] on button "Adicionar" at bounding box center [1051, 456] width 88 height 56
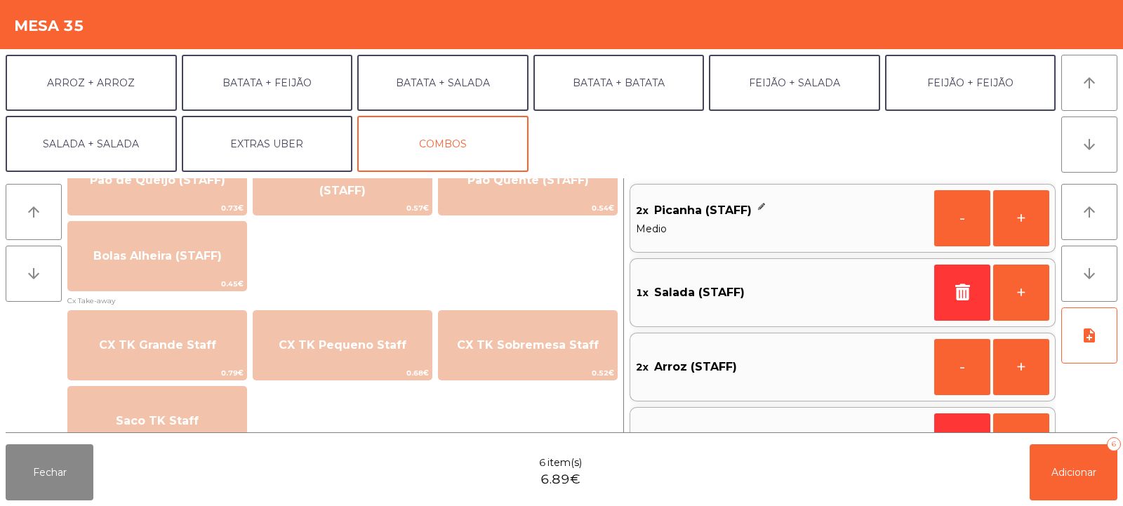
scroll to position [1224, 0]
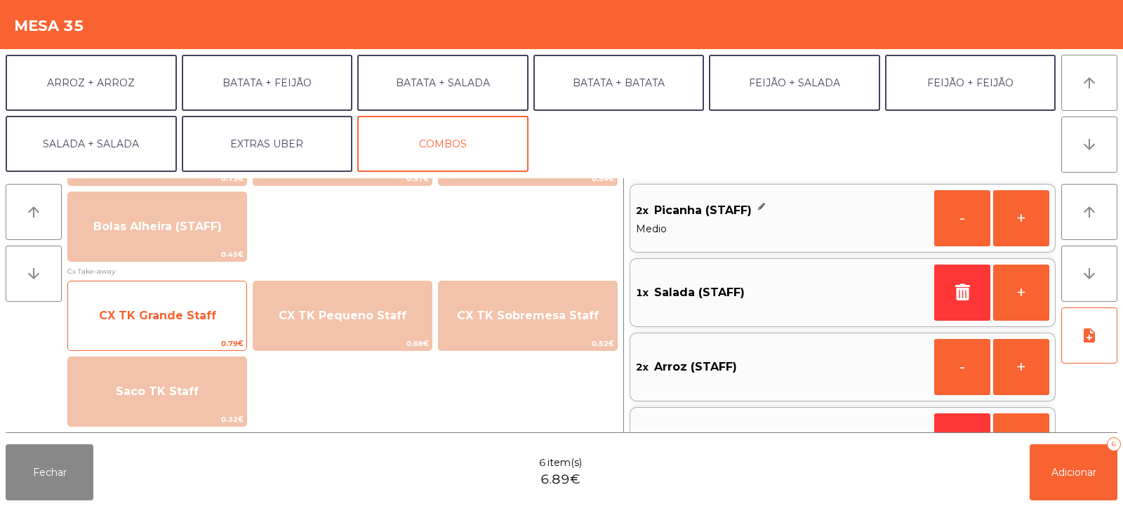
click at [177, 312] on span "CX TK Grande Staff" at bounding box center [157, 315] width 117 height 13
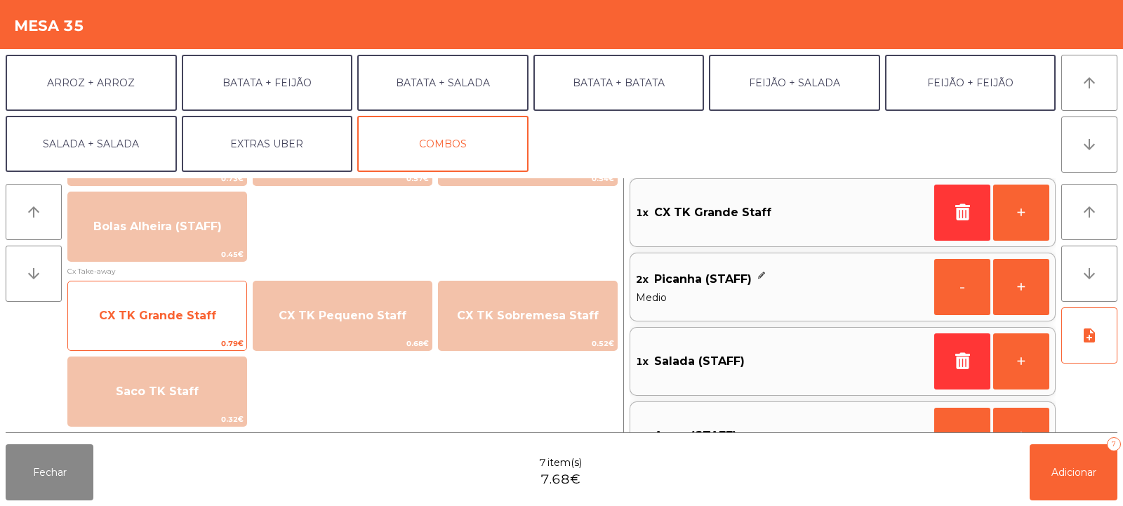
click at [171, 327] on span "CX TK Grande Staff" at bounding box center [157, 316] width 178 height 38
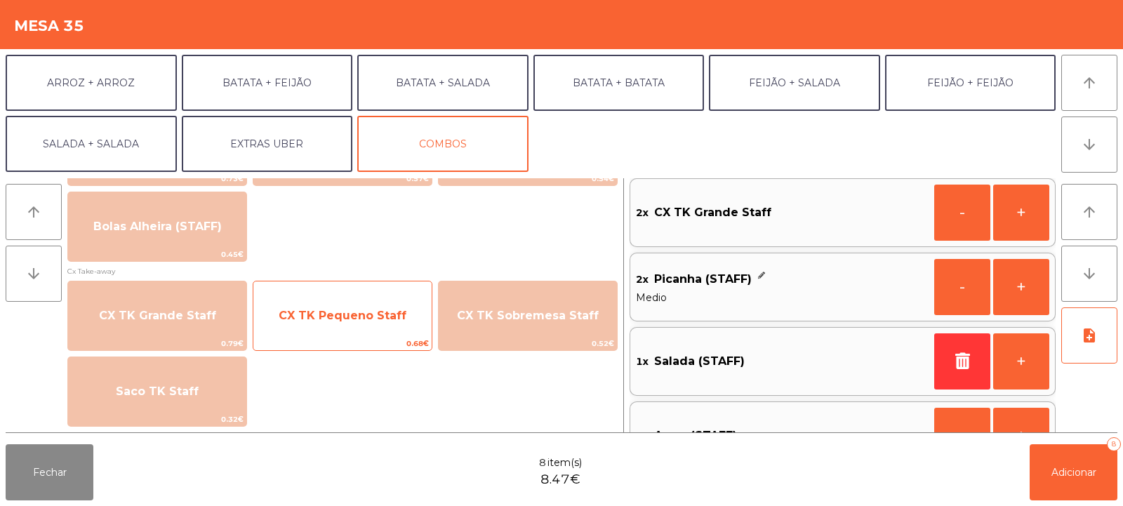
click at [354, 322] on span "CX TK Pequeno Staff" at bounding box center [342, 316] width 178 height 38
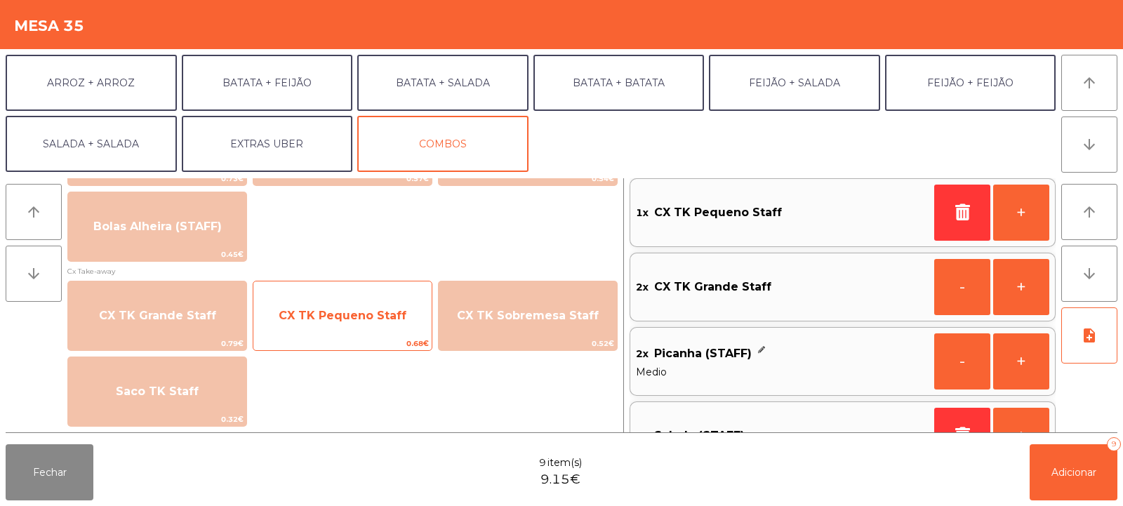
click at [355, 326] on span "CX TK Pequeno Staff" at bounding box center [342, 316] width 178 height 38
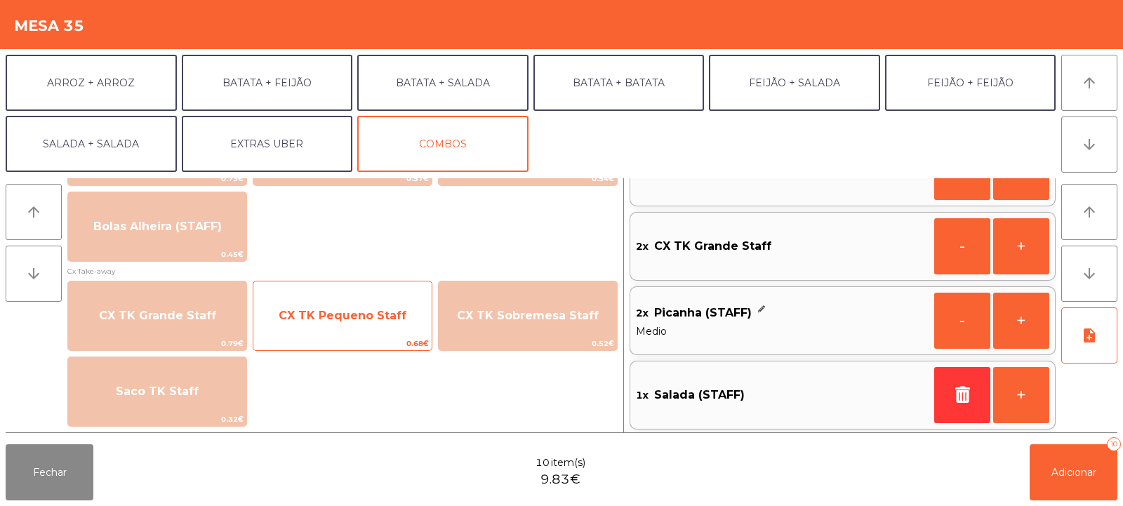
scroll to position [0, 0]
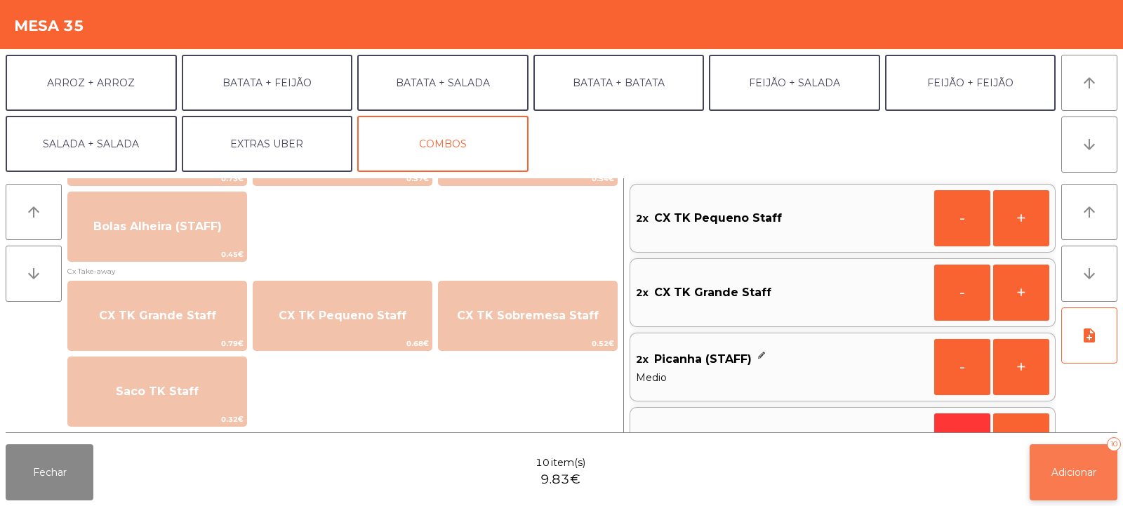
click at [1061, 470] on span "Adicionar" at bounding box center [1074, 472] width 45 height 13
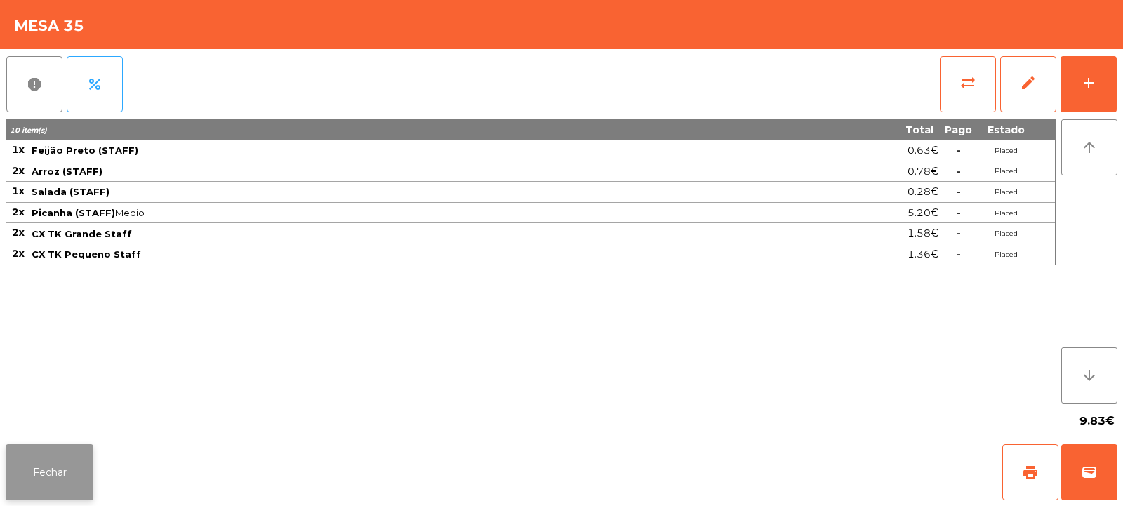
click at [53, 467] on button "Fechar" at bounding box center [50, 472] width 88 height 56
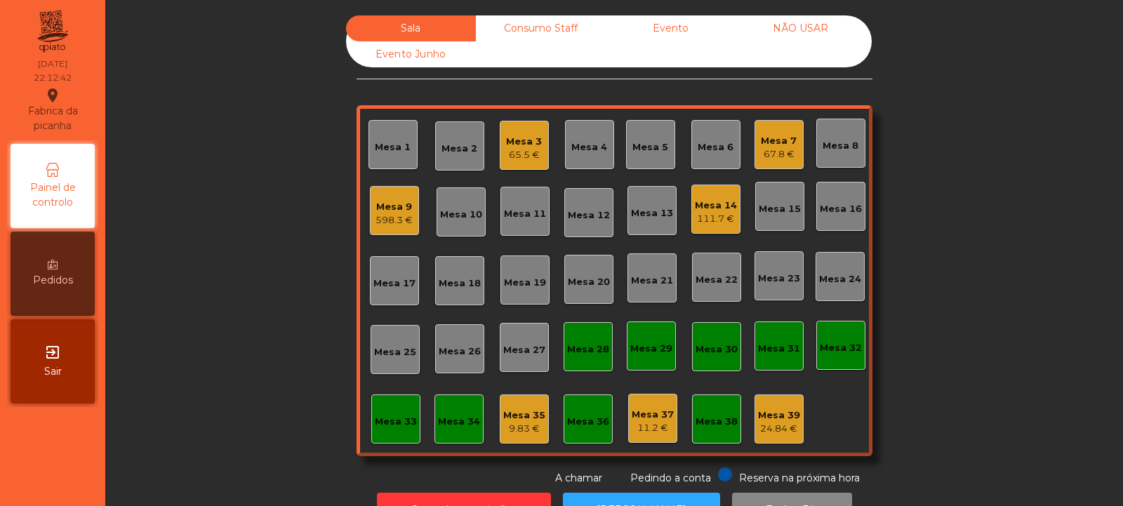
click at [727, 213] on div "111.7 €" at bounding box center [716, 219] width 42 height 14
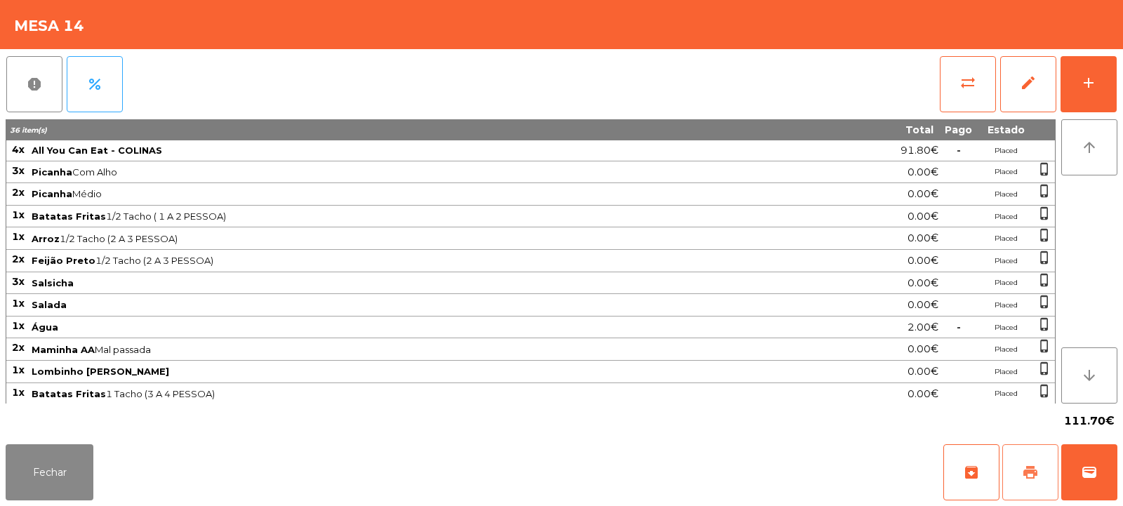
click at [1020, 481] on button "print" at bounding box center [1031, 472] width 56 height 56
click at [1093, 463] on button "wallet" at bounding box center [1089, 472] width 56 height 56
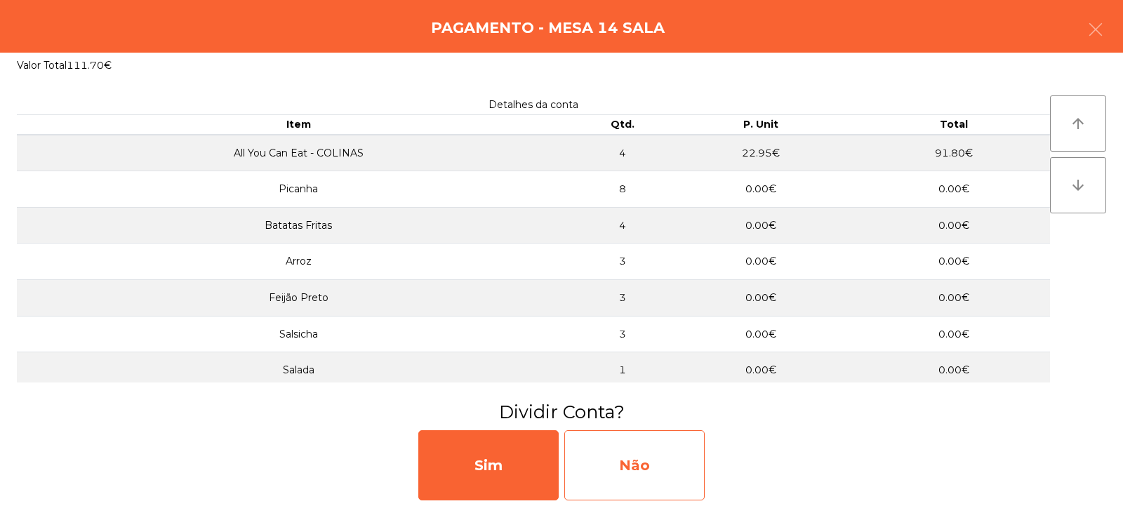
click at [651, 476] on div "Não" at bounding box center [634, 465] width 140 height 70
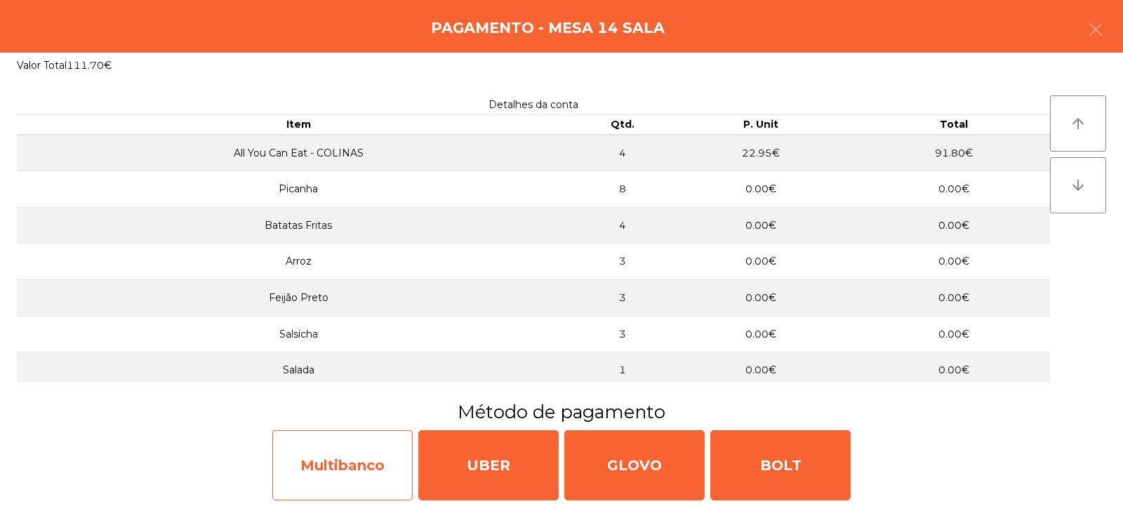
click at [327, 483] on div "Multibanco" at bounding box center [342, 465] width 140 height 70
select select "**"
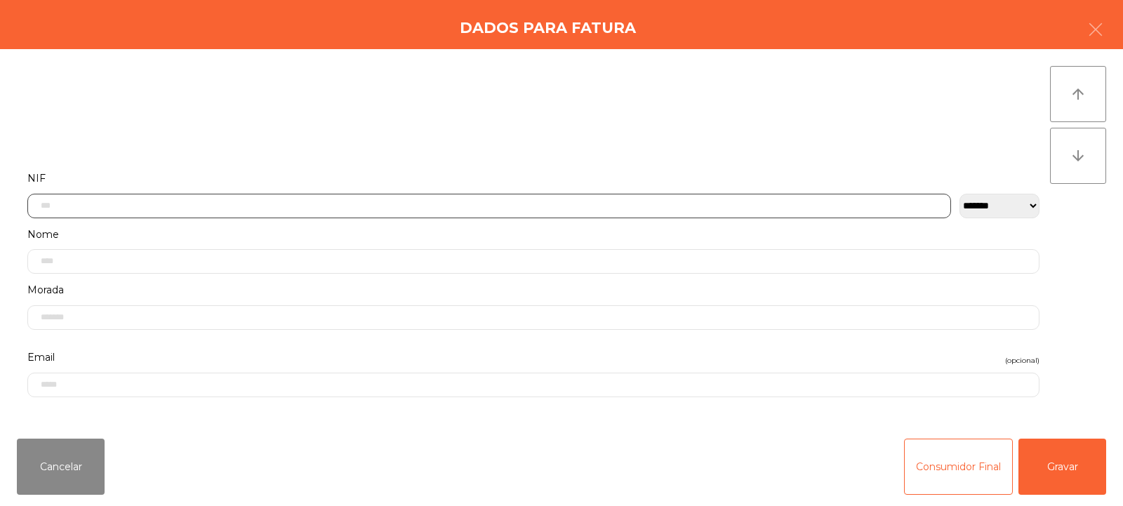
click at [420, 206] on input "text" at bounding box center [489, 206] width 924 height 25
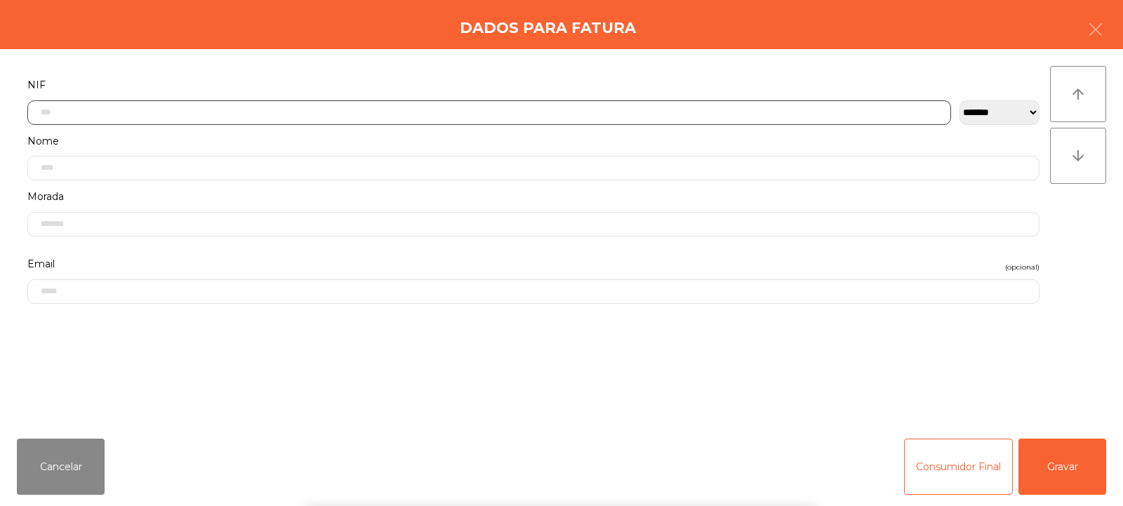
scroll to position [102, 0]
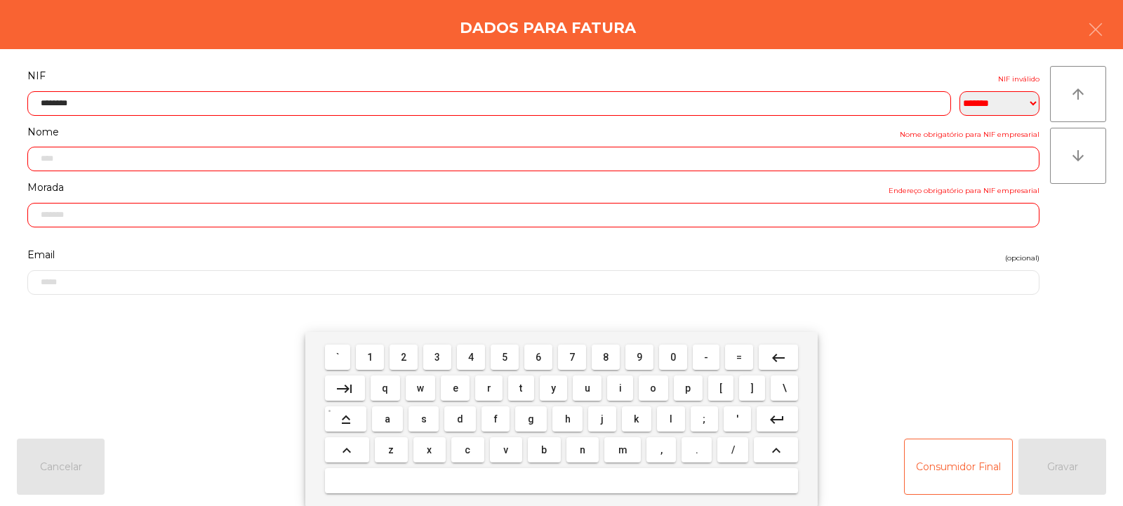
type input "*********"
type input "**********"
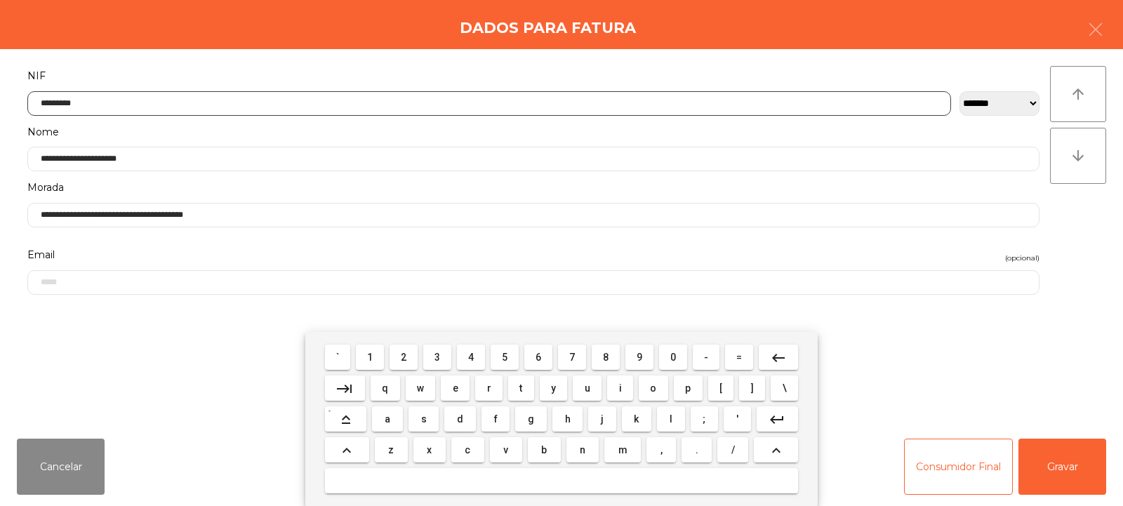
type input "*********"
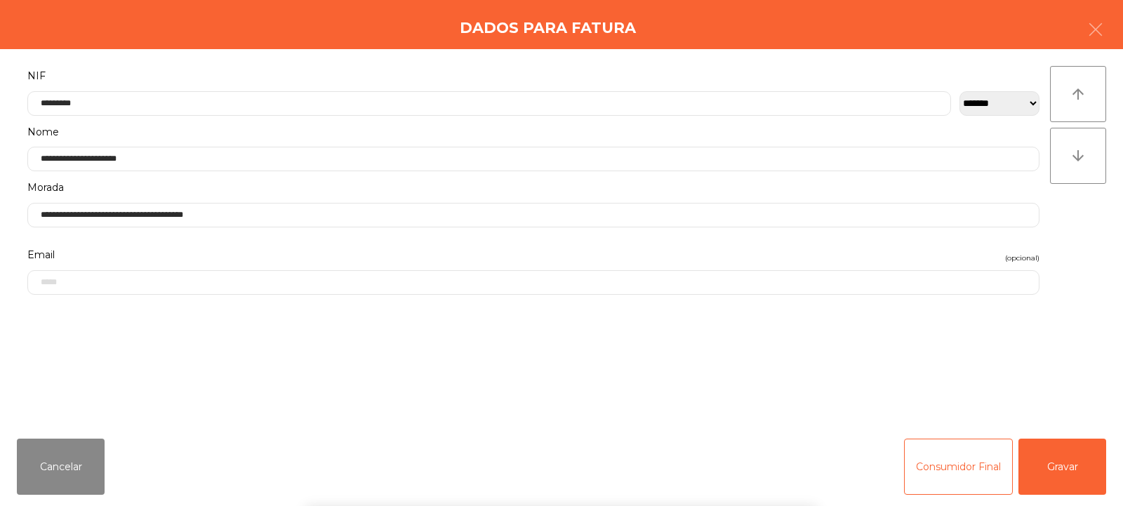
click at [1052, 257] on div "arrow_upward arrow_downward" at bounding box center [1078, 238] width 56 height 345
click at [1059, 470] on button "Gravar" at bounding box center [1063, 467] width 88 height 56
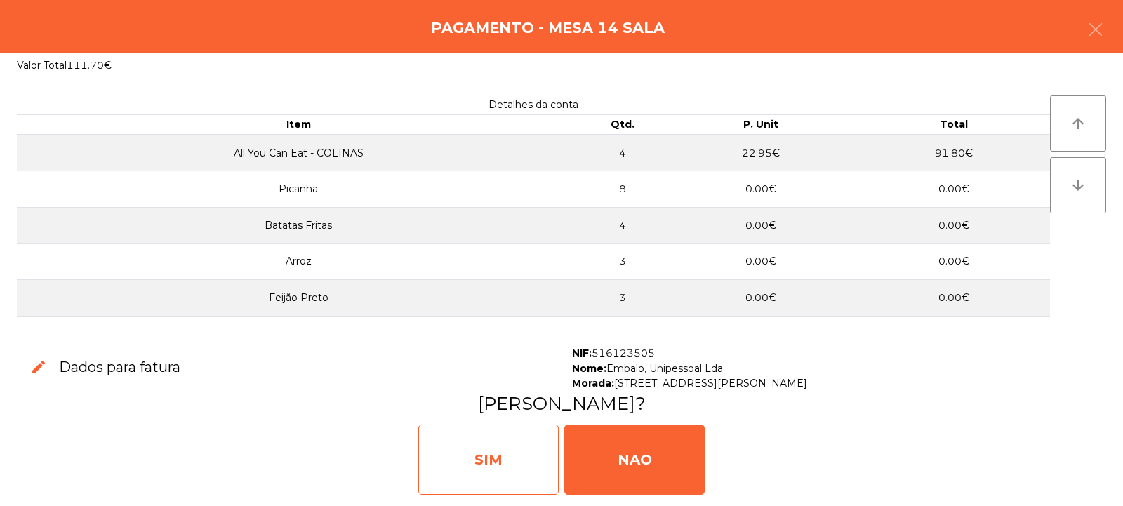
click at [465, 442] on div "SIM" at bounding box center [488, 460] width 140 height 70
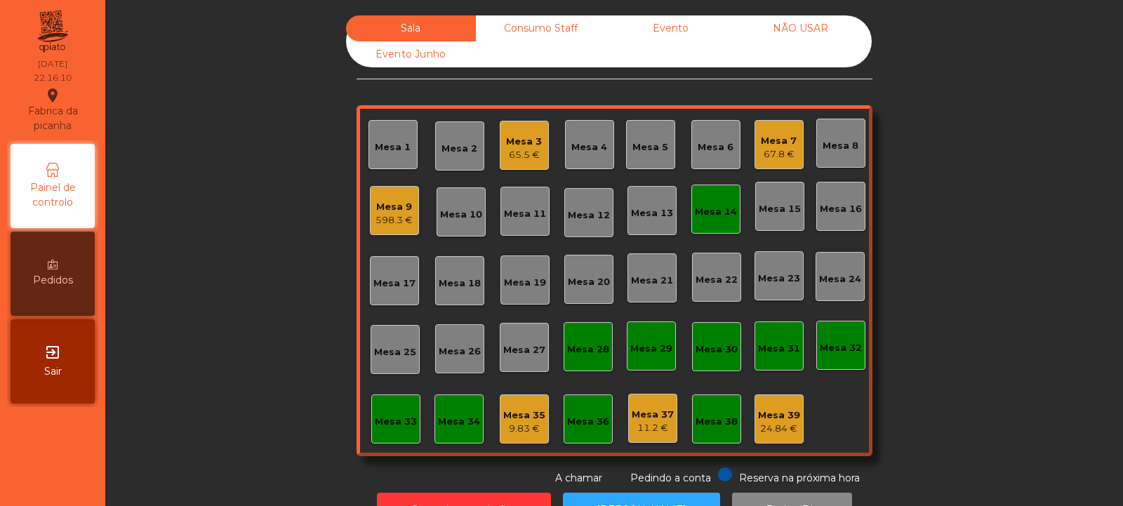
click at [394, 418] on div "Mesa 33" at bounding box center [396, 422] width 42 height 14
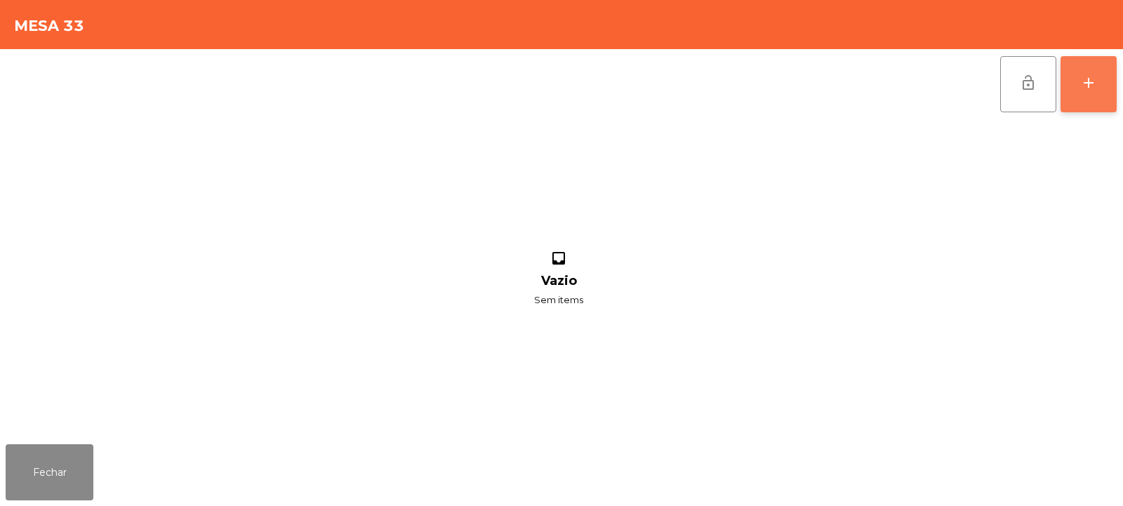
click at [1090, 84] on div "add" at bounding box center [1088, 82] width 17 height 17
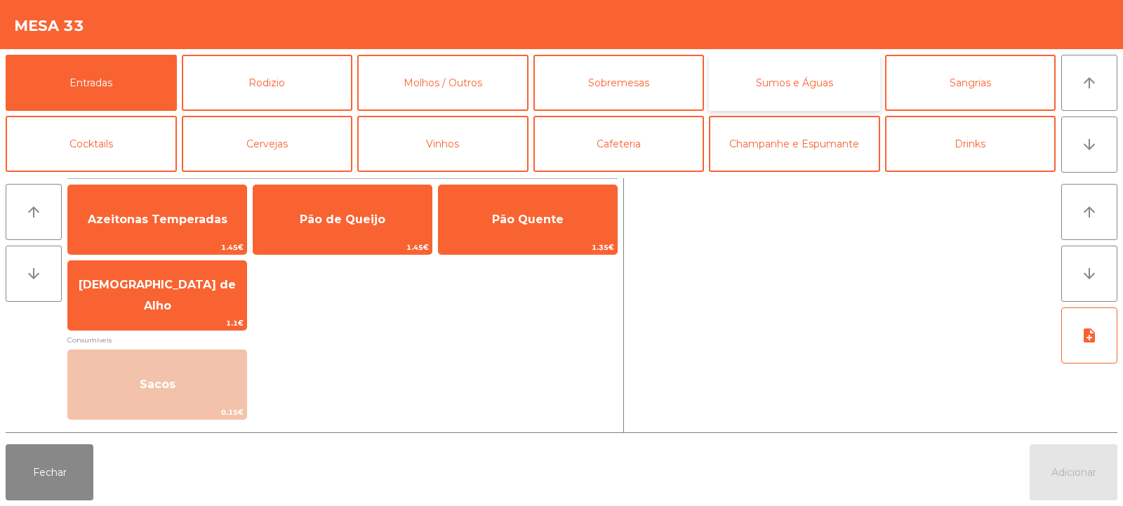
click at [812, 82] on button "Sumos e Águas" at bounding box center [794, 83] width 171 height 56
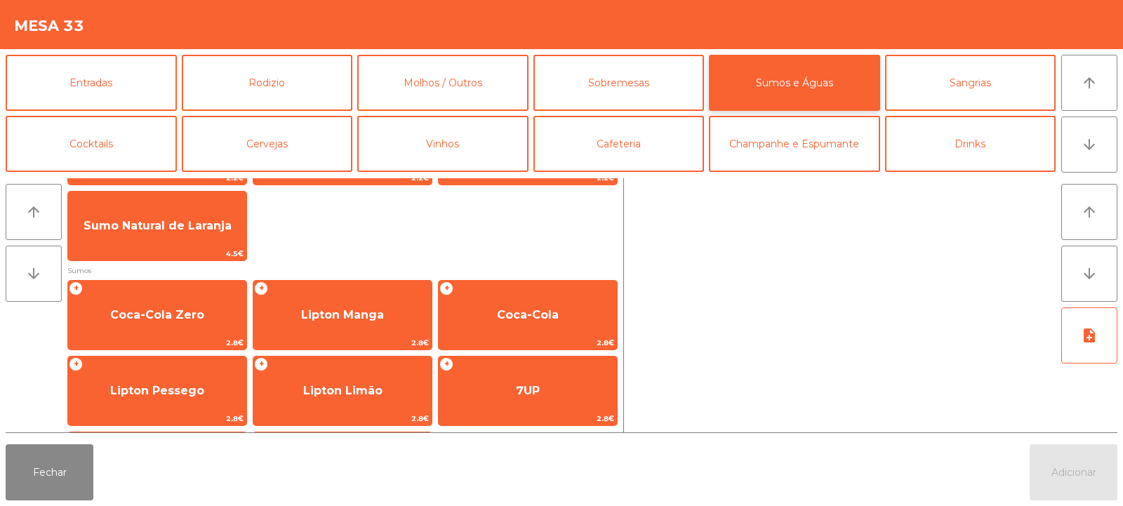
scroll to position [163, 0]
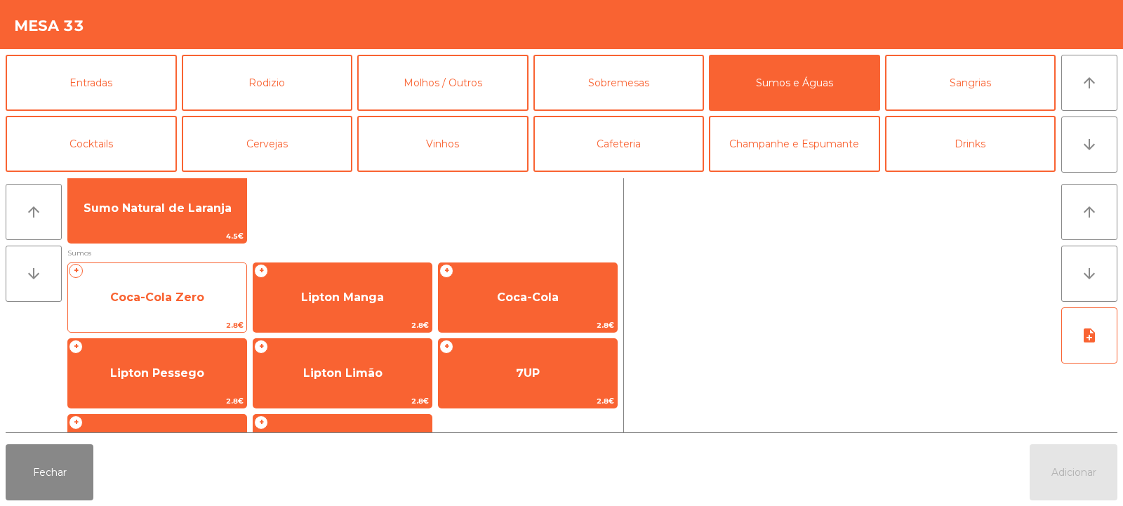
click at [169, 298] on span "Coca-Cola Zero" at bounding box center [157, 297] width 94 height 13
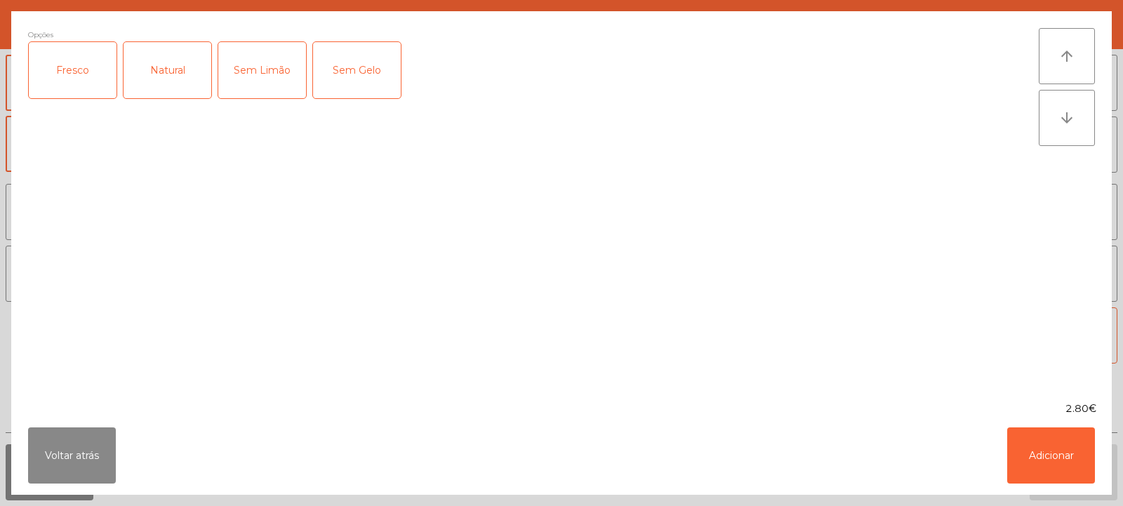
click at [77, 77] on div "Fresco" at bounding box center [73, 70] width 88 height 56
click at [1046, 444] on button "Adicionar" at bounding box center [1051, 456] width 88 height 56
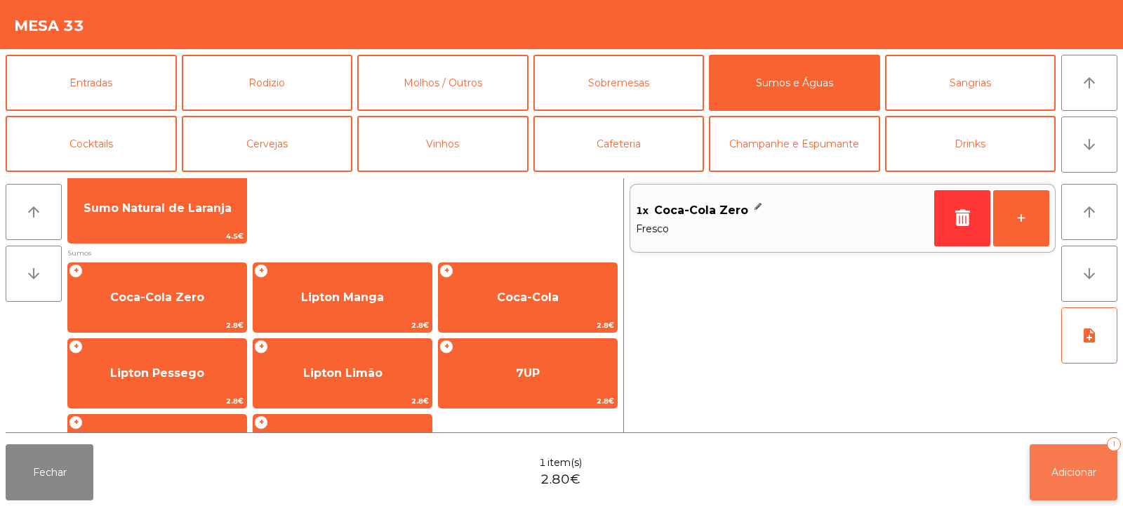
click at [1060, 483] on button "Adicionar 1" at bounding box center [1074, 472] width 88 height 56
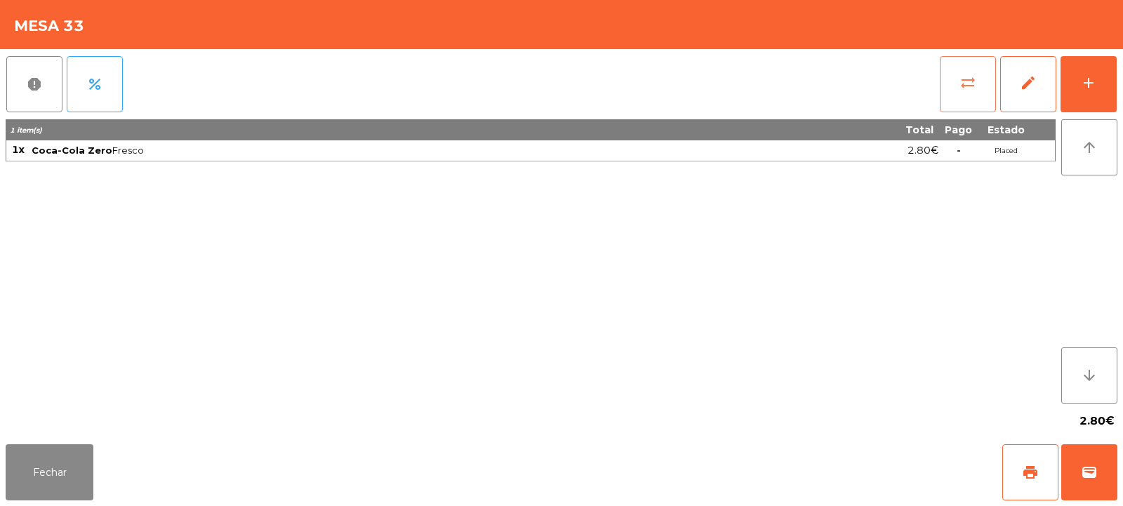
click at [964, 88] on span "sync_alt" at bounding box center [968, 82] width 17 height 17
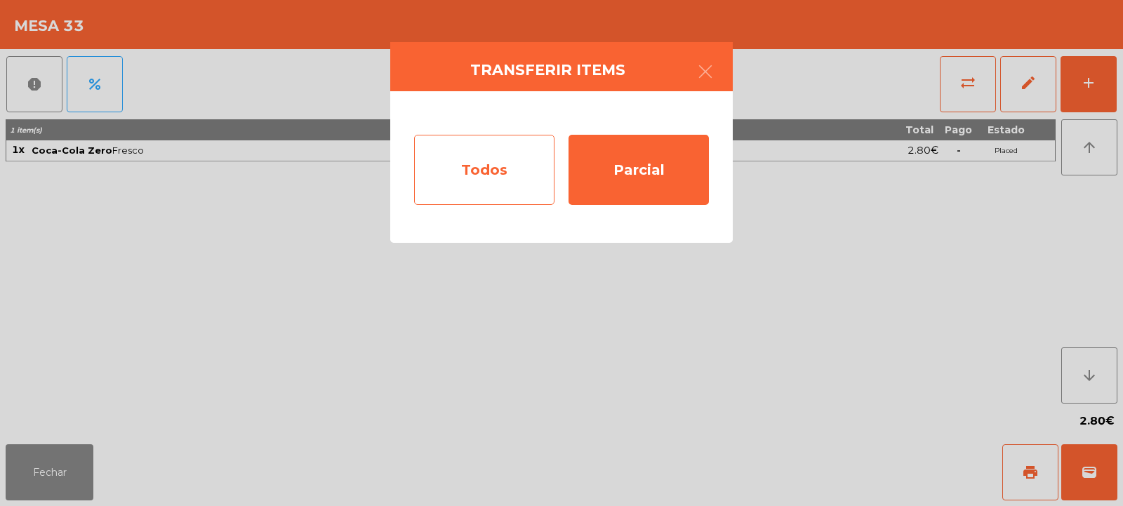
click at [485, 168] on div "Todos" at bounding box center [484, 170] width 140 height 70
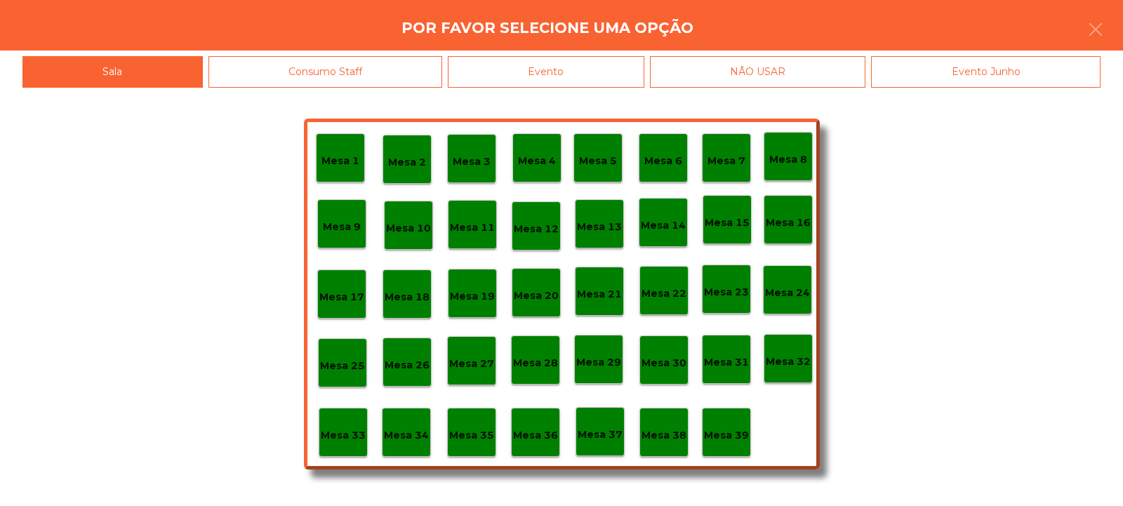
click at [560, 70] on div "Evento" at bounding box center [546, 72] width 197 height 32
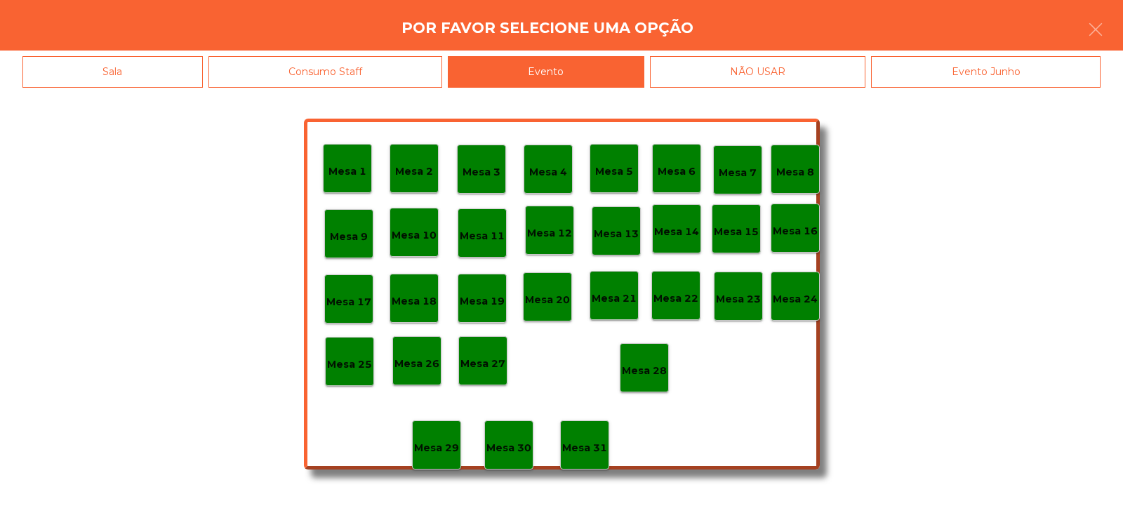
click at [644, 380] on div "Mesa 28" at bounding box center [644, 367] width 49 height 49
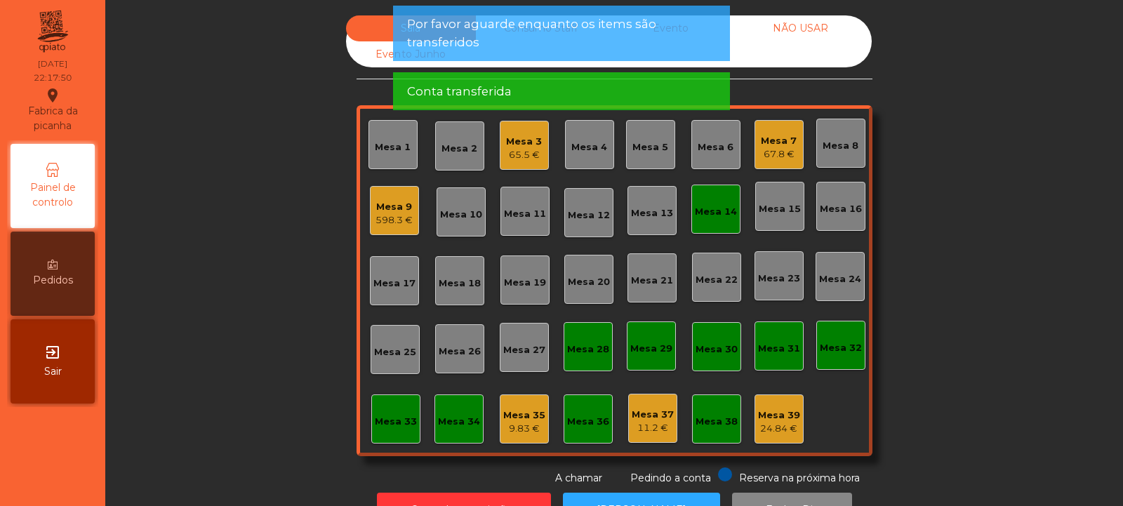
click at [376, 203] on div "Mesa 9" at bounding box center [394, 207] width 37 height 14
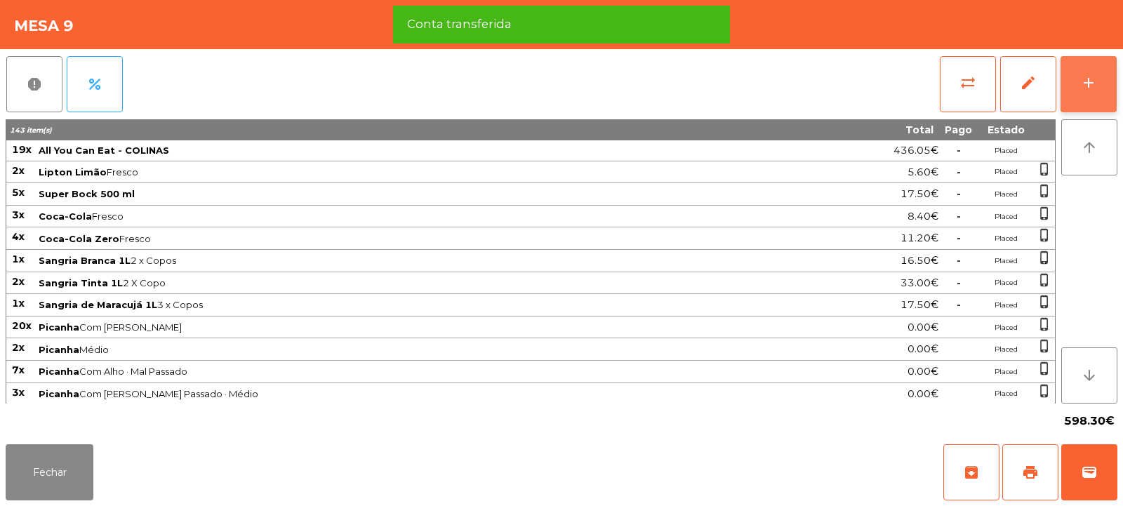
click at [1104, 91] on button "add" at bounding box center [1089, 84] width 56 height 56
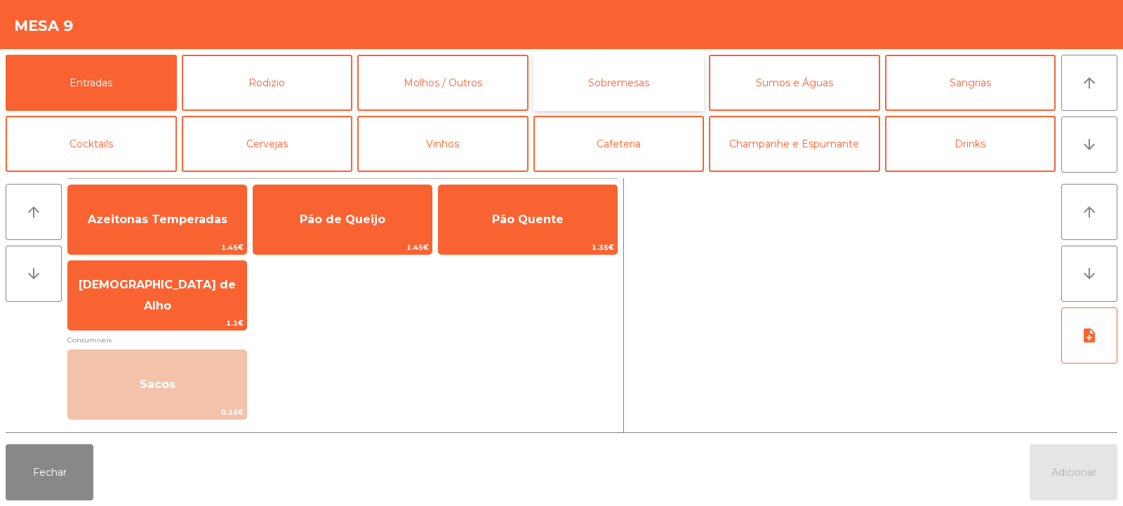
click at [639, 76] on button "Sobremesas" at bounding box center [619, 83] width 171 height 56
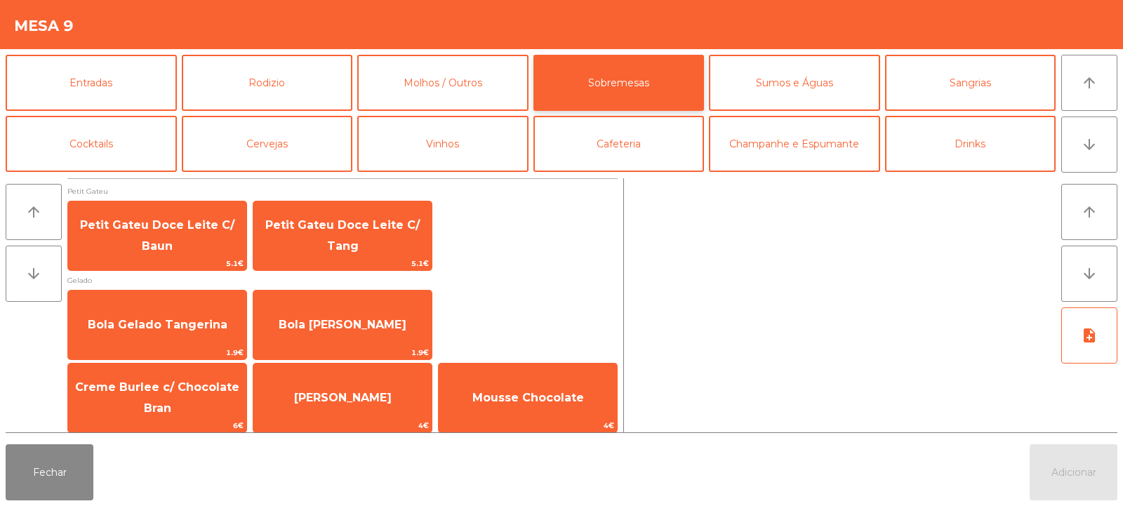
scroll to position [6, 0]
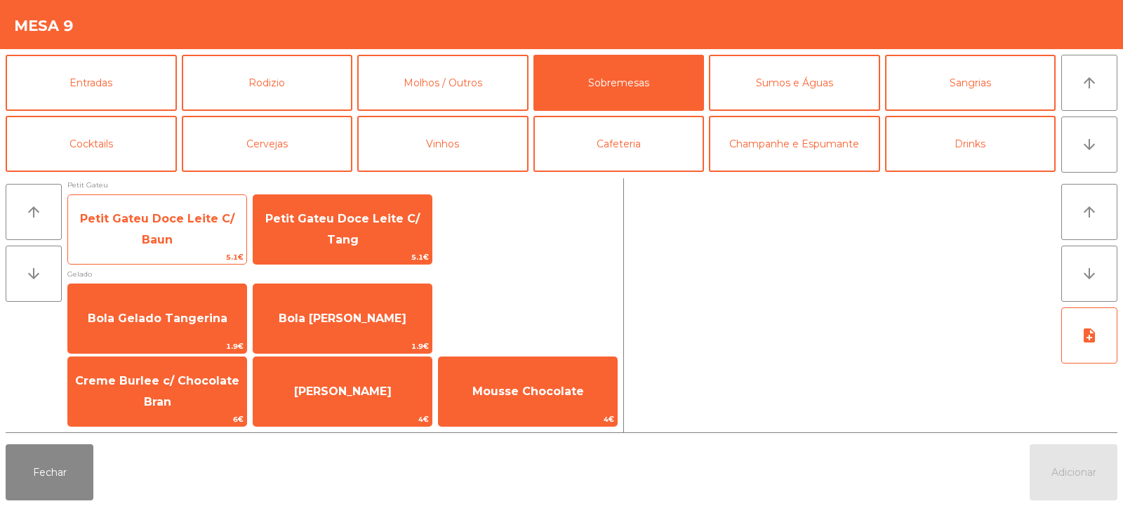
click at [154, 249] on span "Petit Gateu Doce Leite C/ Baun" at bounding box center [157, 230] width 178 height 60
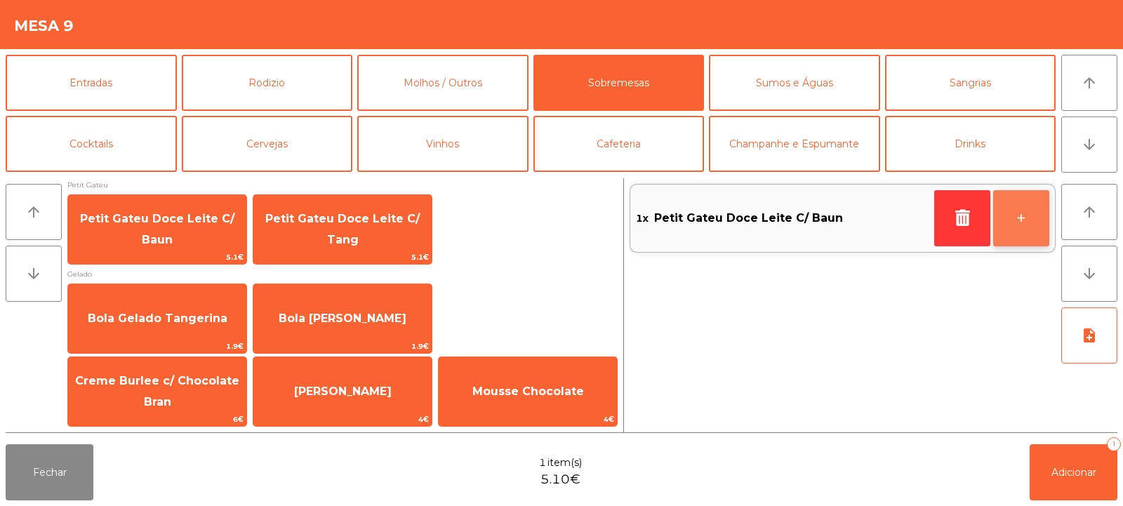
click at [1026, 212] on button "+" at bounding box center [1021, 218] width 56 height 56
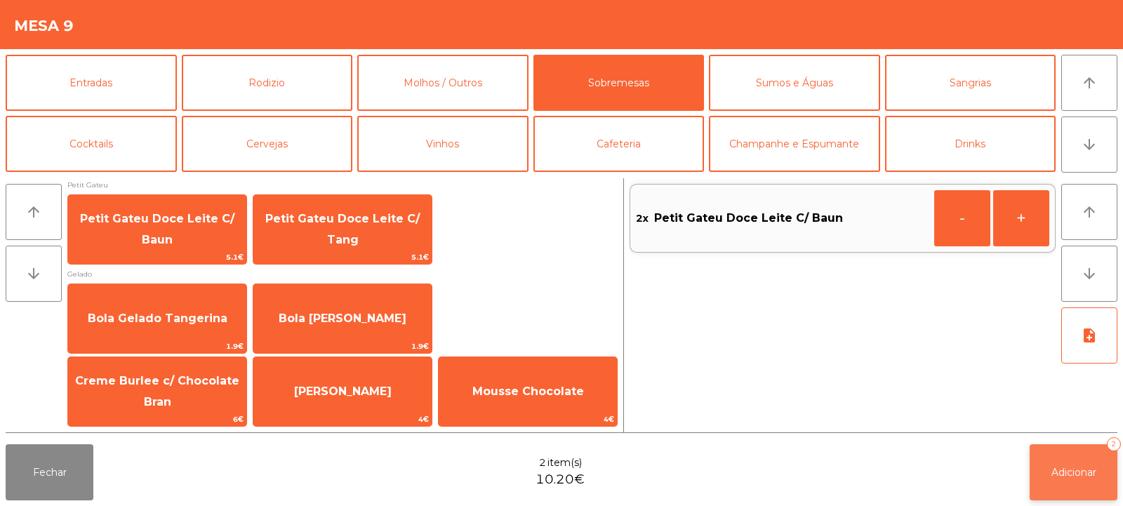
click at [1059, 485] on button "Adicionar 2" at bounding box center [1074, 472] width 88 height 56
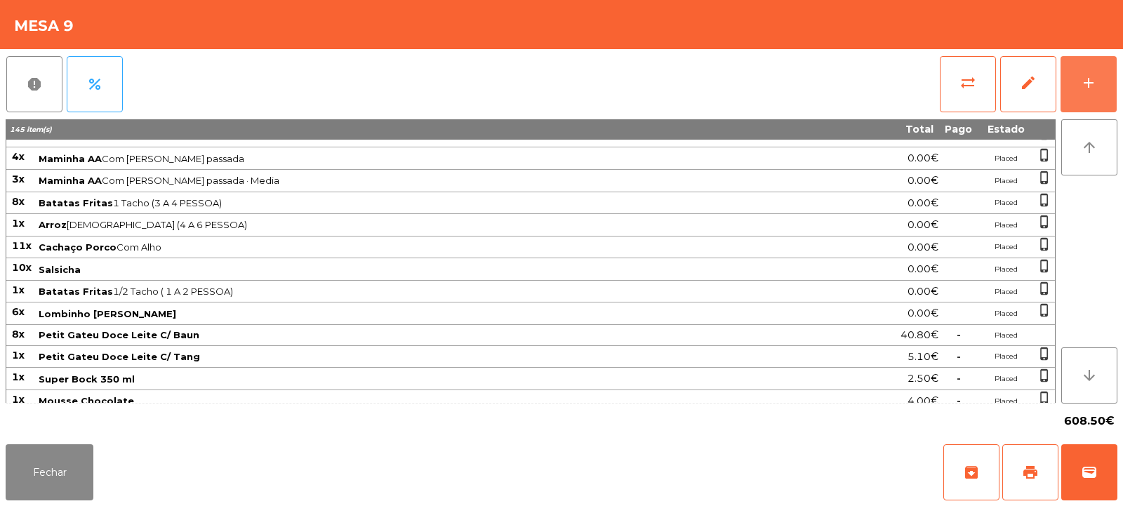
scroll to position [378, 0]
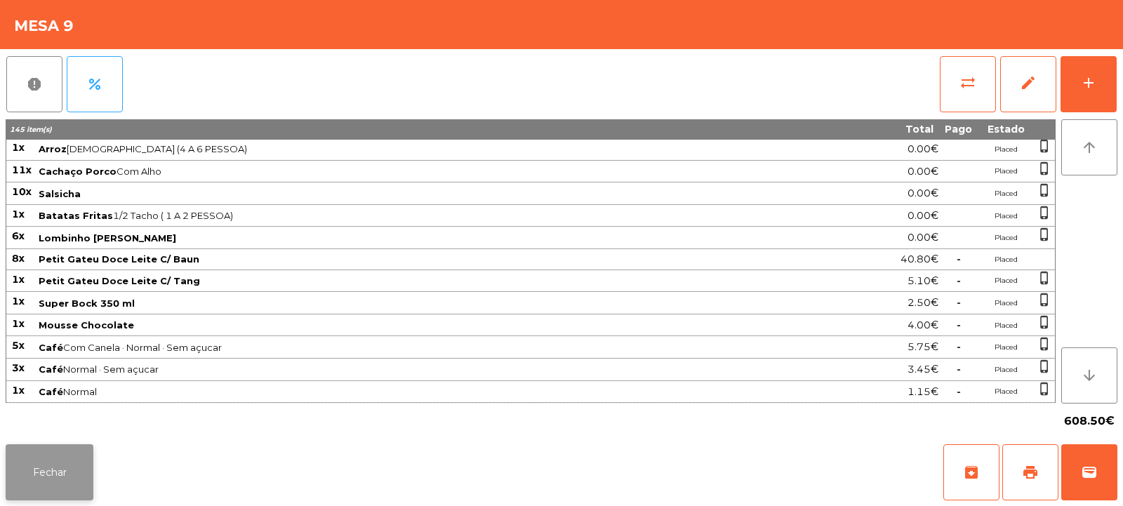
click at [70, 472] on button "Fechar" at bounding box center [50, 472] width 88 height 56
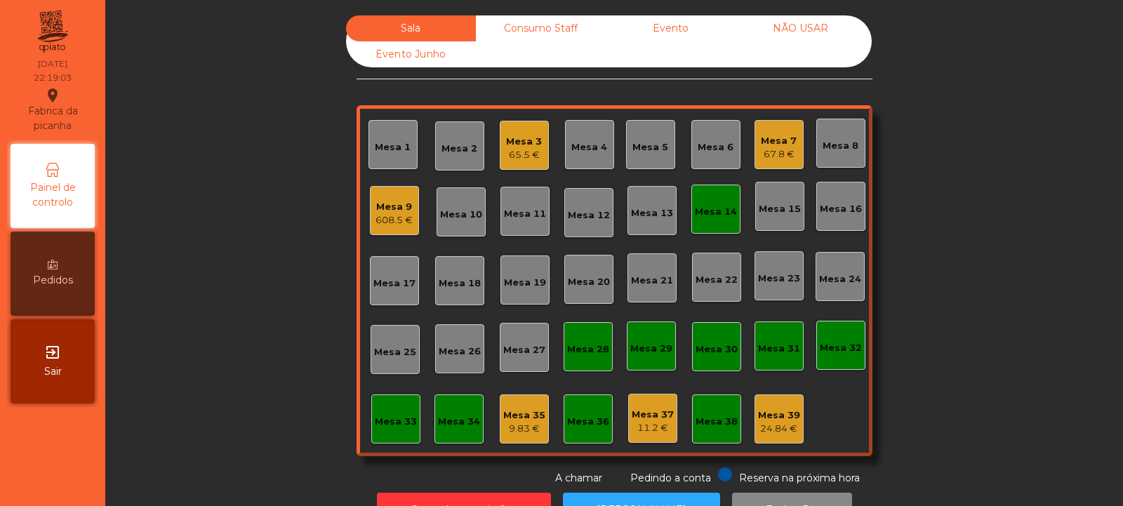
scroll to position [47, 0]
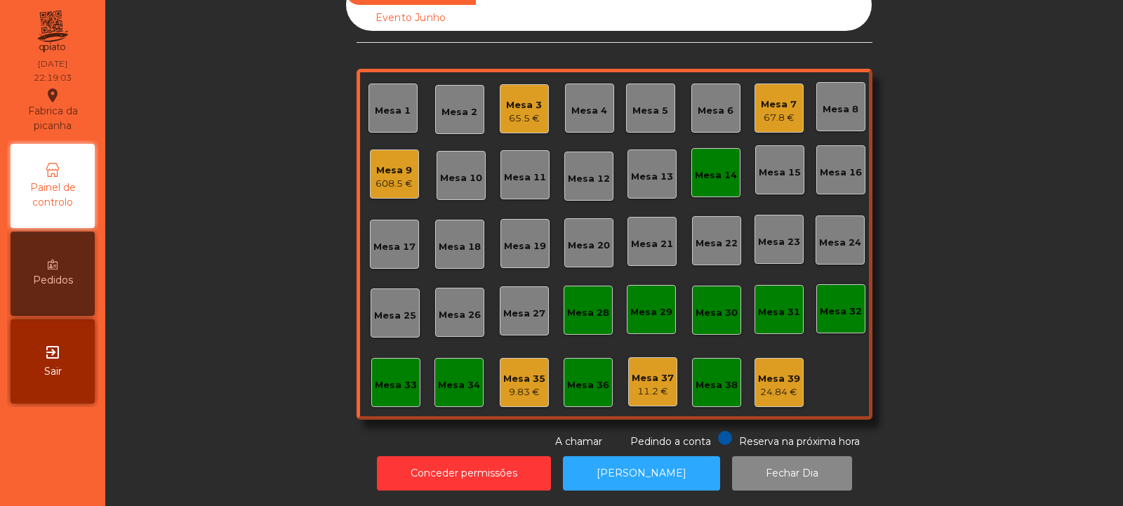
click at [712, 168] on div "Mesa 14" at bounding box center [716, 175] width 42 height 14
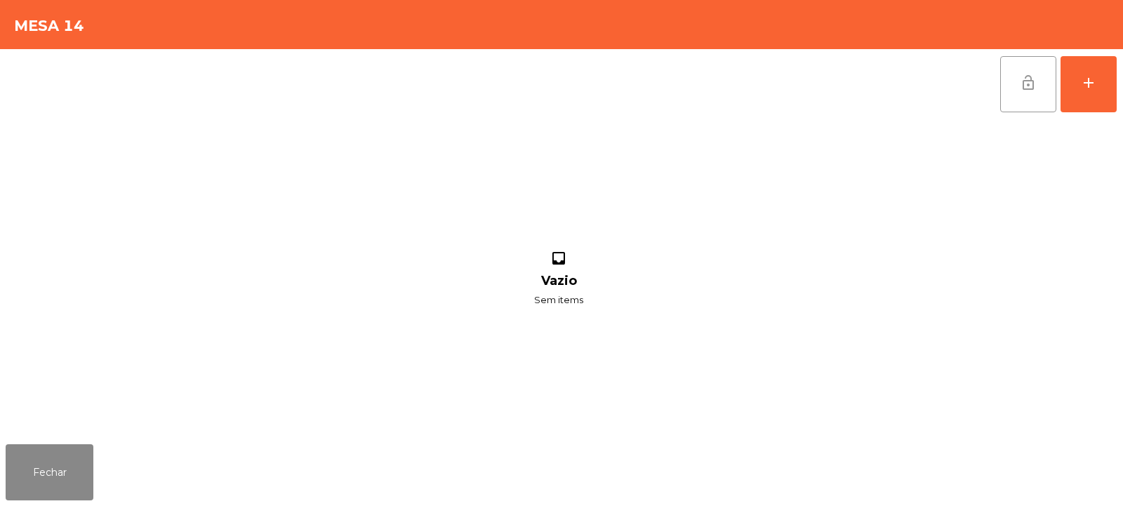
click at [1021, 90] on span "lock_open" at bounding box center [1028, 82] width 17 height 17
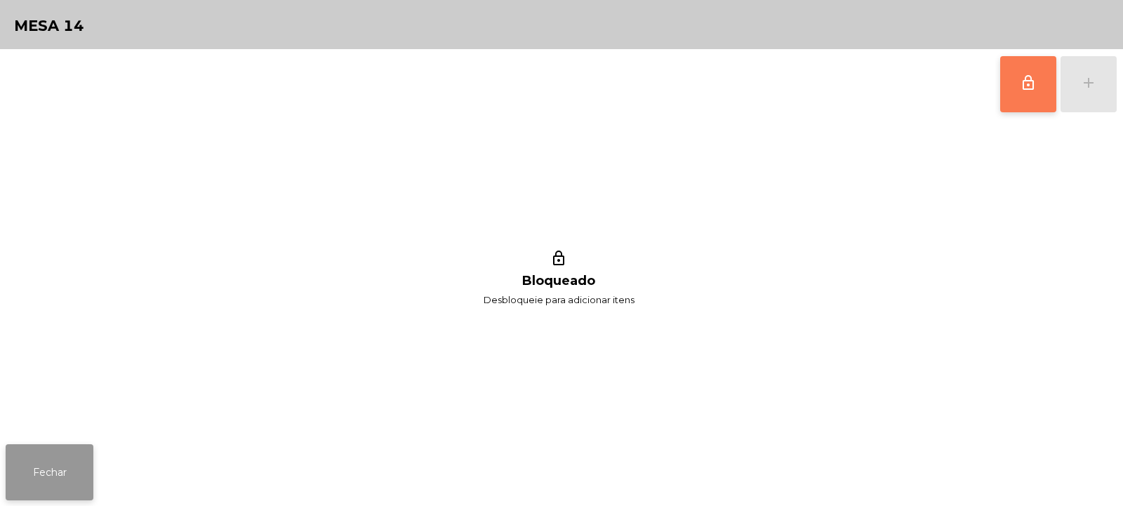
click at [71, 463] on button "Fechar" at bounding box center [50, 472] width 88 height 56
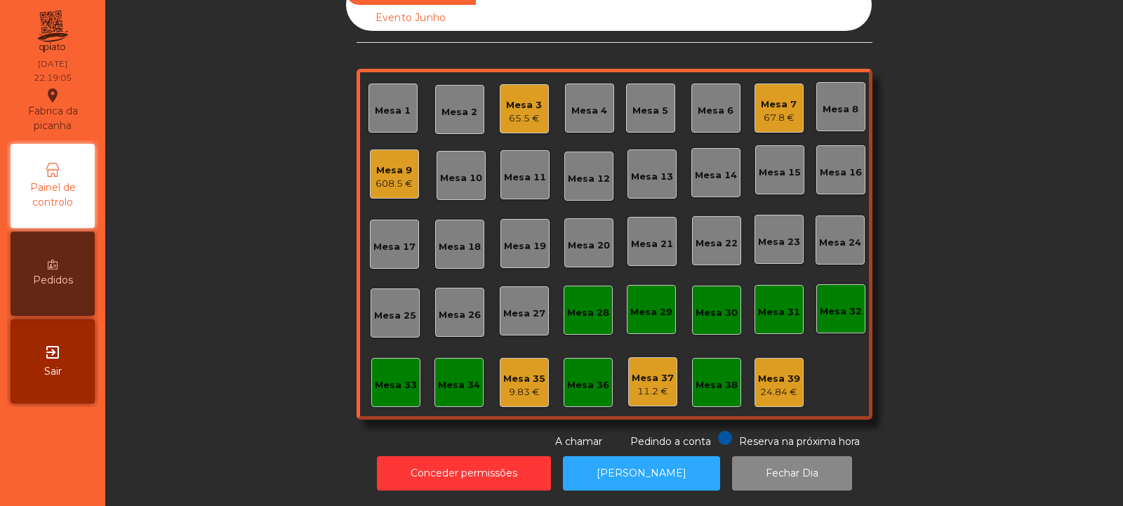
scroll to position [0, 0]
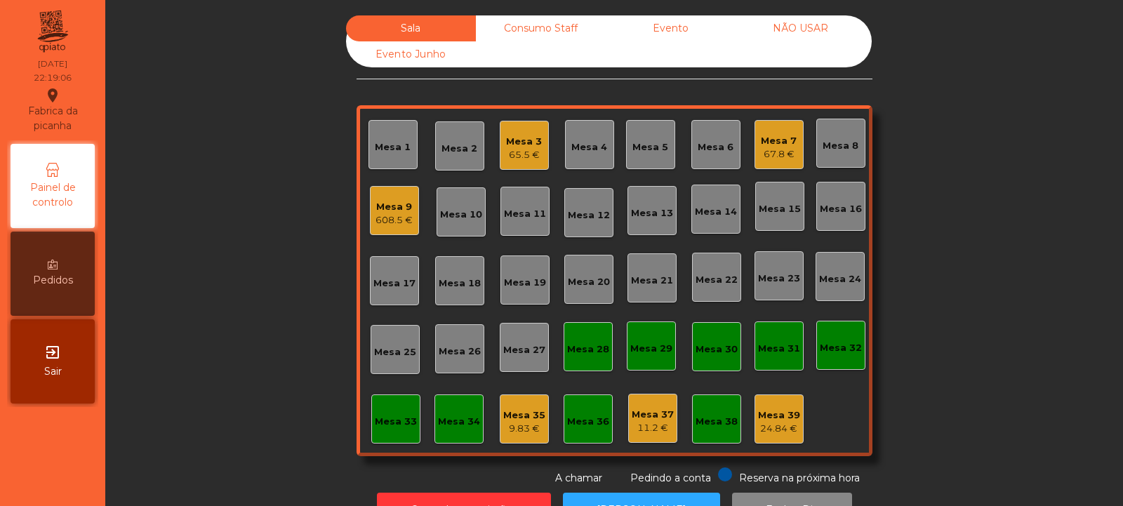
click at [529, 418] on div "Mesa 35" at bounding box center [524, 416] width 42 height 14
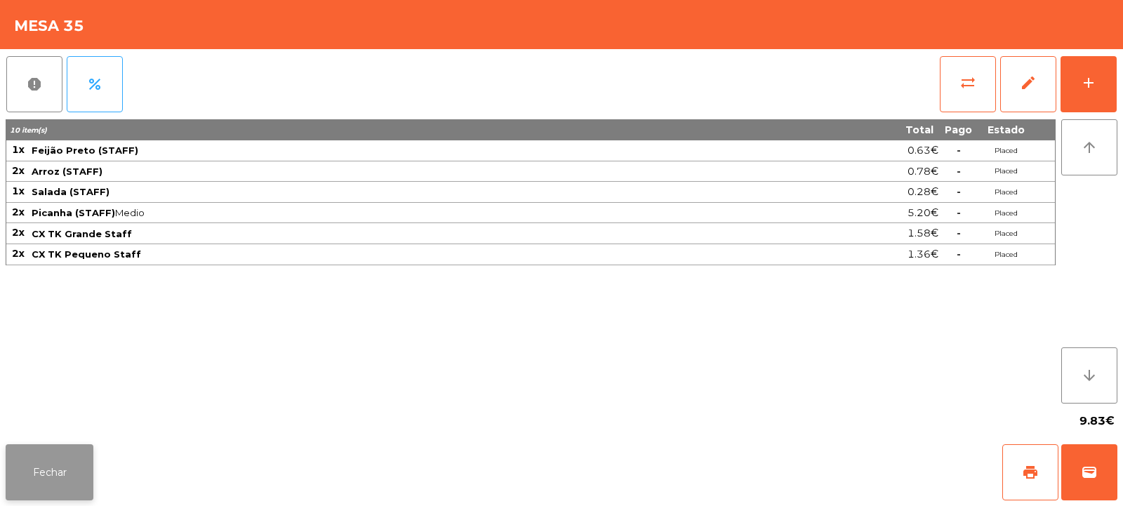
click at [59, 470] on button "Fechar" at bounding box center [50, 472] width 88 height 56
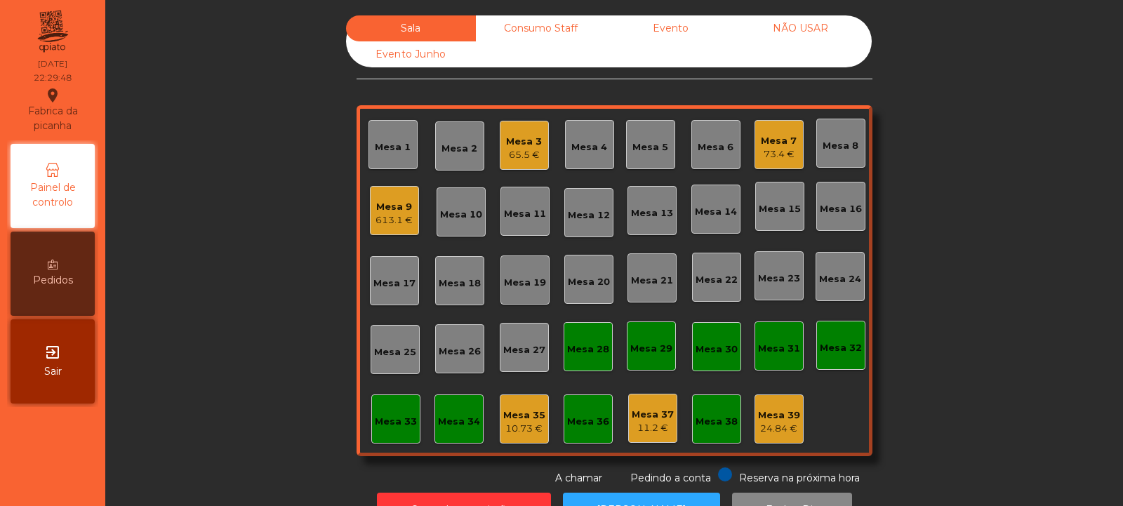
click at [393, 220] on div "613.1 €" at bounding box center [394, 220] width 37 height 14
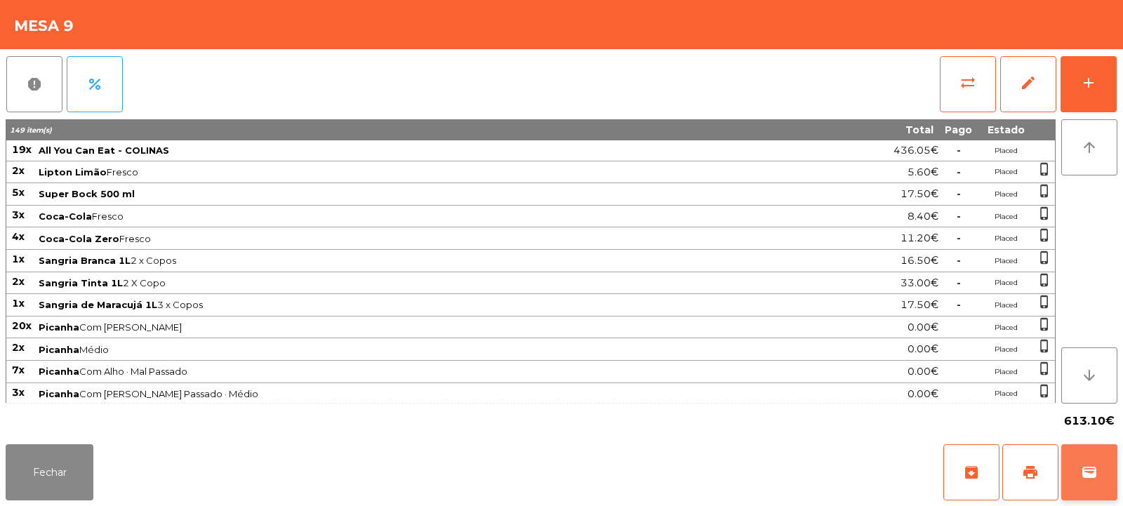
click at [1101, 474] on button "wallet" at bounding box center [1089, 472] width 56 height 56
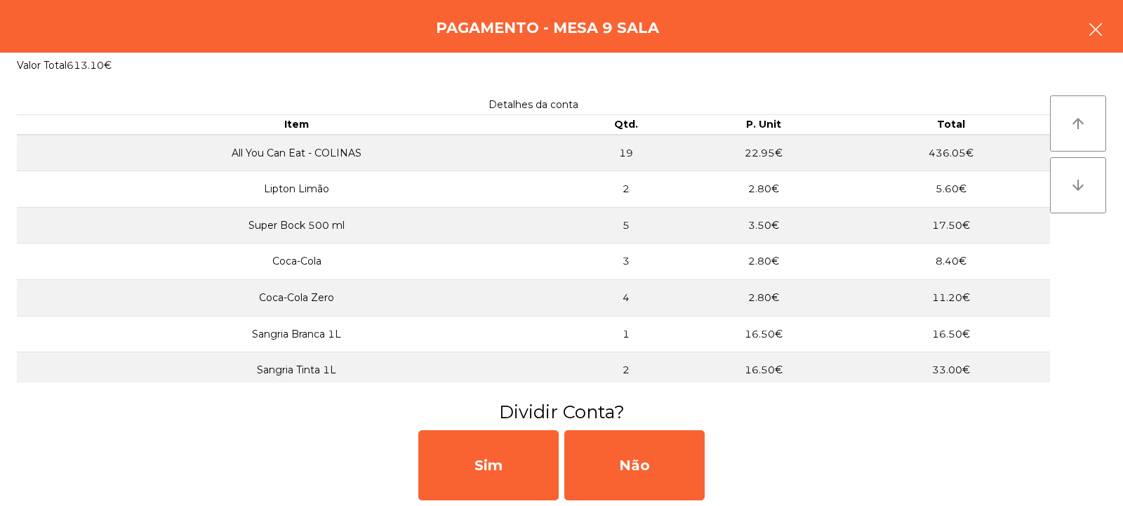
click at [1083, 27] on button "button" at bounding box center [1095, 31] width 39 height 42
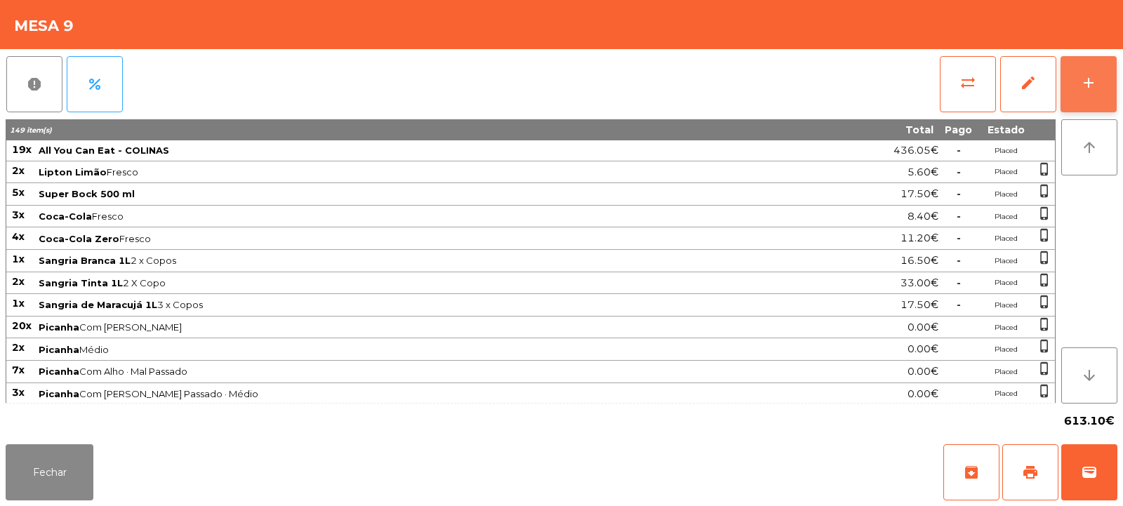
click at [1094, 91] on button "add" at bounding box center [1089, 84] width 56 height 56
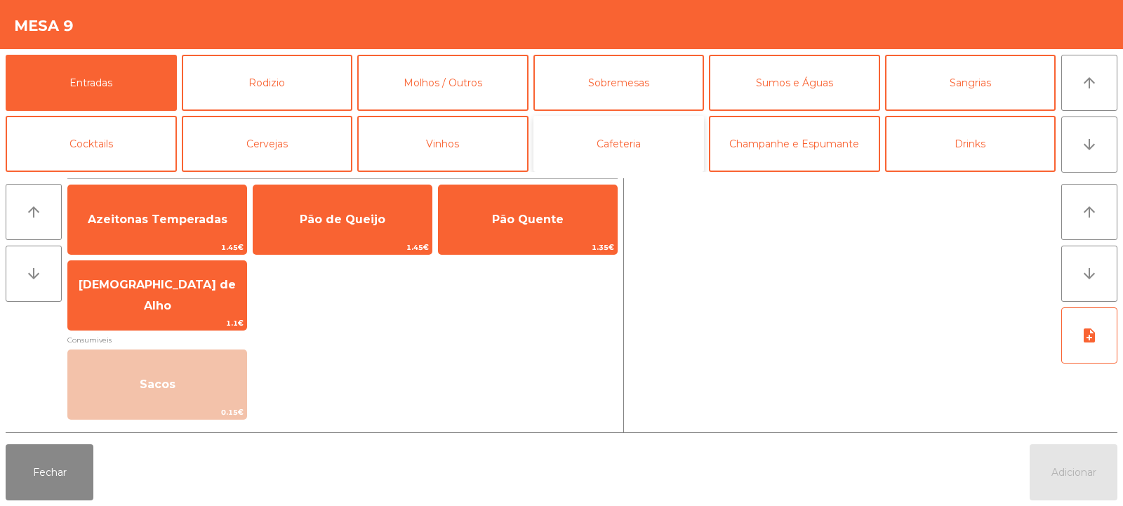
click at [612, 152] on button "Cafeteria" at bounding box center [619, 144] width 171 height 56
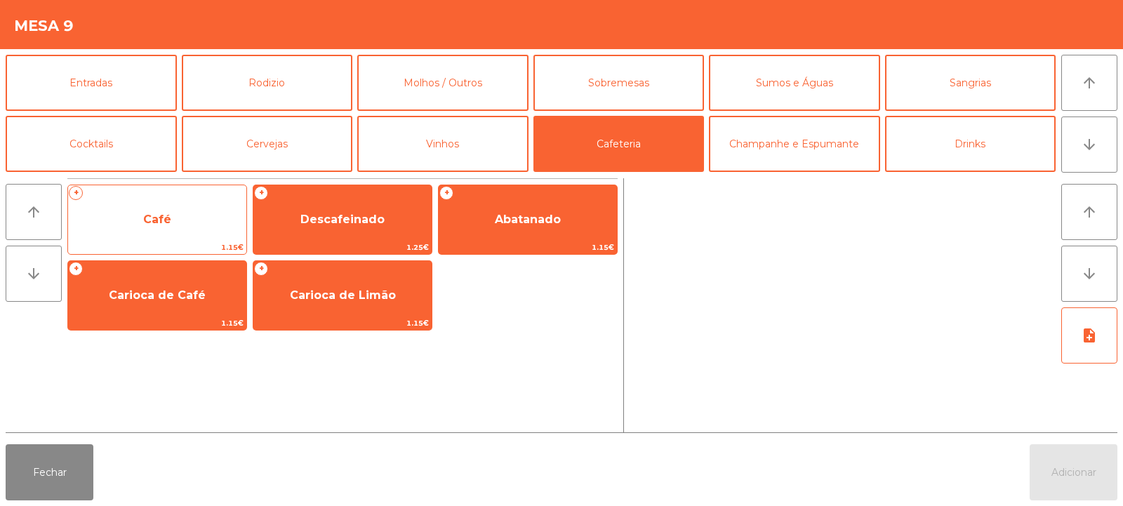
click at [175, 230] on span "Café" at bounding box center [157, 220] width 178 height 38
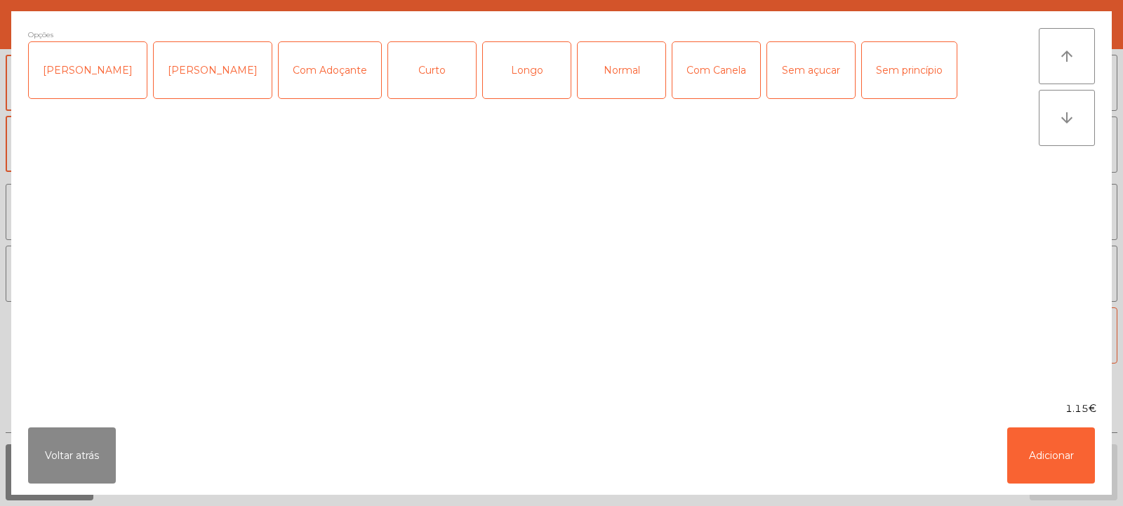
click at [604, 77] on div "Normal" at bounding box center [622, 70] width 88 height 56
click at [1050, 450] on button "Adicionar" at bounding box center [1051, 456] width 88 height 56
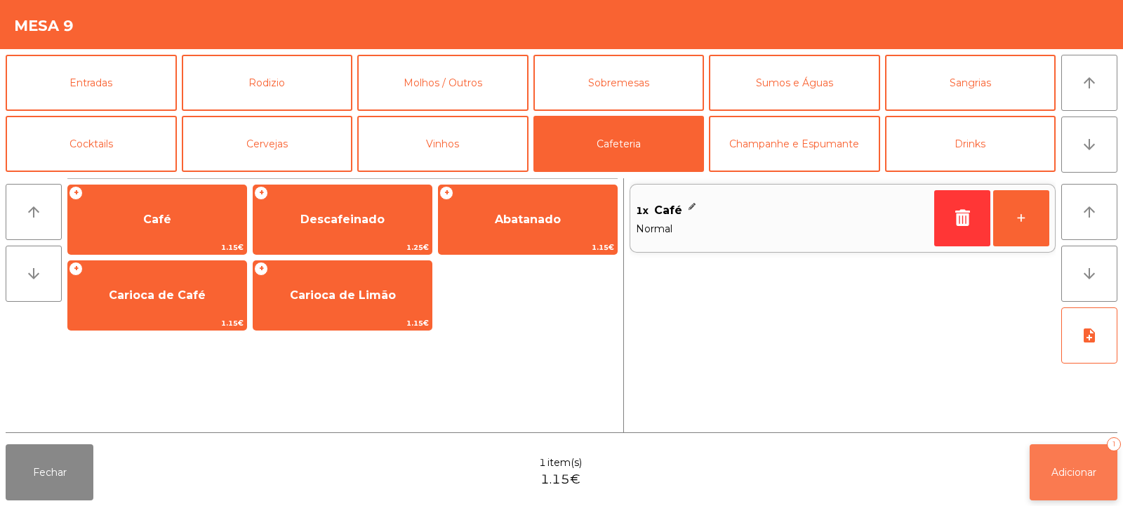
click at [1066, 468] on span "Adicionar" at bounding box center [1074, 472] width 45 height 13
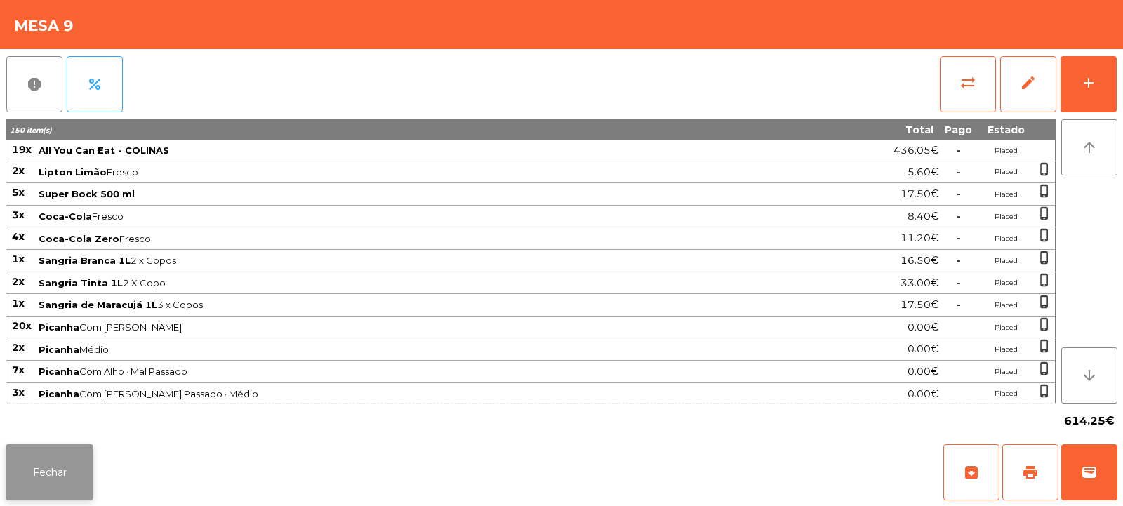
click at [34, 497] on button "Fechar" at bounding box center [50, 472] width 88 height 56
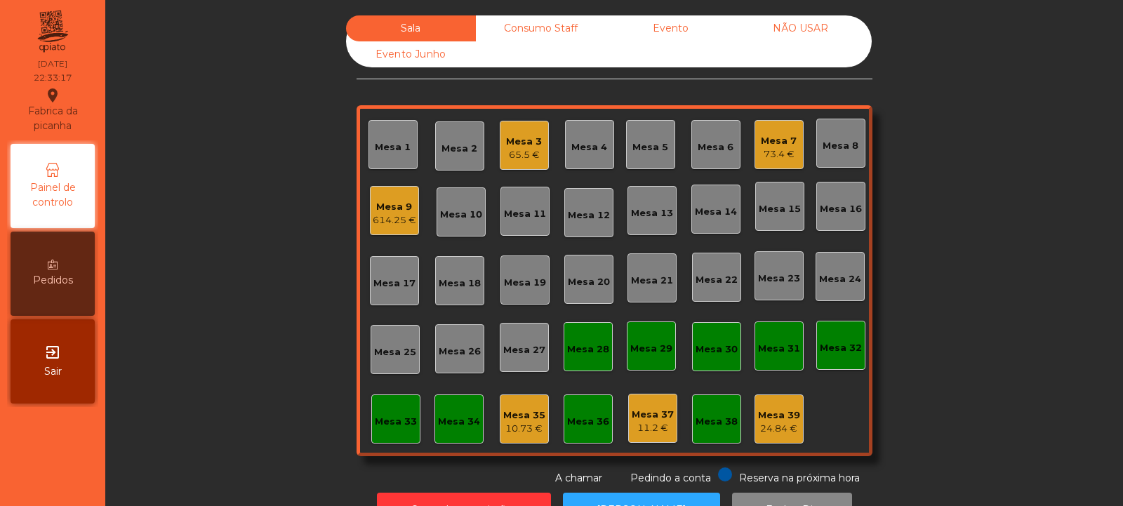
click at [576, 155] on div "Mesa 4" at bounding box center [589, 144] width 49 height 49
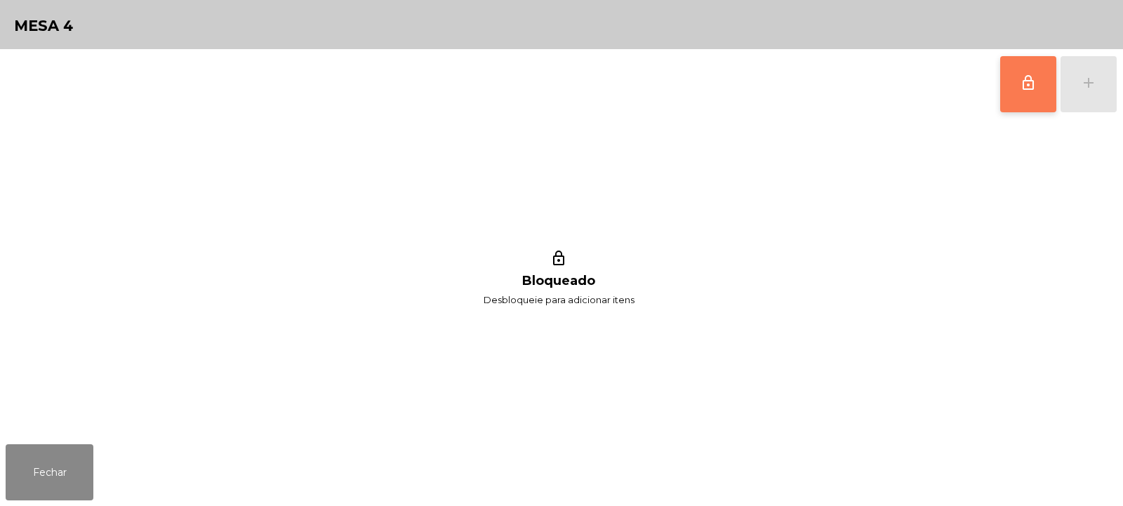
click at [1021, 90] on span "lock_outline" at bounding box center [1028, 82] width 17 height 17
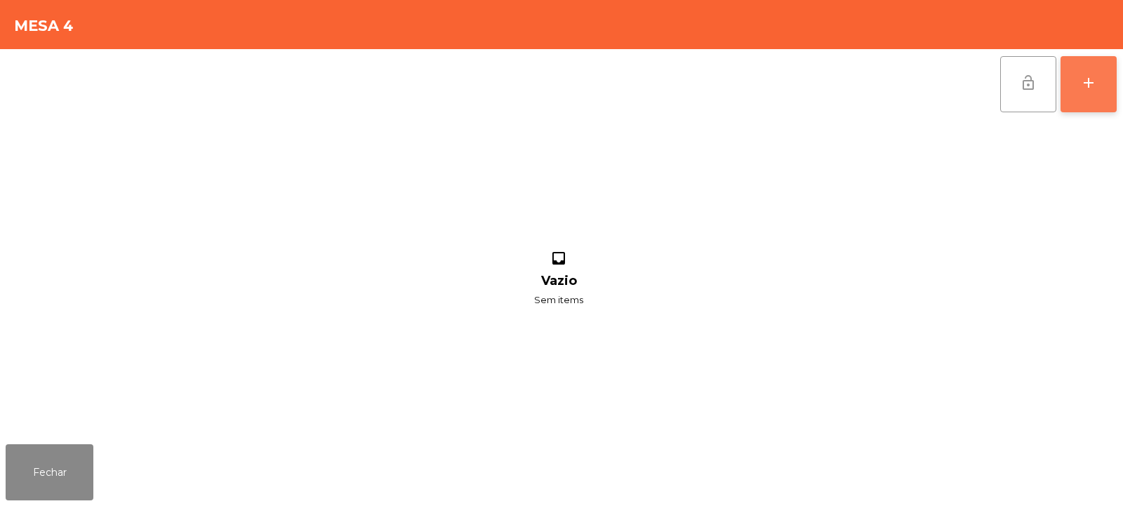
click at [1088, 84] on div "add" at bounding box center [1088, 82] width 17 height 17
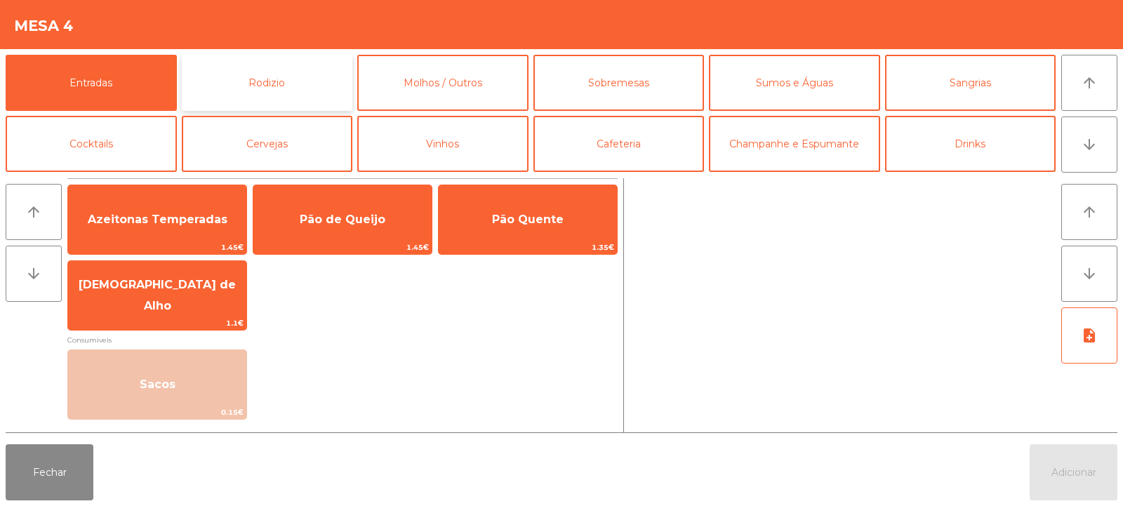
click at [266, 90] on button "Rodizio" at bounding box center [267, 83] width 171 height 56
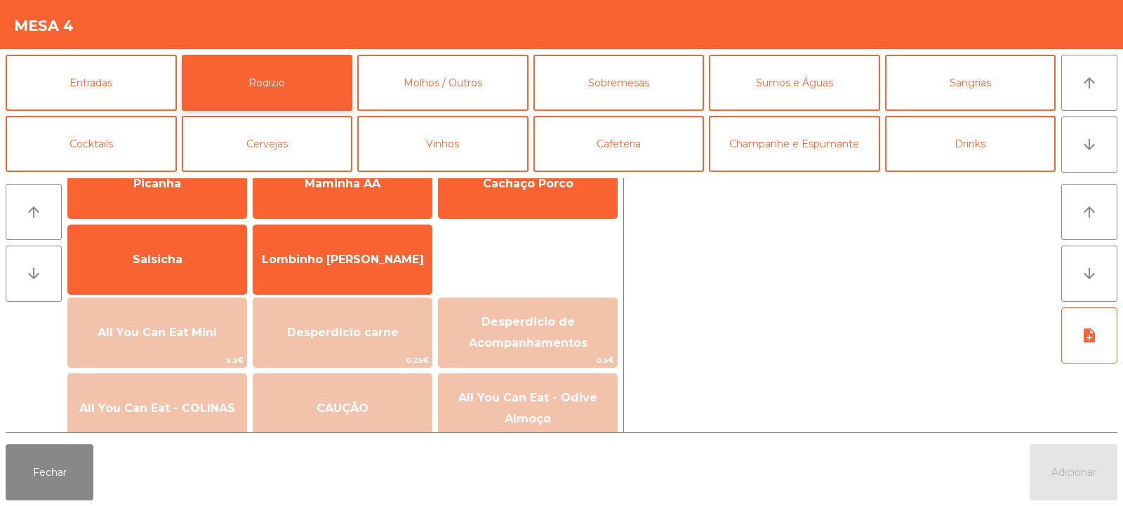
scroll to position [62, 0]
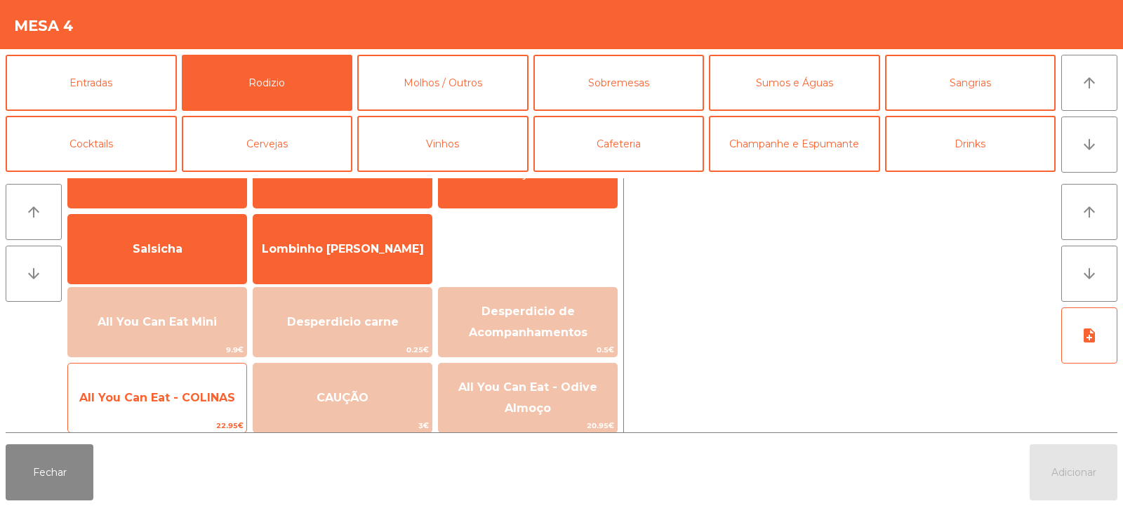
click at [163, 390] on span "All You Can Eat - COLINAS" at bounding box center [157, 398] width 178 height 38
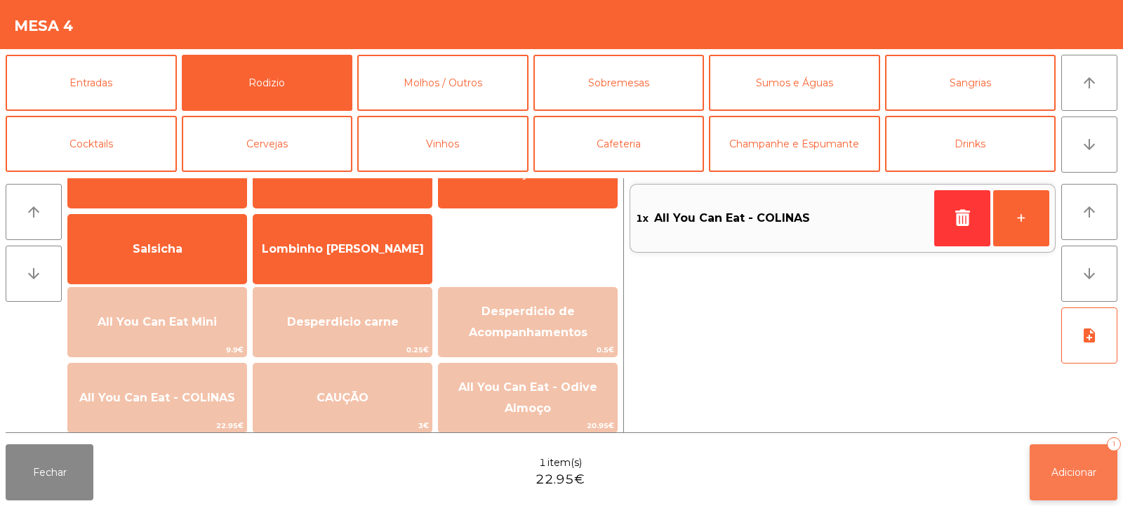
click at [1059, 465] on button "Adicionar 1" at bounding box center [1074, 472] width 88 height 56
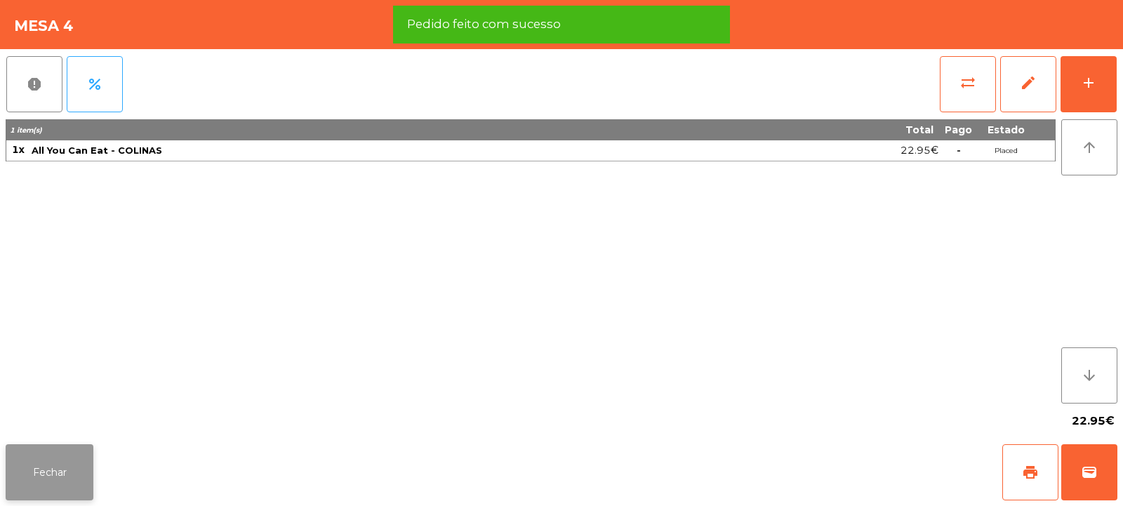
click at [38, 481] on button "Fechar" at bounding box center [50, 472] width 88 height 56
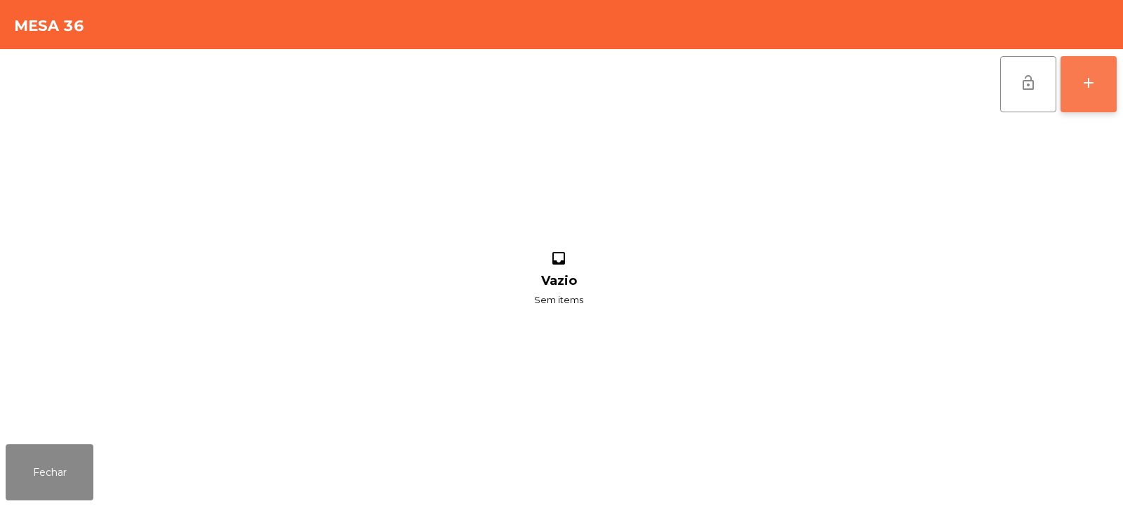
click at [1089, 86] on div "add" at bounding box center [1088, 82] width 17 height 17
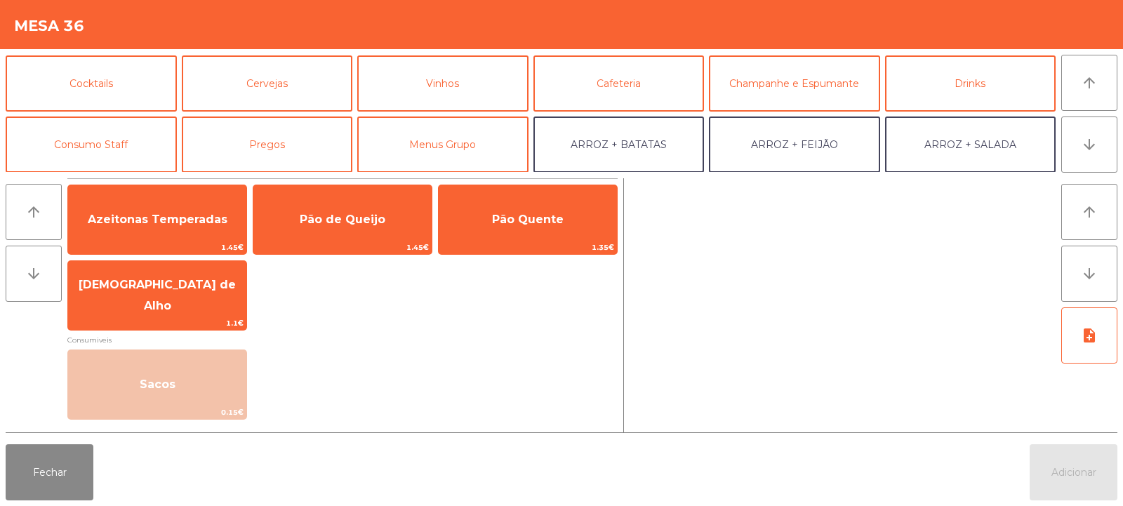
scroll to position [64, 0]
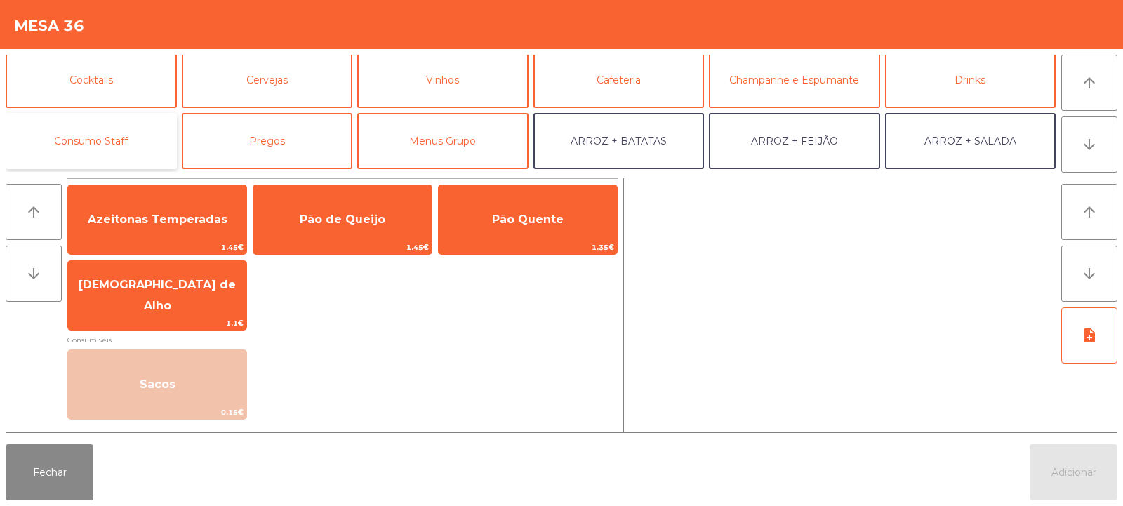
click at [116, 138] on button "Consumo Staff" at bounding box center [91, 141] width 171 height 56
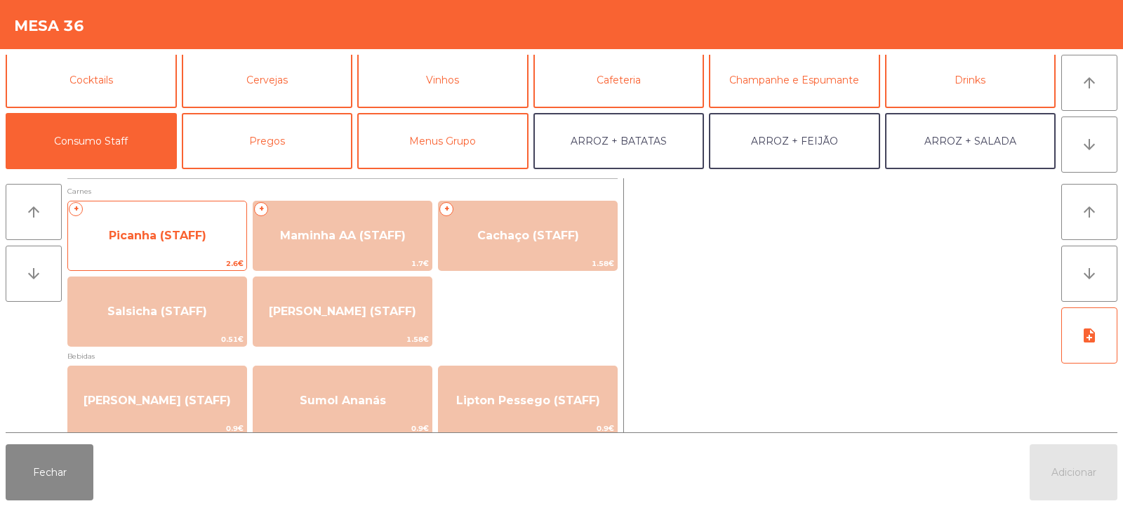
click at [149, 236] on span "Picanha (STAFF)" at bounding box center [158, 235] width 98 height 13
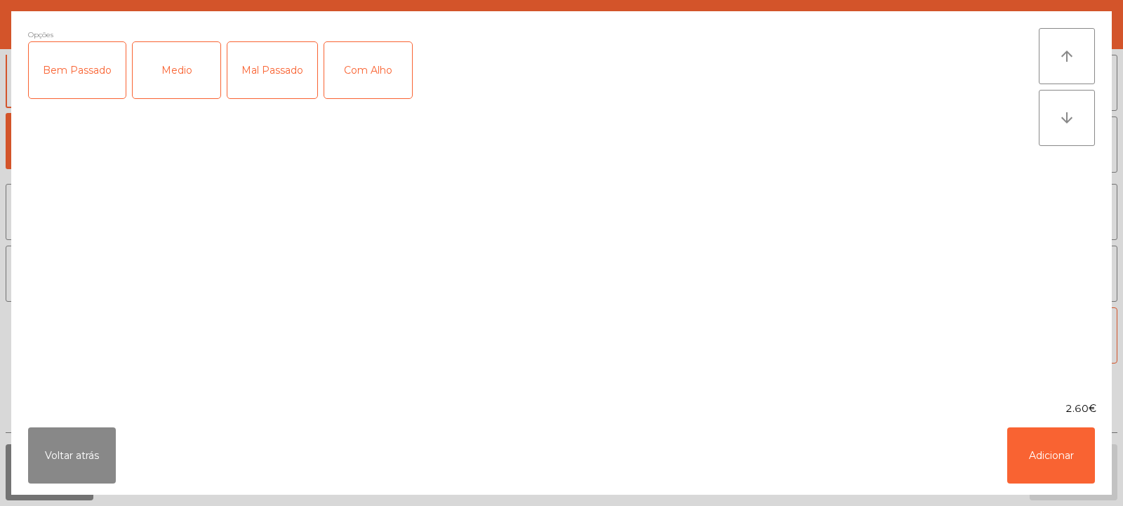
click at [169, 70] on div "Medio" at bounding box center [177, 70] width 88 height 56
click at [362, 72] on div "Com Alho" at bounding box center [368, 70] width 88 height 56
click at [1050, 470] on button "Adicionar" at bounding box center [1051, 456] width 88 height 56
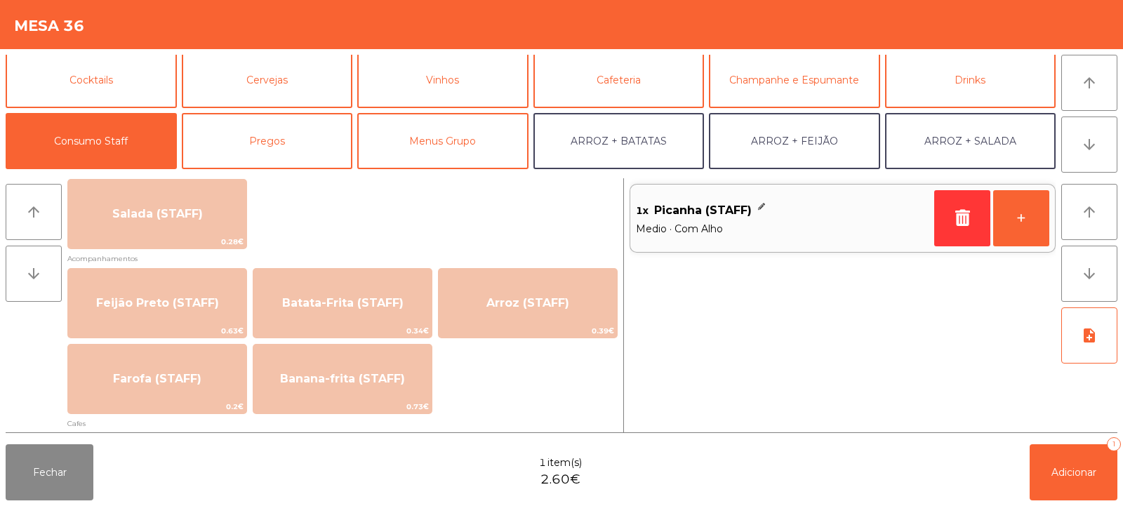
scroll to position [594, 0]
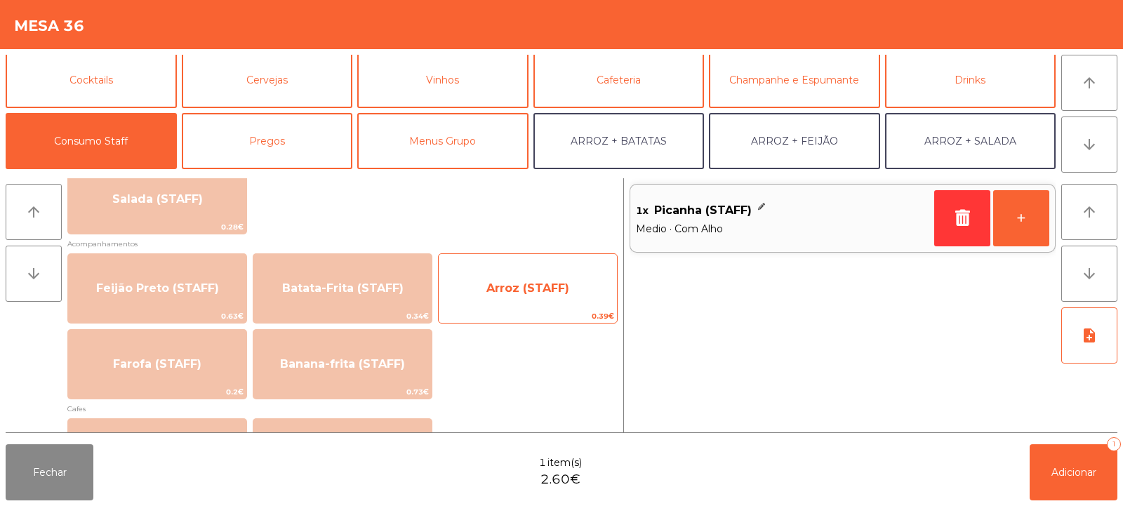
click at [512, 299] on span "Arroz (STAFF)" at bounding box center [528, 289] width 178 height 38
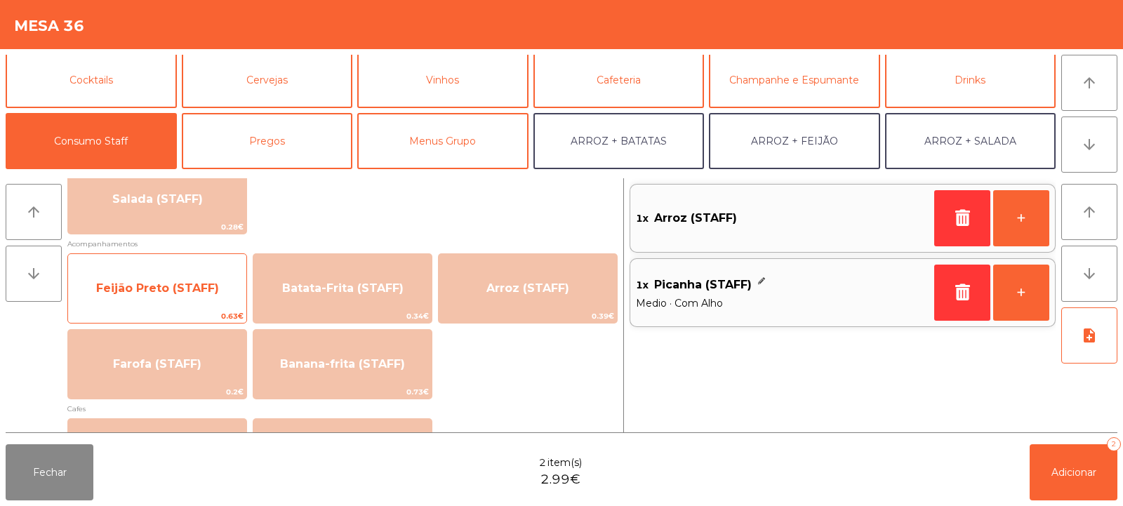
click at [154, 288] on span "Feijão Preto (STAFF)" at bounding box center [157, 288] width 123 height 13
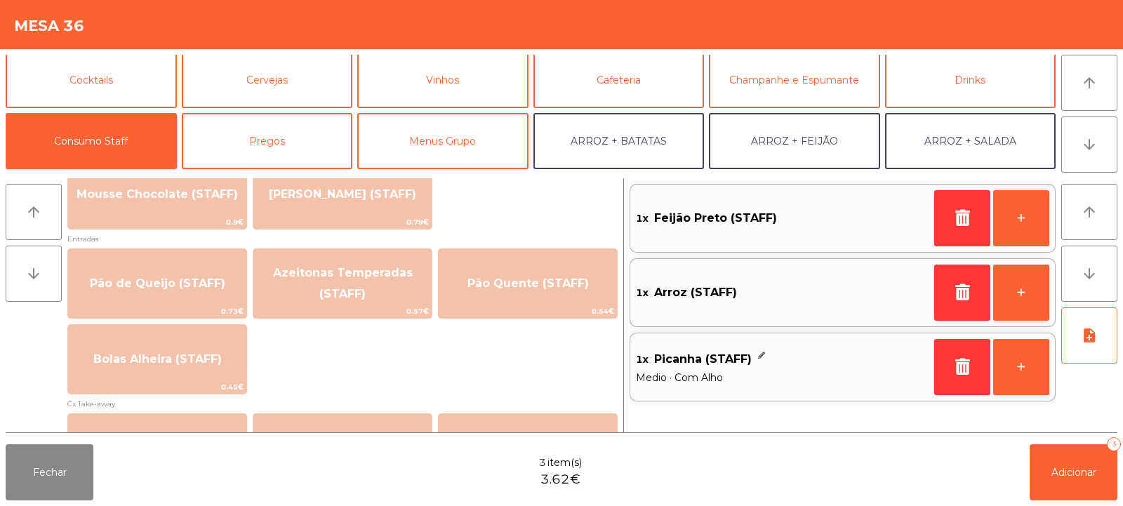
scroll to position [1224, 0]
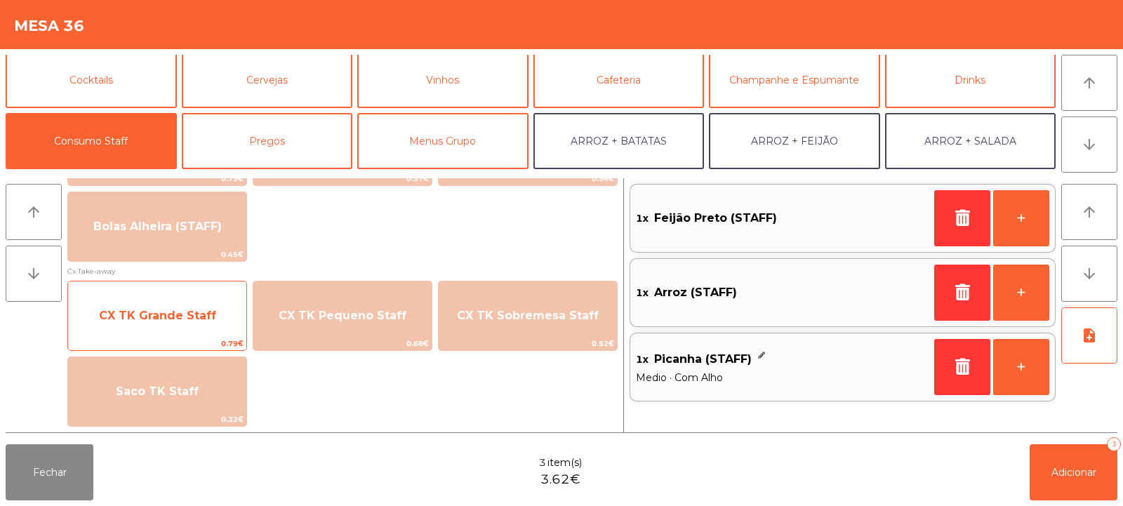
click at [147, 316] on span "CX TK Grande Staff" at bounding box center [157, 315] width 117 height 13
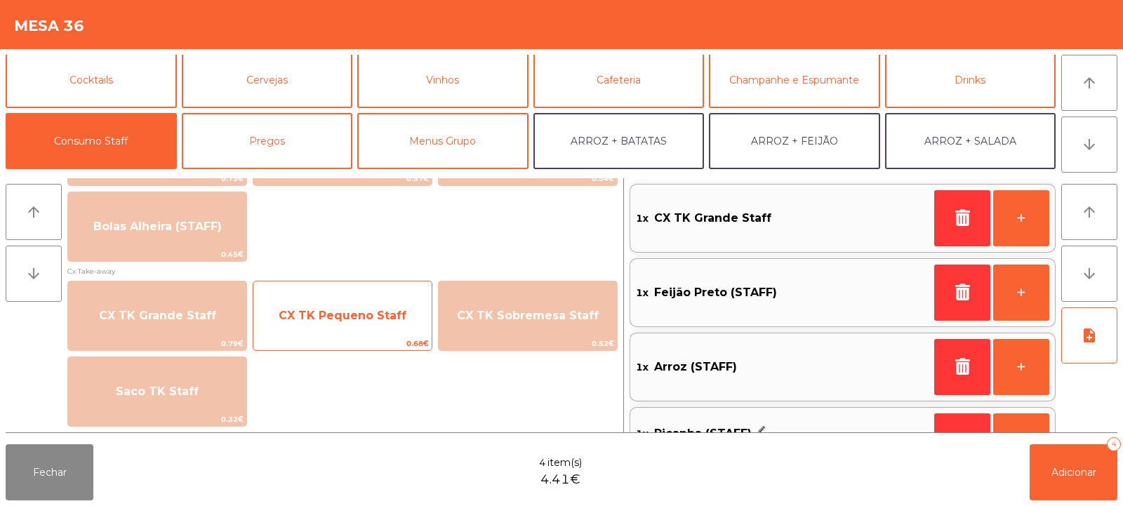
click at [343, 322] on span "CX TK Pequeno Staff" at bounding box center [342, 316] width 178 height 38
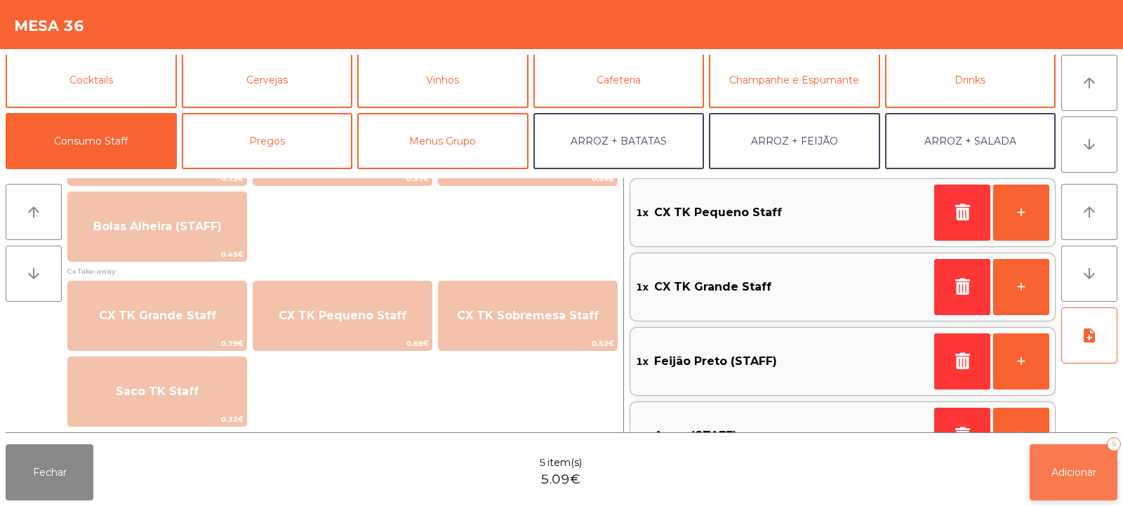
click at [1052, 477] on span "Adicionar" at bounding box center [1074, 472] width 45 height 13
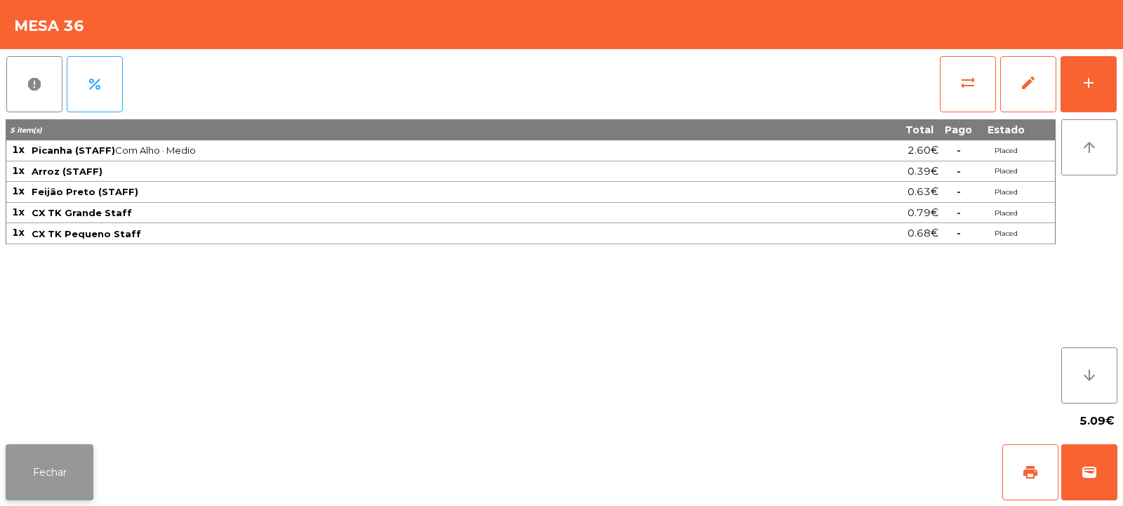
click at [60, 453] on button "Fechar" at bounding box center [50, 472] width 88 height 56
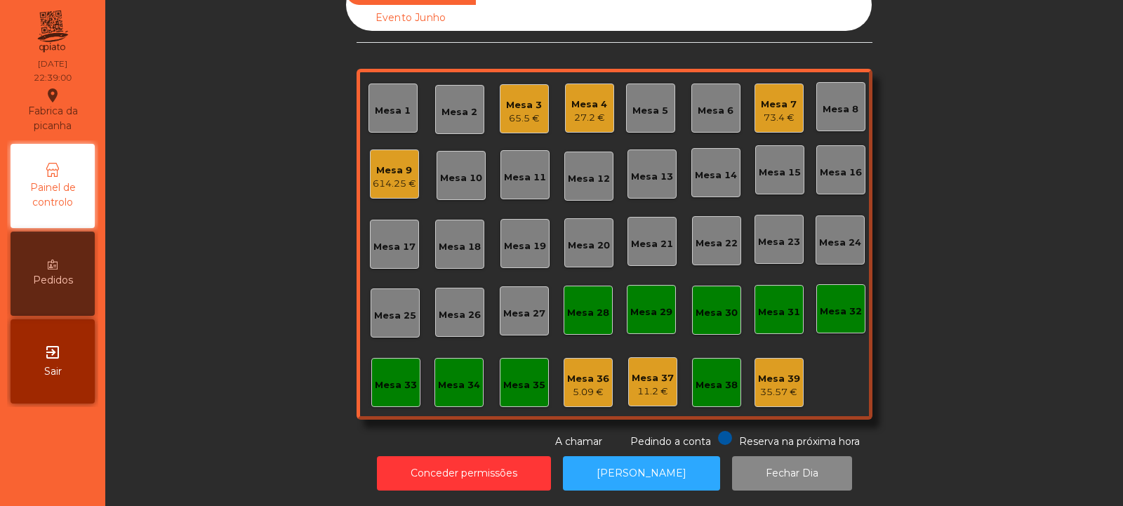
scroll to position [0, 0]
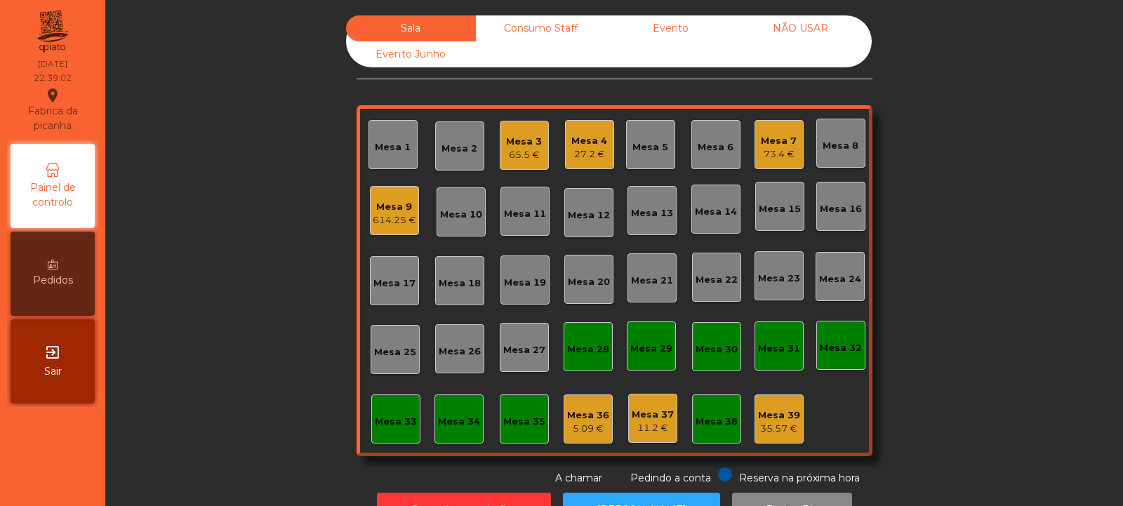
click at [650, 138] on div "Mesa 5" at bounding box center [651, 145] width 36 height 20
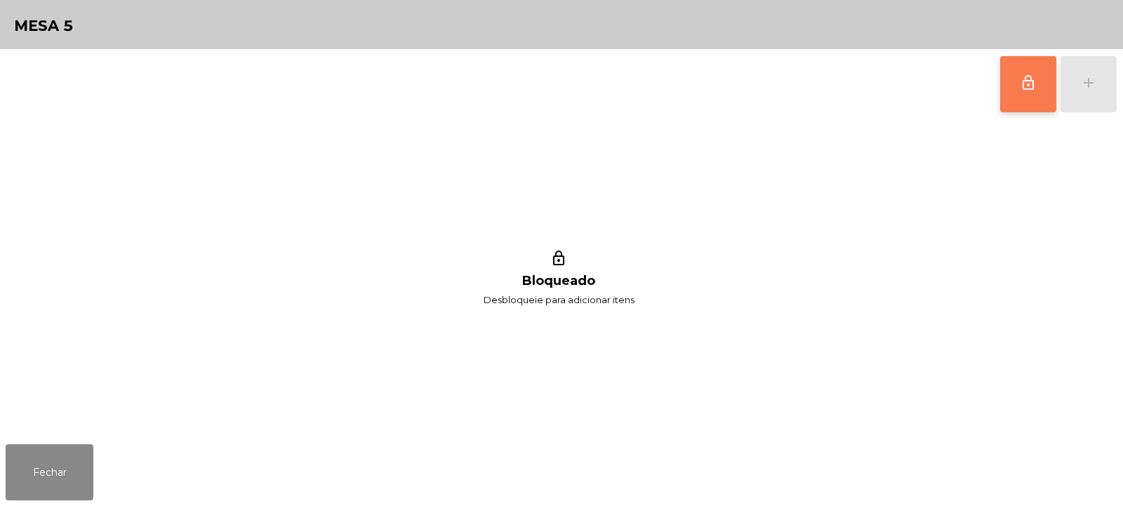
click at [1037, 93] on button "lock_outline" at bounding box center [1028, 84] width 56 height 56
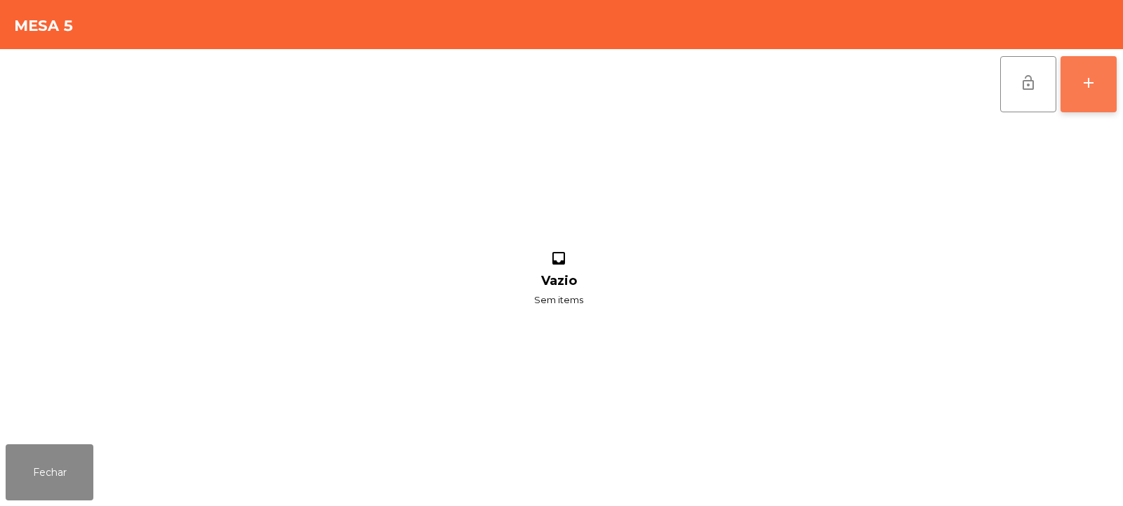
click at [1087, 91] on button "add" at bounding box center [1089, 84] width 56 height 56
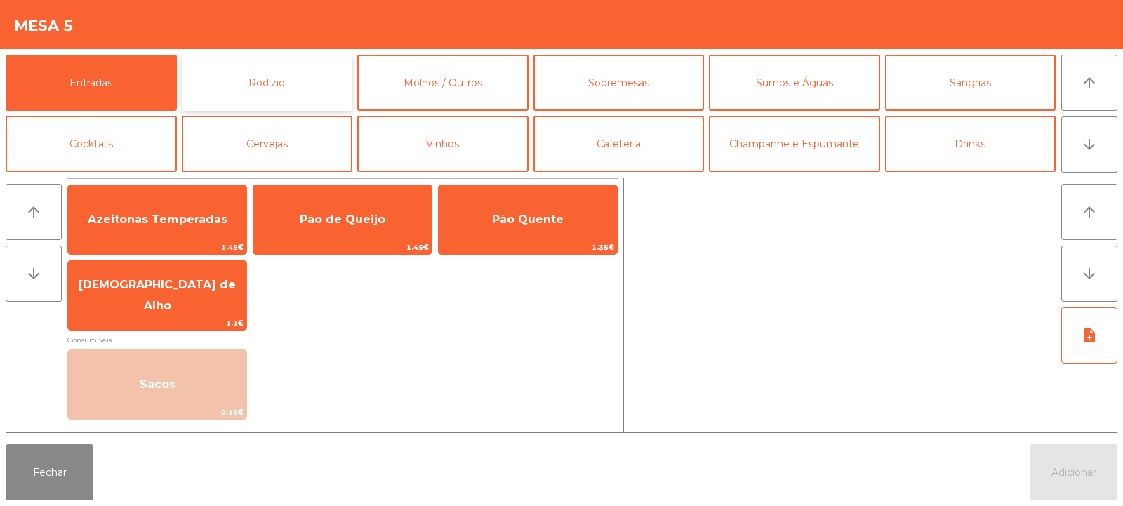
click at [316, 78] on button "Rodizio" at bounding box center [267, 83] width 171 height 56
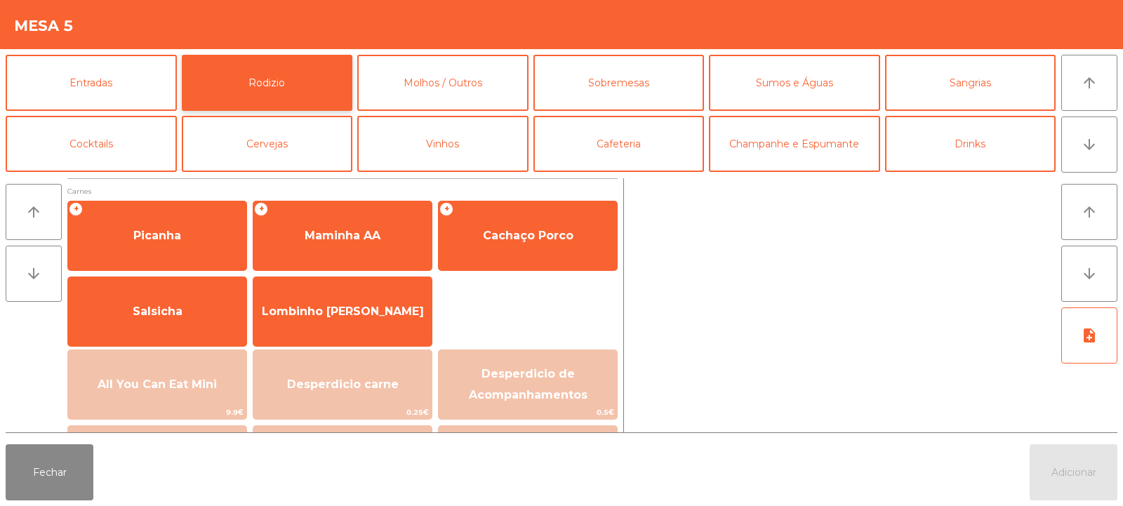
scroll to position [85, 0]
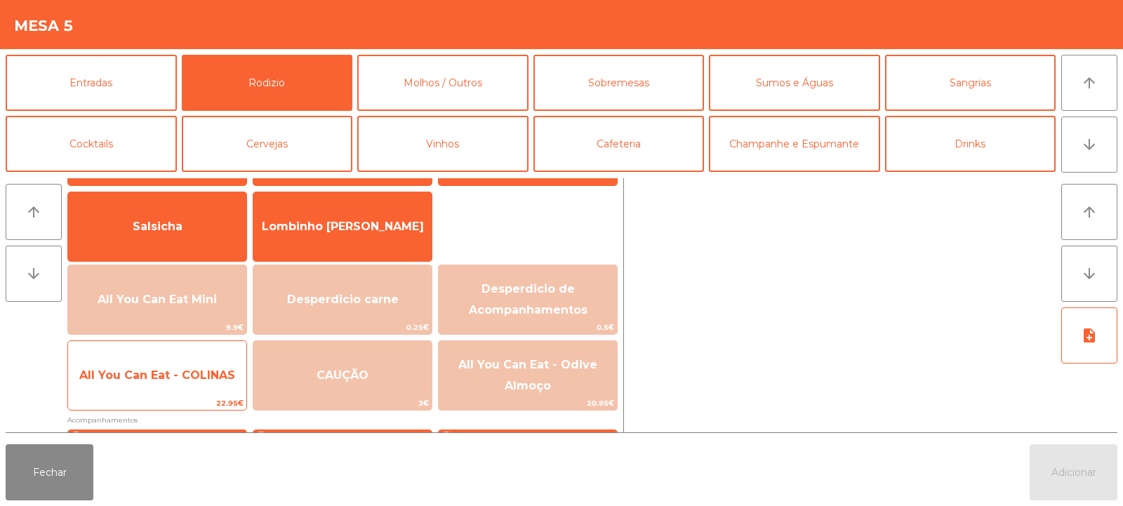
click at [200, 364] on span "All You Can Eat - COLINAS" at bounding box center [157, 376] width 178 height 38
click at [197, 375] on span "All You Can Eat - COLINAS" at bounding box center [157, 375] width 156 height 13
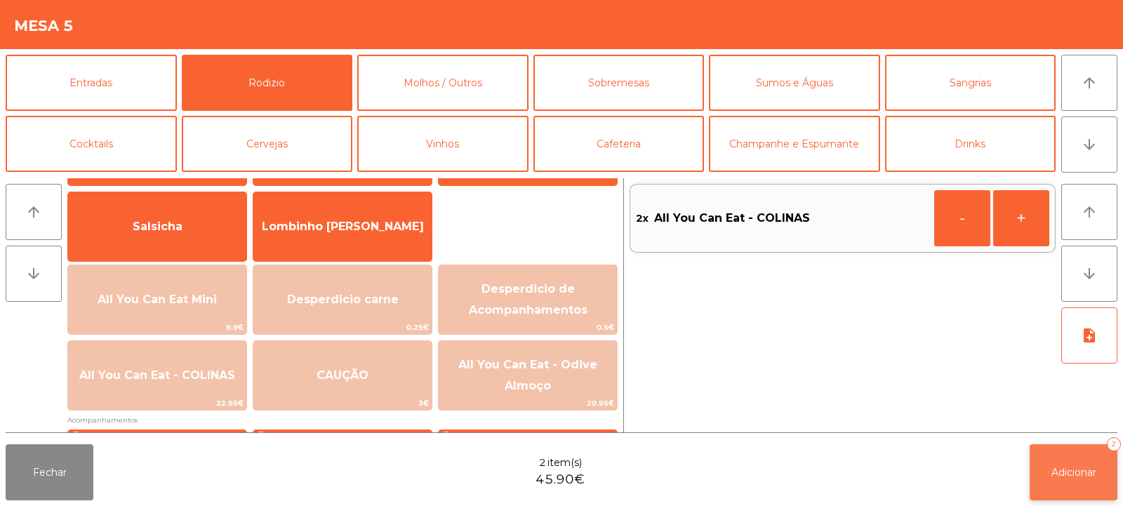
click at [1056, 466] on span "Adicionar" at bounding box center [1074, 472] width 45 height 13
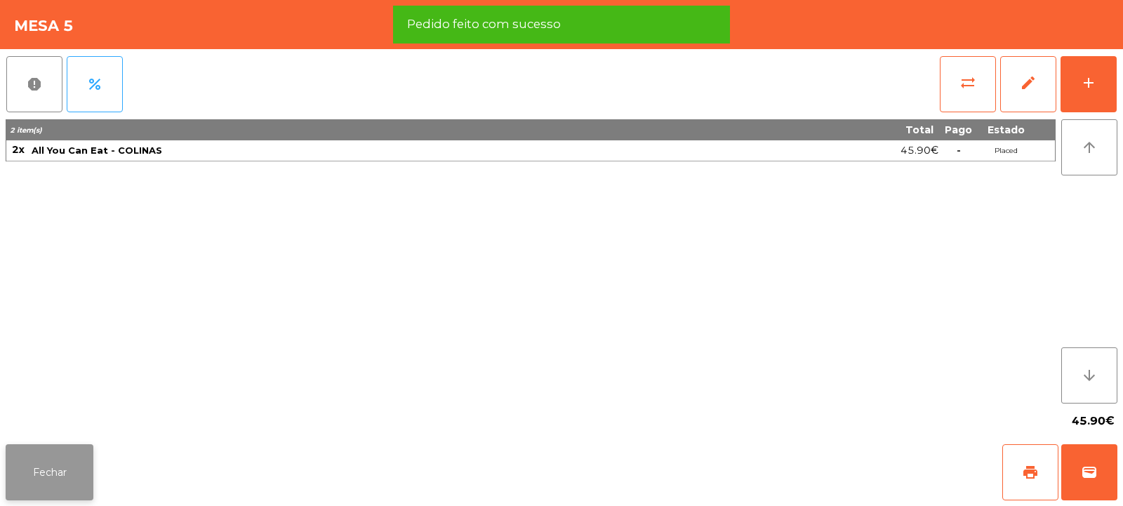
click at [59, 456] on button "Fechar" at bounding box center [50, 472] width 88 height 56
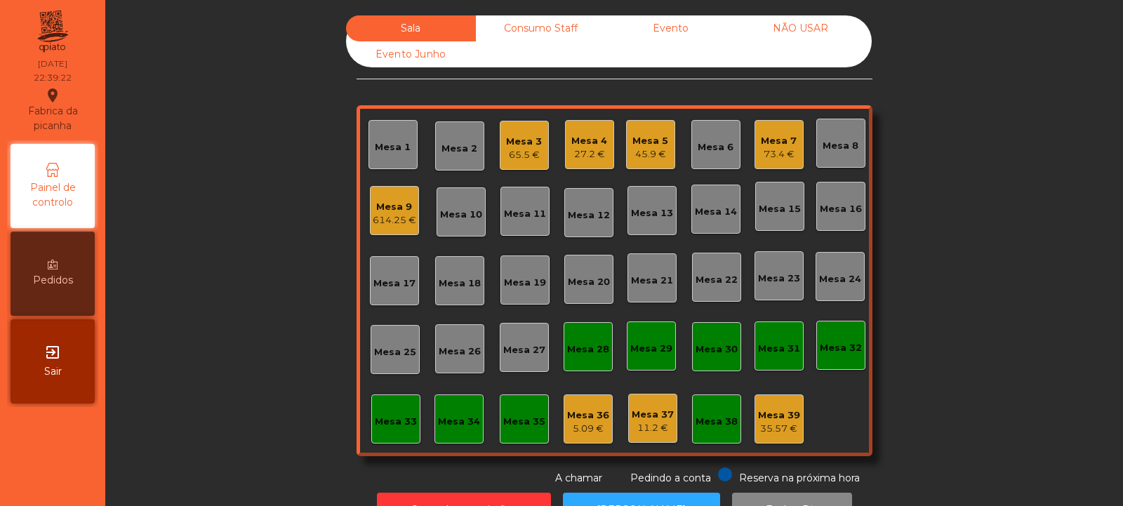
click at [546, 29] on div "Consumo Staff" at bounding box center [541, 28] width 130 height 26
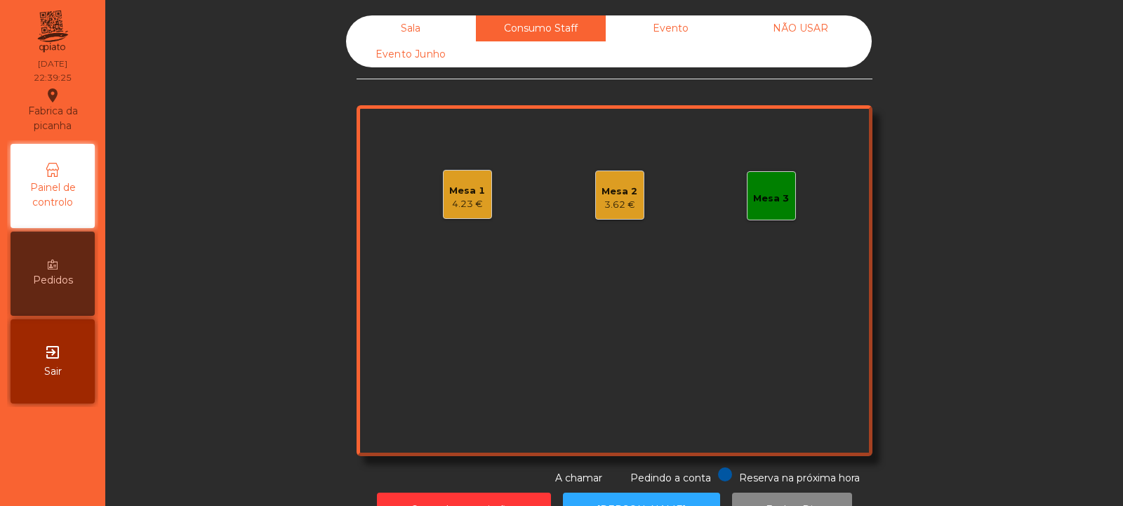
click at [415, 27] on div "Sala" at bounding box center [411, 28] width 130 height 26
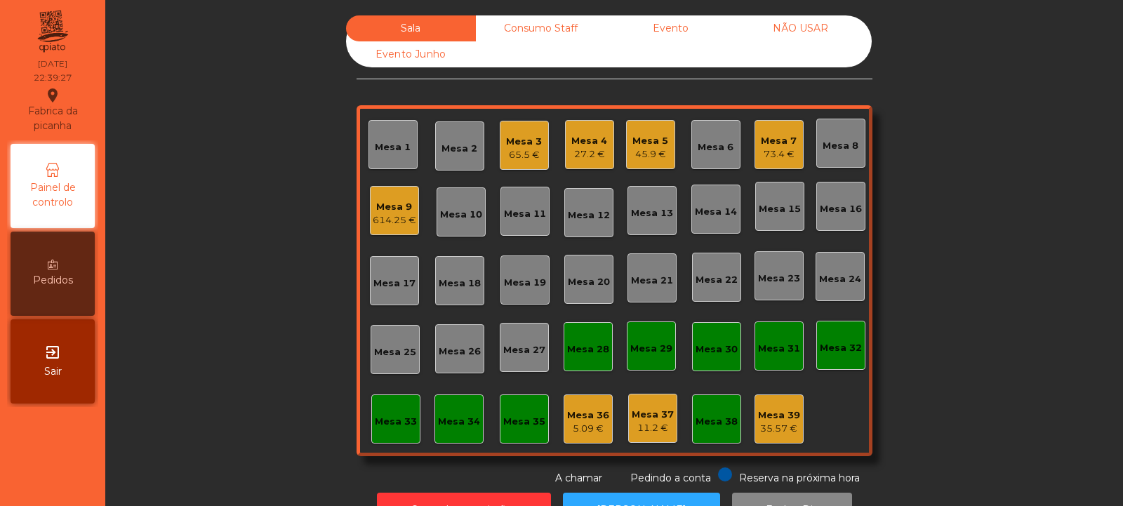
click at [582, 430] on div "5.09 €" at bounding box center [588, 429] width 42 height 14
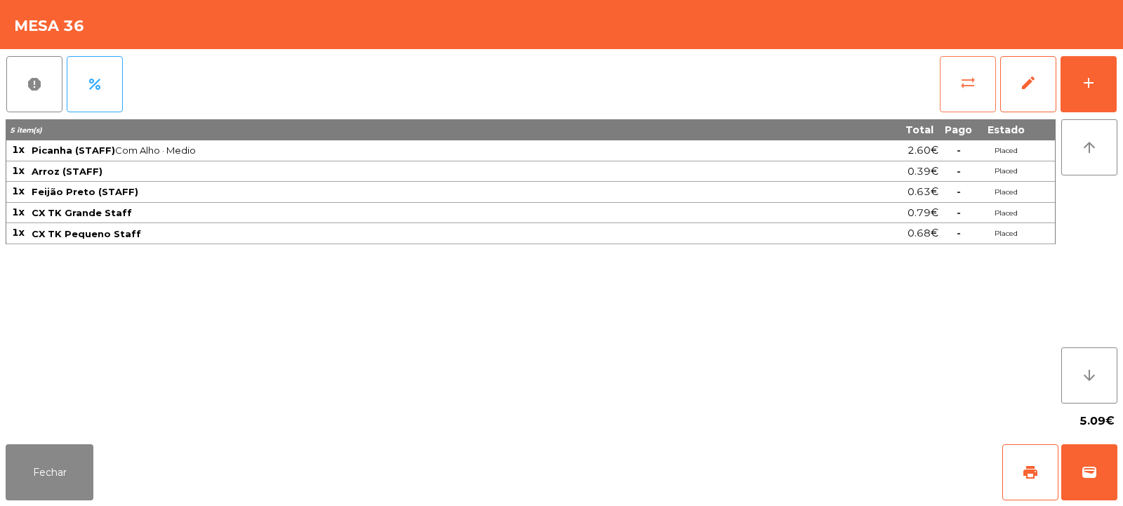
click at [973, 88] on span "sync_alt" at bounding box center [968, 82] width 17 height 17
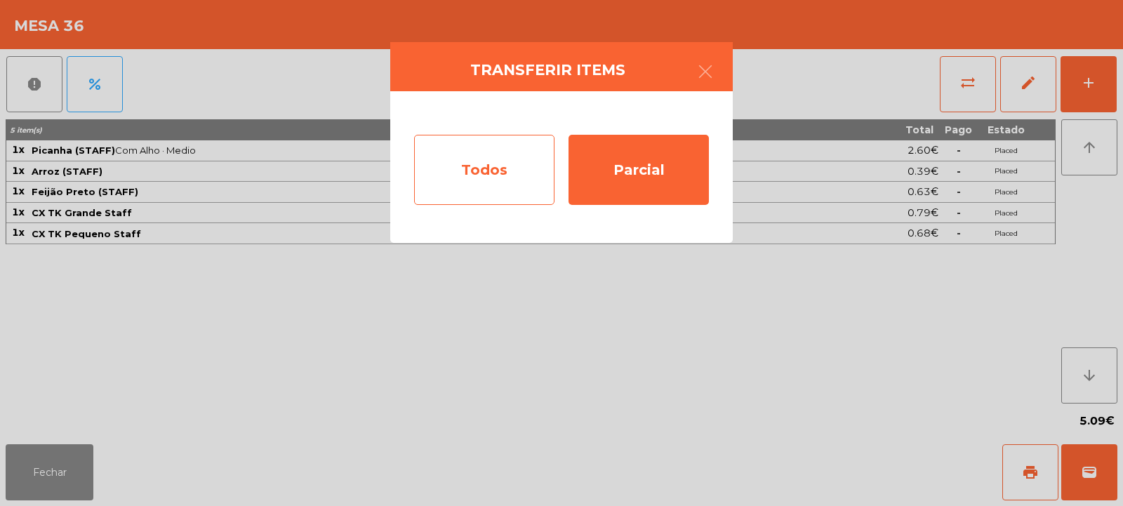
click at [498, 177] on div "Todos" at bounding box center [484, 170] width 140 height 70
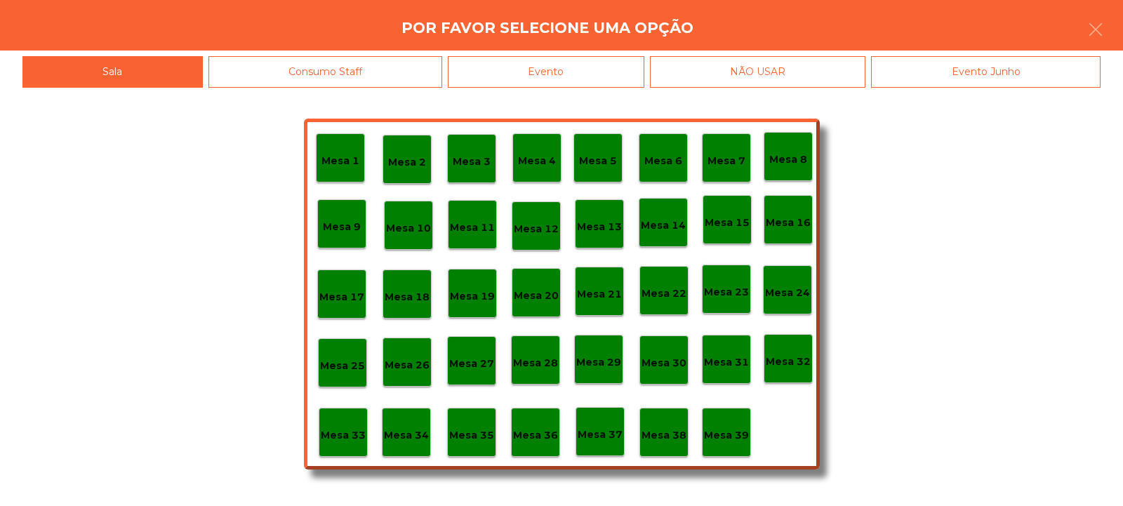
click at [580, 65] on div "Evento" at bounding box center [546, 72] width 197 height 32
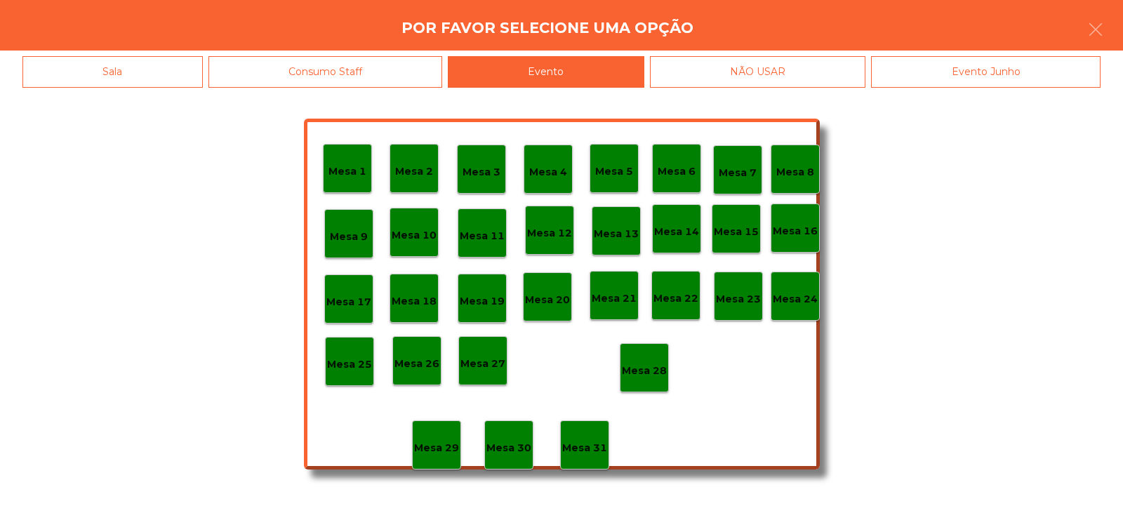
click at [646, 376] on p "Mesa 28" at bounding box center [644, 371] width 45 height 16
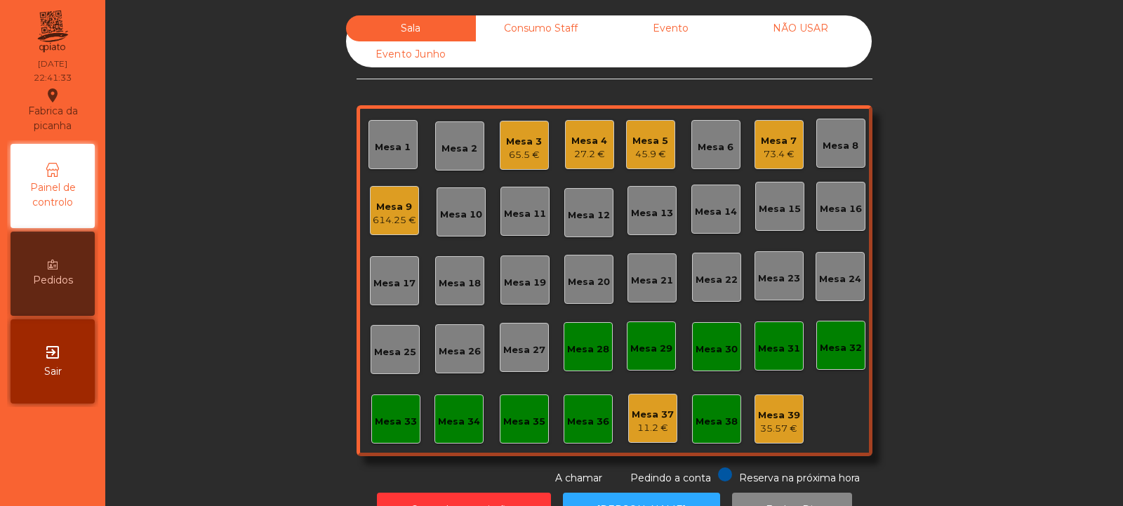
click at [523, 19] on div "Consumo Staff" at bounding box center [541, 28] width 130 height 26
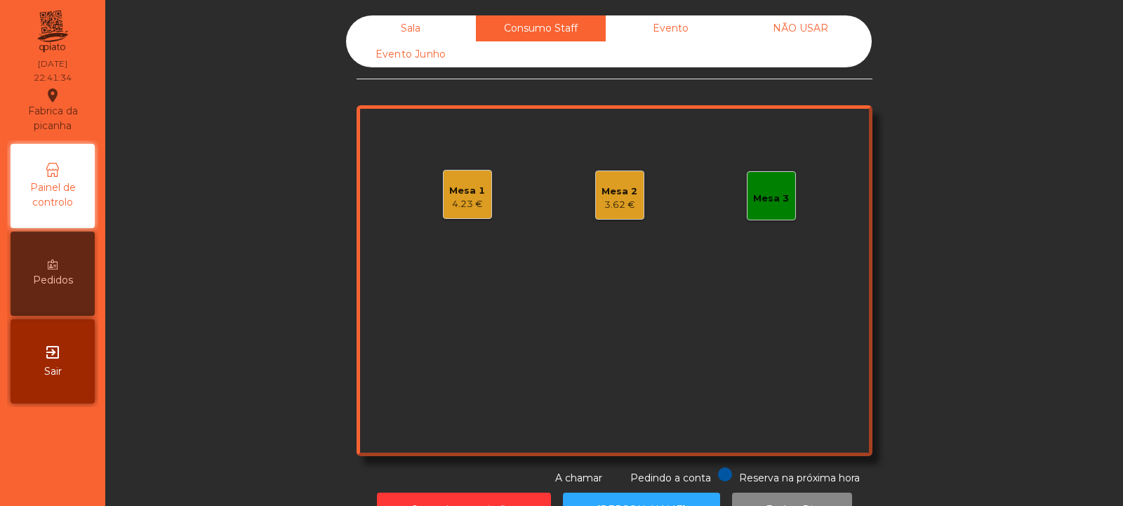
click at [467, 202] on div "4.23 €" at bounding box center [467, 204] width 36 height 14
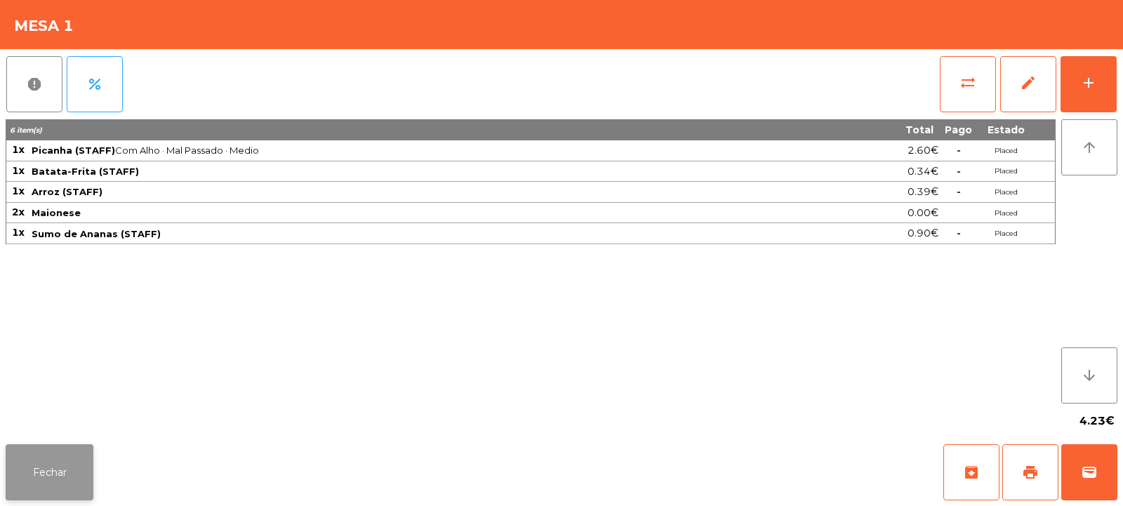
click at [58, 474] on button "Fechar" at bounding box center [50, 472] width 88 height 56
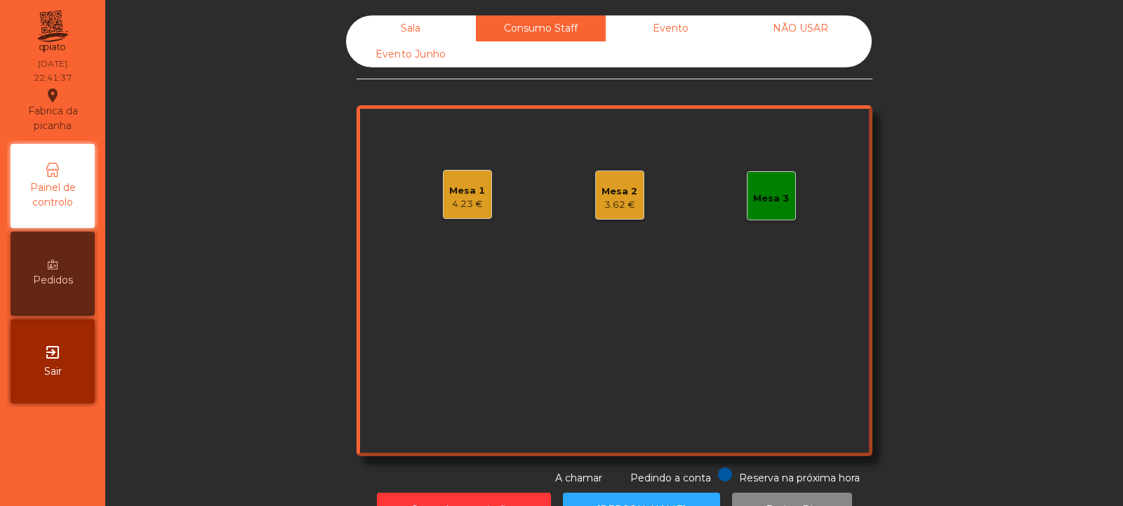
click at [607, 200] on div "3.62 €" at bounding box center [620, 205] width 36 height 14
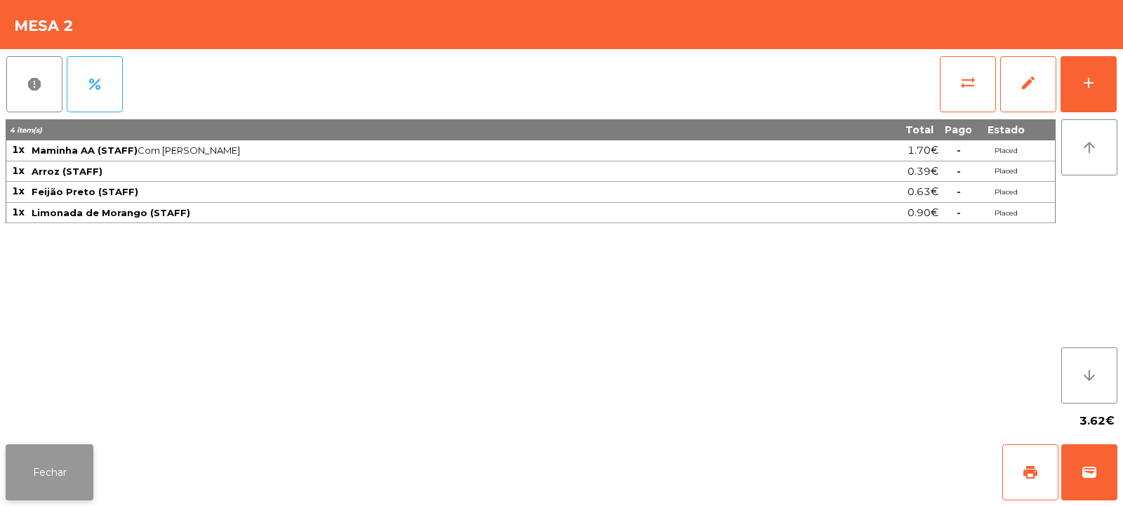
click at [46, 467] on button "Fechar" at bounding box center [50, 472] width 88 height 56
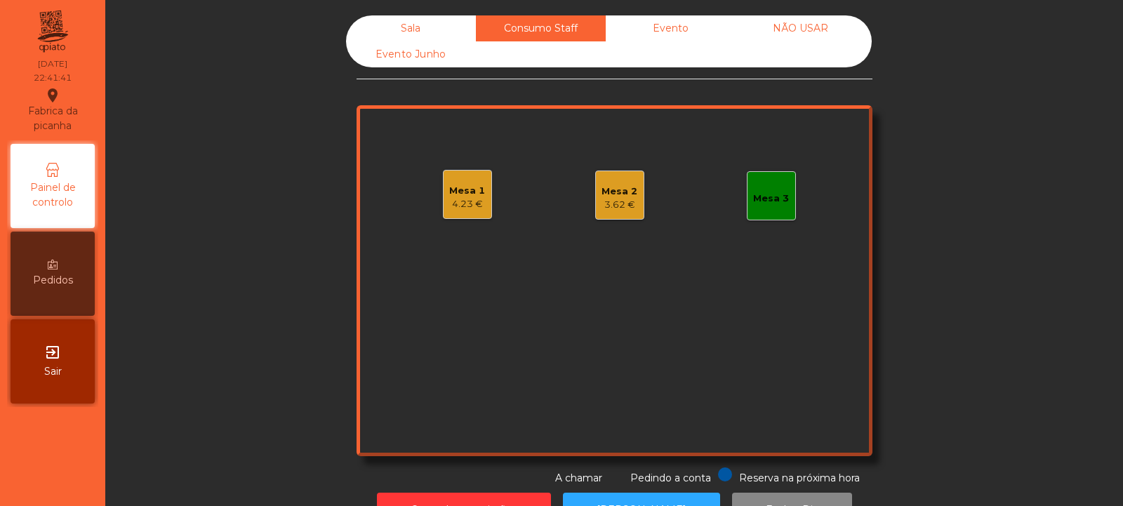
click at [409, 34] on div "Sala" at bounding box center [411, 28] width 130 height 26
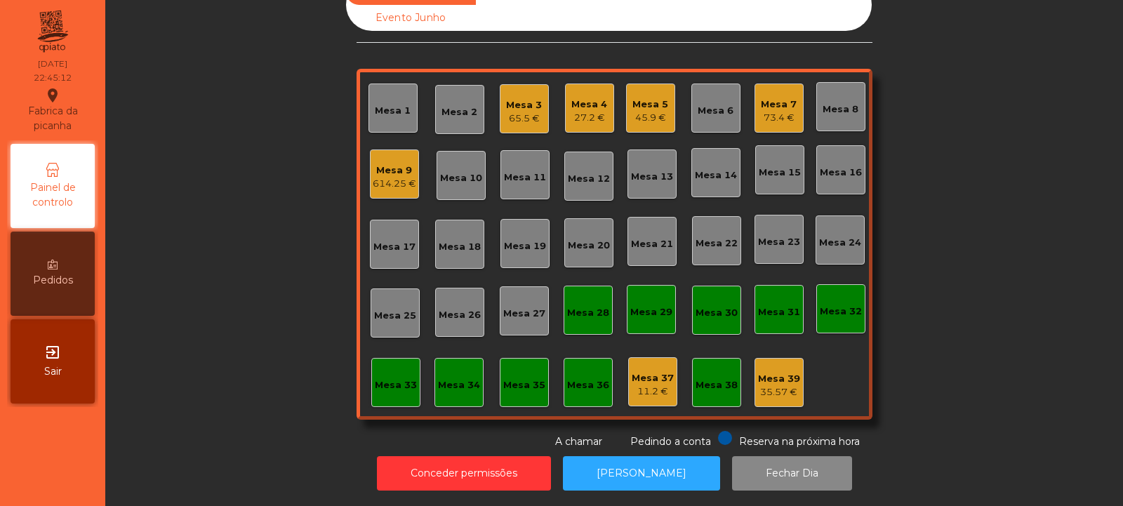
scroll to position [0, 0]
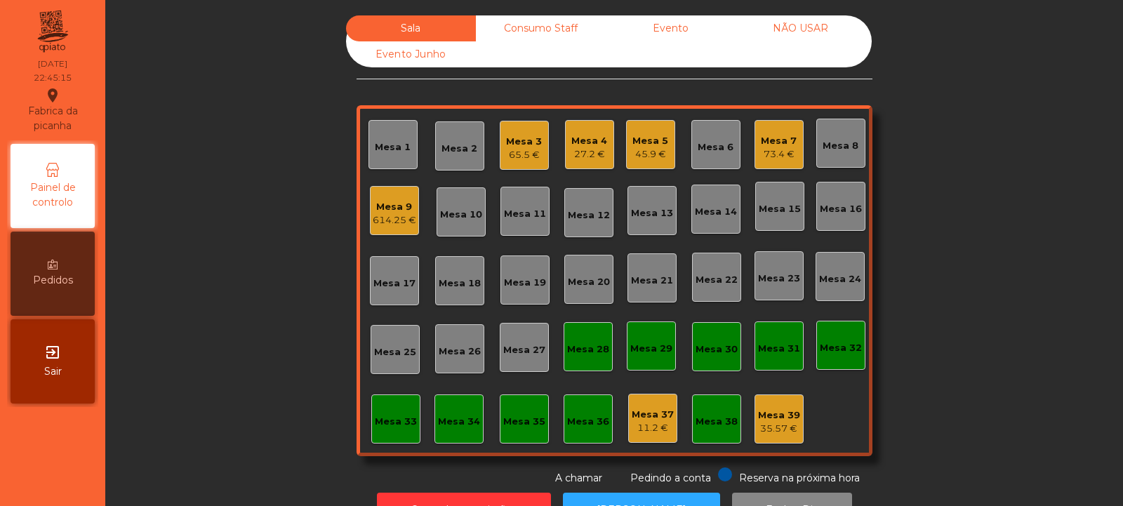
click at [536, 29] on div "Consumo Staff" at bounding box center [541, 28] width 130 height 26
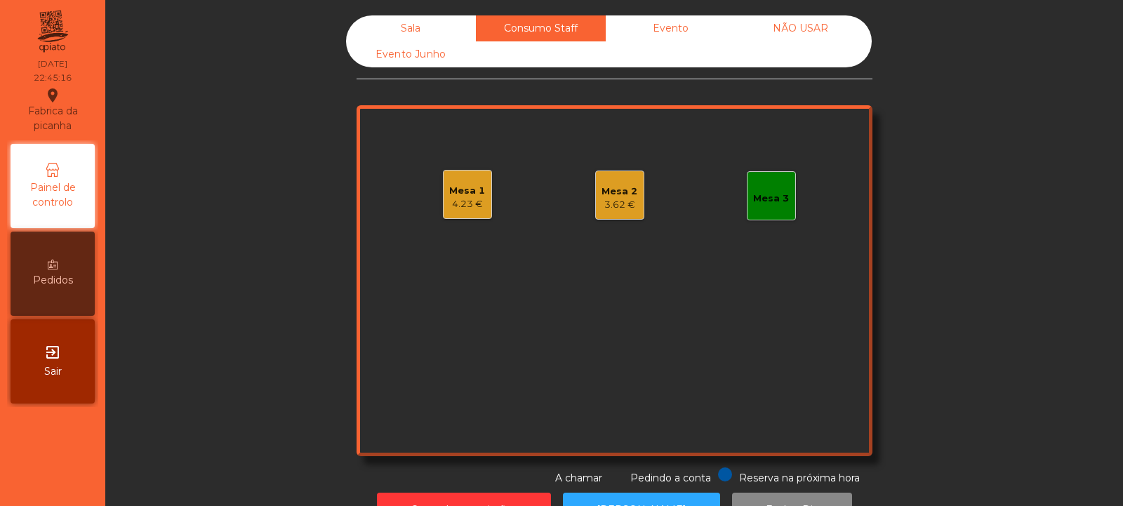
click at [435, 25] on div "Sala" at bounding box center [411, 28] width 130 height 26
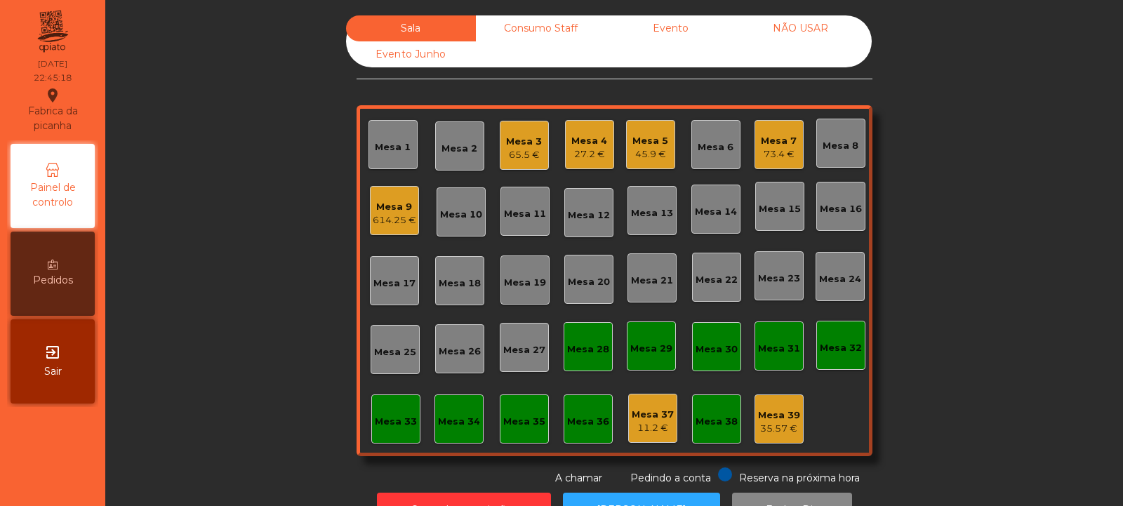
click at [550, 25] on div "Consumo Staff" at bounding box center [541, 28] width 130 height 26
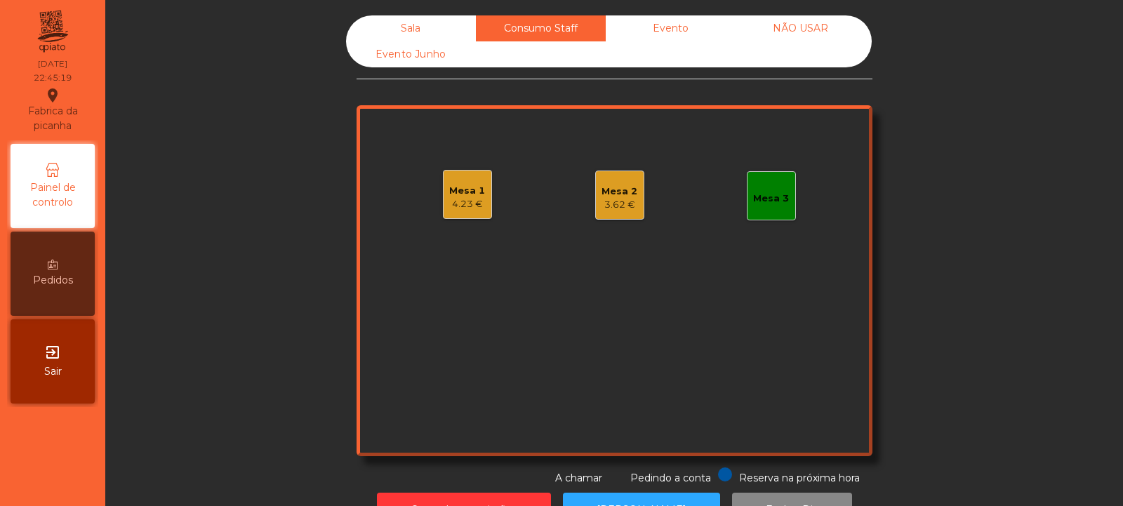
click at [469, 206] on div "4.23 €" at bounding box center [467, 204] width 36 height 14
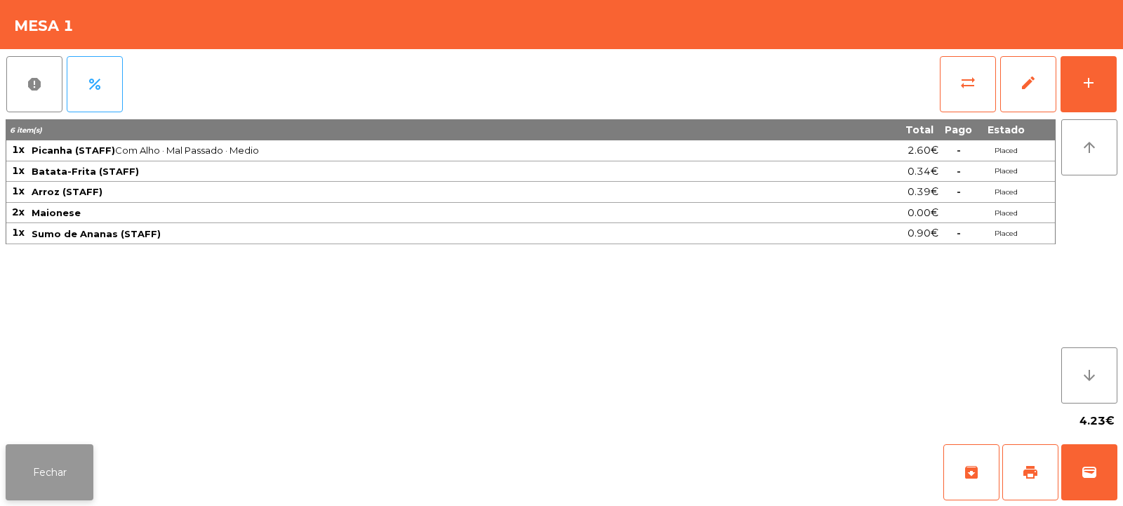
click at [48, 470] on button "Fechar" at bounding box center [50, 472] width 88 height 56
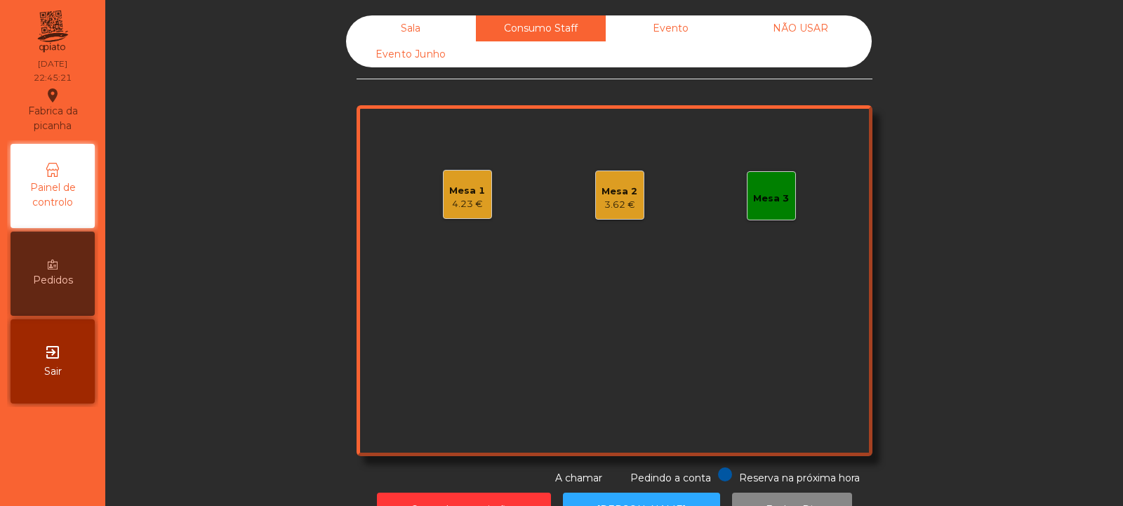
click at [621, 210] on div "3.62 €" at bounding box center [620, 205] width 36 height 14
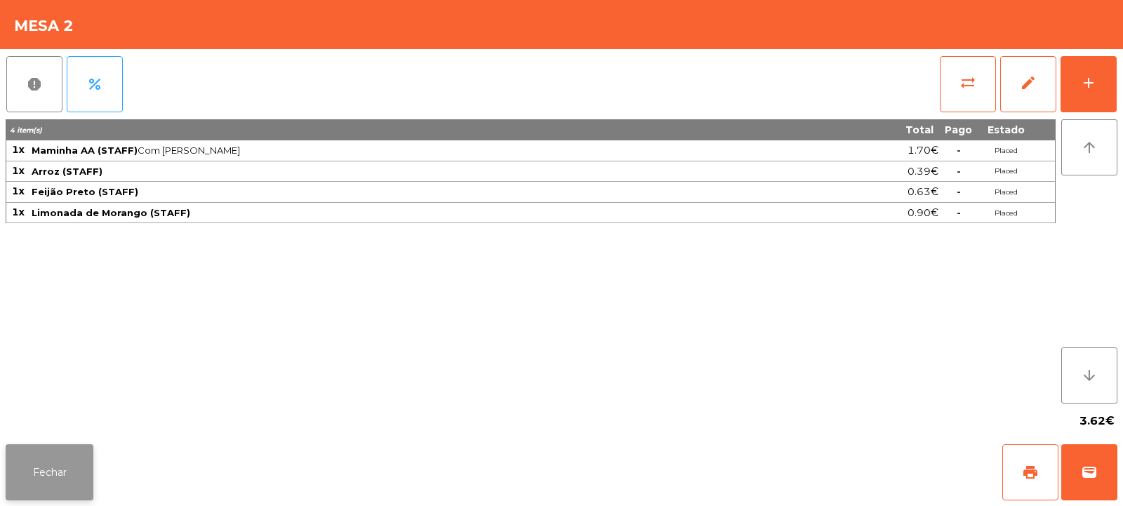
click at [60, 469] on button "Fechar" at bounding box center [50, 472] width 88 height 56
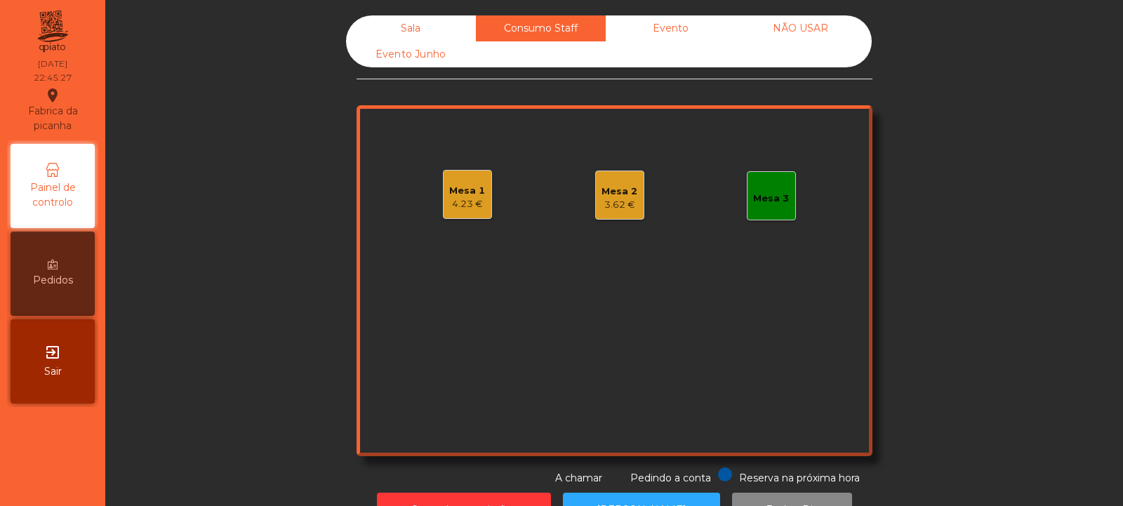
click at [613, 204] on div "3.62 €" at bounding box center [620, 205] width 36 height 14
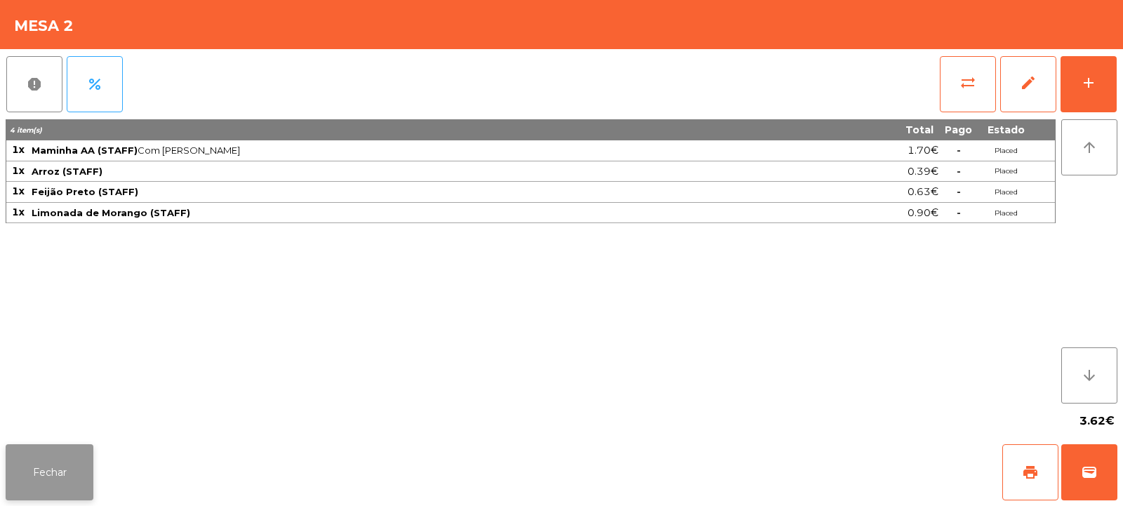
click at [53, 463] on button "Fechar" at bounding box center [50, 472] width 88 height 56
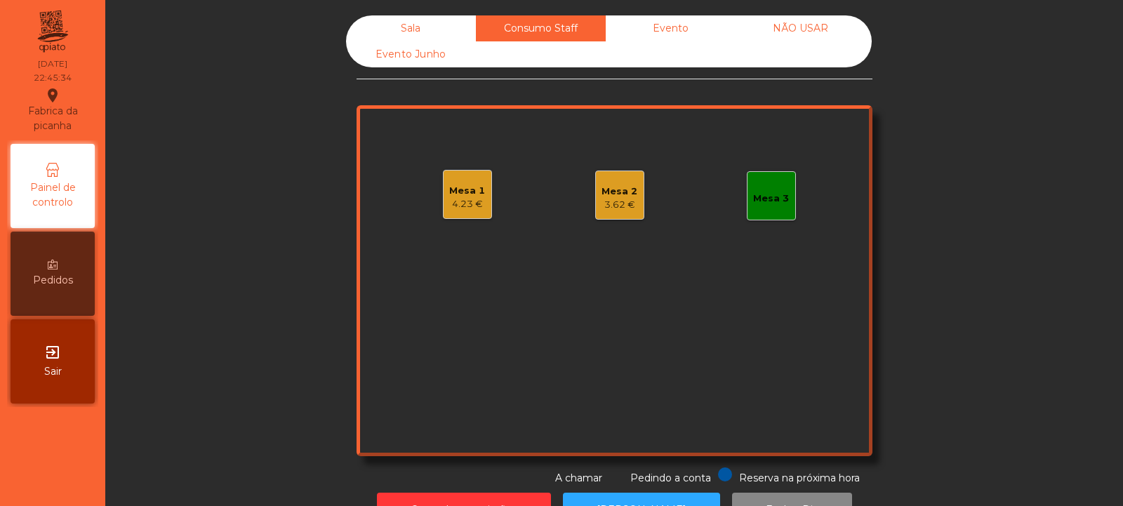
click at [464, 204] on div "4.23 €" at bounding box center [467, 204] width 36 height 14
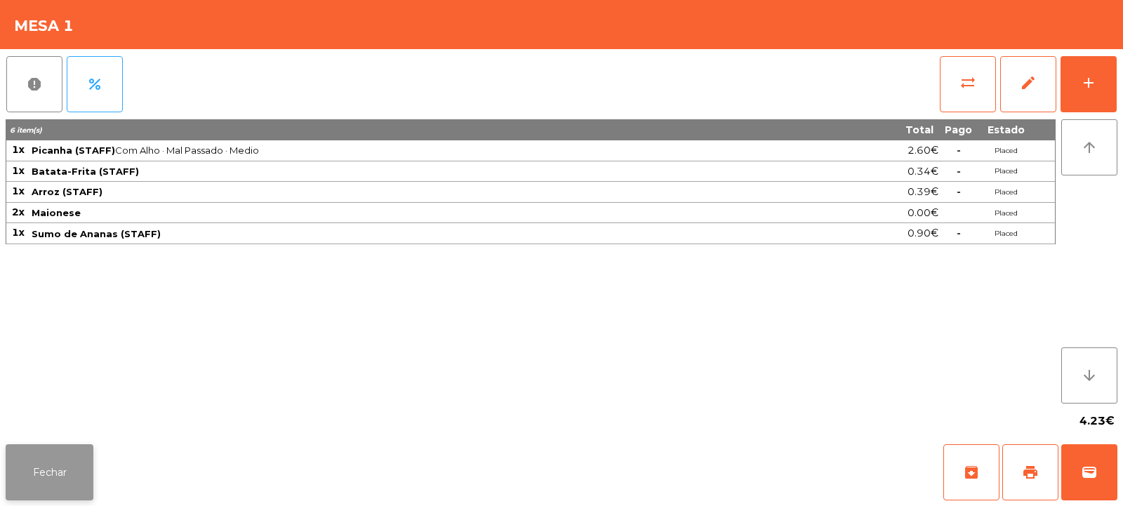
click at [72, 468] on button "Fechar" at bounding box center [50, 472] width 88 height 56
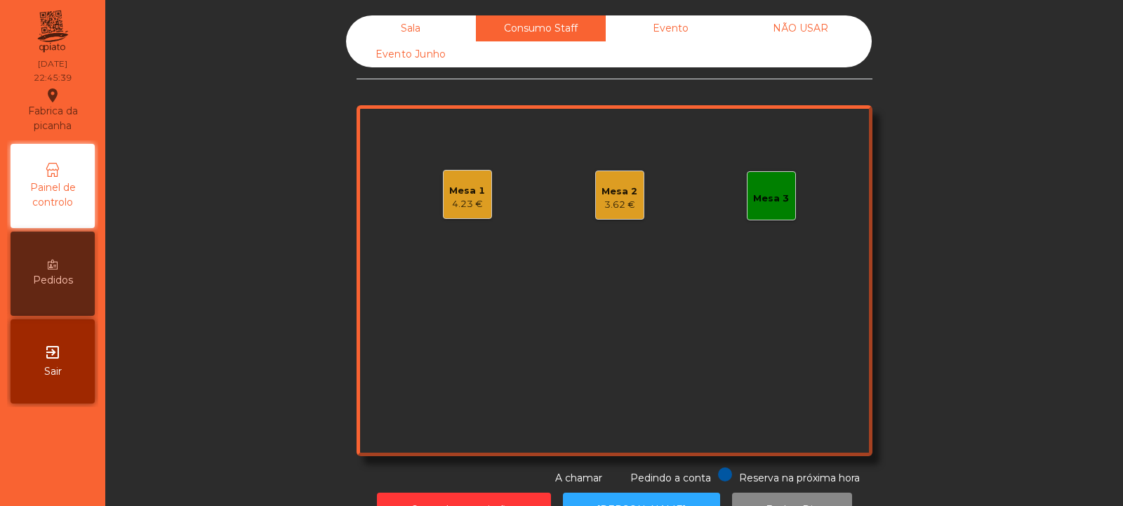
scroll to position [47, 0]
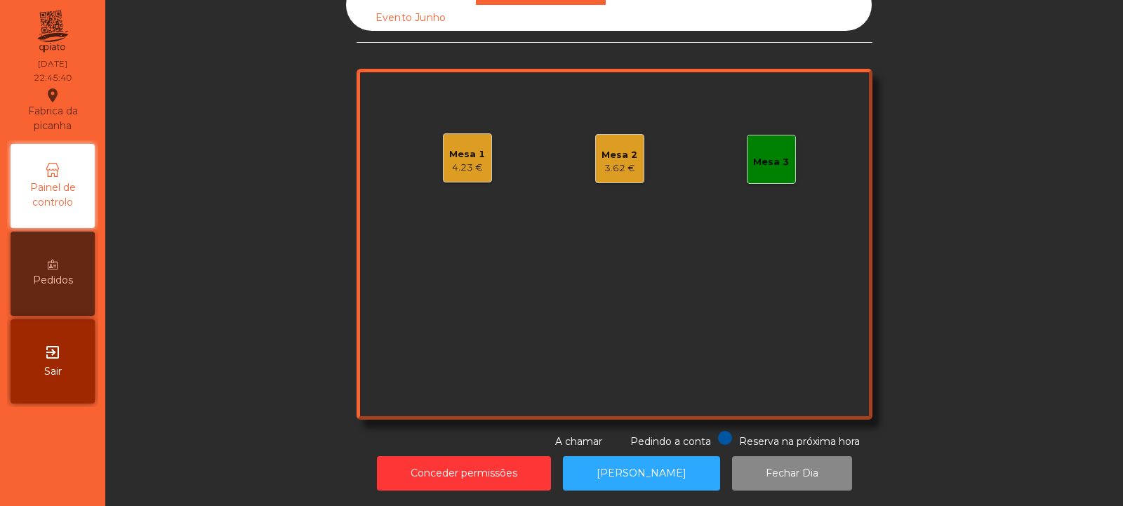
click at [469, 198] on div "Mesa 1 4.23 € Mesa 2 3.62 € Mesa 3" at bounding box center [615, 244] width 516 height 351
click at [458, 161] on div "4.23 €" at bounding box center [467, 168] width 36 height 14
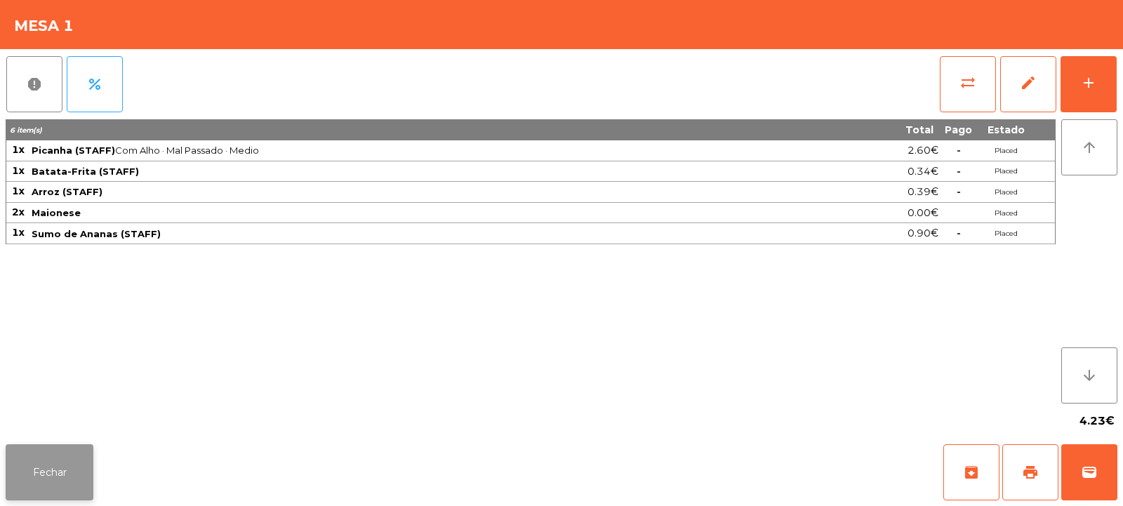
click at [57, 448] on button "Fechar" at bounding box center [50, 472] width 88 height 56
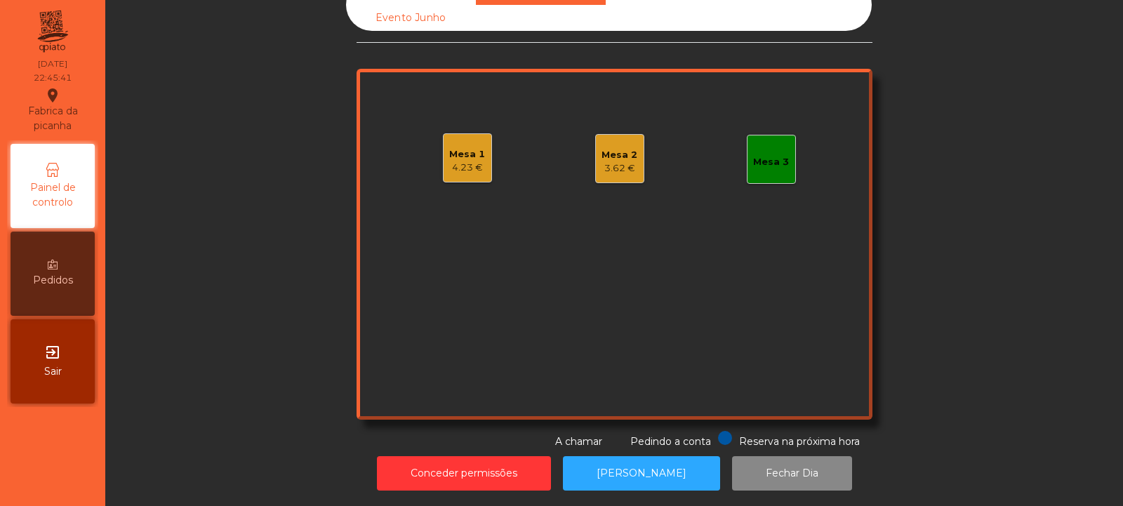
click at [624, 161] on div "3.62 €" at bounding box center [620, 168] width 36 height 14
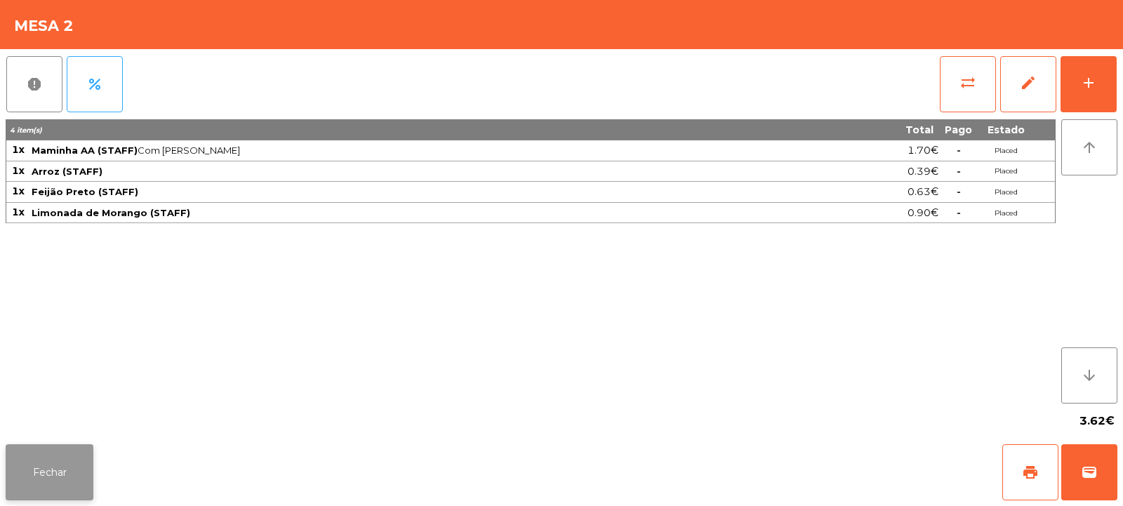
click at [70, 470] on button "Fechar" at bounding box center [50, 472] width 88 height 56
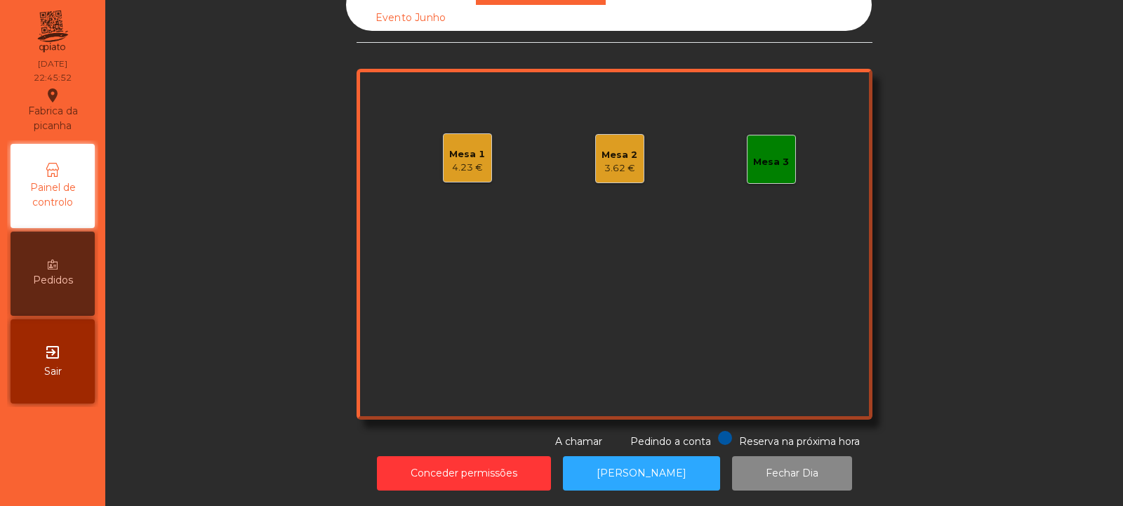
click at [460, 161] on div "4.23 €" at bounding box center [467, 168] width 36 height 14
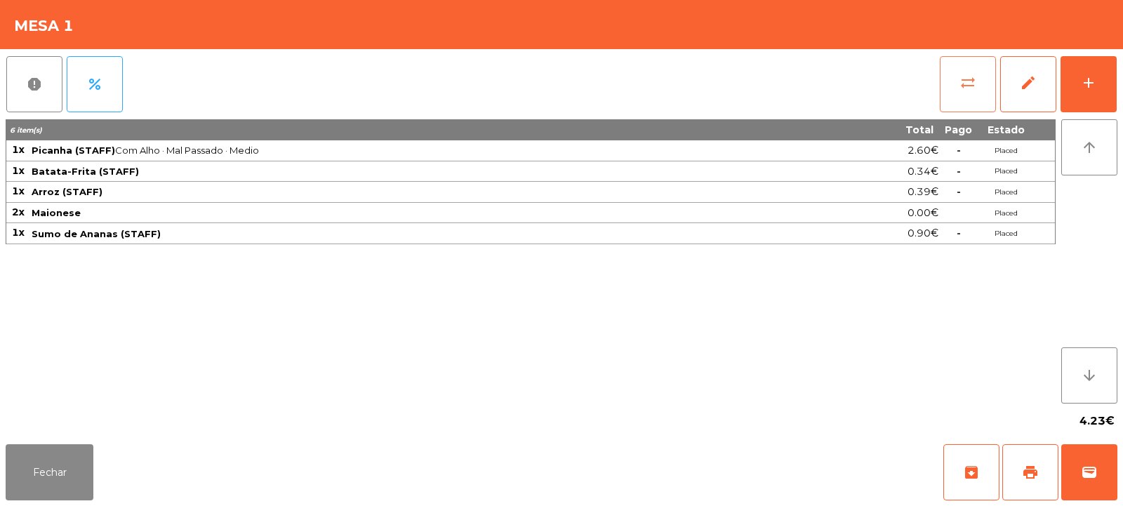
click at [955, 81] on button "sync_alt" at bounding box center [968, 84] width 56 height 56
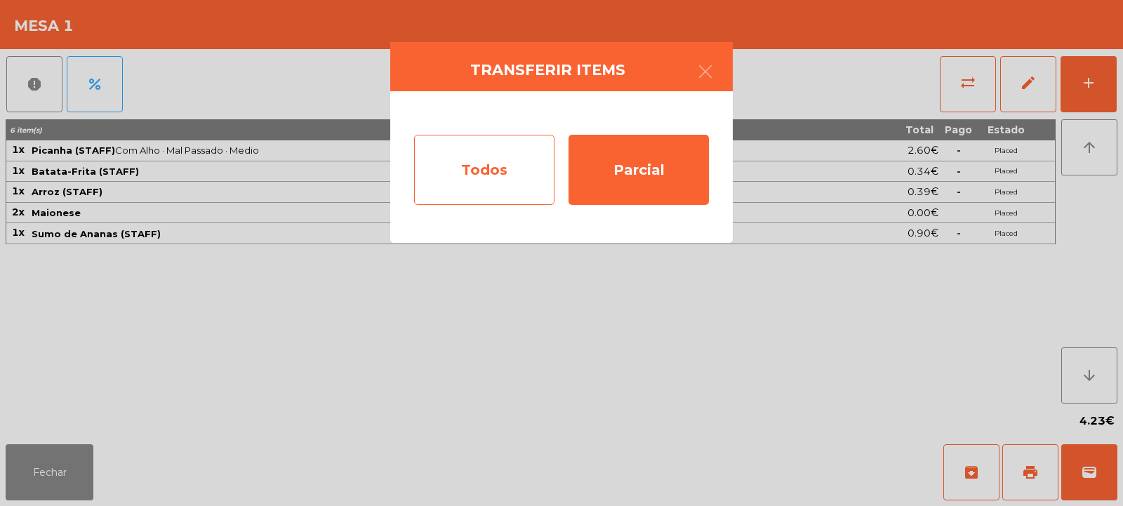
click at [470, 165] on div "Todos" at bounding box center [484, 170] width 140 height 70
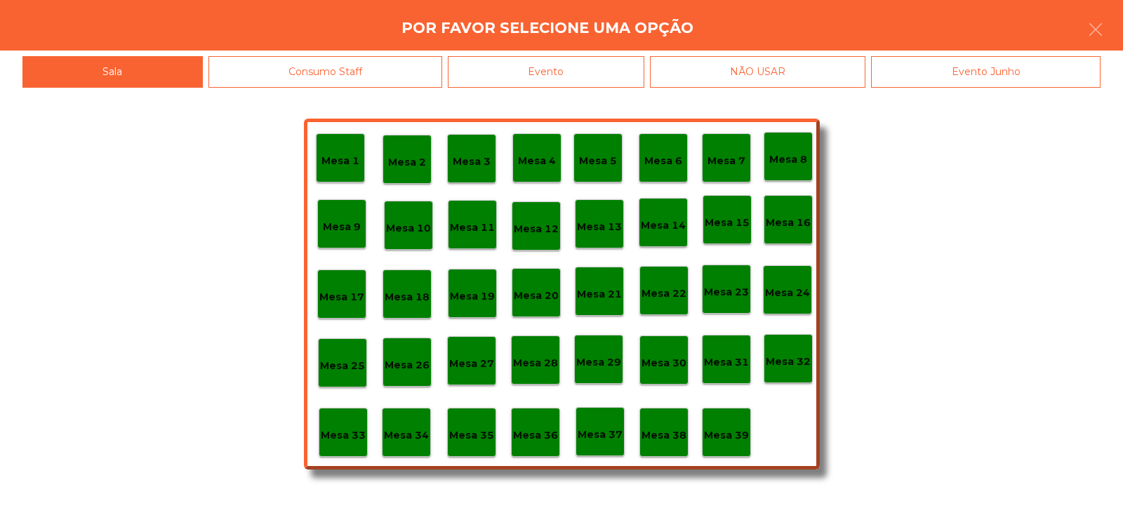
click at [252, 403] on div "Mesa 1 Mesa 2 Mesa 3 Mesa 4 Mesa 5 Mesa 6 Mesa 7 Mesa 8 [GEOGRAPHIC_DATA] 9 [GE…" at bounding box center [561, 297] width 1123 height 418
click at [262, 187] on div "Mesa 1 Mesa 2 Mesa 3 Mesa 4 Mesa 5 Mesa 6 Mesa 7 Mesa 8 [GEOGRAPHIC_DATA] 9 [GE…" at bounding box center [561, 297] width 1123 height 418
click at [1094, 32] on icon "button" at bounding box center [1095, 29] width 17 height 17
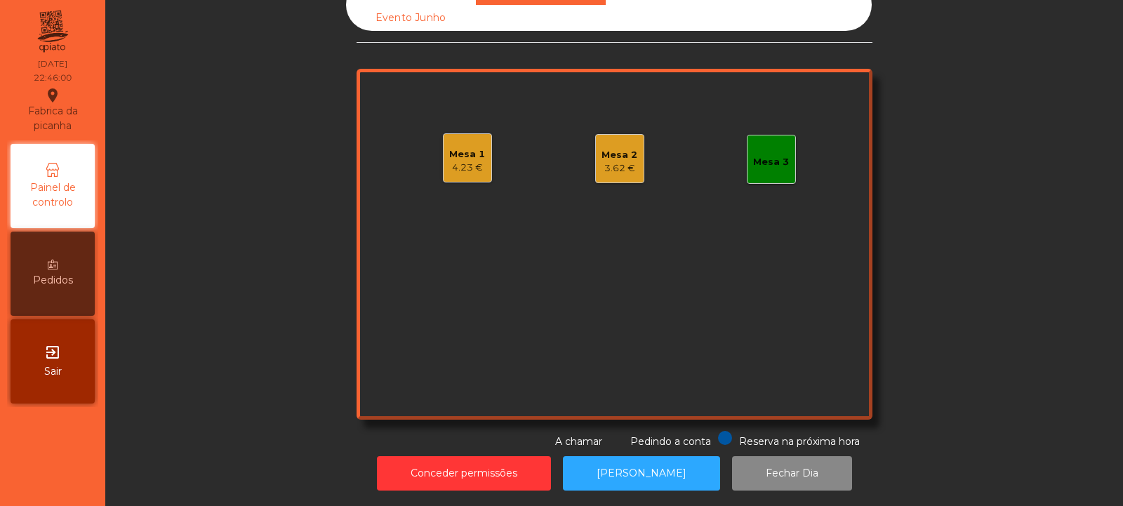
click at [628, 149] on div "Mesa 2" at bounding box center [620, 155] width 36 height 14
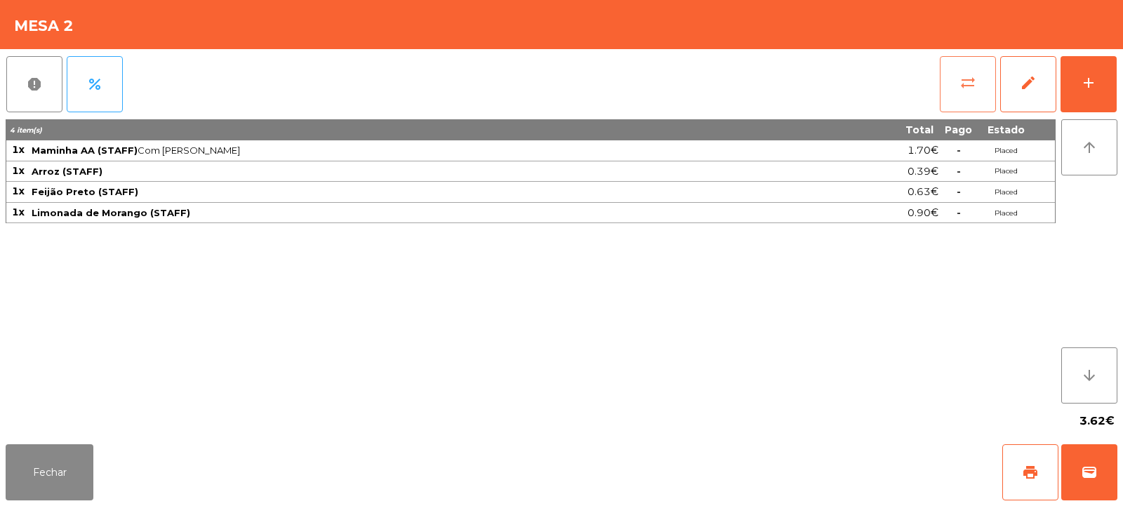
click at [967, 85] on span "sync_alt" at bounding box center [968, 82] width 17 height 17
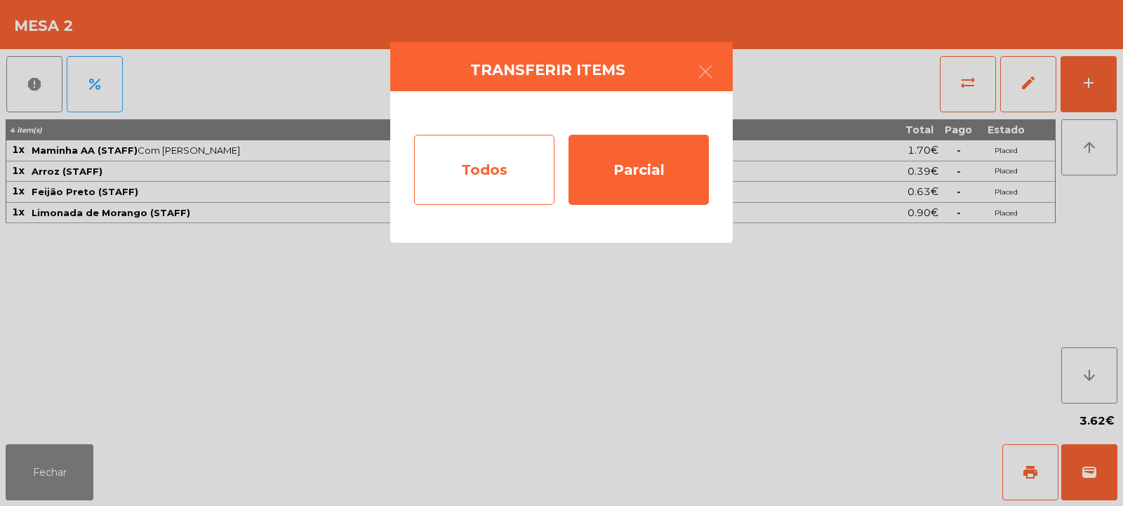
click at [503, 154] on div "Todos" at bounding box center [484, 170] width 140 height 70
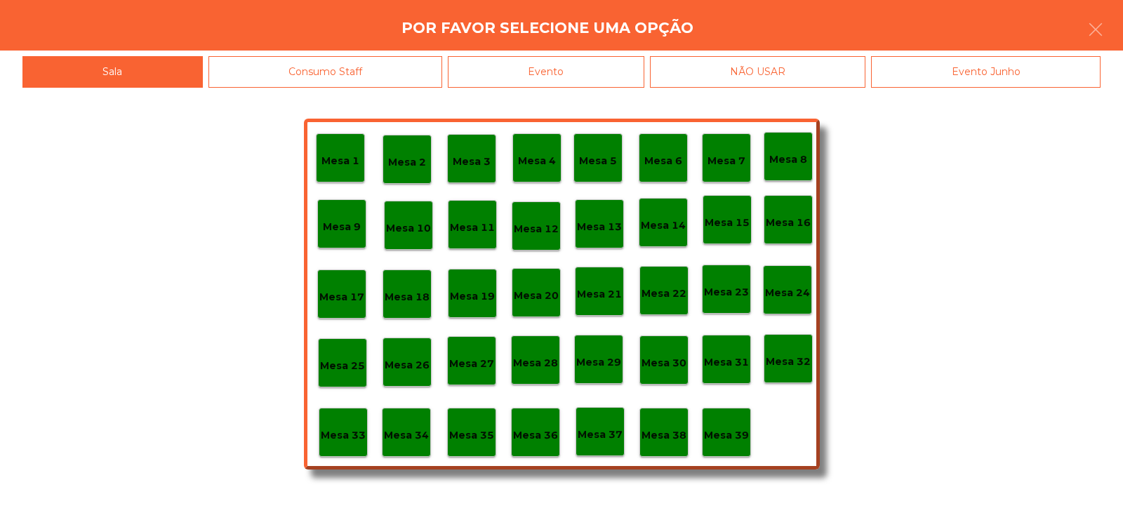
click at [388, 77] on div "Consumo Staff" at bounding box center [326, 72] width 234 height 32
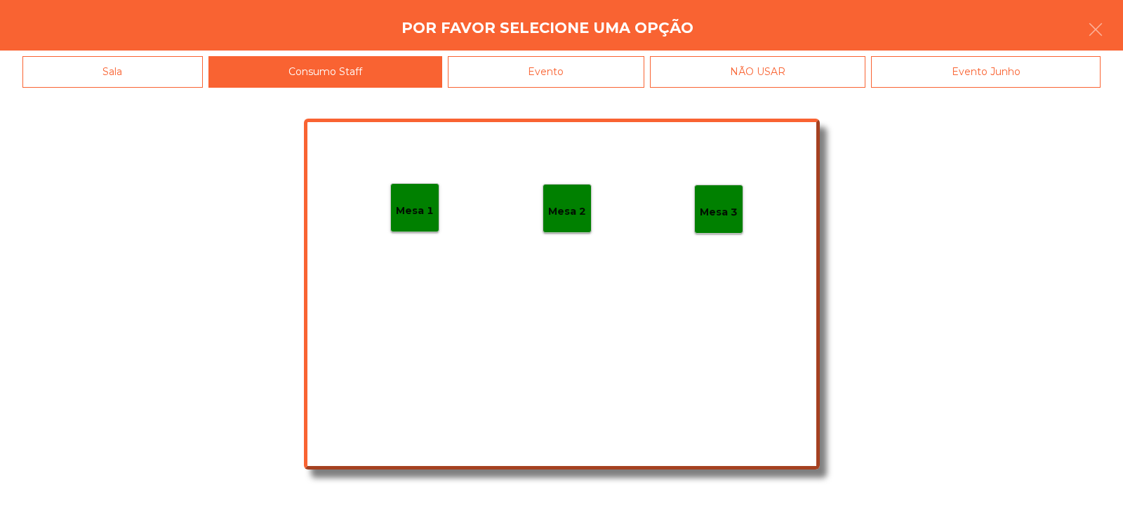
click at [409, 199] on div "Mesa 1" at bounding box center [415, 208] width 38 height 22
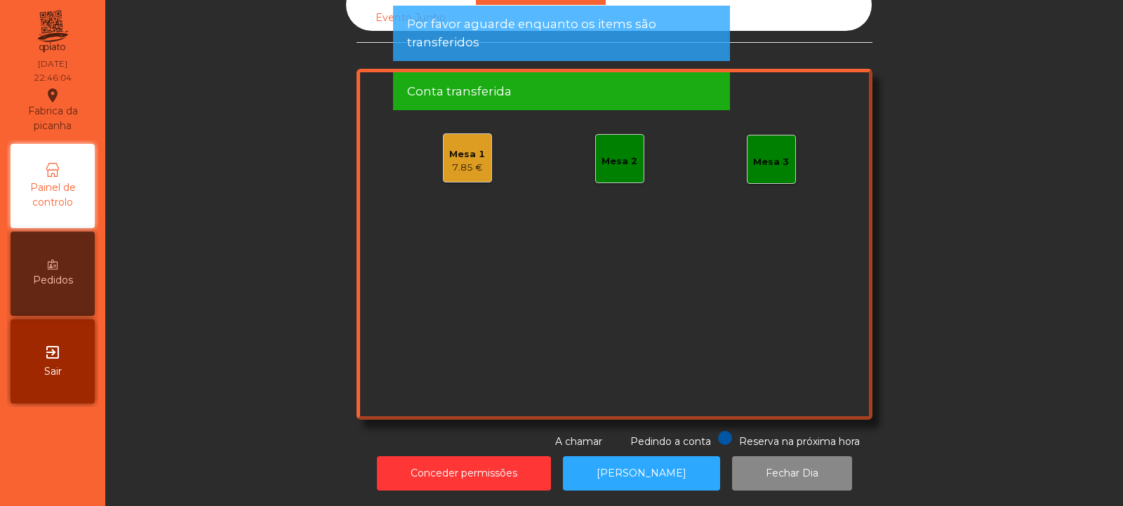
click at [477, 161] on div "7.85 €" at bounding box center [467, 168] width 36 height 14
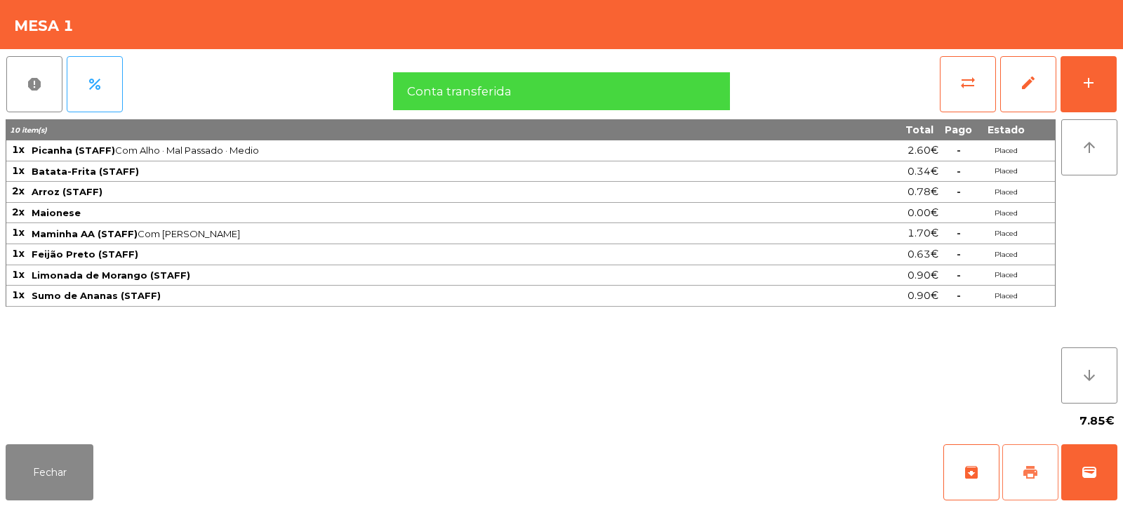
click at [1024, 482] on button "print" at bounding box center [1031, 472] width 56 height 56
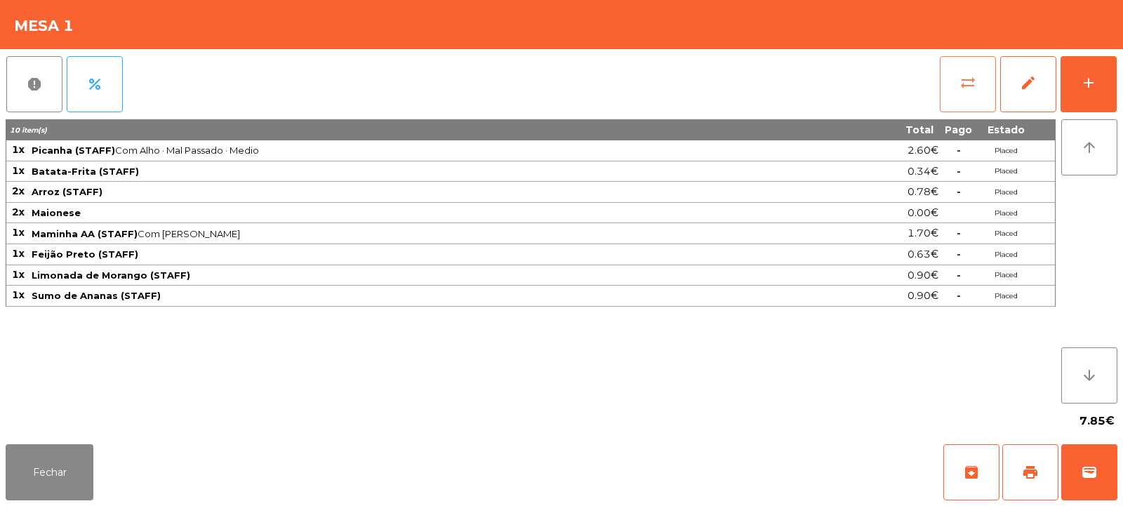
click at [972, 93] on button "sync_alt" at bounding box center [968, 84] width 56 height 56
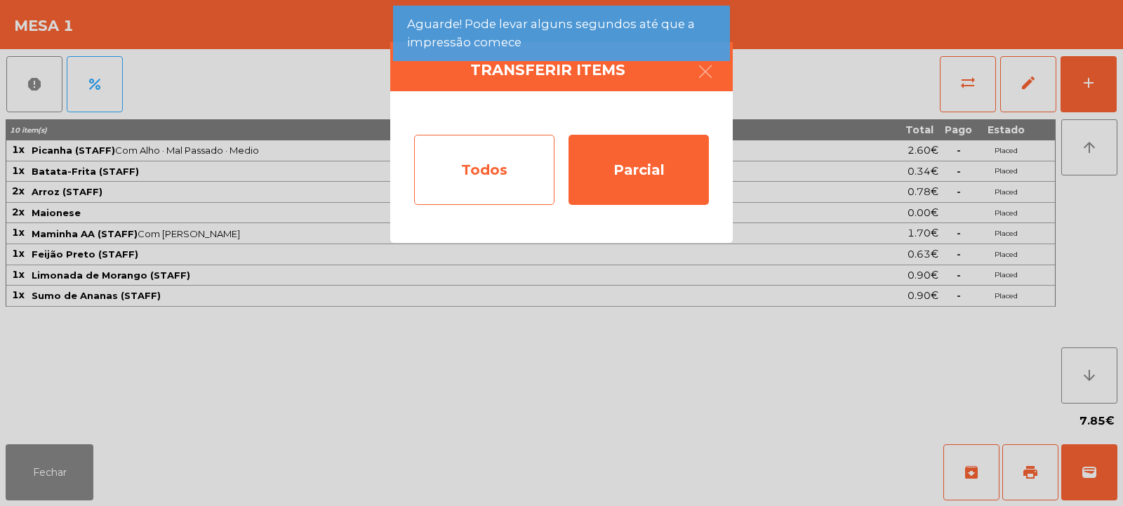
click at [524, 158] on div "Todos" at bounding box center [484, 170] width 140 height 70
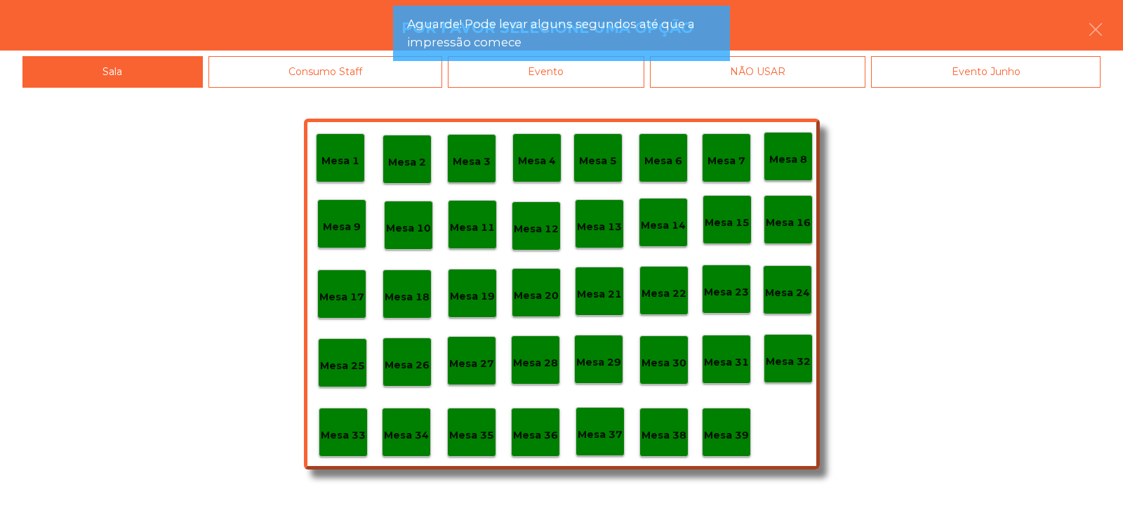
click at [734, 443] on p "Mesa 39" at bounding box center [726, 436] width 45 height 16
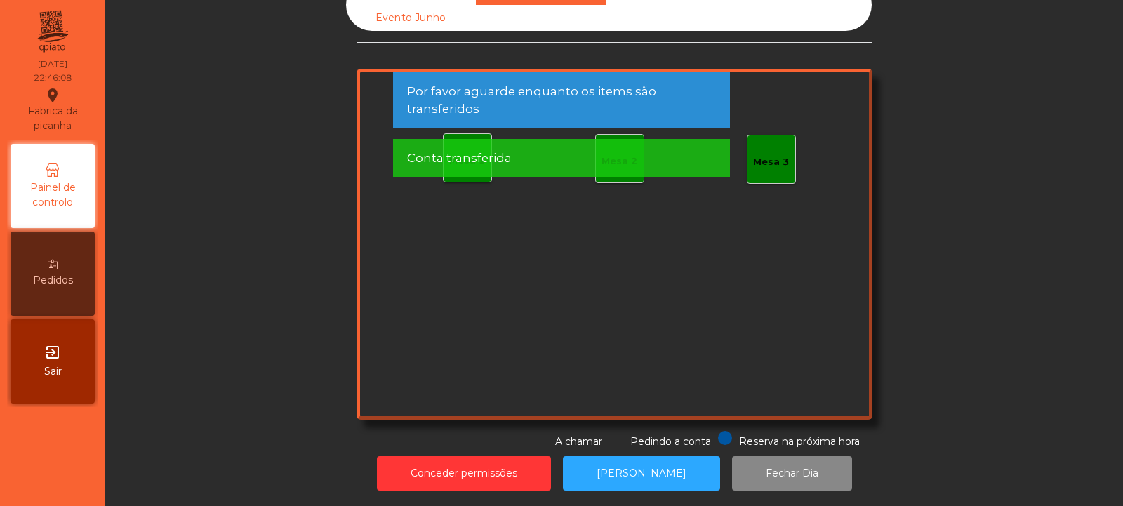
scroll to position [0, 0]
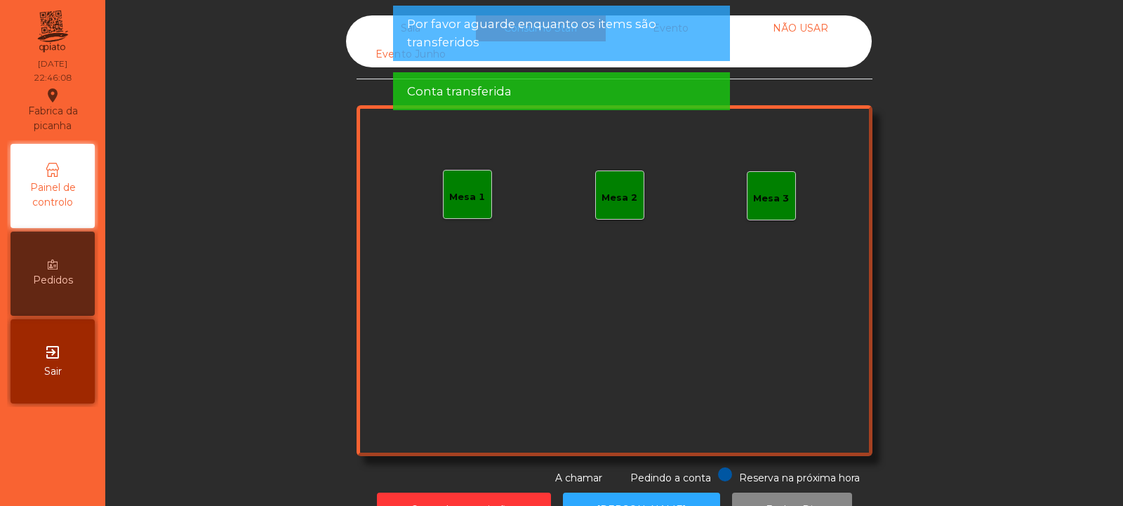
click at [393, 23] on div "Por favor aguarde enquanto os items são transferidos" at bounding box center [561, 33] width 337 height 55
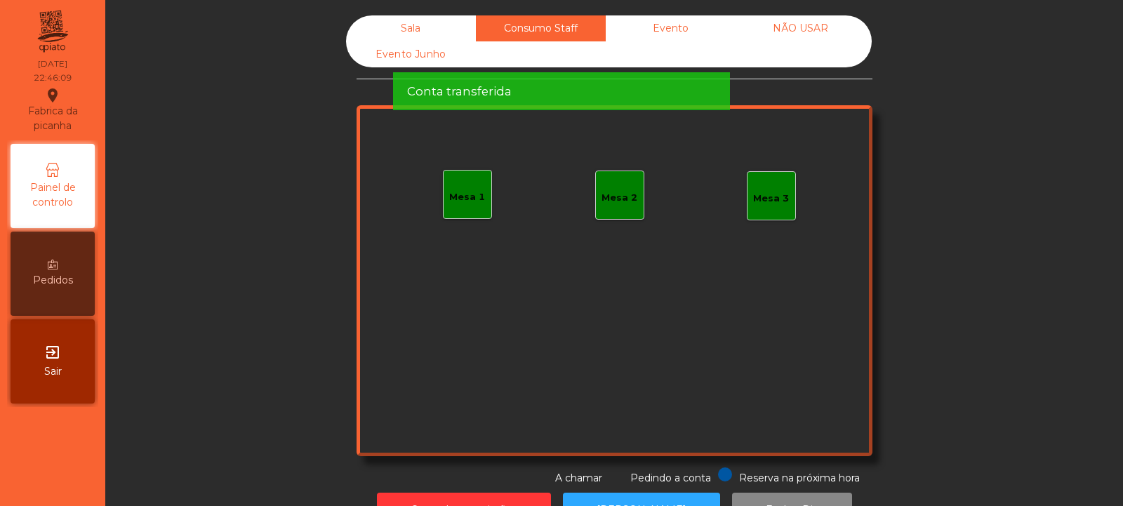
click at [379, 32] on div "Sala" at bounding box center [411, 28] width 130 height 26
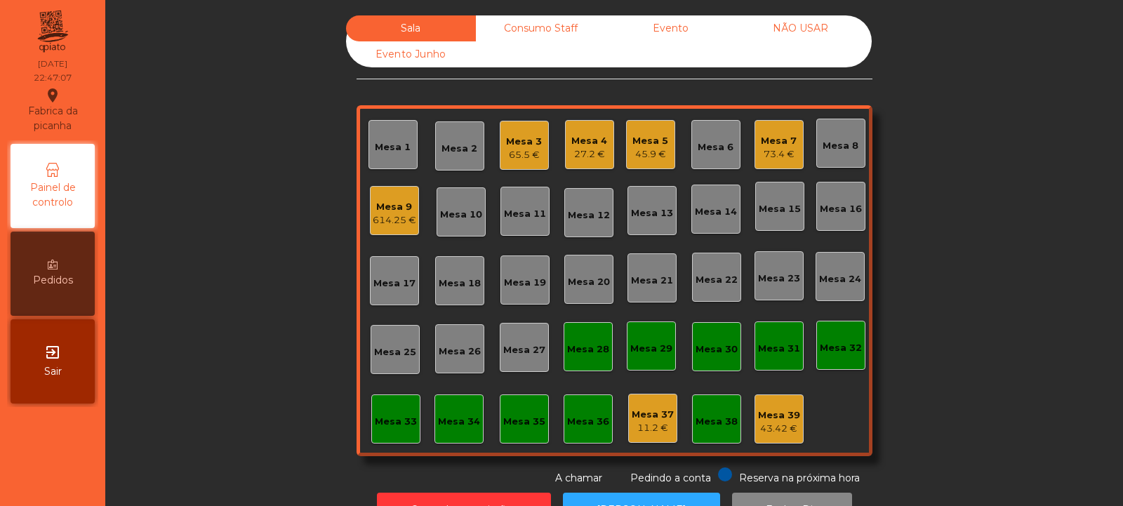
click at [560, 32] on div "Consumo Staff" at bounding box center [541, 28] width 130 height 26
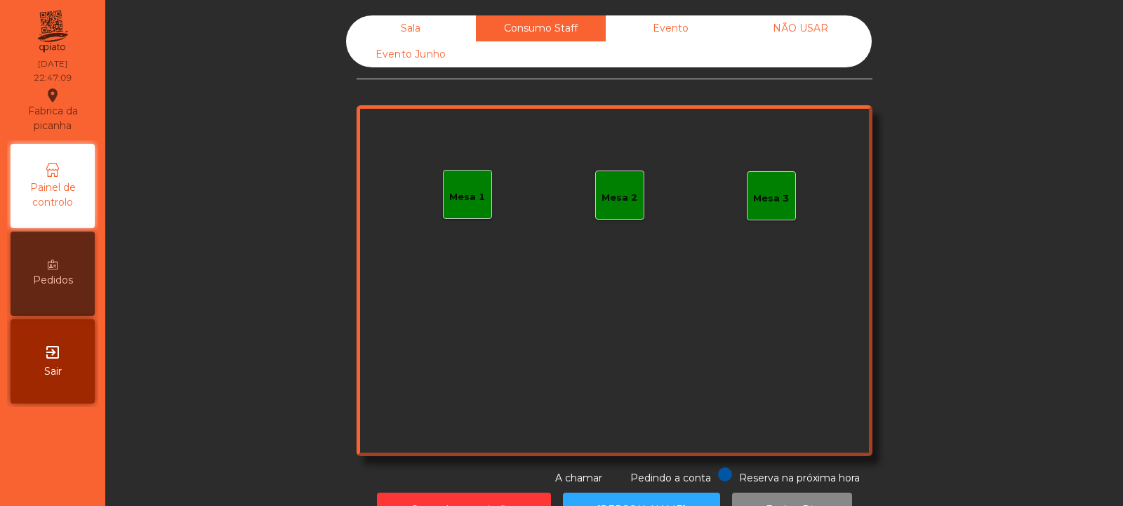
click at [461, 199] on div "Mesa 1" at bounding box center [467, 197] width 36 height 14
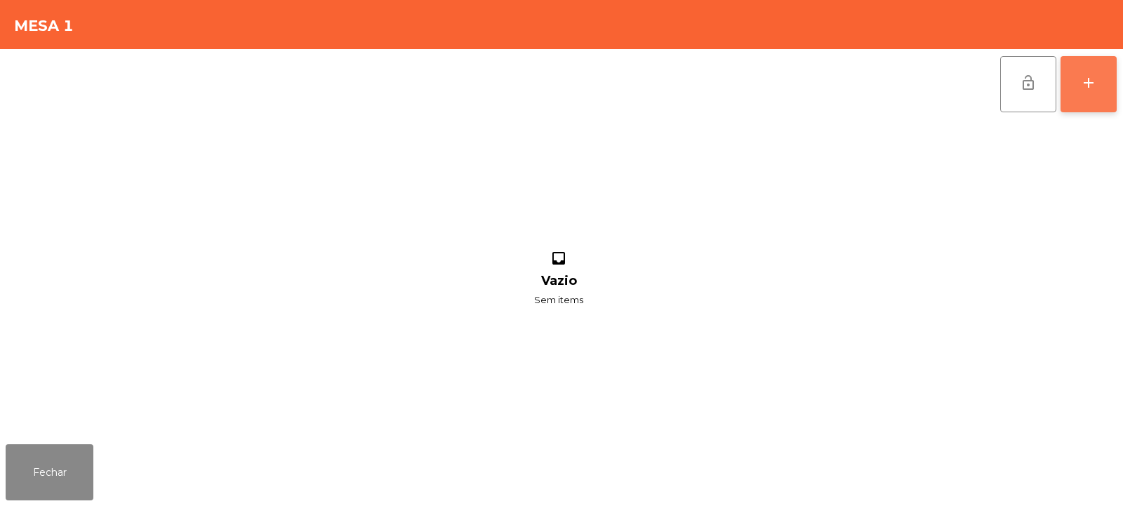
click at [1090, 87] on div "add" at bounding box center [1088, 82] width 17 height 17
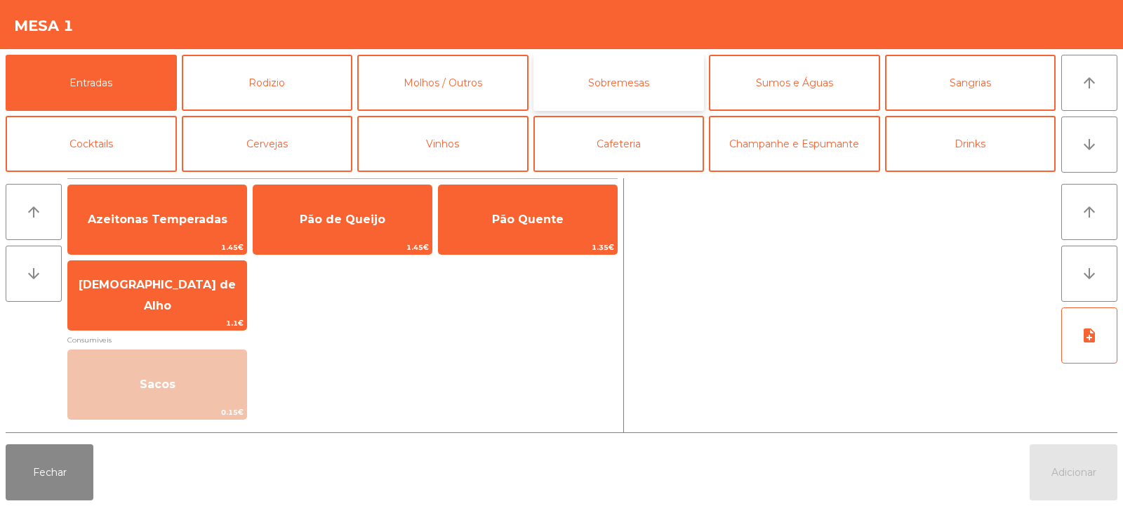
click at [650, 93] on button "Sobremesas" at bounding box center [619, 83] width 171 height 56
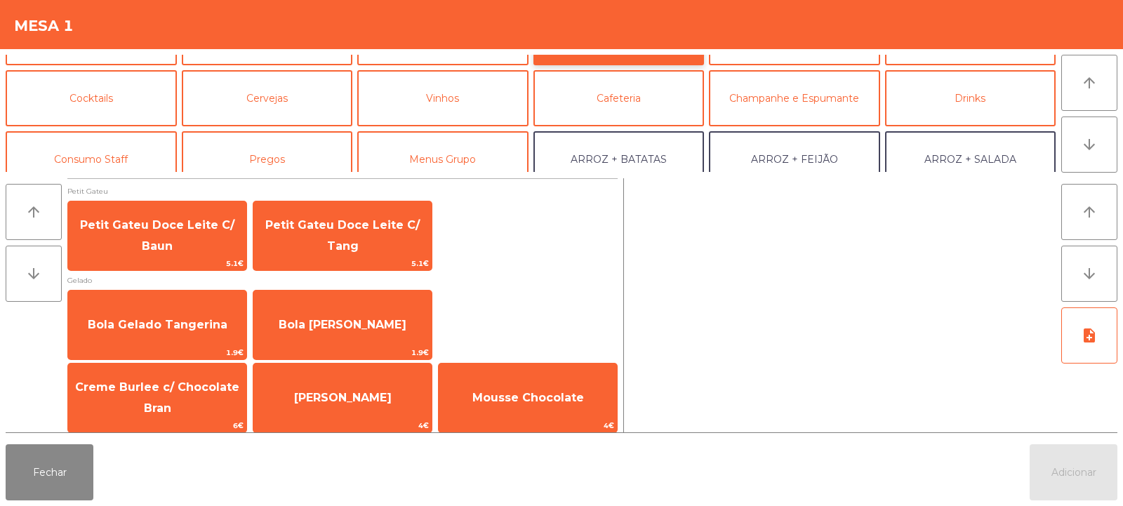
scroll to position [79, 0]
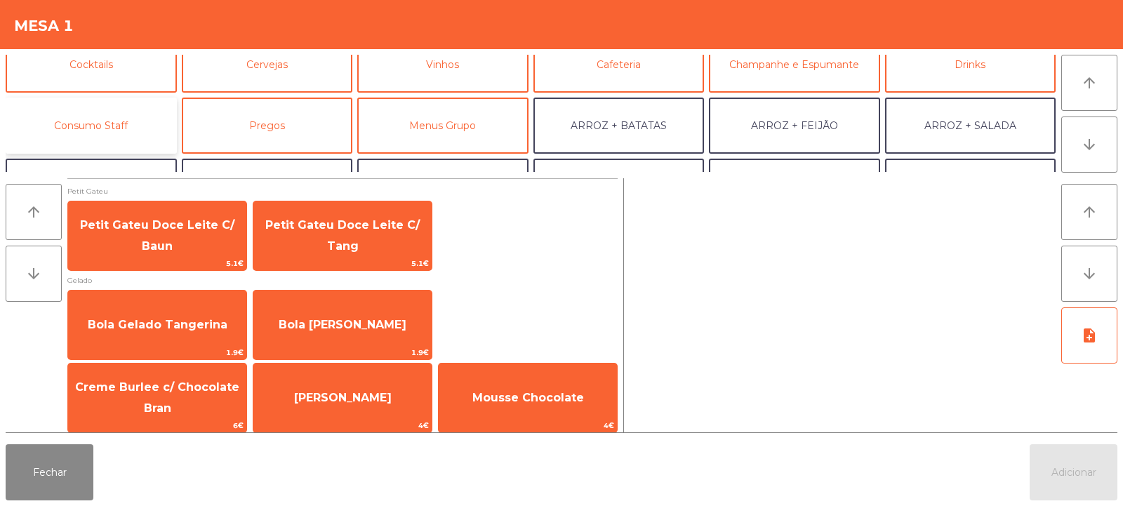
click at [117, 132] on button "Consumo Staff" at bounding box center [91, 126] width 171 height 56
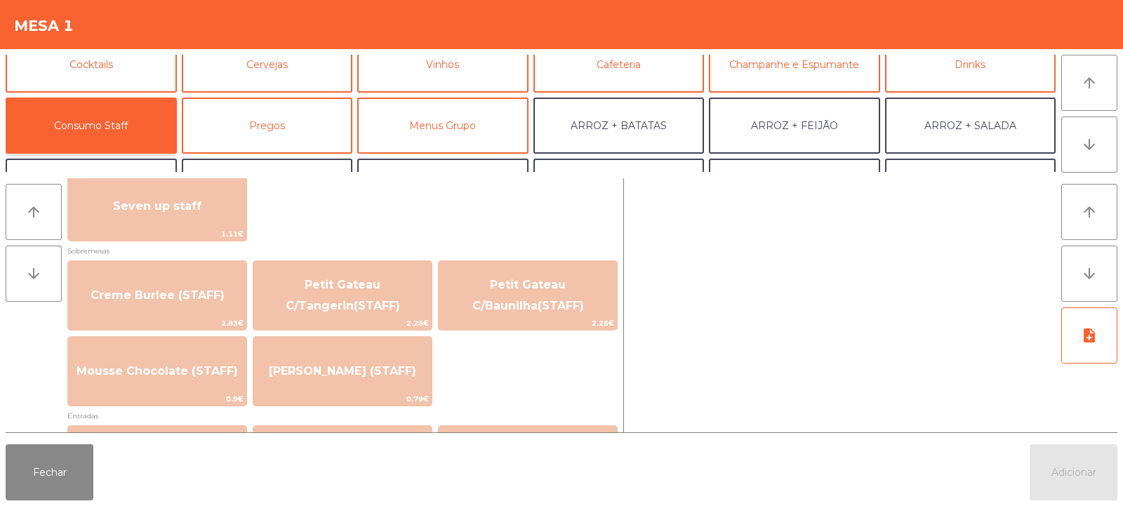
scroll to position [928, 0]
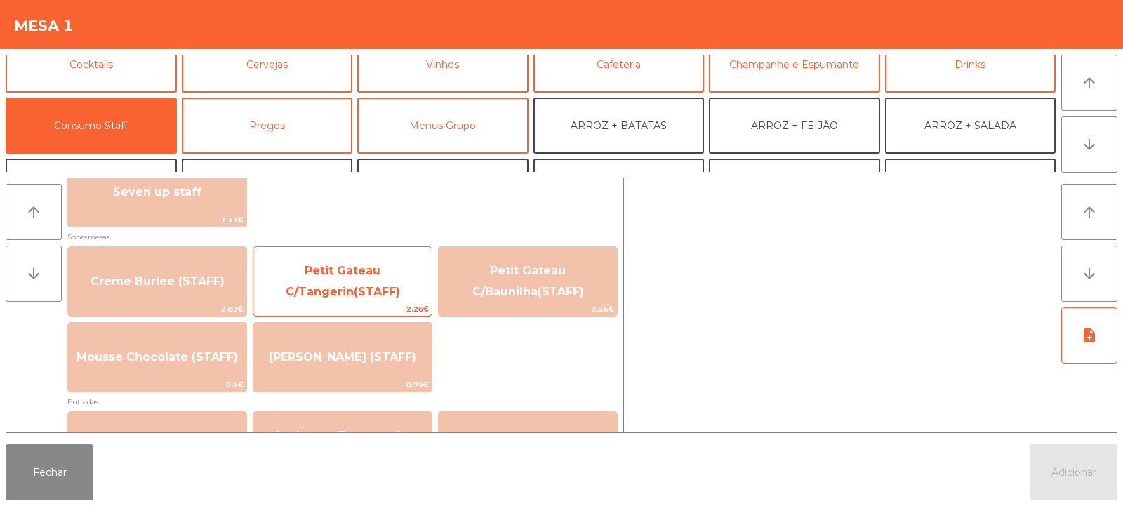
click at [354, 293] on span "Petit Gateau C/Tangerin(STAFF)" at bounding box center [343, 281] width 114 height 34
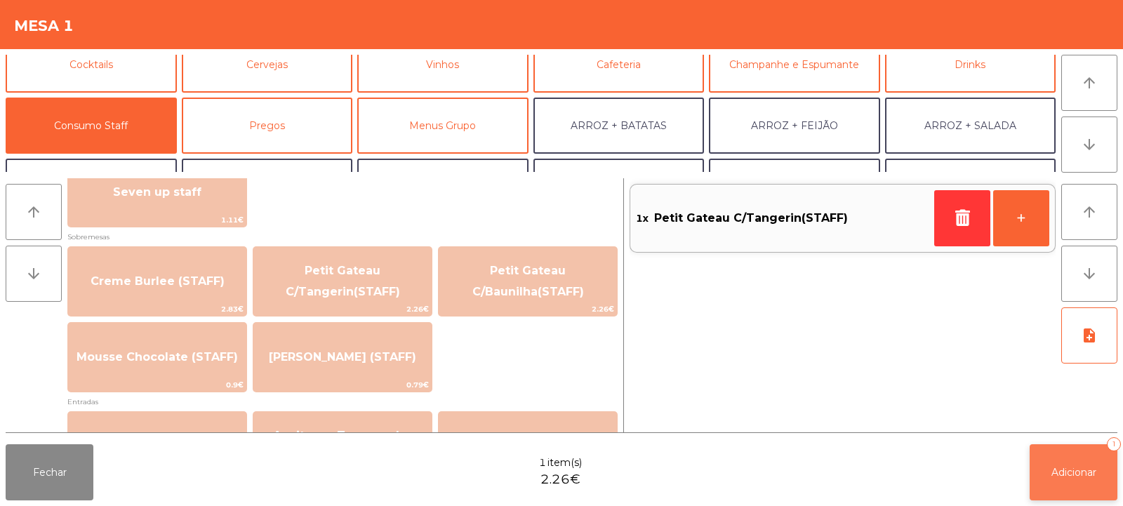
click at [1061, 476] on span "Adicionar" at bounding box center [1074, 472] width 45 height 13
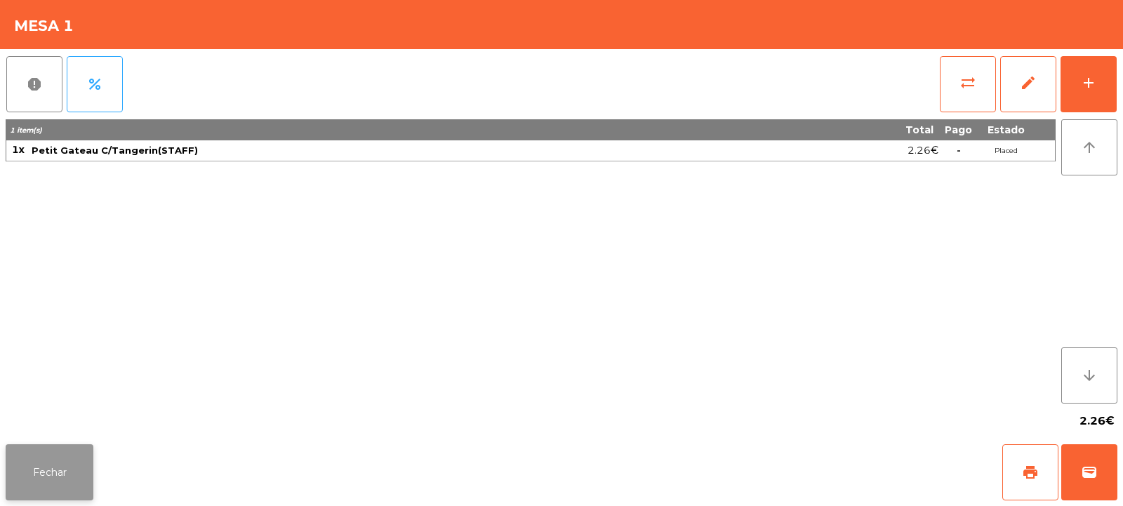
click at [58, 475] on button "Fechar" at bounding box center [50, 472] width 88 height 56
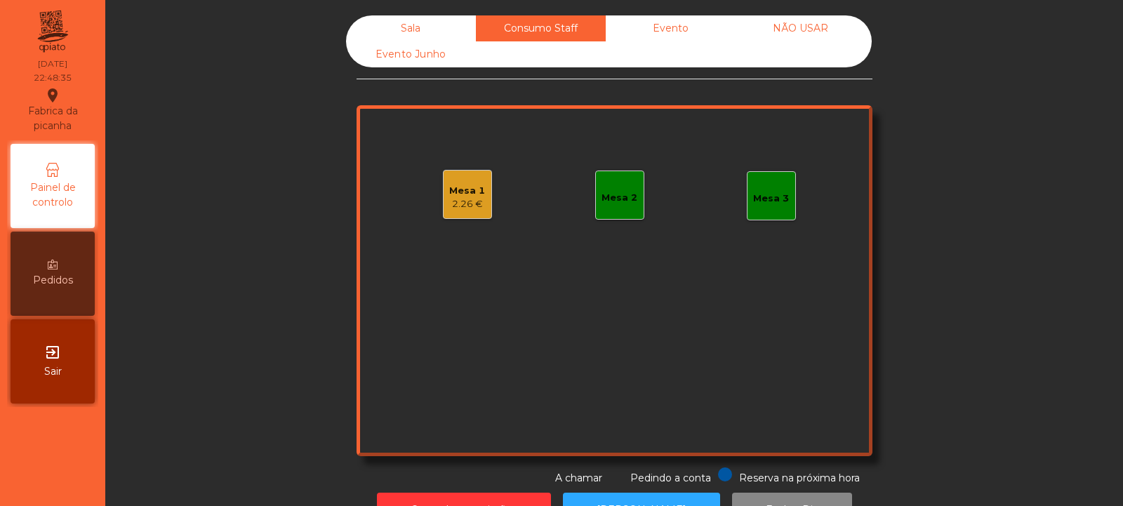
click at [460, 194] on div "Mesa 1" at bounding box center [467, 191] width 36 height 14
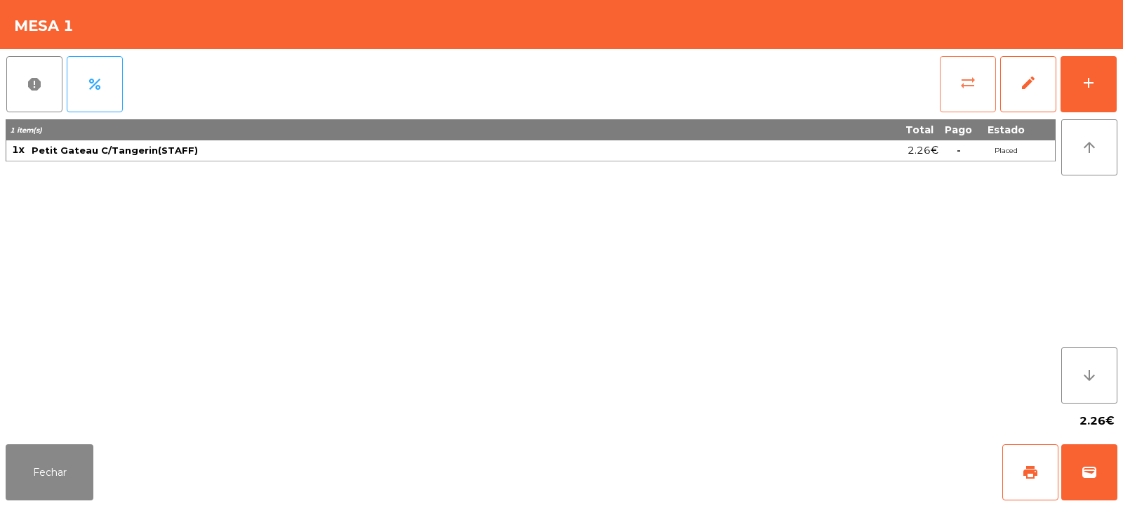
click at [963, 91] on span "sync_alt" at bounding box center [968, 82] width 17 height 17
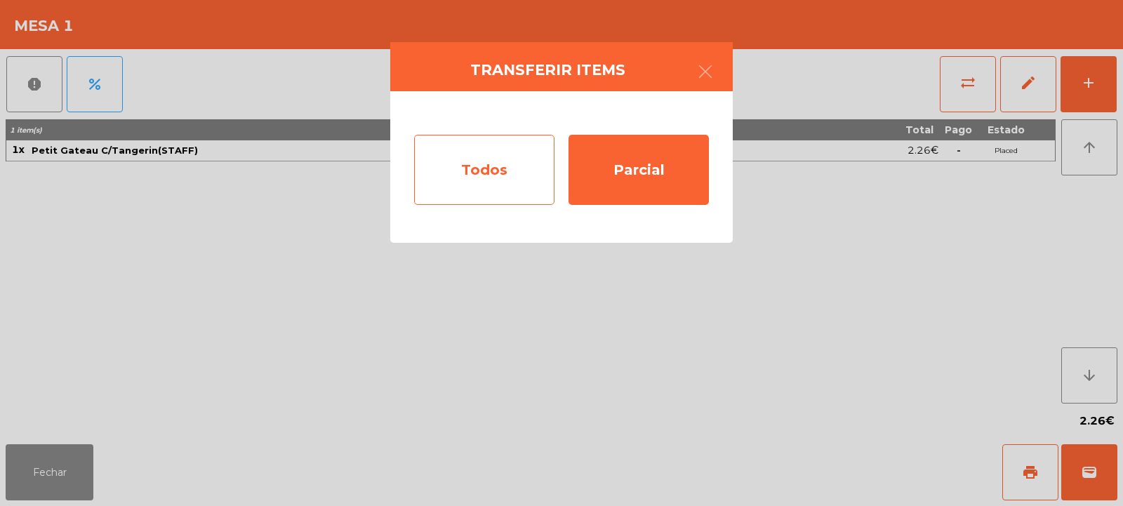
click at [490, 164] on div "Todos" at bounding box center [484, 170] width 140 height 70
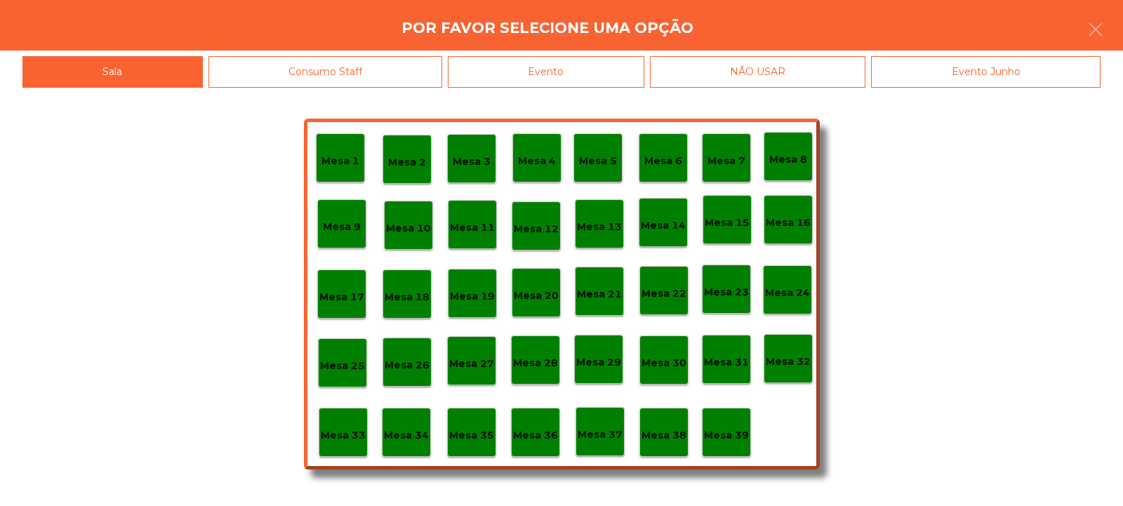
click at [739, 432] on p "Mesa 39" at bounding box center [726, 436] width 45 height 16
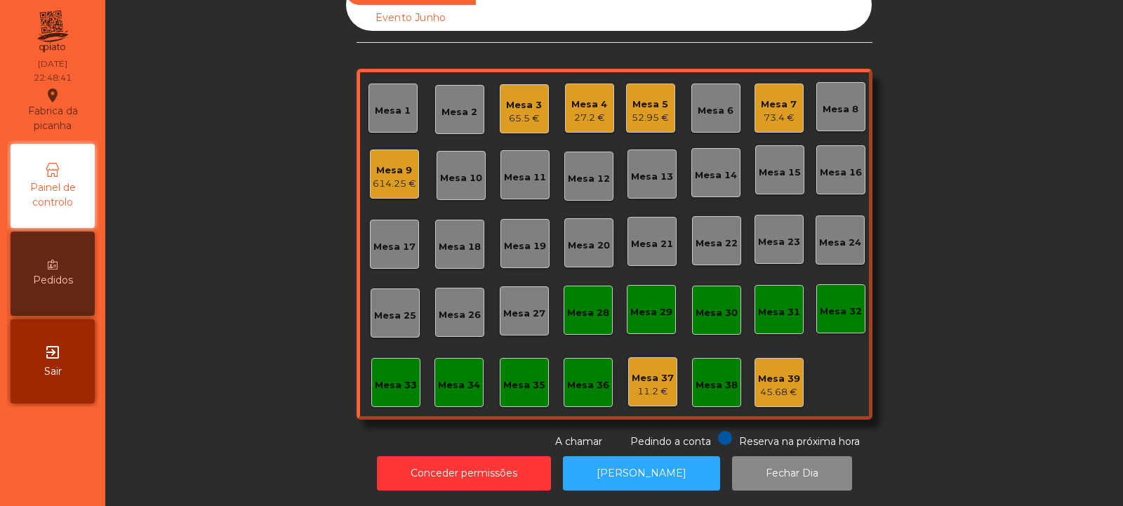
scroll to position [0, 0]
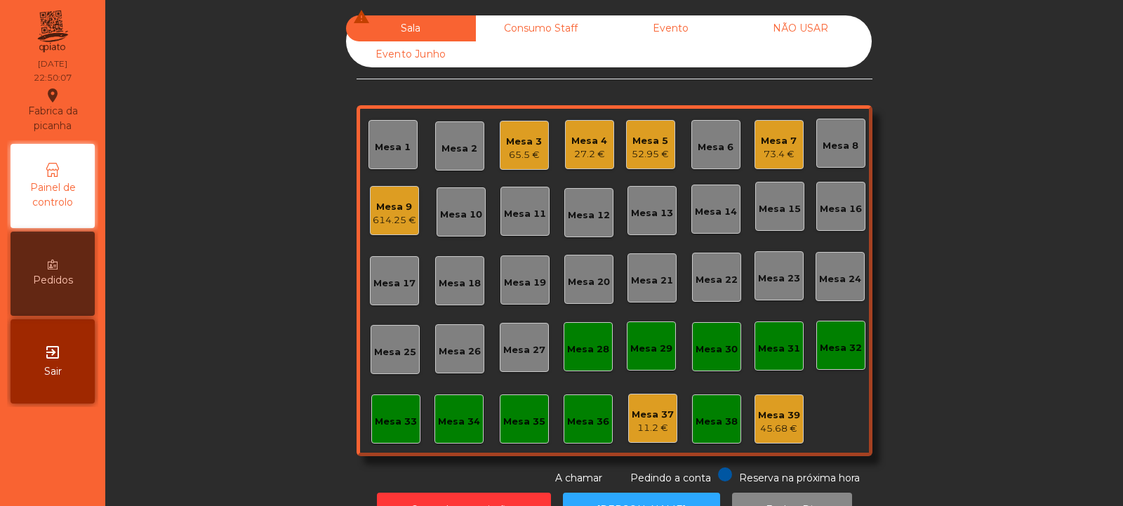
click at [768, 151] on div "73.4 €" at bounding box center [779, 154] width 36 height 14
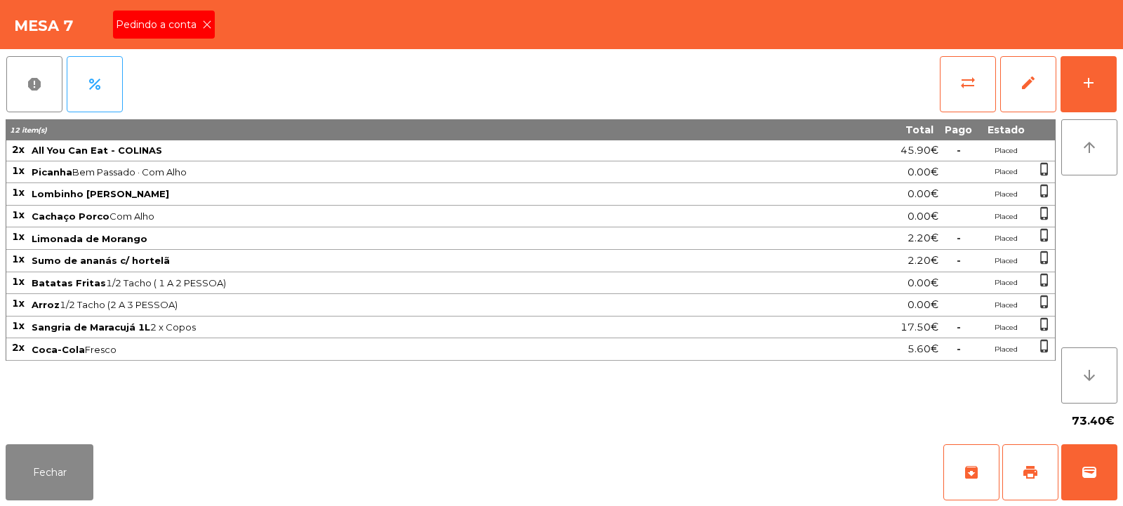
click at [202, 22] on icon at bounding box center [207, 25] width 10 height 10
click at [1036, 472] on span "print" at bounding box center [1030, 472] width 17 height 17
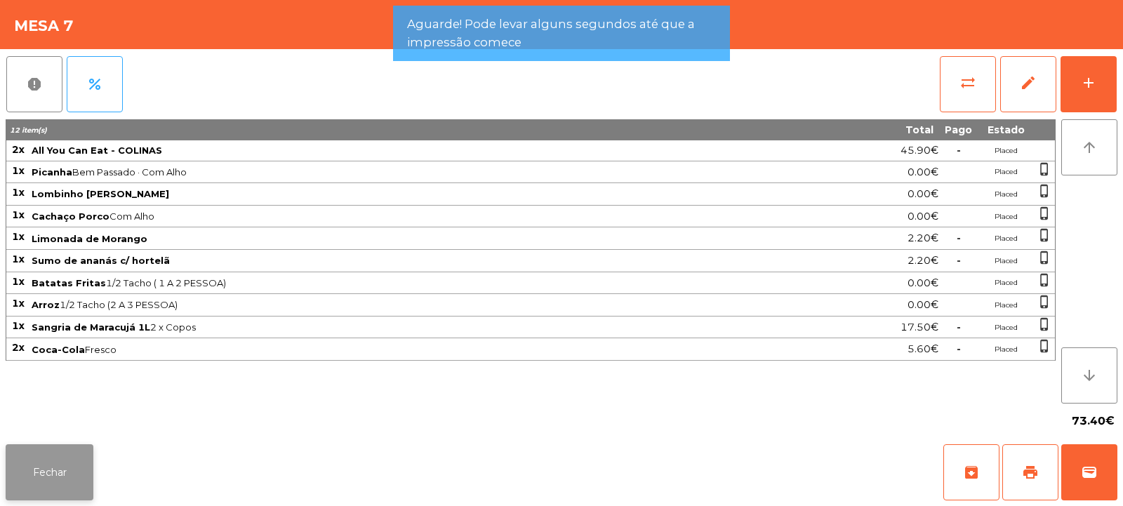
click at [62, 469] on button "Fechar" at bounding box center [50, 472] width 88 height 56
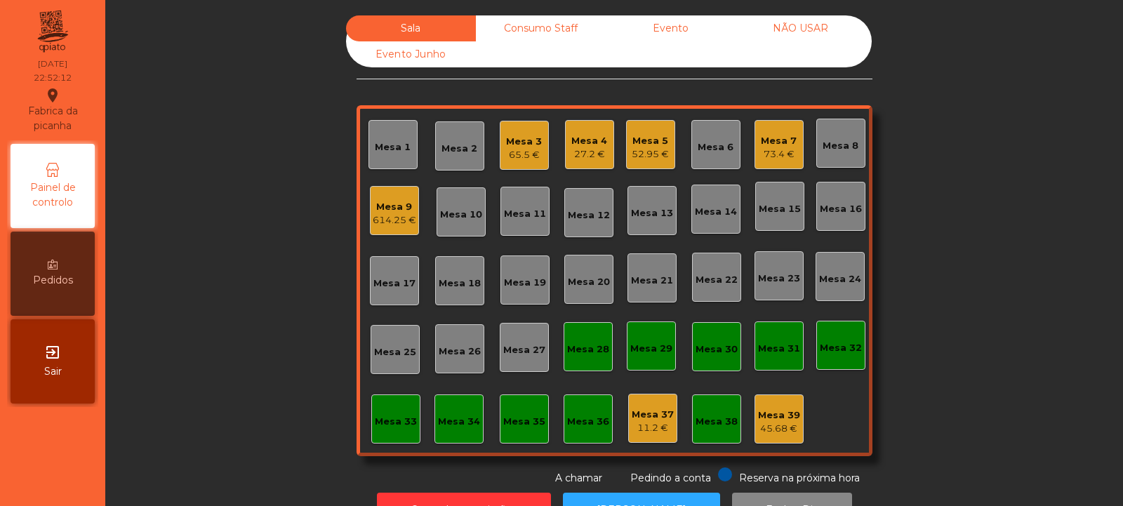
click at [527, 158] on div "65.5 €" at bounding box center [524, 155] width 36 height 14
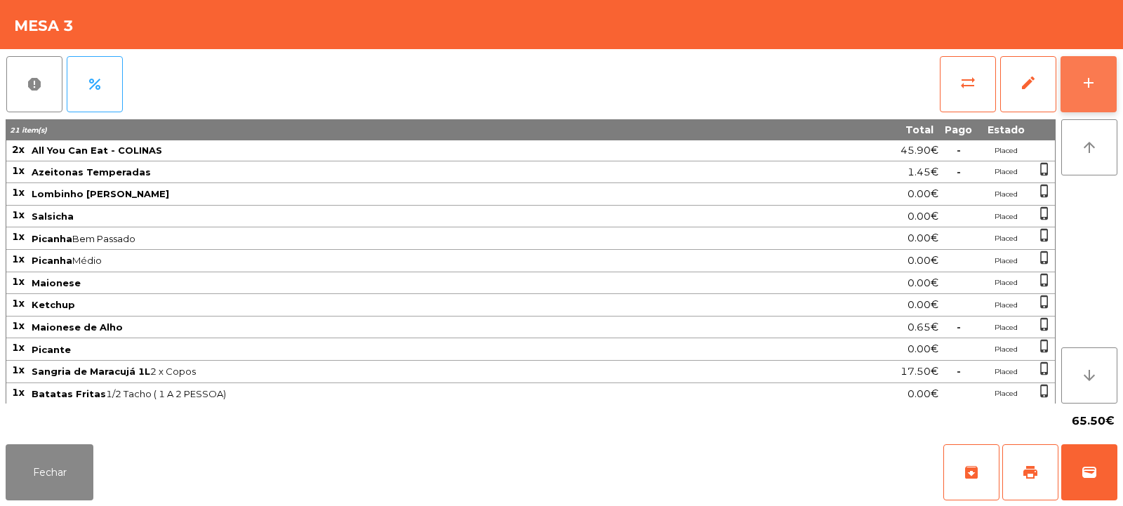
click at [1085, 95] on button "add" at bounding box center [1089, 84] width 56 height 56
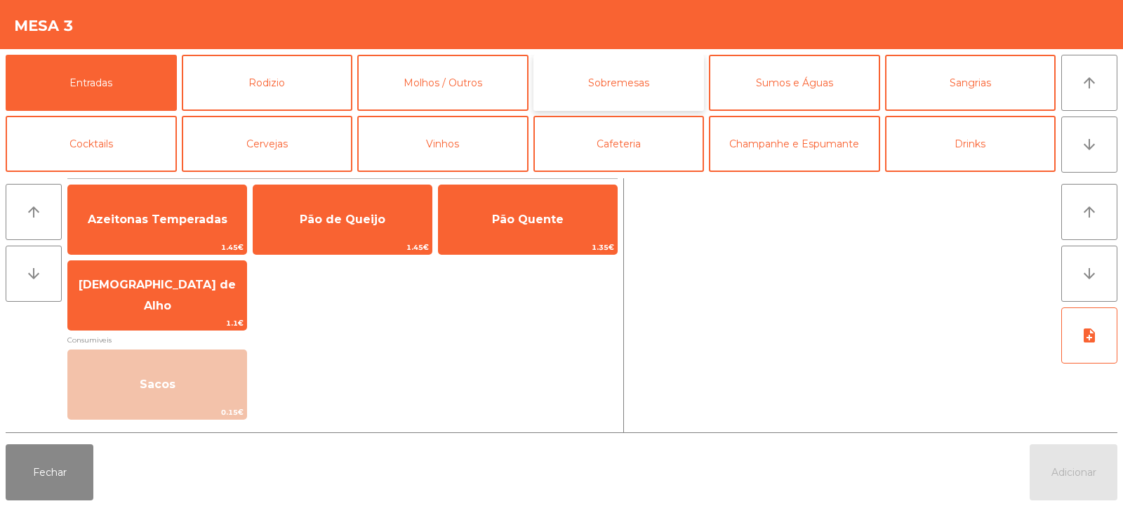
click at [599, 87] on button "Sobremesas" at bounding box center [619, 83] width 171 height 56
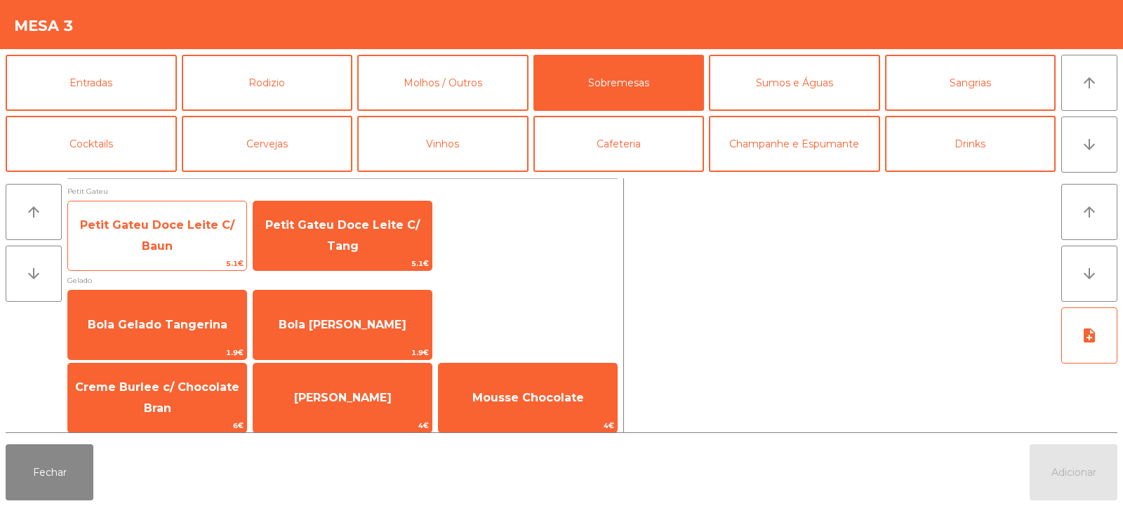
click at [182, 245] on span "Petit Gateu Doce Leite C/ Baun" at bounding box center [157, 236] width 178 height 60
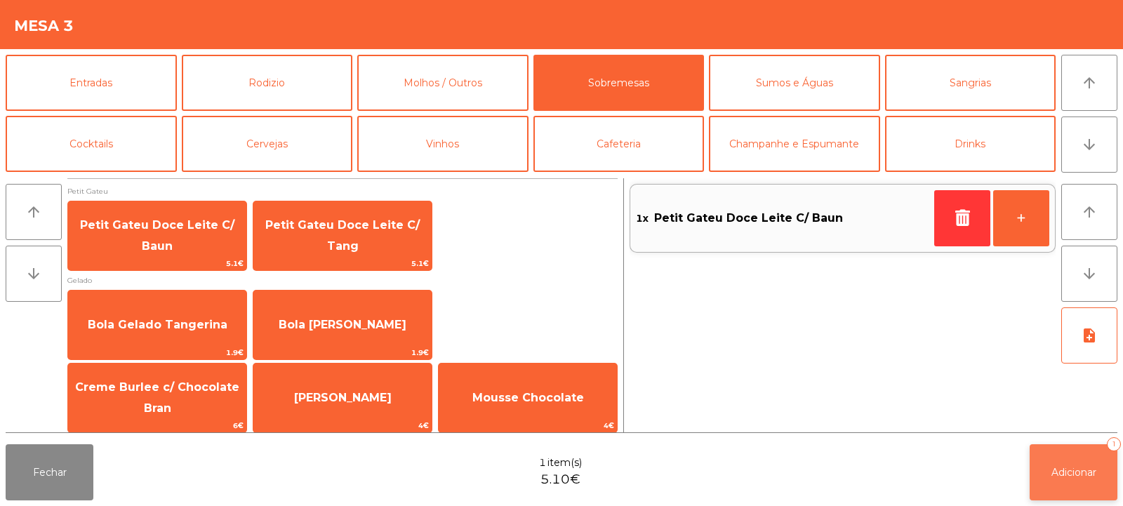
click at [1064, 477] on span "Adicionar" at bounding box center [1074, 472] width 45 height 13
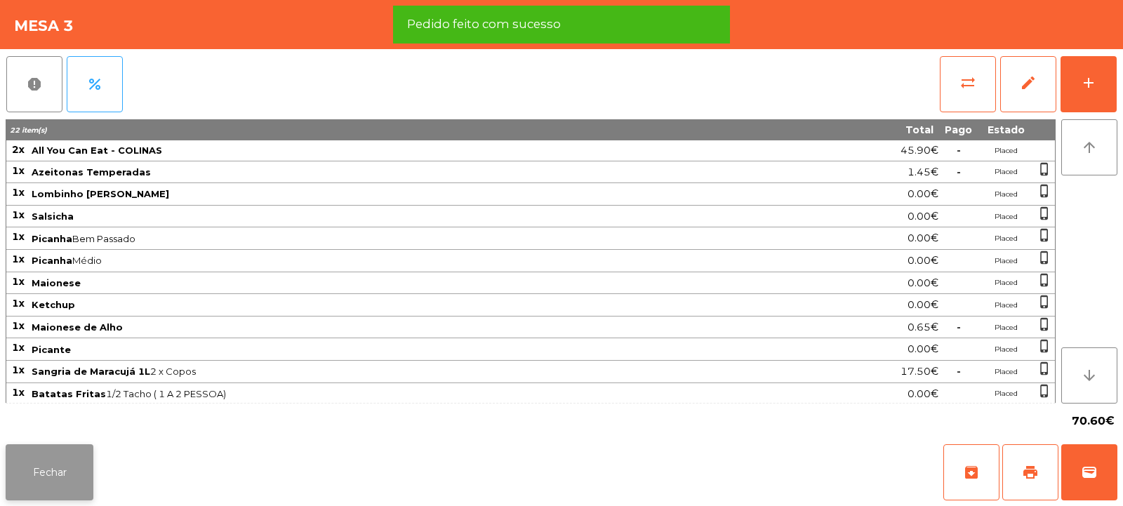
click at [65, 470] on button "Fechar" at bounding box center [50, 472] width 88 height 56
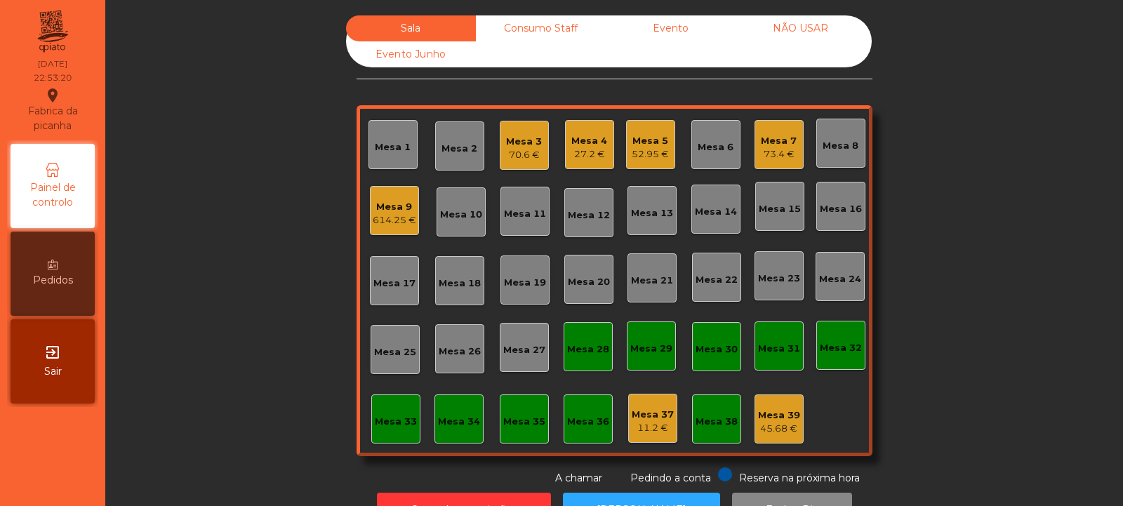
click at [398, 209] on div "Mesa 9" at bounding box center [395, 207] width 44 height 14
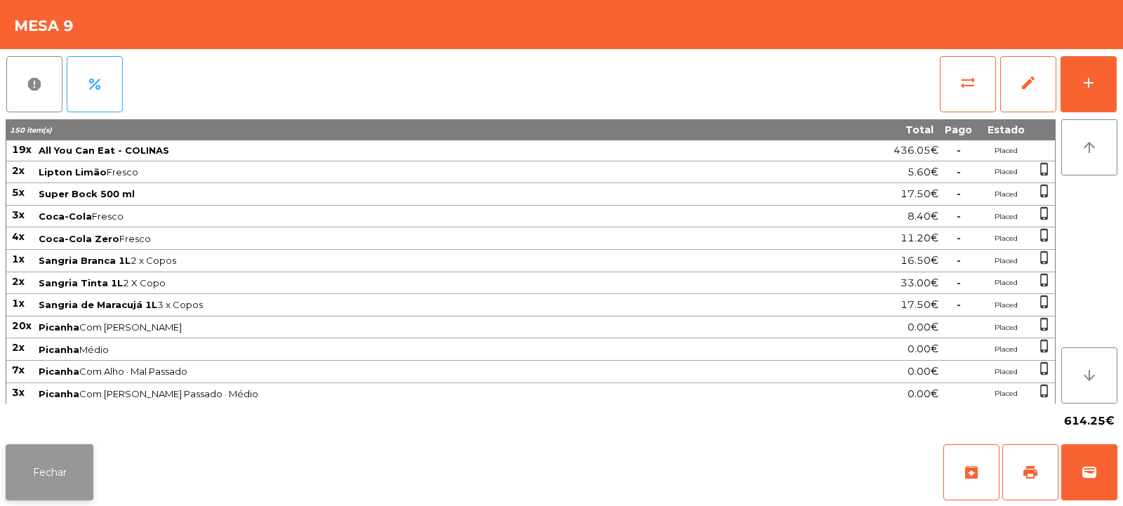
click at [77, 472] on button "Fechar" at bounding box center [50, 472] width 88 height 56
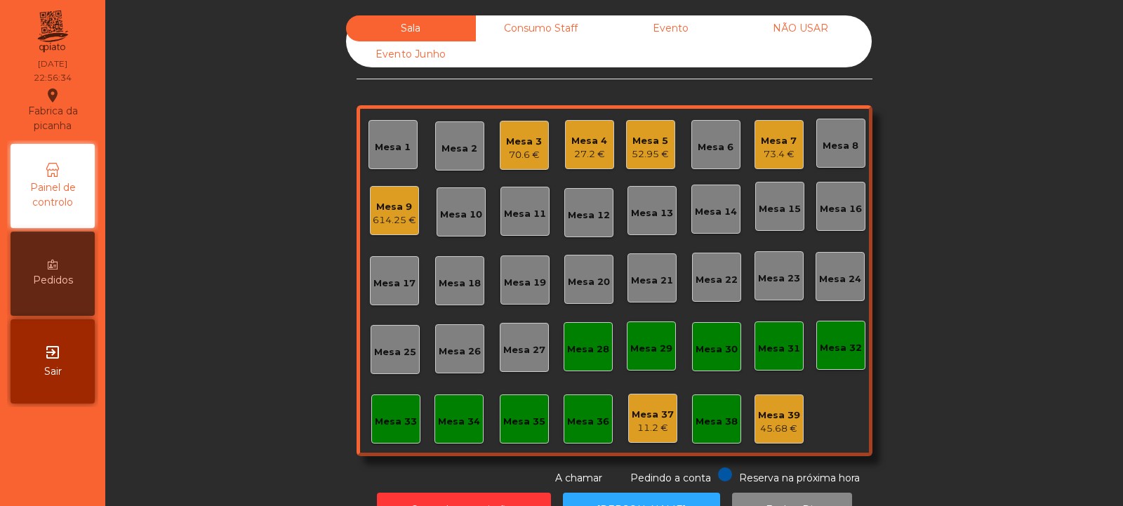
click at [775, 166] on div "Mesa 7 73.4 €" at bounding box center [779, 144] width 49 height 49
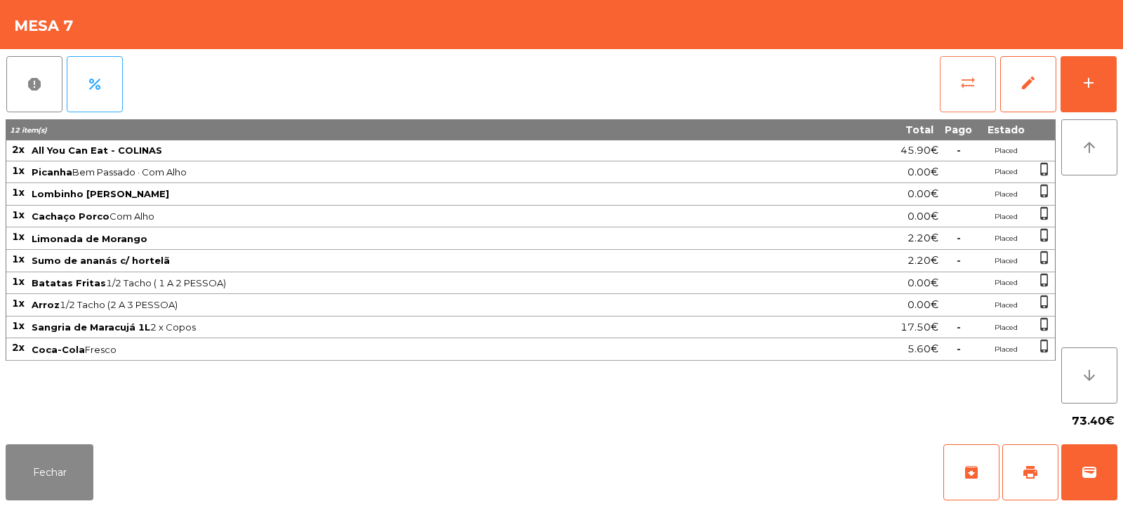
click at [958, 81] on button "sync_alt" at bounding box center [968, 84] width 56 height 56
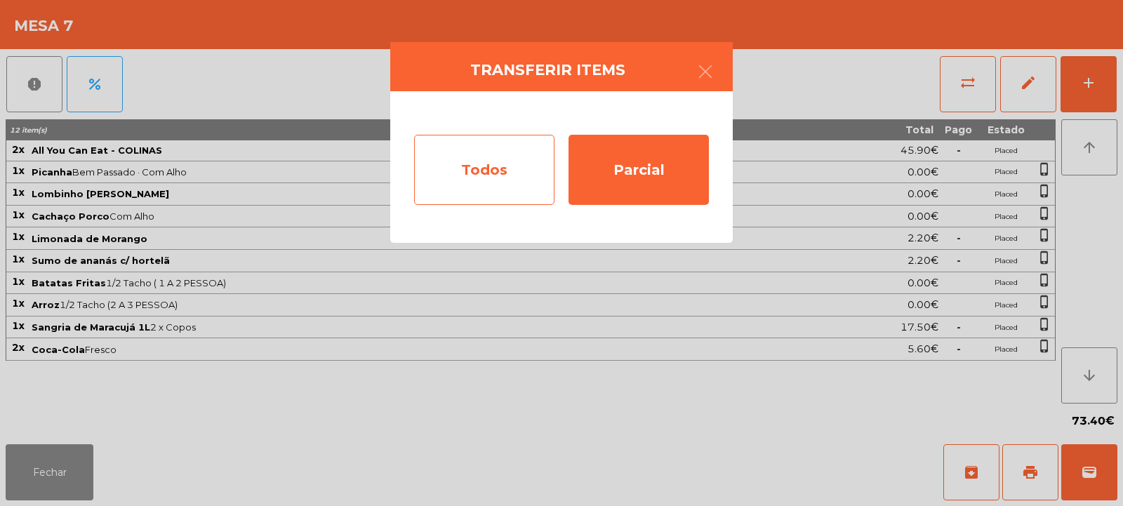
click at [519, 173] on div "Todos" at bounding box center [484, 170] width 140 height 70
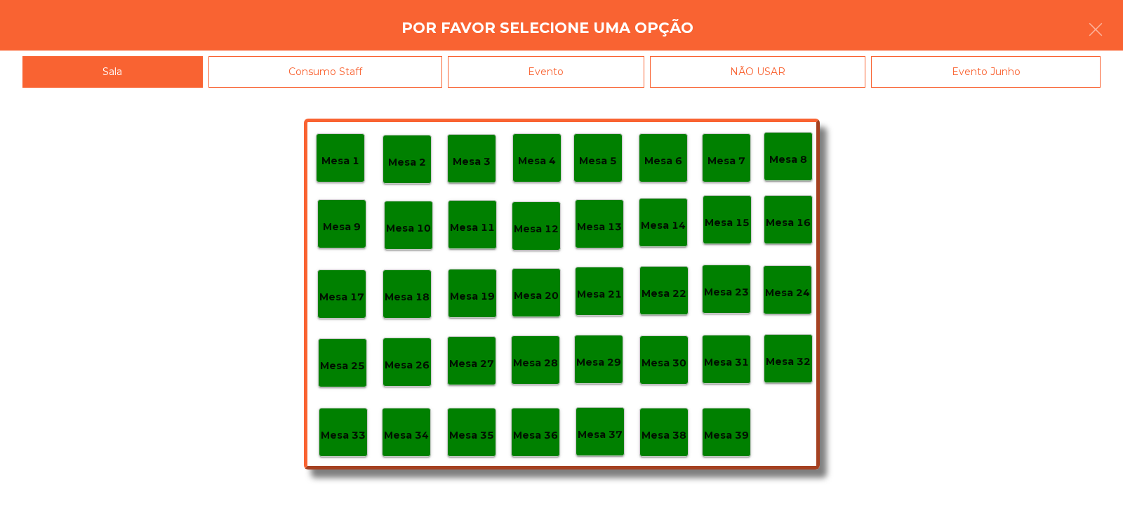
click at [619, 70] on div "Evento" at bounding box center [546, 72] width 197 height 32
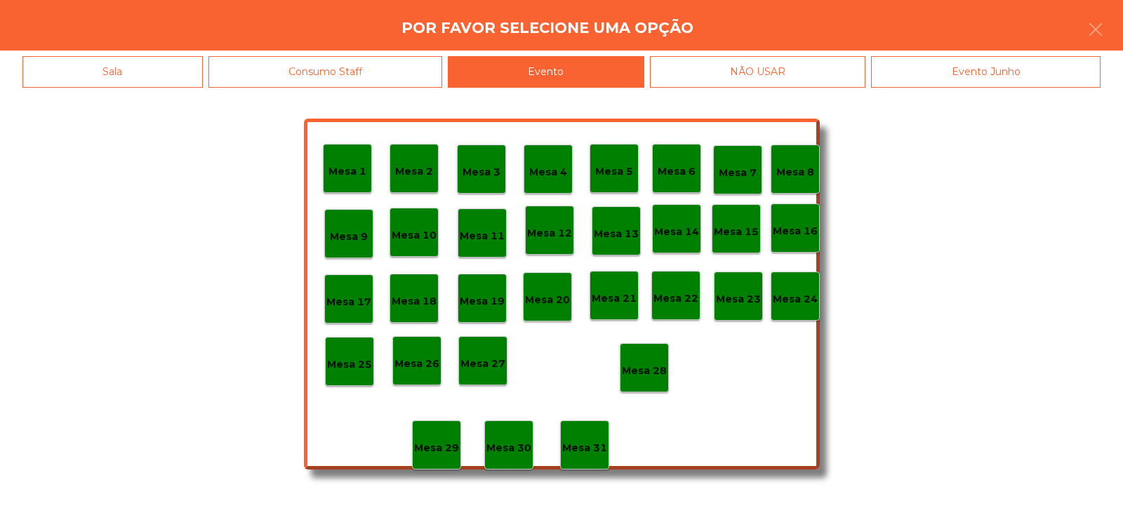
click at [663, 355] on div "Mesa 28" at bounding box center [644, 367] width 49 height 49
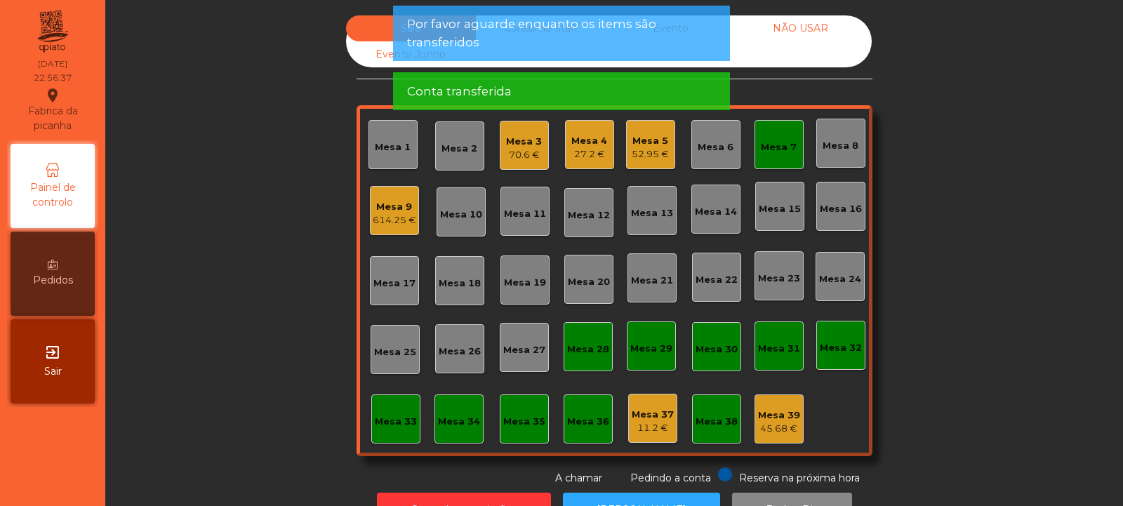
click at [789, 147] on div "Mesa 7" at bounding box center [779, 147] width 36 height 14
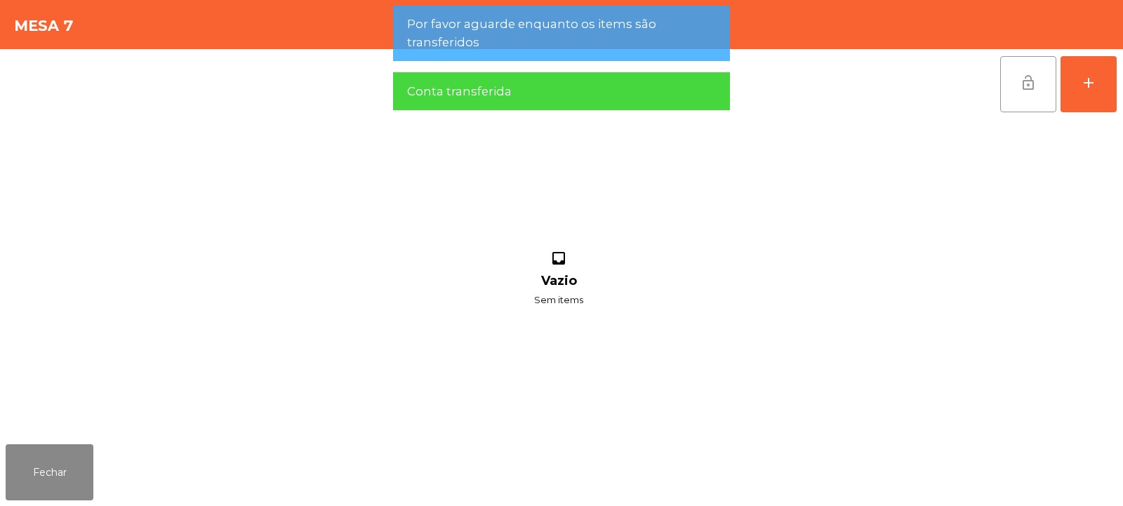
click at [1032, 91] on button "lock_open" at bounding box center [1028, 84] width 56 height 56
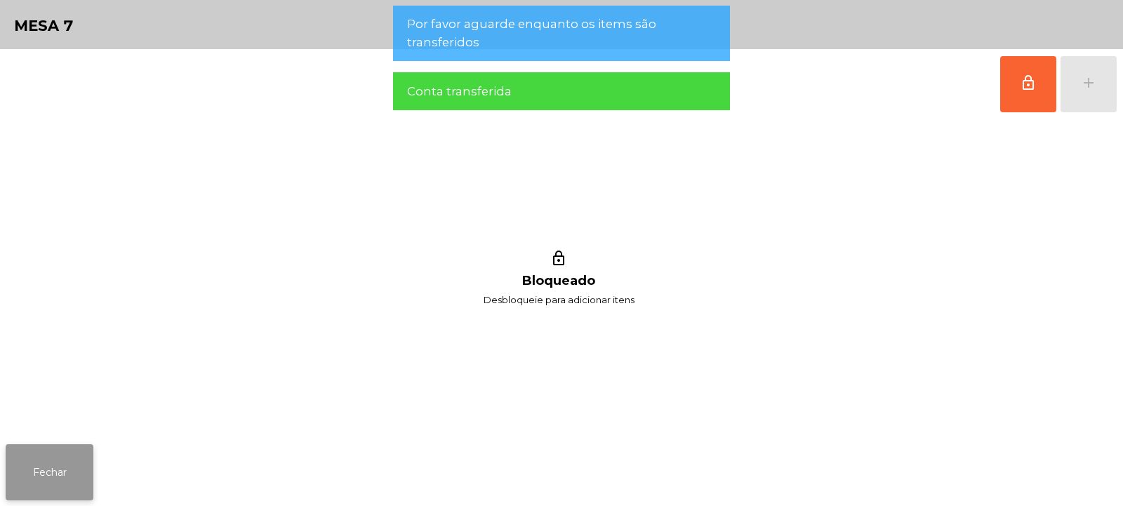
click at [58, 475] on button "Fechar" at bounding box center [50, 472] width 88 height 56
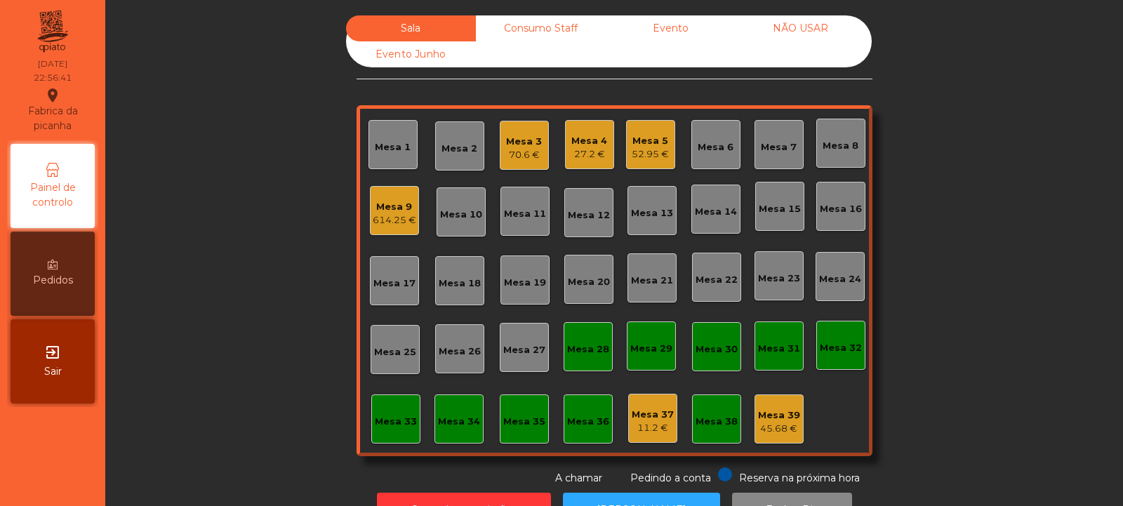
click at [382, 220] on div "614.25 €" at bounding box center [395, 220] width 44 height 14
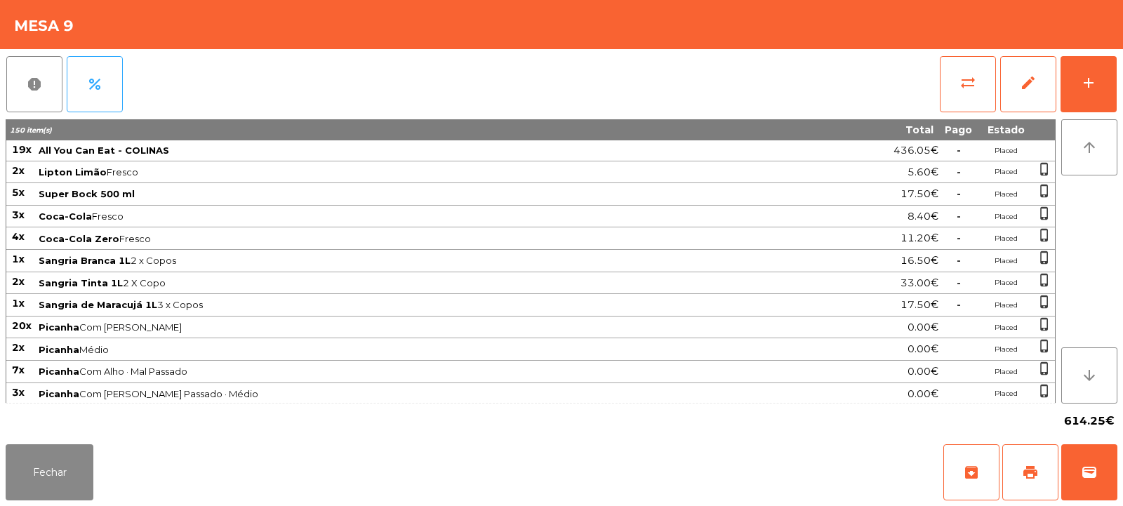
scroll to position [399, 0]
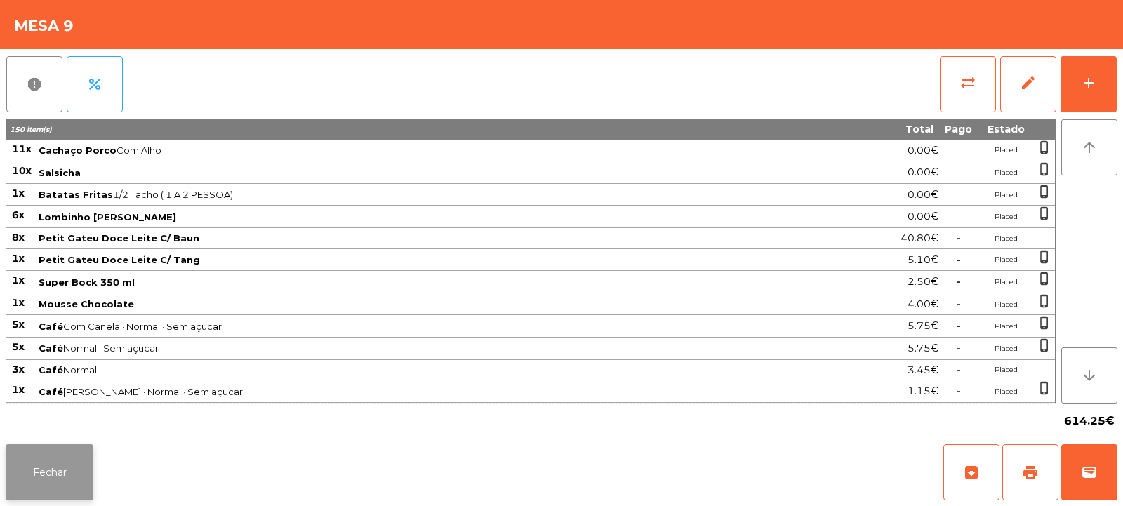
click at [56, 475] on button "Fechar" at bounding box center [50, 472] width 88 height 56
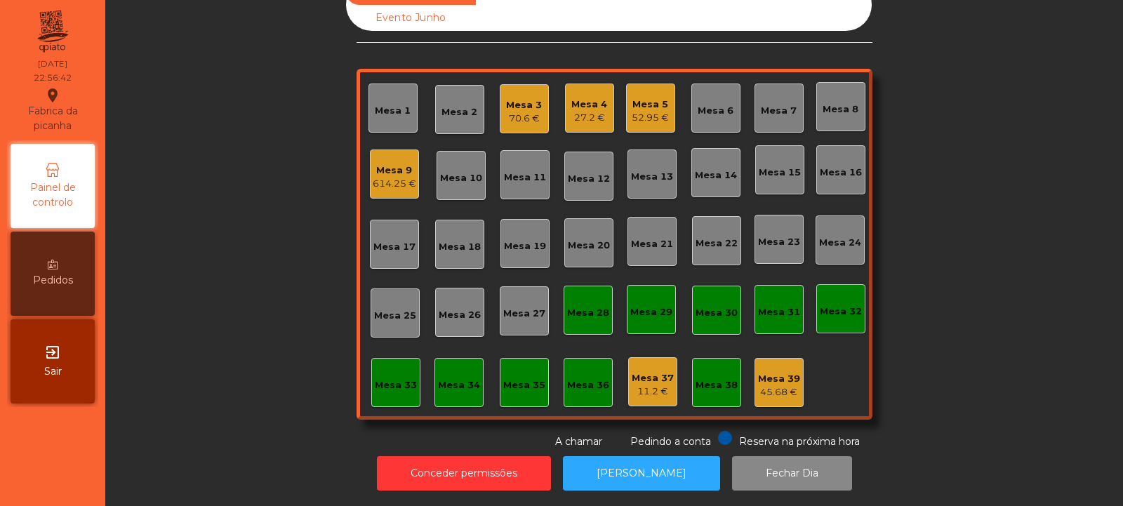
scroll to position [0, 0]
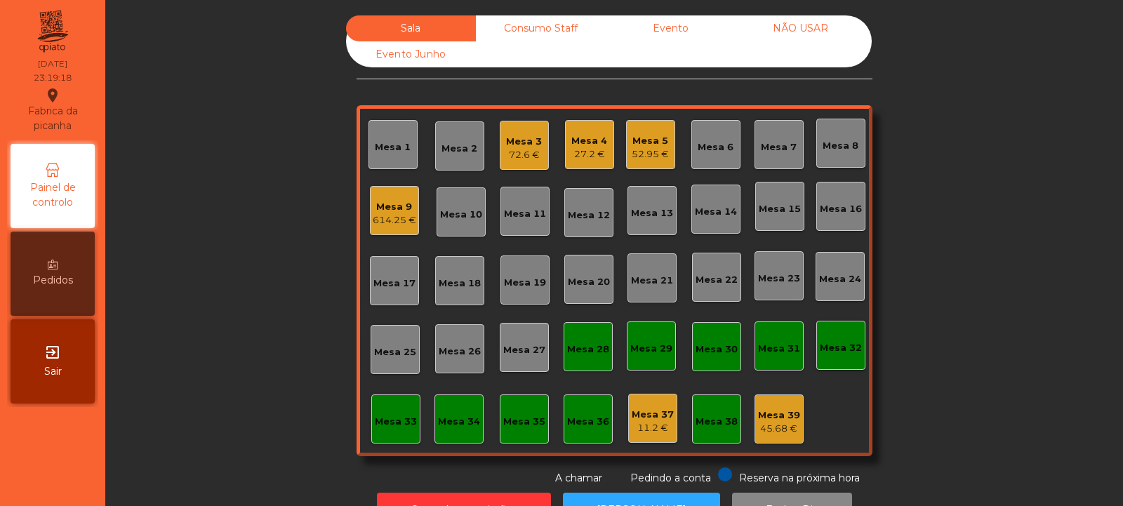
click at [590, 150] on div "27.2 €" at bounding box center [589, 154] width 36 height 14
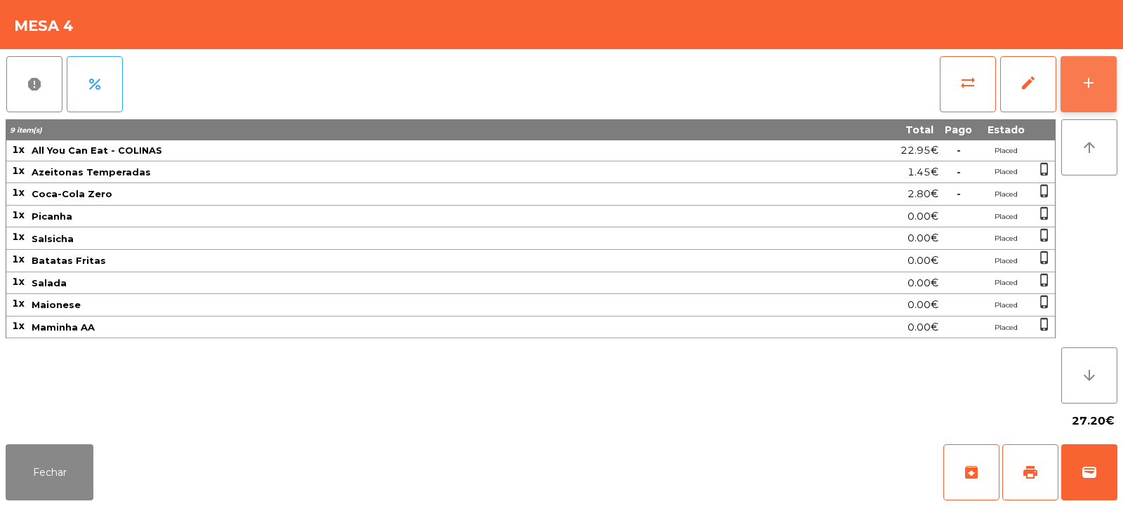
click at [1085, 78] on div "add" at bounding box center [1088, 82] width 17 height 17
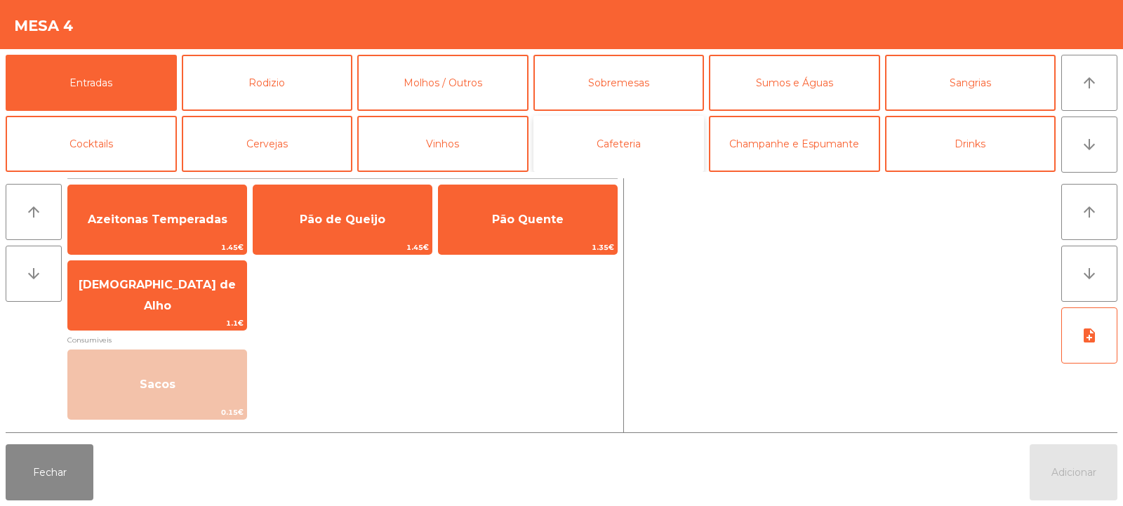
click at [649, 151] on button "Cafeteria" at bounding box center [619, 144] width 171 height 56
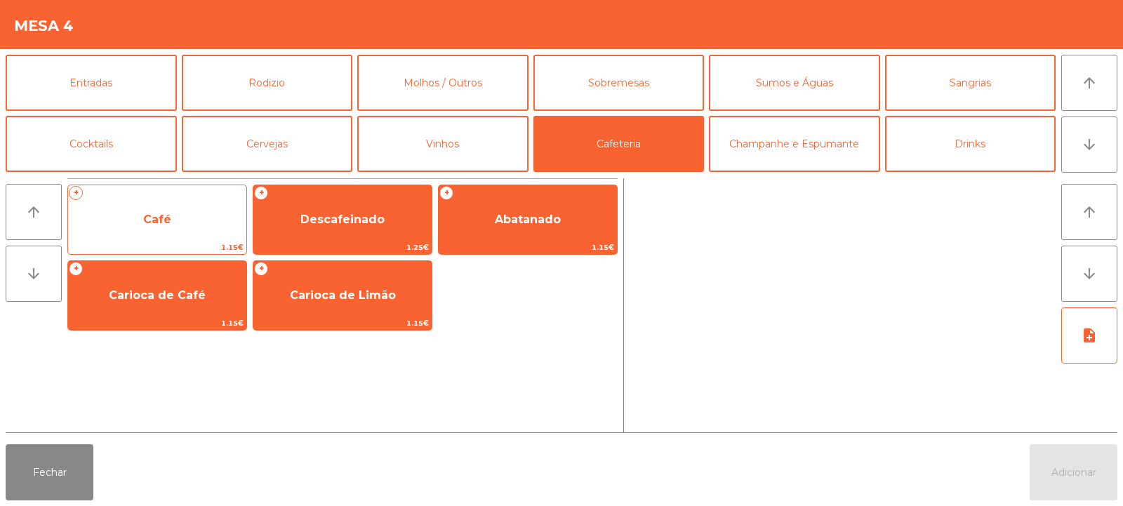
click at [187, 218] on span "Café" at bounding box center [157, 220] width 178 height 38
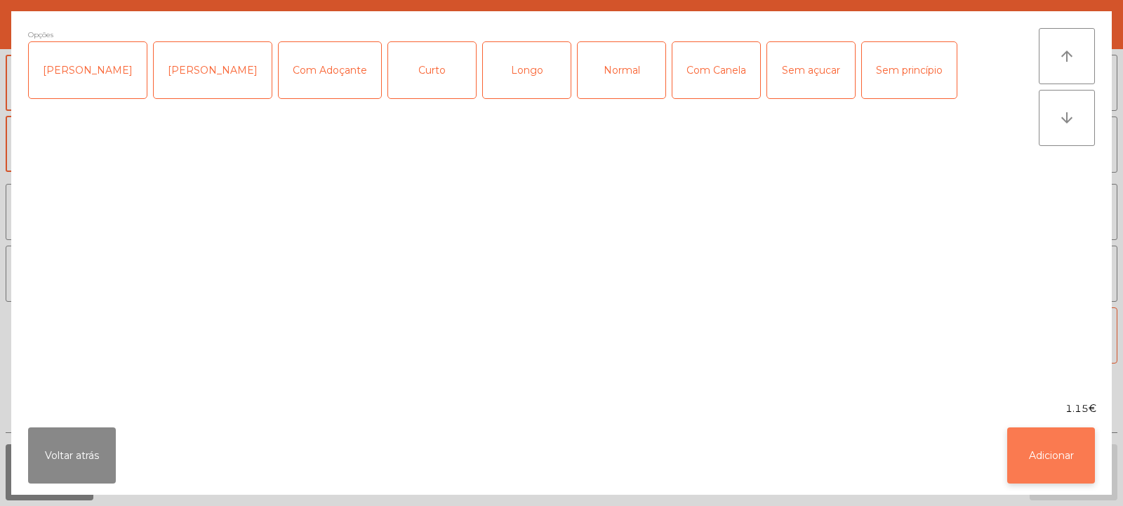
click at [1042, 461] on button "Adicionar" at bounding box center [1051, 456] width 88 height 56
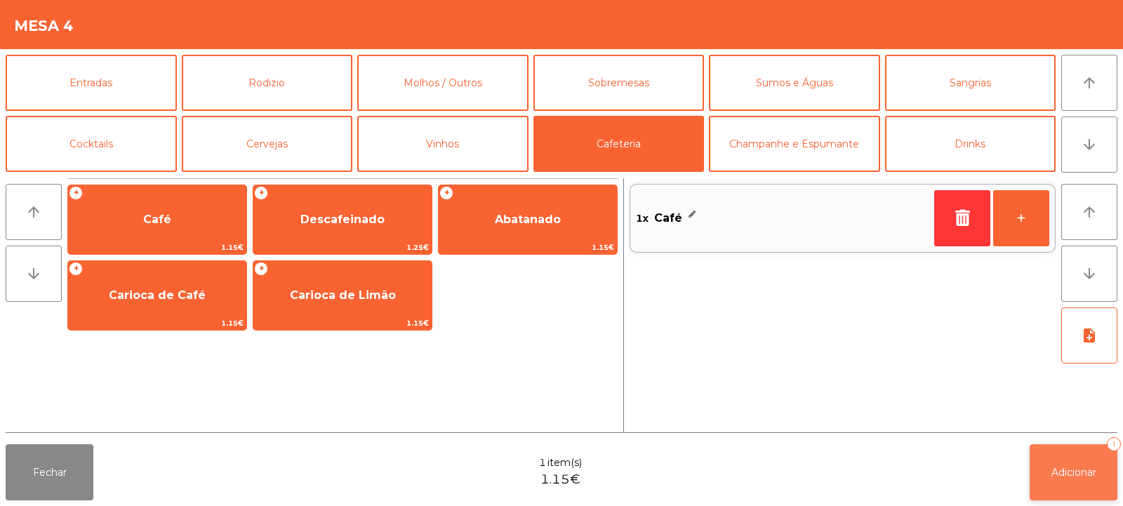
click at [1066, 474] on span "Adicionar" at bounding box center [1074, 472] width 45 height 13
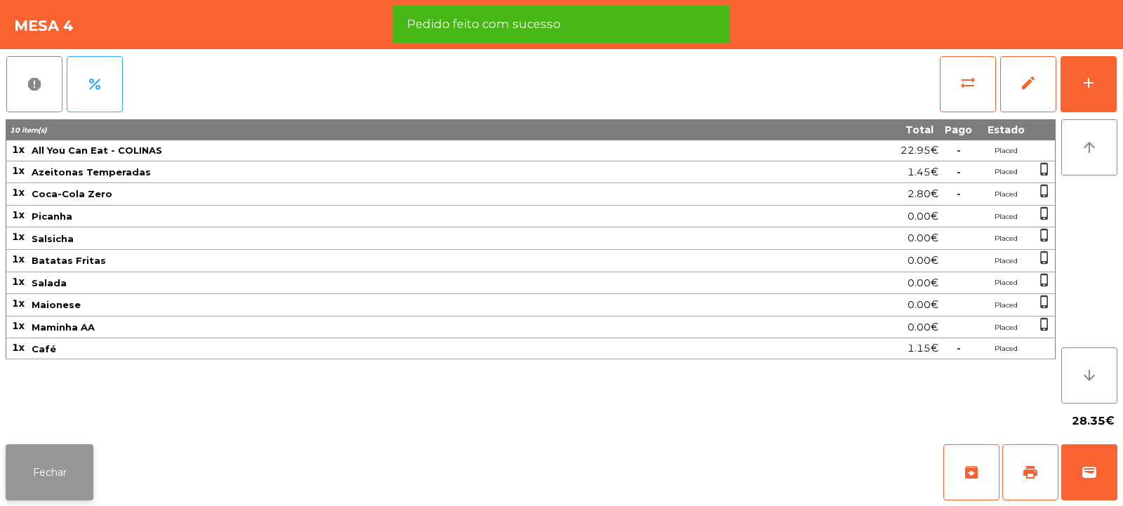
click at [62, 476] on button "Fechar" at bounding box center [50, 472] width 88 height 56
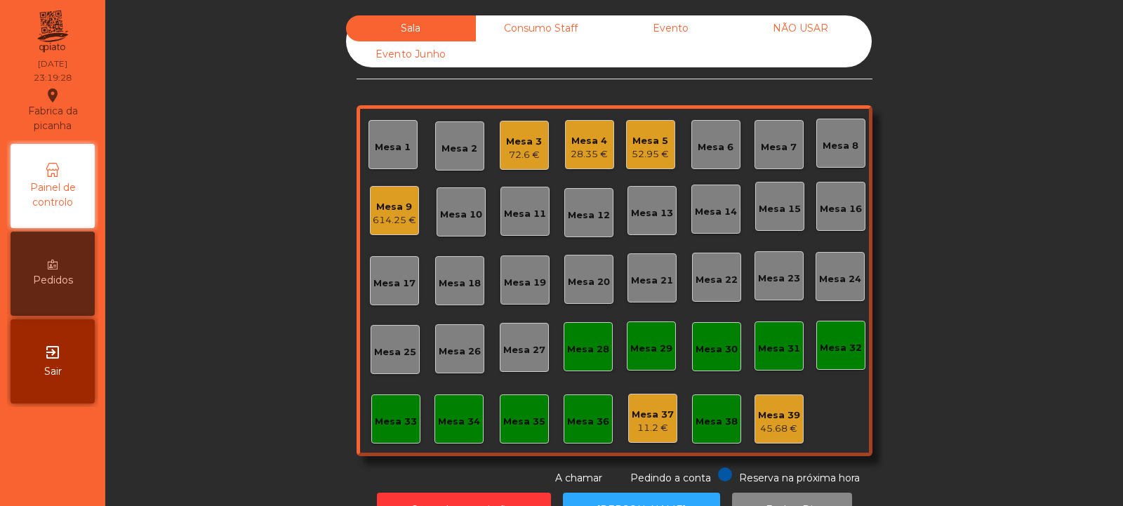
click at [506, 135] on div "Mesa 3" at bounding box center [524, 142] width 36 height 14
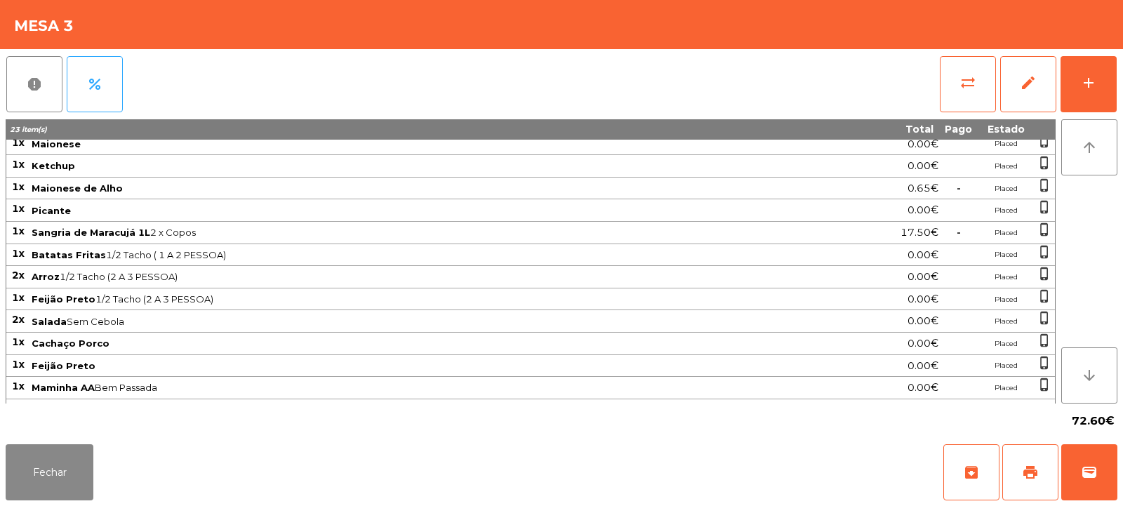
scroll to position [178, 0]
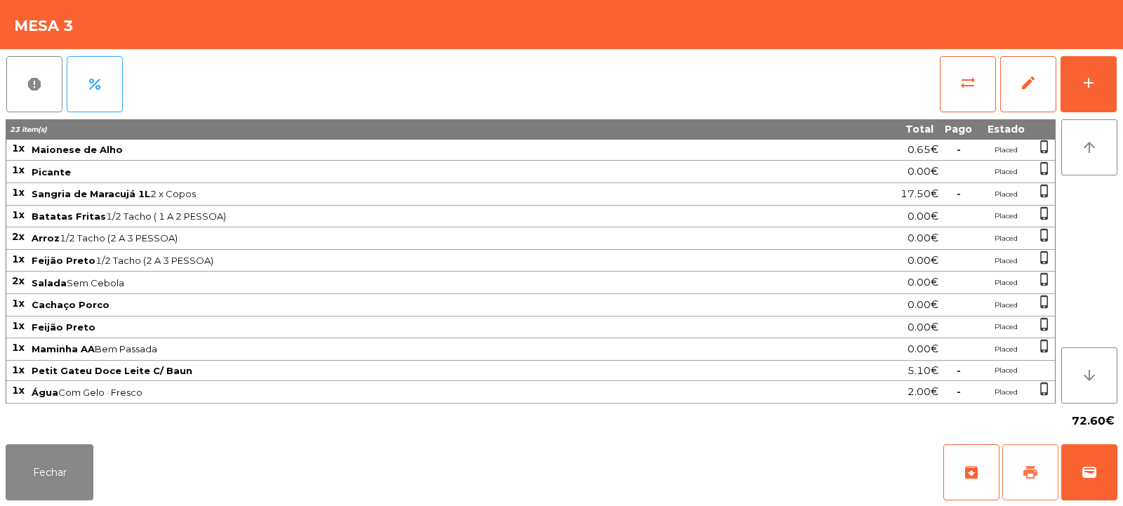
click at [1023, 473] on span "print" at bounding box center [1030, 472] width 17 height 17
click at [67, 465] on button "Fechar" at bounding box center [50, 472] width 88 height 56
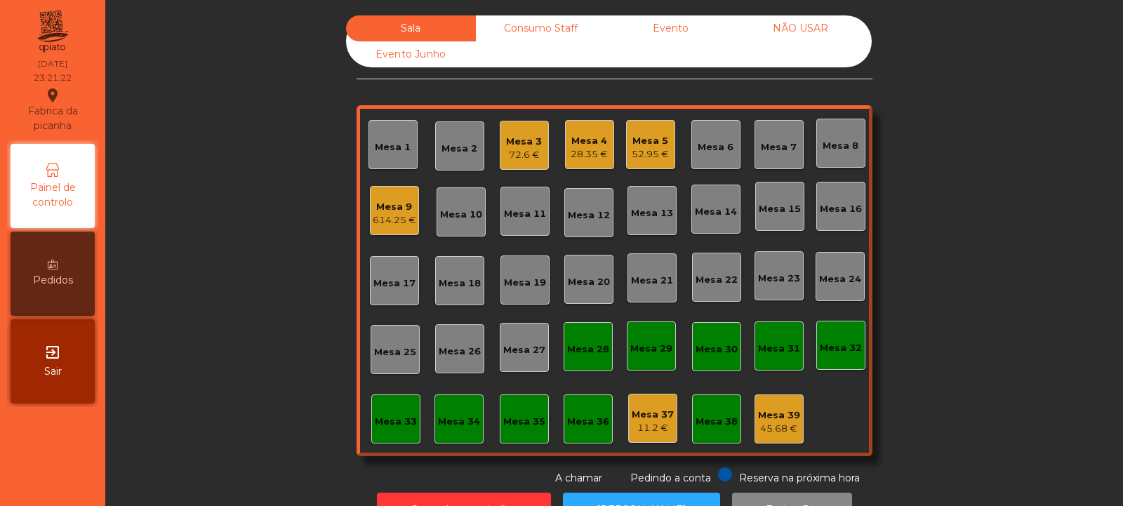
click at [512, 159] on div "72.6 €" at bounding box center [524, 155] width 36 height 14
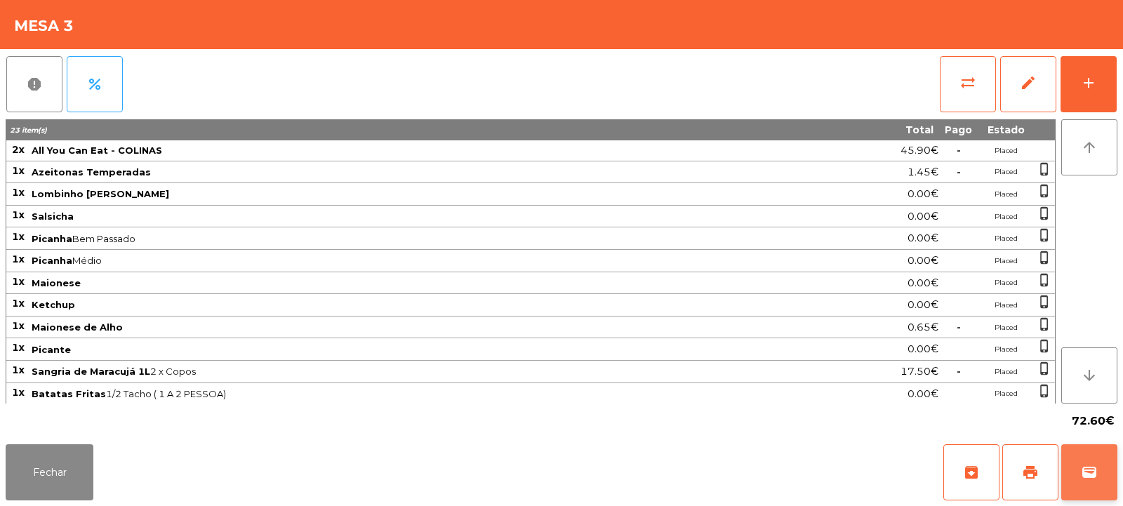
click at [1085, 463] on button "wallet" at bounding box center [1089, 472] width 56 height 56
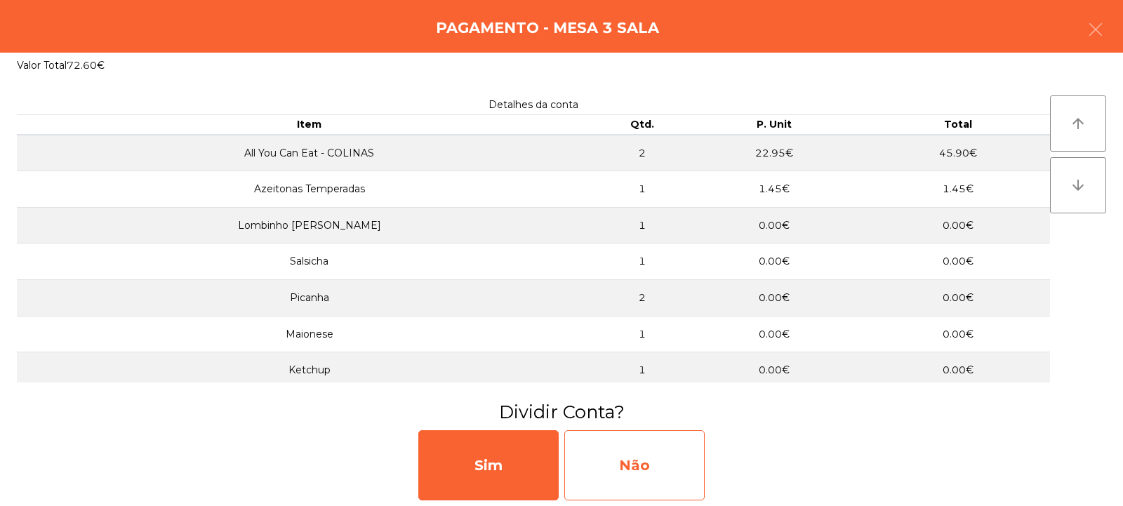
click at [647, 458] on div "Não" at bounding box center [634, 465] width 140 height 70
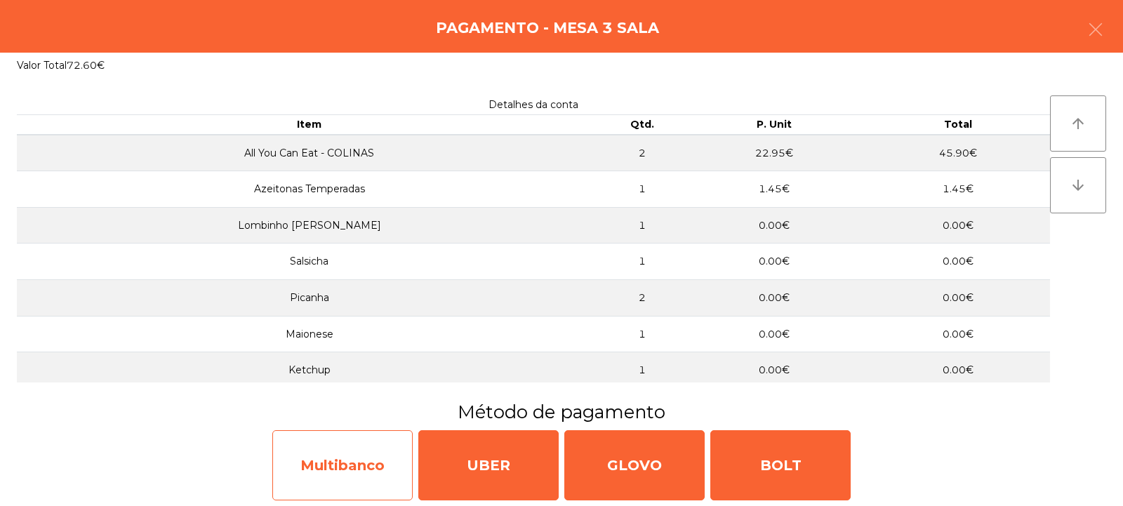
click at [366, 460] on div "Multibanco" at bounding box center [342, 465] width 140 height 70
select select "**"
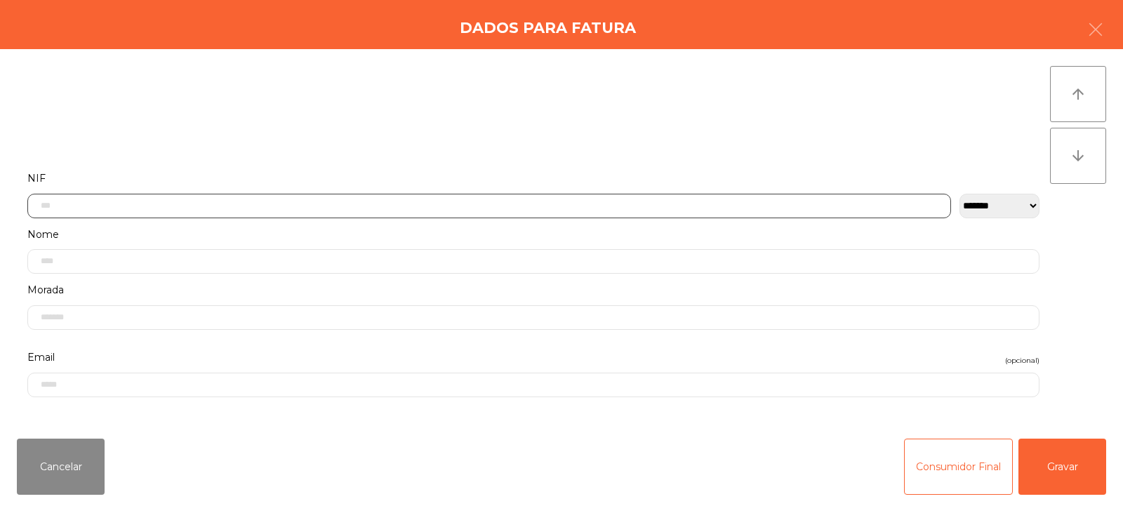
click at [555, 202] on input "text" at bounding box center [489, 206] width 924 height 25
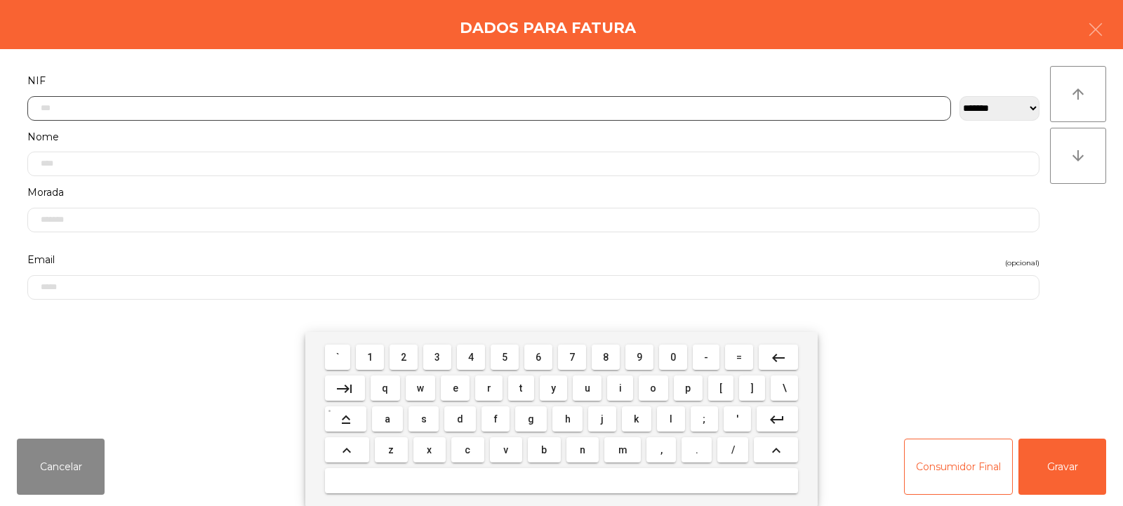
scroll to position [102, 0]
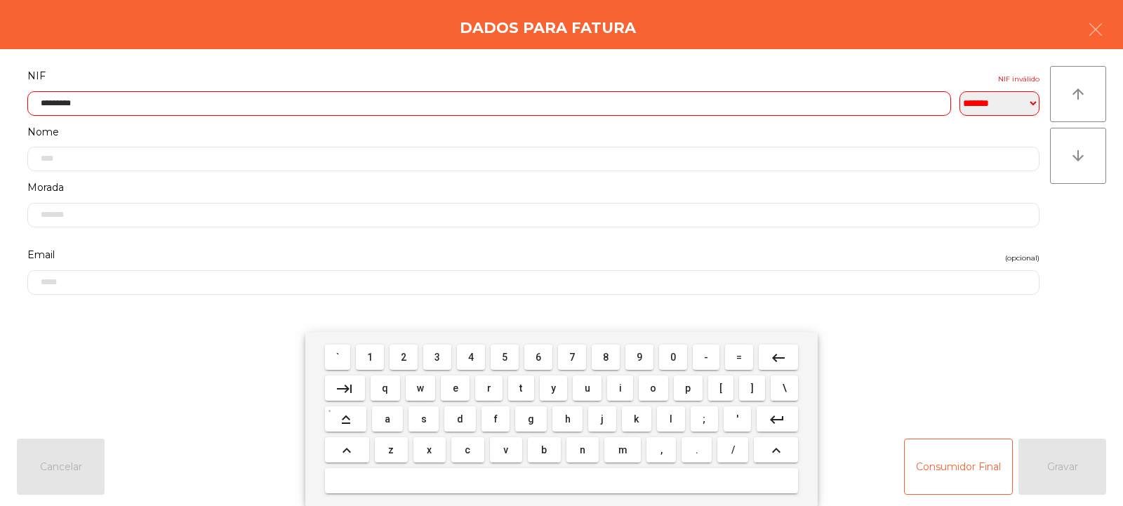
click at [550, 102] on input "*********" at bounding box center [489, 103] width 924 height 25
type input "*********"
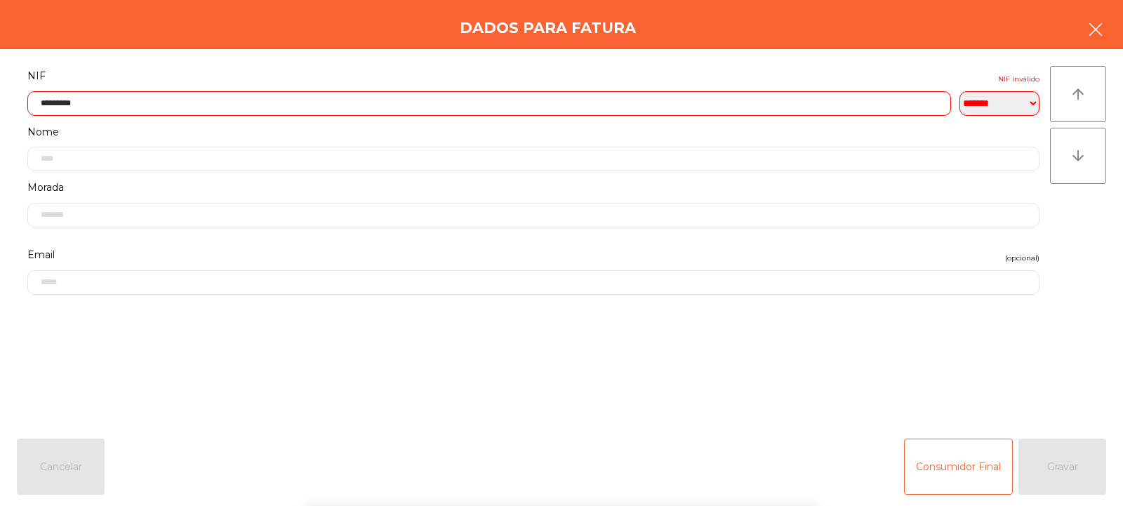
click at [1095, 34] on icon "button" at bounding box center [1095, 29] width 17 height 17
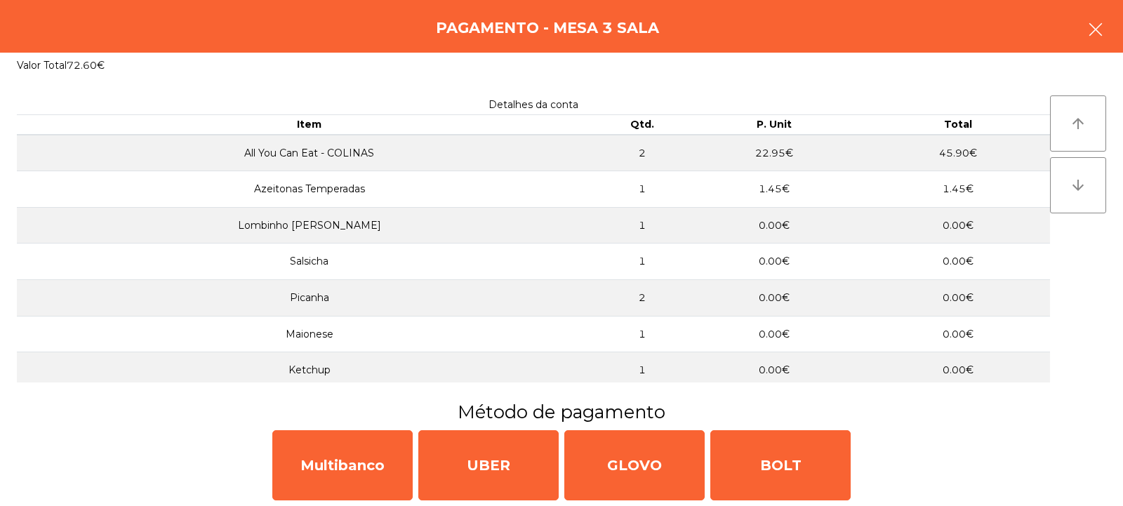
click at [1105, 43] on button "button" at bounding box center [1095, 31] width 39 height 42
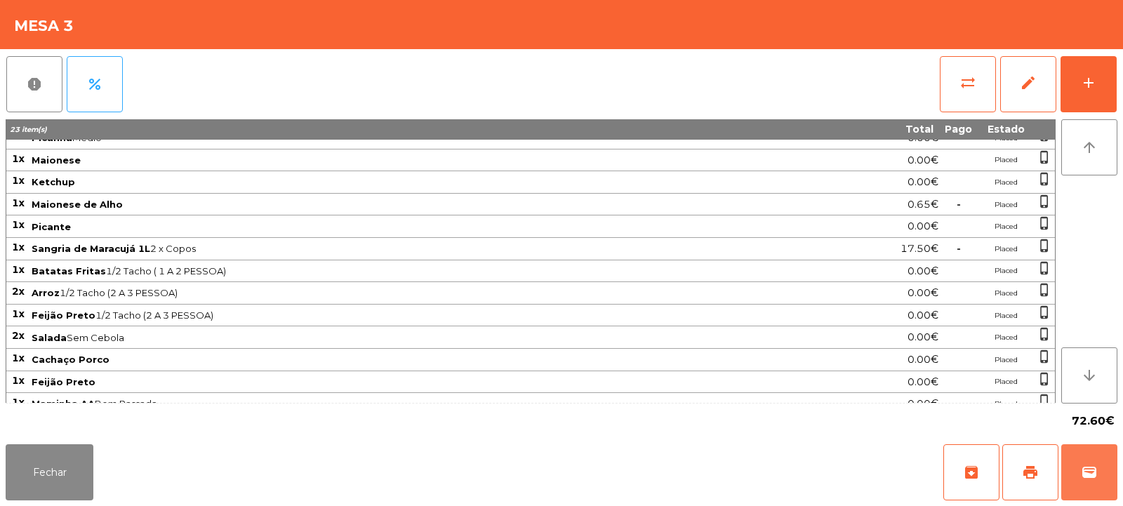
scroll to position [178, 0]
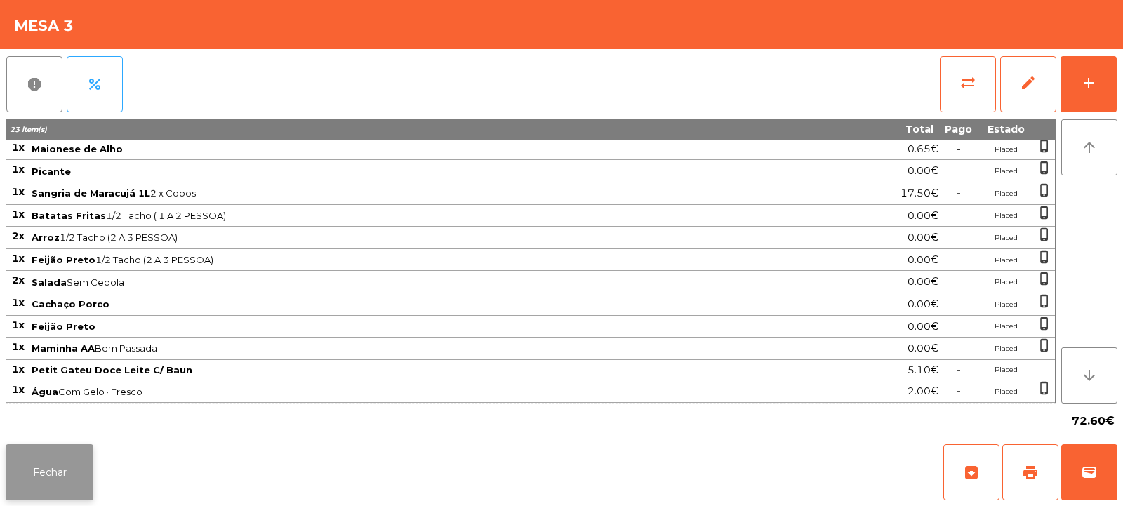
click at [91, 474] on button "Fechar" at bounding box center [50, 472] width 88 height 56
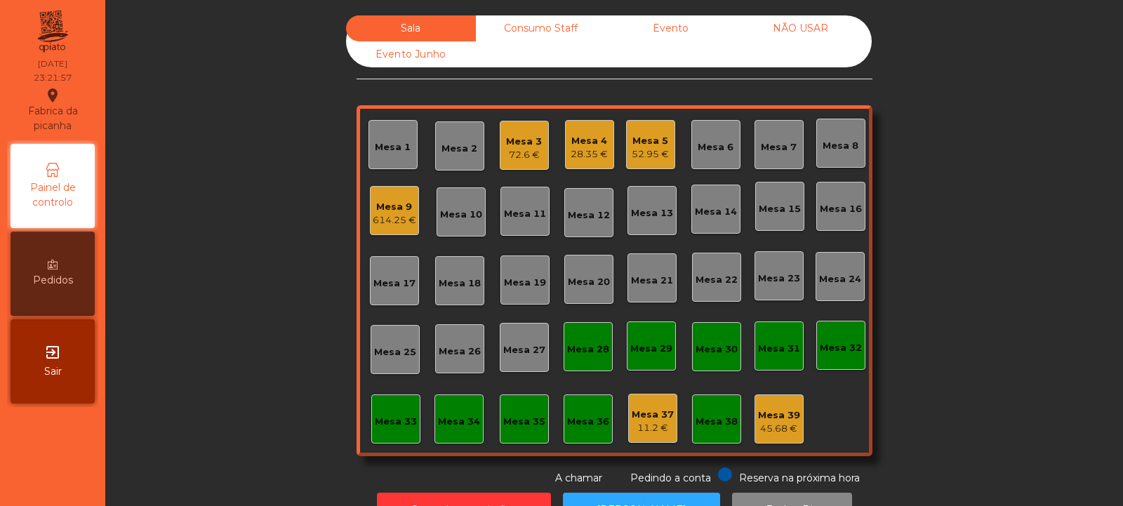
scroll to position [47, 0]
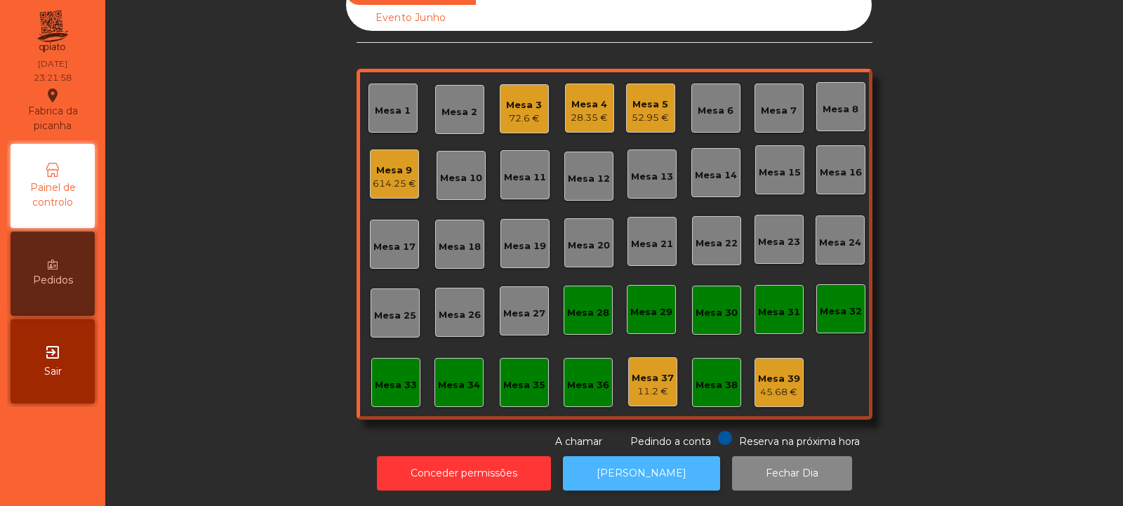
click at [632, 456] on button "[PERSON_NAME]" at bounding box center [641, 473] width 157 height 34
click at [527, 112] on div "72.6 €" at bounding box center [524, 119] width 36 height 14
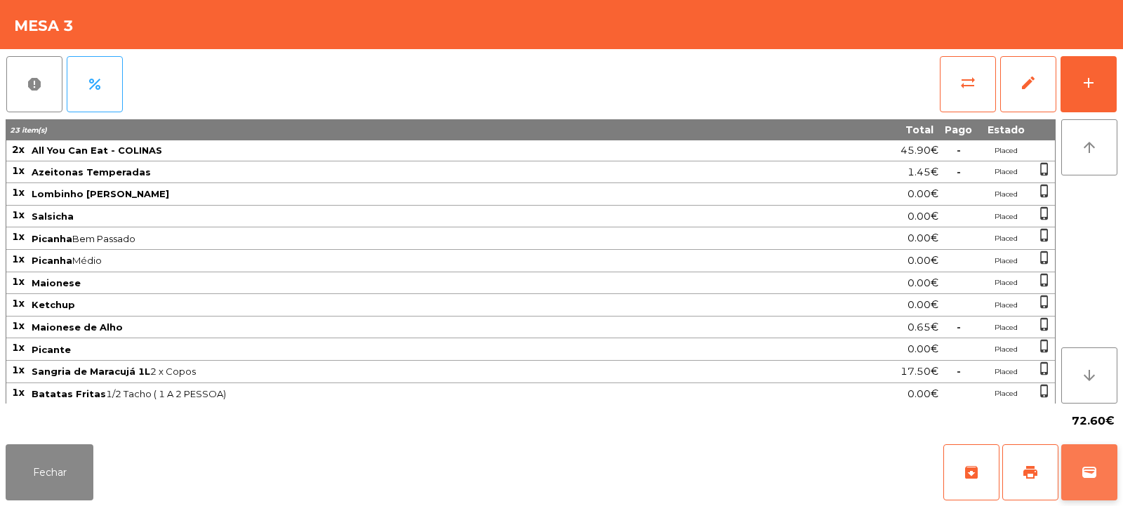
click at [1075, 489] on button "wallet" at bounding box center [1089, 472] width 56 height 56
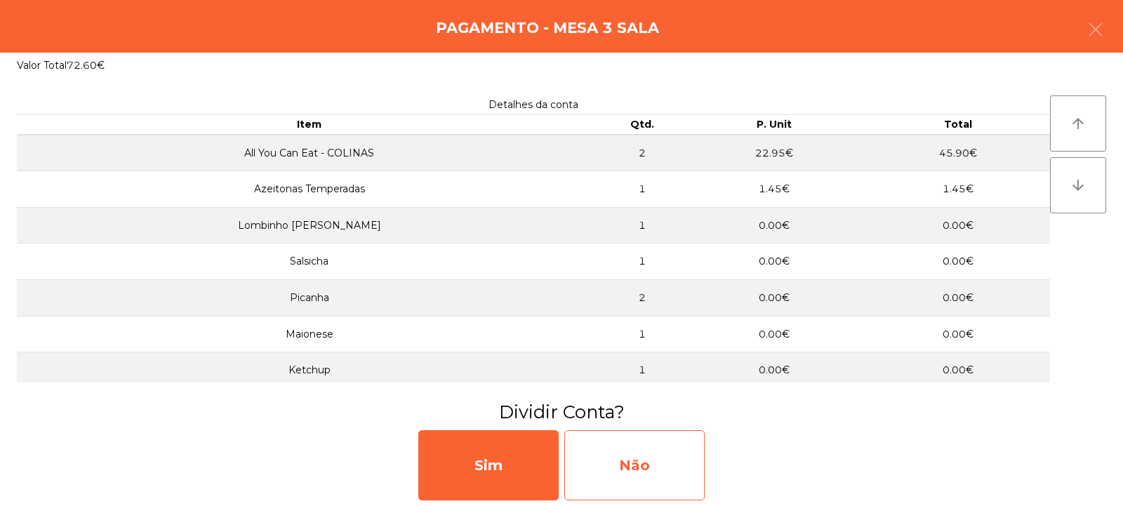
click at [657, 455] on div "Não" at bounding box center [634, 465] width 140 height 70
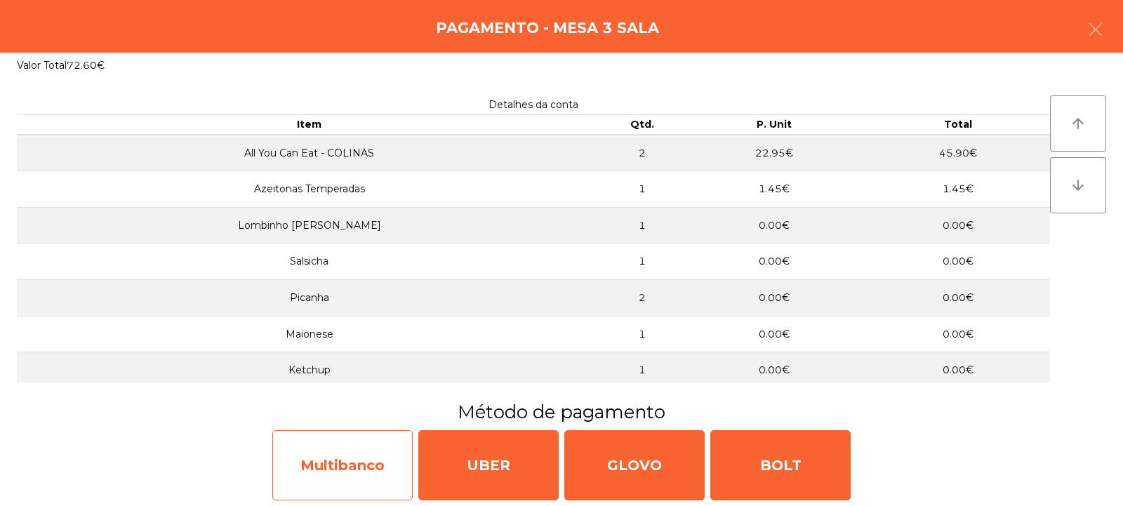
click at [388, 456] on div "Multibanco" at bounding box center [342, 465] width 140 height 70
select select "**"
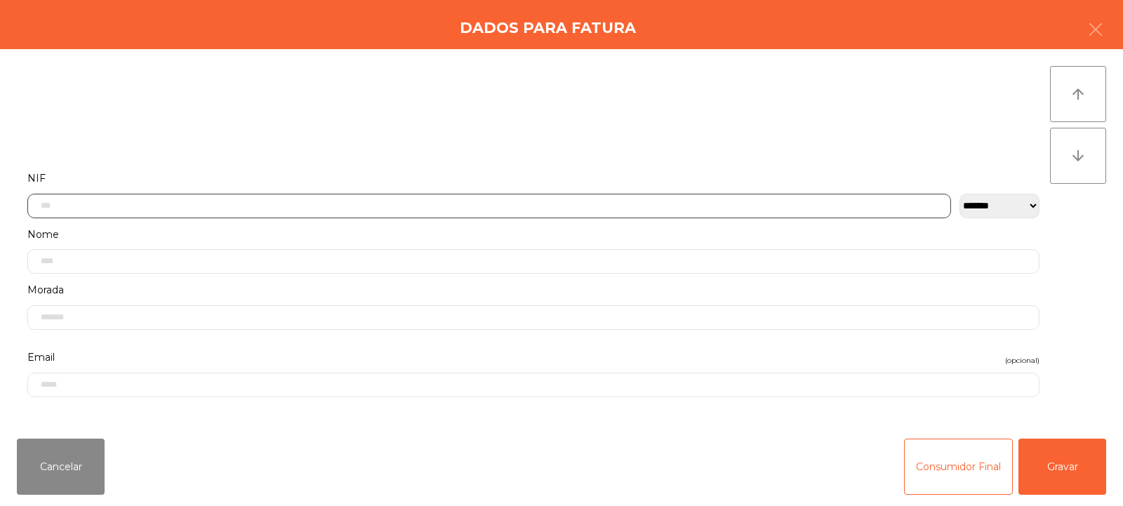
click at [561, 207] on input "text" at bounding box center [489, 206] width 924 height 25
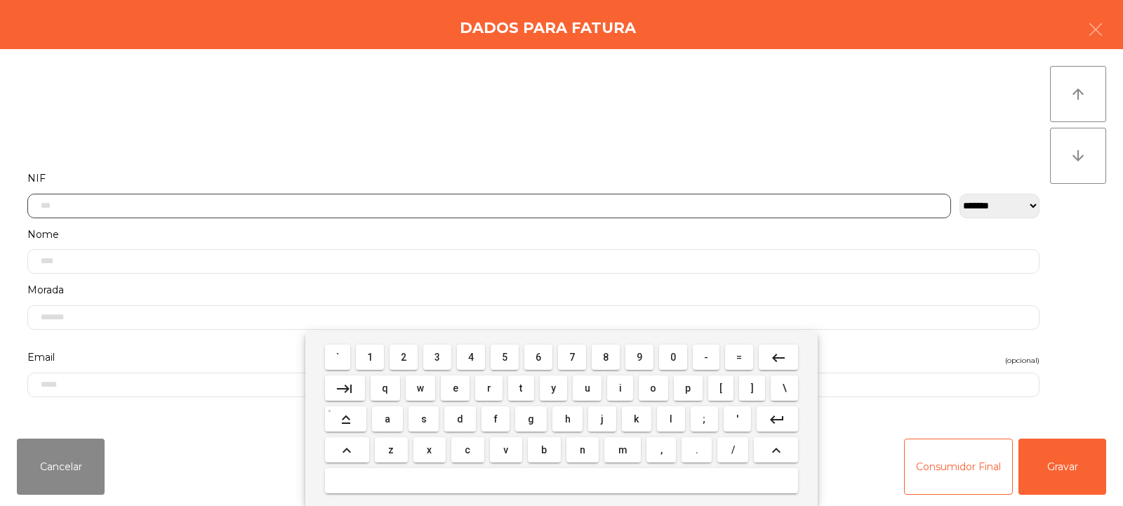
scroll to position [102, 0]
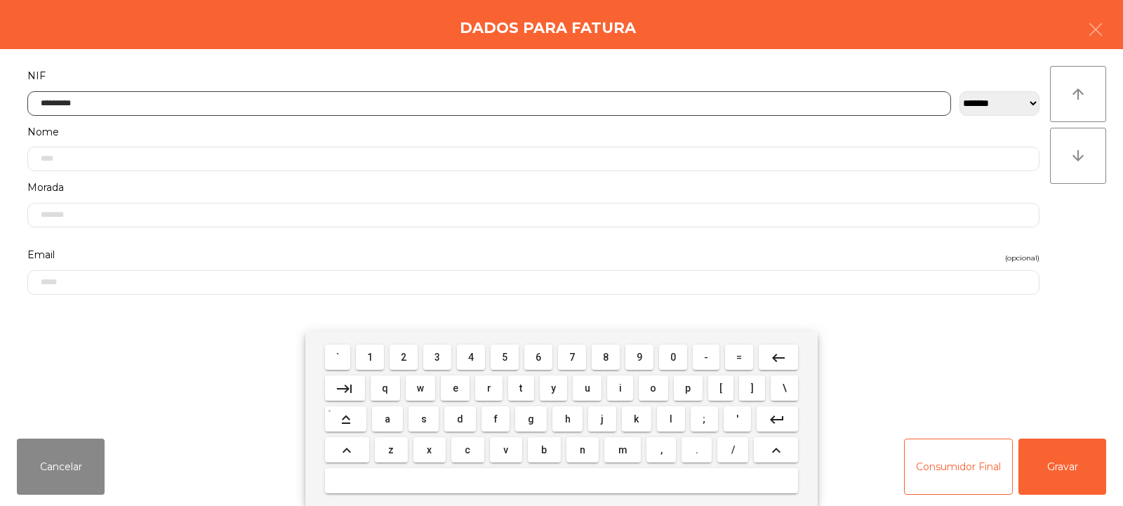
type input "*********"
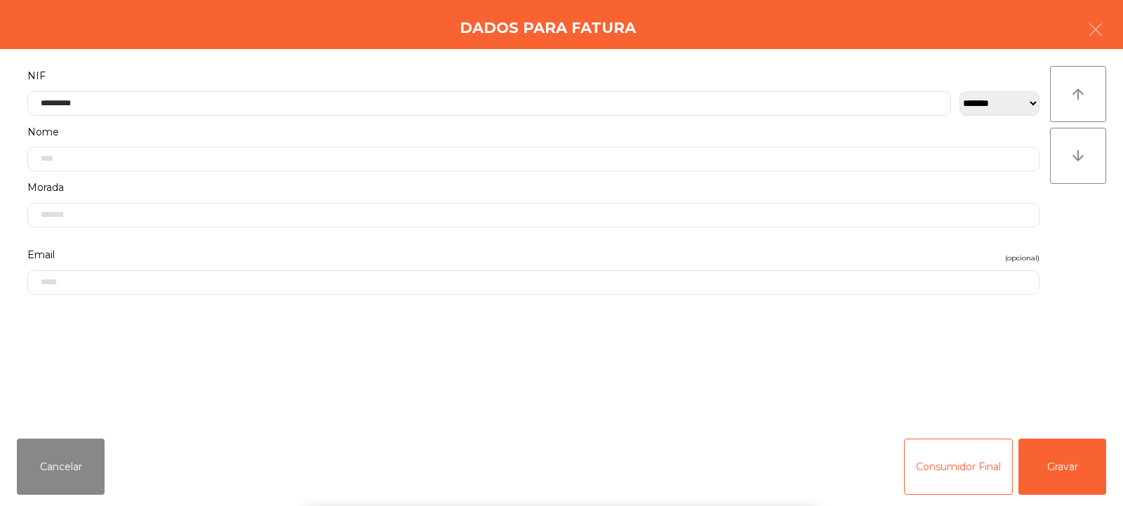
click at [1048, 461] on div "` 1 2 3 4 5 6 7 8 9 0 - = keyboard_backspace keyboard_tab q w e r t y u i o p […" at bounding box center [561, 419] width 1123 height 174
click at [1060, 472] on button "Gravar" at bounding box center [1063, 467] width 88 height 56
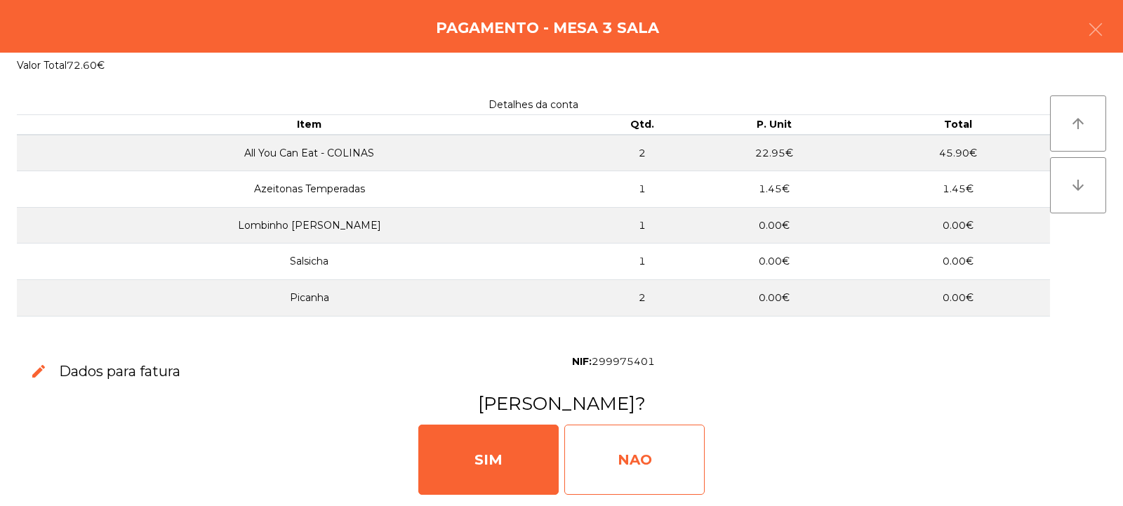
click at [624, 440] on div "NAO" at bounding box center [634, 460] width 140 height 70
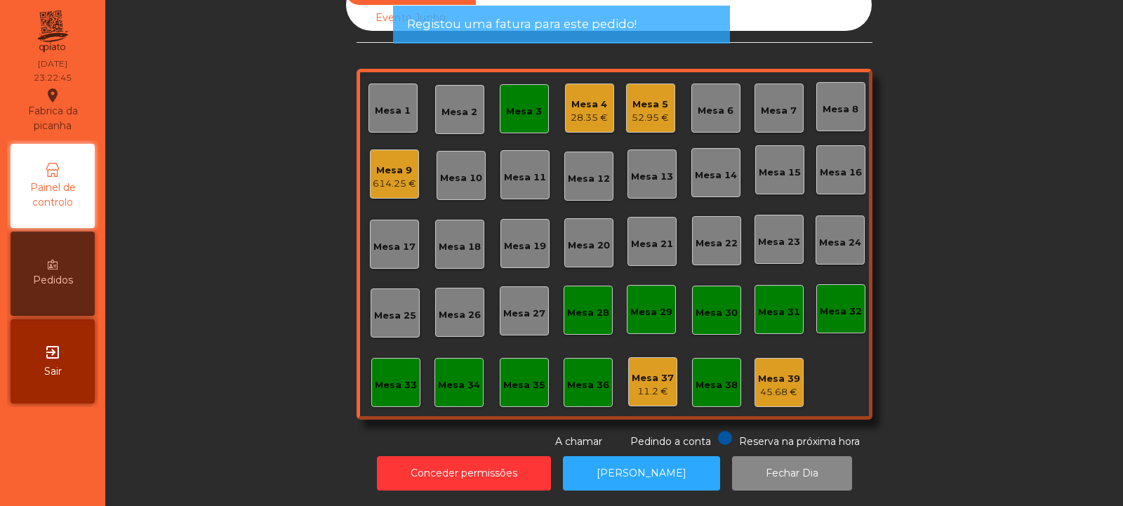
click at [530, 108] on div "Mesa 3" at bounding box center [524, 108] width 49 height 49
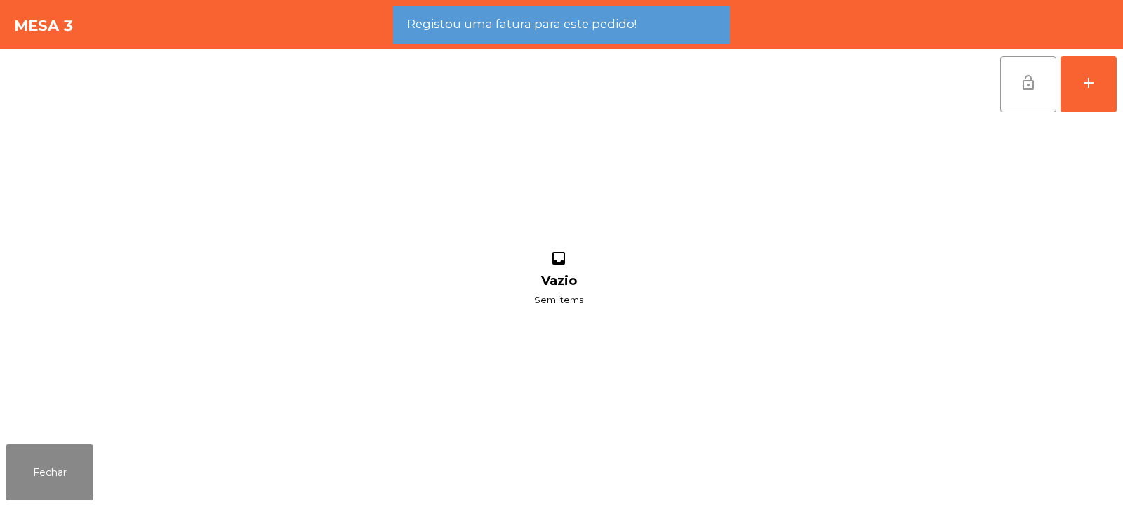
click at [1032, 81] on span "lock_open" at bounding box center [1028, 82] width 17 height 17
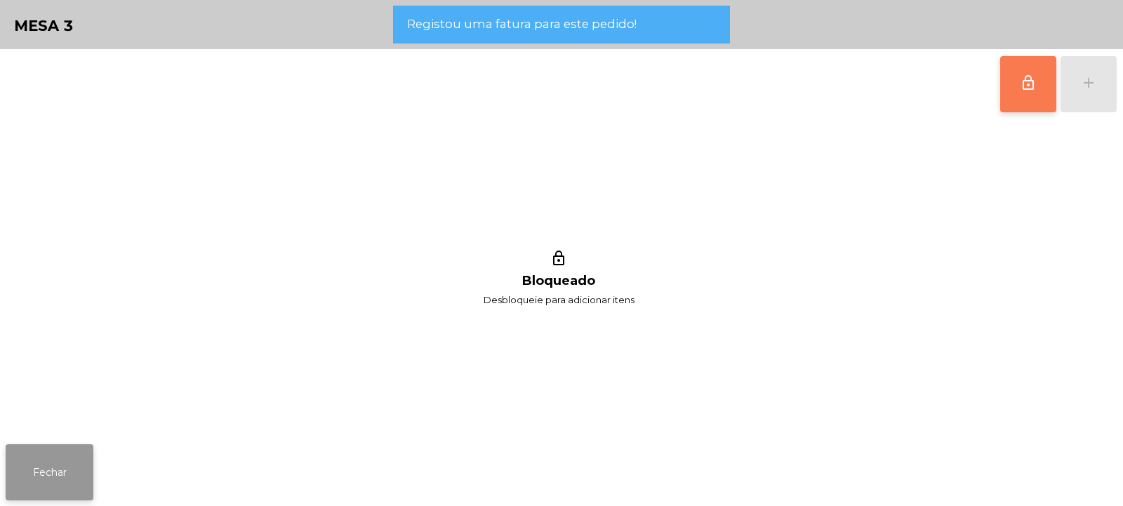
click at [44, 456] on button "Fechar" at bounding box center [50, 472] width 88 height 56
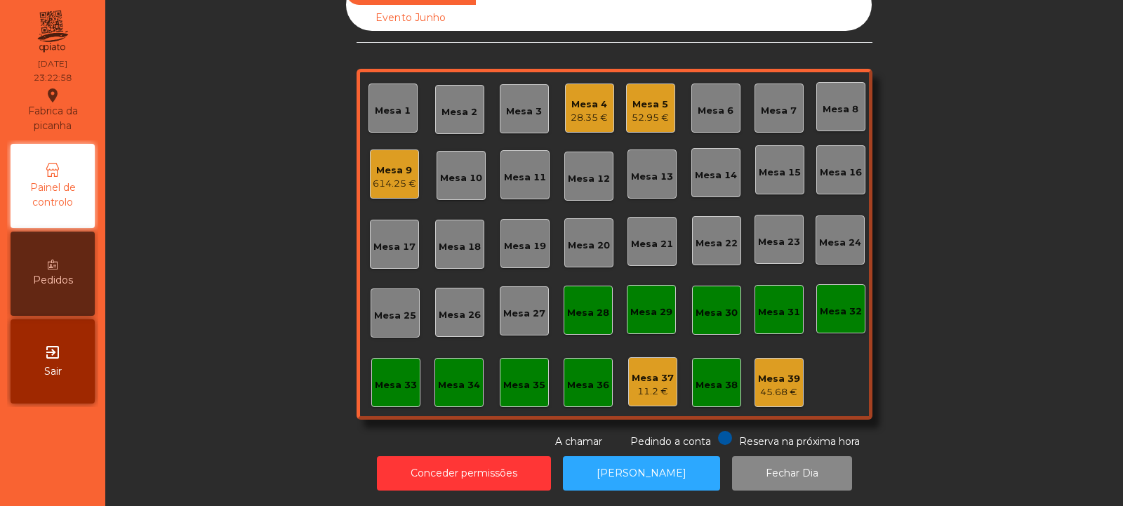
scroll to position [0, 0]
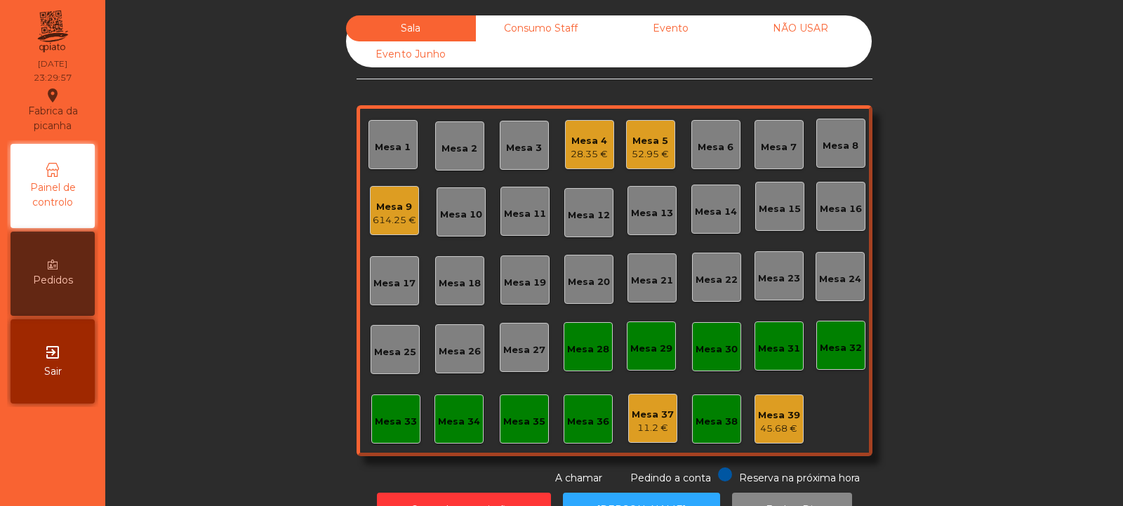
click at [392, 212] on div "Mesa 9" at bounding box center [395, 207] width 44 height 14
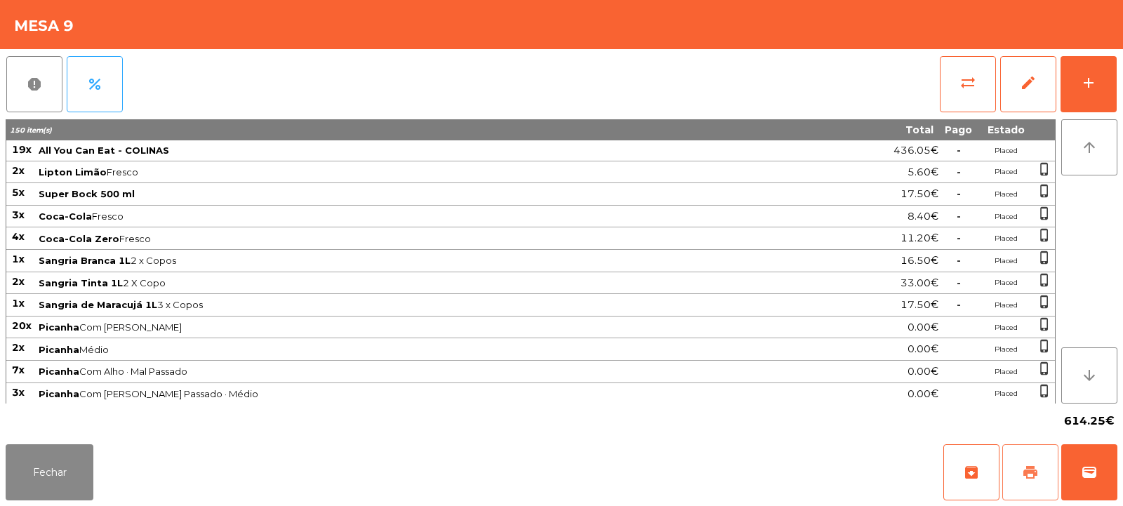
click at [1043, 462] on button "print" at bounding box center [1031, 472] width 56 height 56
click at [62, 452] on button "Fechar" at bounding box center [50, 472] width 88 height 56
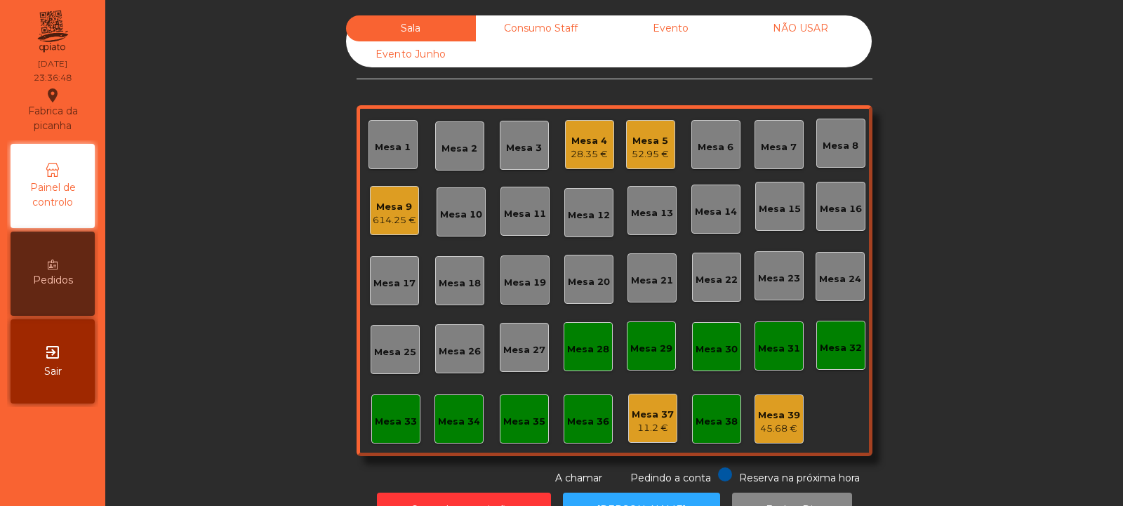
click at [583, 151] on div "28.35 €" at bounding box center [589, 154] width 37 height 14
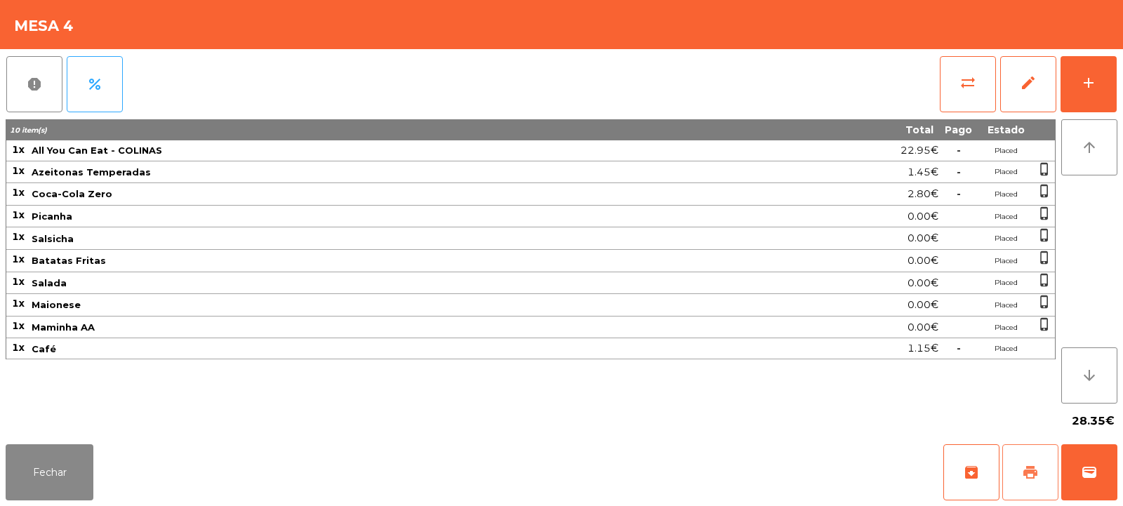
click at [1029, 470] on span "print" at bounding box center [1030, 472] width 17 height 17
click at [1088, 476] on span "wallet" at bounding box center [1089, 472] width 17 height 17
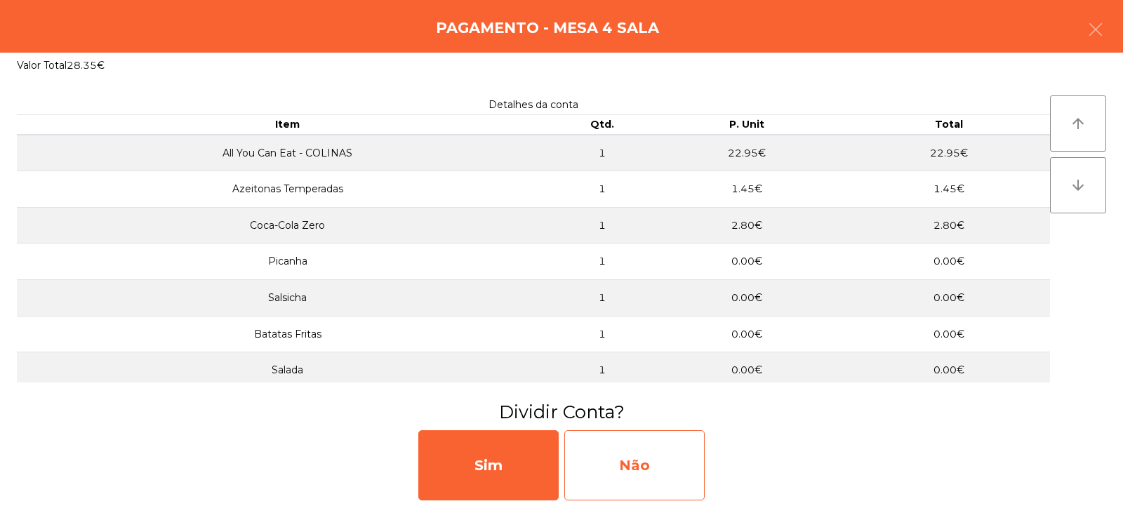
click at [625, 464] on div "Não" at bounding box center [634, 465] width 140 height 70
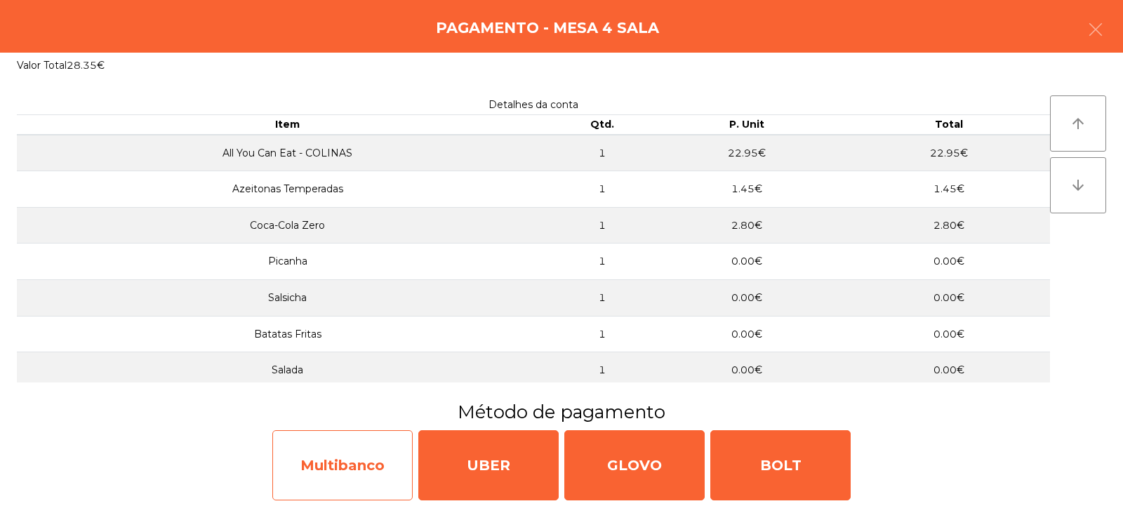
click at [370, 465] on div "Multibanco" at bounding box center [342, 465] width 140 height 70
select select "**"
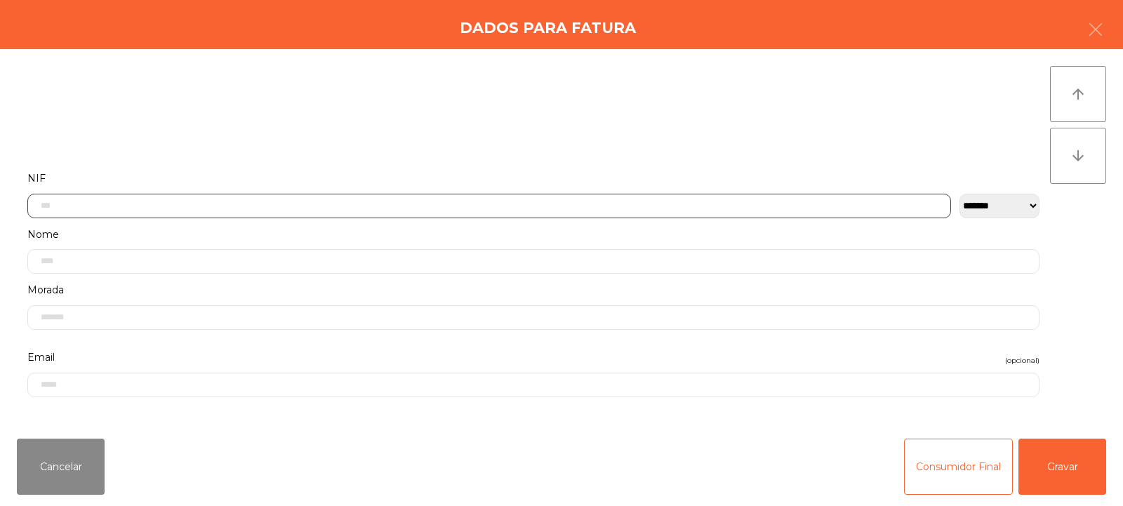
click at [362, 210] on input "text" at bounding box center [489, 206] width 924 height 25
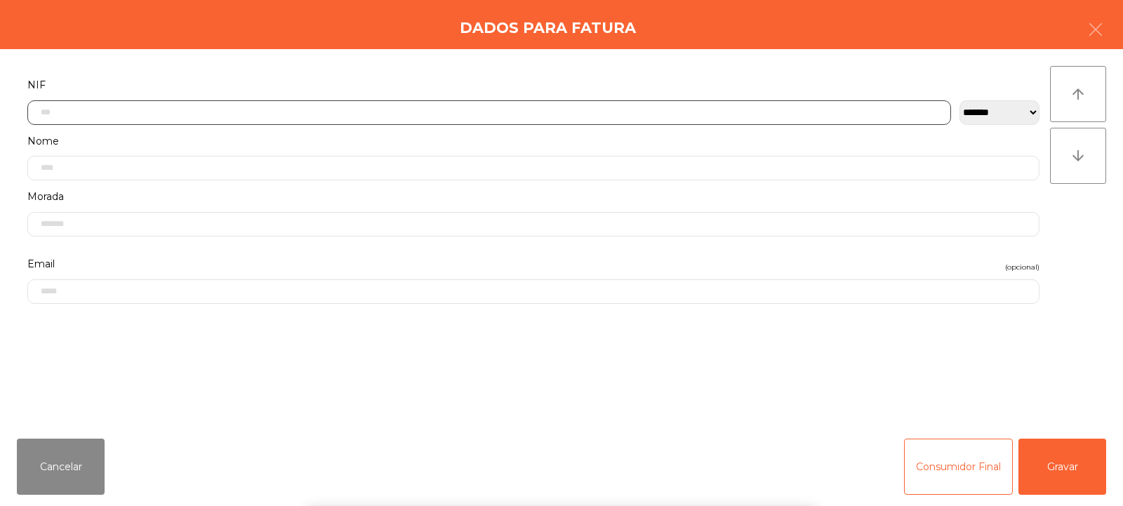
scroll to position [102, 0]
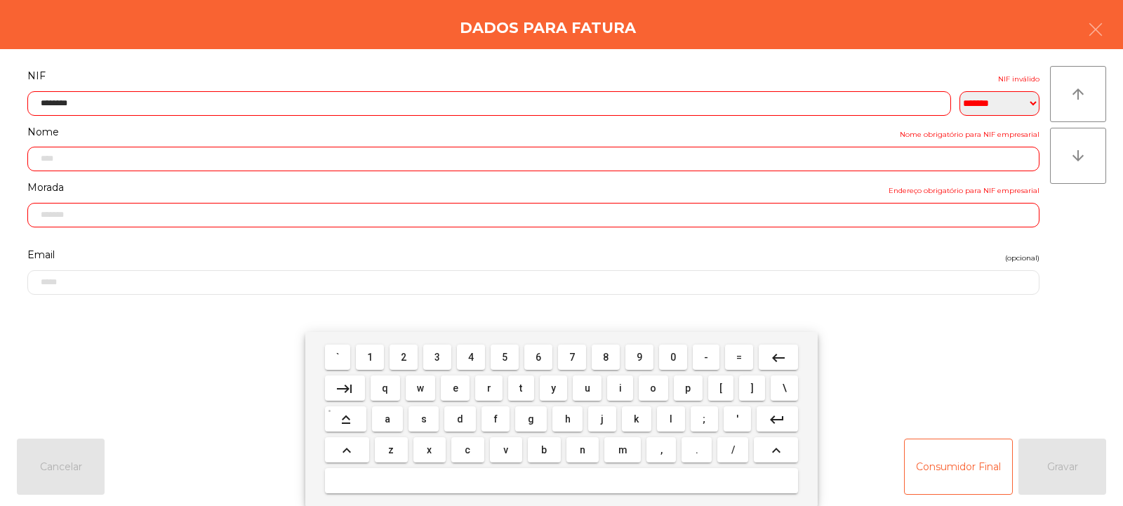
type input "*********"
type input "**********"
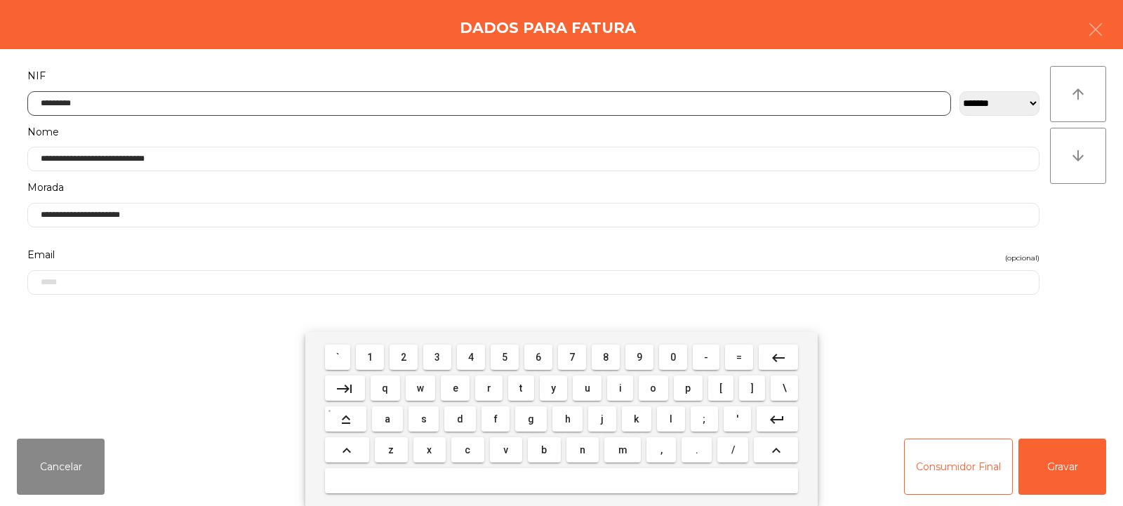
type input "*********"
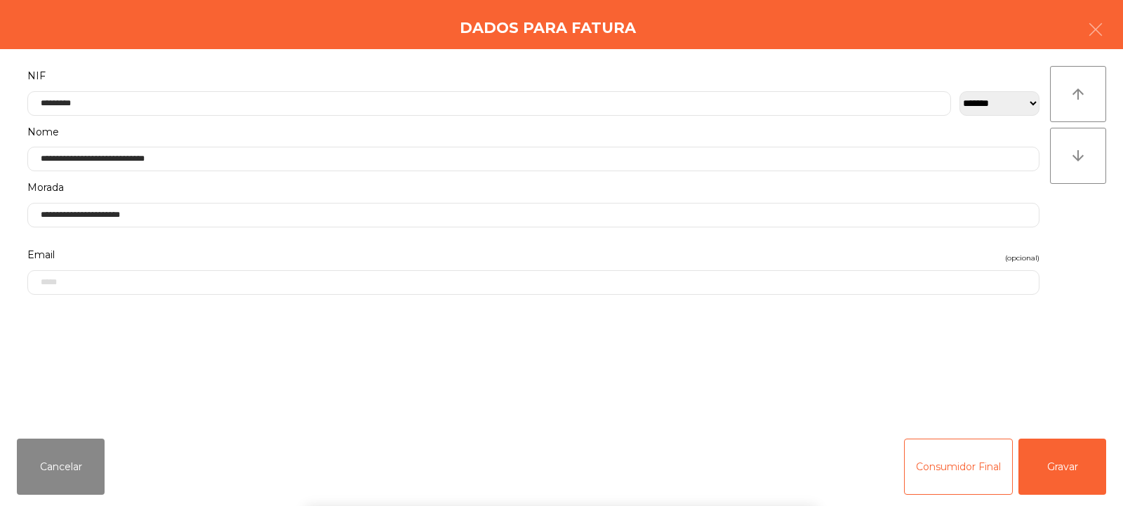
click at [1050, 465] on div "` 1 2 3 4 5 6 7 8 9 0 - = keyboard_backspace keyboard_tab q w e r t y u i o p […" at bounding box center [561, 419] width 1123 height 174
click at [1043, 462] on button "Gravar" at bounding box center [1063, 467] width 88 height 56
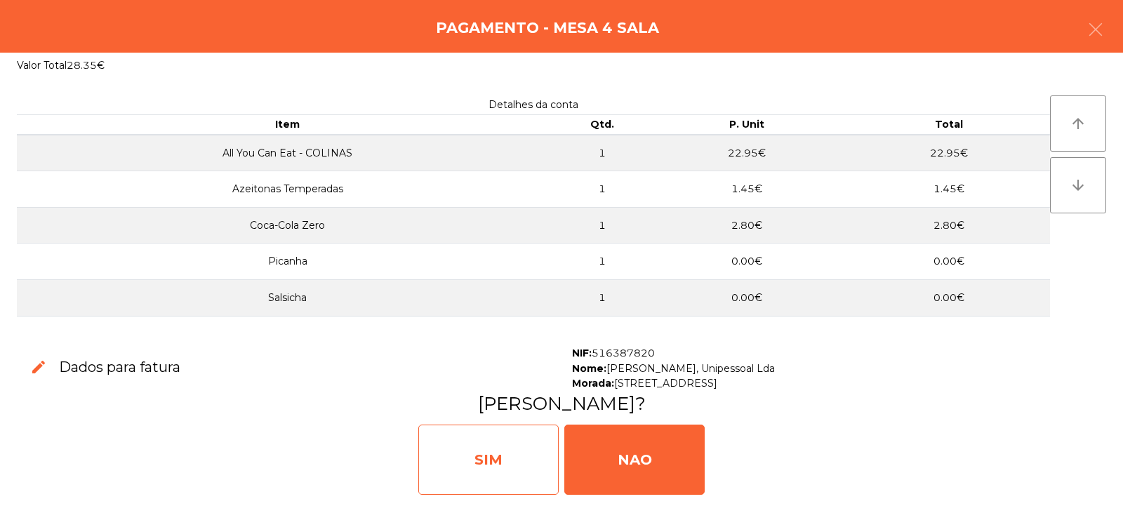
click at [510, 461] on div "SIM" at bounding box center [488, 460] width 140 height 70
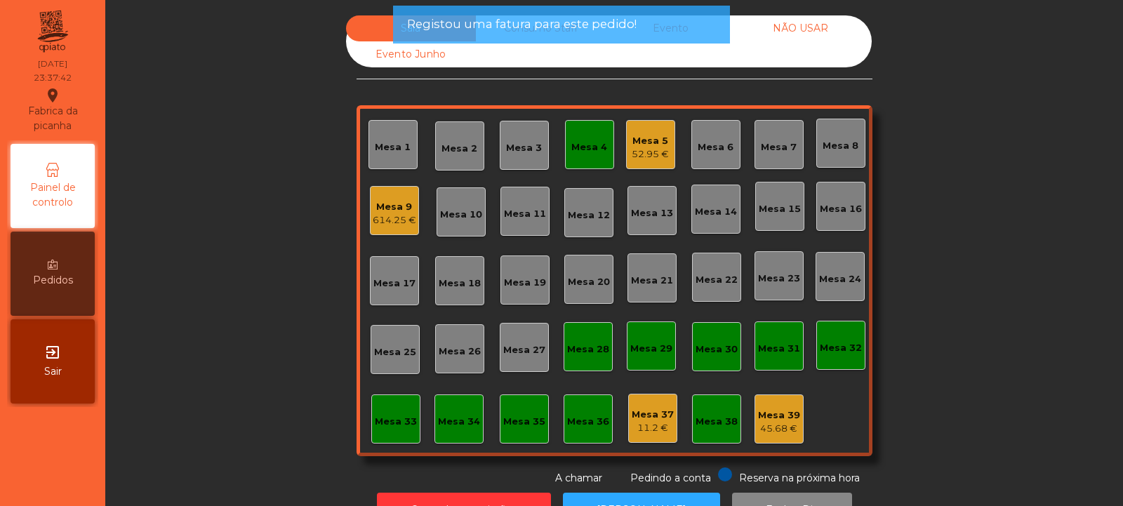
click at [571, 146] on div "Mesa 4" at bounding box center [589, 147] width 36 height 14
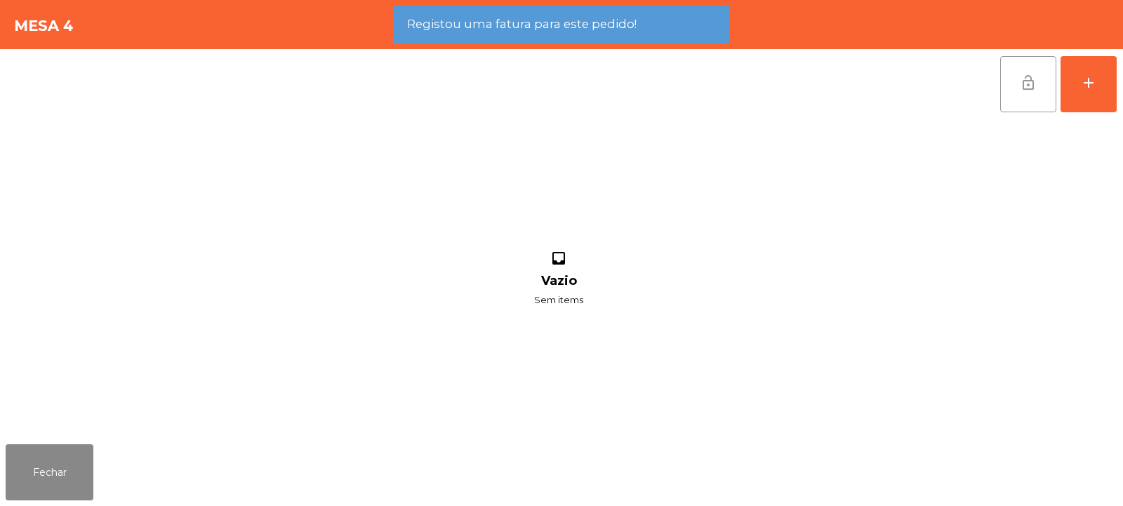
click at [1014, 100] on button "lock_open" at bounding box center [1028, 84] width 56 height 56
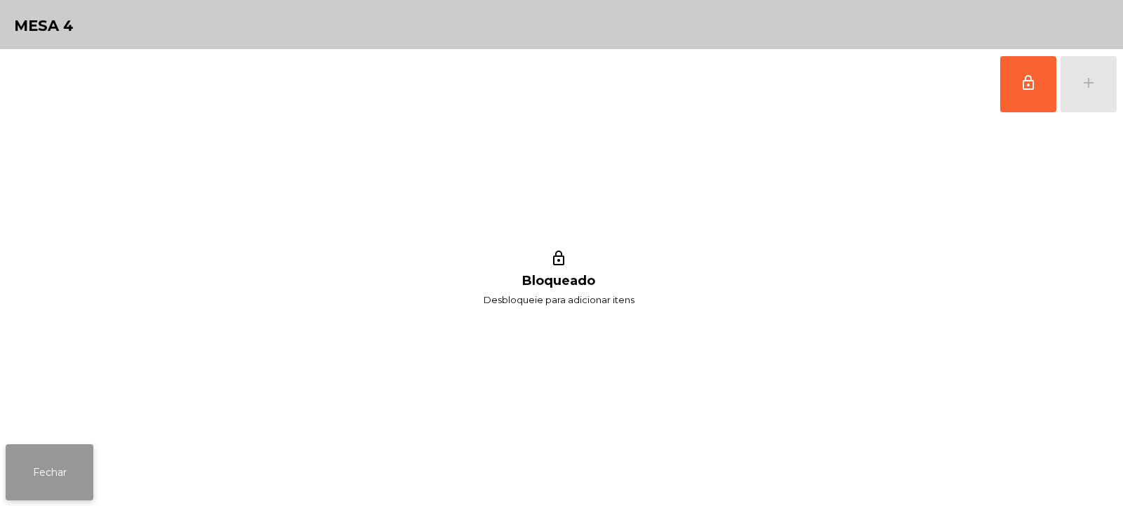
click at [71, 445] on button "Fechar" at bounding box center [50, 472] width 88 height 56
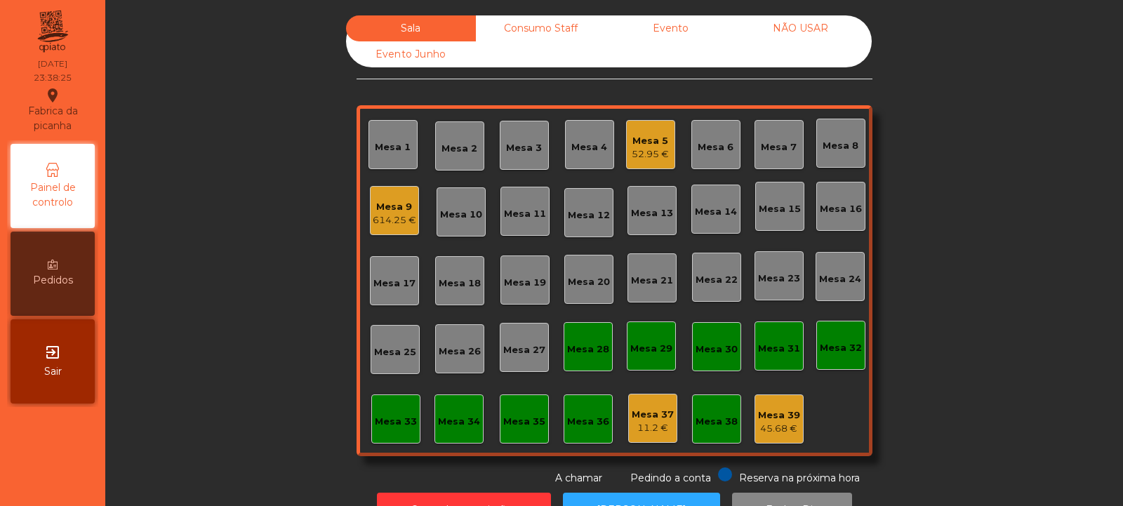
click at [409, 198] on div "Mesa 9 614.25 €" at bounding box center [395, 210] width 44 height 33
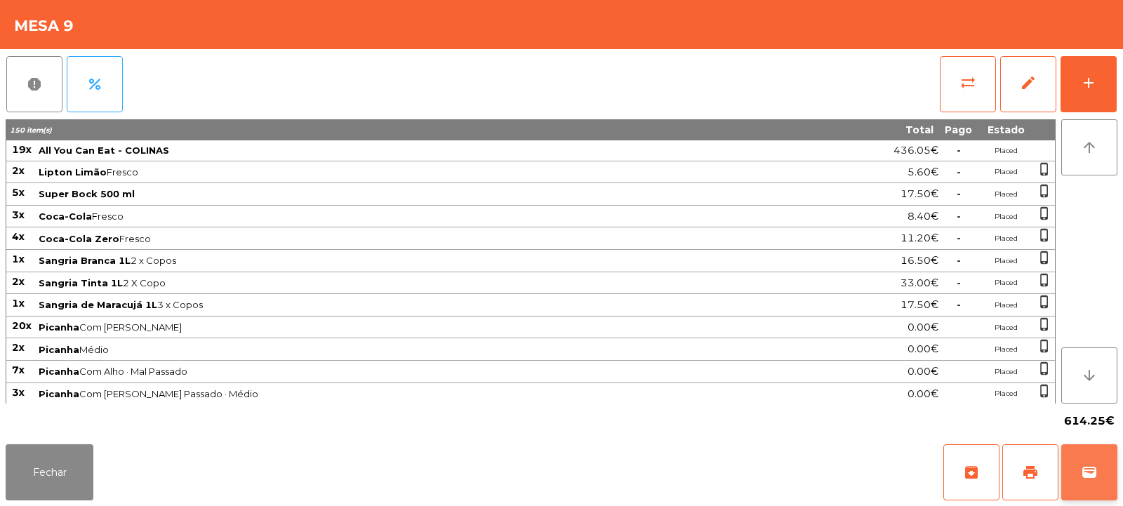
click at [1095, 459] on button "wallet" at bounding box center [1089, 472] width 56 height 56
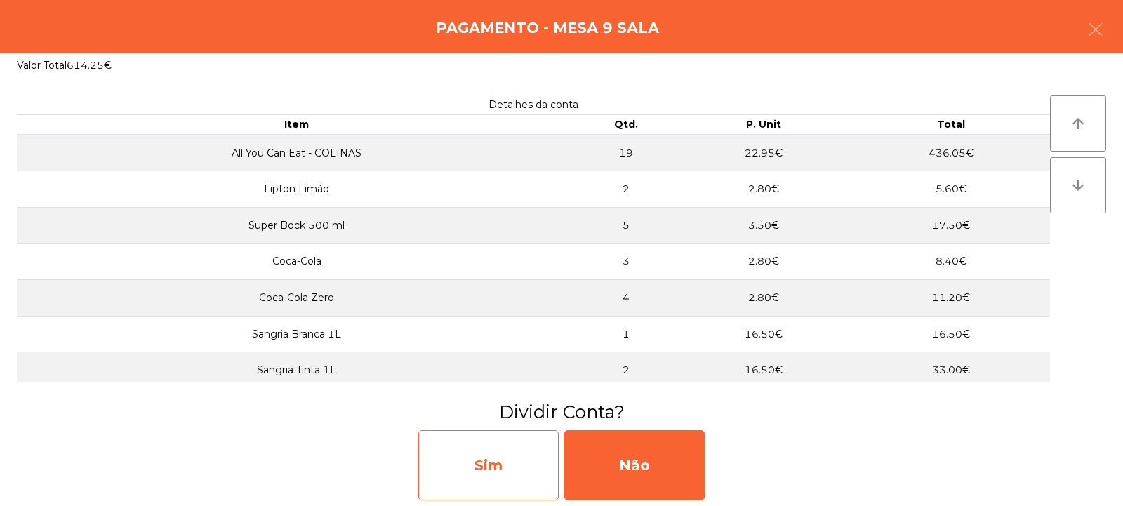
click at [474, 465] on div "Sim" at bounding box center [488, 465] width 140 height 70
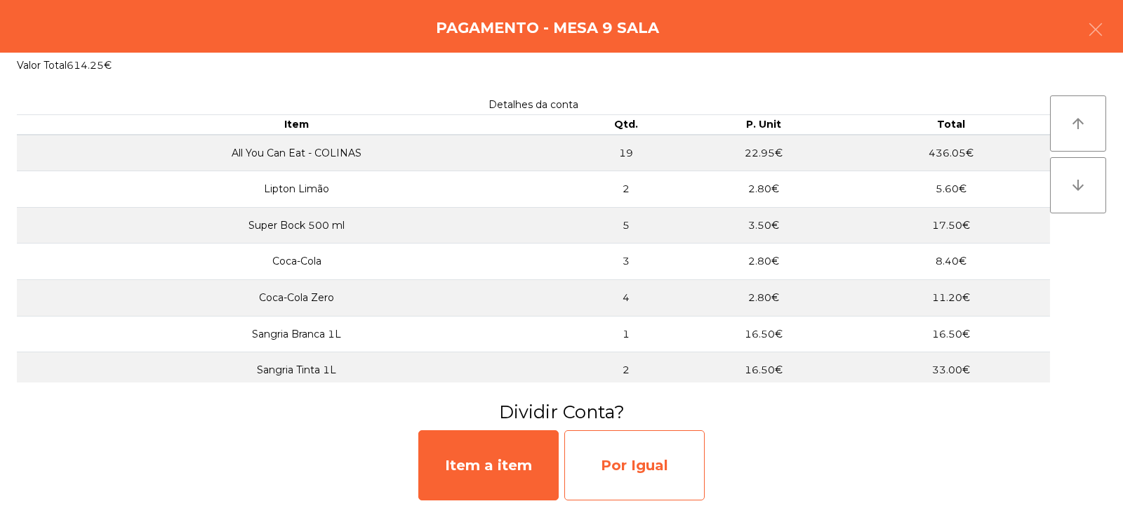
click at [673, 456] on div "Por Igual" at bounding box center [634, 465] width 140 height 70
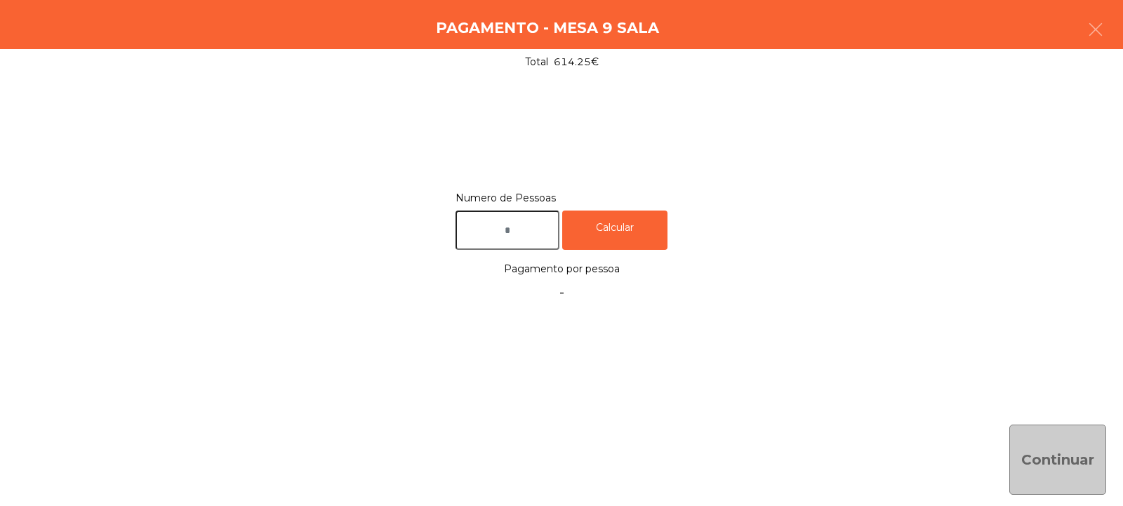
click at [549, 228] on input "text" at bounding box center [508, 231] width 104 height 40
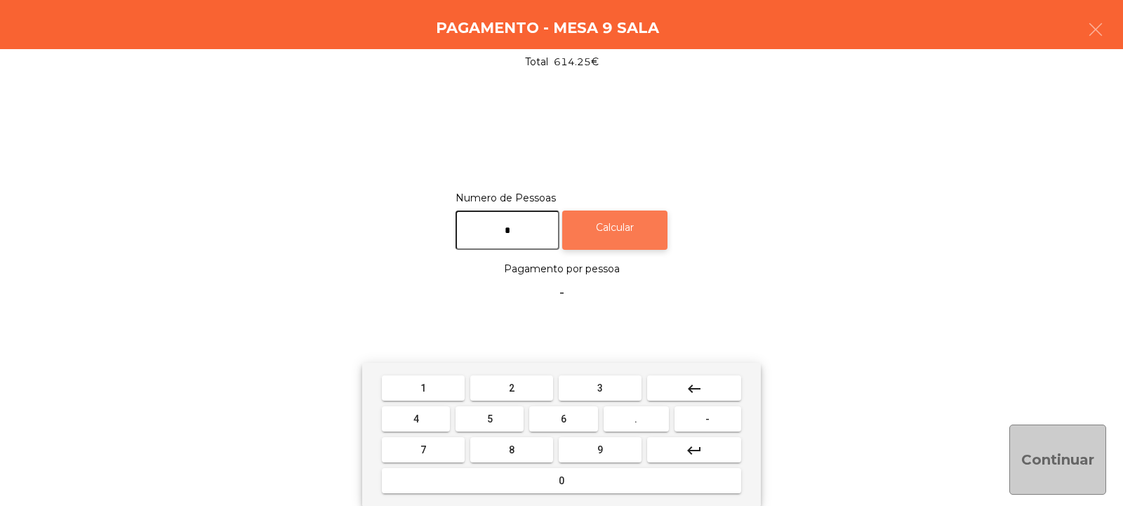
type input "*"
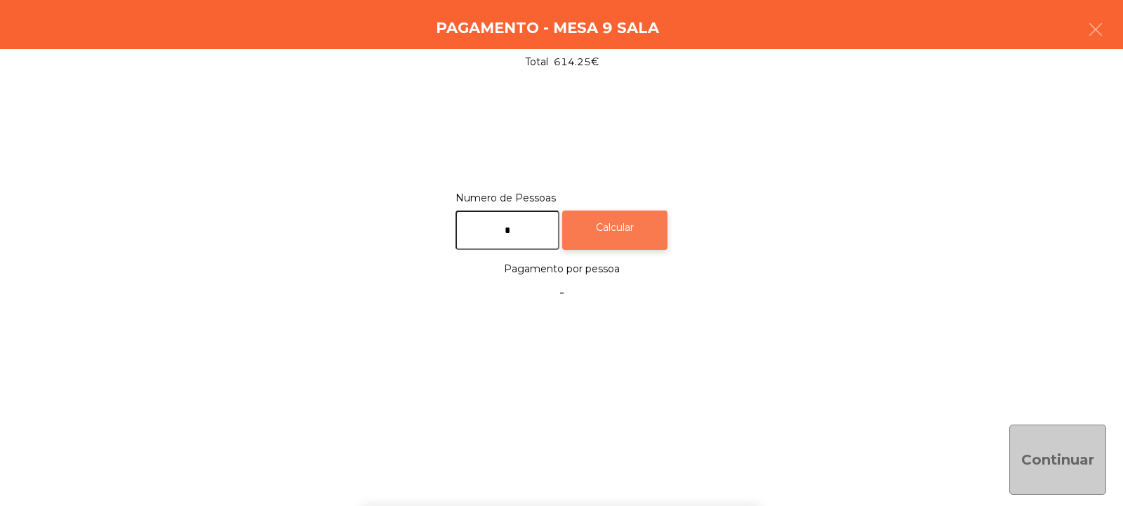
click at [659, 215] on div "Calcular" at bounding box center [614, 231] width 105 height 40
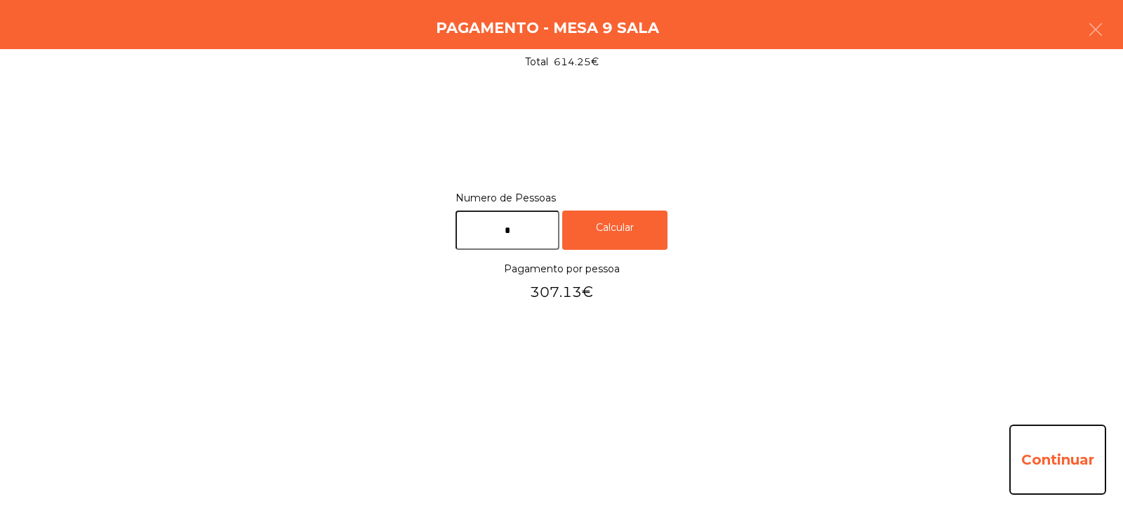
click at [1047, 458] on button "Continuar" at bounding box center [1058, 460] width 97 height 70
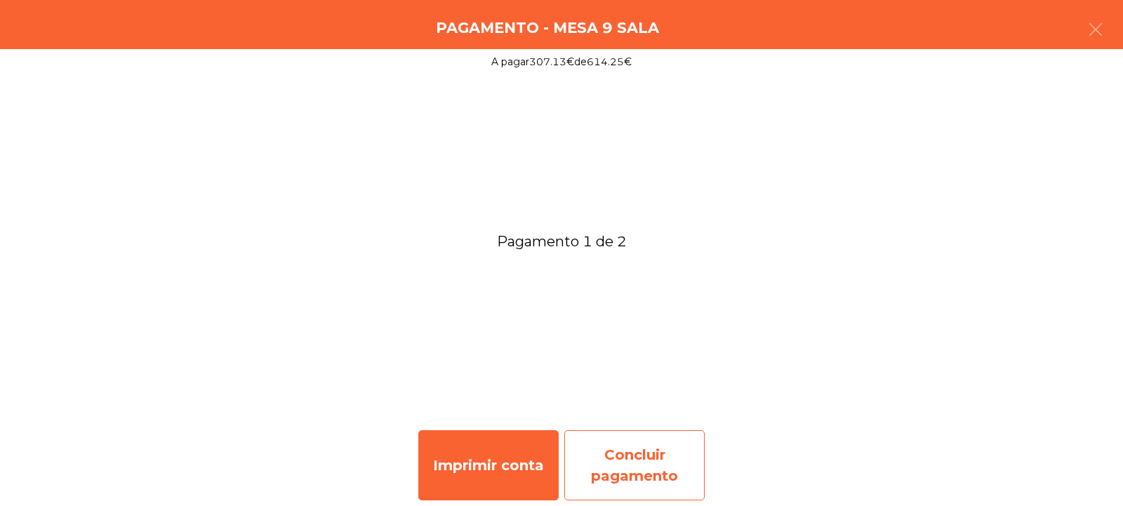
click at [641, 465] on div "Concluir pagamento" at bounding box center [634, 465] width 140 height 70
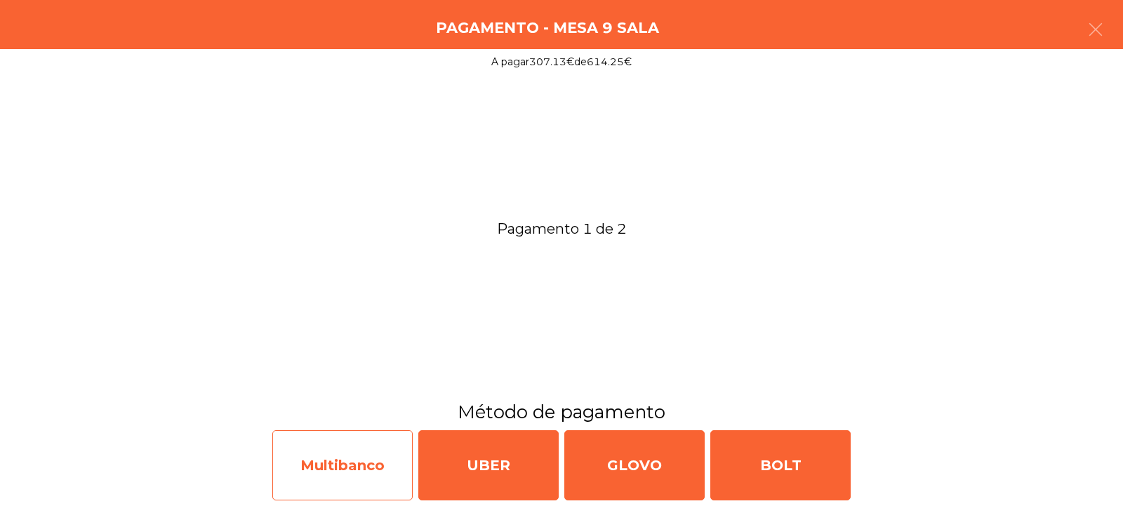
click at [365, 463] on div "Multibanco" at bounding box center [342, 465] width 140 height 70
select select "**"
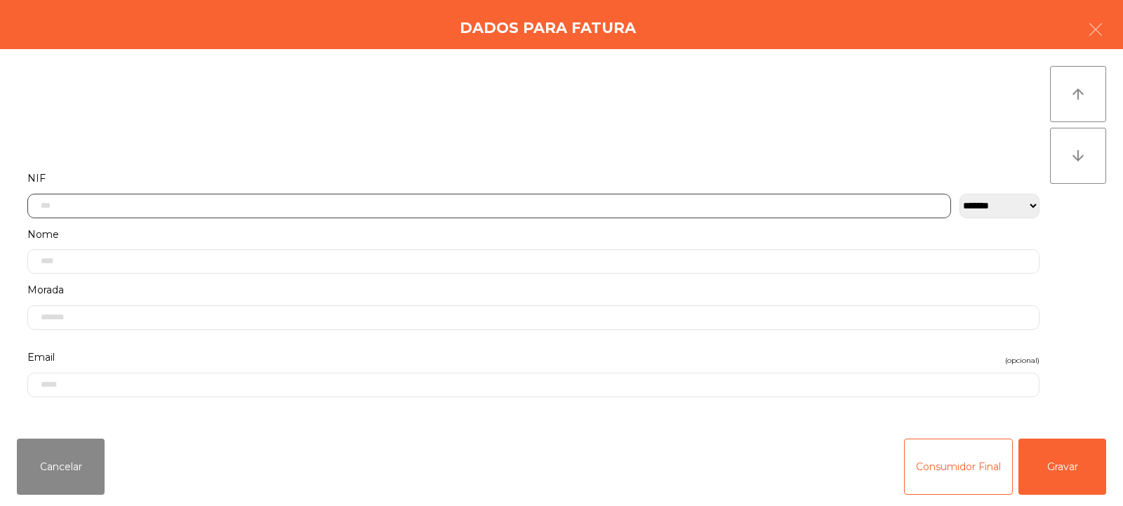
click at [378, 196] on input "text" at bounding box center [489, 206] width 924 height 25
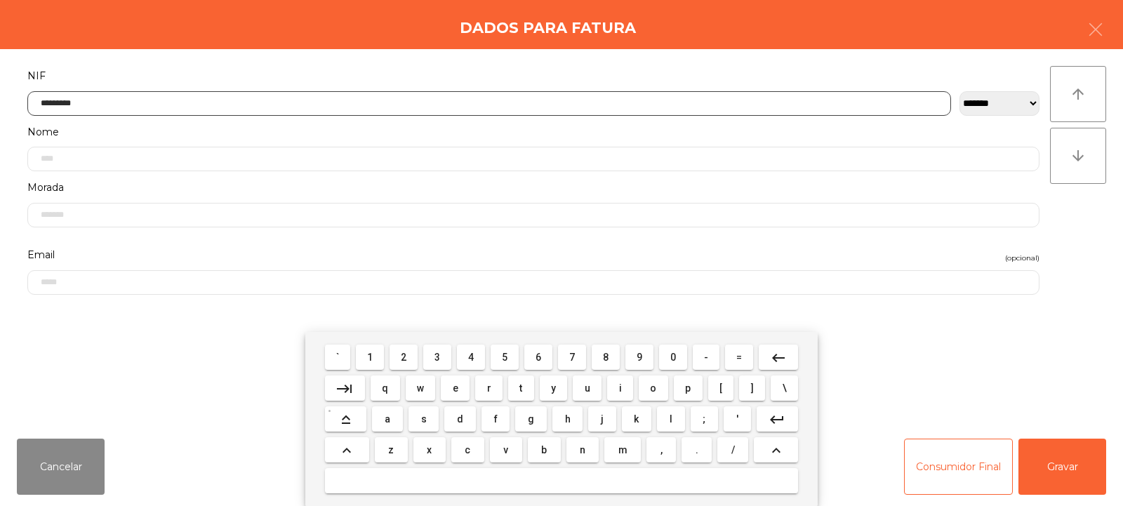
type input "*********"
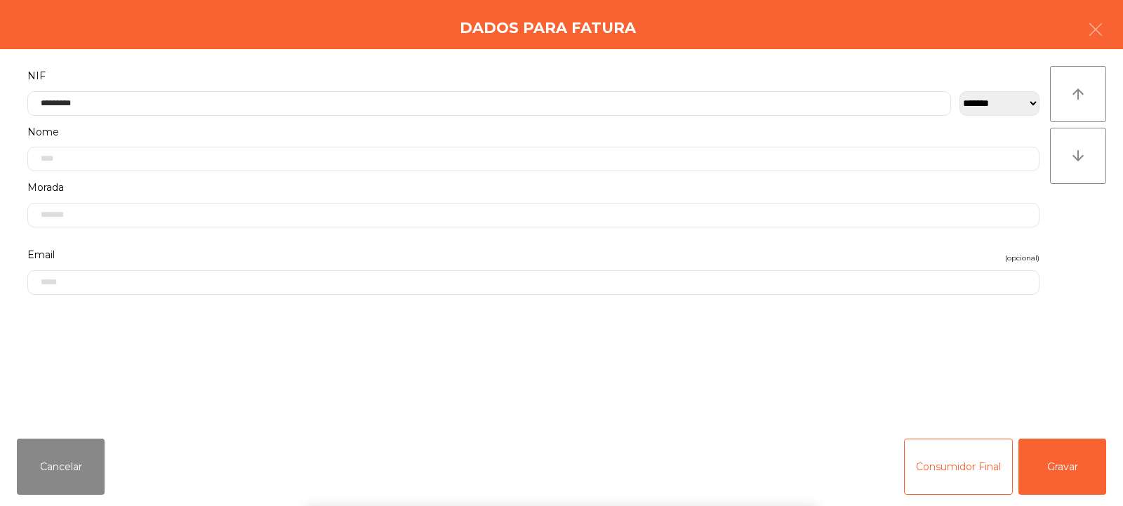
click at [1052, 456] on div "` 1 2 3 4 5 6 7 8 9 0 - = keyboard_backspace keyboard_tab q w e r t y u i o p […" at bounding box center [561, 419] width 1123 height 174
click at [1054, 458] on button "Gravar" at bounding box center [1063, 467] width 88 height 56
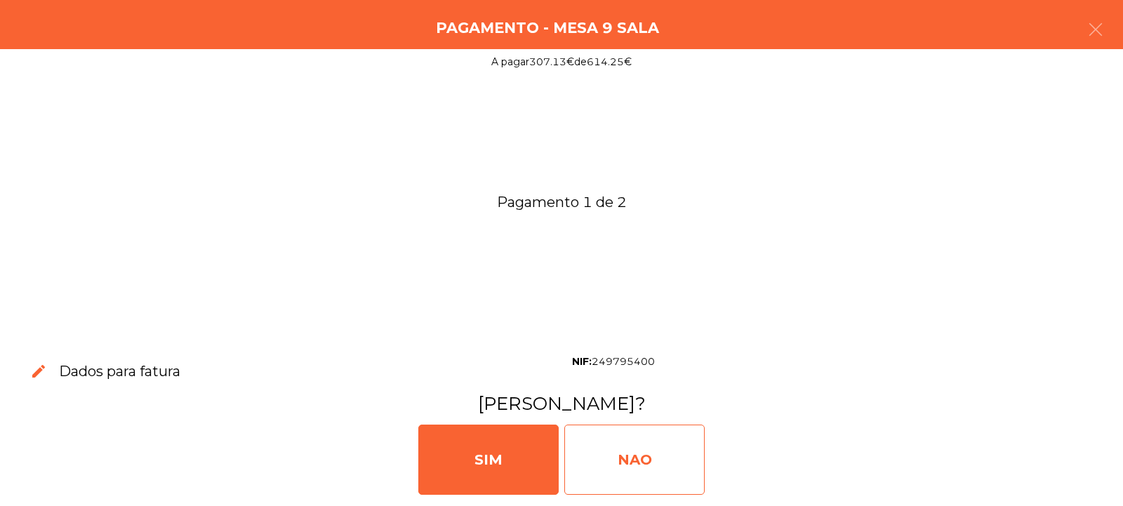
click at [651, 468] on div "NAO" at bounding box center [634, 460] width 140 height 70
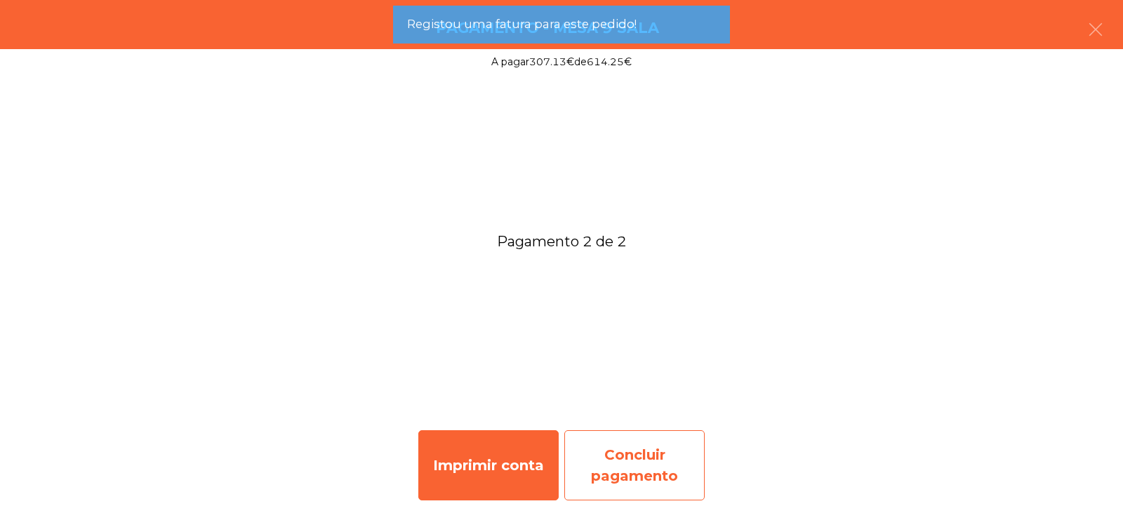
click at [659, 459] on div "Concluir pagamento" at bounding box center [634, 465] width 140 height 70
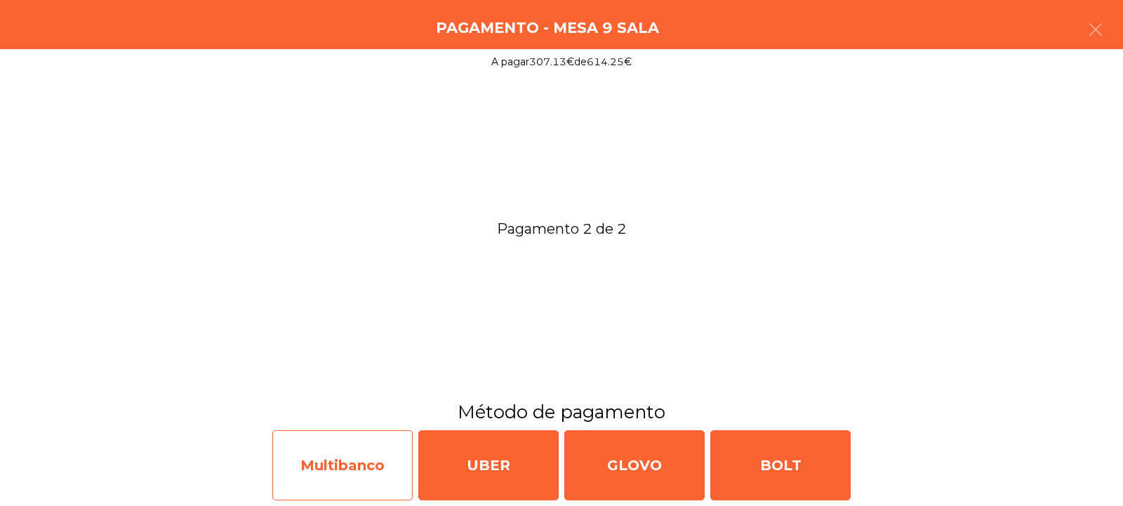
click at [389, 462] on div "Multibanco" at bounding box center [342, 465] width 140 height 70
select select "**"
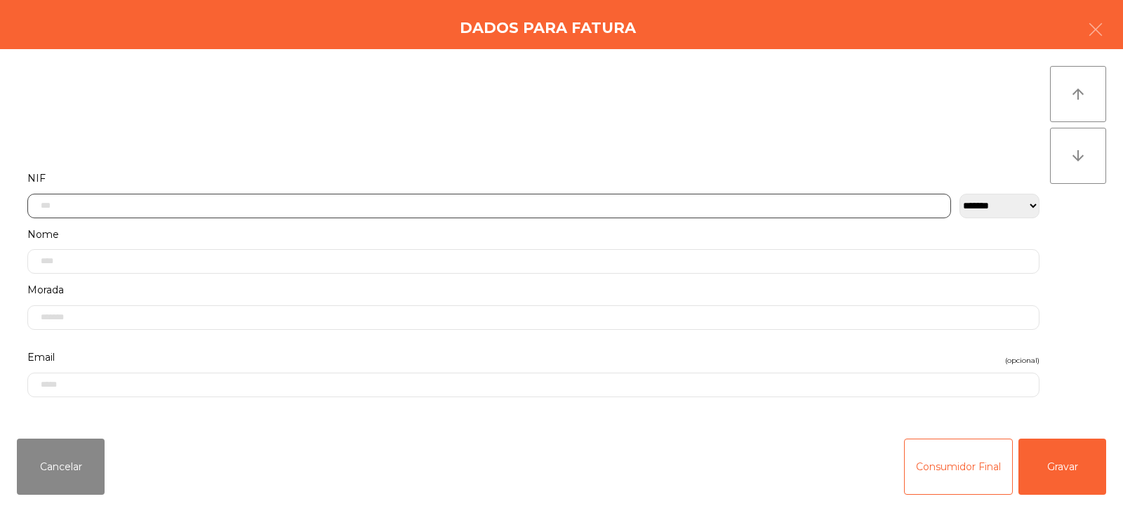
click at [465, 200] on input "text" at bounding box center [489, 206] width 924 height 25
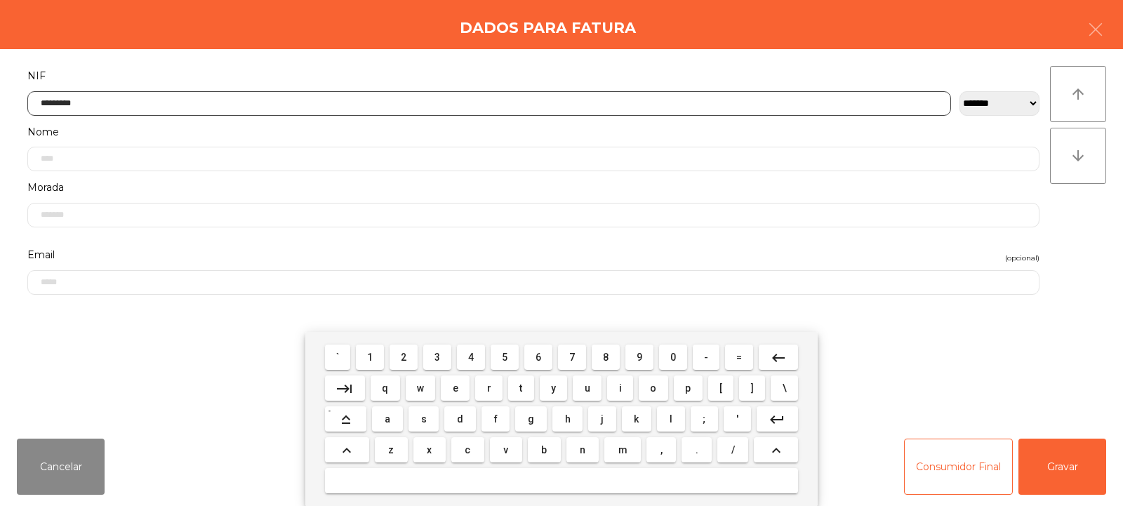
type input "*********"
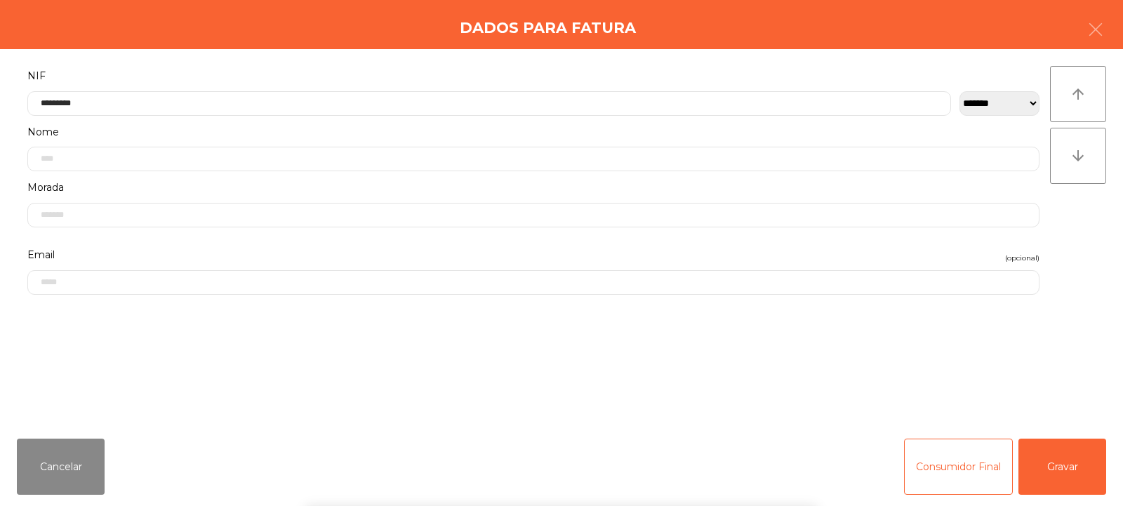
click at [1054, 464] on div "` 1 2 3 4 5 6 7 8 9 0 - = keyboard_backspace keyboard_tab q w e r t y u i o p […" at bounding box center [561, 419] width 1123 height 174
click at [1064, 465] on button "Gravar" at bounding box center [1063, 467] width 88 height 56
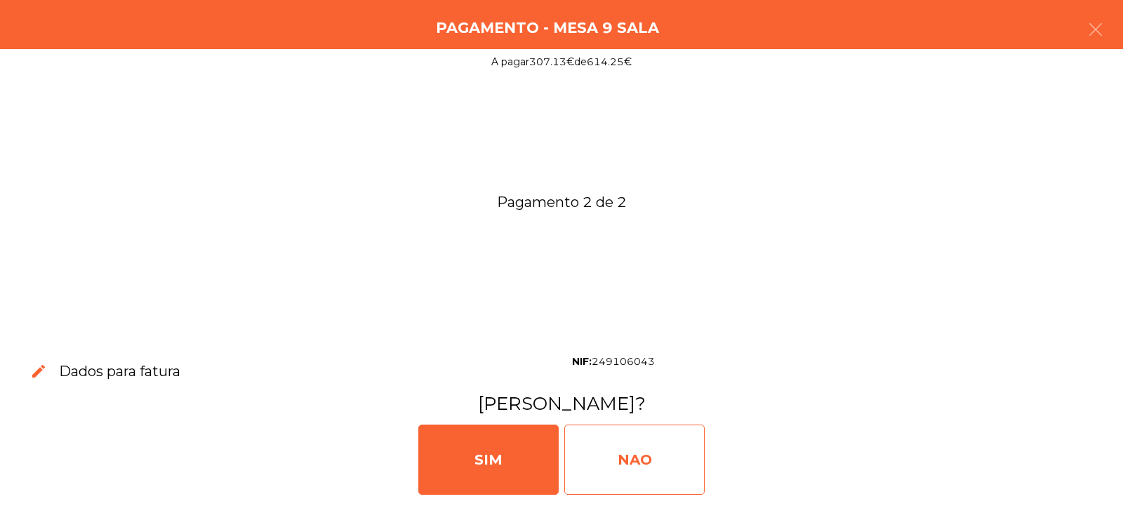
click at [684, 463] on div "NAO" at bounding box center [634, 460] width 140 height 70
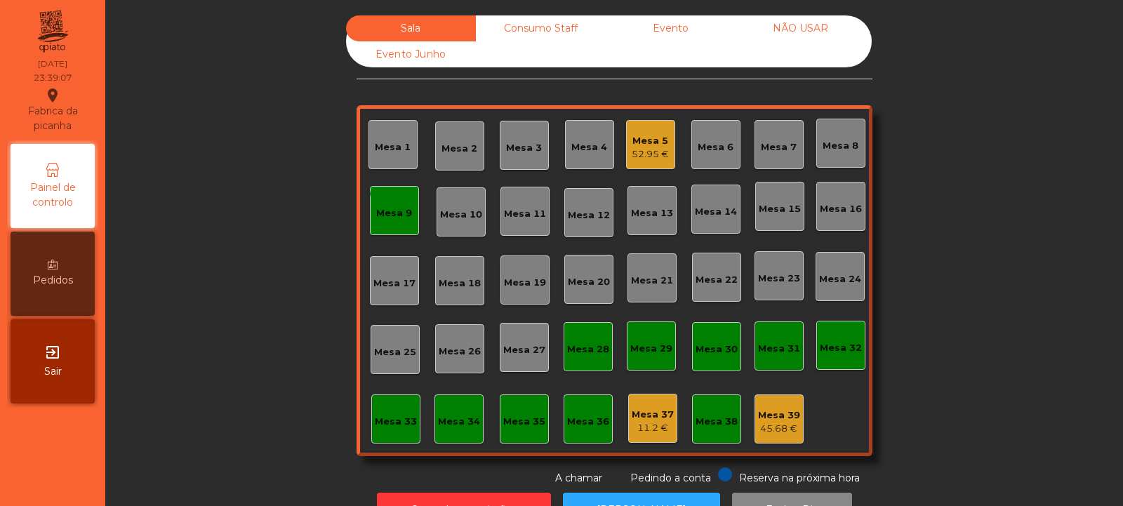
click at [397, 230] on div "monetization_on done Mesa 9" at bounding box center [394, 210] width 49 height 49
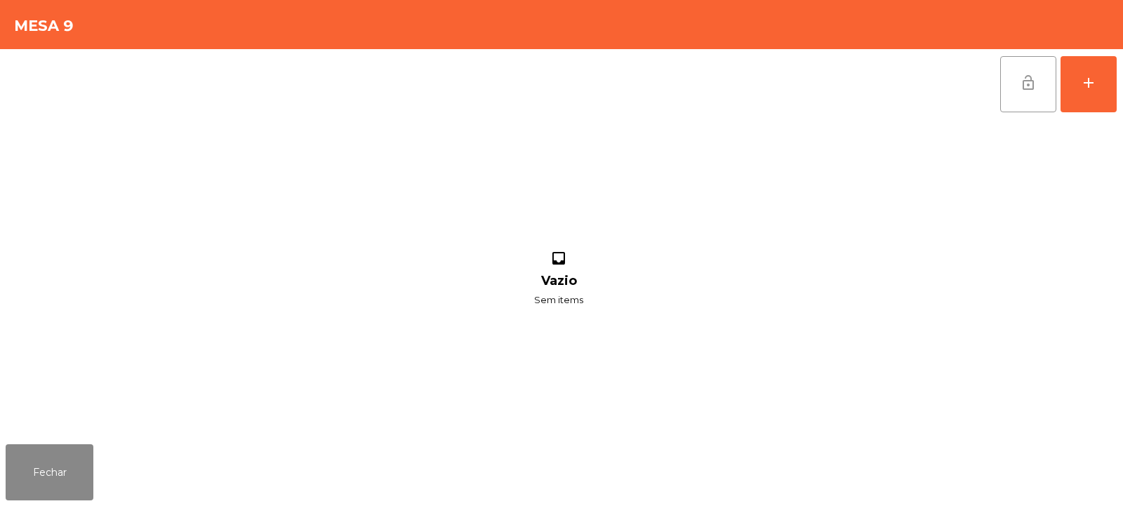
click at [1021, 83] on span "lock_open" at bounding box center [1028, 82] width 17 height 17
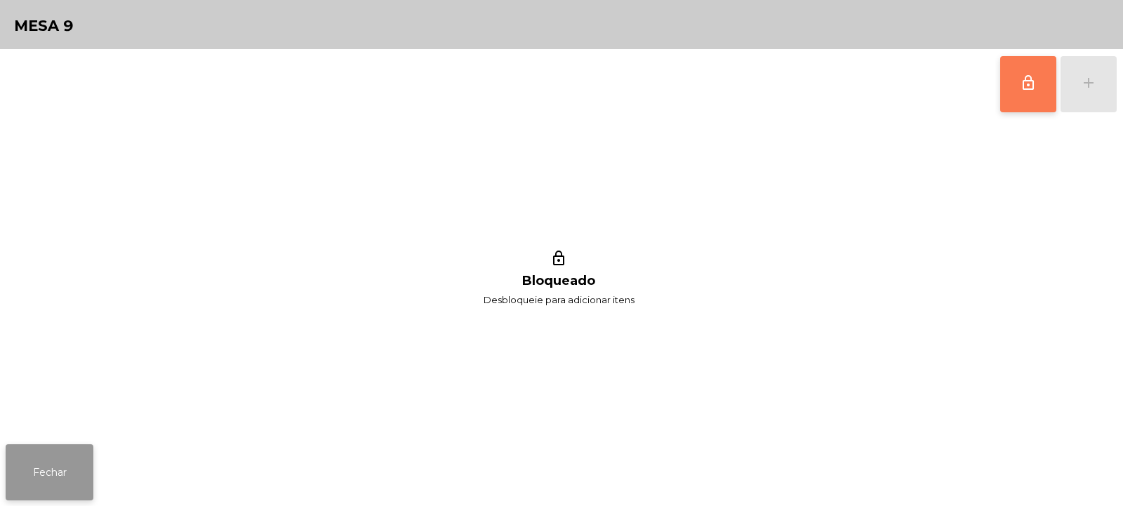
click at [86, 467] on button "Fechar" at bounding box center [50, 472] width 88 height 56
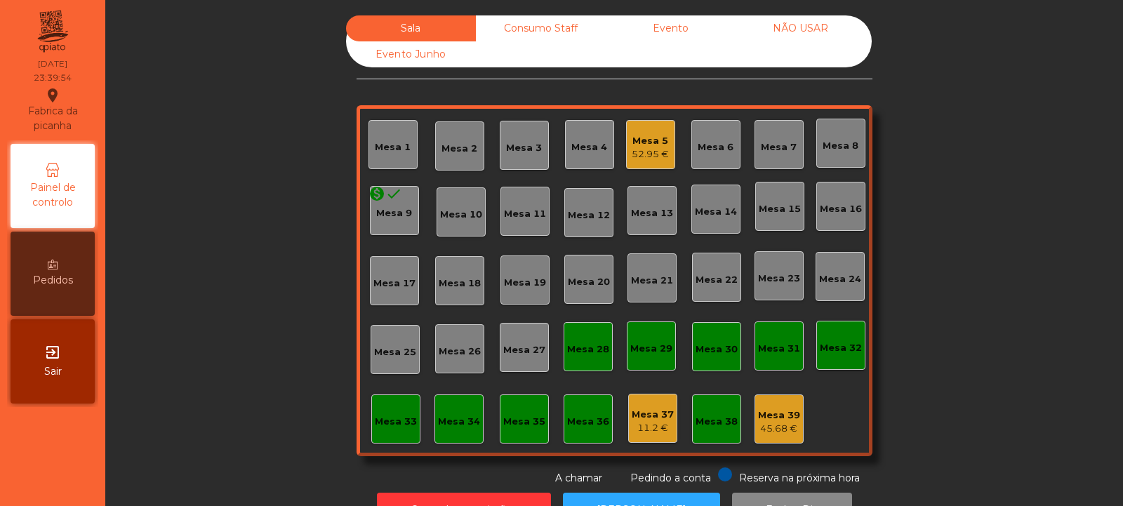
click at [648, 150] on div "52.95 €" at bounding box center [650, 154] width 37 height 14
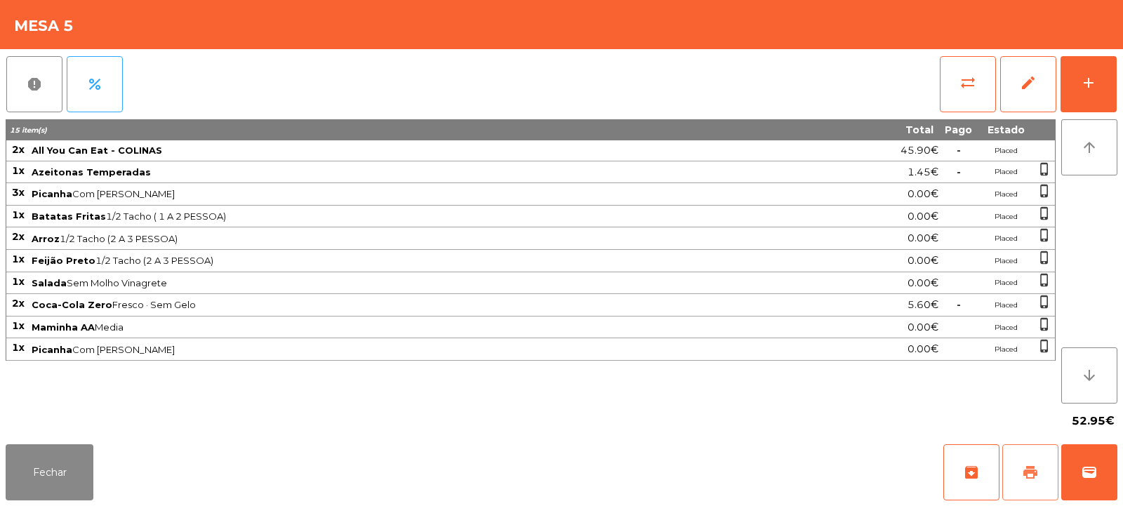
click at [1033, 468] on span "print" at bounding box center [1030, 472] width 17 height 17
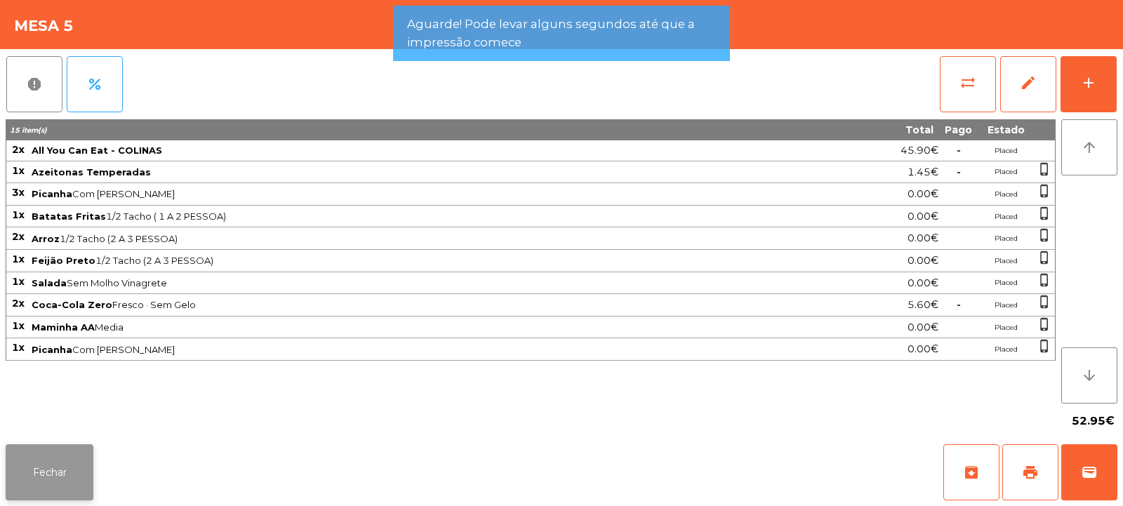
click at [85, 468] on button "Fechar" at bounding box center [50, 472] width 88 height 56
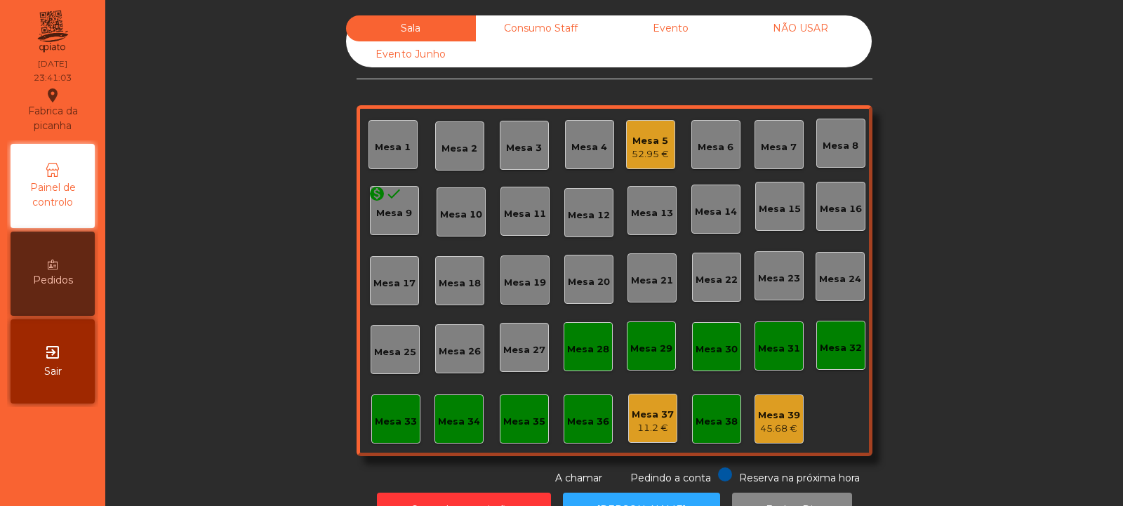
click at [651, 154] on div "52.95 €" at bounding box center [650, 154] width 37 height 14
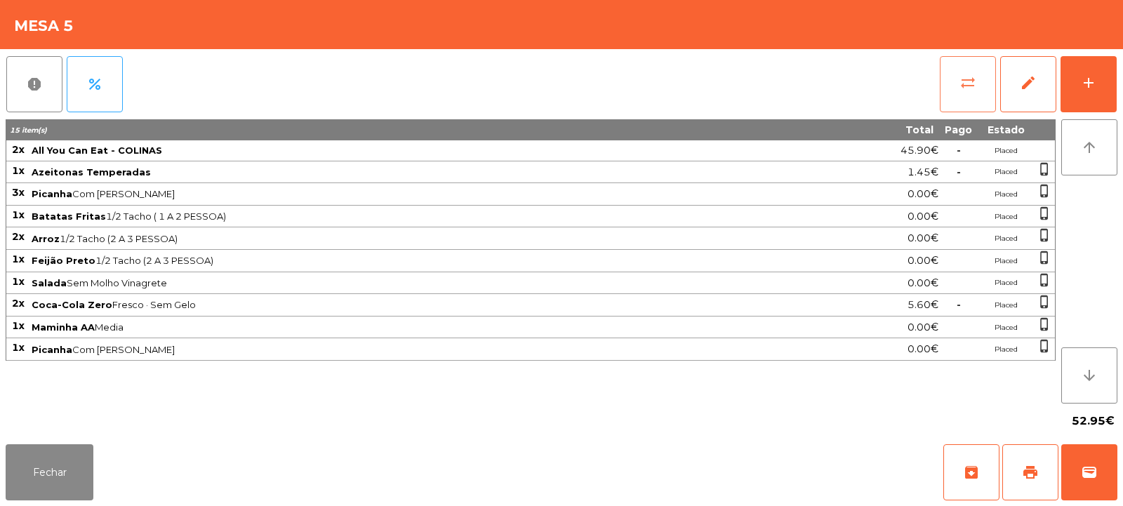
click at [973, 86] on span "sync_alt" at bounding box center [968, 82] width 17 height 17
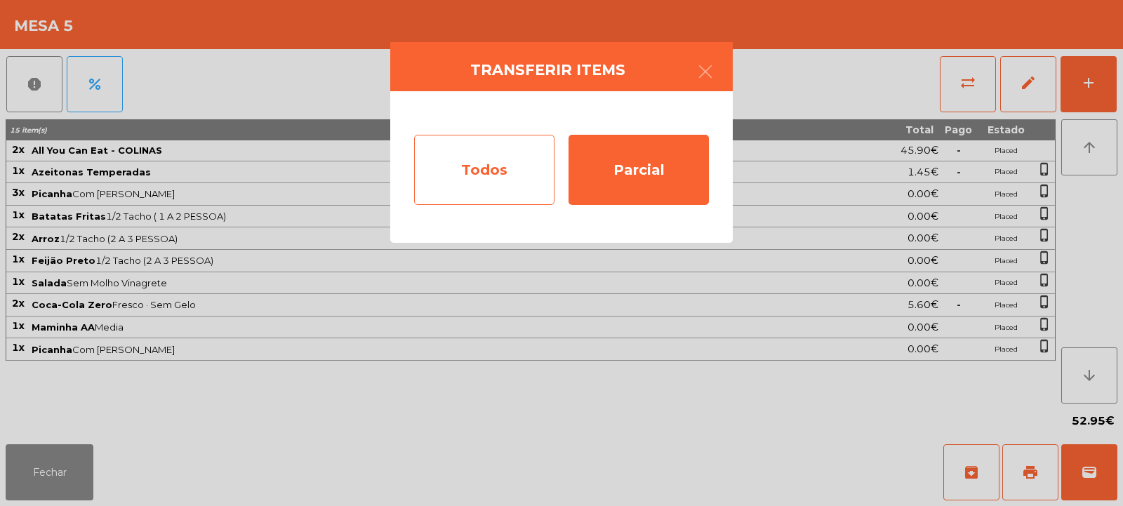
click at [530, 167] on div "Todos" at bounding box center [484, 170] width 140 height 70
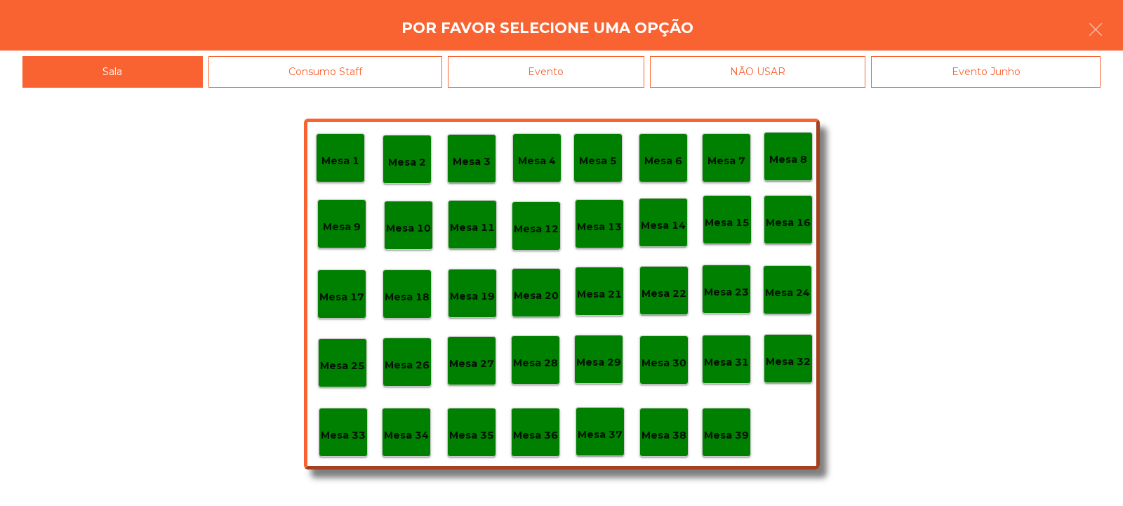
click at [628, 70] on div "Evento" at bounding box center [546, 72] width 197 height 32
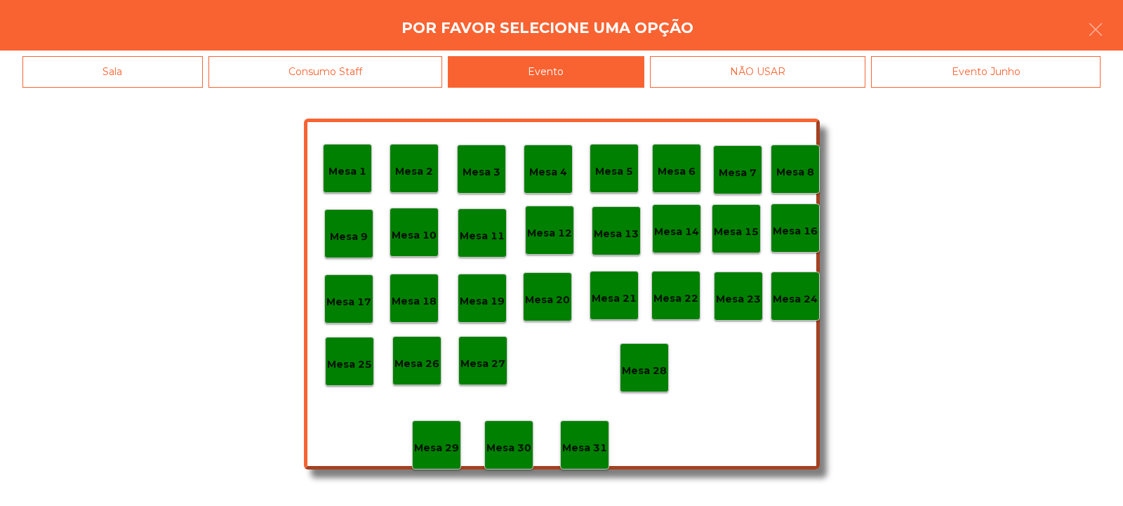
click at [664, 378] on p "Mesa 28" at bounding box center [644, 371] width 45 height 16
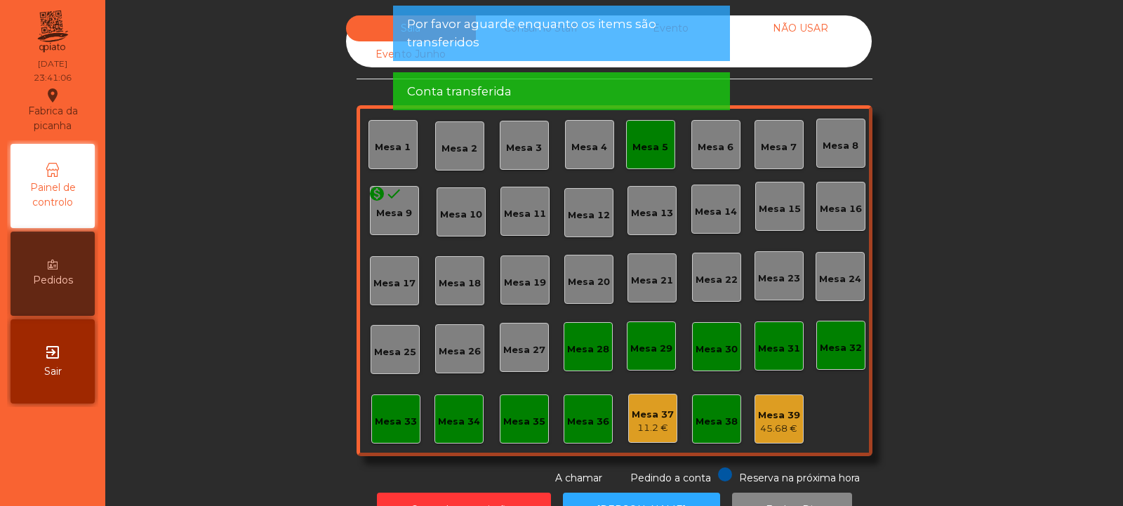
click at [653, 151] on div "Mesa 5" at bounding box center [651, 147] width 36 height 14
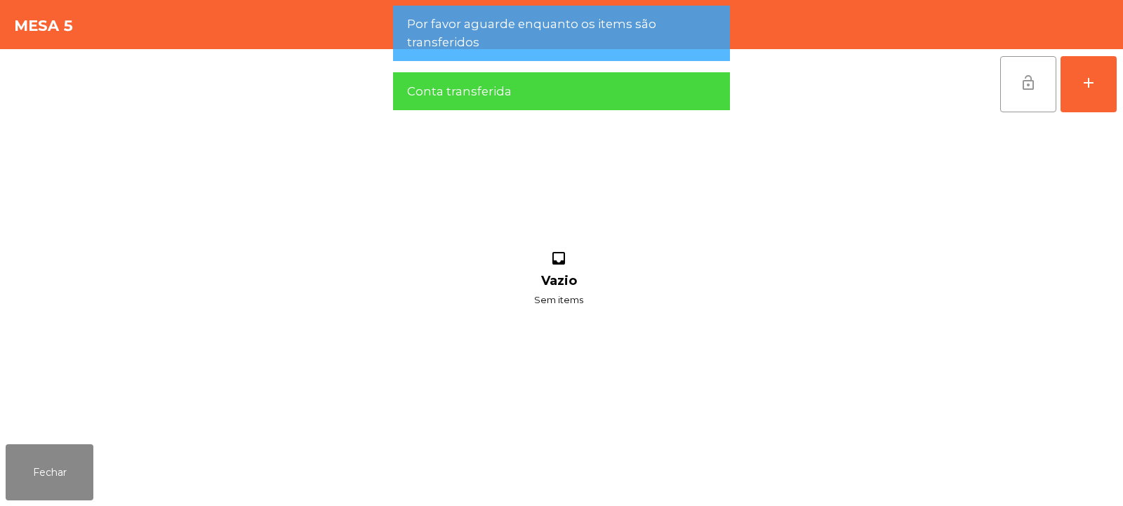
click at [1024, 90] on span "lock_open" at bounding box center [1028, 82] width 17 height 17
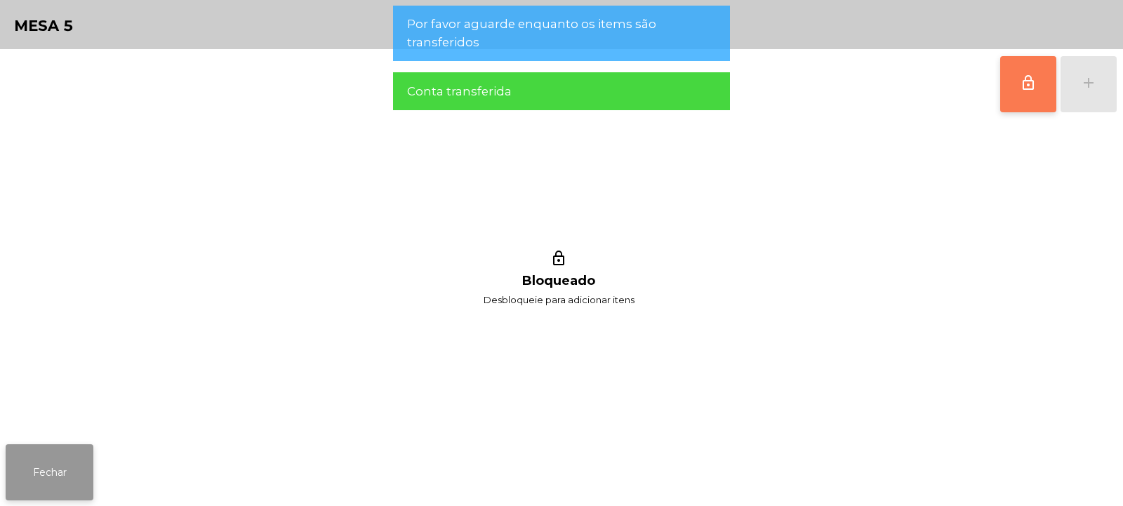
click at [70, 470] on button "Fechar" at bounding box center [50, 472] width 88 height 56
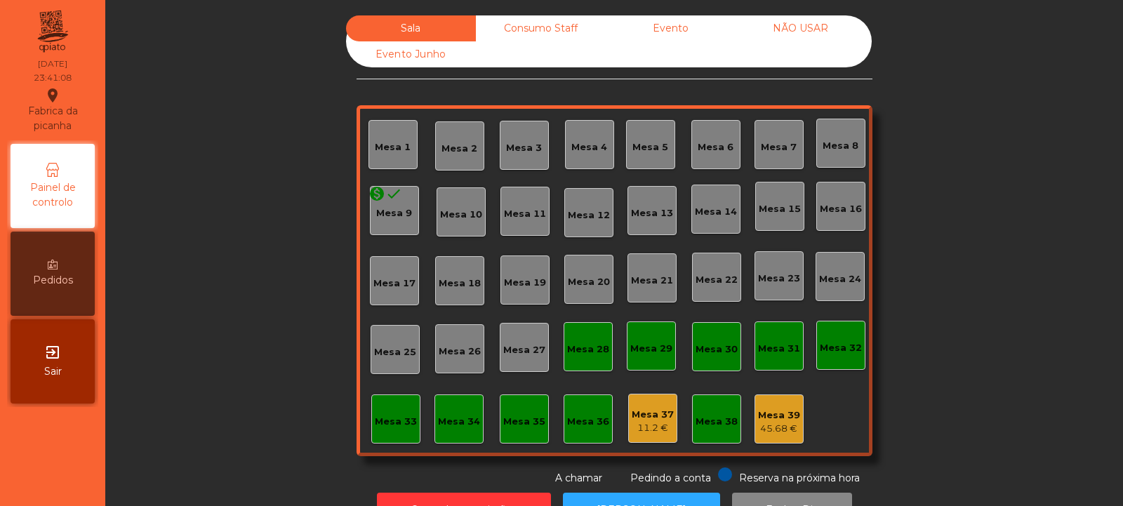
click at [542, 29] on div "Consumo Staff" at bounding box center [541, 28] width 130 height 26
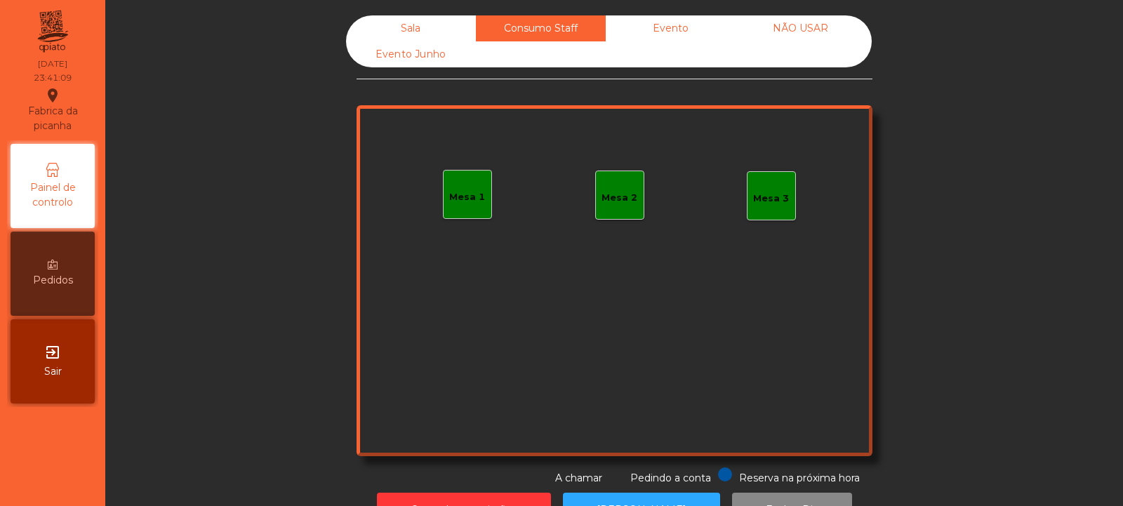
click at [691, 39] on div "Evento" at bounding box center [671, 28] width 130 height 26
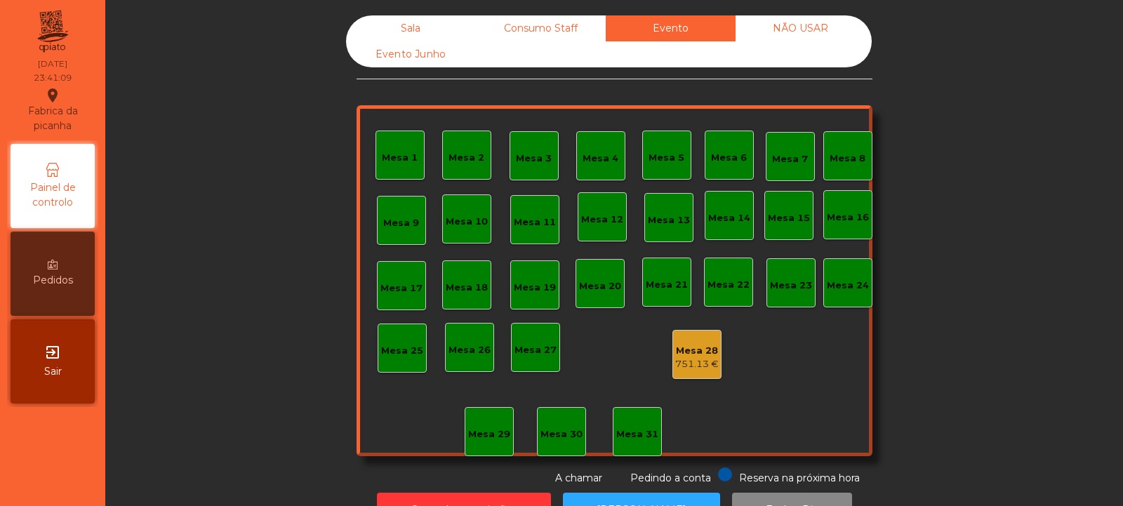
click at [793, 29] on div "NÃO USAR" at bounding box center [801, 28] width 130 height 26
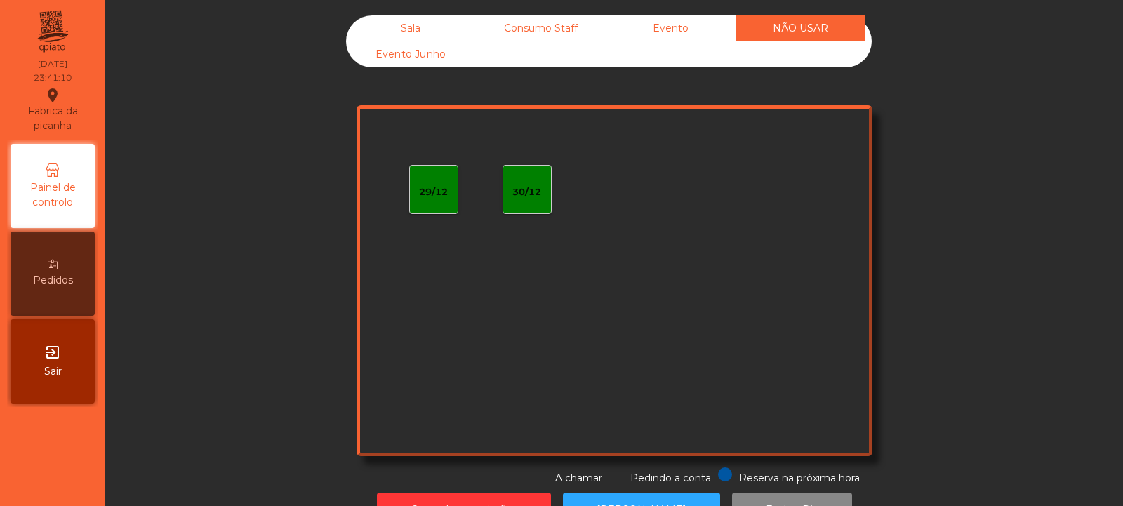
scroll to position [13, 0]
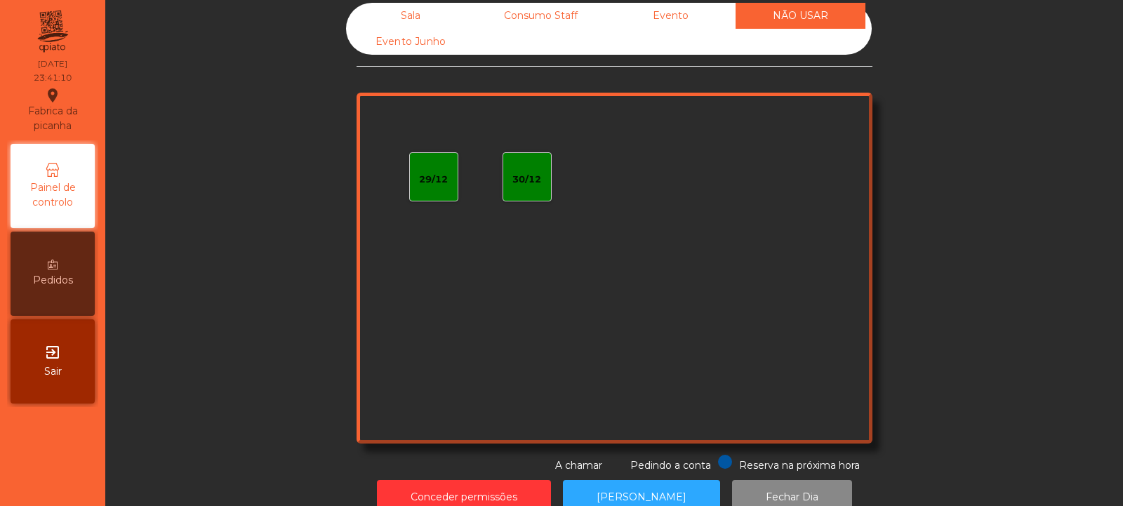
click at [411, 40] on div "Evento Junho" at bounding box center [411, 42] width 130 height 26
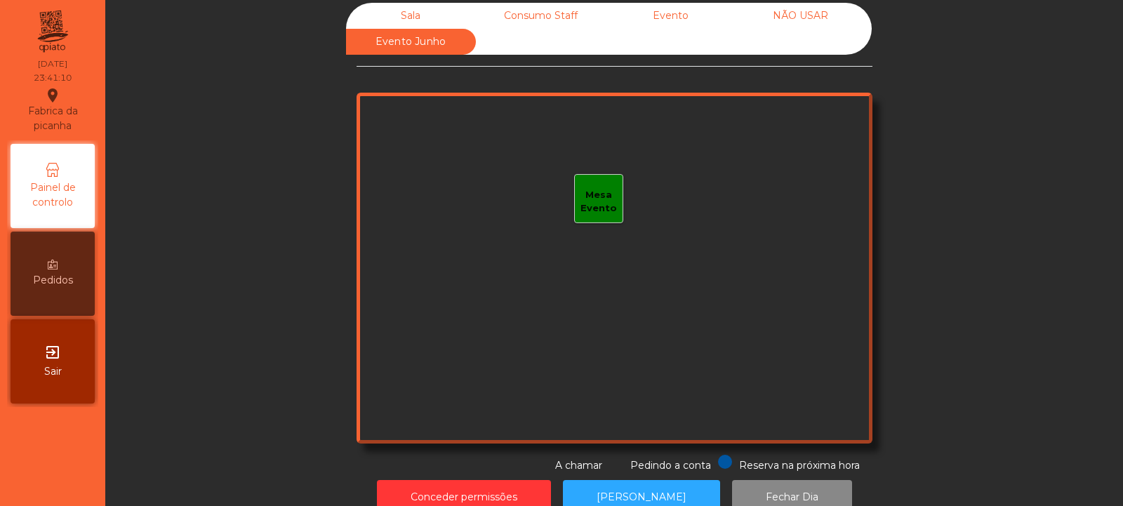
click at [423, 15] on div "Sala" at bounding box center [411, 16] width 130 height 26
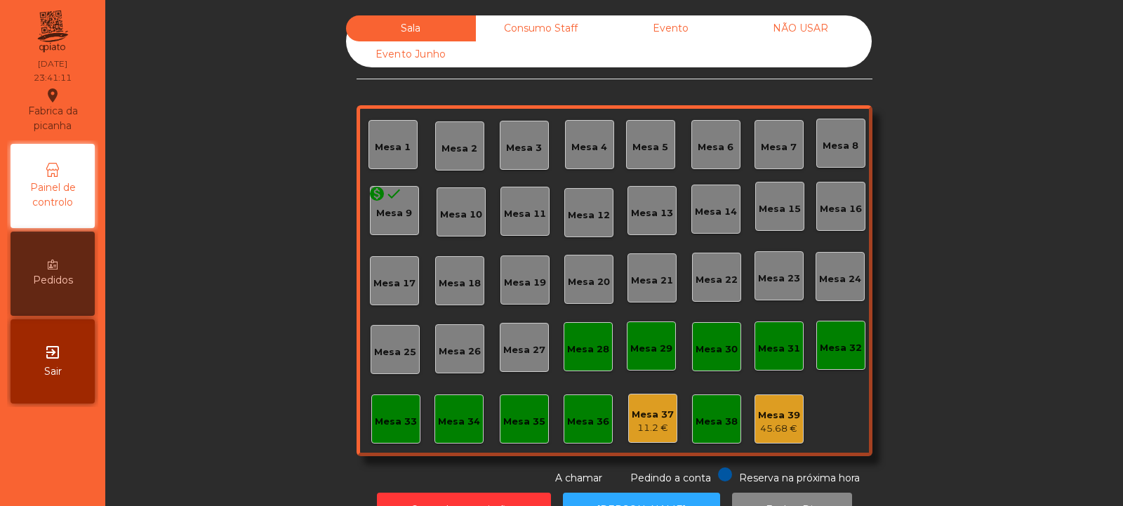
scroll to position [47, 0]
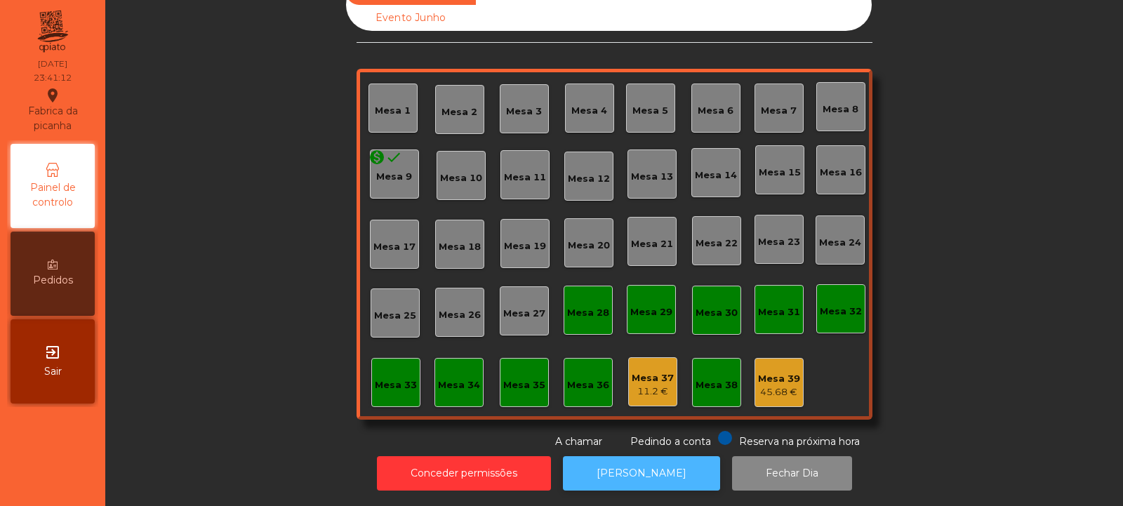
click at [684, 456] on button "[PERSON_NAME]" at bounding box center [641, 473] width 157 height 34
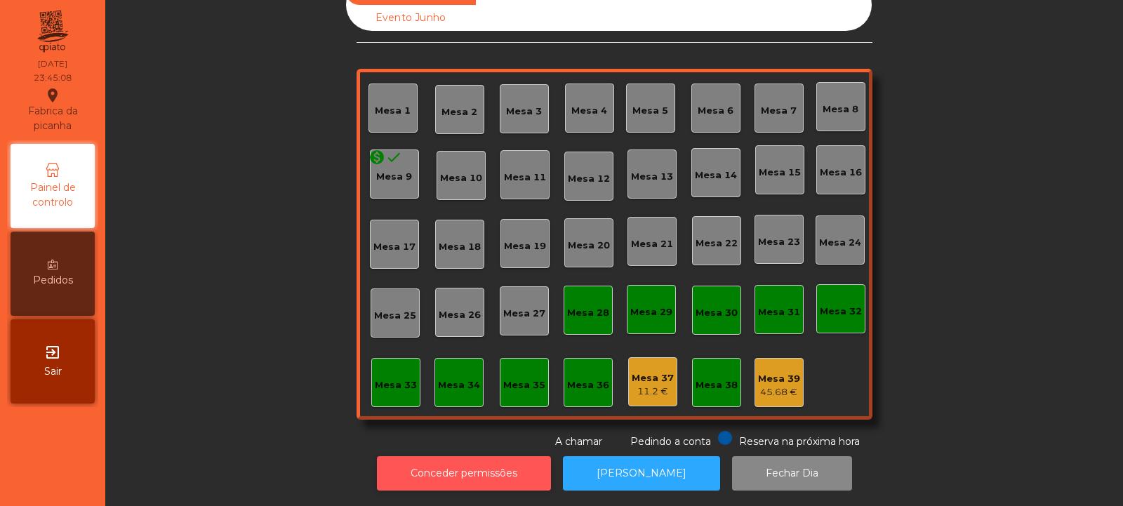
click at [436, 456] on button "Conceder permissões" at bounding box center [464, 473] width 174 height 34
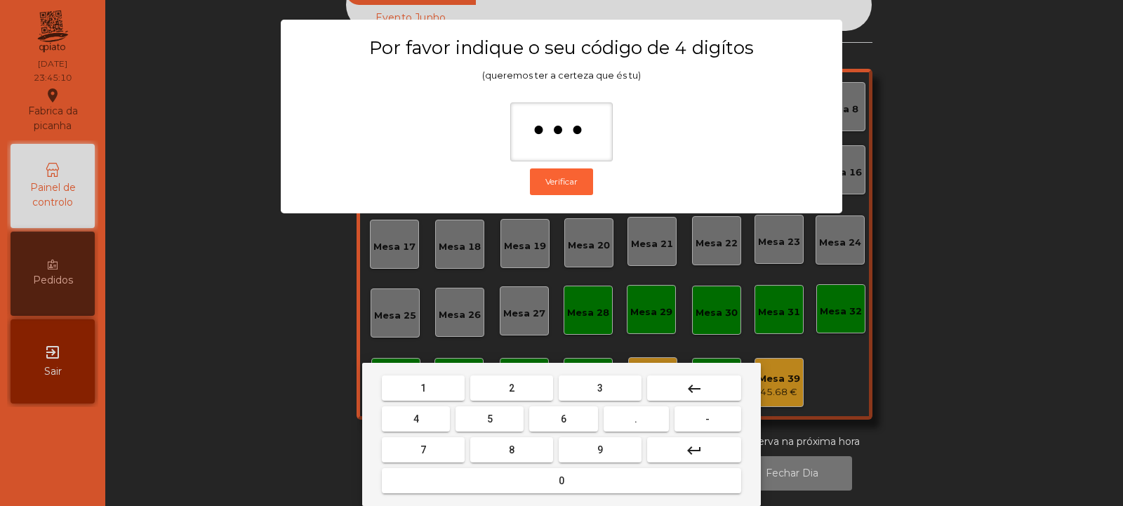
type input "****"
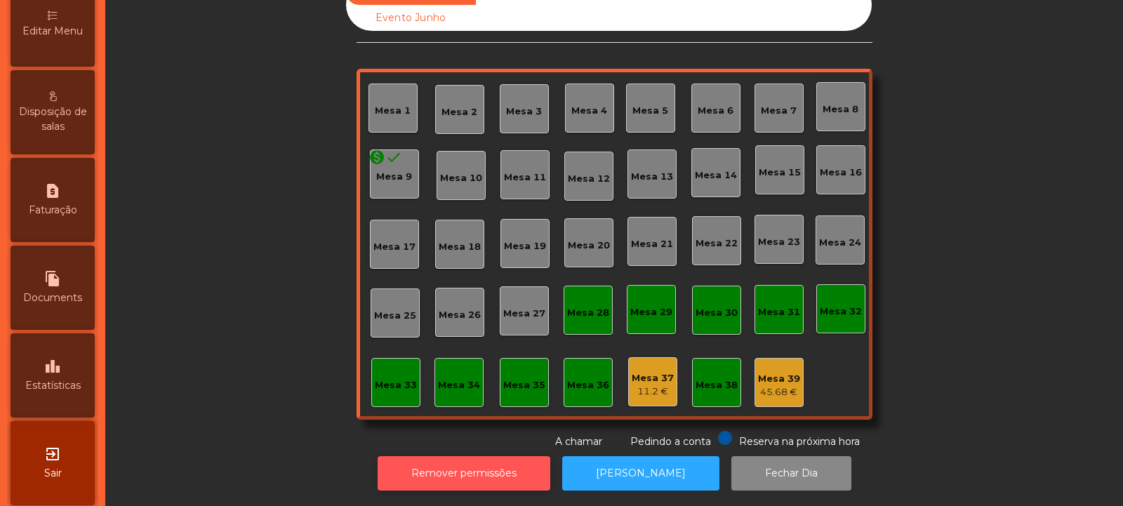
scroll to position [347, 0]
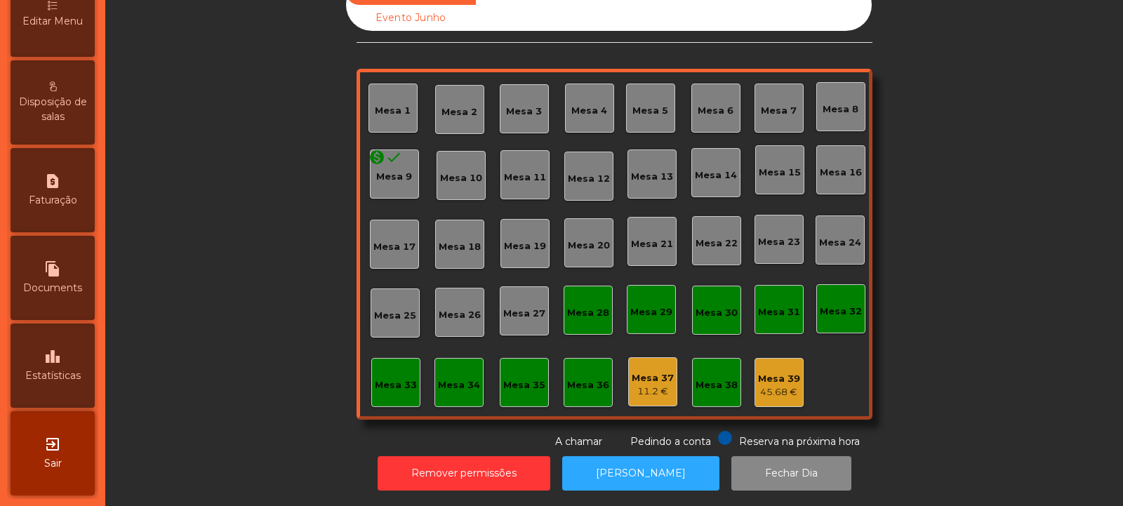
click at [74, 204] on span "Faturação" at bounding box center [53, 200] width 48 height 15
select select "*"
select select "****"
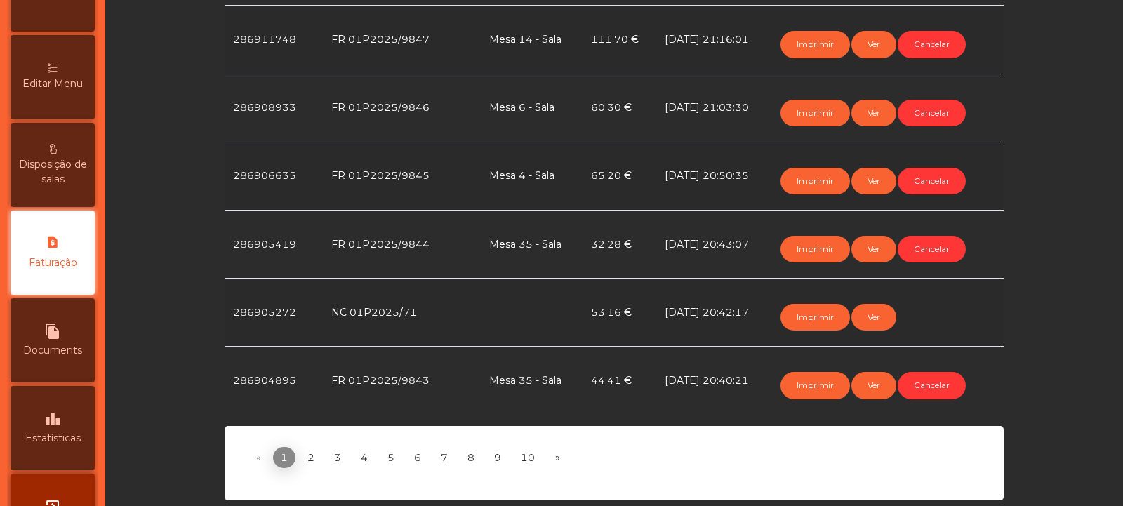
scroll to position [684, 0]
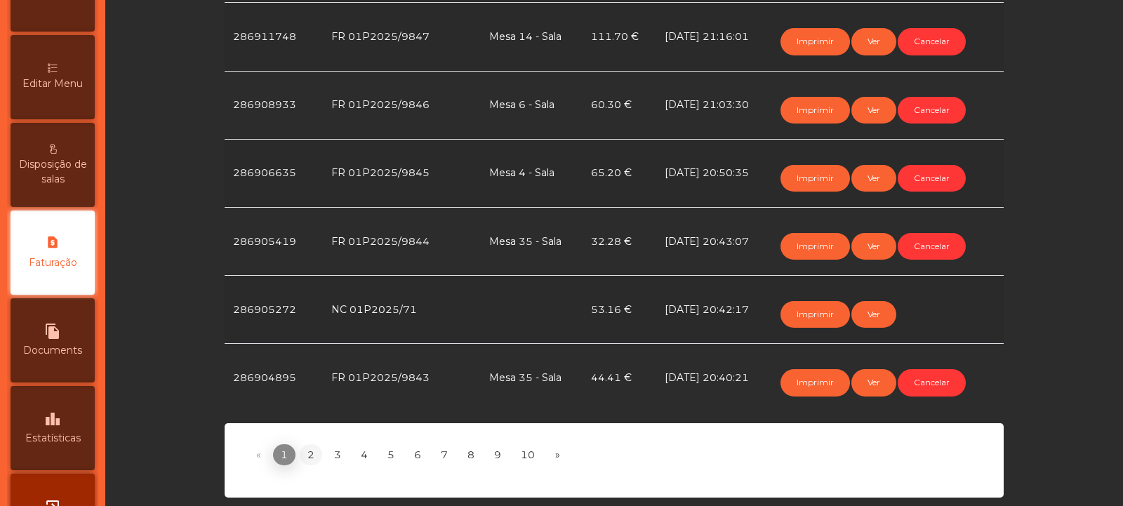
click at [305, 444] on link "2" at bounding box center [311, 454] width 22 height 21
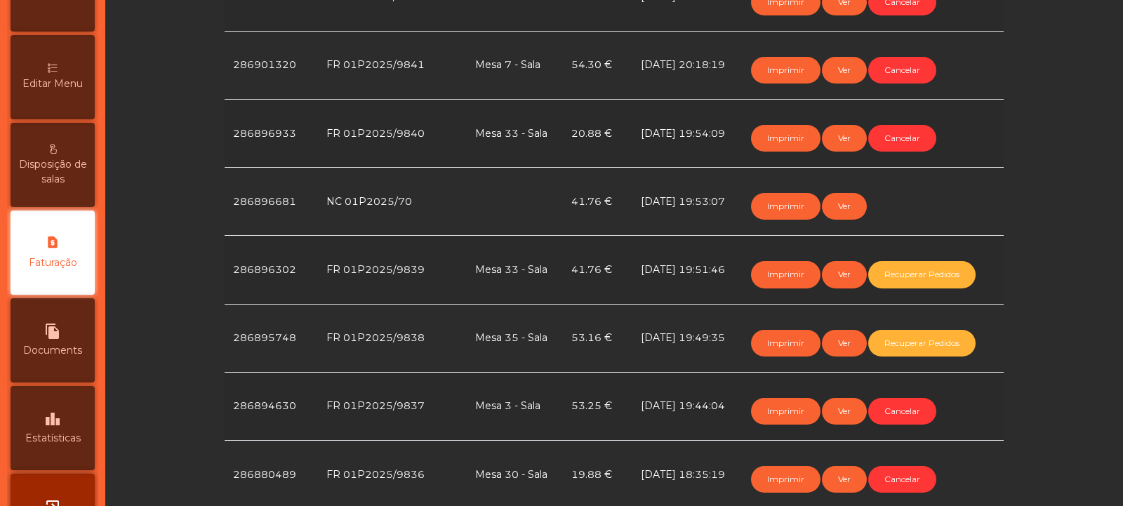
scroll to position [440, 0]
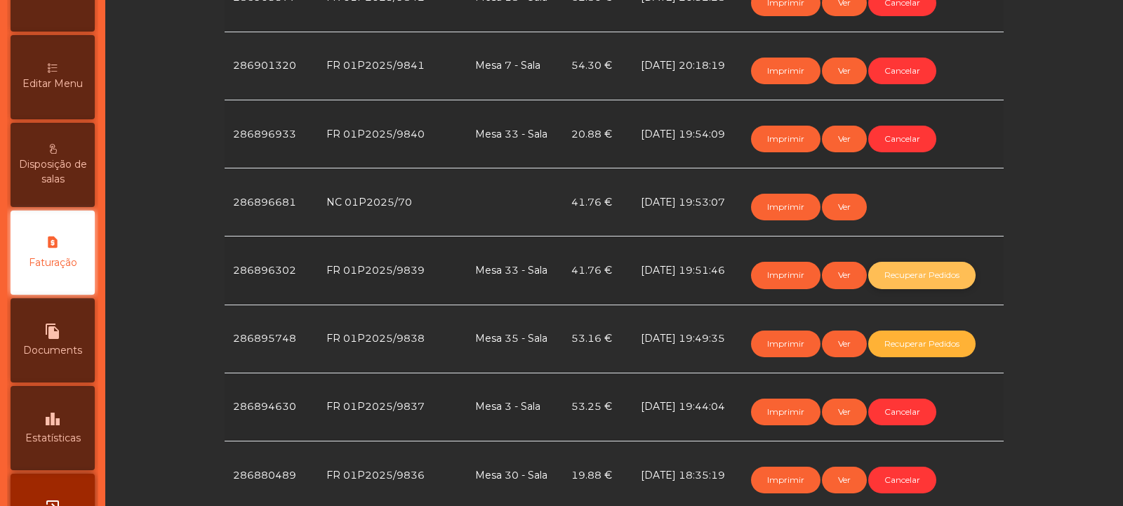
click at [908, 274] on button "Recuperar Pedidos" at bounding box center [921, 275] width 107 height 27
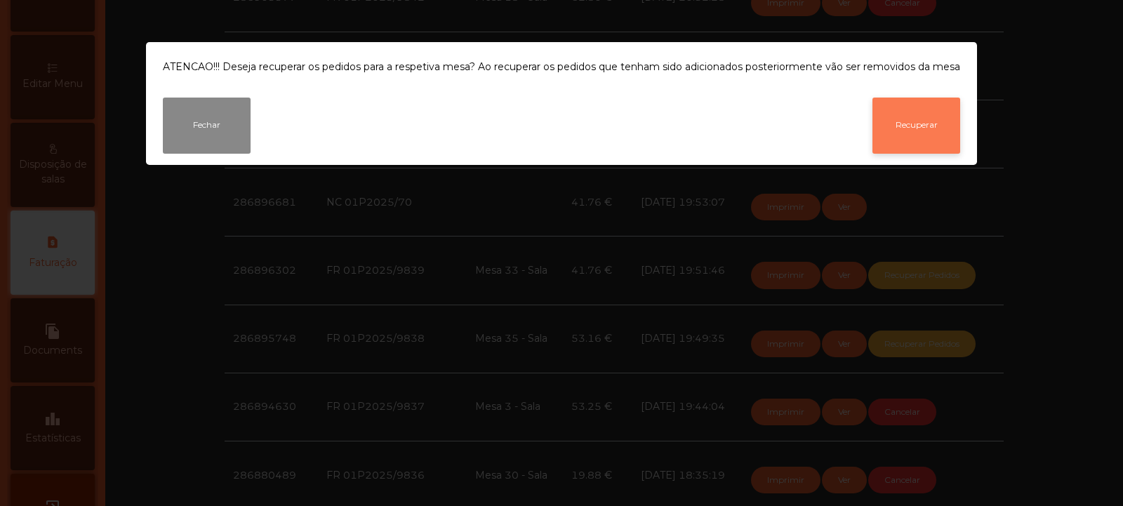
click at [926, 119] on button "Recuperar" at bounding box center [917, 126] width 88 height 56
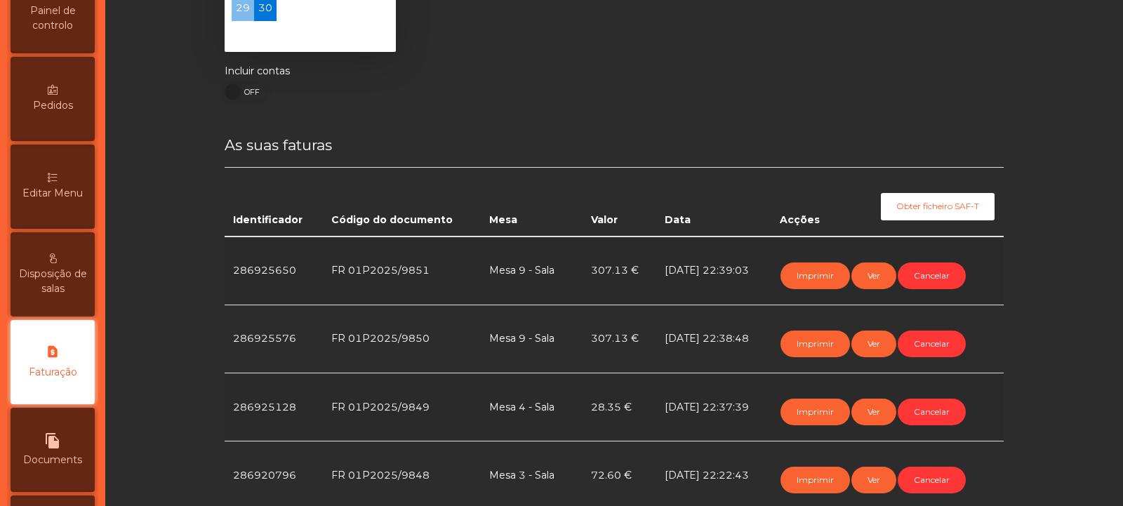
scroll to position [0, 0]
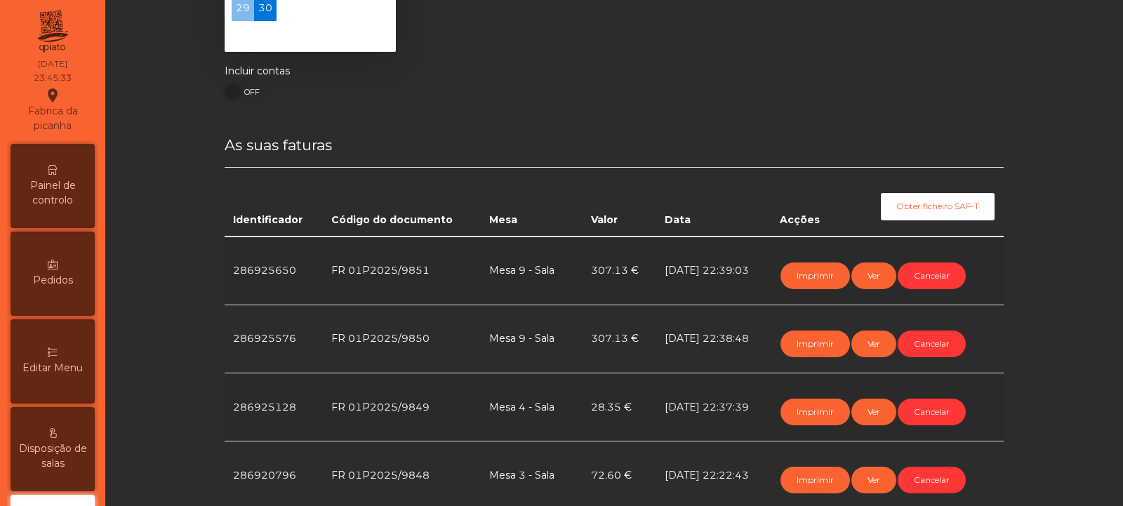
click at [53, 180] on span "Painel de controlo" at bounding box center [52, 192] width 77 height 29
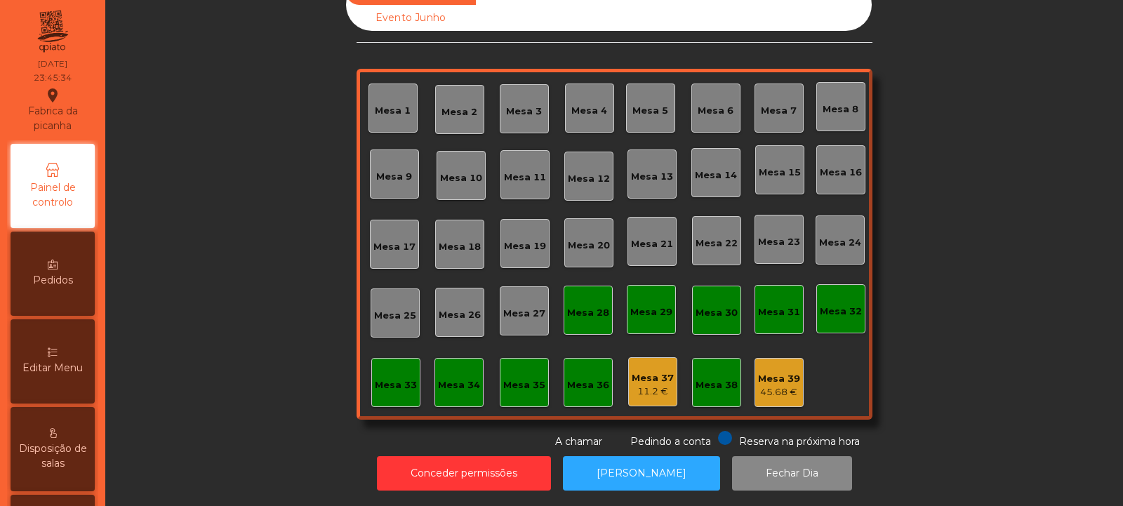
scroll to position [47, 0]
click at [389, 372] on div "Mesa 33" at bounding box center [396, 379] width 42 height 14
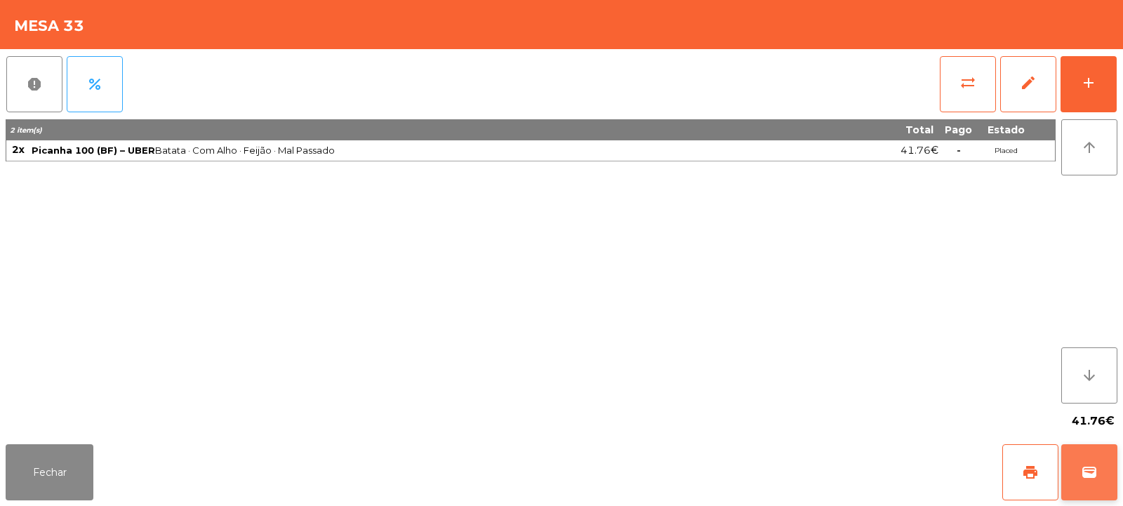
click at [1094, 475] on span "wallet" at bounding box center [1089, 472] width 17 height 17
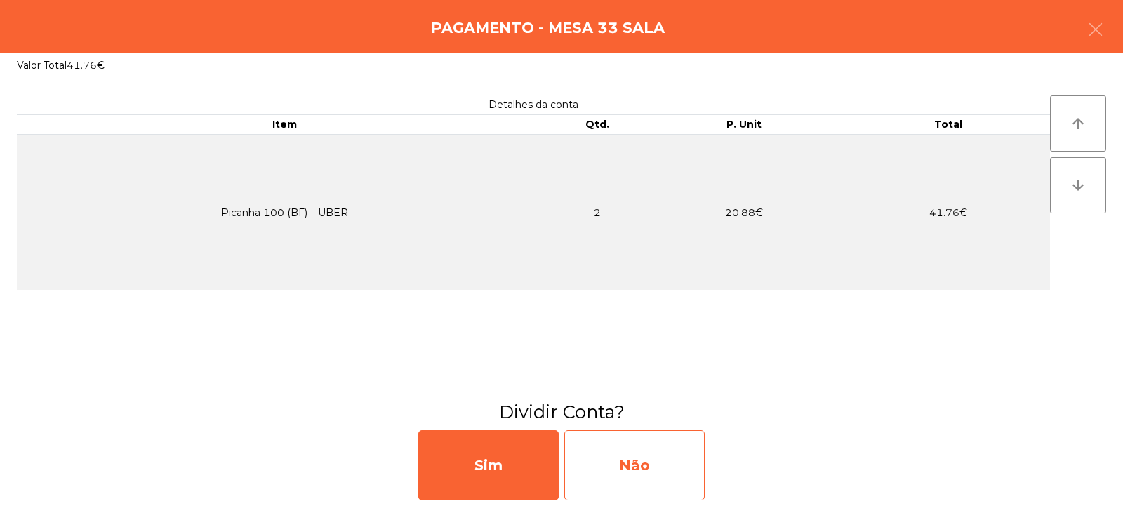
click at [640, 466] on div "Não" at bounding box center [634, 465] width 140 height 70
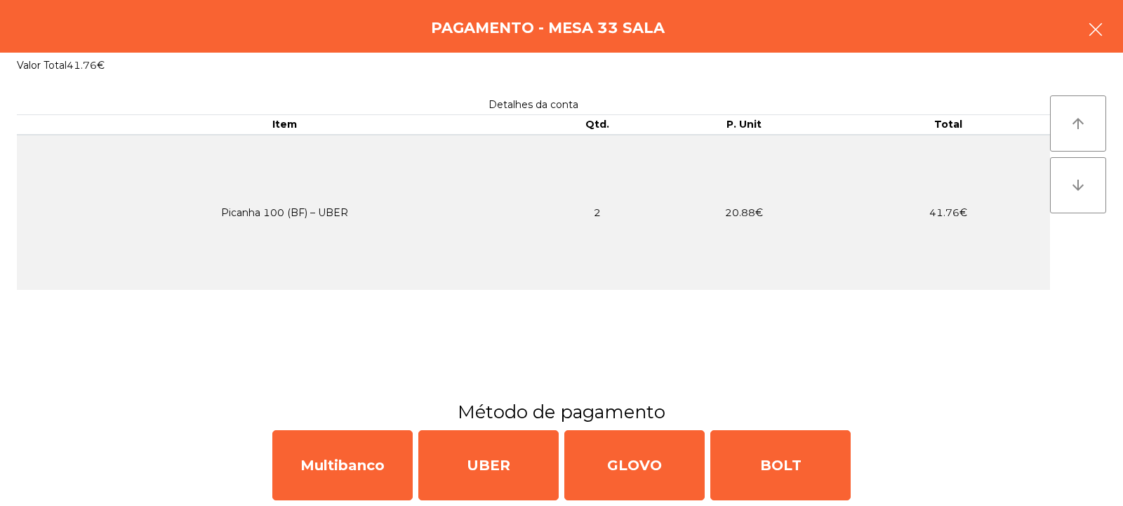
click at [1099, 35] on icon "button" at bounding box center [1095, 29] width 17 height 17
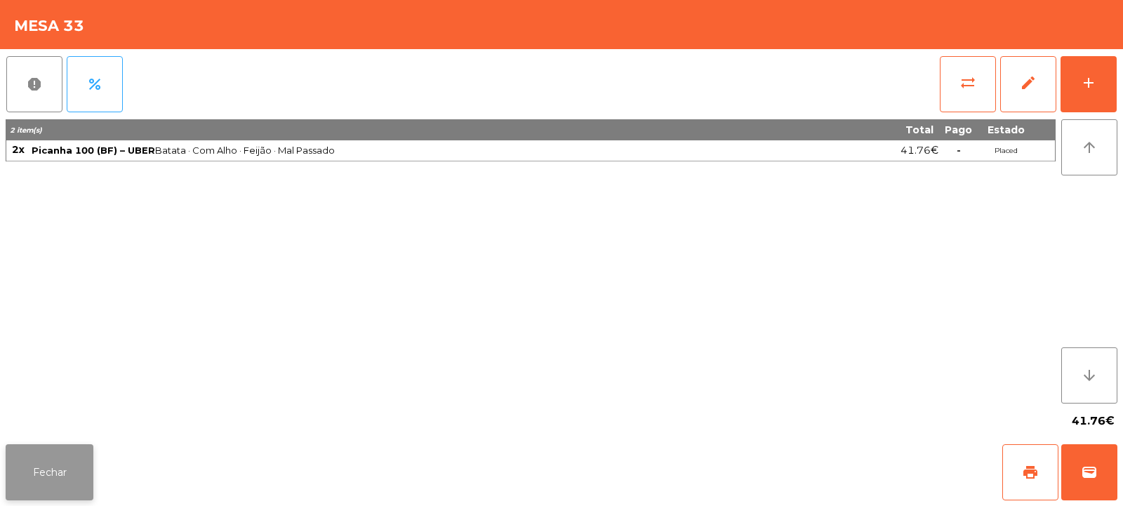
click at [85, 456] on button "Fechar" at bounding box center [50, 472] width 88 height 56
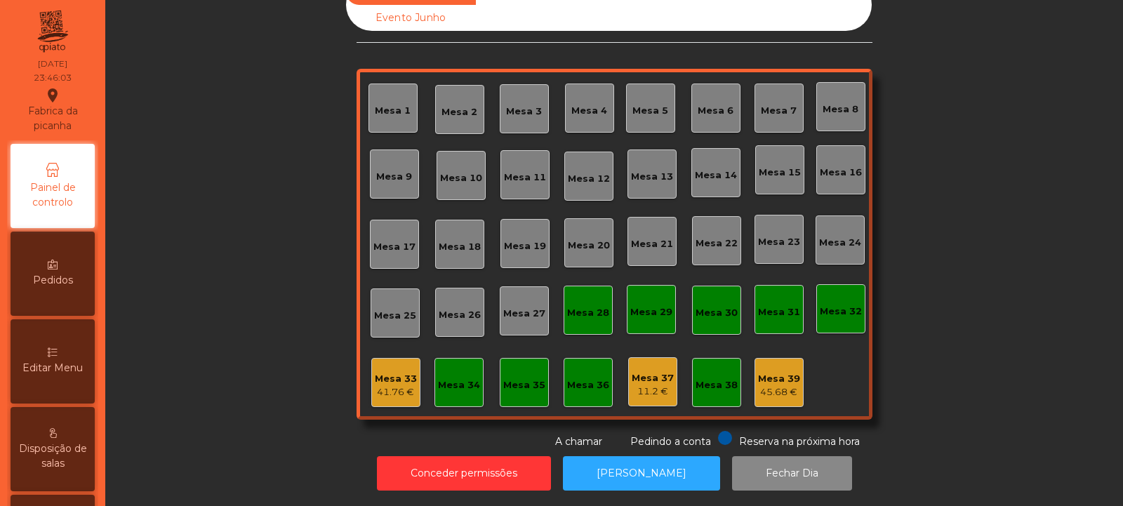
click at [399, 372] on div "Mesa 33" at bounding box center [396, 379] width 42 height 14
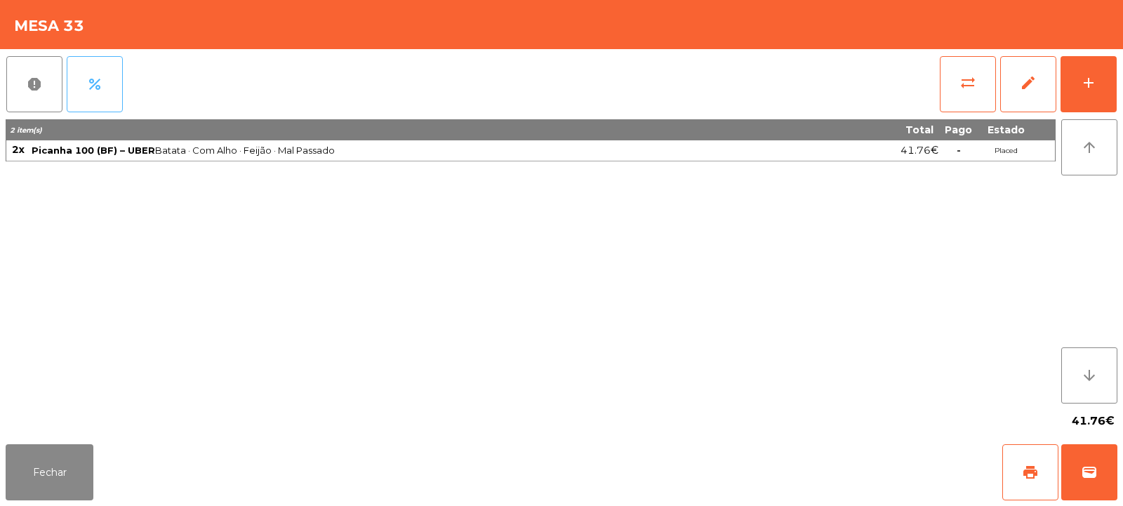
click at [111, 85] on button "percent" at bounding box center [95, 84] width 56 height 56
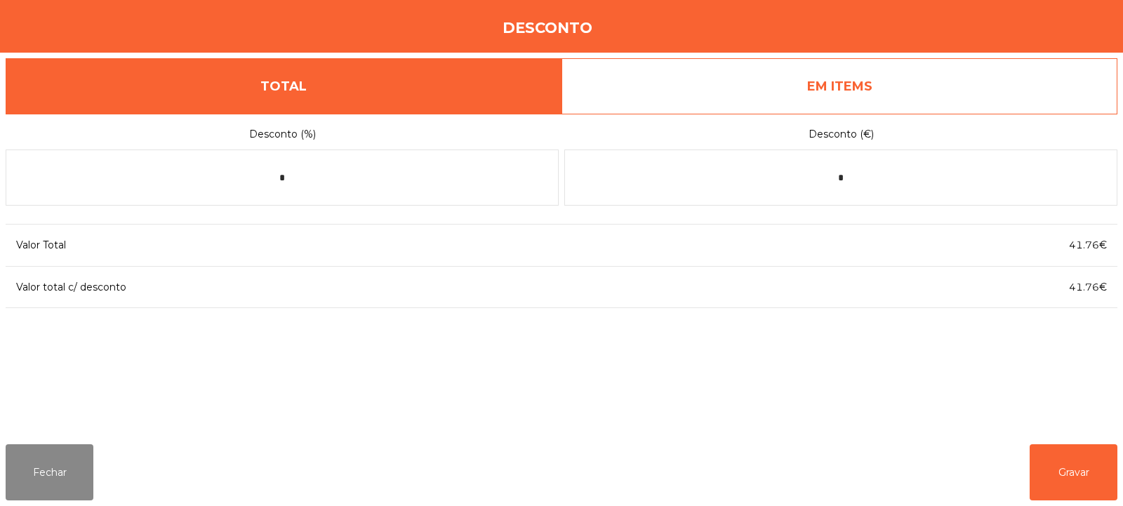
click at [935, 78] on link "EM ITEMS" at bounding box center [840, 86] width 556 height 56
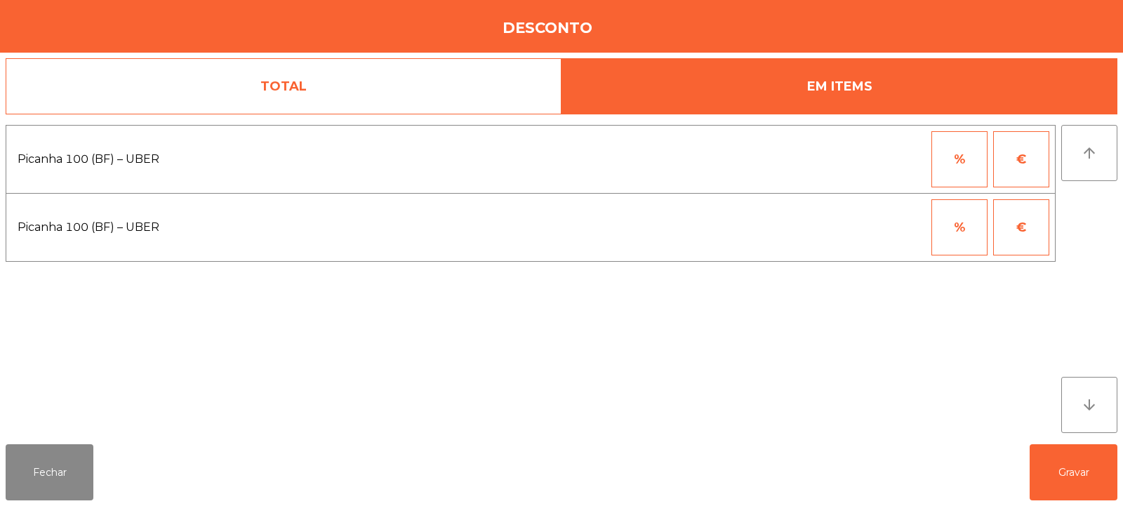
click at [977, 159] on button "%" at bounding box center [960, 159] width 56 height 56
click at [894, 162] on input "*" at bounding box center [891, 159] width 70 height 56
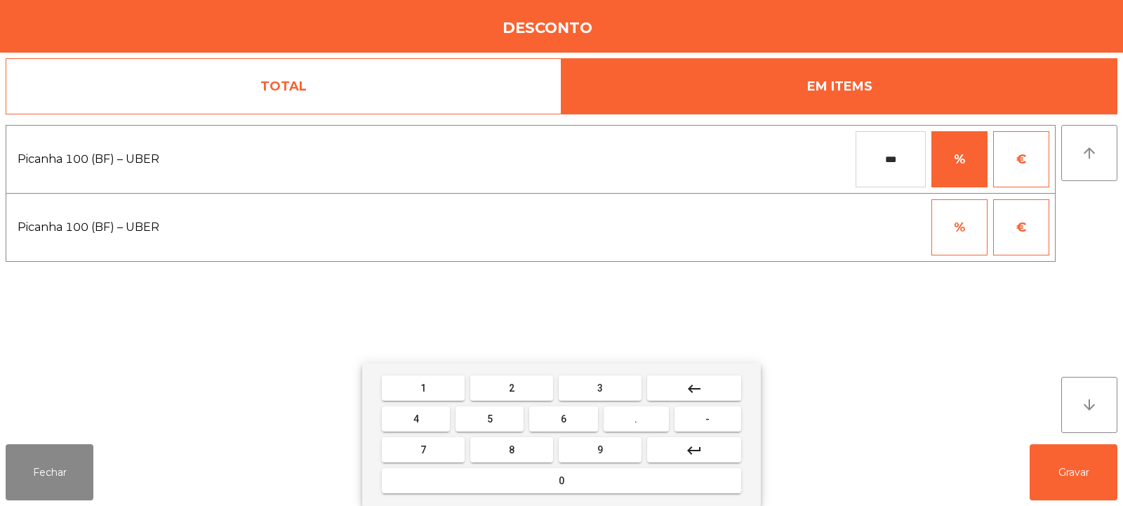
click at [901, 162] on input "***" at bounding box center [891, 159] width 70 height 56
type input "***"
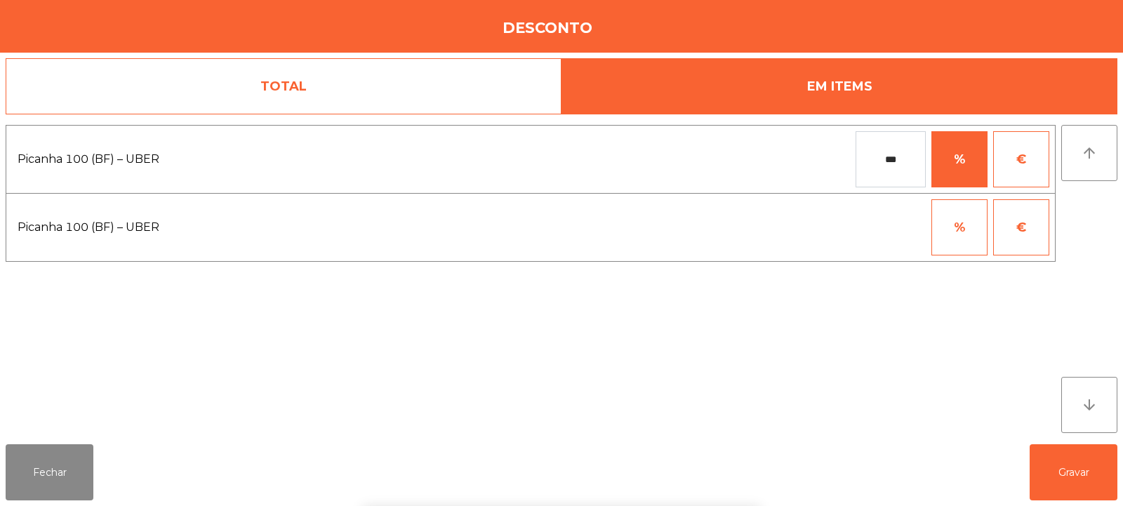
click at [1081, 474] on div "1 2 3 keyboard_backspace 4 5 6 . - 7 8 9 keyboard_return 0" at bounding box center [561, 434] width 1123 height 143
click at [1077, 476] on button "Gravar" at bounding box center [1074, 472] width 88 height 56
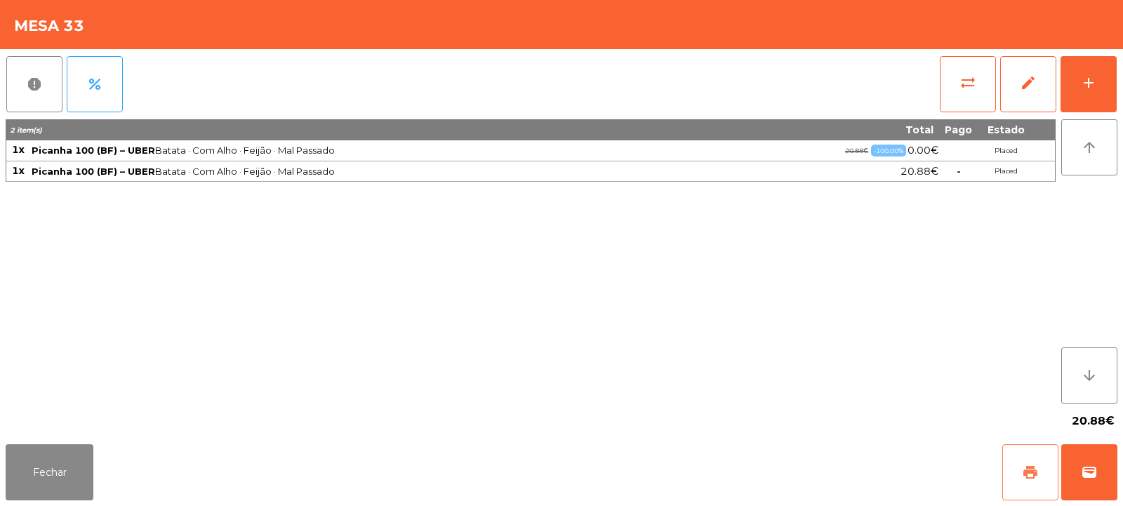
click at [1033, 477] on span "print" at bounding box center [1030, 472] width 17 height 17
click at [1099, 468] on button "wallet" at bounding box center [1089, 472] width 56 height 56
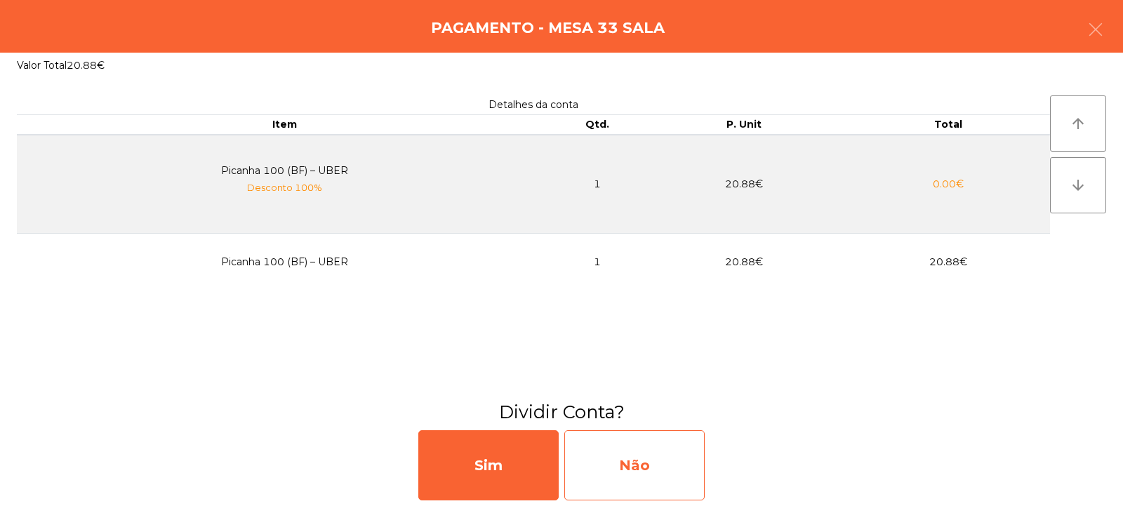
click at [656, 455] on div "Não" at bounding box center [634, 465] width 140 height 70
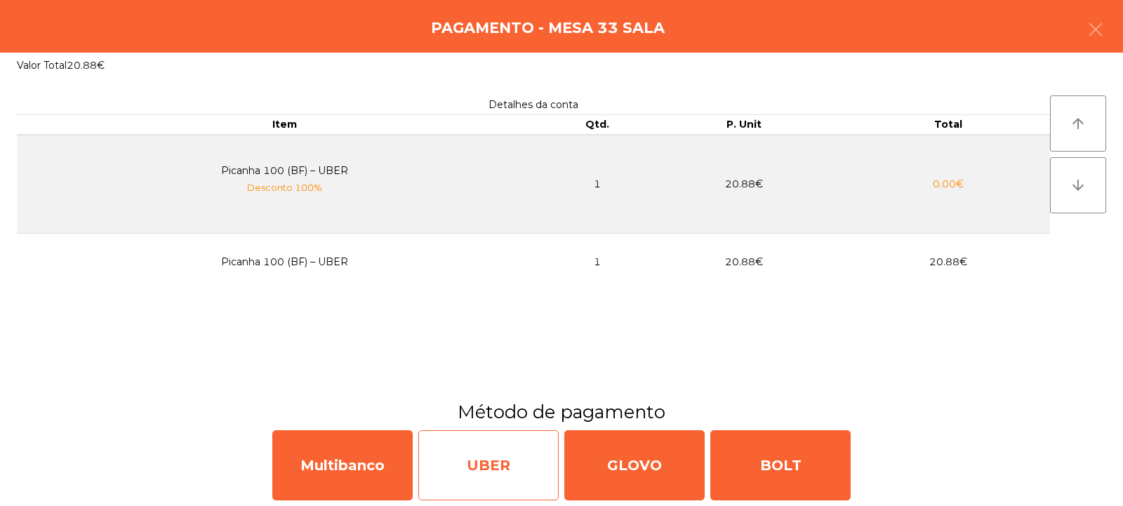
click at [462, 468] on div "UBER" at bounding box center [488, 465] width 140 height 70
select select "**"
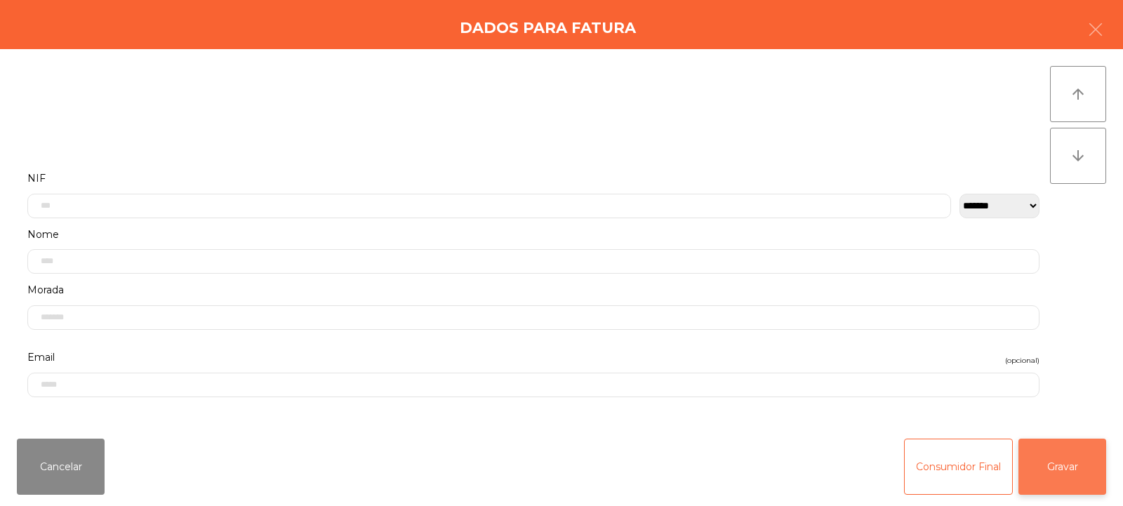
click at [1070, 475] on button "Gravar" at bounding box center [1063, 467] width 88 height 56
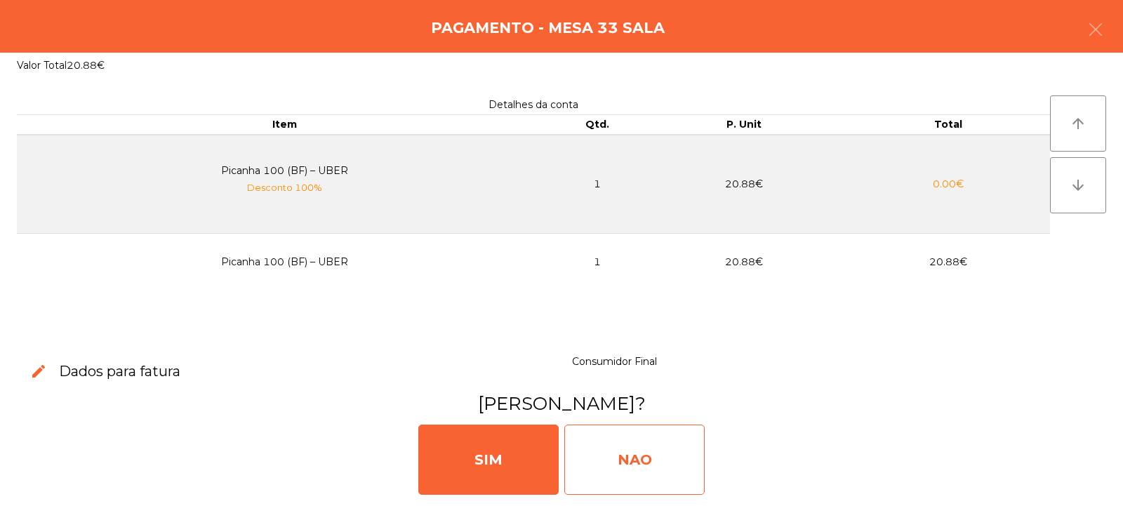
click at [679, 463] on div "NAO" at bounding box center [634, 460] width 140 height 70
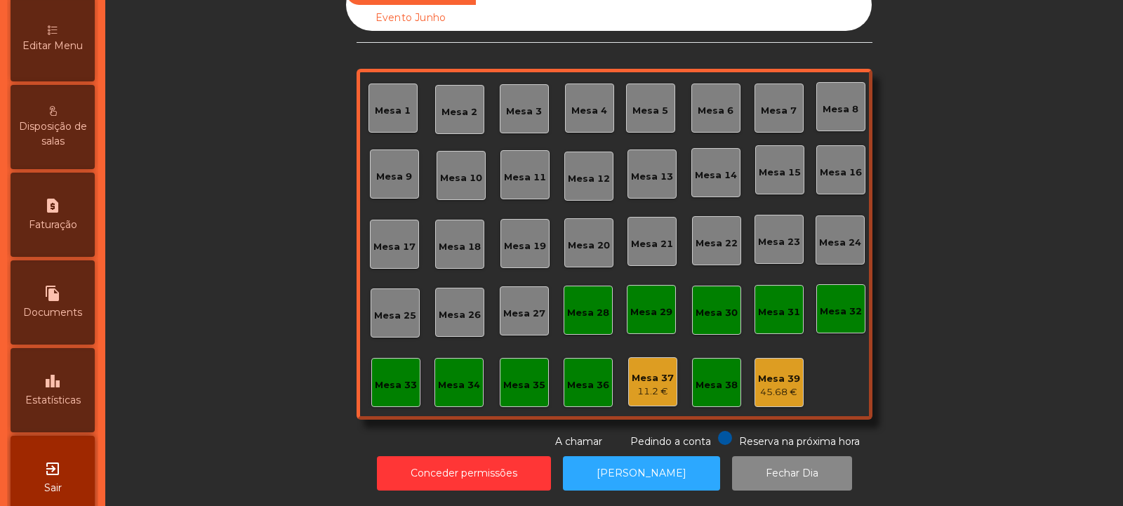
scroll to position [324, 0]
click at [62, 220] on span "Faturação" at bounding box center [53, 223] width 48 height 15
select select "*"
select select "****"
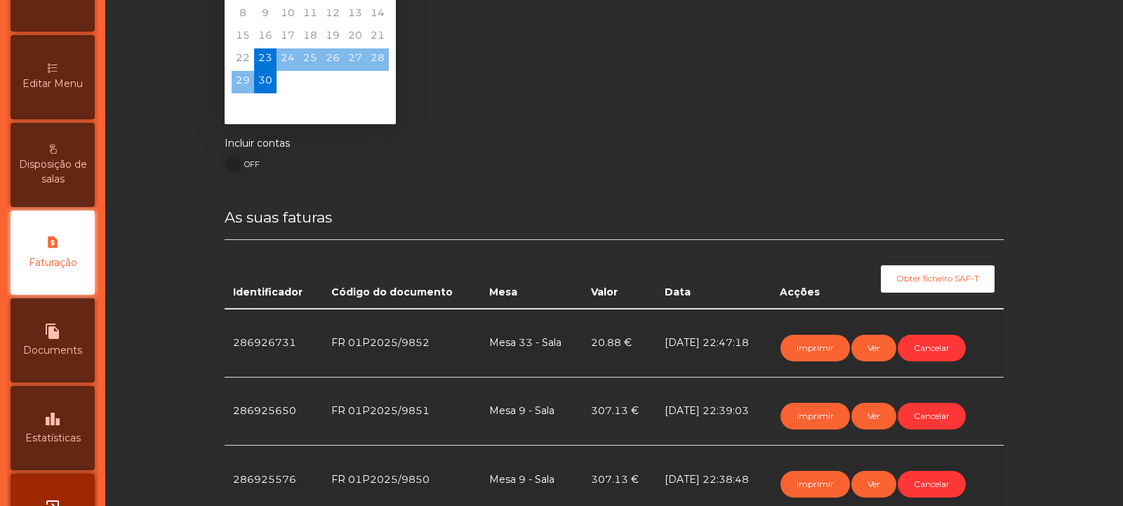
scroll to position [118, 0]
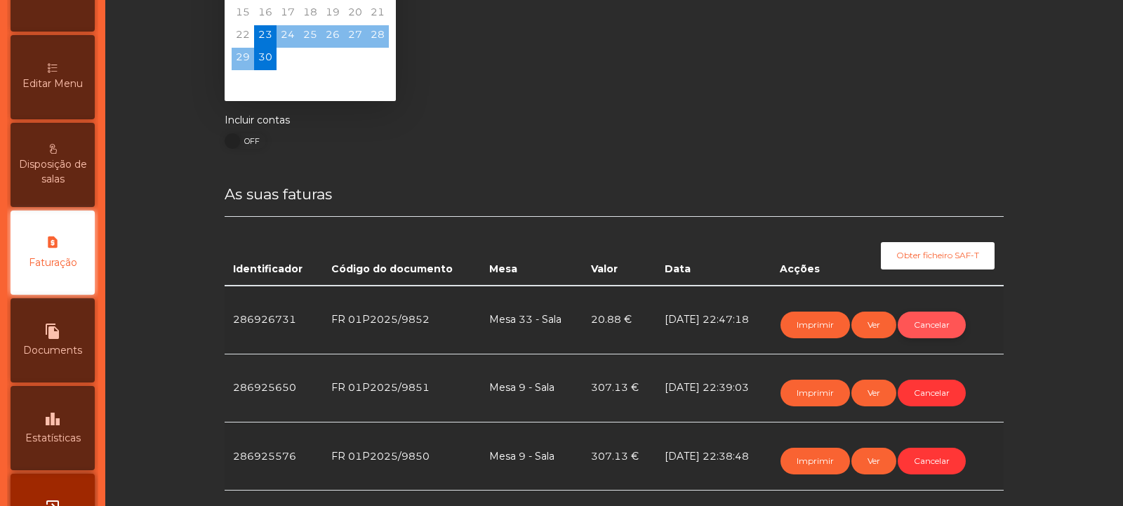
click at [937, 325] on button "Cancelar" at bounding box center [932, 325] width 68 height 27
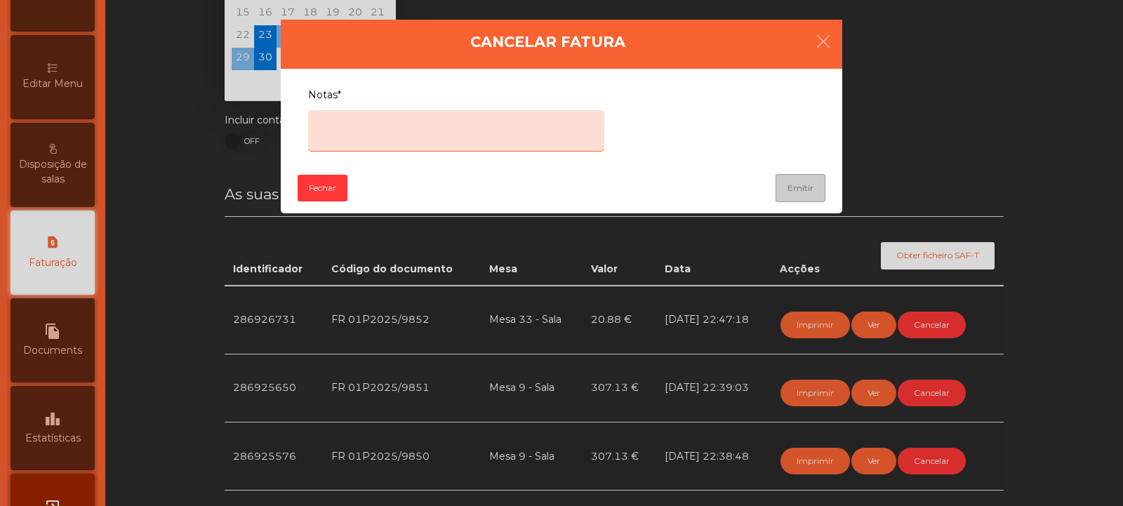
click at [528, 119] on textarea "Notas*" at bounding box center [456, 130] width 296 height 41
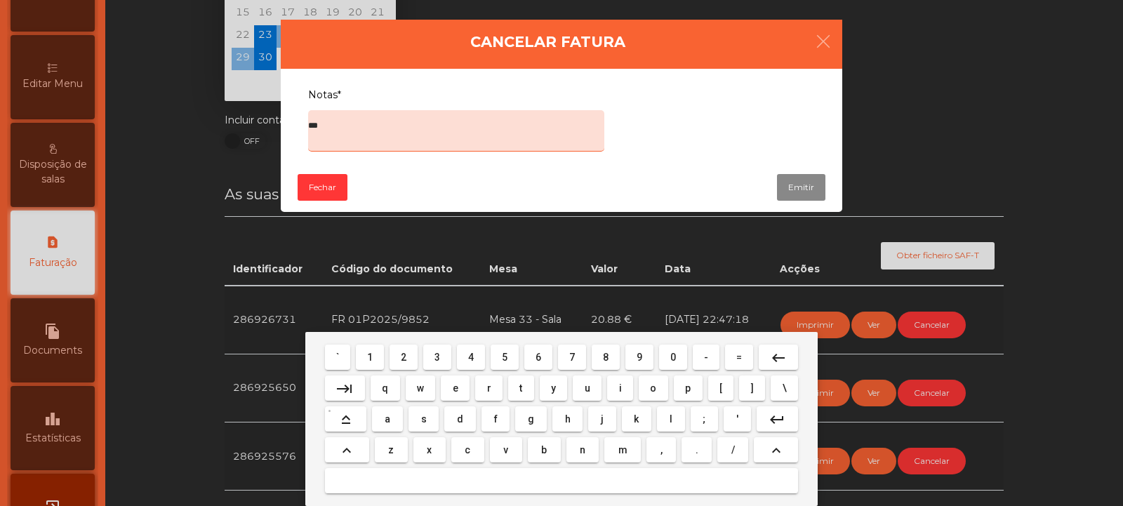
type textarea "****"
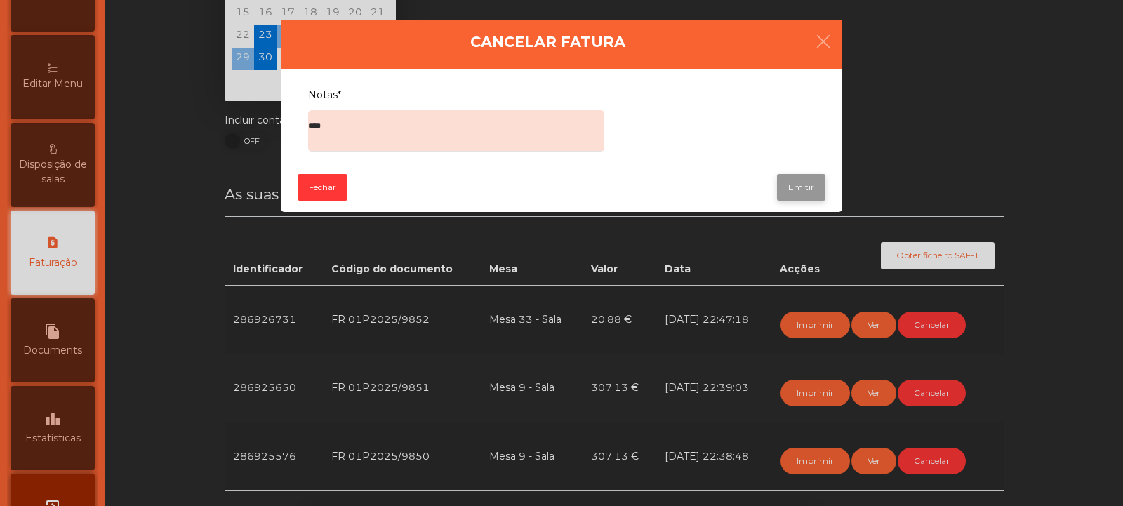
click at [804, 186] on button "Emitir" at bounding box center [801, 187] width 48 height 27
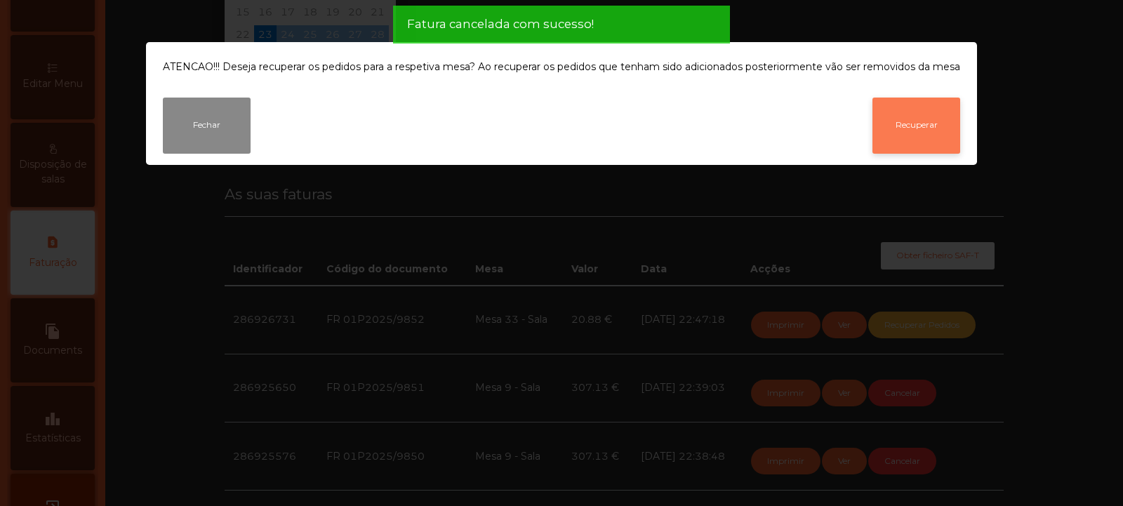
click at [904, 140] on button "Recuperar" at bounding box center [917, 126] width 88 height 56
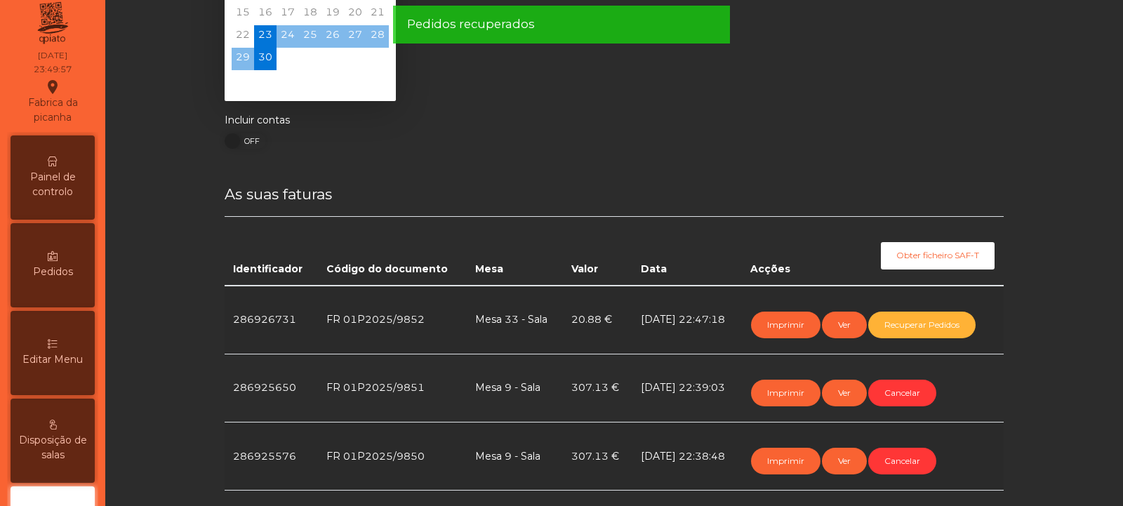
scroll to position [0, 0]
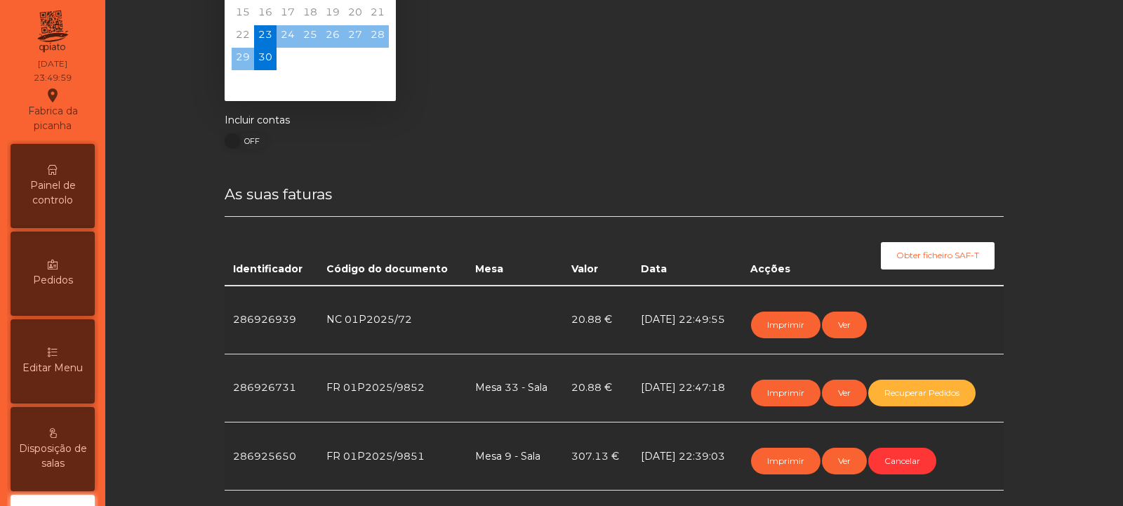
click at [62, 189] on span "Painel de controlo" at bounding box center [52, 192] width 77 height 29
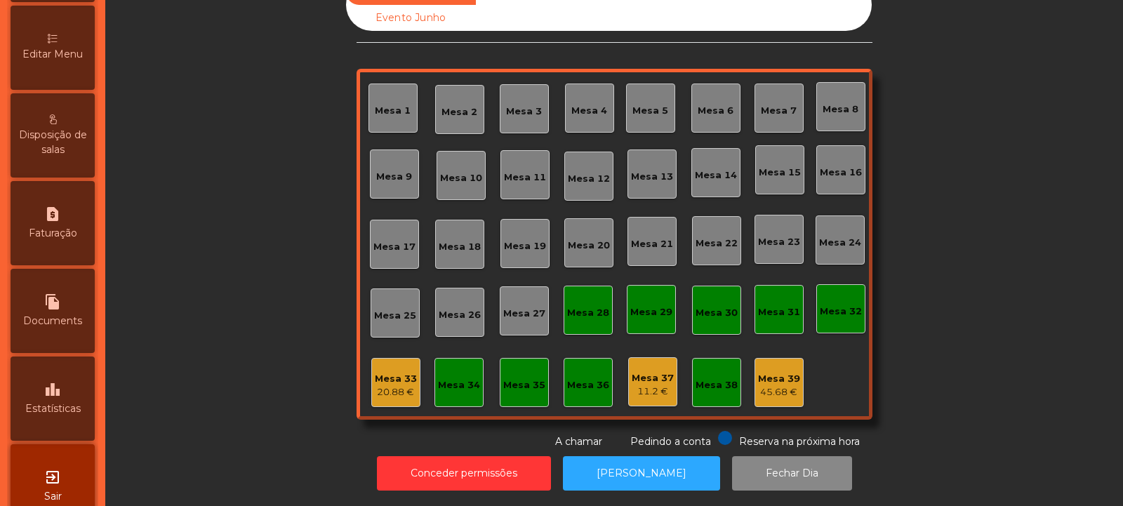
scroll to position [318, 0]
click at [61, 216] on icon "request_page" at bounding box center [52, 209] width 17 height 17
select select "*"
select select "****"
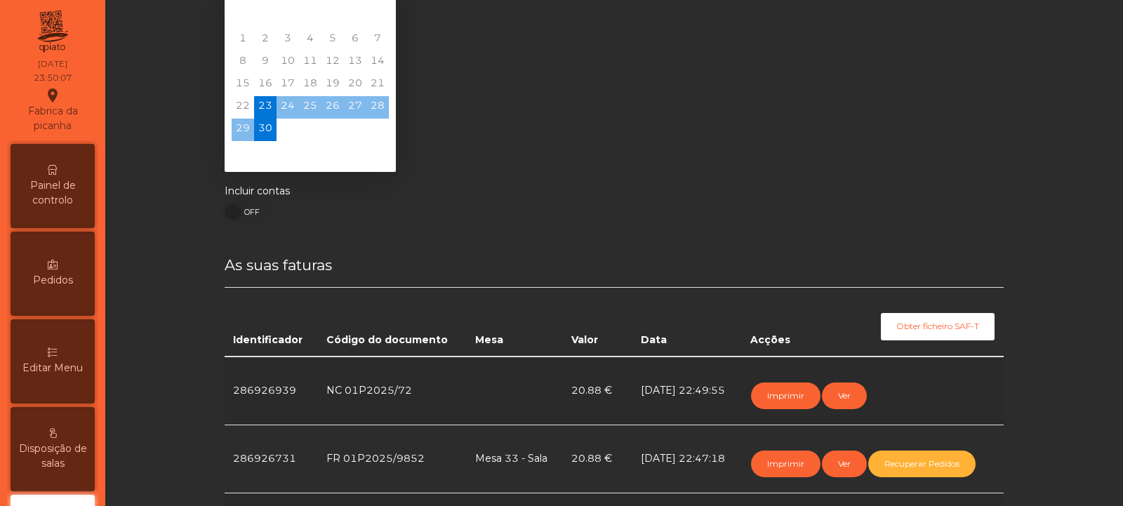
click at [47, 163] on div "Painel de controlo" at bounding box center [53, 186] width 84 height 84
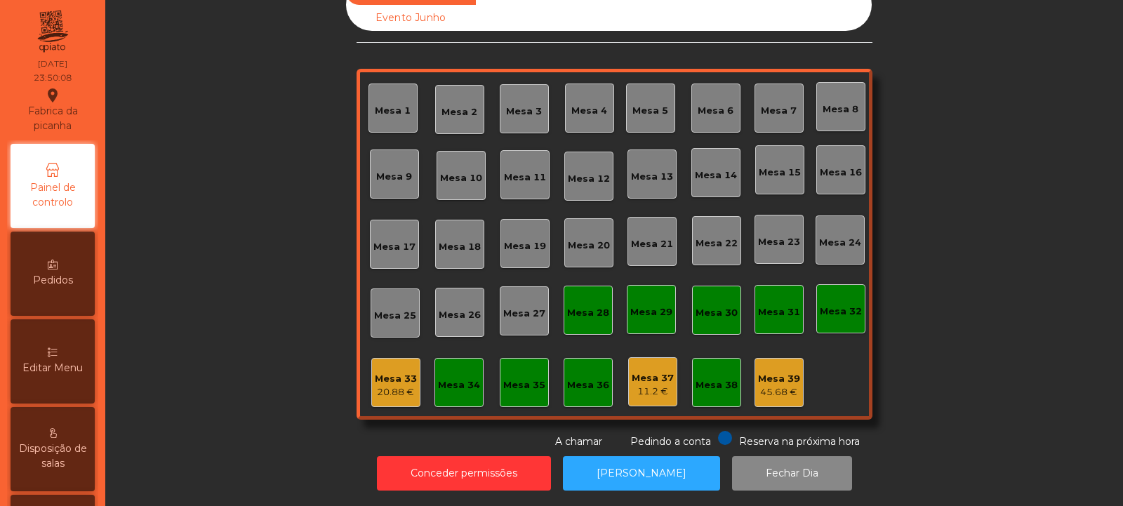
click at [390, 372] on div "Mesa 33" at bounding box center [396, 379] width 42 height 14
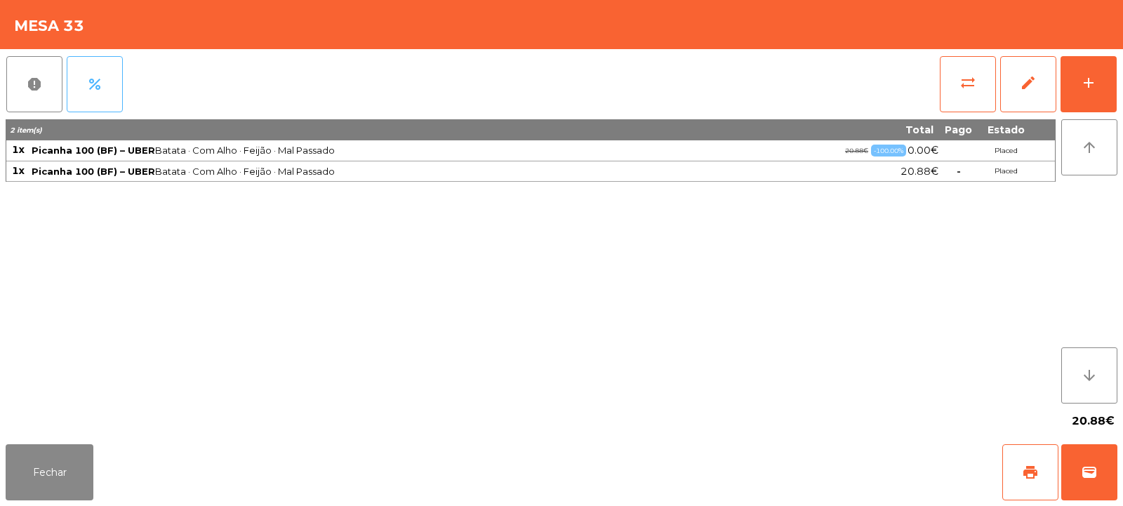
click at [96, 86] on span "percent" at bounding box center [94, 84] width 17 height 17
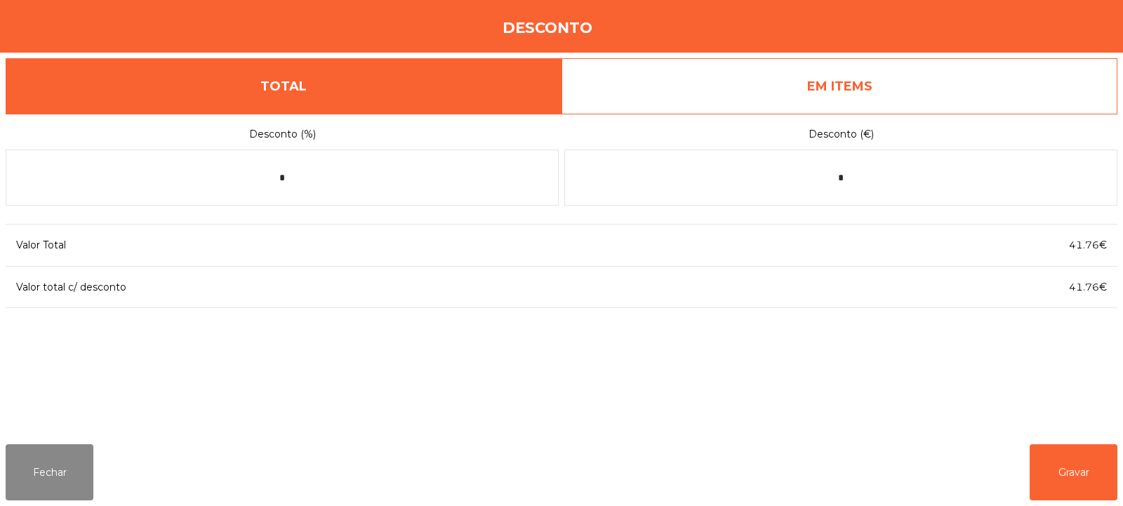
click at [922, 80] on link "EM ITEMS" at bounding box center [840, 86] width 556 height 56
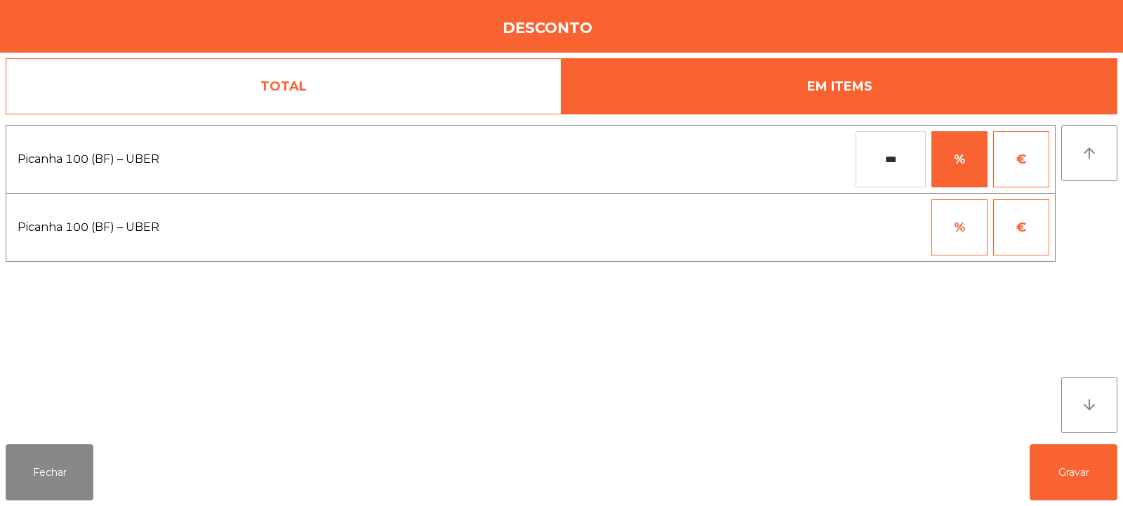
click at [899, 154] on input "***" at bounding box center [891, 159] width 70 height 56
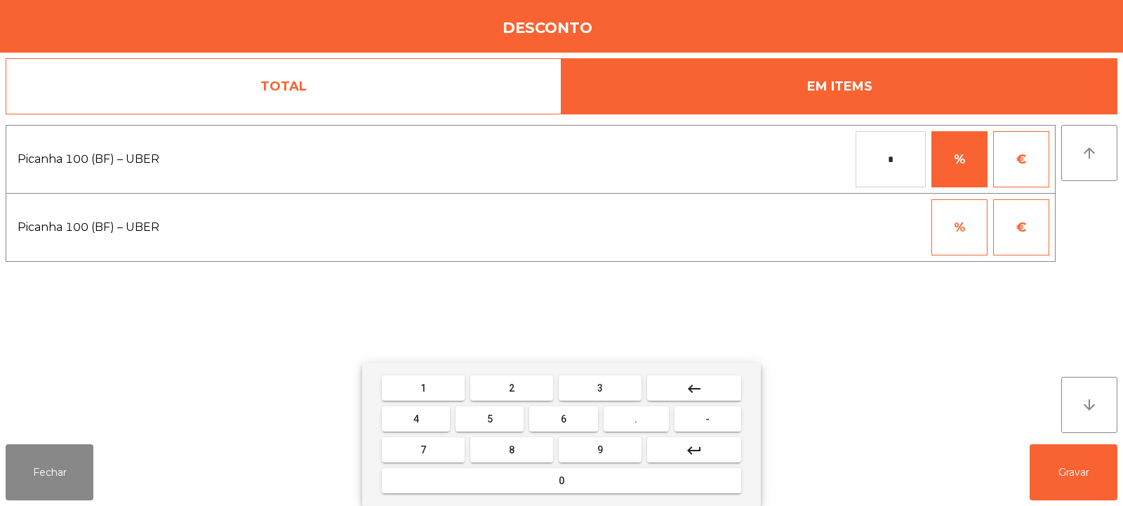
type input "*"
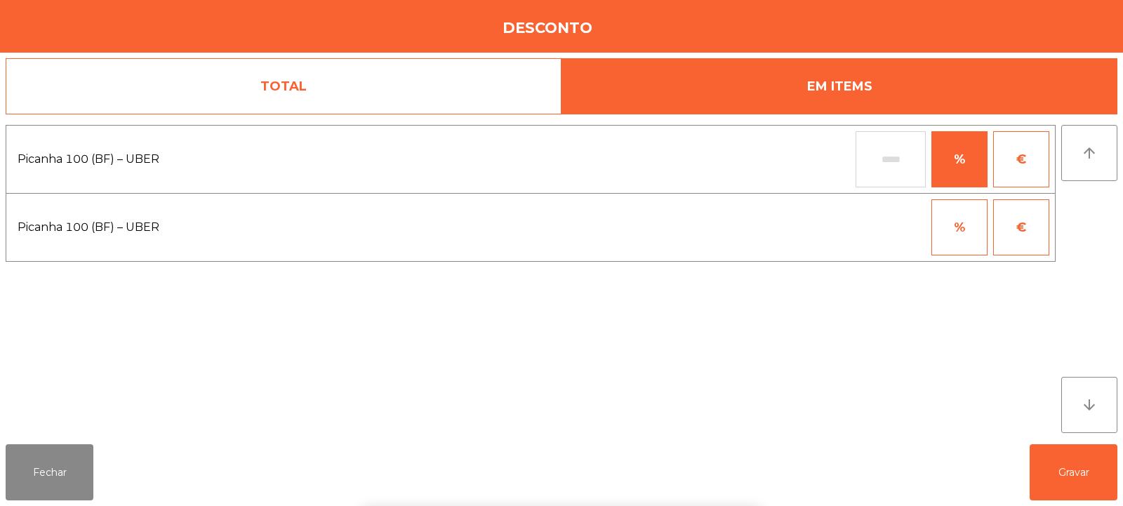
click at [1064, 484] on div "1 2 3 keyboard_backspace 4 5 6 . - 7 8 9 keyboard_return 0" at bounding box center [561, 434] width 1123 height 143
click at [1077, 487] on button "Gravar" at bounding box center [1074, 472] width 88 height 56
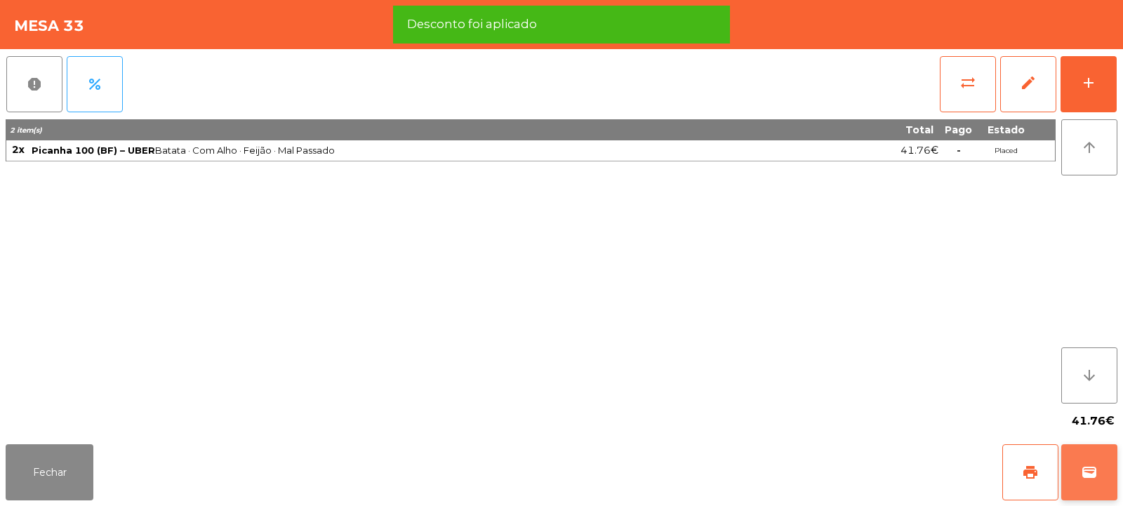
click at [1085, 456] on button "wallet" at bounding box center [1089, 472] width 56 height 56
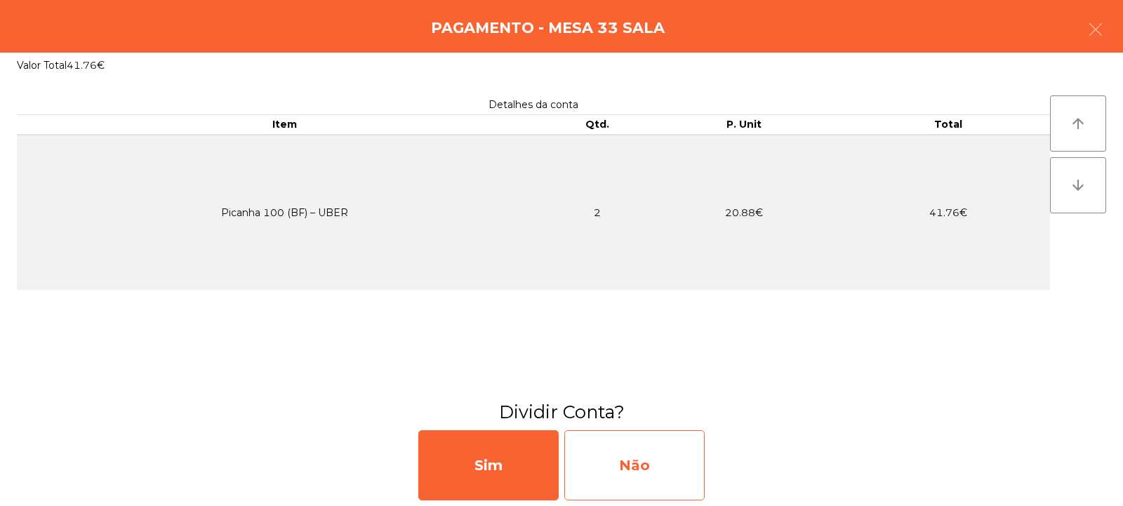
click at [666, 459] on div "Não" at bounding box center [634, 465] width 140 height 70
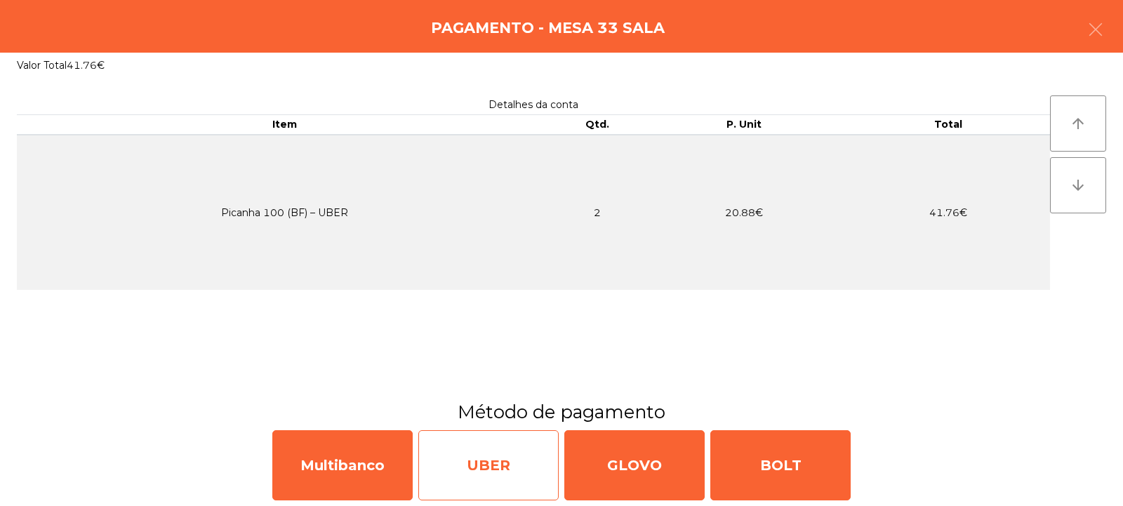
click at [502, 470] on div "UBER" at bounding box center [488, 465] width 140 height 70
select select "**"
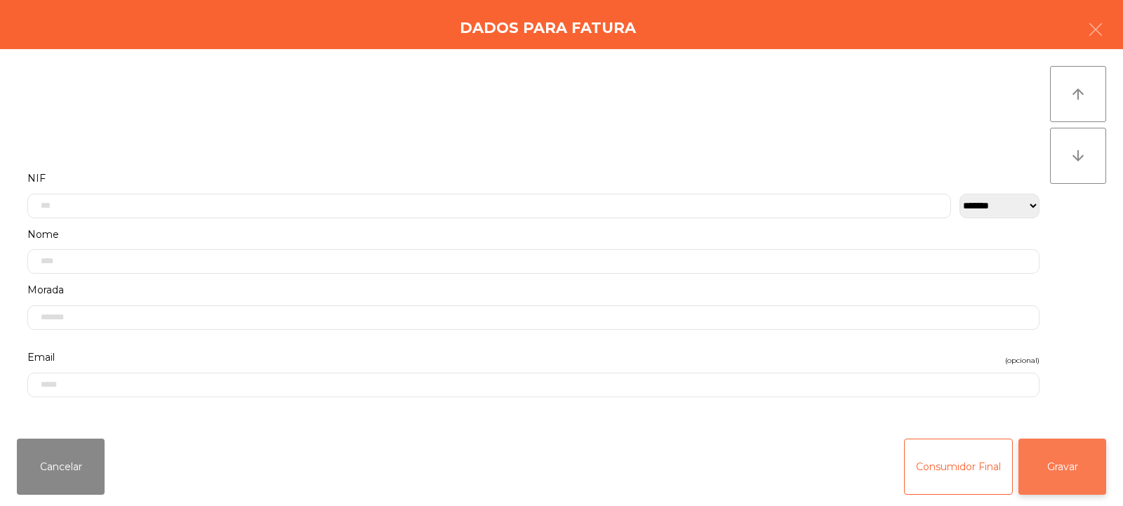
click at [1073, 485] on button "Gravar" at bounding box center [1063, 467] width 88 height 56
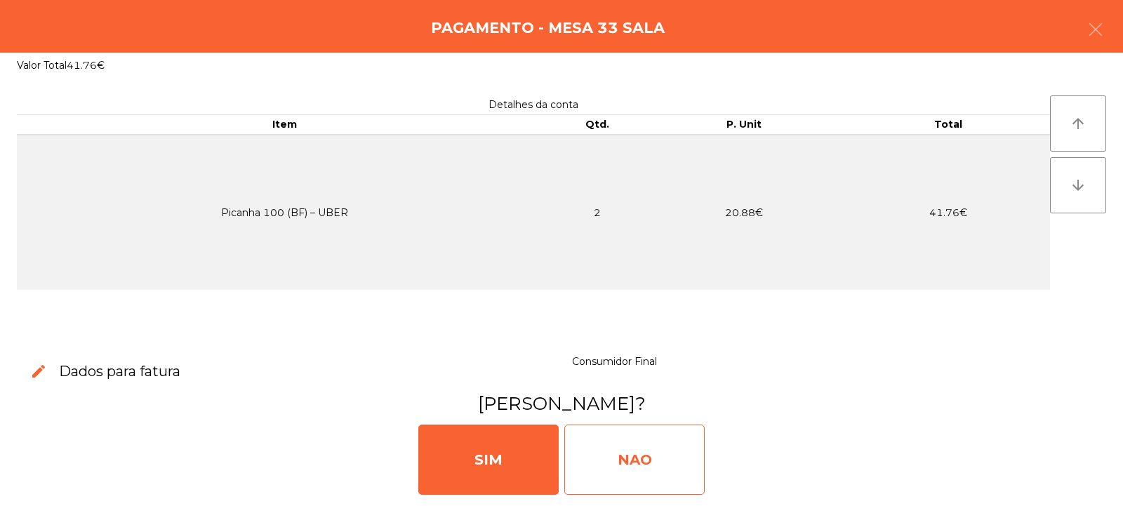
click at [647, 460] on div "NAO" at bounding box center [634, 460] width 140 height 70
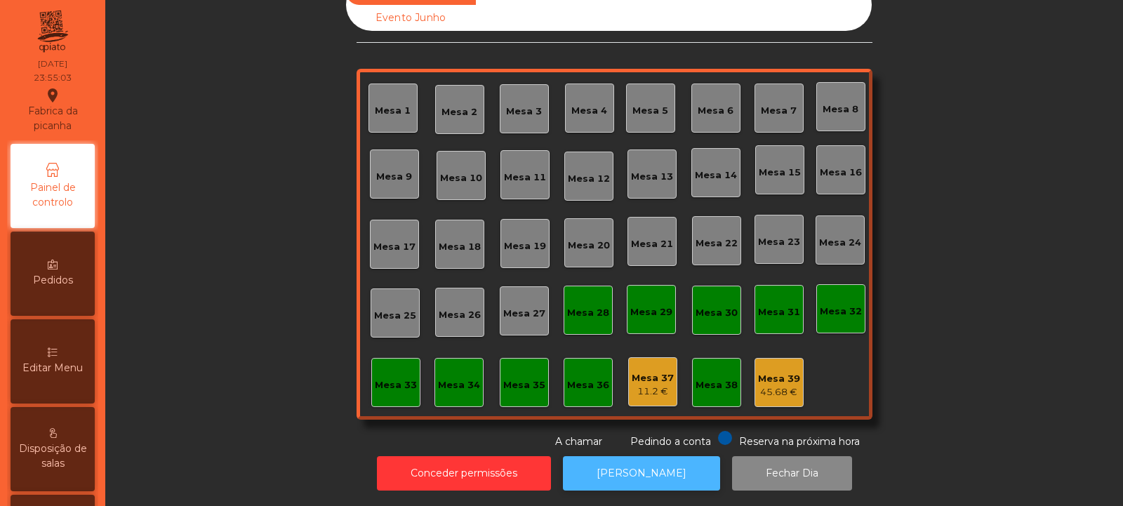
click at [649, 463] on button "[PERSON_NAME]" at bounding box center [641, 473] width 157 height 34
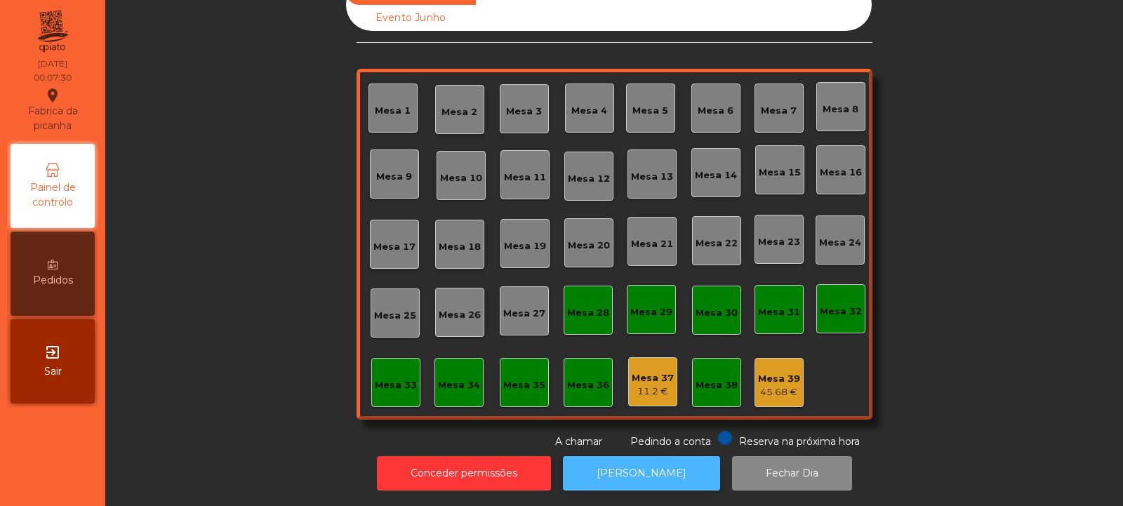
click at [654, 458] on button "[PERSON_NAME]" at bounding box center [641, 473] width 157 height 34
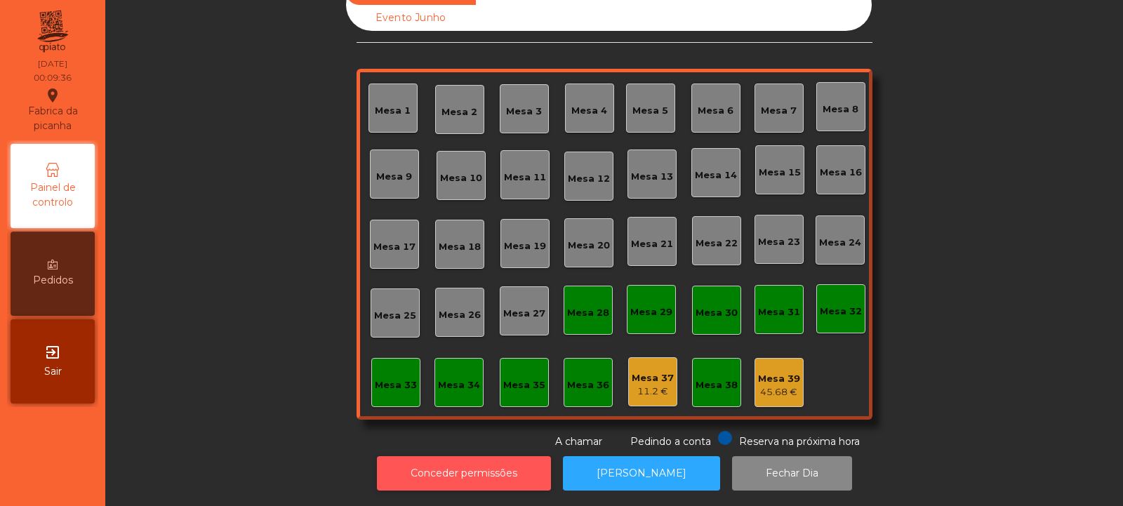
click at [498, 465] on button "Conceder permissões" at bounding box center [464, 473] width 174 height 34
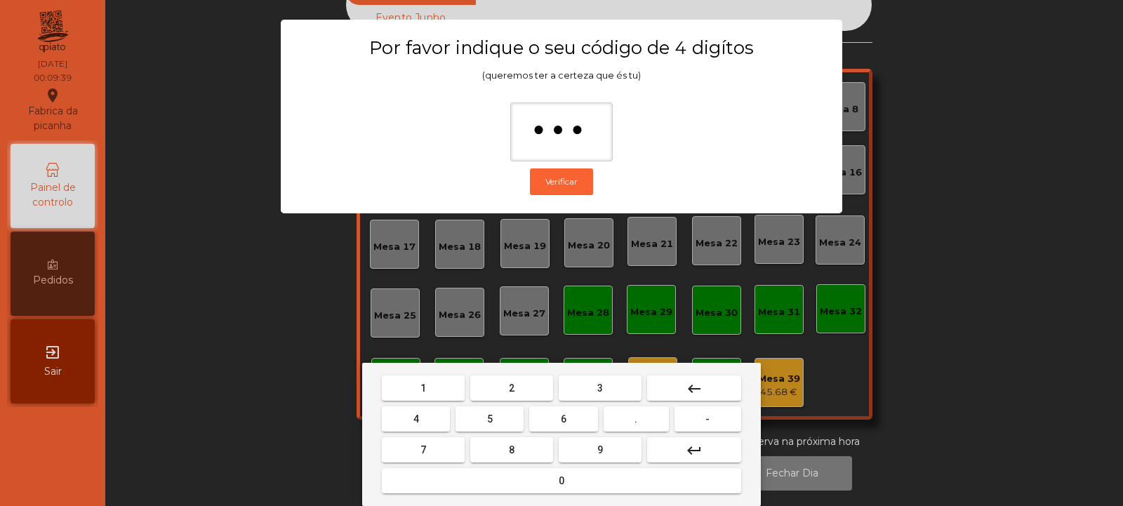
type input "****"
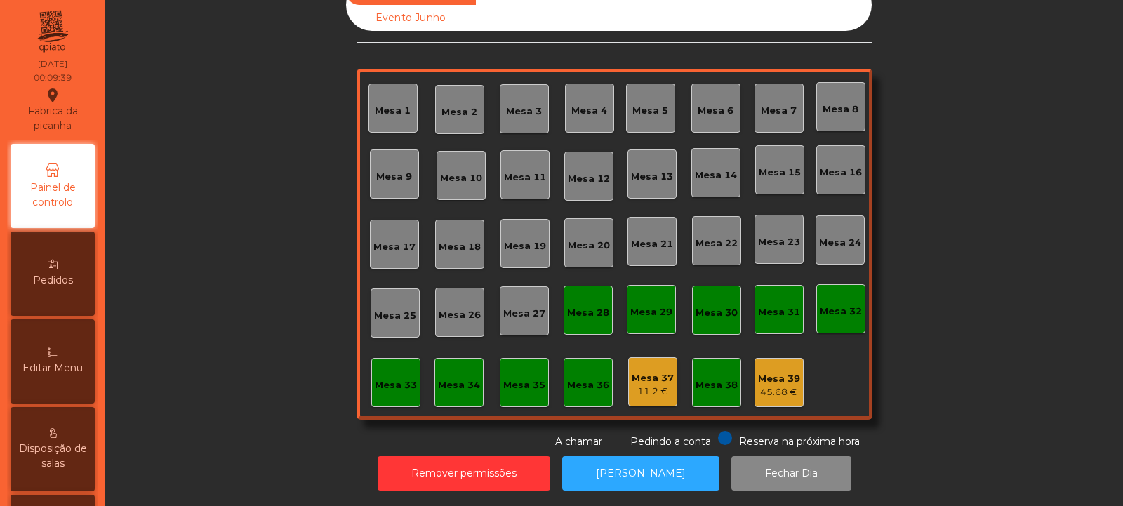
click at [649, 385] on div "11.2 €" at bounding box center [653, 392] width 42 height 14
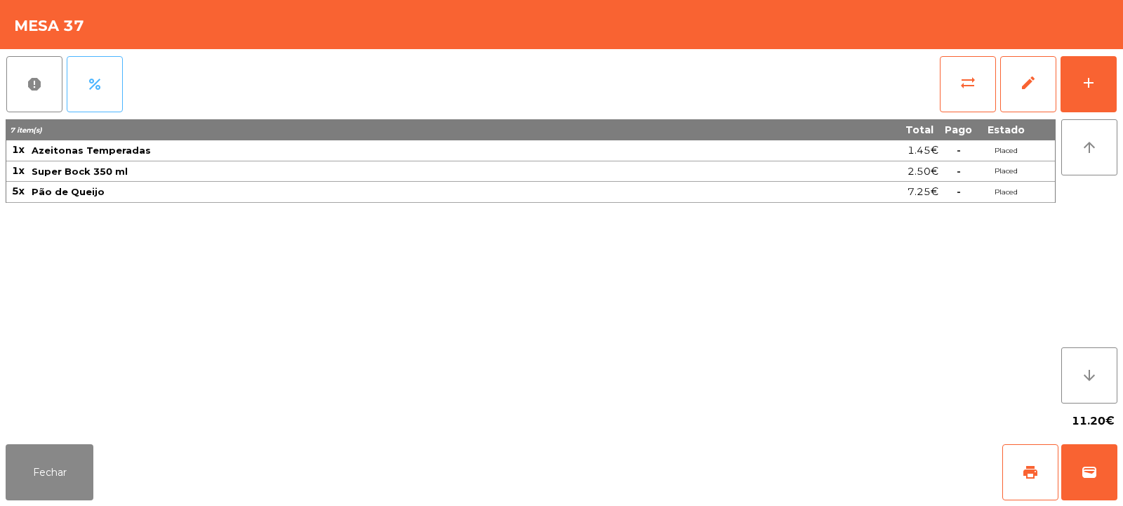
click at [100, 85] on span "percent" at bounding box center [94, 84] width 17 height 17
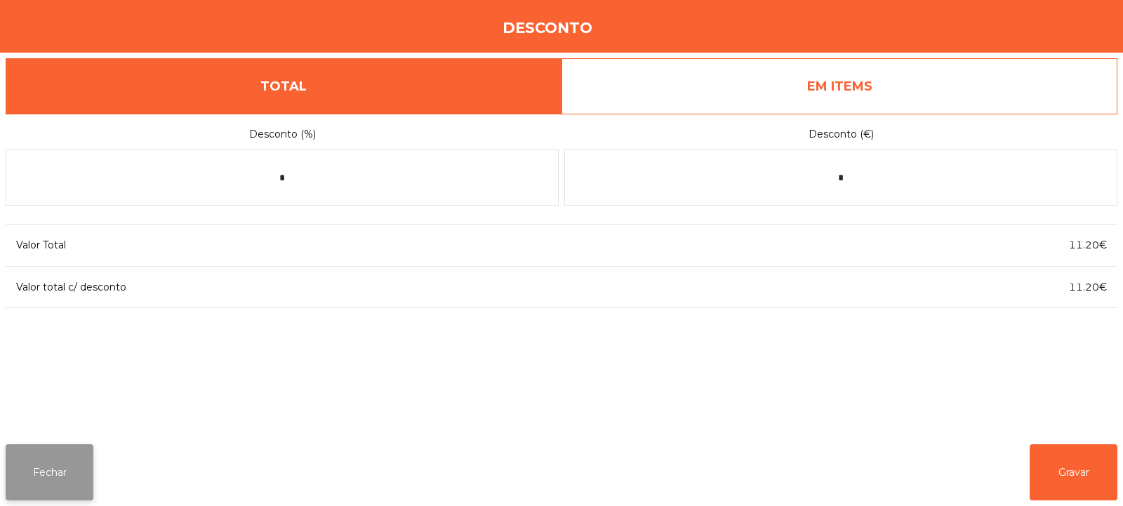
click at [53, 461] on button "Fechar" at bounding box center [50, 472] width 88 height 56
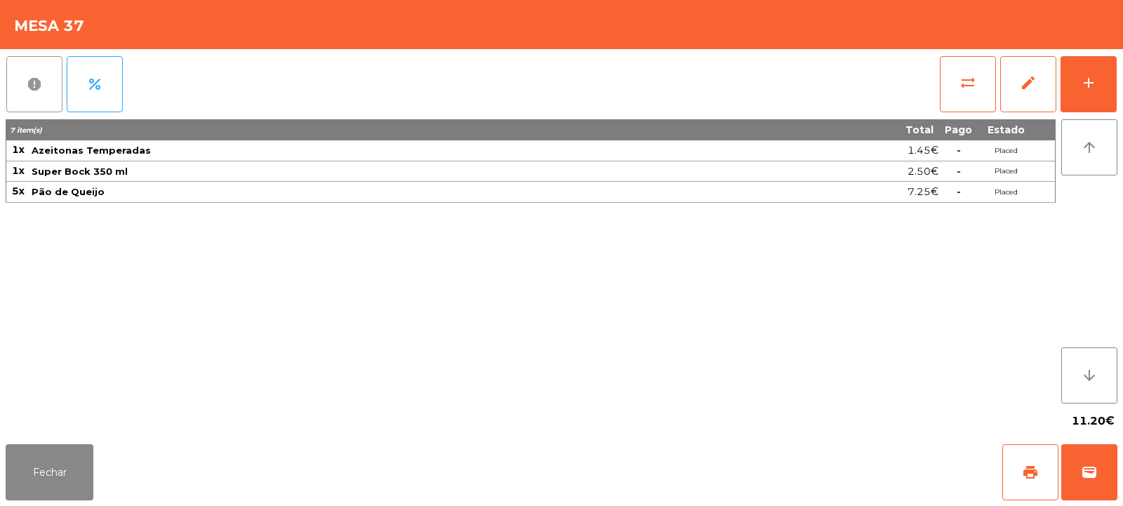
click at [31, 83] on span "report" at bounding box center [34, 84] width 17 height 17
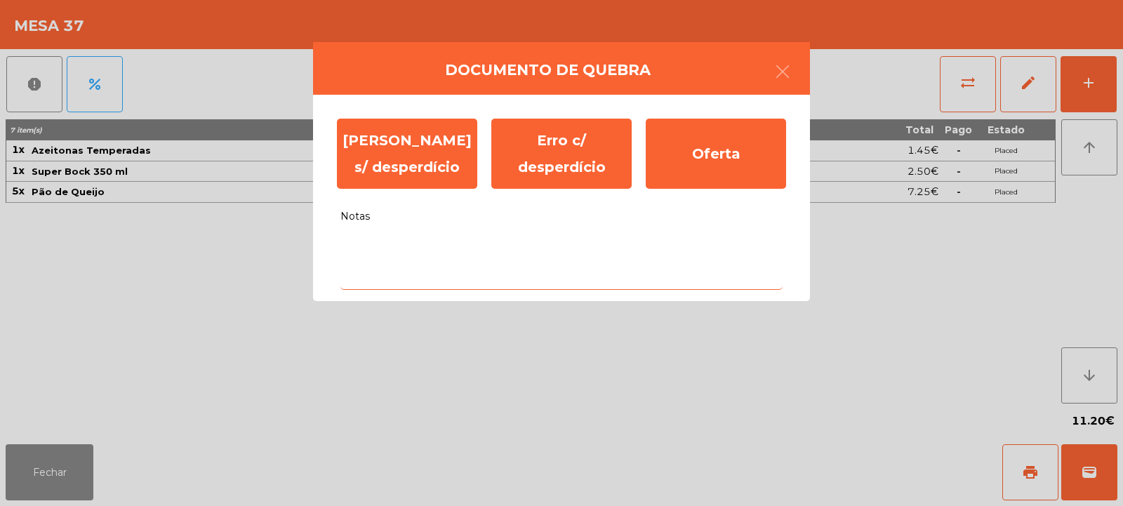
click at [435, 248] on textarea "Notas" at bounding box center [561, 261] width 442 height 58
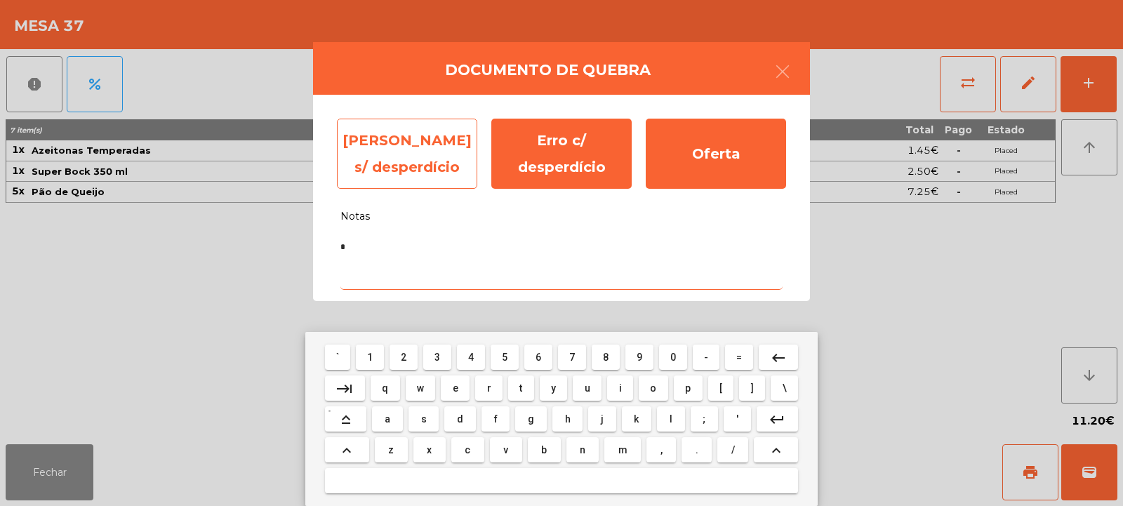
type textarea "*"
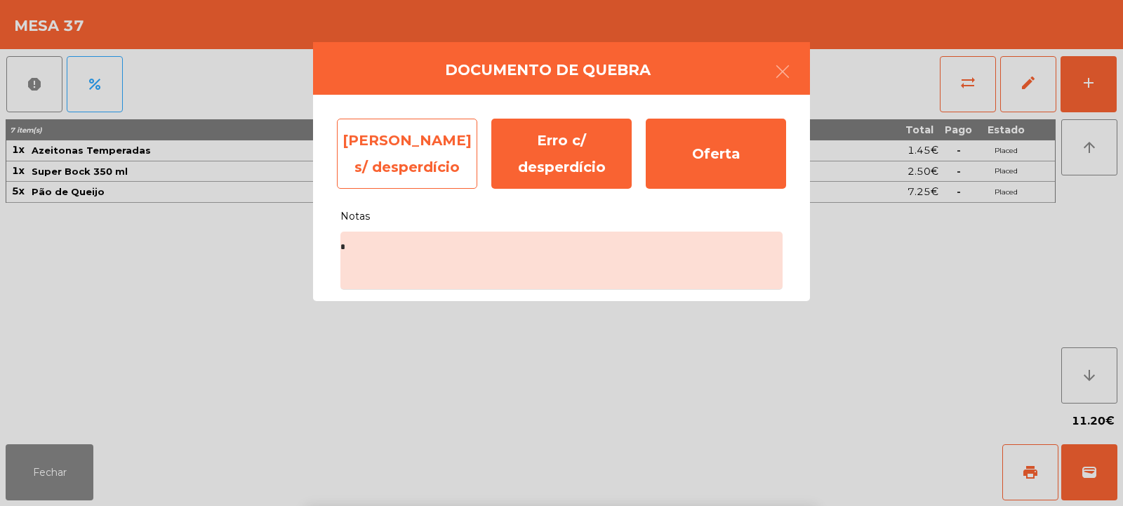
click at [439, 152] on div "Erro s/ desperdício" at bounding box center [407, 154] width 140 height 70
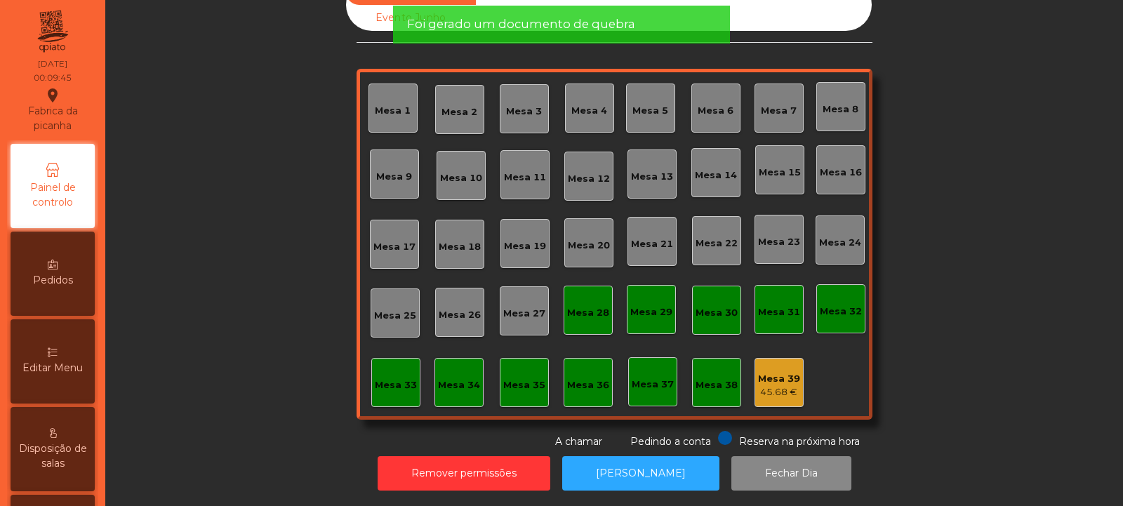
click at [769, 385] on div "45.68 €" at bounding box center [779, 392] width 42 height 14
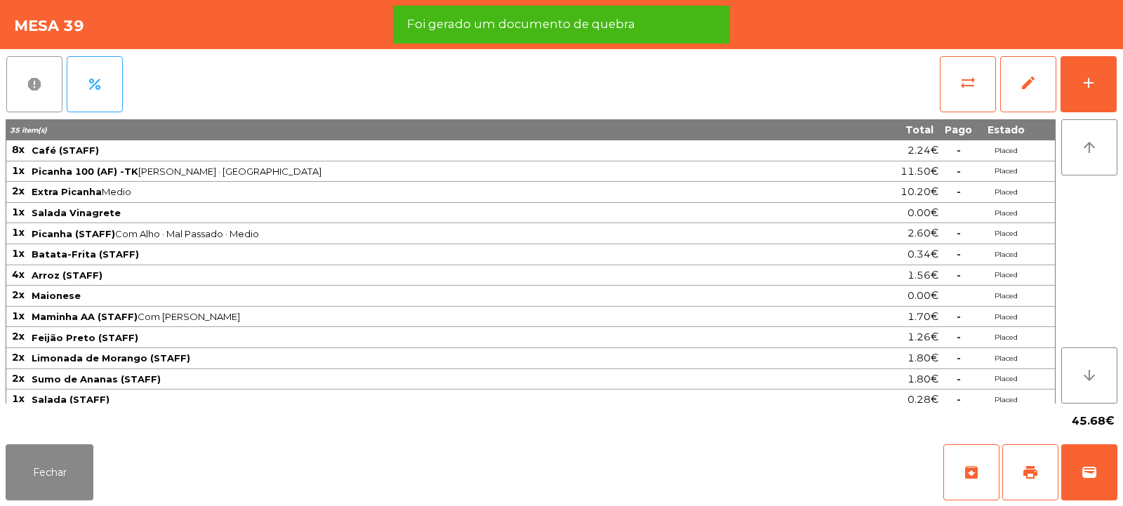
click at [40, 91] on span "report" at bounding box center [34, 84] width 17 height 17
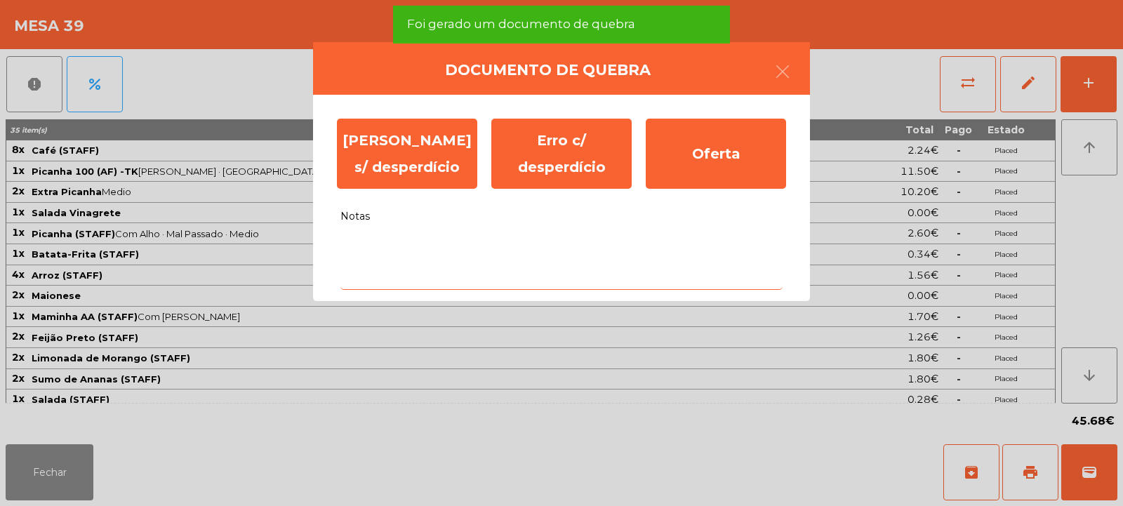
click at [455, 243] on textarea "Notas" at bounding box center [561, 261] width 442 height 58
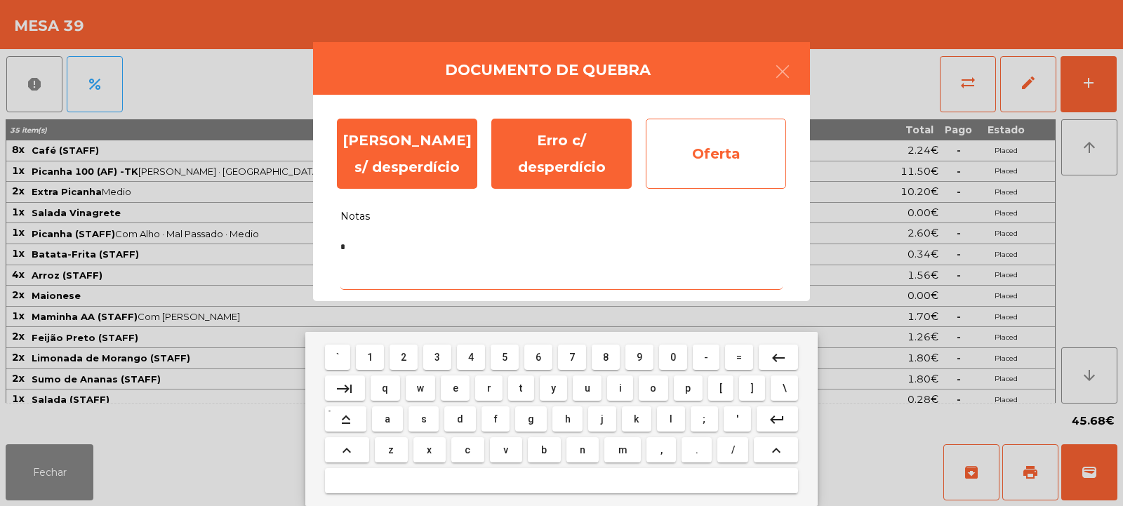
type textarea "*"
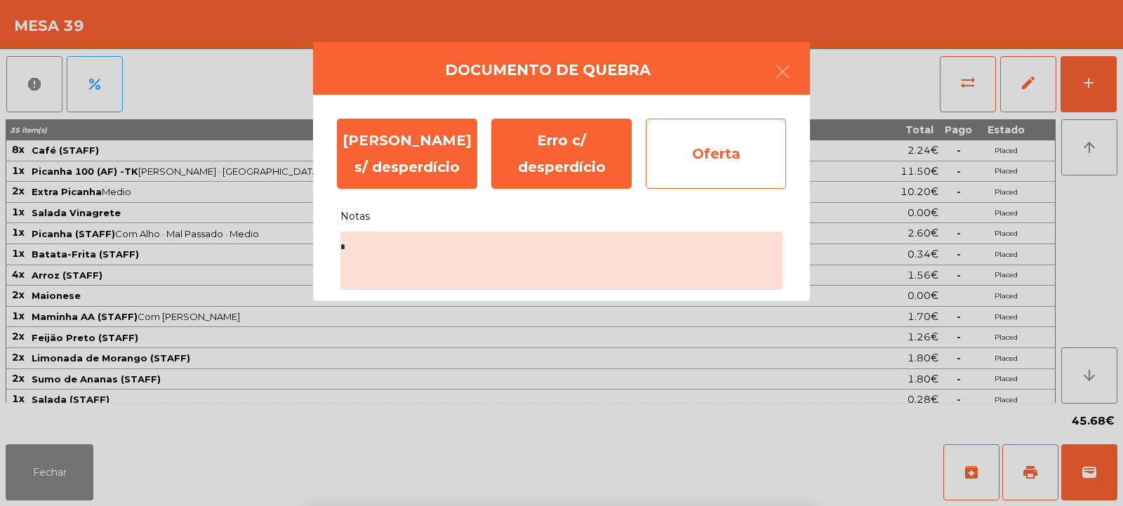
click at [714, 168] on div "Oferta" at bounding box center [716, 154] width 140 height 70
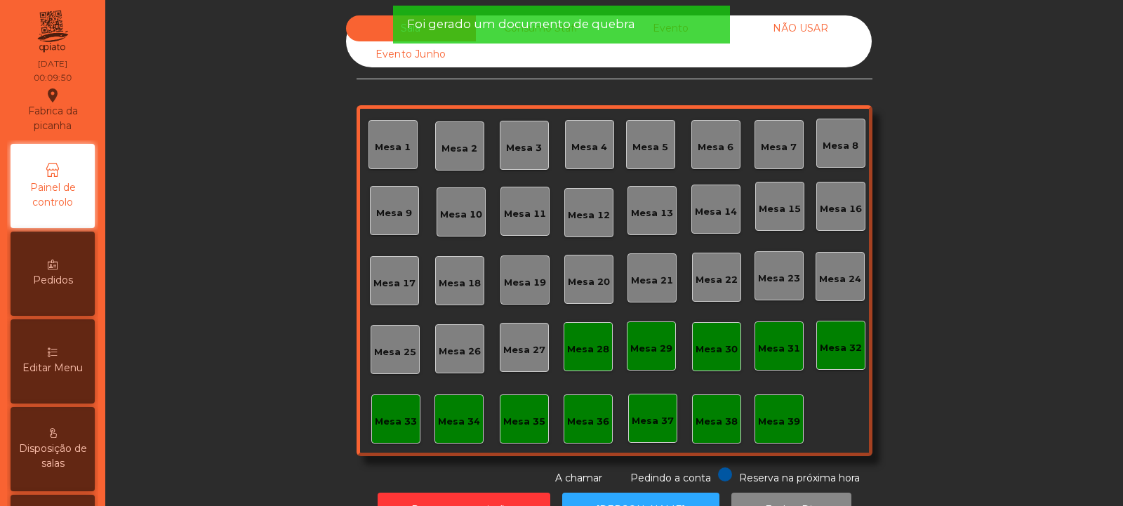
scroll to position [47, 0]
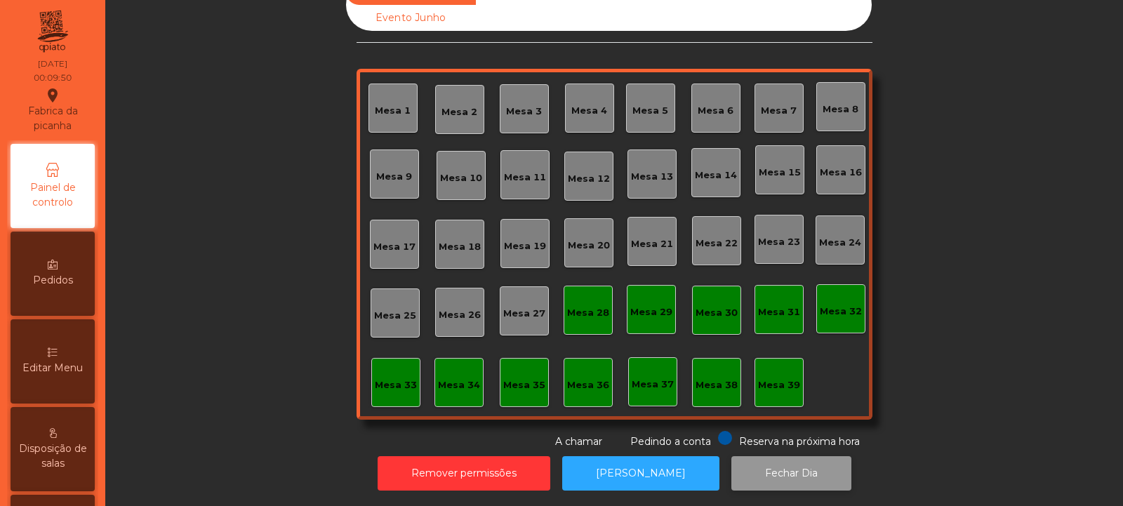
click at [769, 456] on button "Fechar Dia" at bounding box center [792, 473] width 120 height 34
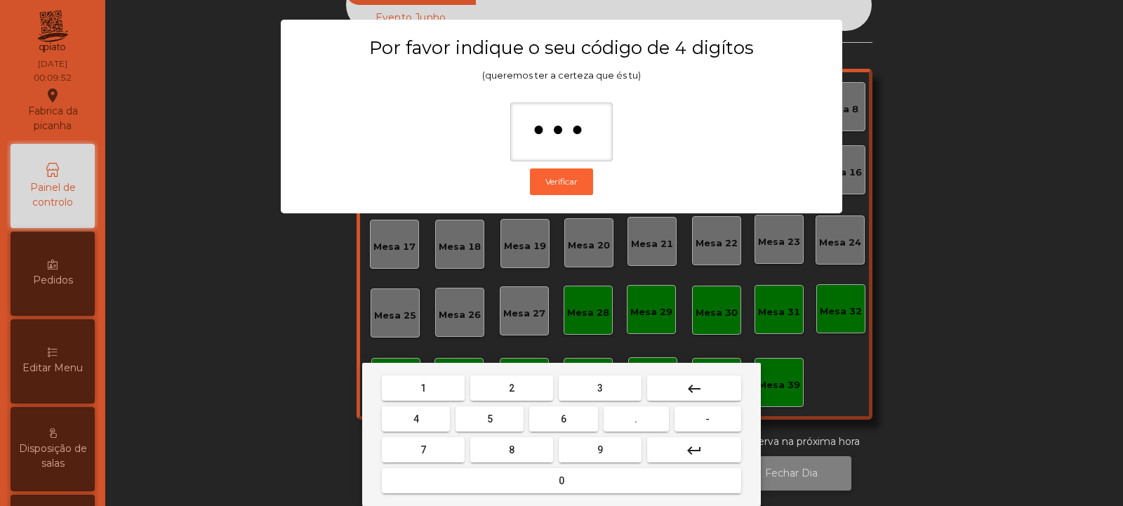
type input "****"
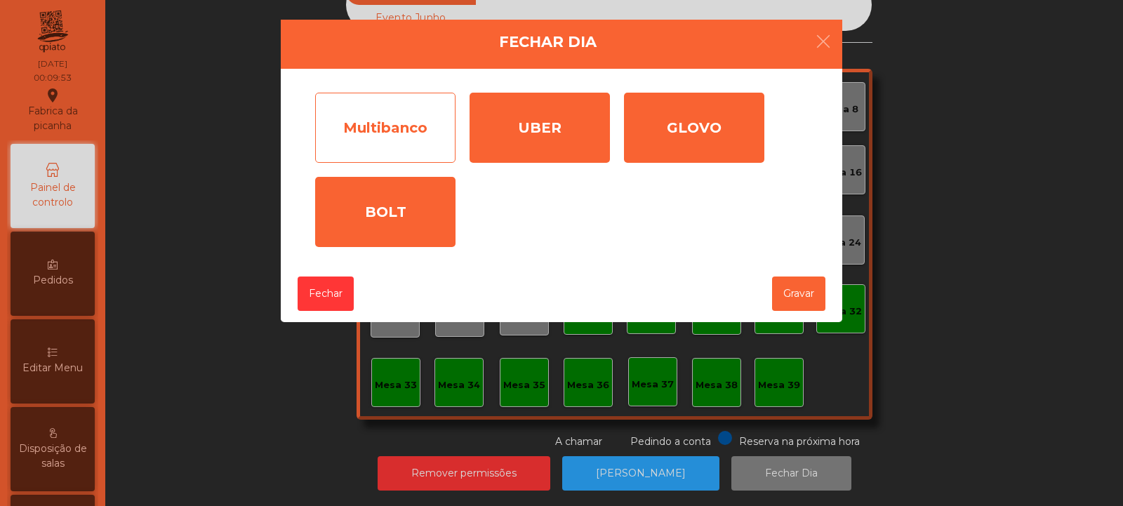
click at [401, 121] on div "Multibanco" at bounding box center [385, 128] width 140 height 70
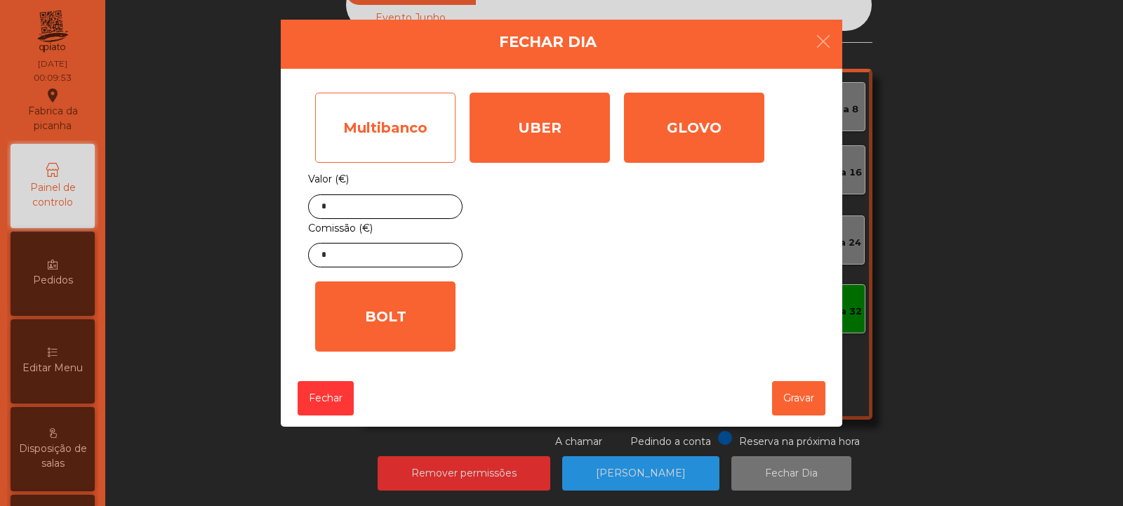
click at [404, 161] on div "Multibanco" at bounding box center [385, 128] width 140 height 70
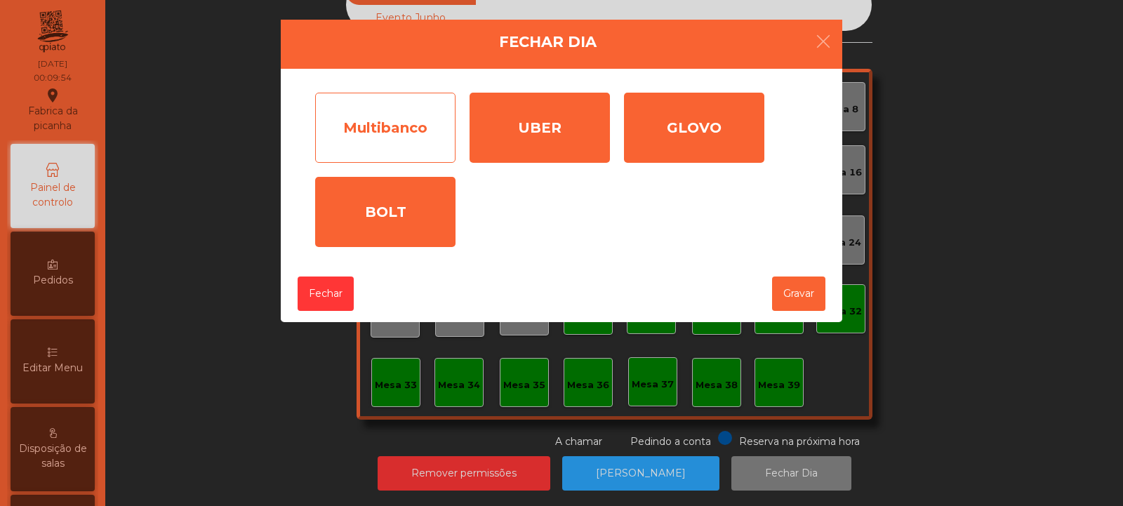
click at [407, 128] on div "Multibanco" at bounding box center [385, 128] width 140 height 70
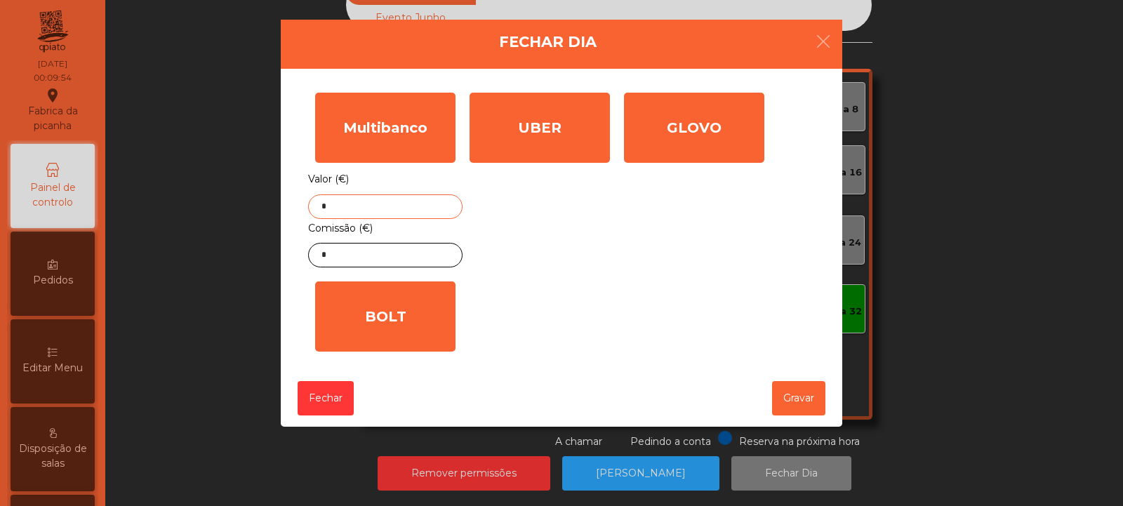
click at [417, 206] on input "*" at bounding box center [385, 206] width 154 height 25
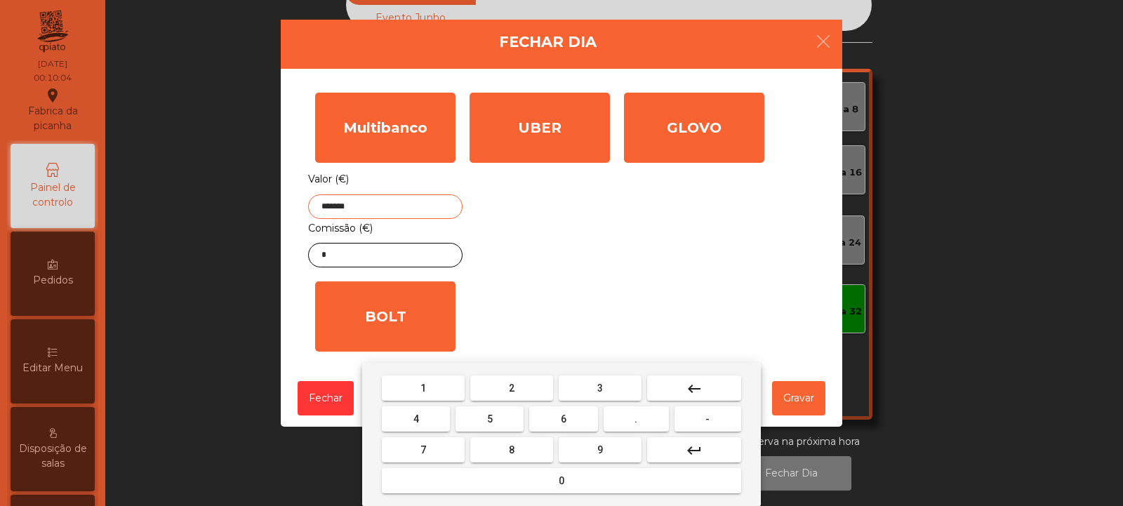
type input "*******"
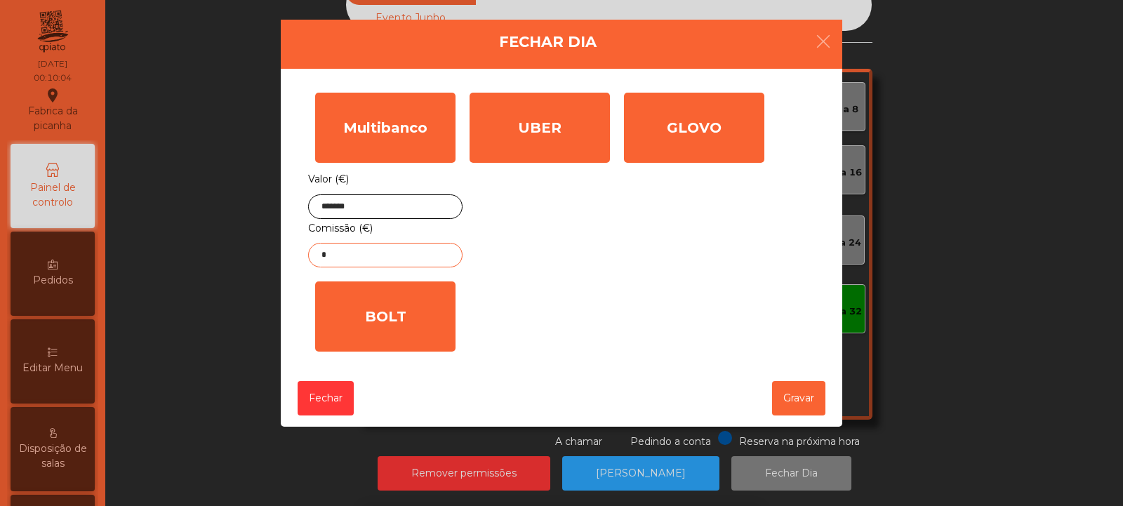
click at [419, 256] on input "*" at bounding box center [385, 255] width 154 height 25
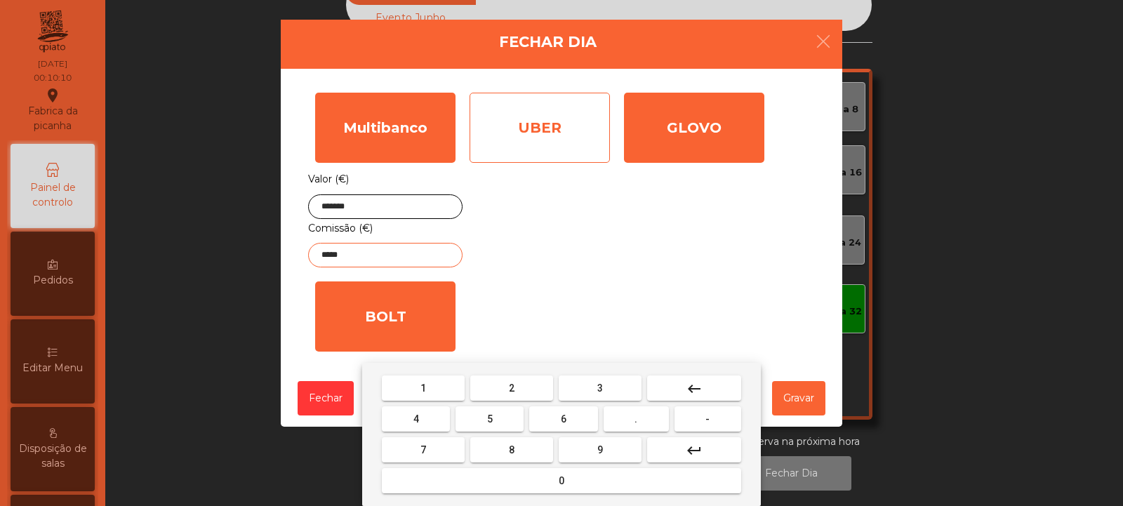
type input "*****"
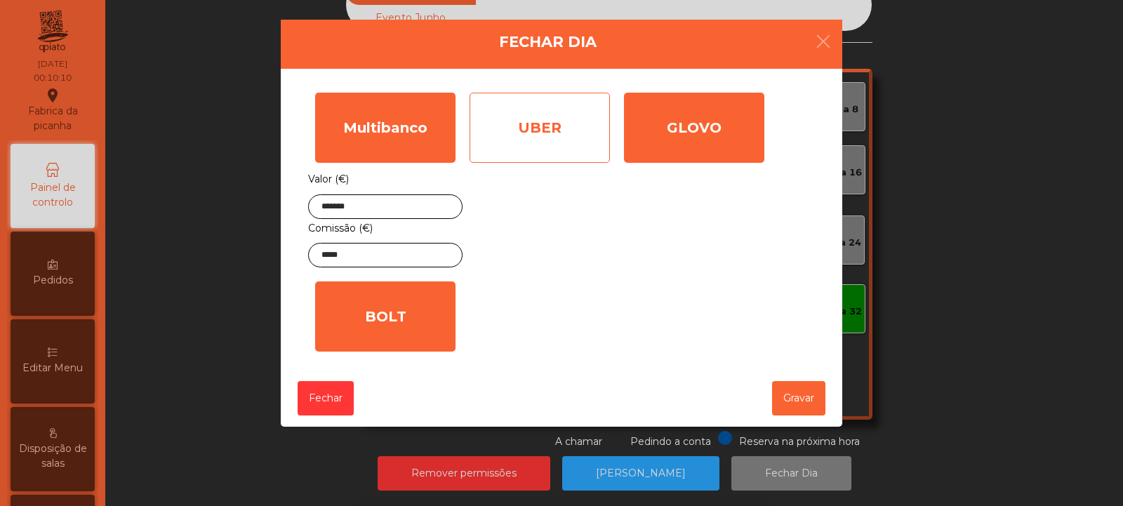
click at [576, 140] on div "UBER" at bounding box center [540, 128] width 140 height 70
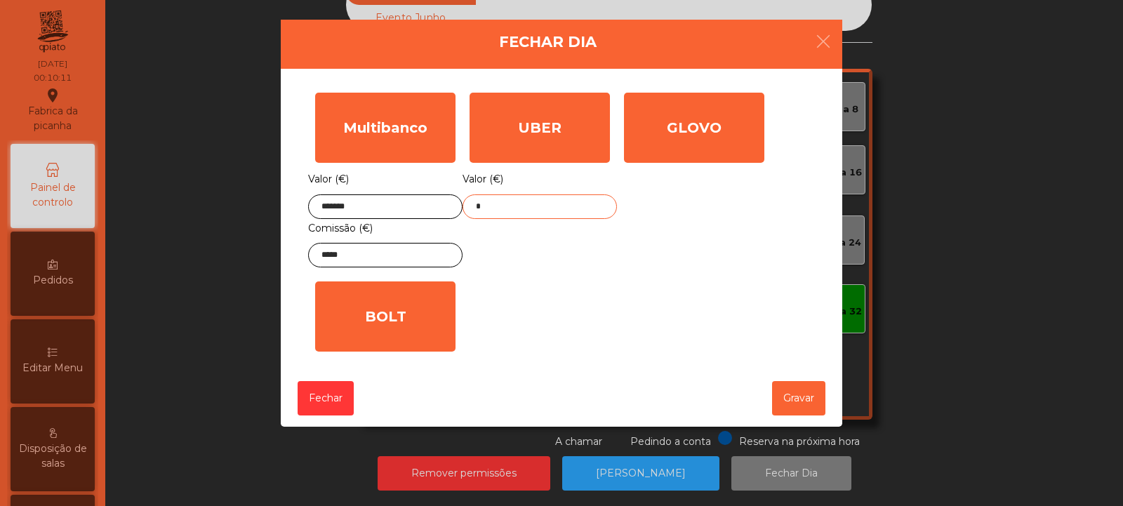
click at [562, 207] on input "*" at bounding box center [540, 206] width 154 height 25
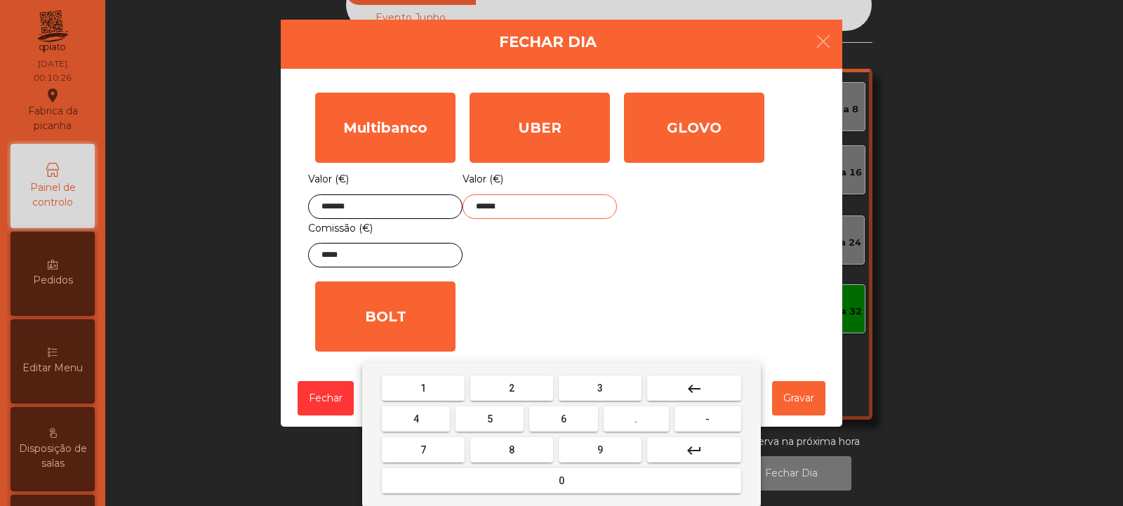
type input "******"
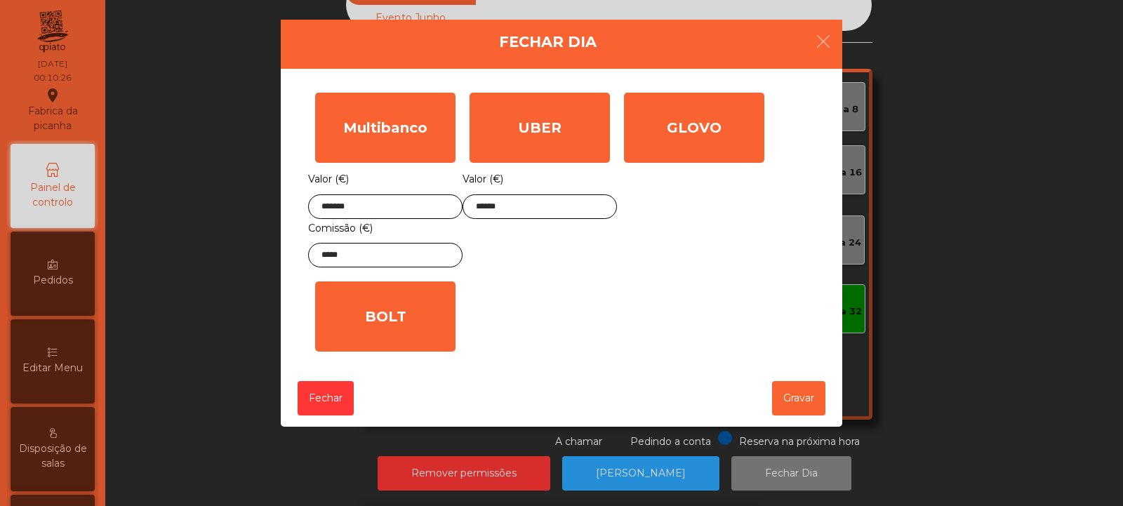
click at [800, 405] on div "1 2 3 keyboard_backspace 4 5 6 . - 7 8 9 keyboard_return 0" at bounding box center [561, 434] width 1123 height 143
click at [802, 408] on button "Gravar" at bounding box center [798, 398] width 53 height 34
